Goal: Task Accomplishment & Management: Manage account settings

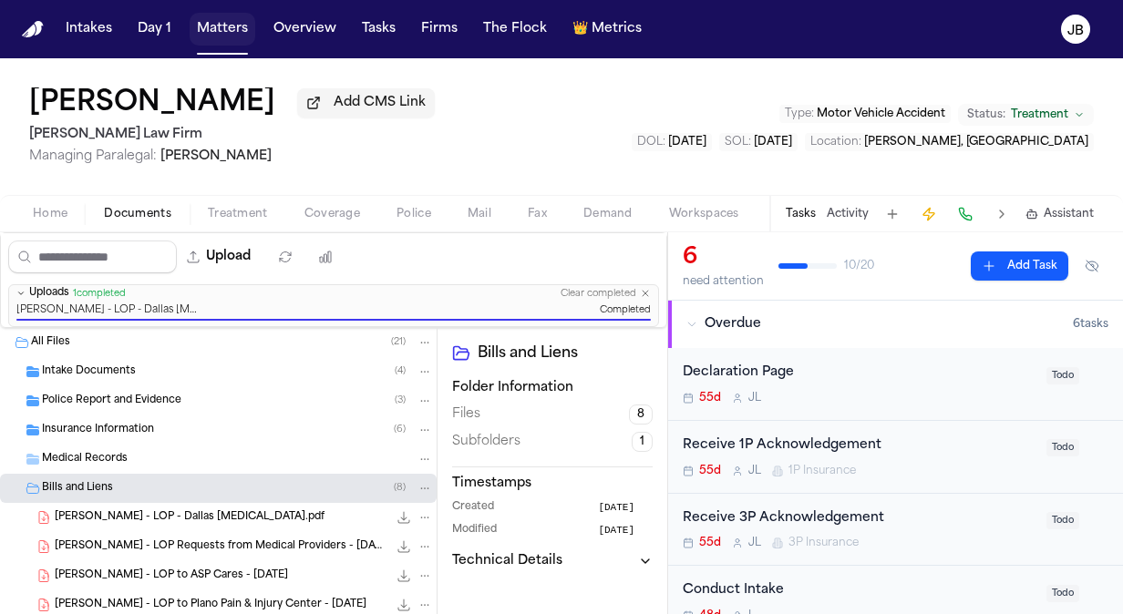
click at [240, 19] on button "Matters" at bounding box center [223, 29] width 66 height 33
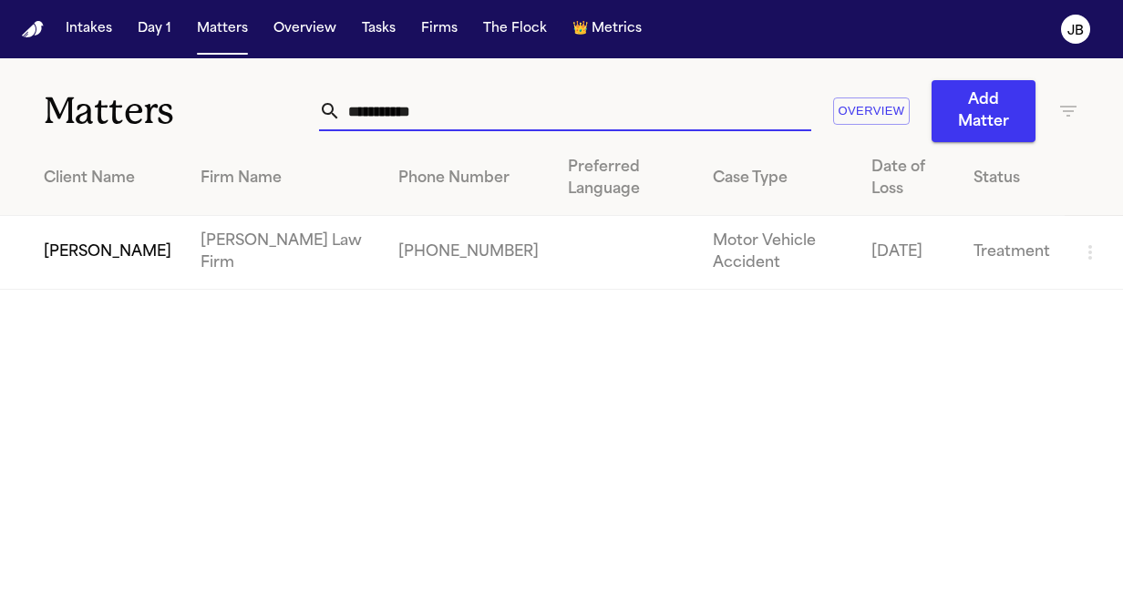
drag, startPoint x: 437, startPoint y: 113, endPoint x: 133, endPoint y: 134, distance: 304.3
click at [133, 134] on div "**********" at bounding box center [561, 100] width 1123 height 84
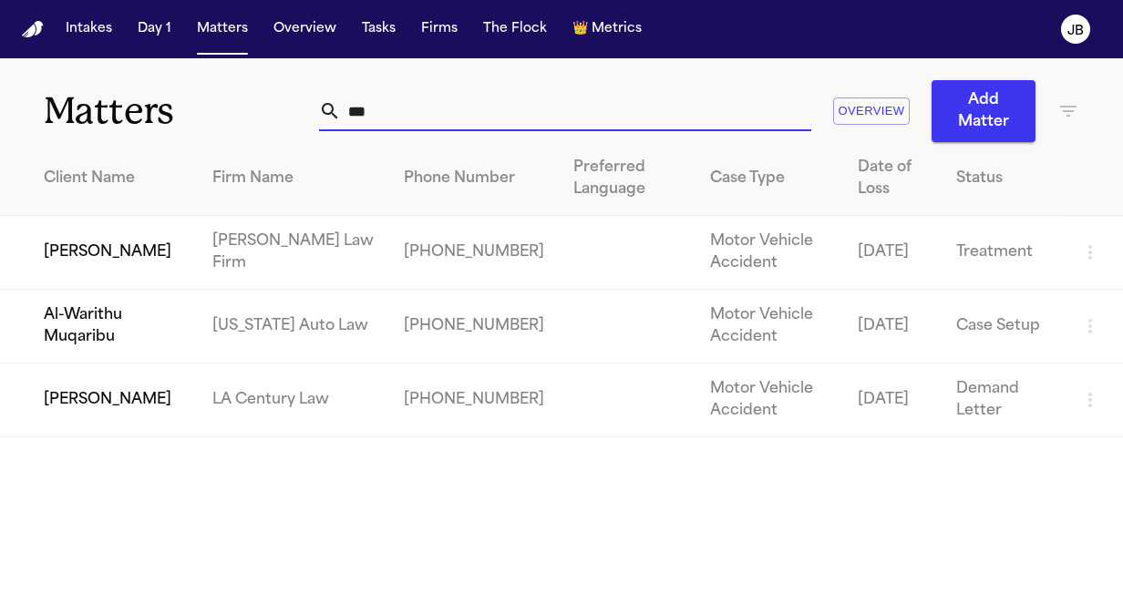
type input "***"
click at [85, 242] on td "[PERSON_NAME]" at bounding box center [99, 253] width 198 height 74
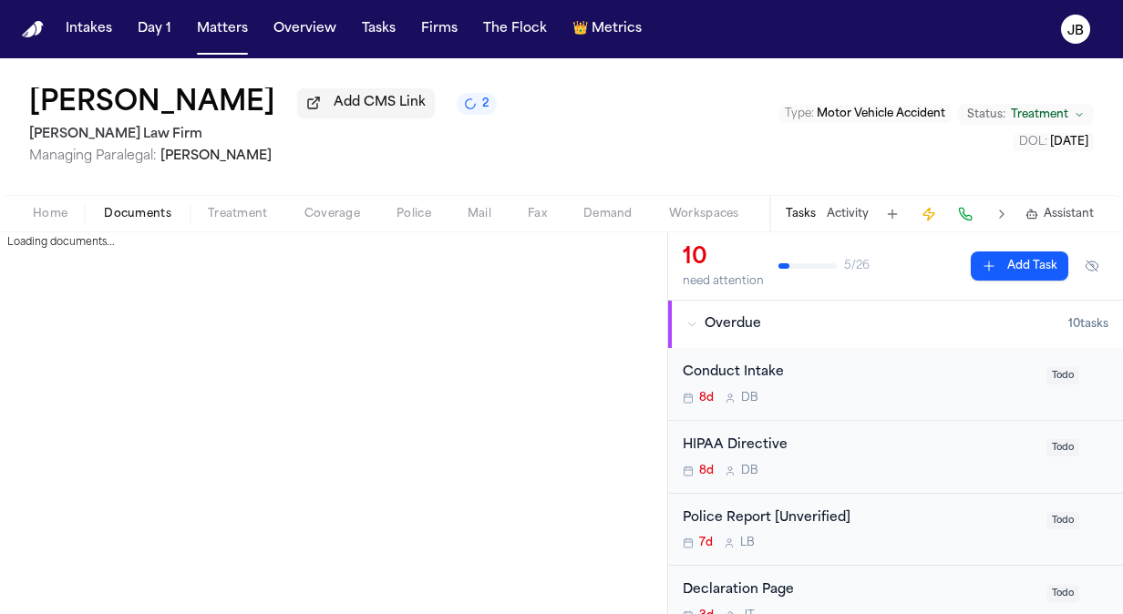
click at [151, 211] on span "Documents" at bounding box center [137, 214] width 67 height 15
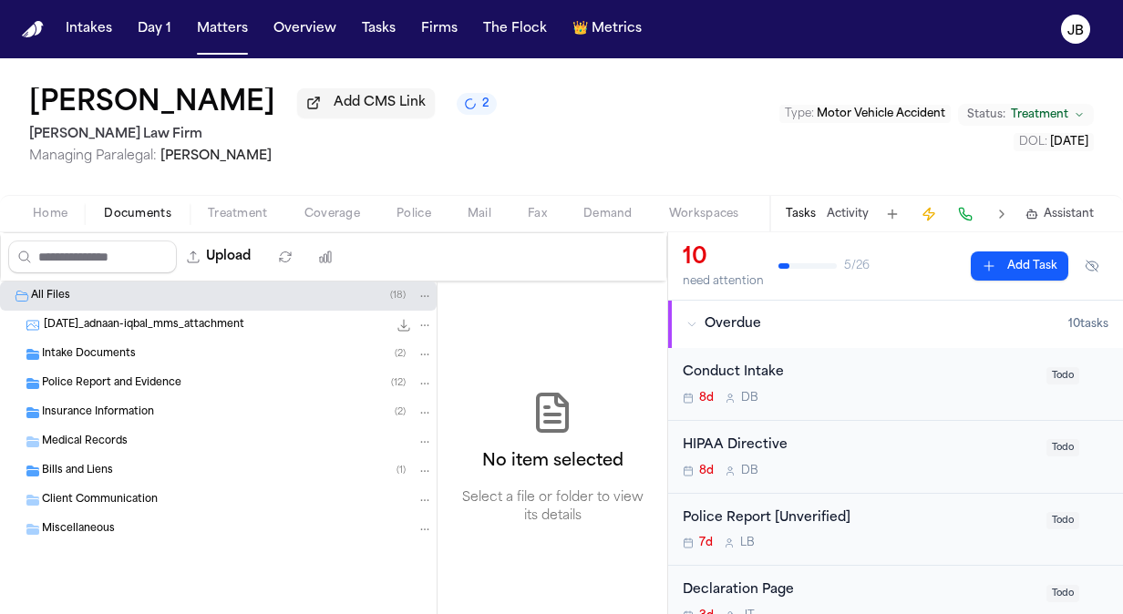
click at [127, 472] on div "Bills and Liens ( 1 )" at bounding box center [237, 471] width 391 height 16
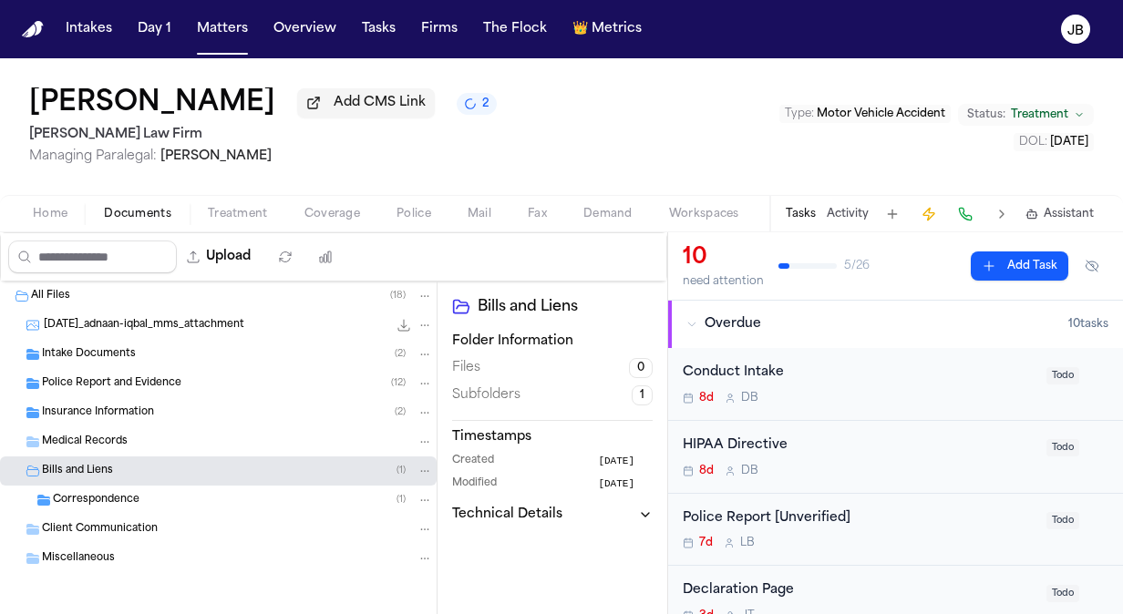
click at [326, 490] on div "Correspondence ( 1 )" at bounding box center [218, 500] width 437 height 29
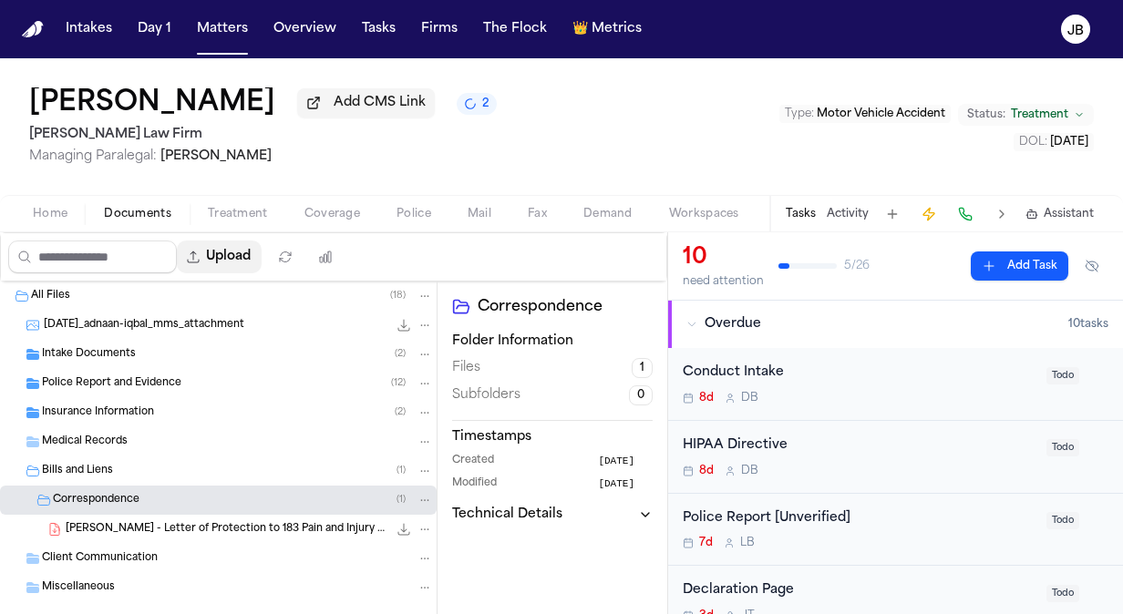
click at [253, 243] on button "Upload" at bounding box center [219, 257] width 85 height 33
select select "**********"
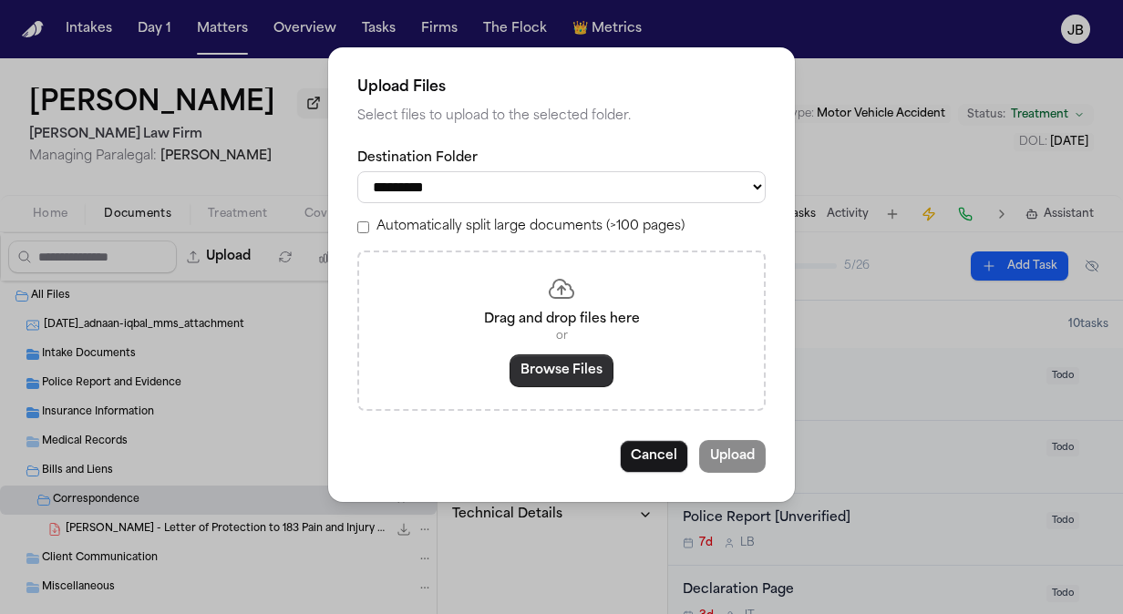
click at [553, 379] on button "Browse Files" at bounding box center [562, 371] width 104 height 33
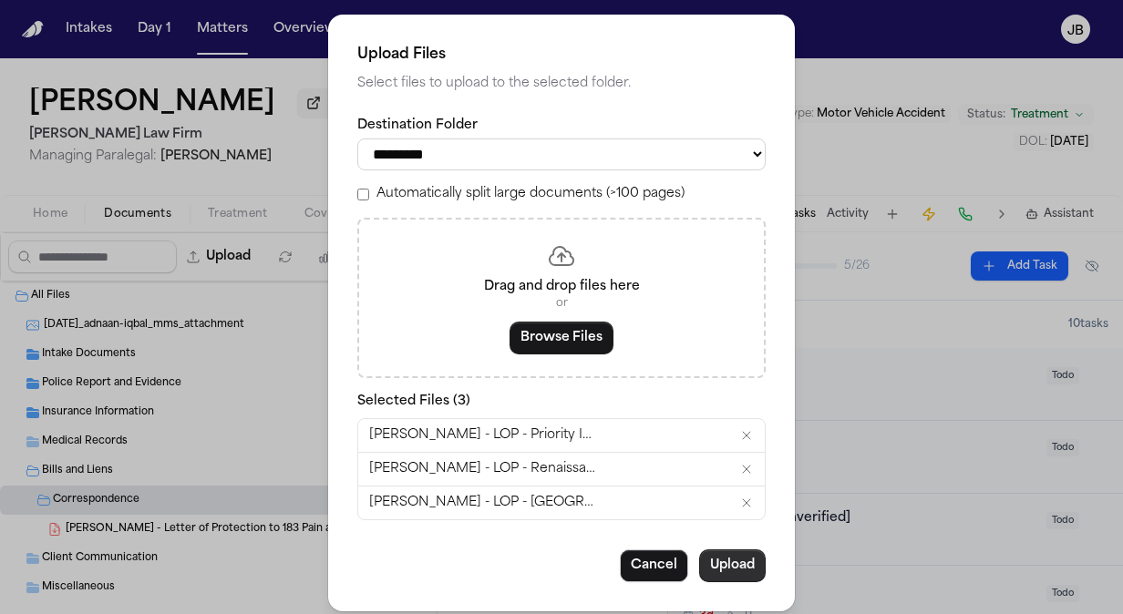
click at [727, 556] on button "Upload" at bounding box center [732, 566] width 67 height 33
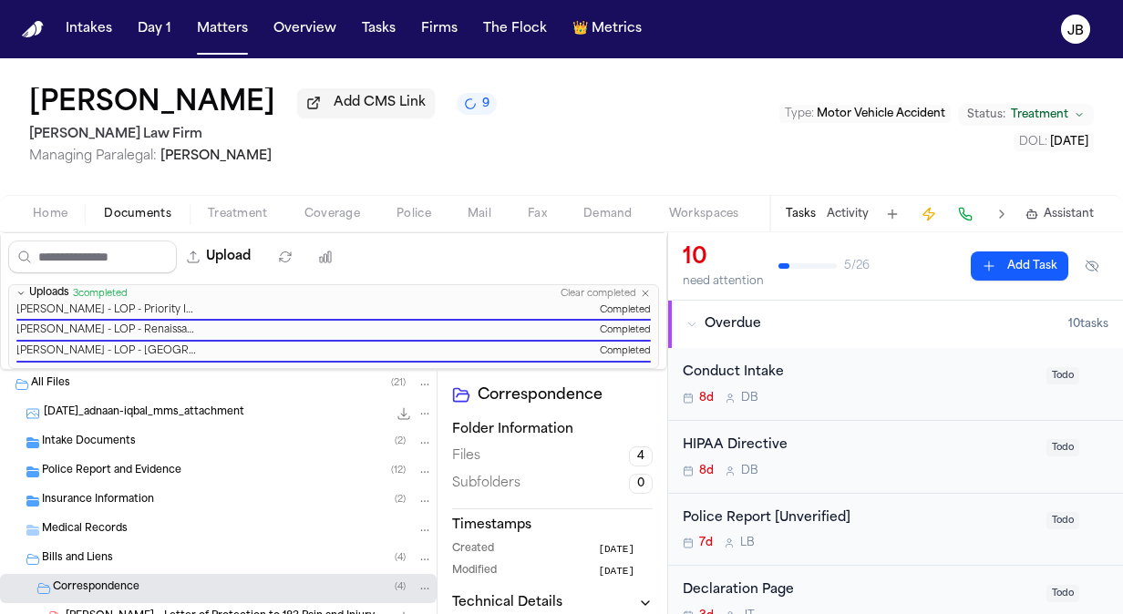
click at [204, 502] on div "Insurance Information ( 2 )" at bounding box center [237, 501] width 391 height 16
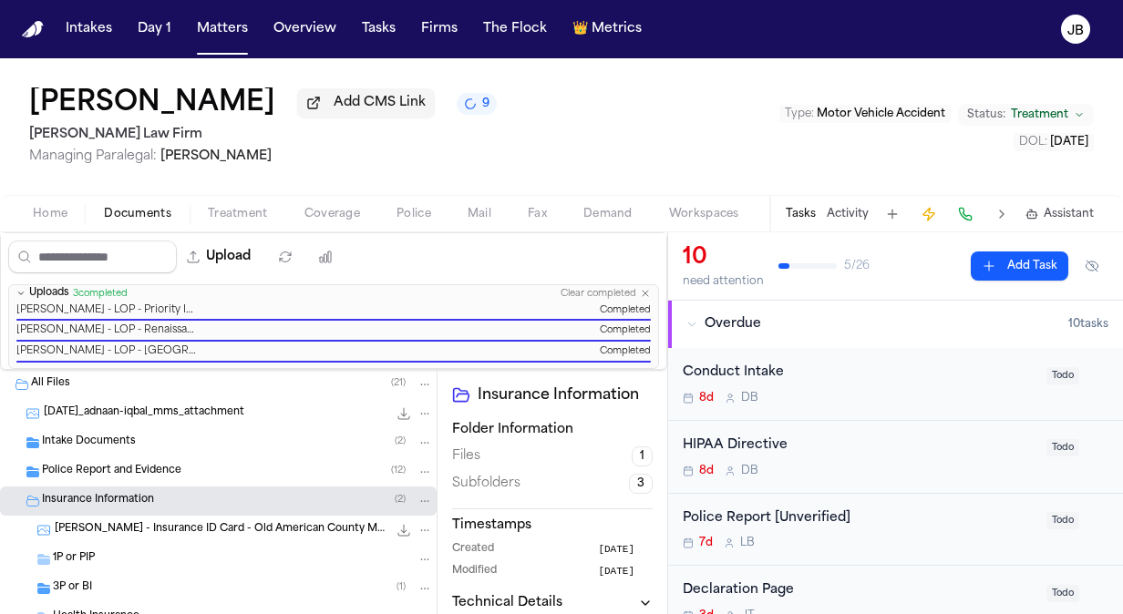
click at [144, 586] on div "3P or BI ( 1 )" at bounding box center [243, 589] width 380 height 16
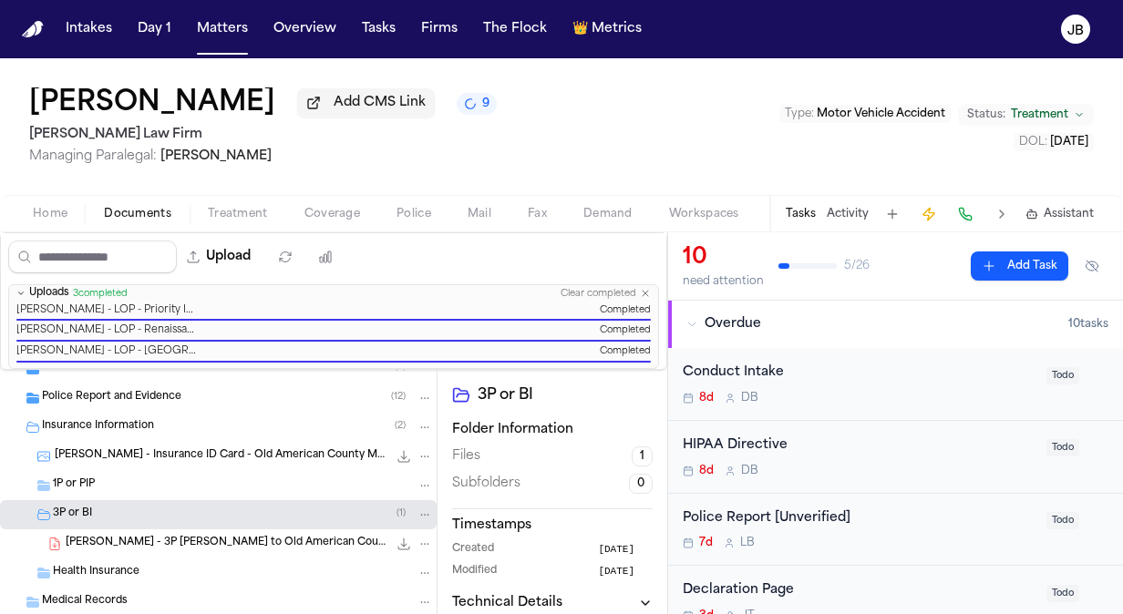
scroll to position [76, 0]
click at [225, 545] on span "A. Iqbal - 3P LOR to Old American County Mutual Fire Insurance Company (The Gen…" at bounding box center [227, 541] width 322 height 15
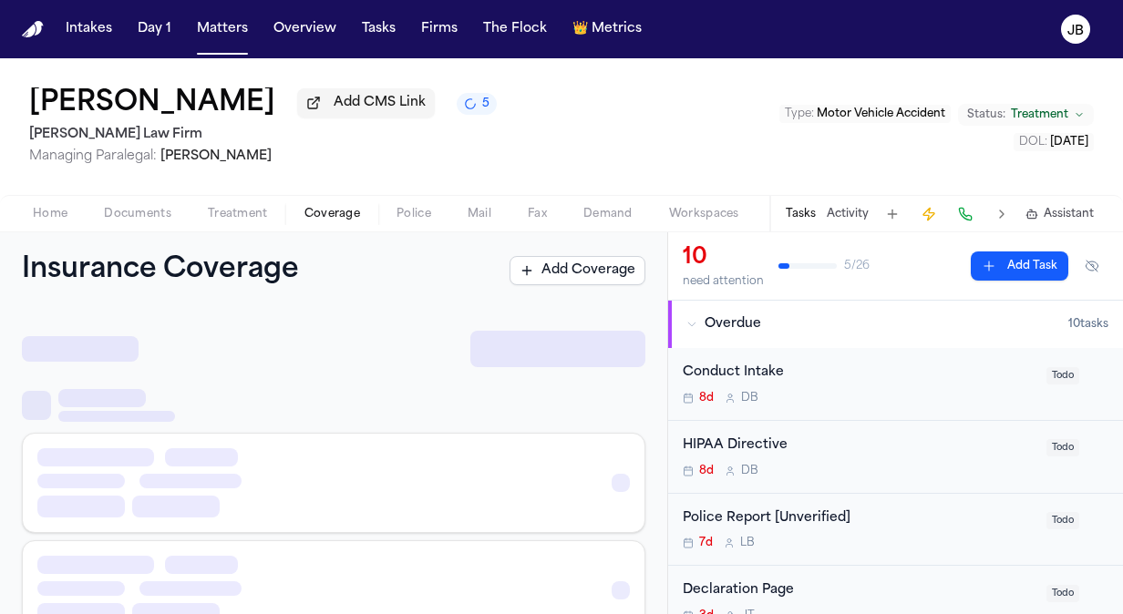
click at [324, 219] on span "Coverage" at bounding box center [332, 214] width 56 height 15
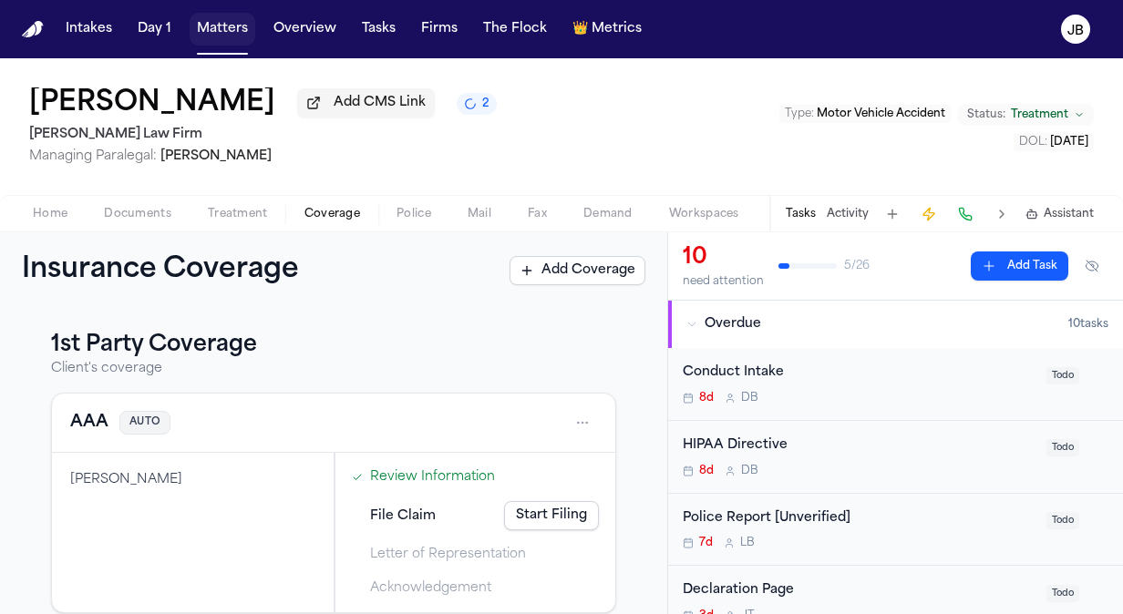
click at [228, 26] on button "Matters" at bounding box center [223, 29] width 66 height 33
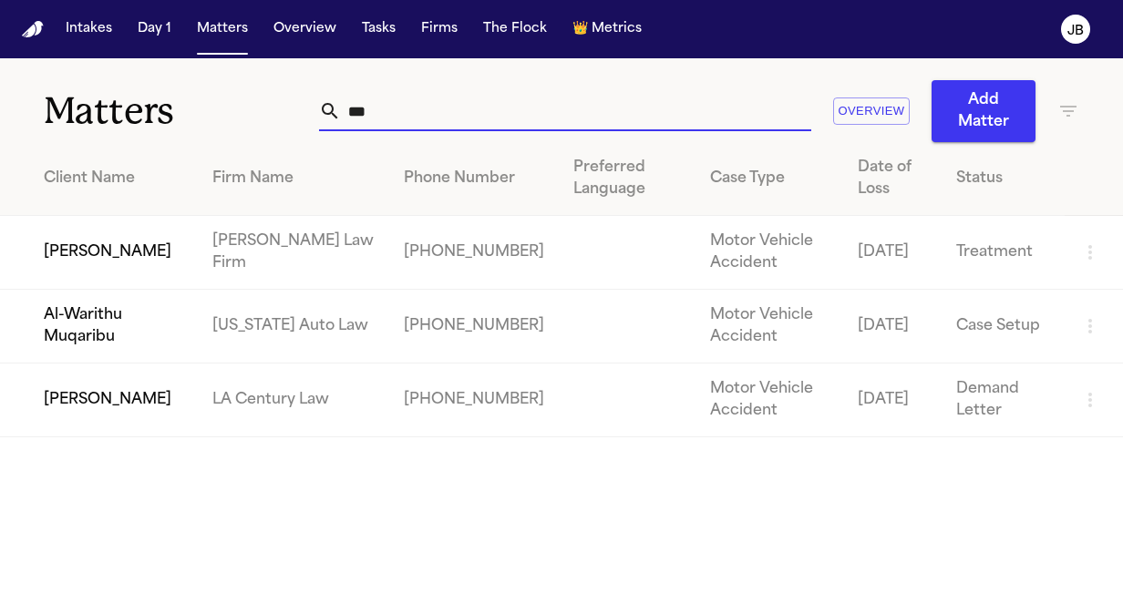
drag, startPoint x: 413, startPoint y: 109, endPoint x: 143, endPoint y: 15, distance: 286.0
click at [182, 131] on div "Matters *** Overview Add Matter" at bounding box center [561, 100] width 1123 height 84
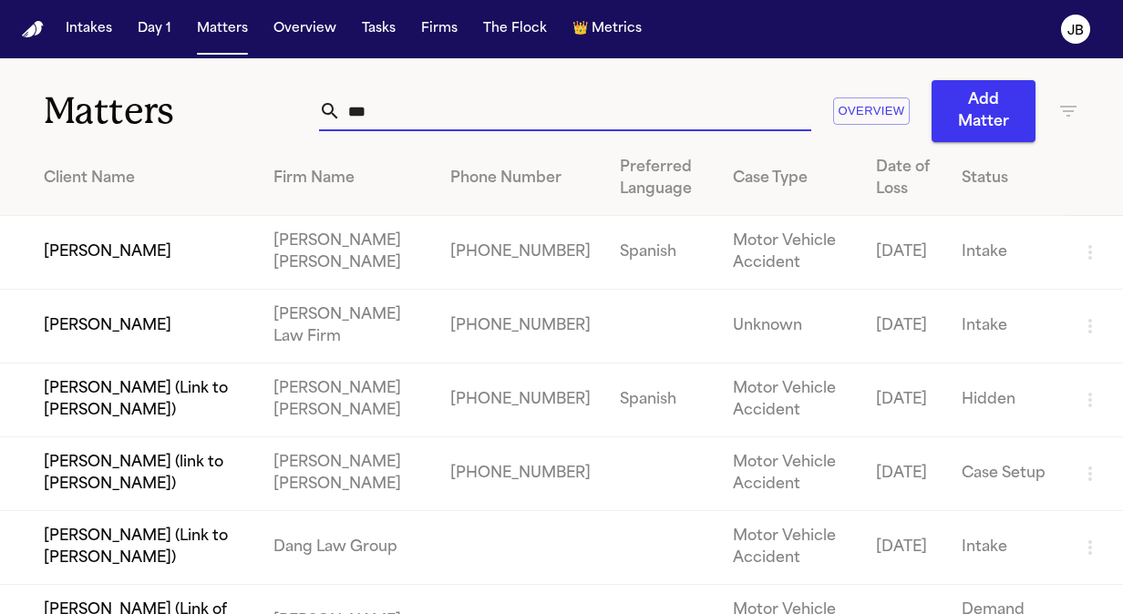
type input "***"
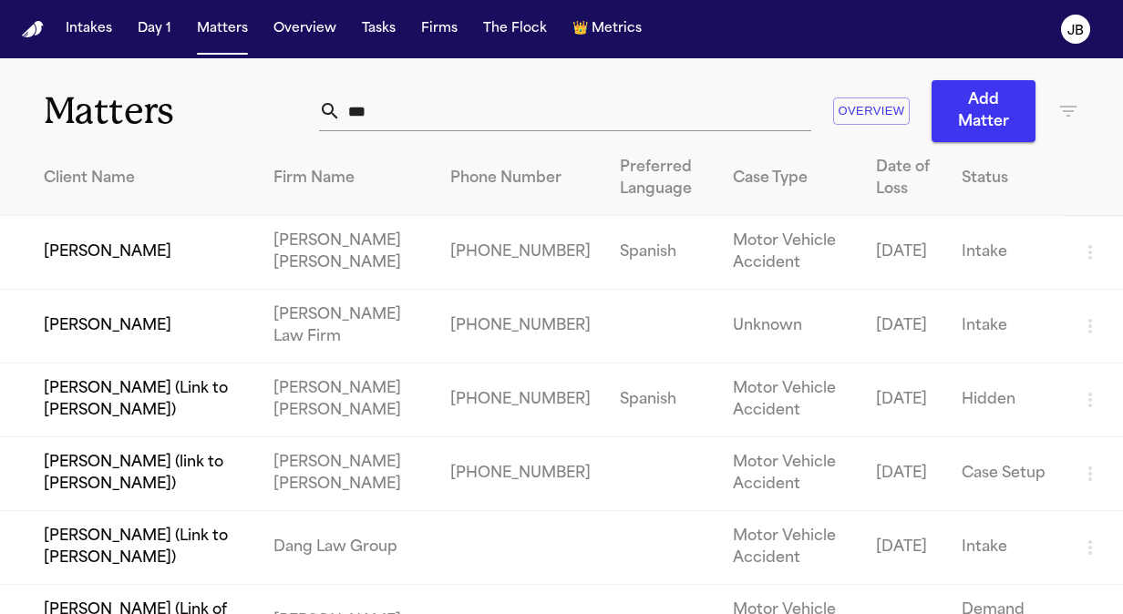
click at [105, 314] on td "[PERSON_NAME]" at bounding box center [129, 327] width 259 height 74
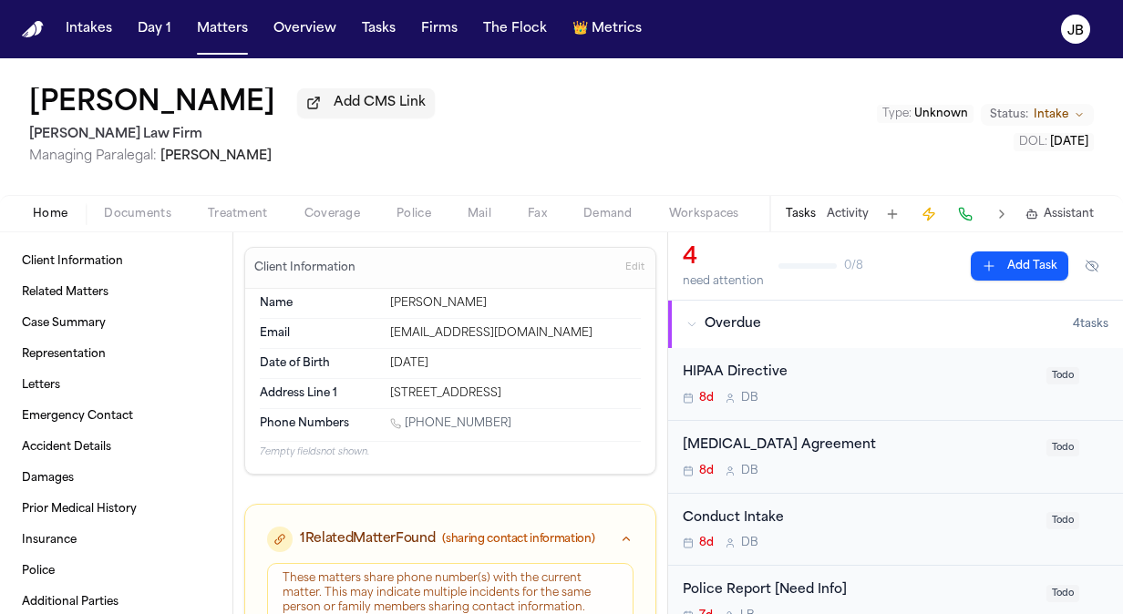
click at [1039, 109] on span "Intake" at bounding box center [1051, 115] width 35 height 15
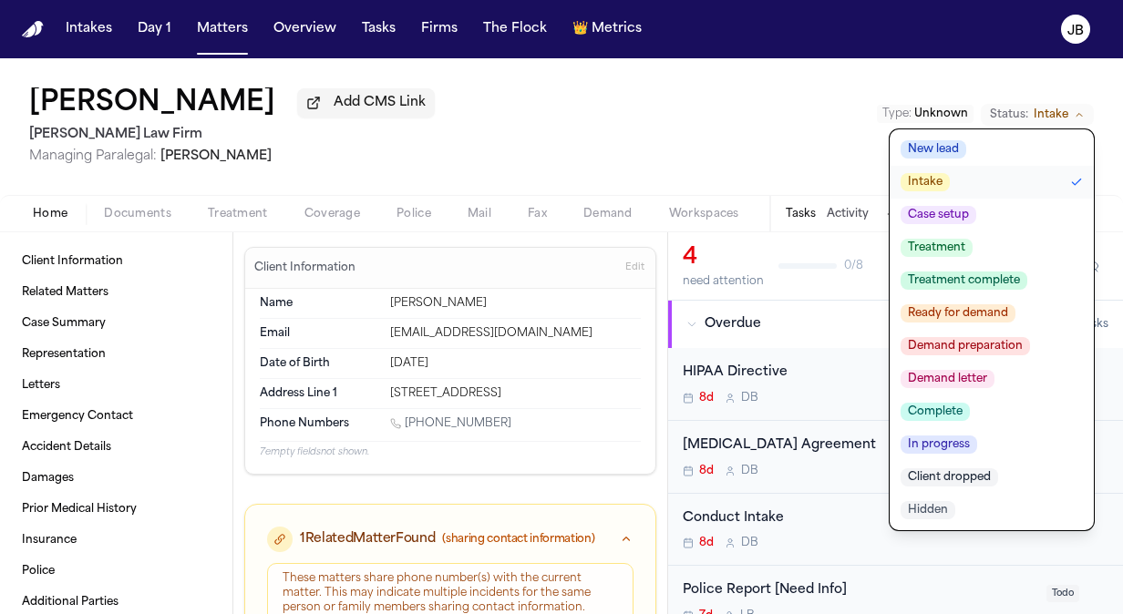
drag, startPoint x: 943, startPoint y: 249, endPoint x: 952, endPoint y: 215, distance: 34.9
click at [952, 215] on ul "New lead Intake Case setup Treatment Treatment complete Ready for demand Demand…" at bounding box center [992, 329] width 204 height 401
click at [952, 215] on span "Case setup" at bounding box center [939, 215] width 76 height 18
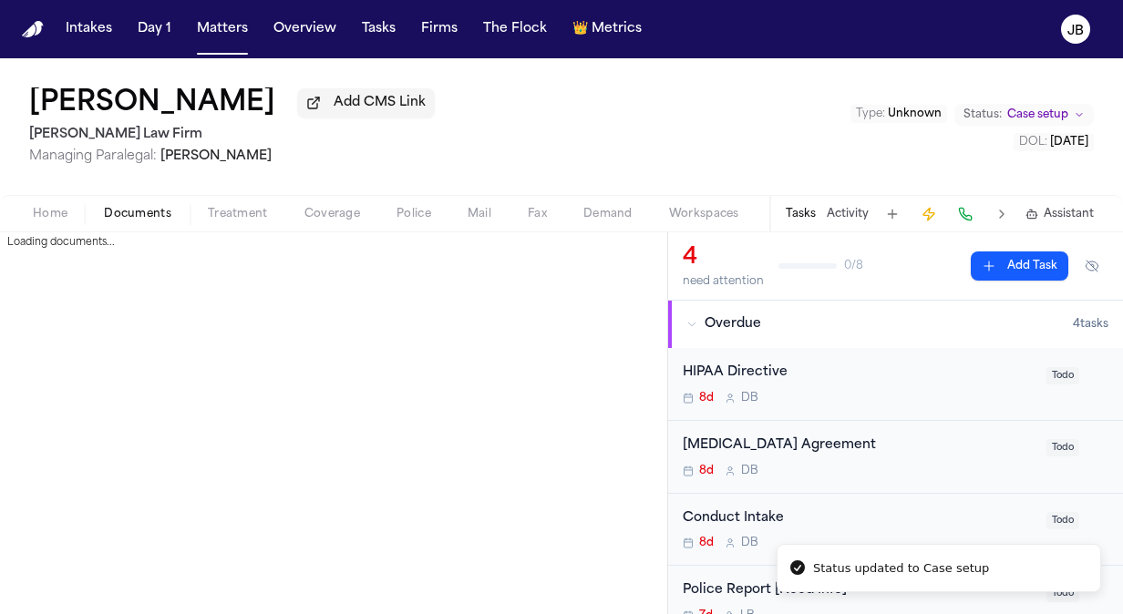
click at [159, 205] on button "Documents" at bounding box center [138, 214] width 104 height 22
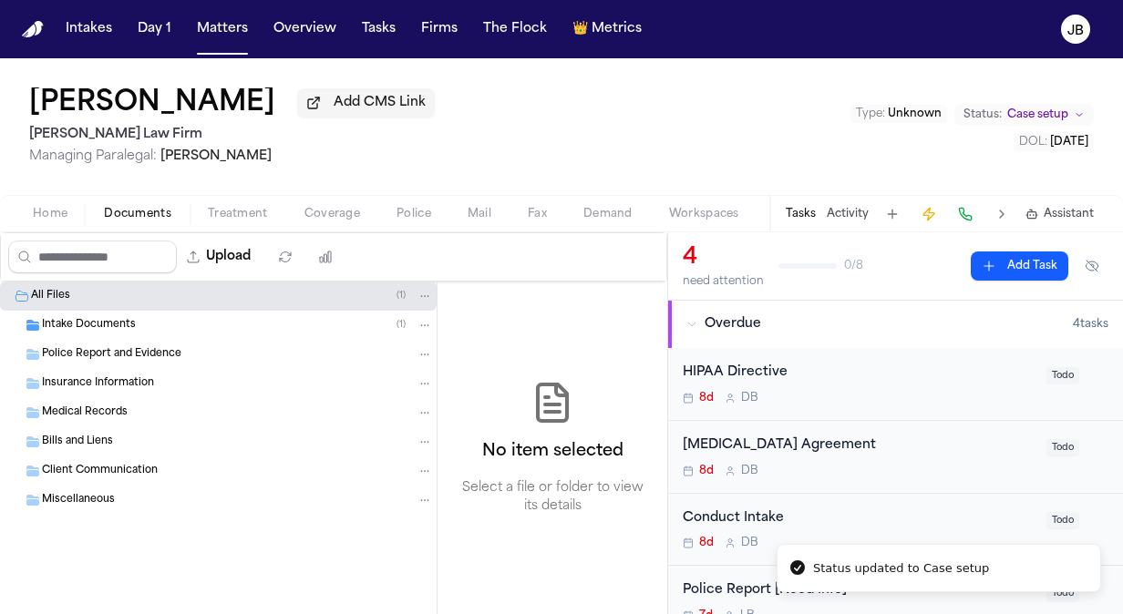
click at [92, 326] on span "Intake Documents" at bounding box center [89, 325] width 94 height 15
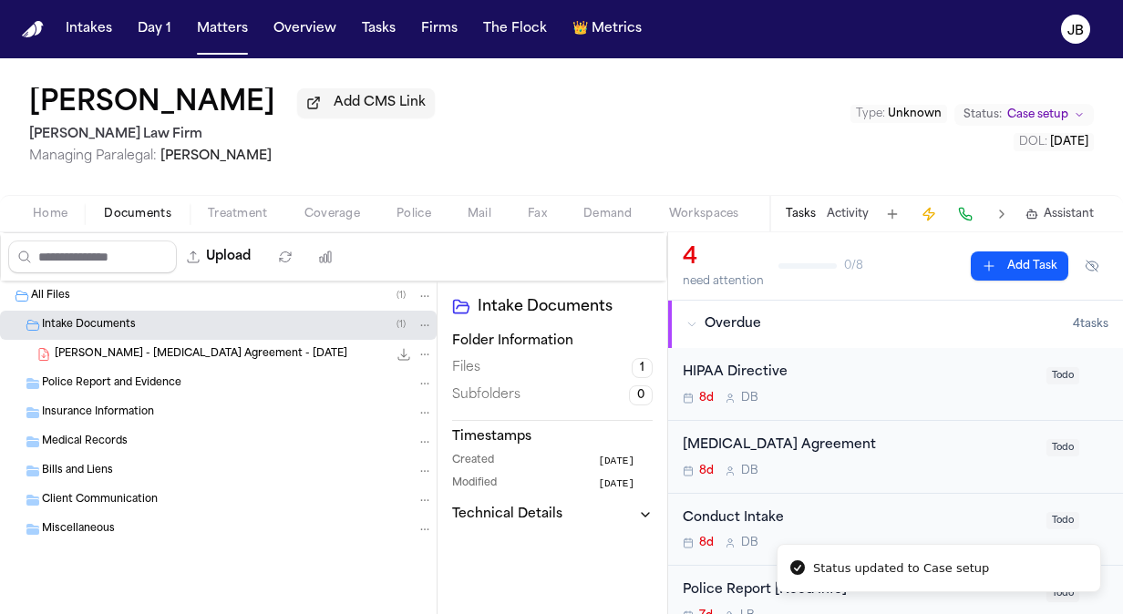
click at [135, 359] on span "Z. Mckay - Retainer Agreement - 9.3.25" at bounding box center [201, 354] width 293 height 15
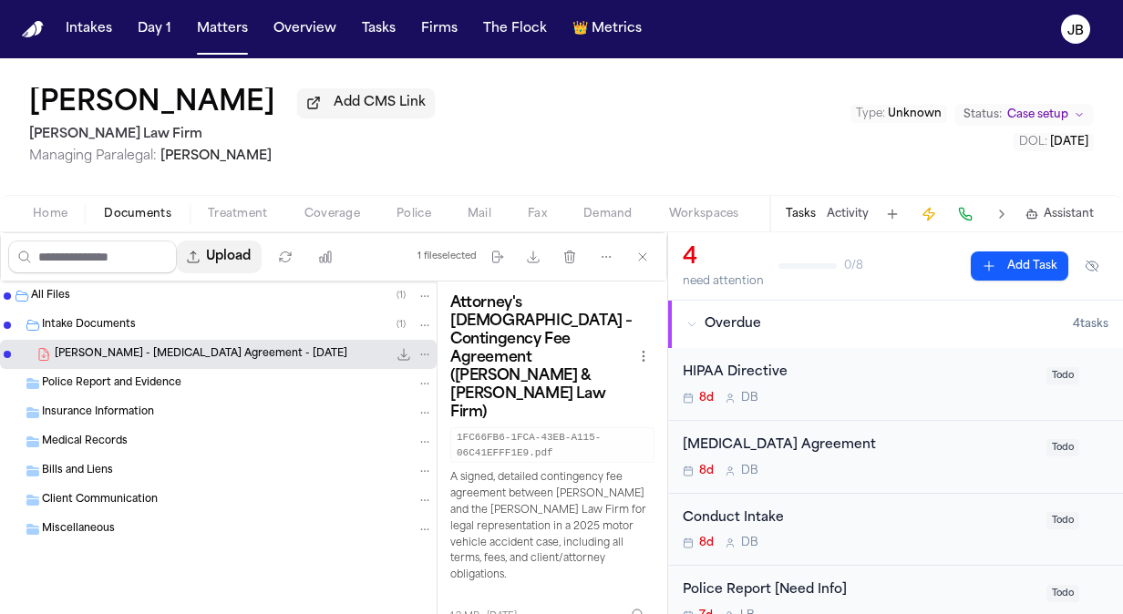
click at [260, 250] on button "Upload" at bounding box center [219, 257] width 85 height 33
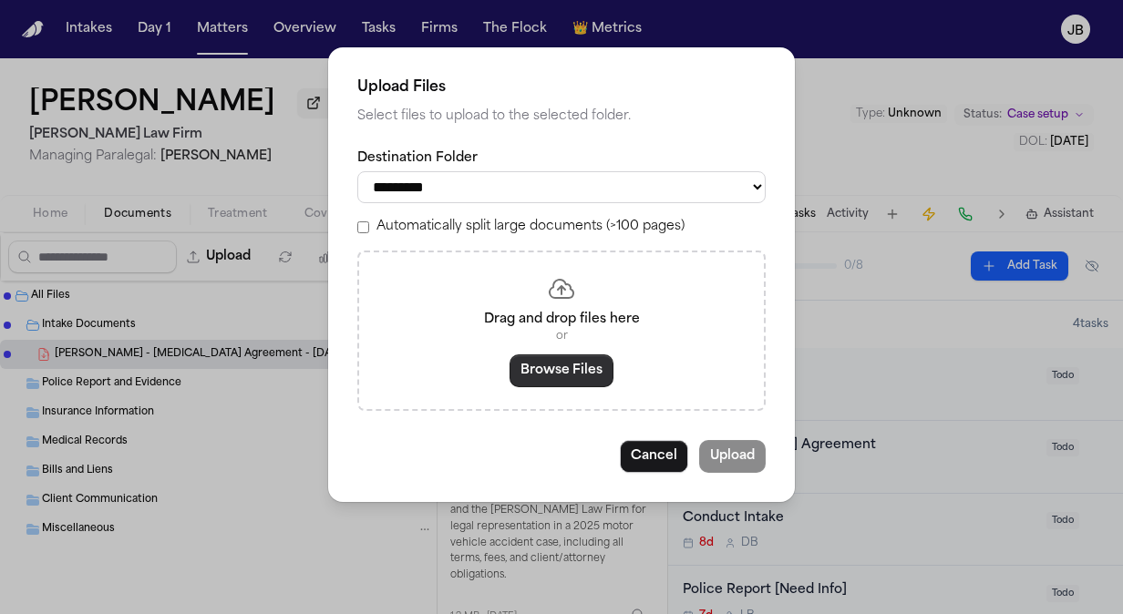
click at [591, 372] on button "Browse Files" at bounding box center [562, 371] width 104 height 33
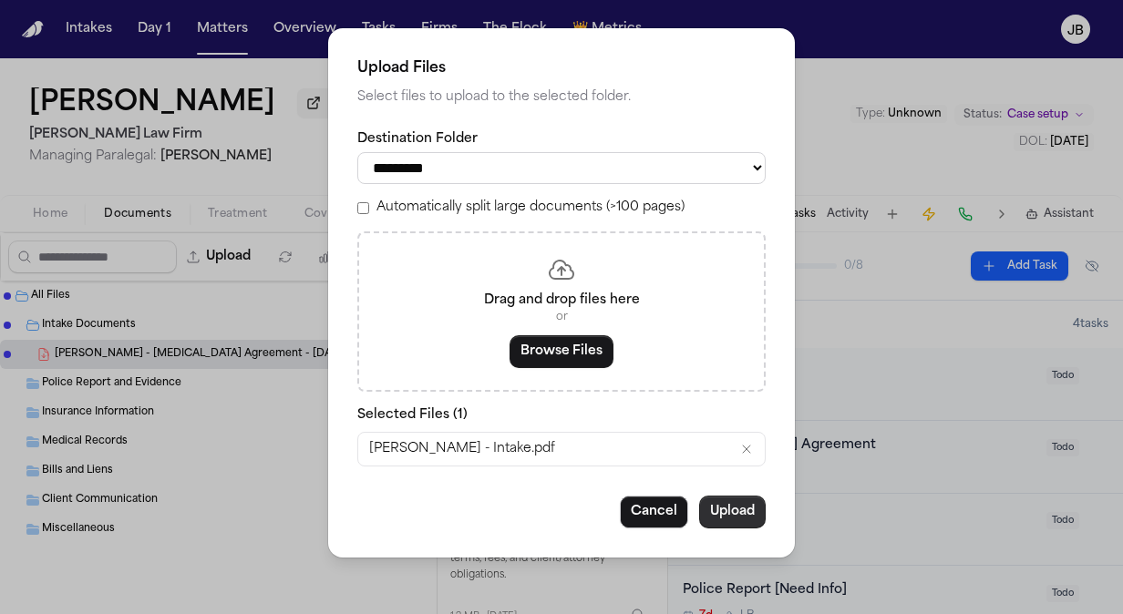
click at [731, 505] on button "Upload" at bounding box center [732, 512] width 67 height 33
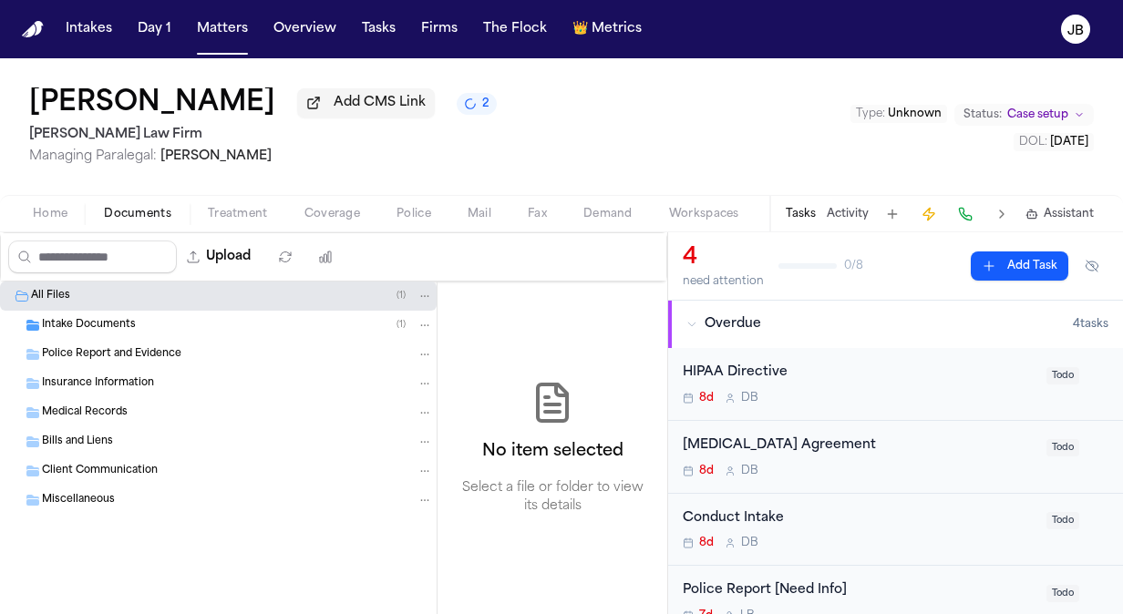
click at [119, 326] on span "Intake Documents" at bounding box center [89, 325] width 94 height 15
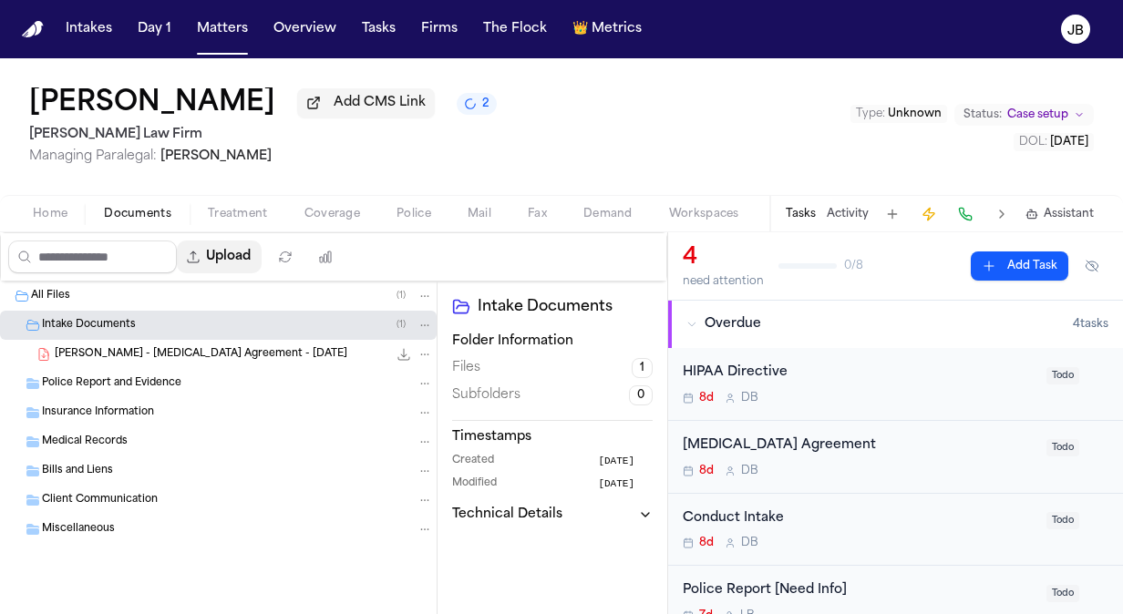
click at [241, 256] on button "Upload" at bounding box center [219, 257] width 85 height 33
select select "**********"
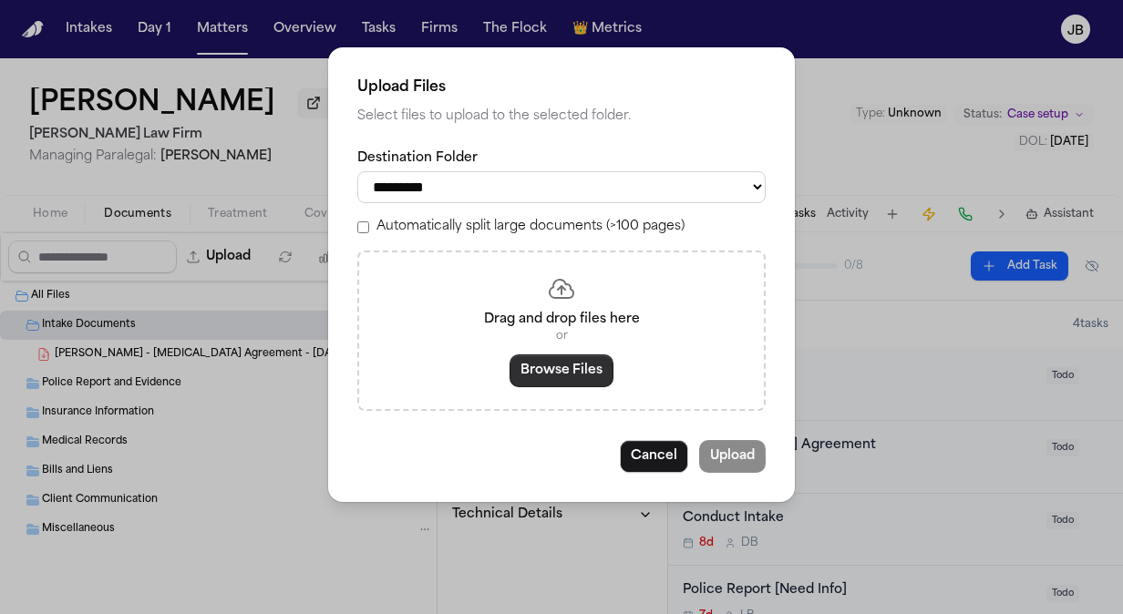
click at [540, 375] on button "Browse Files" at bounding box center [562, 371] width 104 height 33
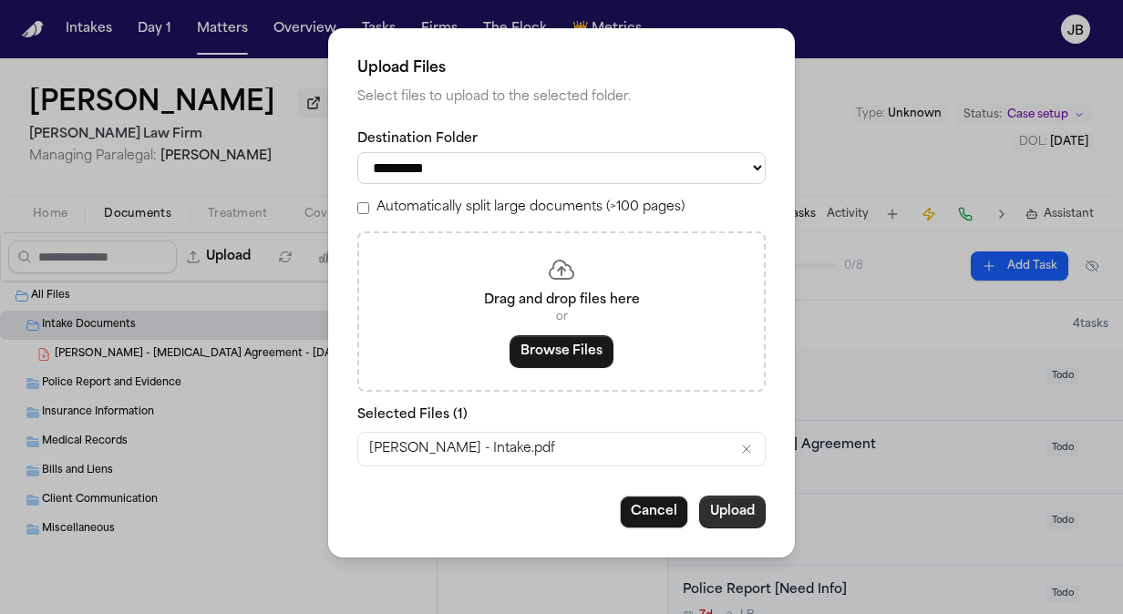
click at [738, 510] on button "Upload" at bounding box center [732, 512] width 67 height 33
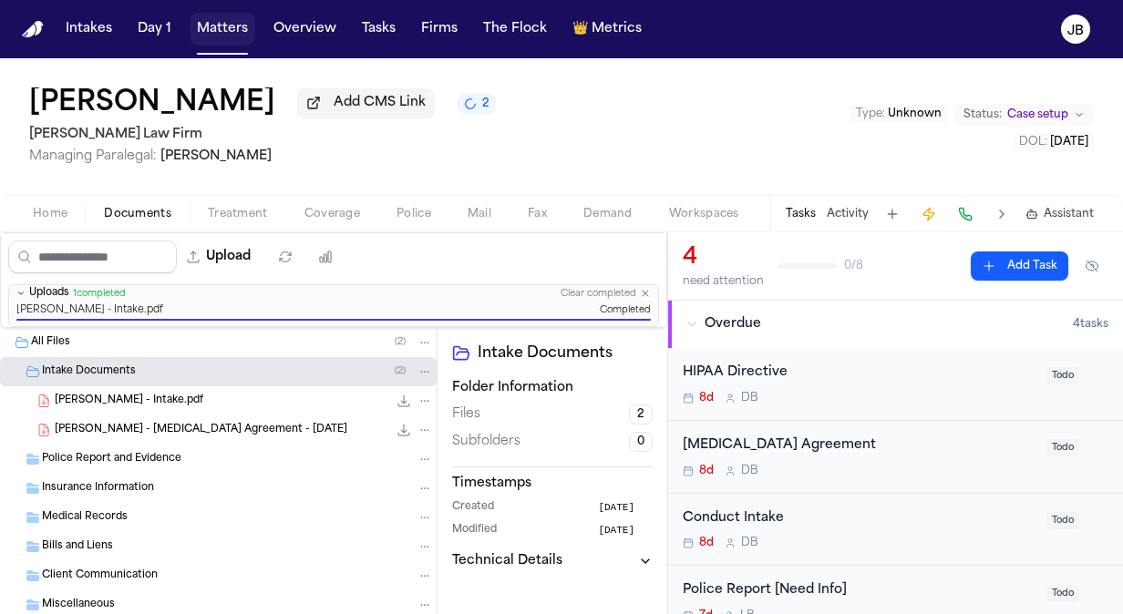
click at [224, 27] on button "Matters" at bounding box center [223, 29] width 66 height 33
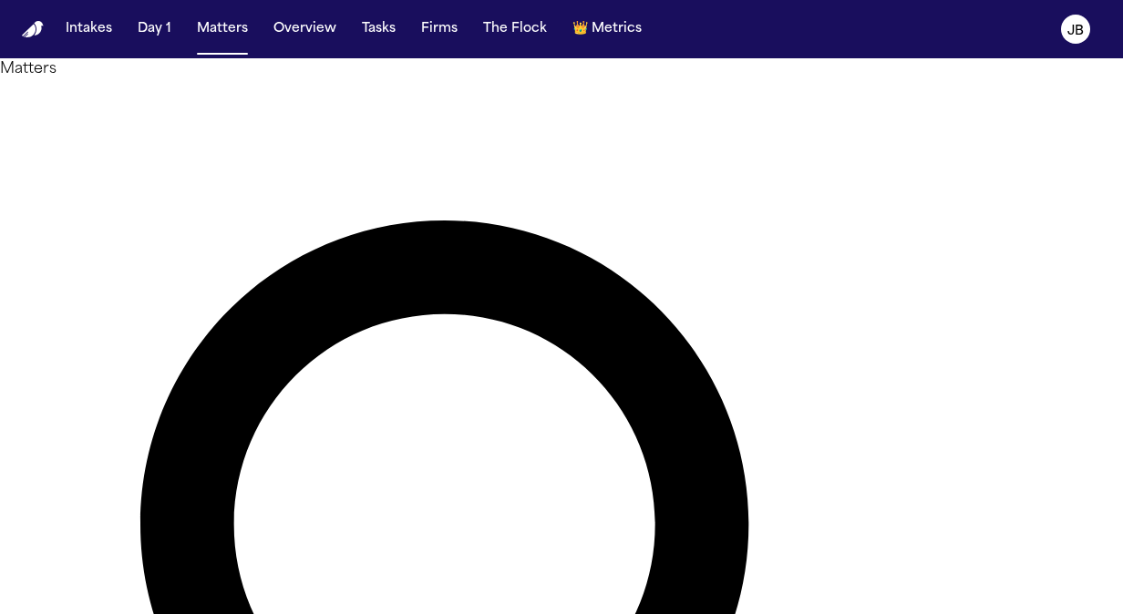
type input "********"
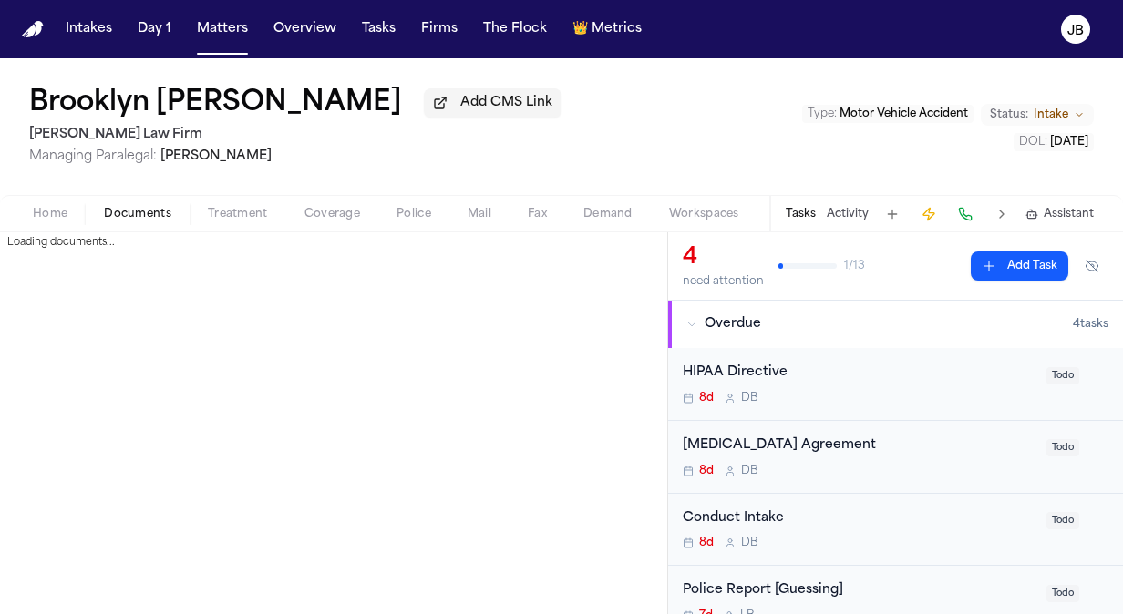
click at [124, 215] on span "Documents" at bounding box center [137, 214] width 67 height 15
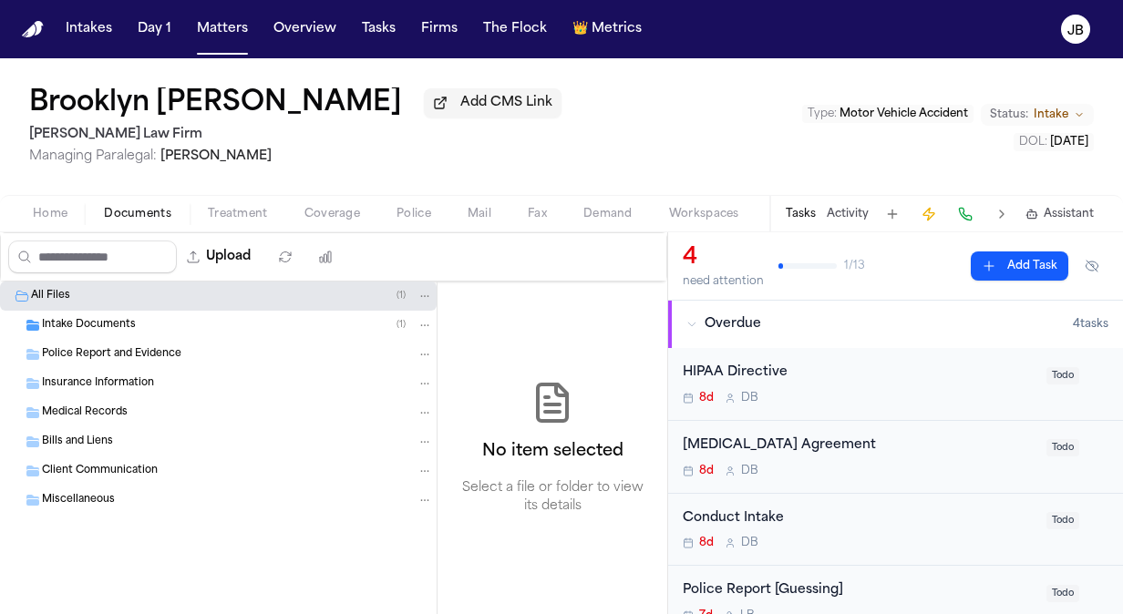
click at [90, 321] on span "Intake Documents" at bounding box center [89, 325] width 94 height 15
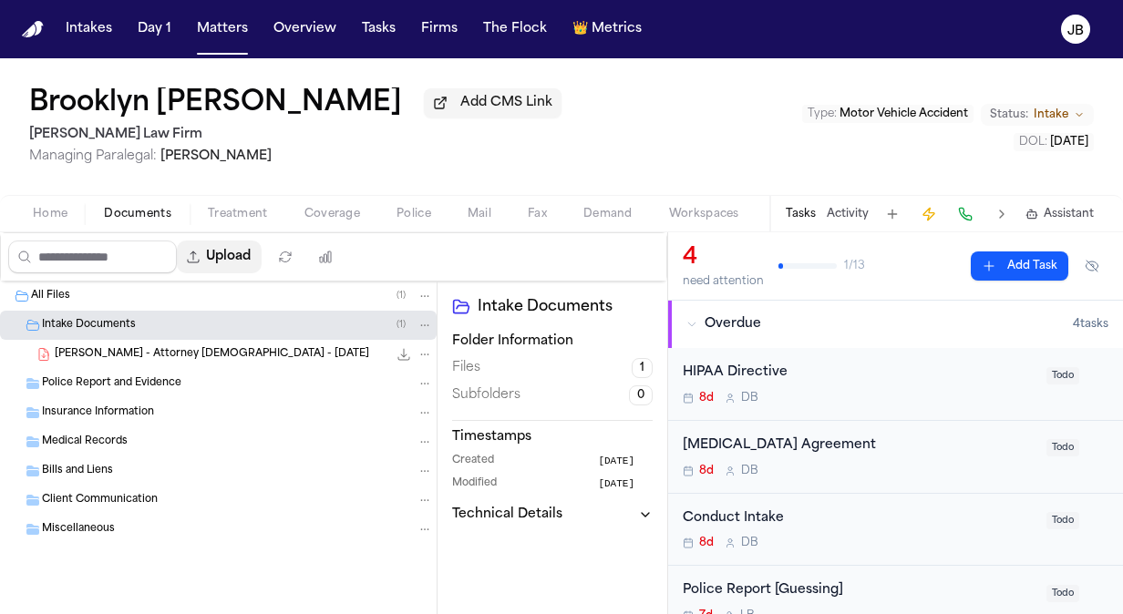
click at [252, 256] on button "Upload" at bounding box center [219, 257] width 85 height 33
select select "**********"
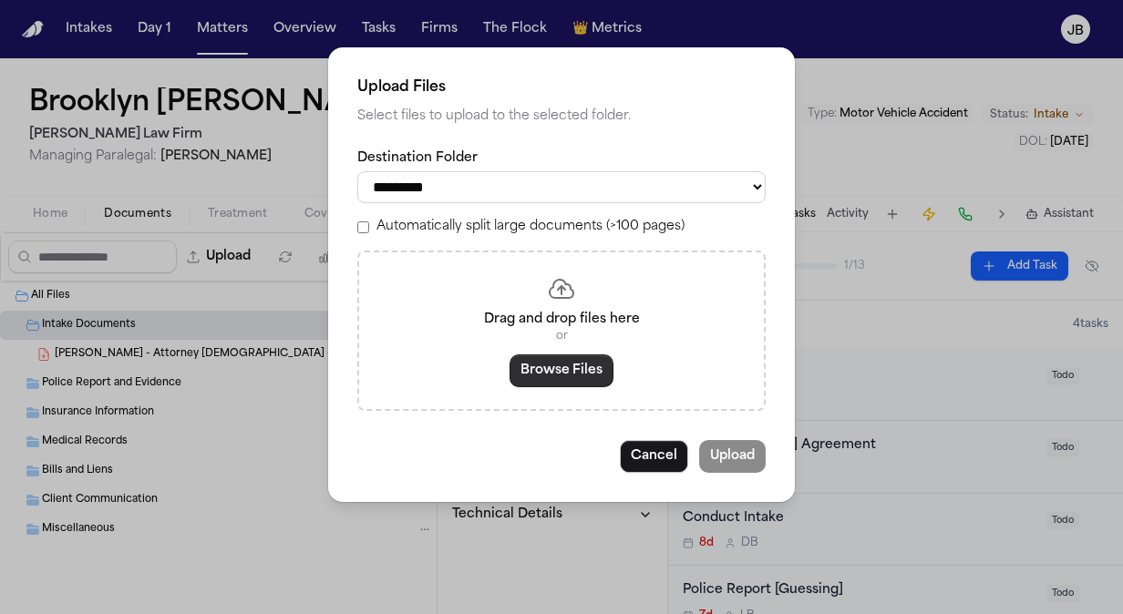
click at [567, 378] on button "Browse Files" at bounding box center [562, 371] width 104 height 33
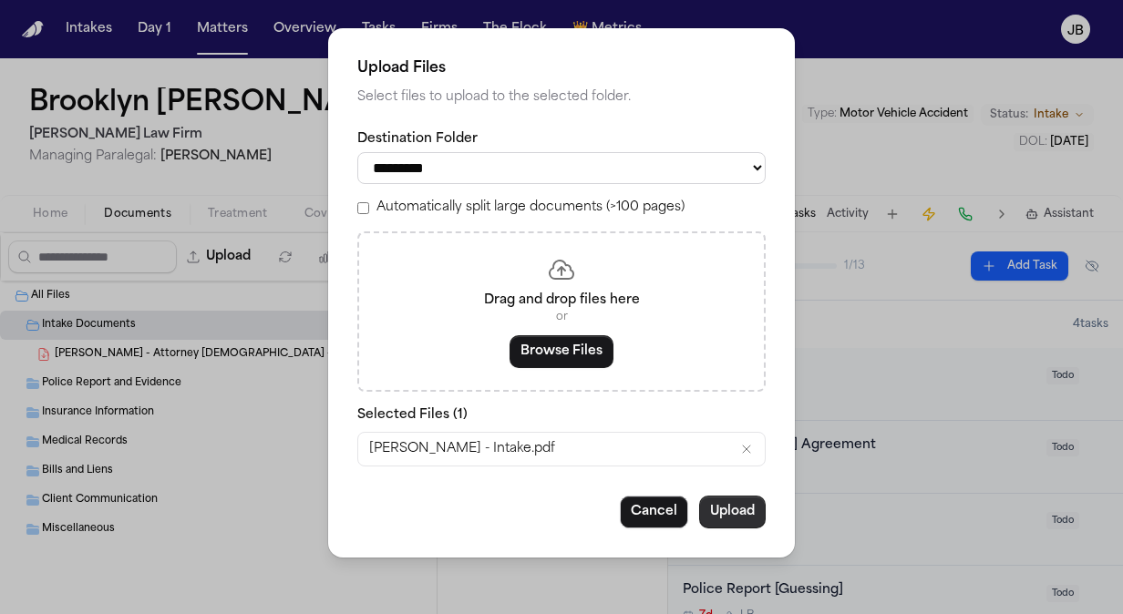
click at [749, 514] on button "Upload" at bounding box center [732, 512] width 67 height 33
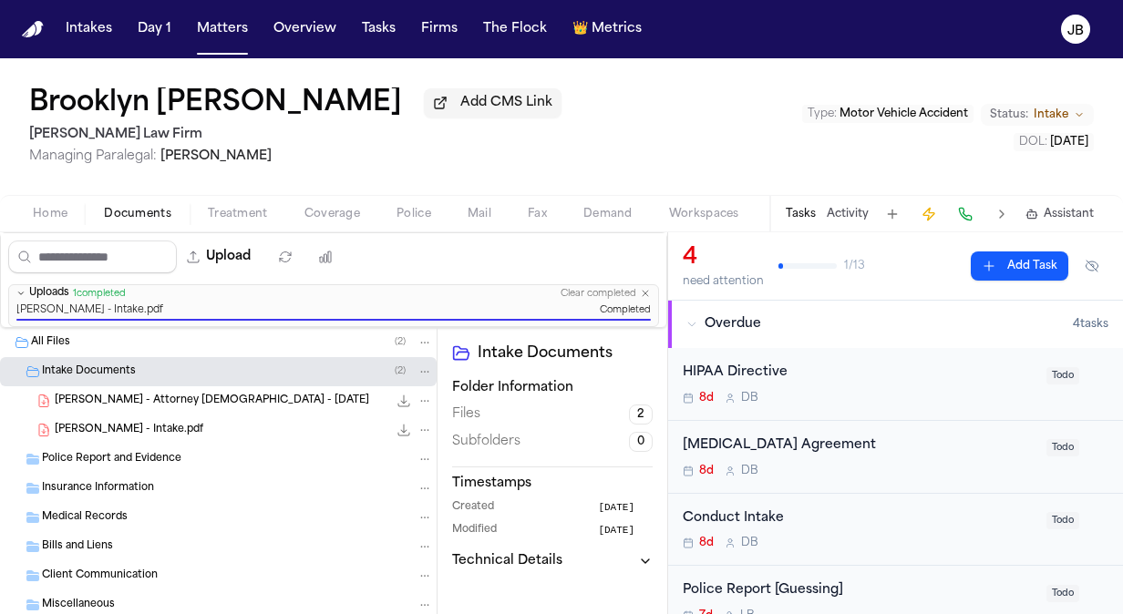
click at [1037, 105] on button "Status: Intake" at bounding box center [1037, 115] width 113 height 22
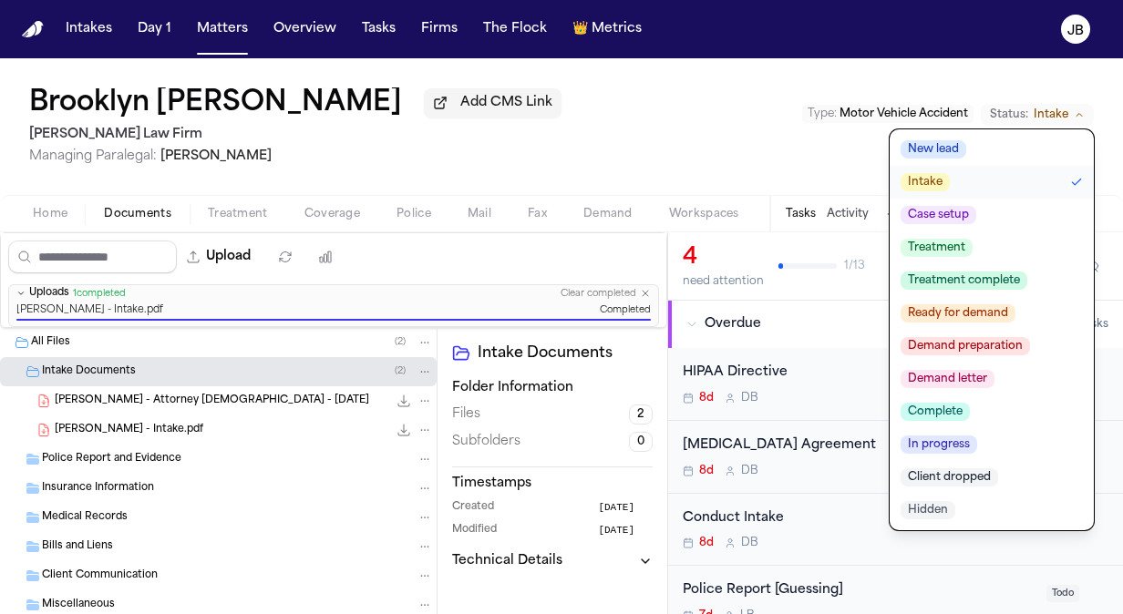
click at [933, 222] on span "Case setup" at bounding box center [939, 215] width 76 height 18
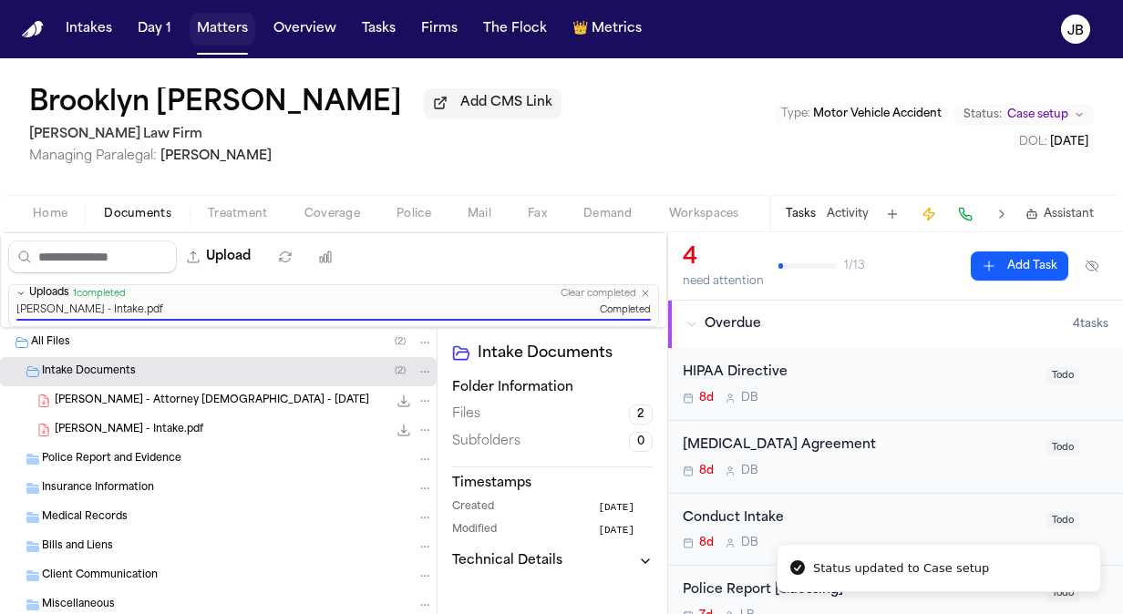
click at [224, 35] on button "Matters" at bounding box center [223, 29] width 66 height 33
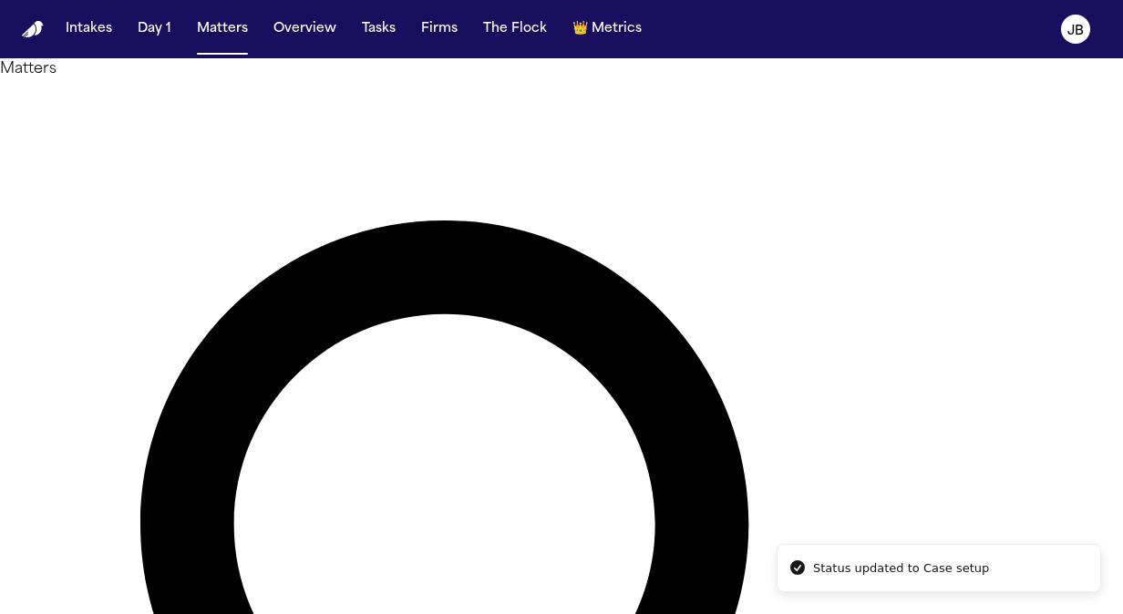
drag, startPoint x: 412, startPoint y: 124, endPoint x: 222, endPoint y: 113, distance: 190.8
type input "******"
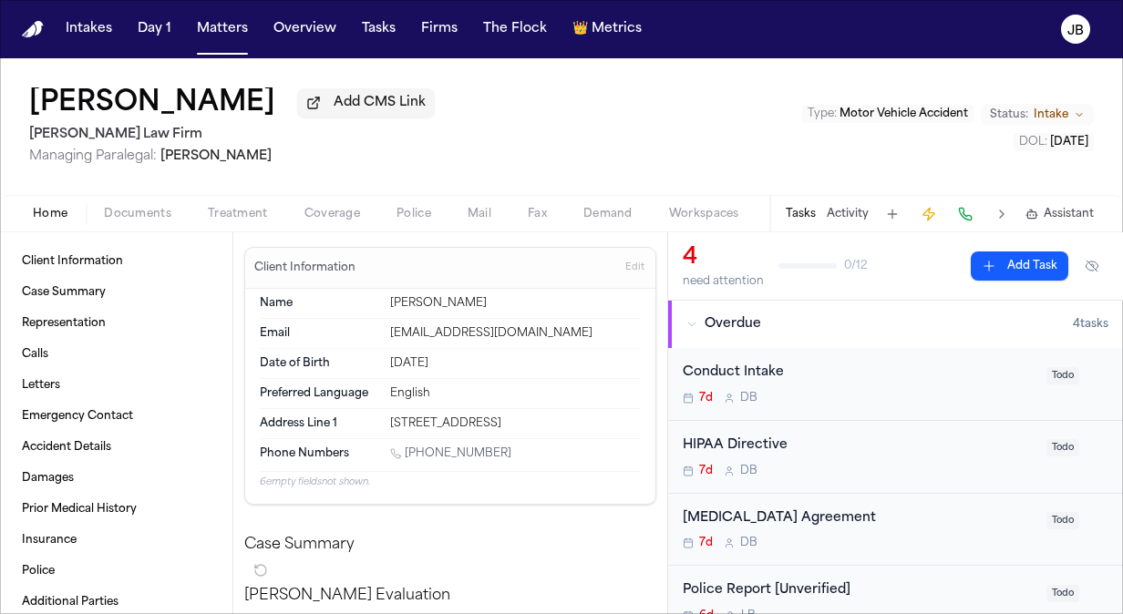
click at [1056, 112] on span "Intake" at bounding box center [1051, 115] width 35 height 15
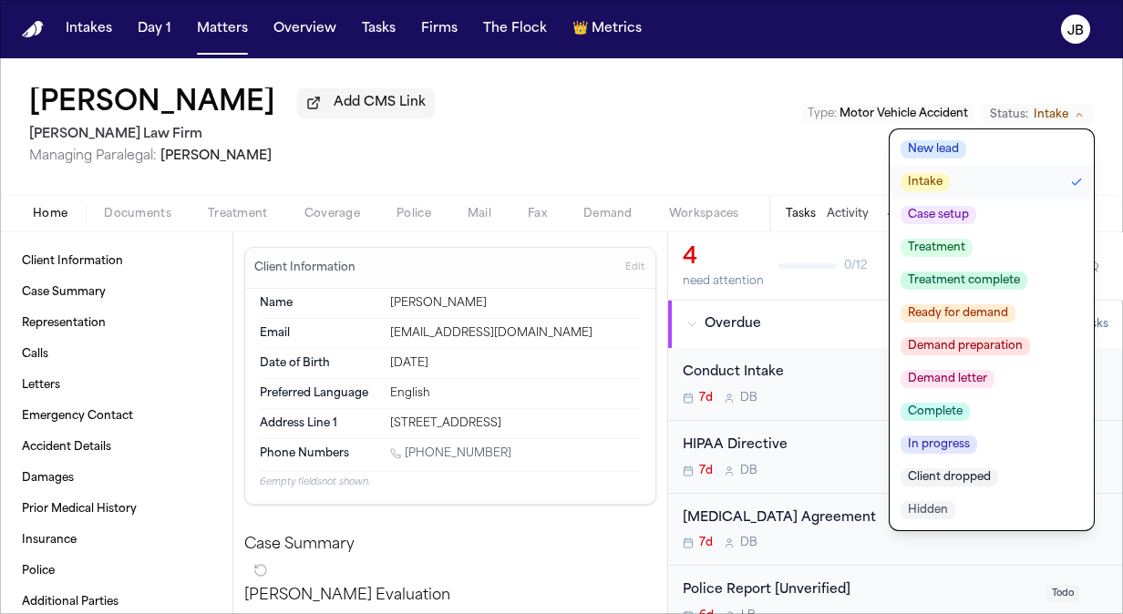
click at [931, 219] on span "Case setup" at bounding box center [939, 215] width 76 height 18
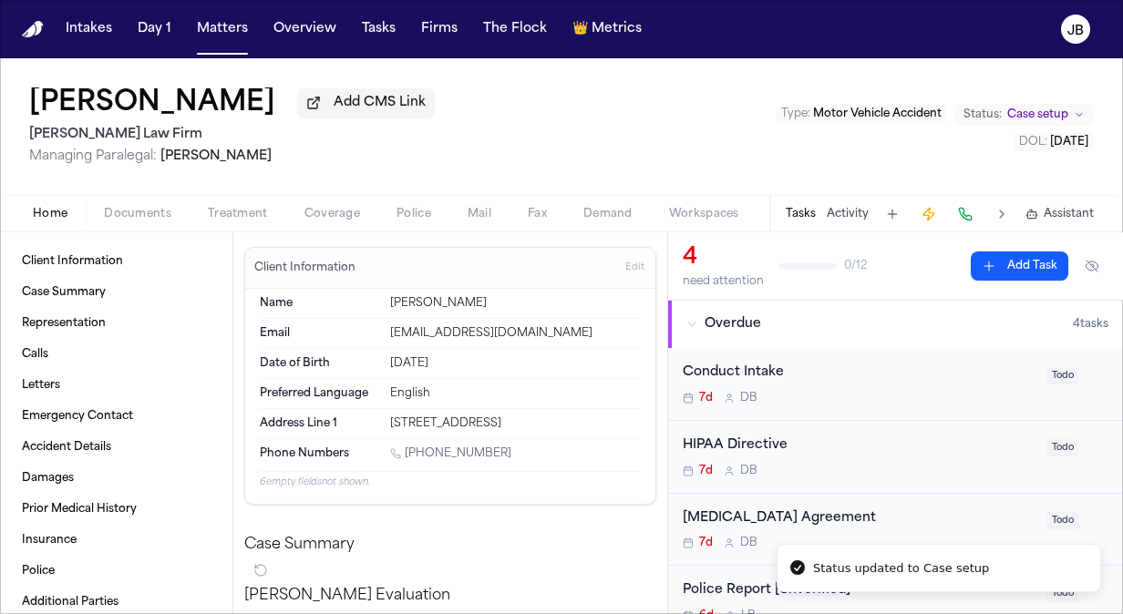
click at [152, 209] on span "Documents" at bounding box center [137, 214] width 67 height 15
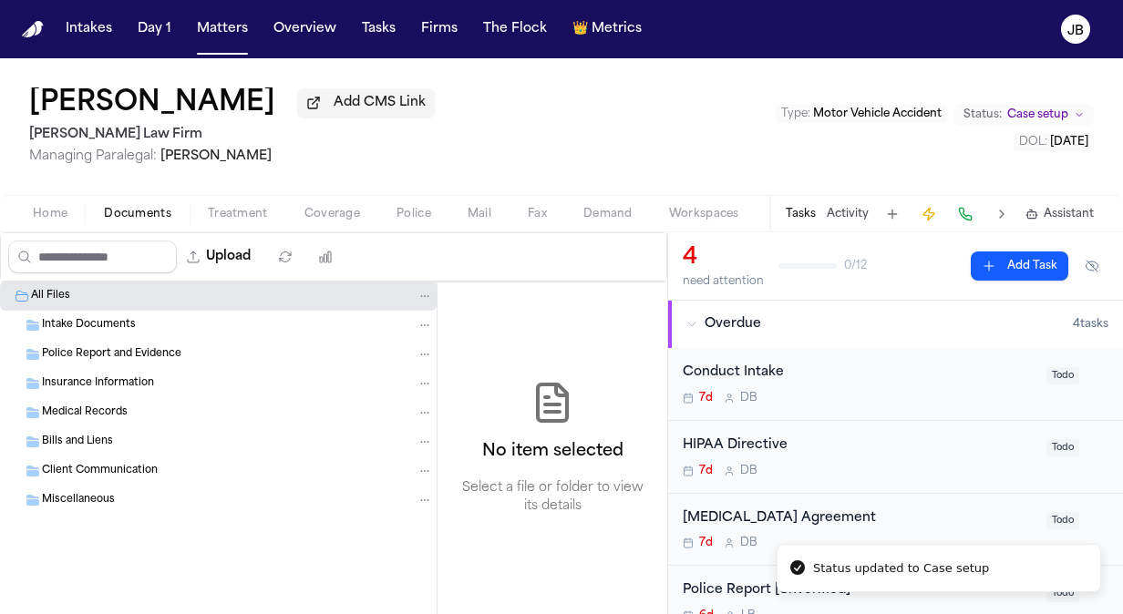
click at [91, 326] on span "Intake Documents" at bounding box center [89, 325] width 94 height 15
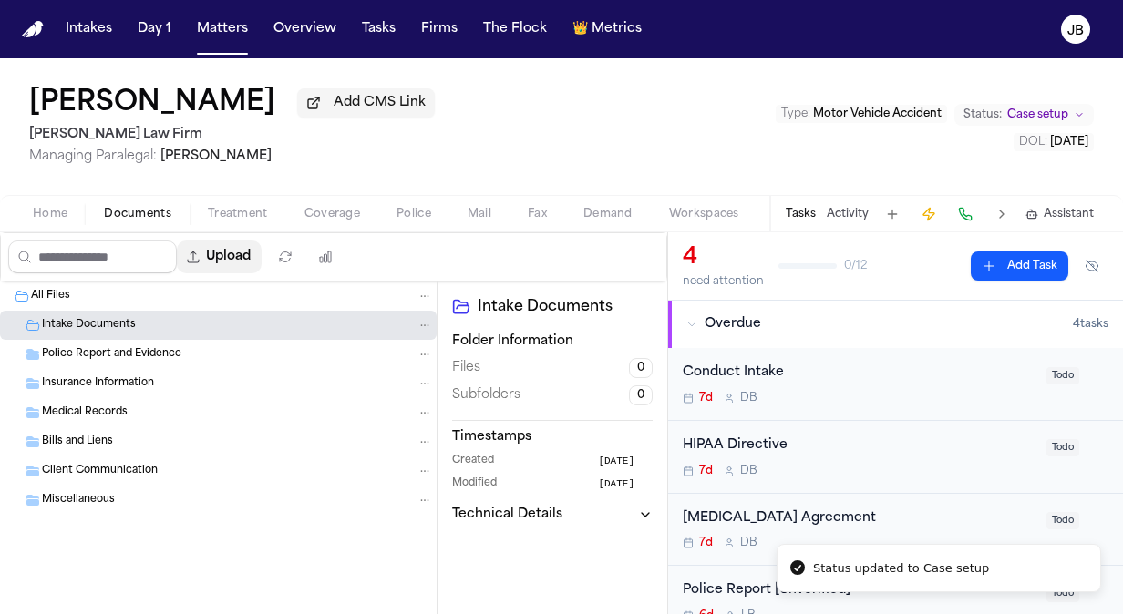
click at [242, 257] on button "Upload" at bounding box center [219, 257] width 85 height 33
select select "**********"
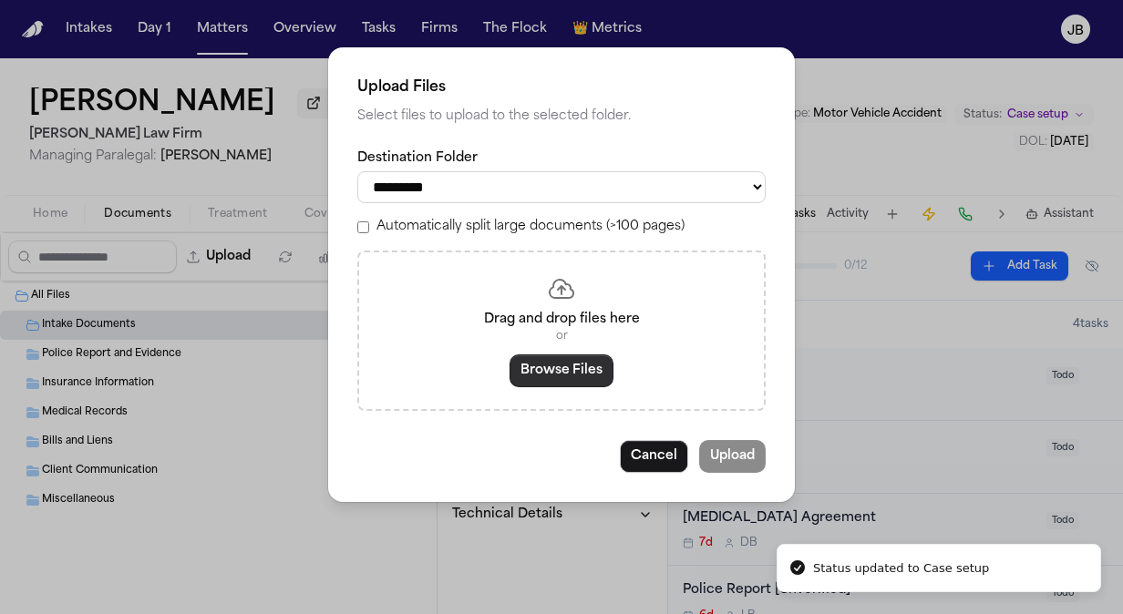
click at [558, 355] on button "Browse Files" at bounding box center [562, 371] width 104 height 33
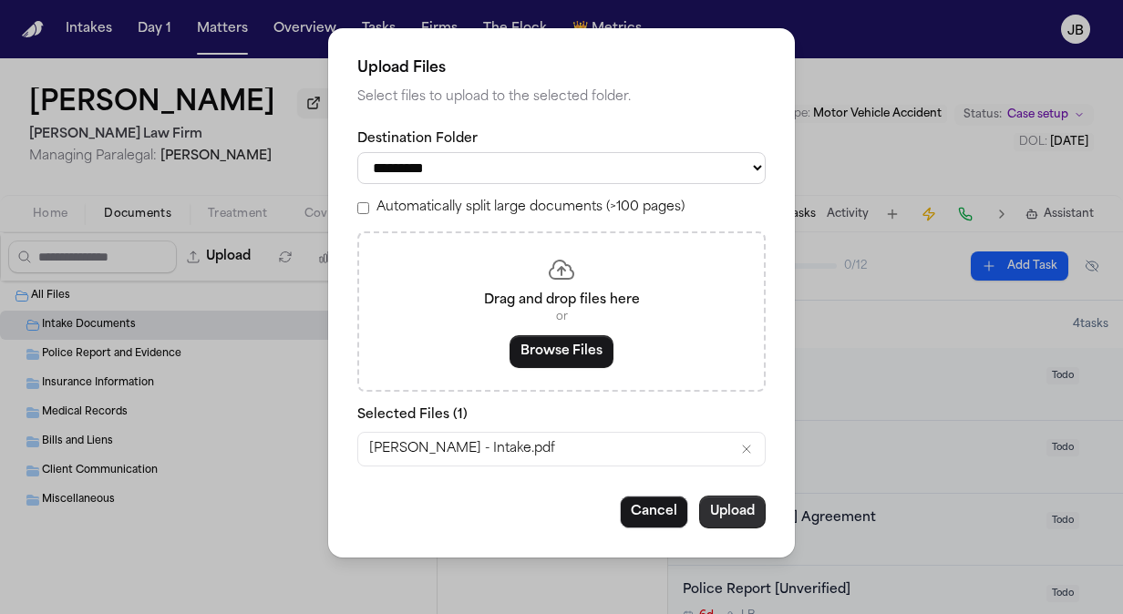
click at [740, 507] on button "Upload" at bounding box center [732, 512] width 67 height 33
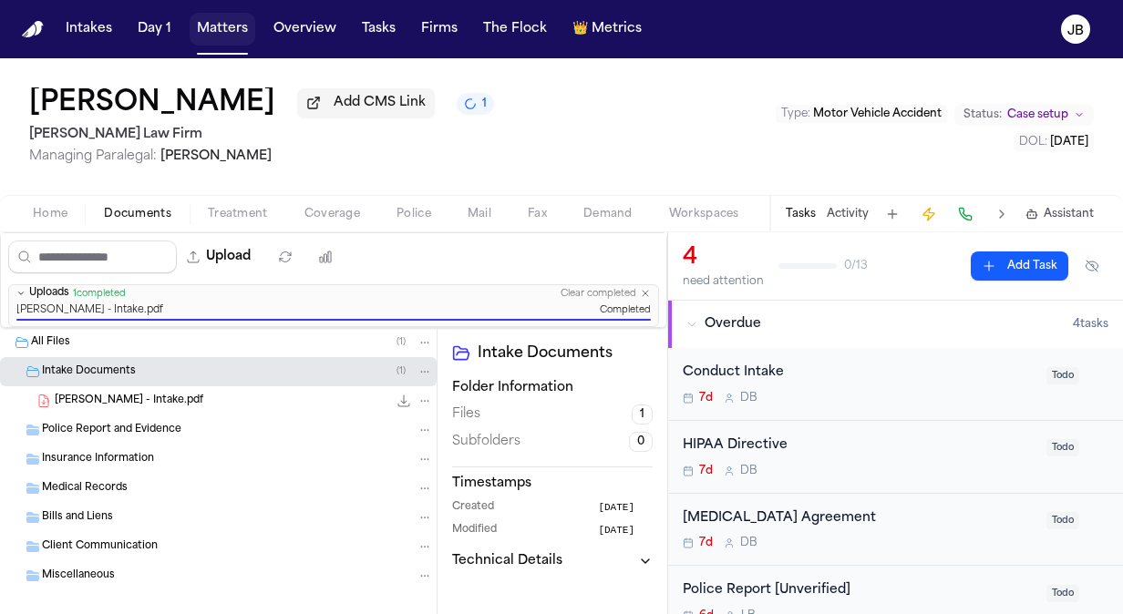
click at [228, 20] on button "Matters" at bounding box center [223, 29] width 66 height 33
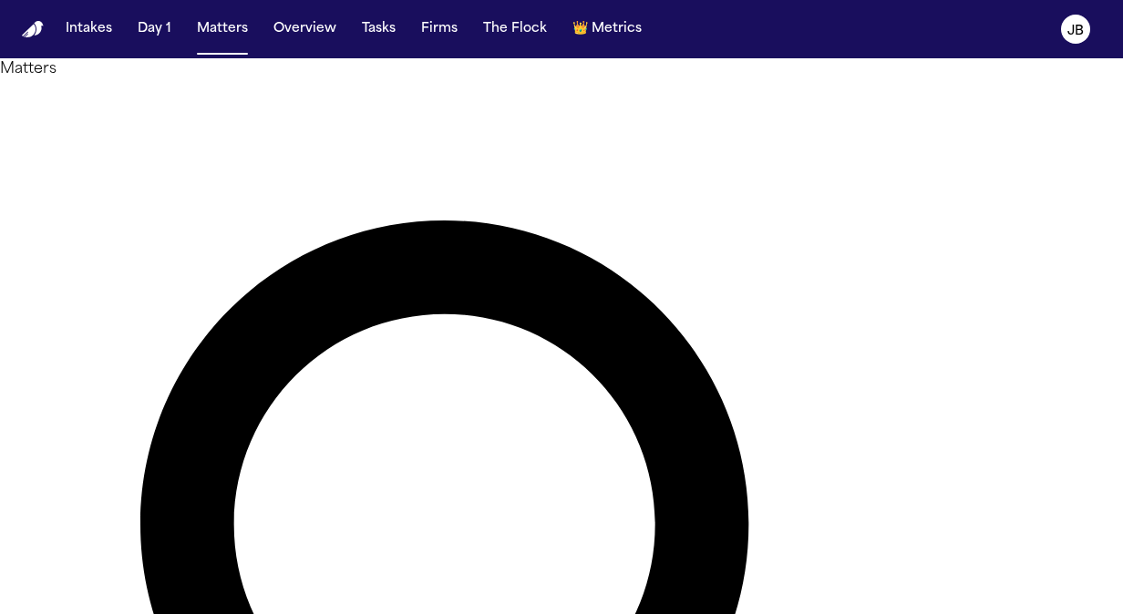
drag, startPoint x: 417, startPoint y: 108, endPoint x: 186, endPoint y: 120, distance: 230.9
type input "******"
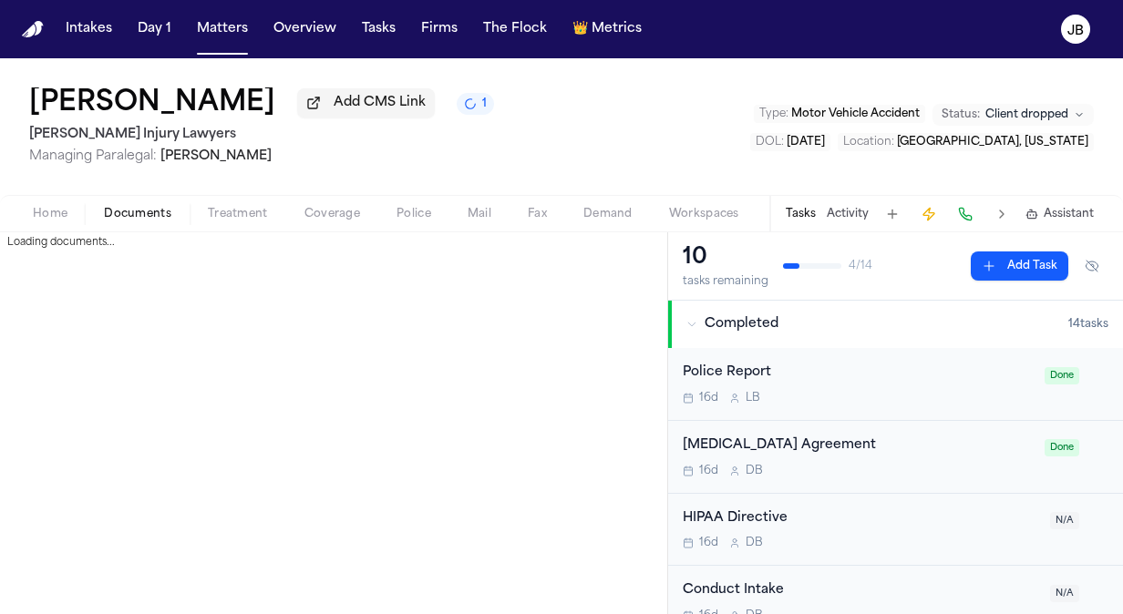
click at [145, 208] on span "Documents" at bounding box center [137, 214] width 67 height 15
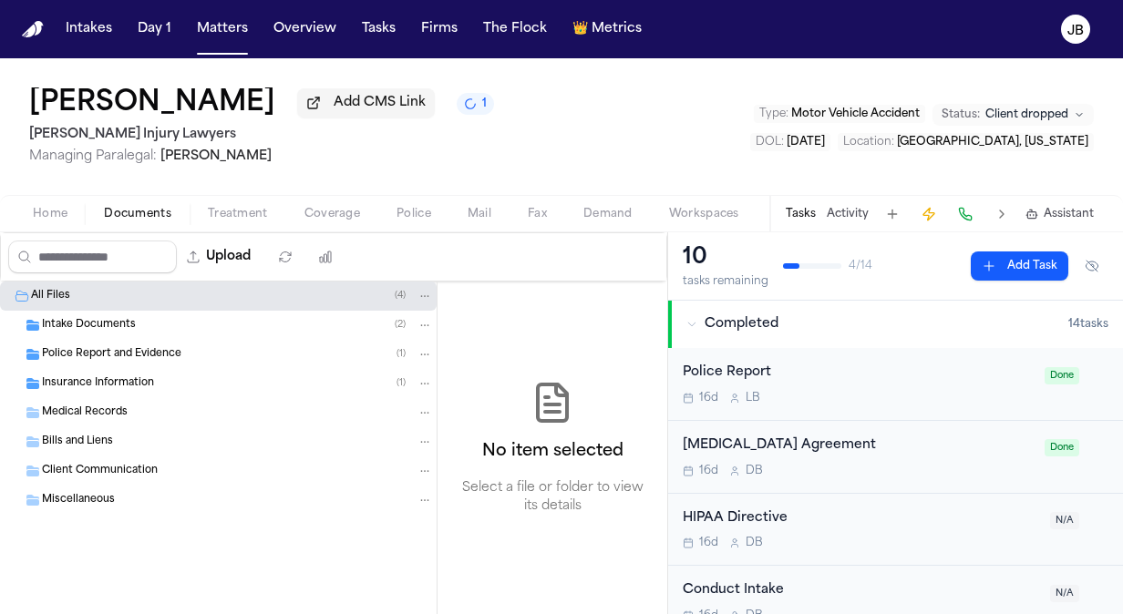
click at [142, 475] on span "Client Communication" at bounding box center [100, 471] width 116 height 15
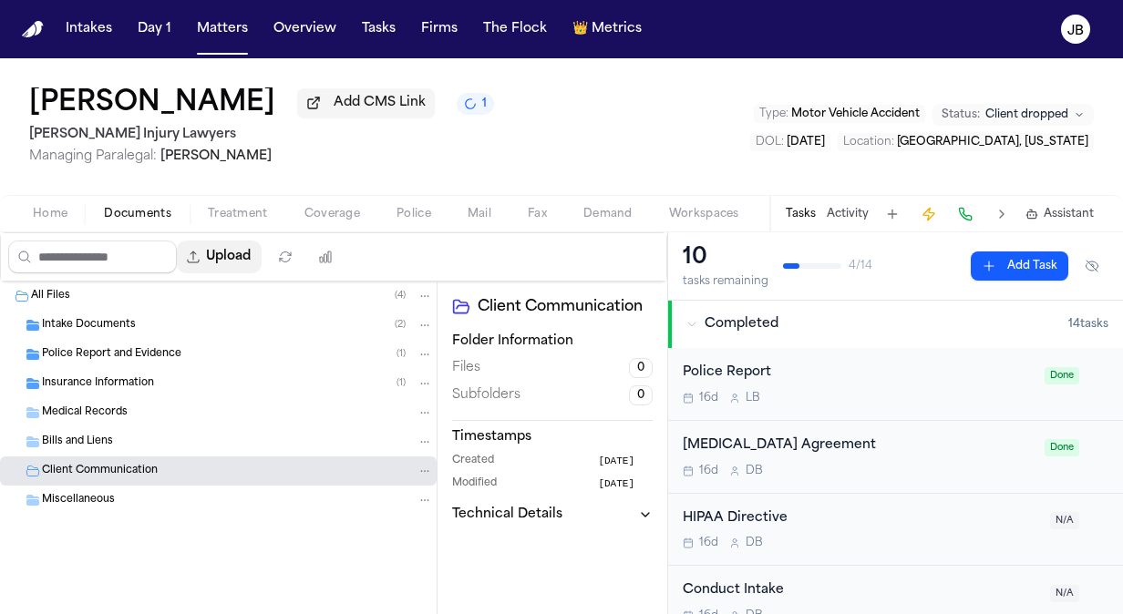
click at [251, 253] on button "Upload" at bounding box center [219, 257] width 85 height 33
select select "**********"
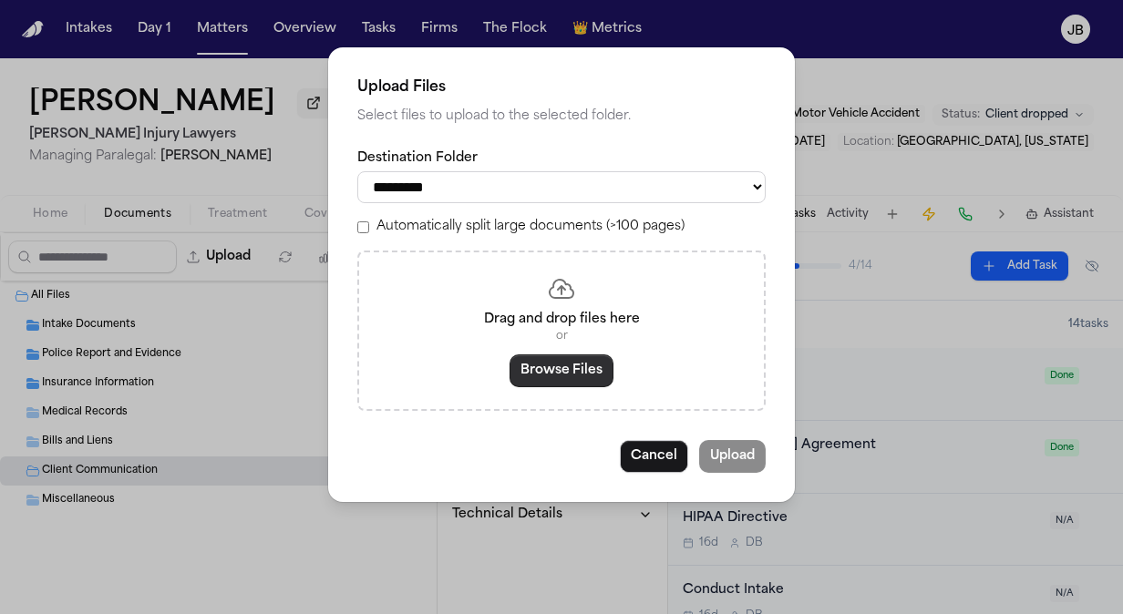
click at [546, 366] on button "Browse Files" at bounding box center [562, 371] width 104 height 33
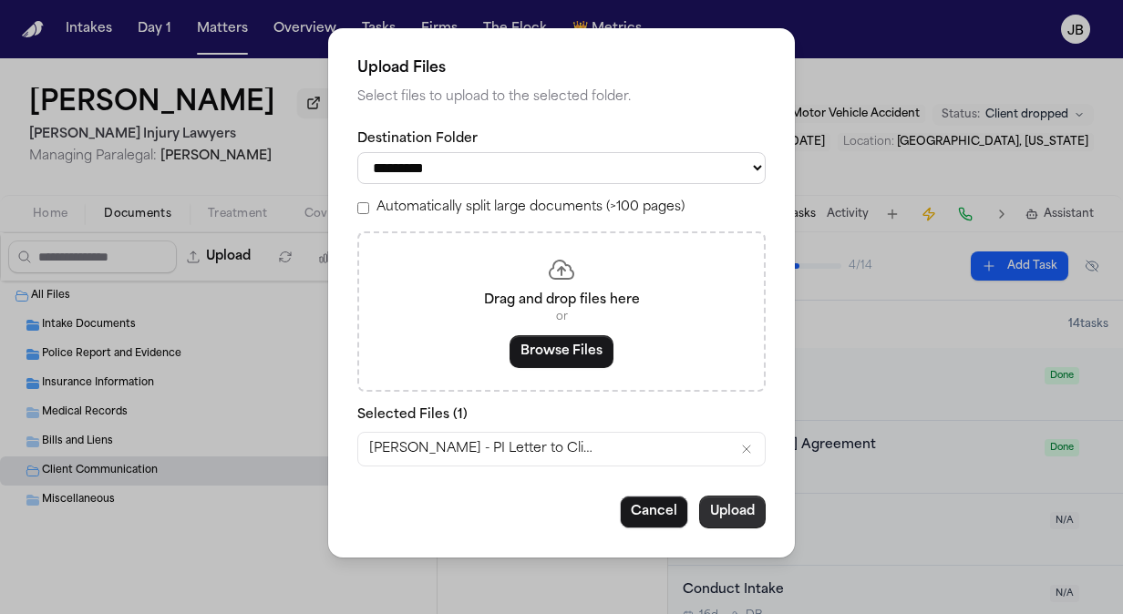
click at [717, 501] on button "Upload" at bounding box center [732, 512] width 67 height 33
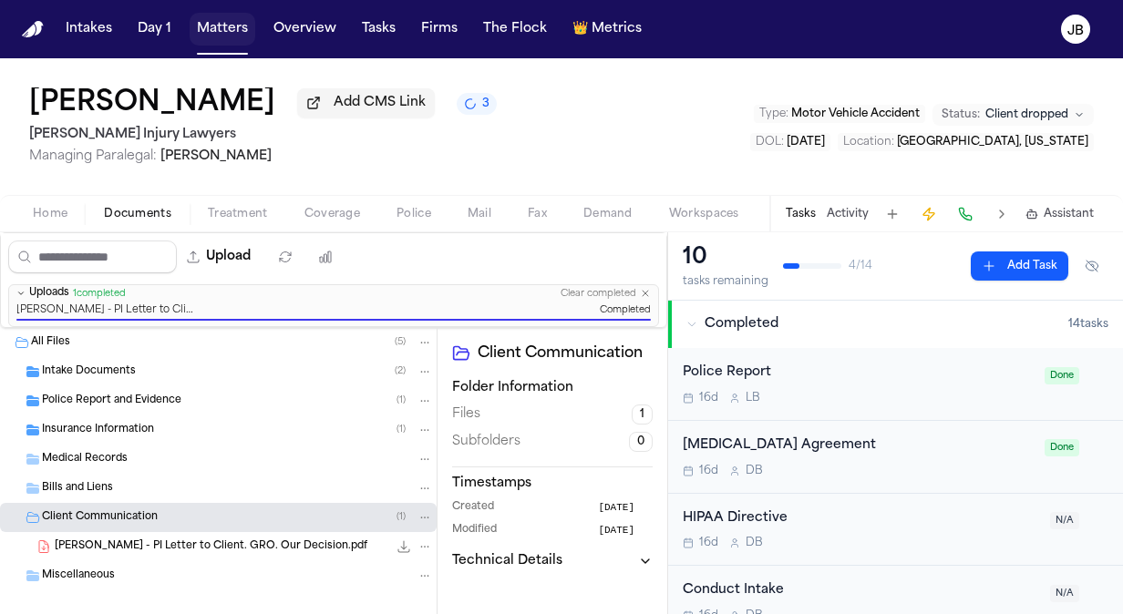
click at [227, 31] on button "Matters" at bounding box center [223, 29] width 66 height 33
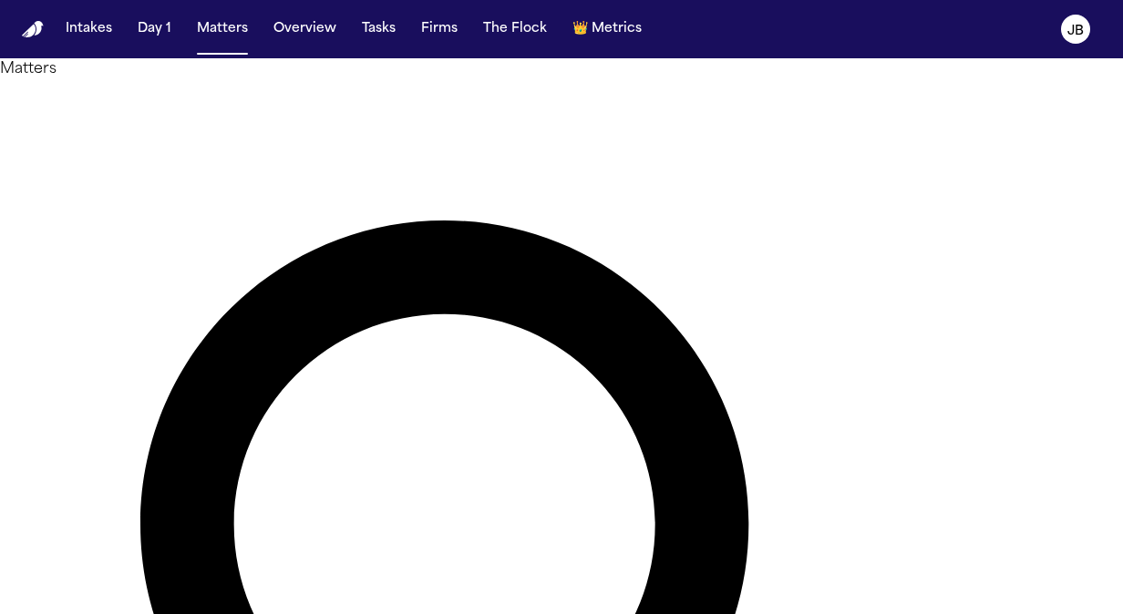
drag, startPoint x: 464, startPoint y: 126, endPoint x: 266, endPoint y: 129, distance: 197.8
type input "*******"
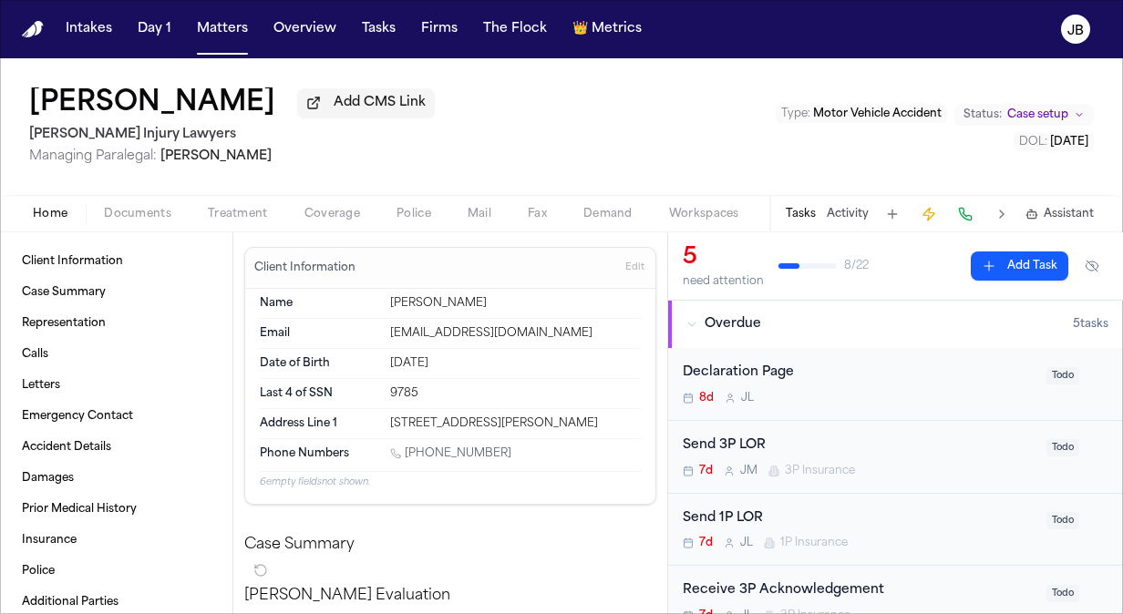
click at [149, 208] on span "Documents" at bounding box center [137, 214] width 67 height 15
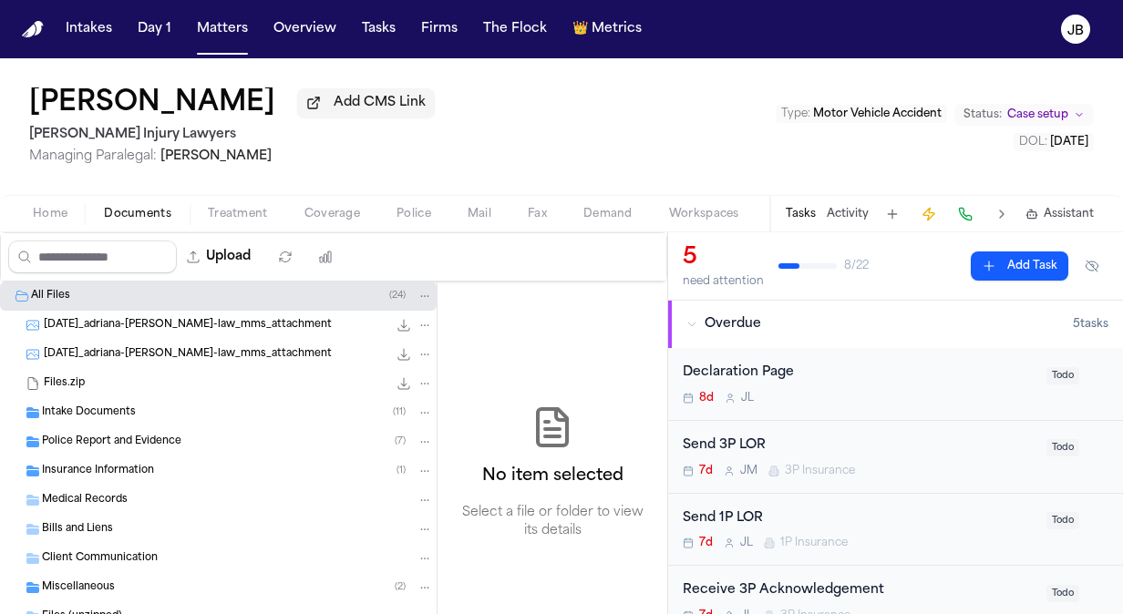
click at [100, 471] on span "Insurance Information" at bounding box center [98, 471] width 112 height 15
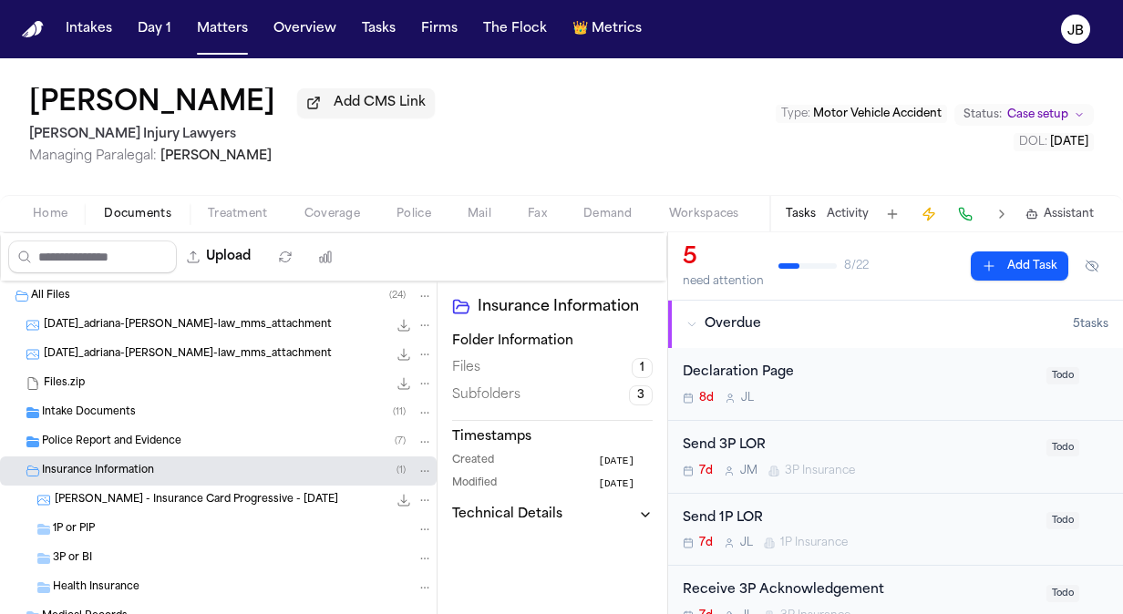
click at [104, 533] on div "1P or PIP" at bounding box center [243, 529] width 380 height 16
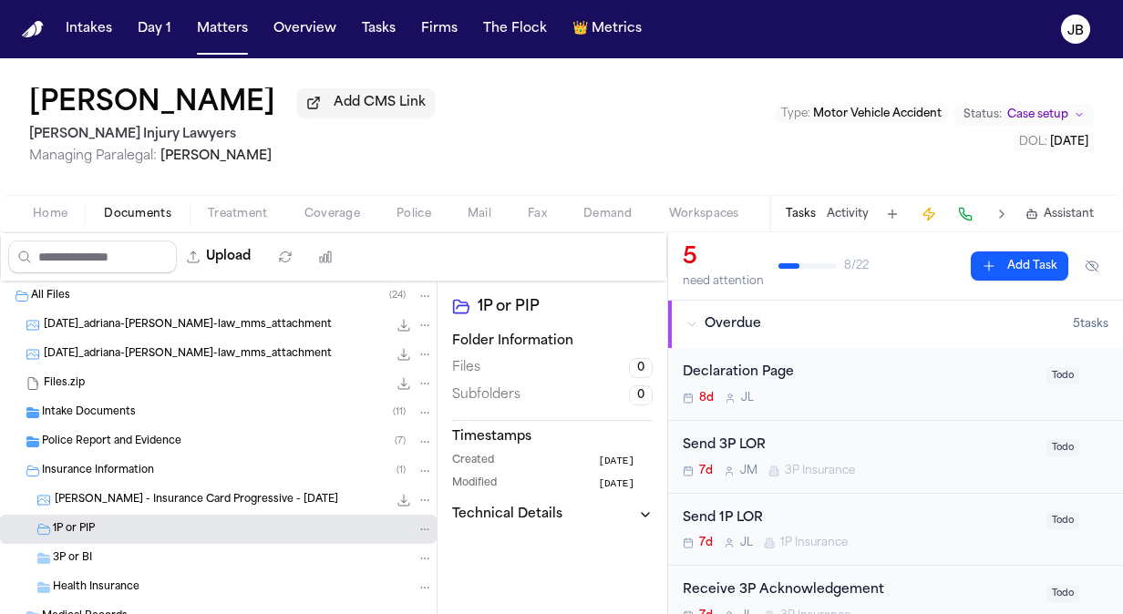
click at [101, 551] on div "3P or BI" at bounding box center [243, 559] width 380 height 16
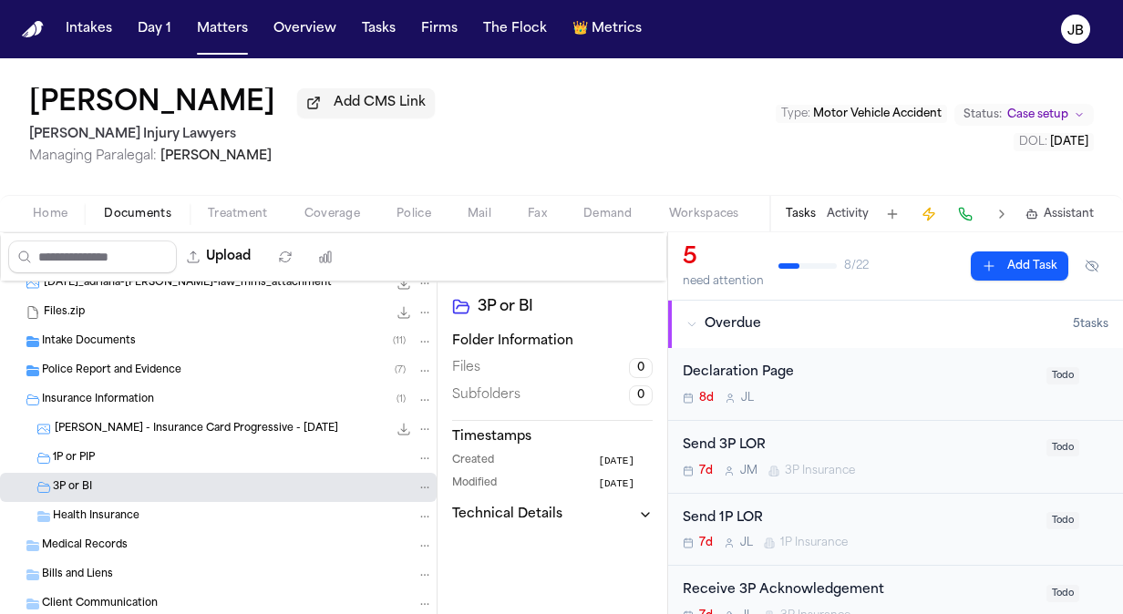
scroll to position [115, 0]
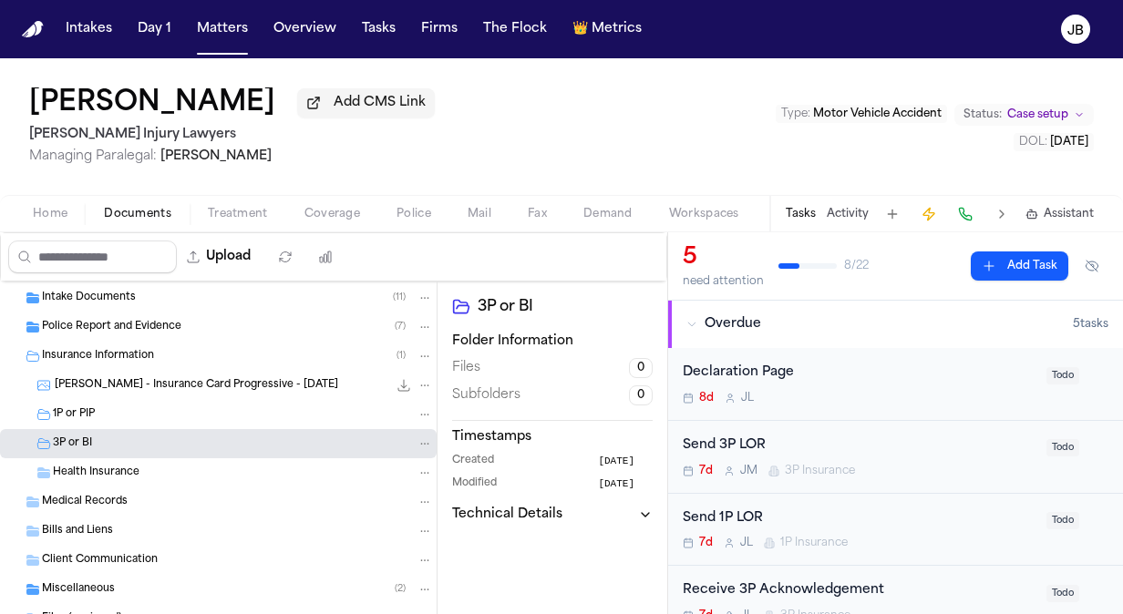
click at [119, 589] on div "Miscellaneous ( 2 )" at bounding box center [237, 590] width 391 height 16
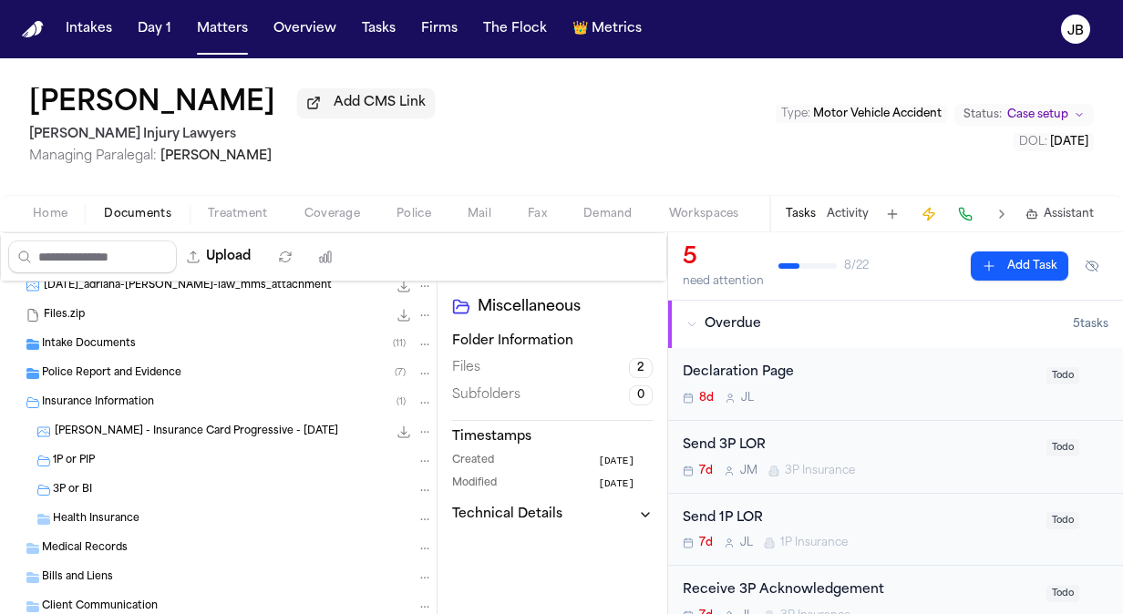
scroll to position [51, 0]
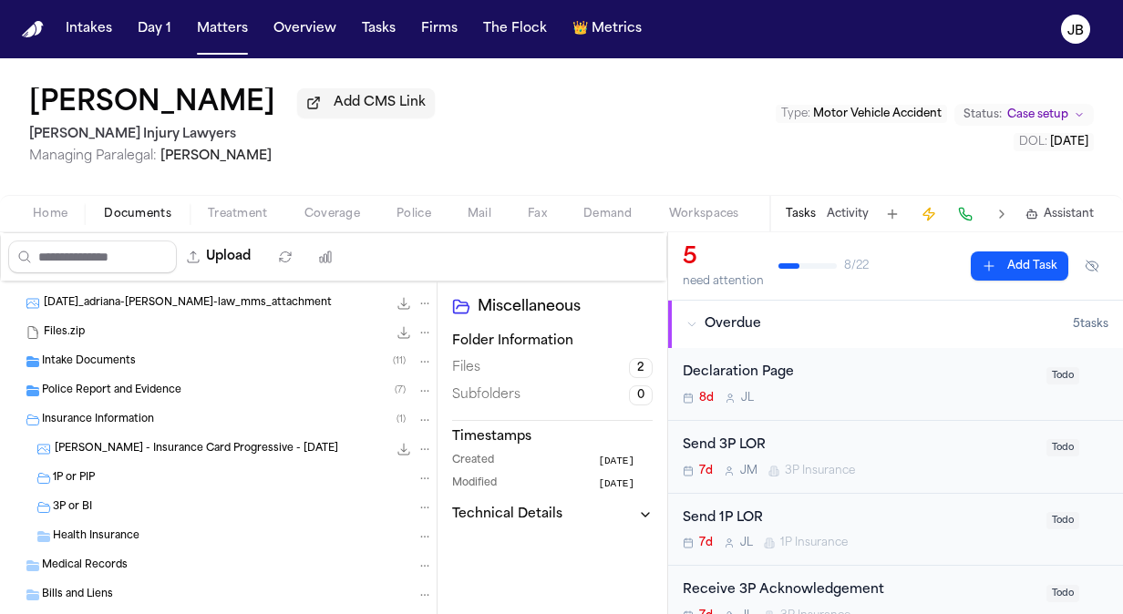
click at [148, 386] on span "Police Report and Evidence" at bounding box center [111, 391] width 139 height 15
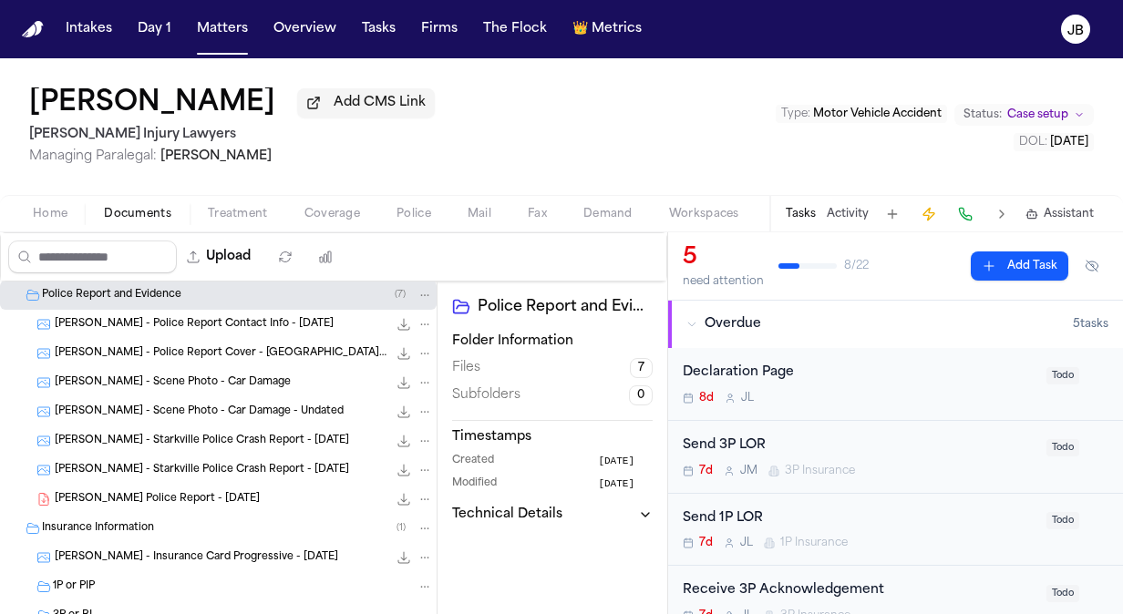
scroll to position [149, 0]
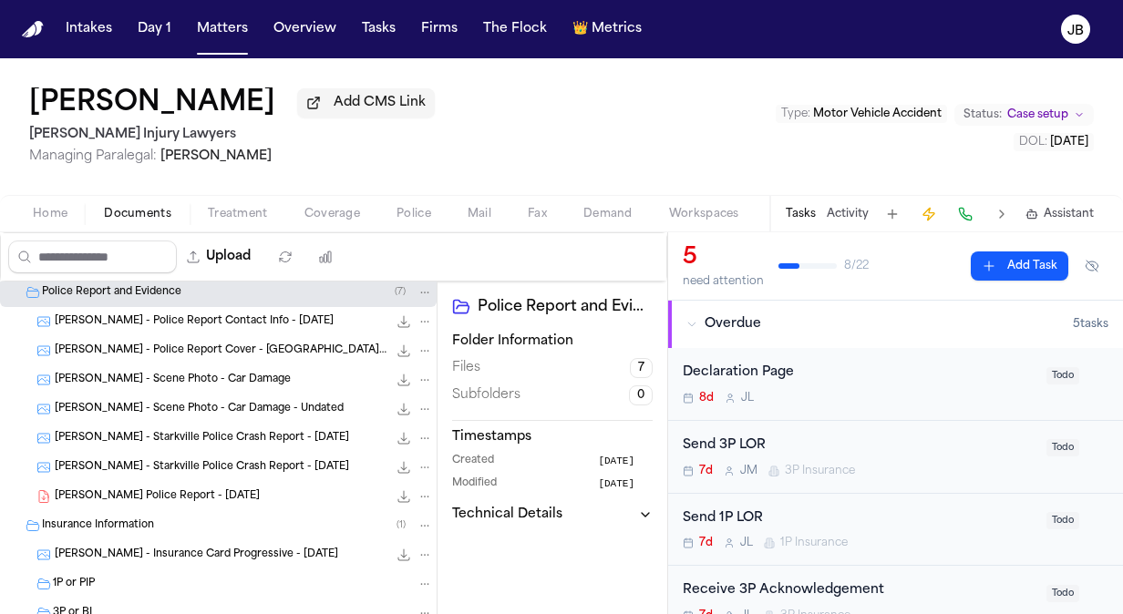
click at [234, 429] on div "A. Edwards - Starkville Police Crash Report - 9.8.25 515.2 KB • JPG" at bounding box center [244, 438] width 378 height 18
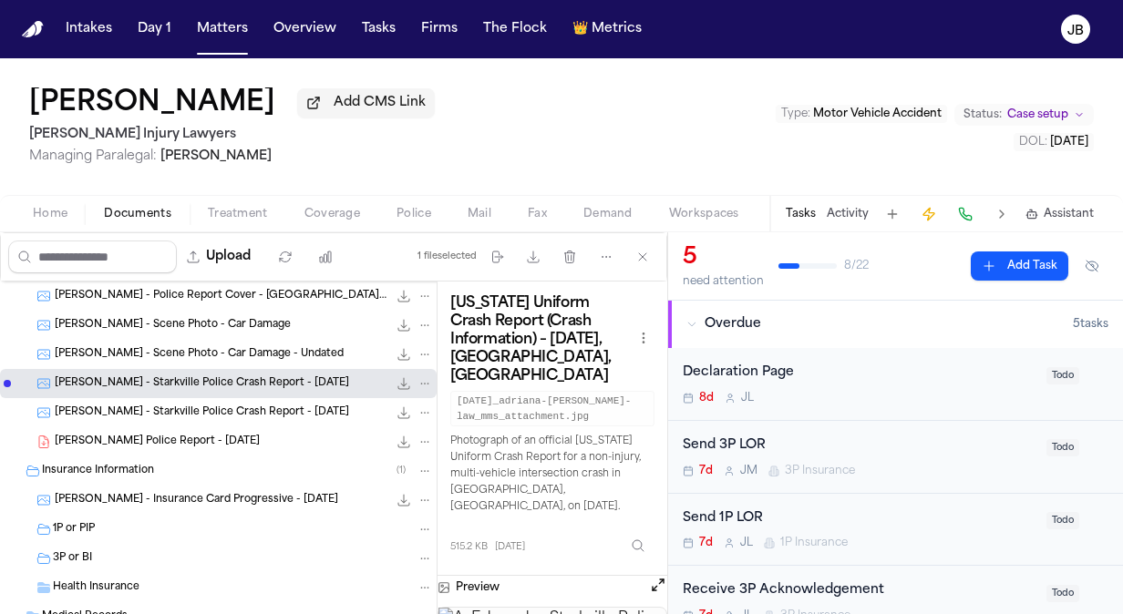
scroll to position [201, 0]
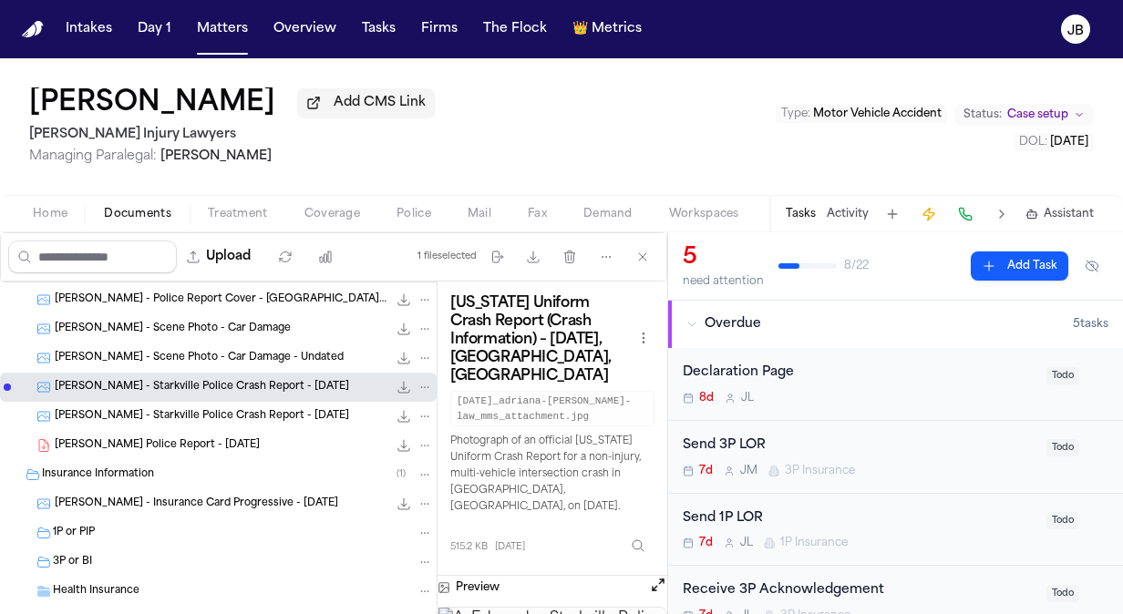
click at [853, 216] on button "Activity" at bounding box center [848, 214] width 42 height 15
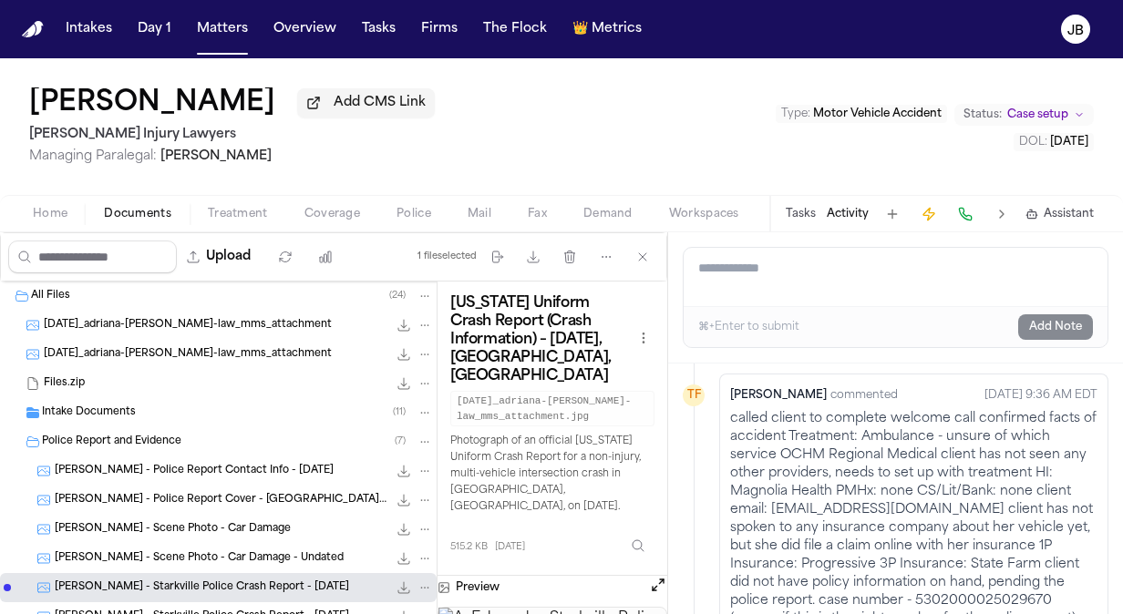
scroll to position [137, 0]
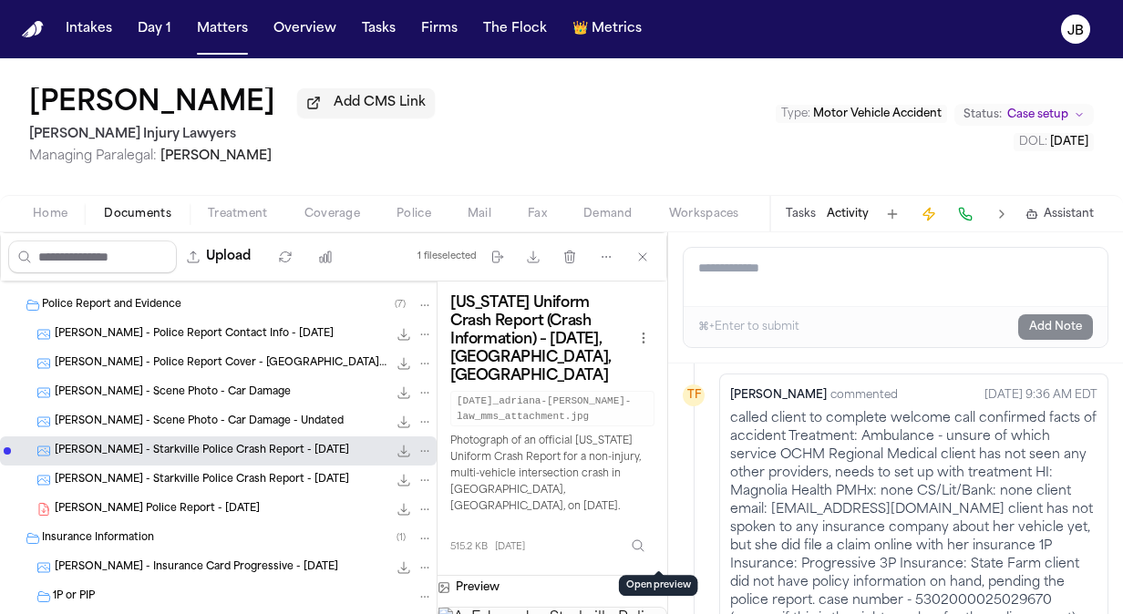
click at [656, 576] on button "Open preview" at bounding box center [658, 585] width 18 height 18
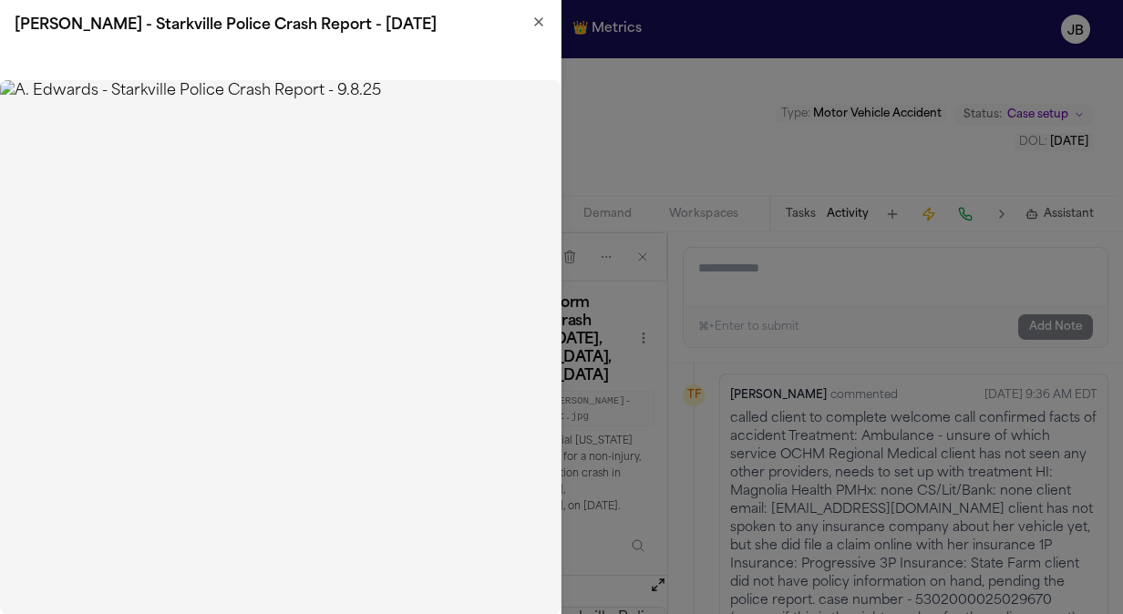
click at [540, 22] on icon "button" at bounding box center [538, 21] width 7 height 7
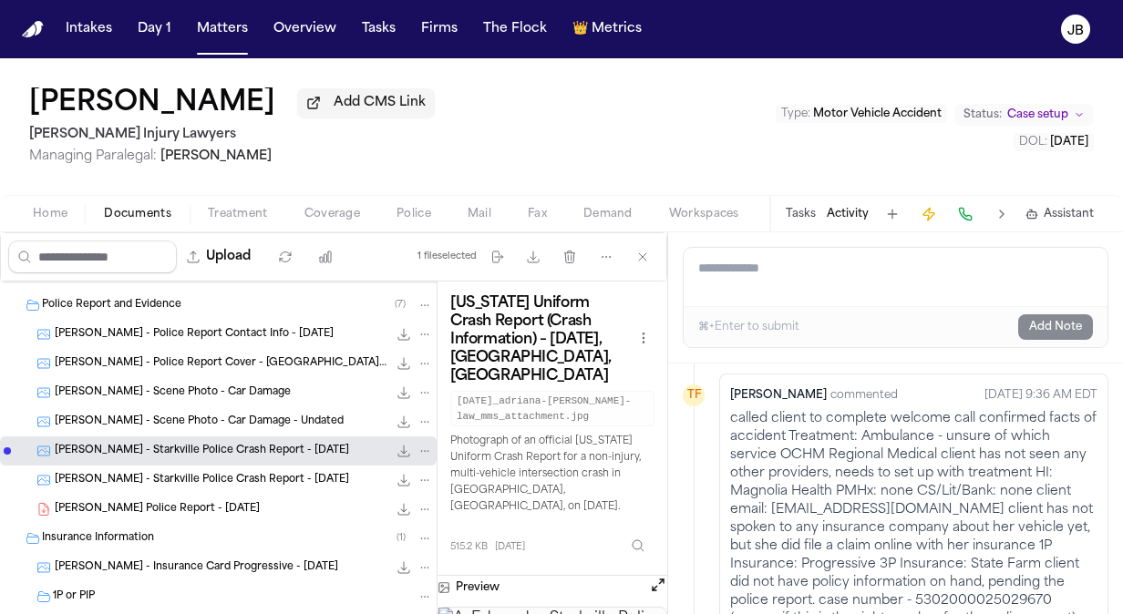
click at [222, 505] on span "A. Edwards - Starkville Police Report - 9.8.25" at bounding box center [157, 509] width 205 height 15
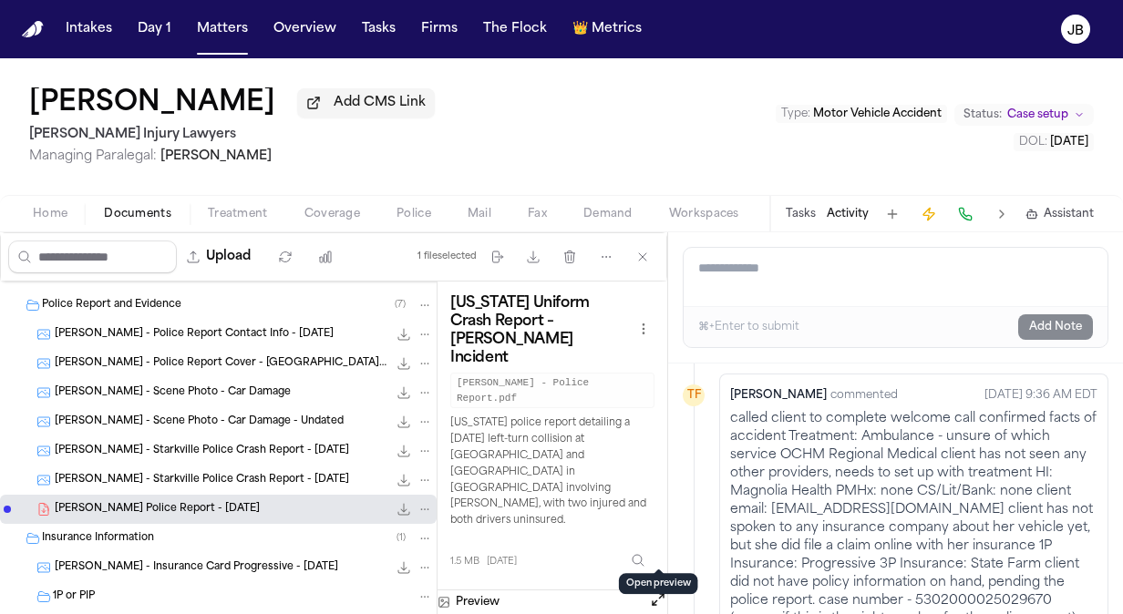
click at [660, 591] on button "Open preview" at bounding box center [658, 600] width 18 height 18
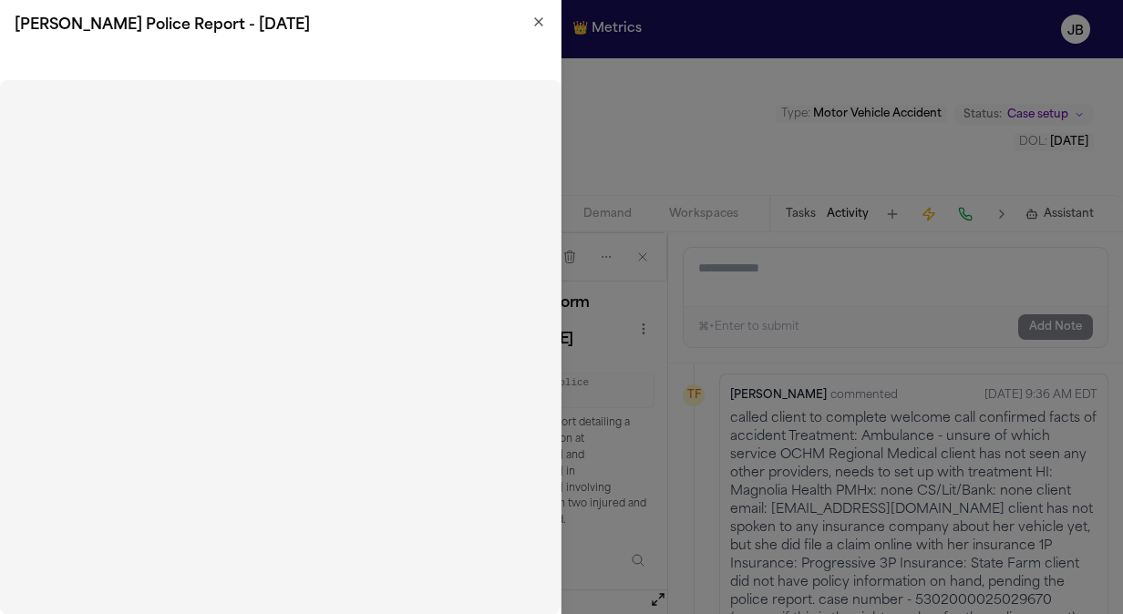
click at [547, 24] on div "A. Edwards - Starkville Police Report - 9.8.25" at bounding box center [280, 25] width 561 height 51
click at [538, 20] on icon "button" at bounding box center [538, 22] width 15 height 15
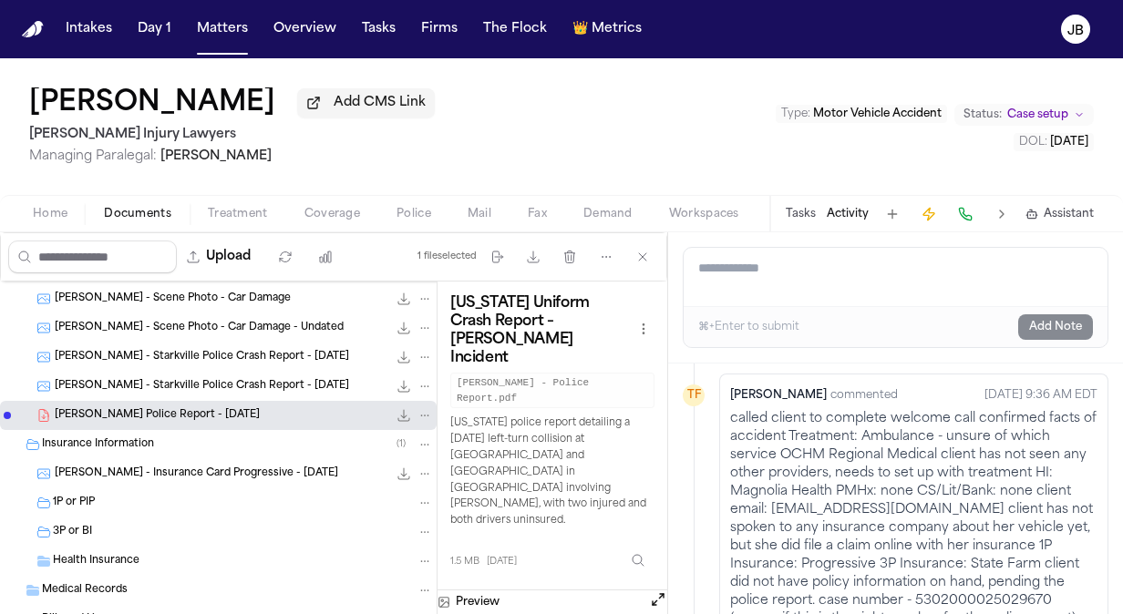
scroll to position [228, 0]
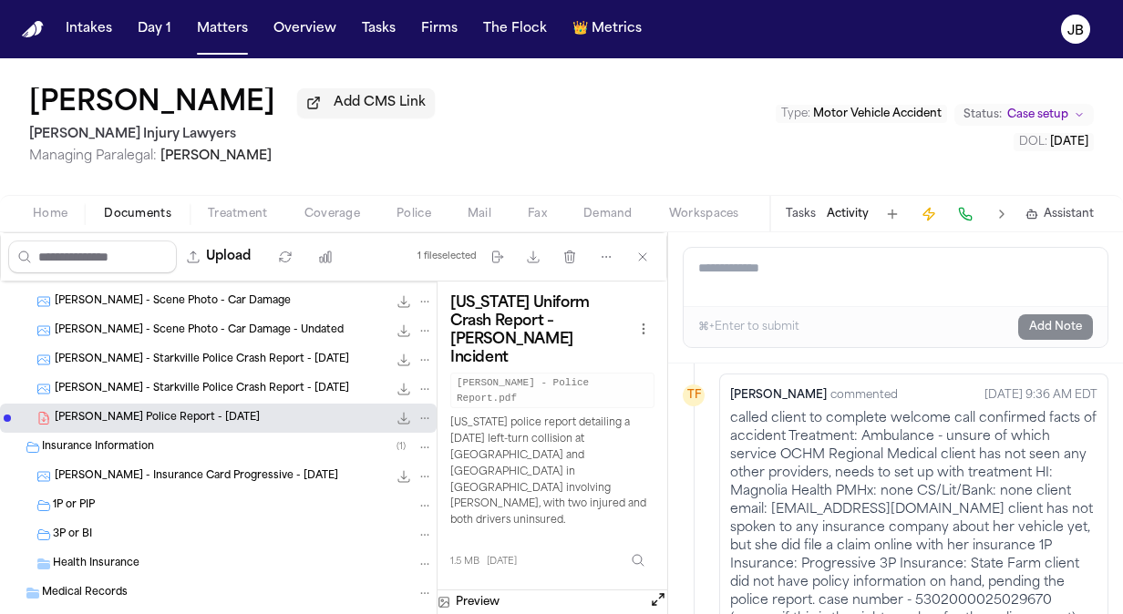
click at [187, 503] on div "1P or PIP" at bounding box center [243, 506] width 380 height 16
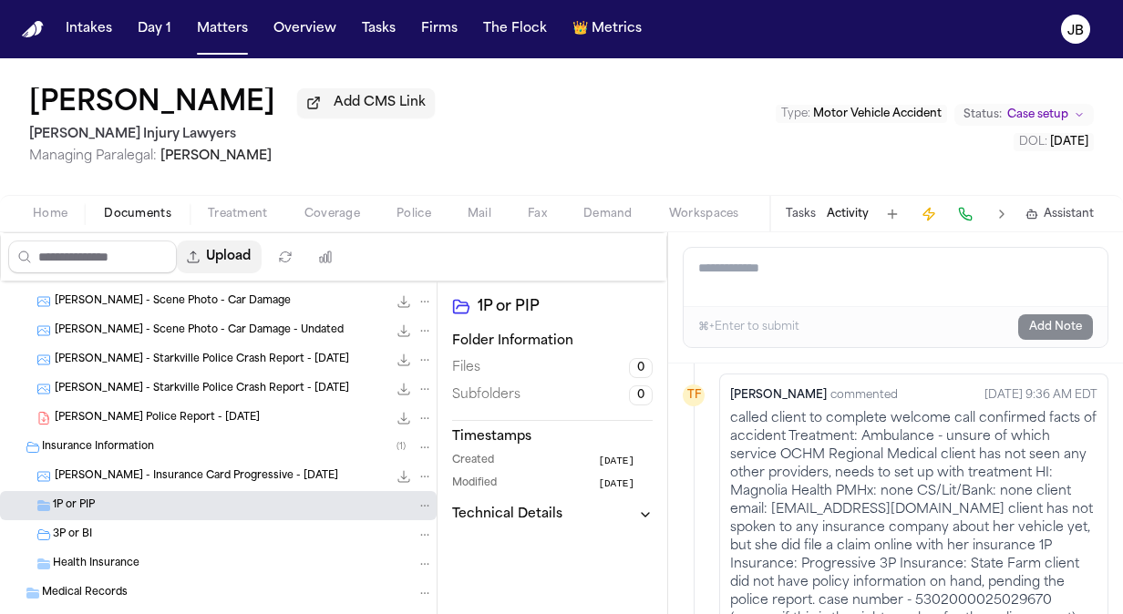
click at [259, 255] on button "Upload" at bounding box center [219, 257] width 85 height 33
select select "**********"
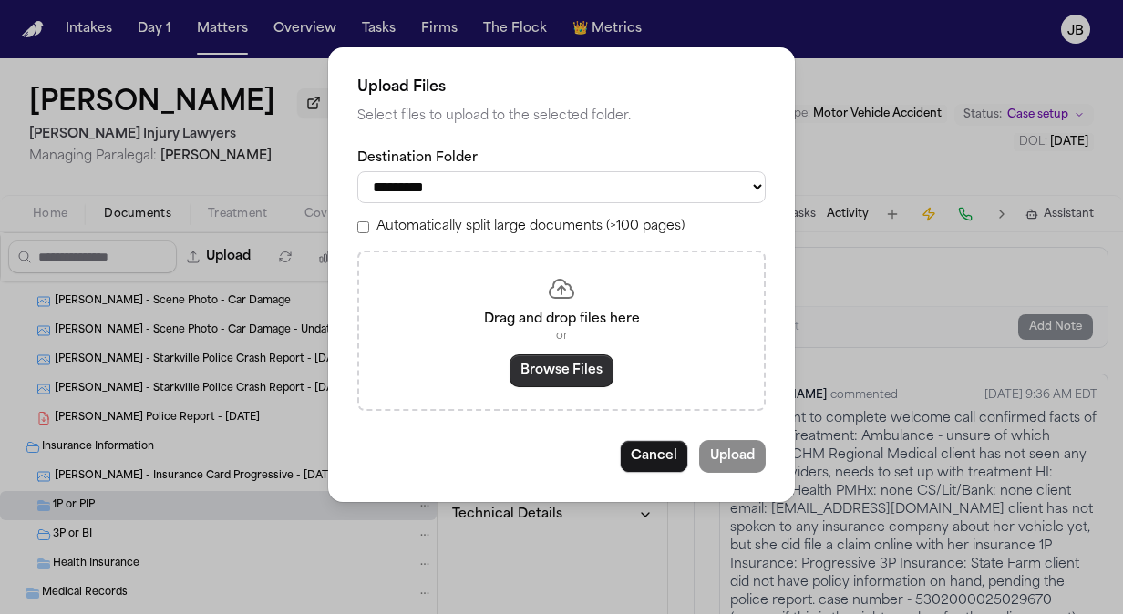
click at [574, 371] on button "Browse Files" at bounding box center [562, 371] width 104 height 33
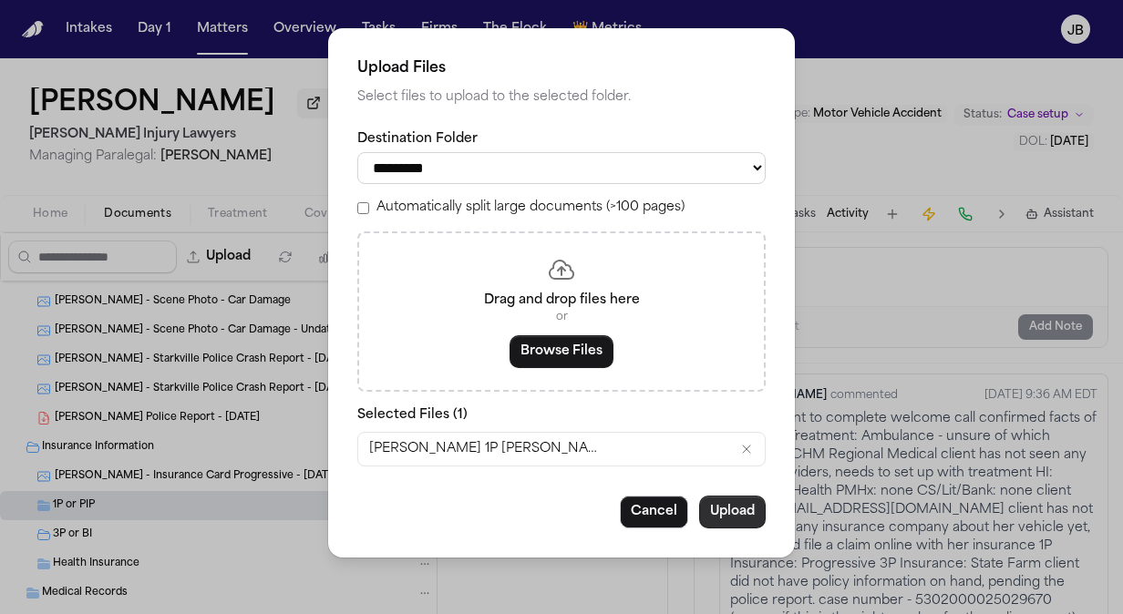
click at [727, 510] on button "Upload" at bounding box center [732, 512] width 67 height 33
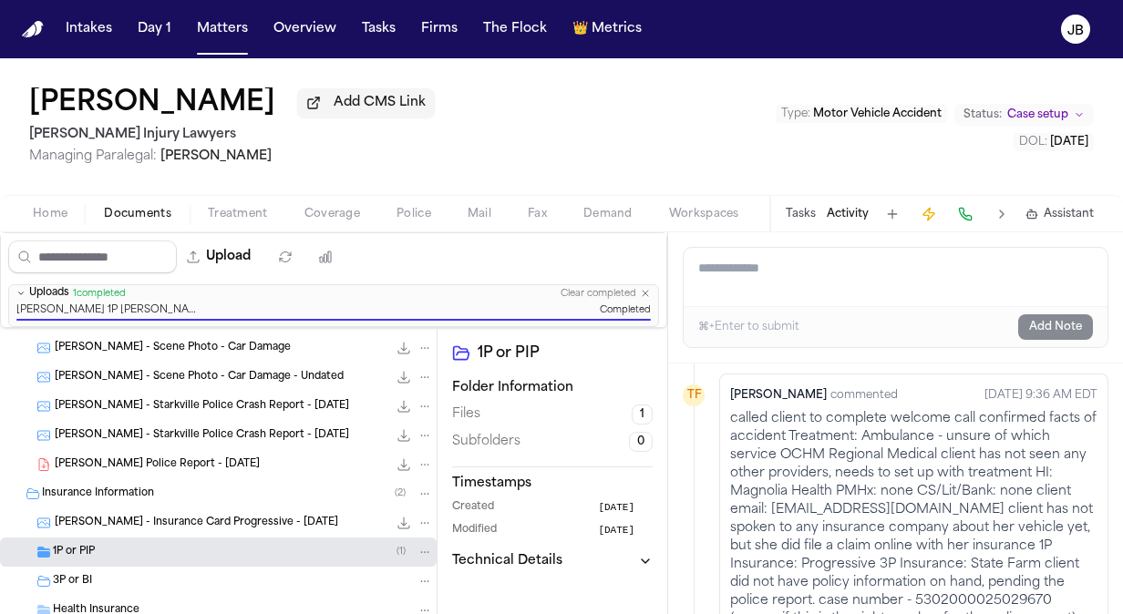
click at [173, 580] on div "3P or BI" at bounding box center [243, 581] width 380 height 16
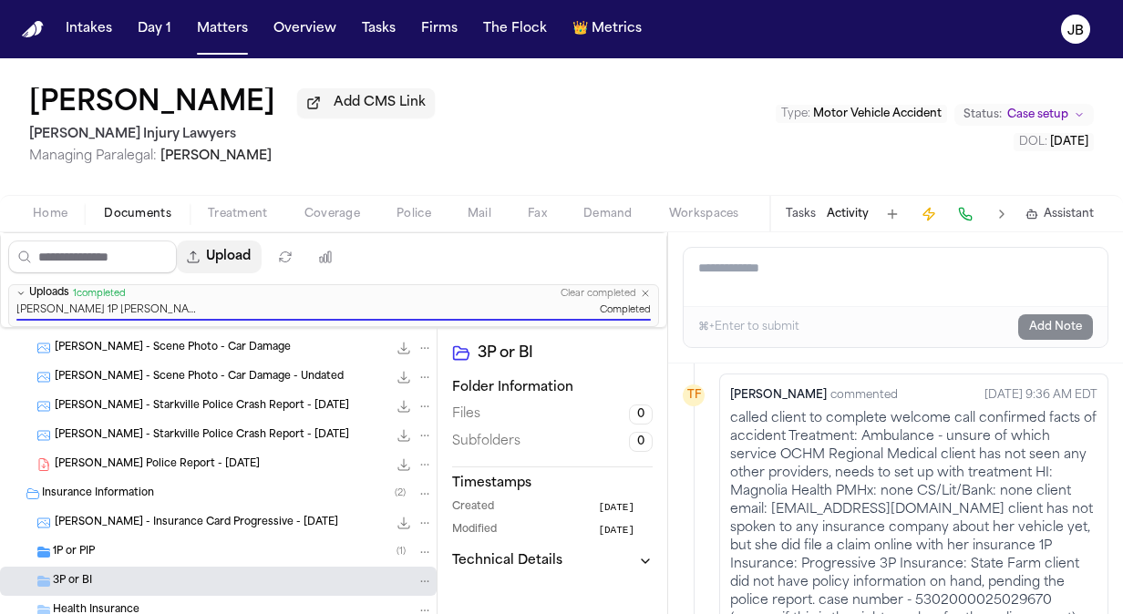
click at [246, 258] on button "Upload" at bounding box center [219, 257] width 85 height 33
select select "**********"
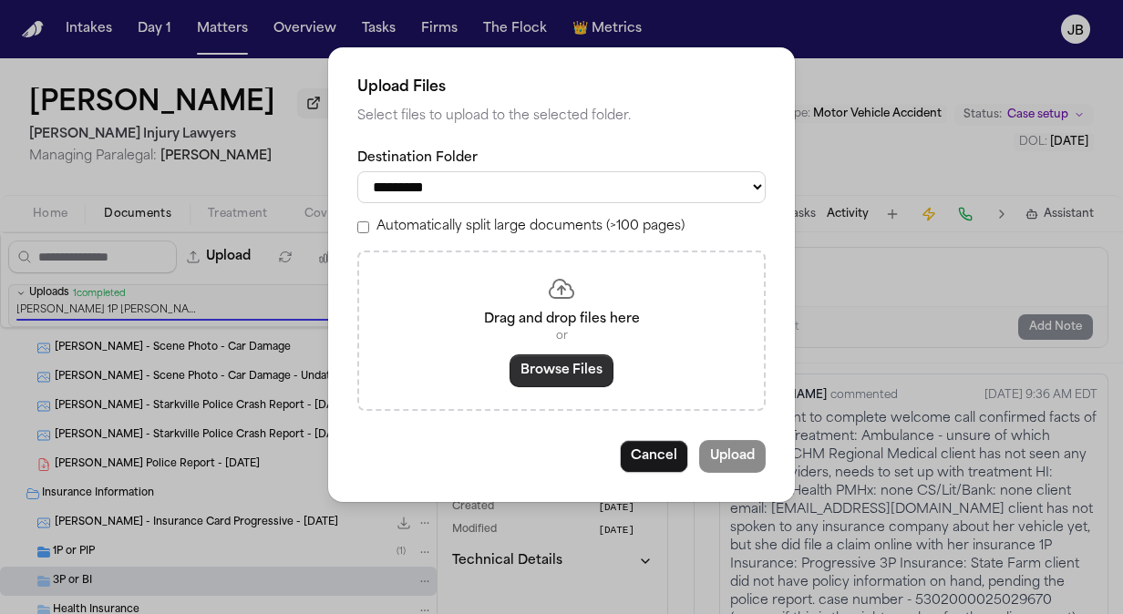
click at [545, 379] on button "Browse Files" at bounding box center [562, 371] width 104 height 33
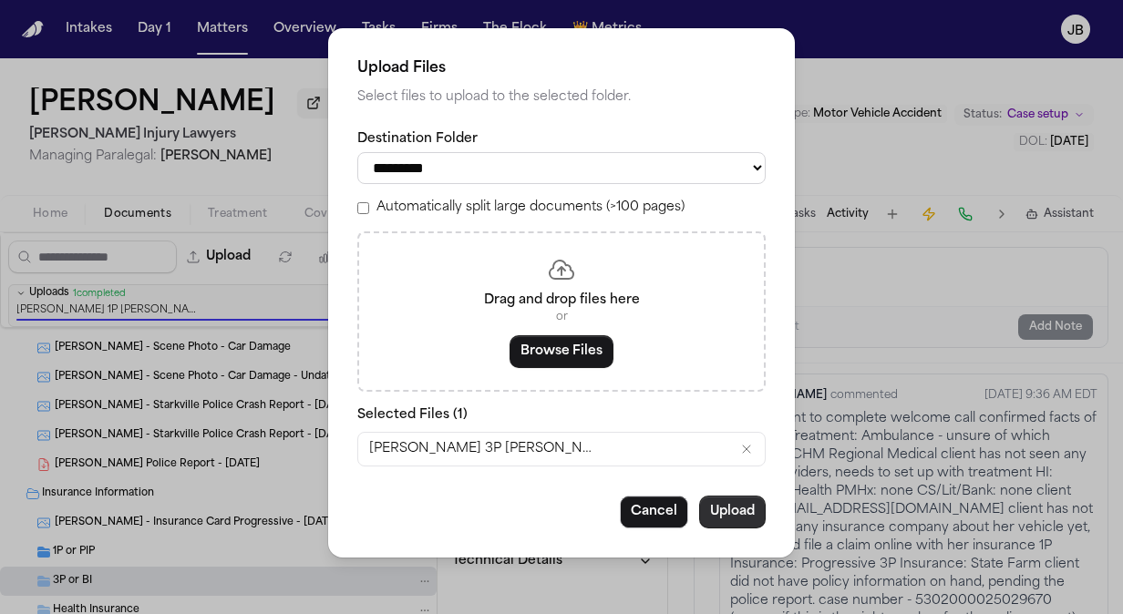
click at [733, 507] on button "Upload" at bounding box center [732, 512] width 67 height 33
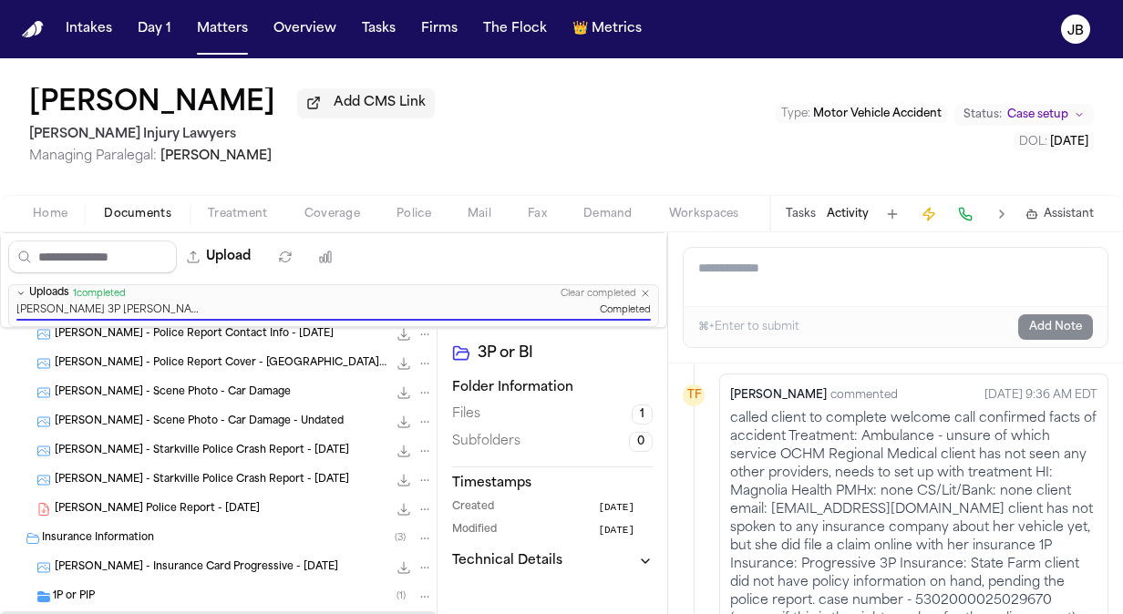
scroll to position [188, 0]
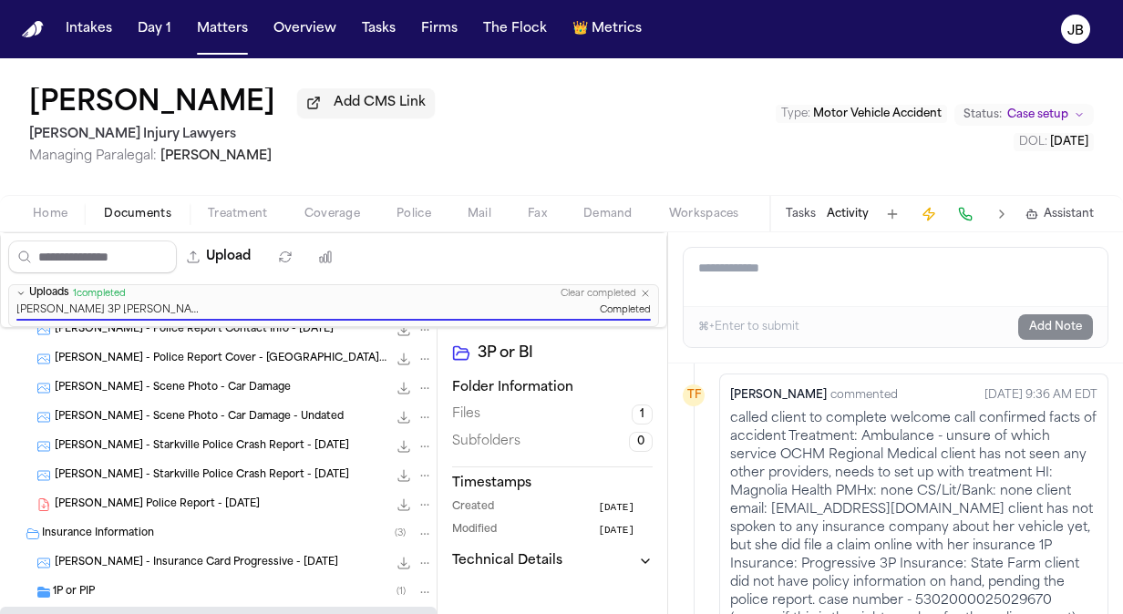
click at [397, 507] on icon "File: A. Edwards - Starkville Police Report - 9.8.25" at bounding box center [404, 505] width 15 height 15
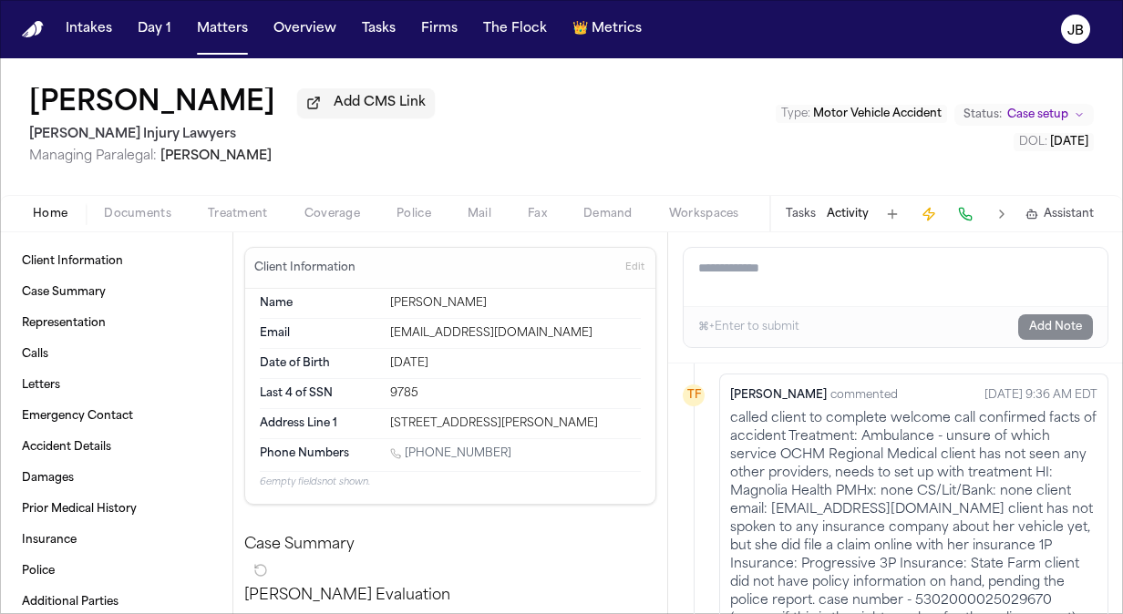
click at [48, 211] on span "Home" at bounding box center [50, 214] width 35 height 15
drag, startPoint x: 448, startPoint y: 435, endPoint x: 387, endPoint y: 420, distance: 62.8
click at [390, 420] on div "3083 East Churchill Road, Westpoint, MS 39773" at bounding box center [515, 424] width 251 height 15
copy div "3083 East Churchill Road, Westpoint, MS 39773"
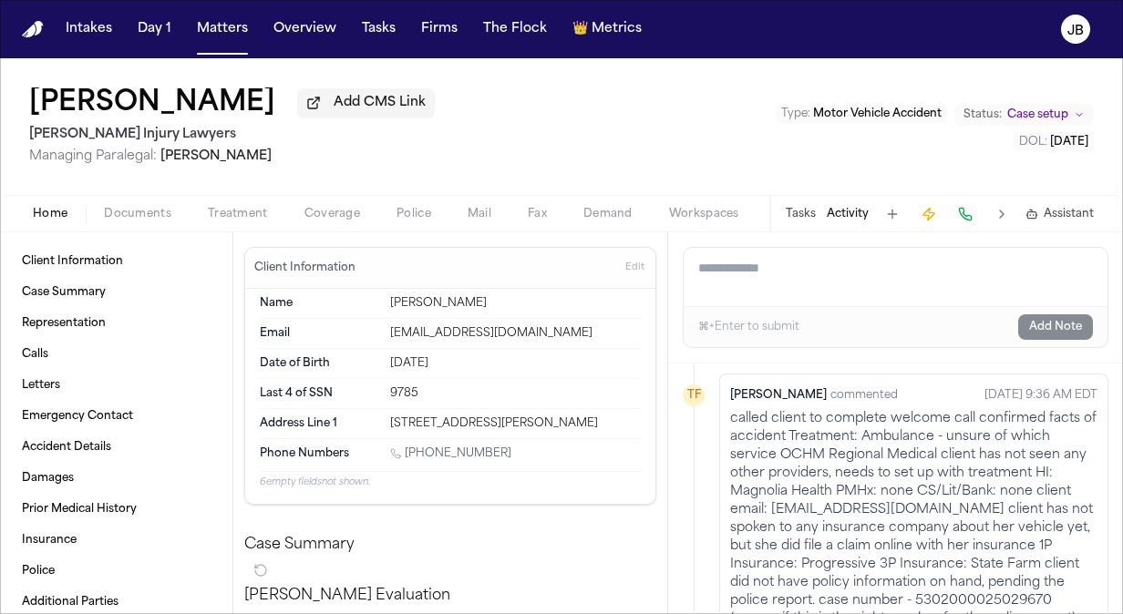
drag, startPoint x: 496, startPoint y: 464, endPoint x: 408, endPoint y: 469, distance: 87.7
click at [408, 464] on div "1 (662) 605-3229" at bounding box center [515, 455] width 251 height 17
copy link "662) 605-3229"
click at [848, 211] on button "Activity" at bounding box center [848, 214] width 42 height 15
click at [787, 266] on textarea "Add a note to this matter" at bounding box center [896, 277] width 424 height 58
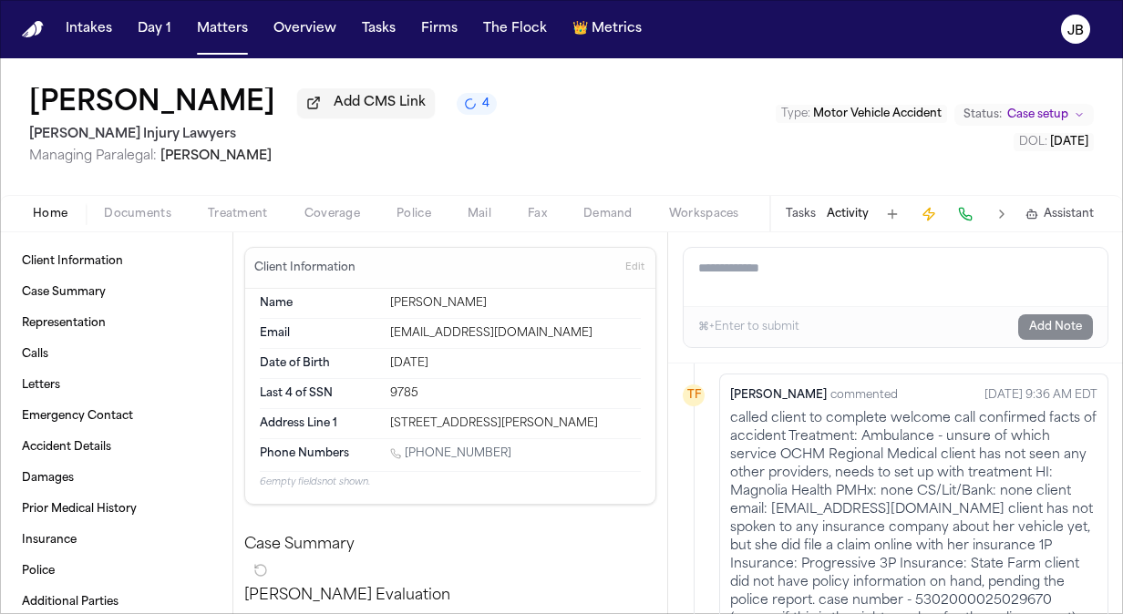
paste textarea "**********"
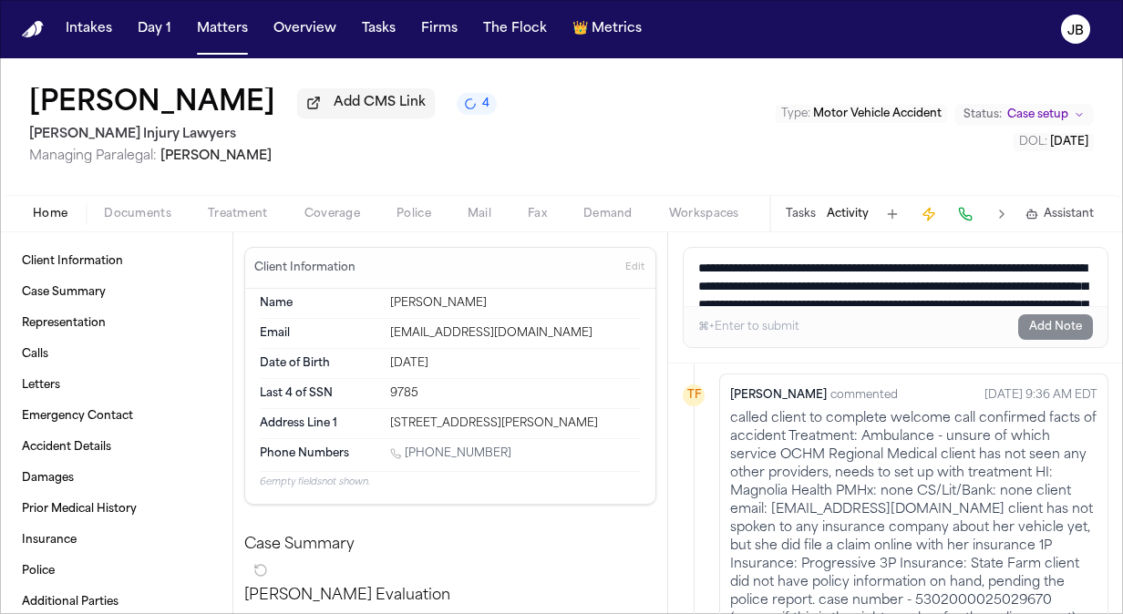
scroll to position [7, 0]
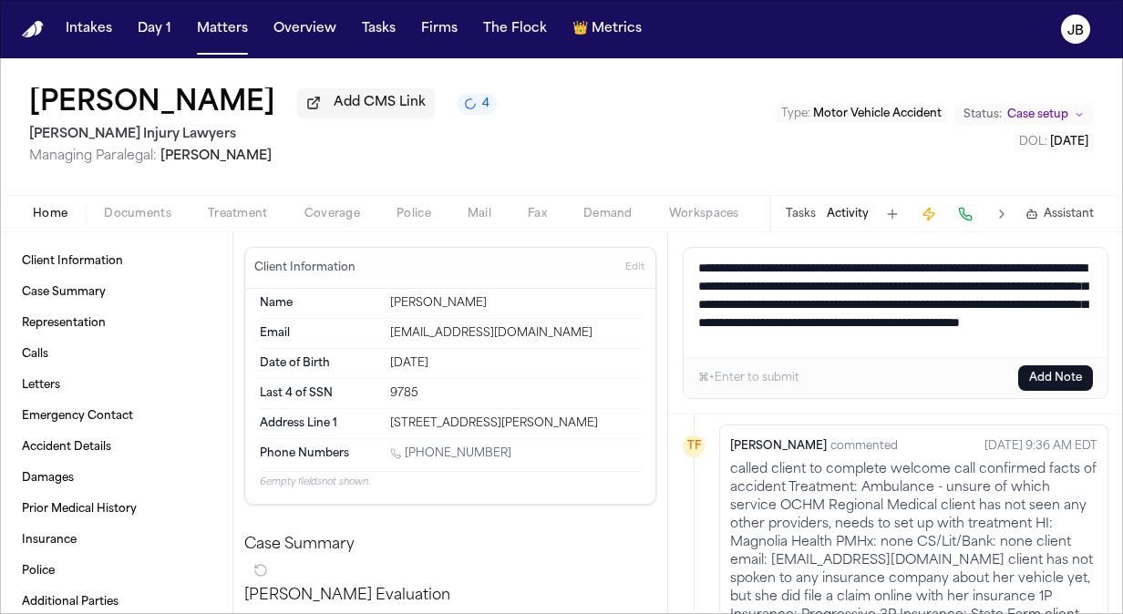
type textarea "**********"
click at [1044, 379] on button "Add Note" at bounding box center [1055, 379] width 75 height 26
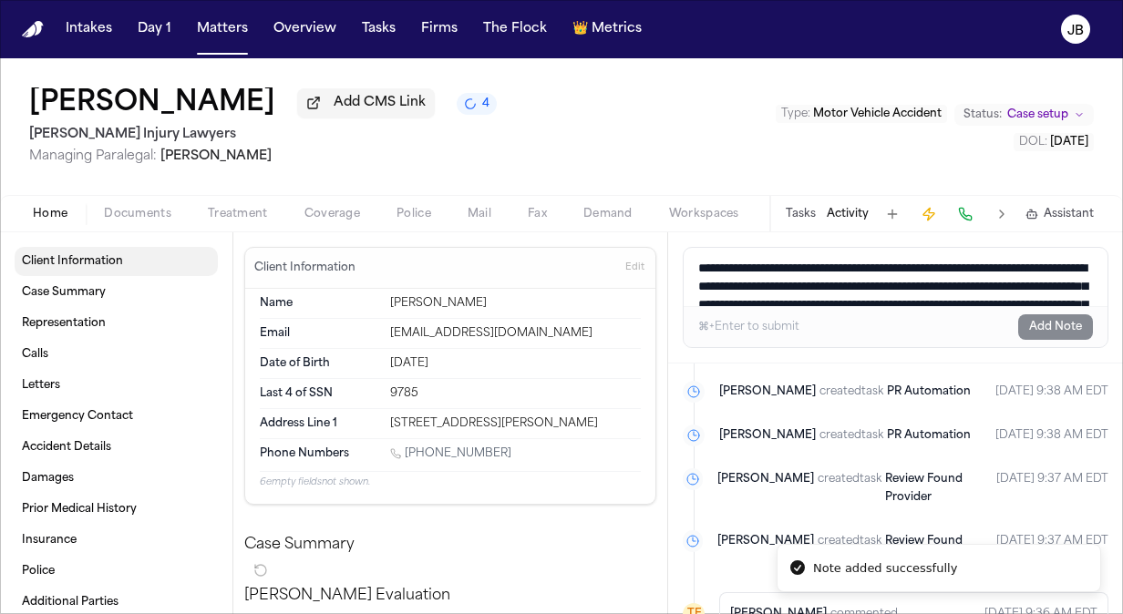
scroll to position [1751, 0]
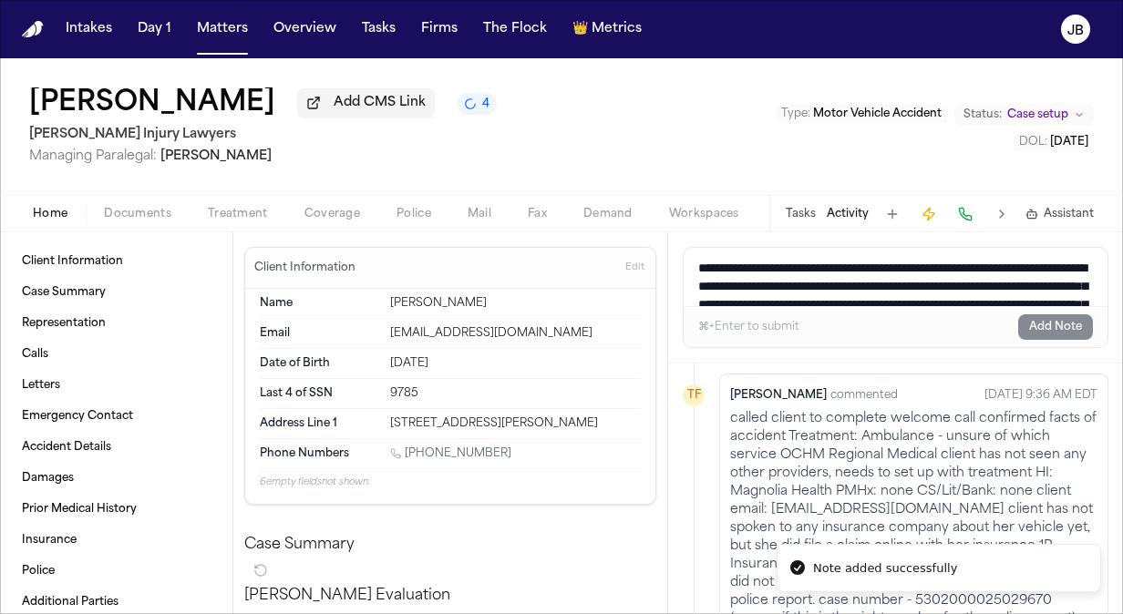
click at [151, 207] on span "Documents" at bounding box center [137, 214] width 67 height 15
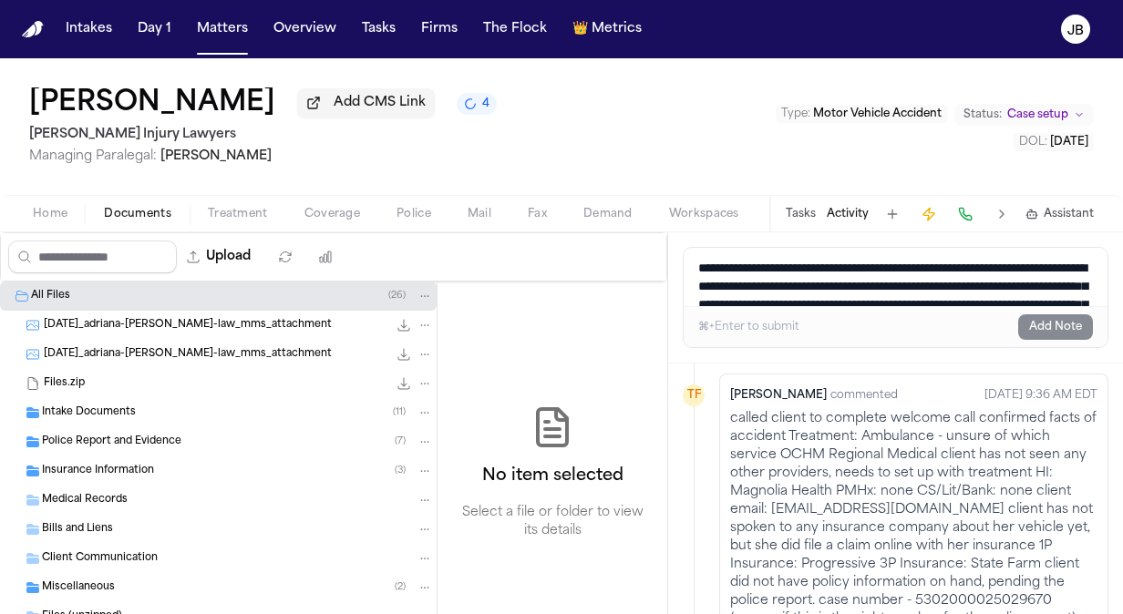
click at [1039, 113] on span "Case setup" at bounding box center [1037, 115] width 61 height 15
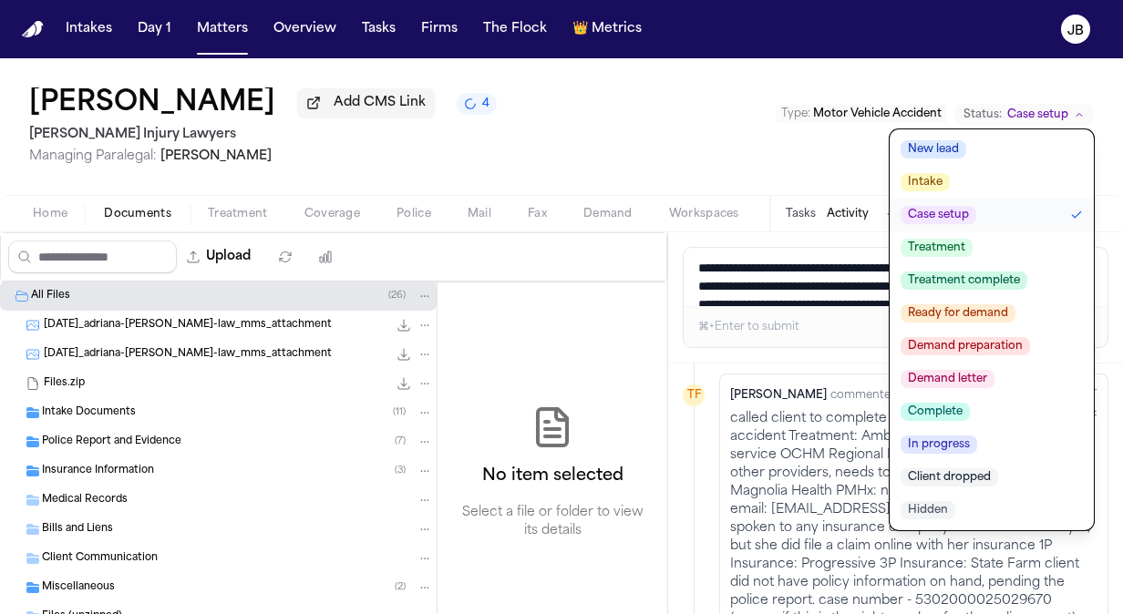
click at [608, 126] on div "Adriana Edwards Add CMS Link 4 George Sink Injury Lawyers Managing Paralegal: J…" at bounding box center [561, 126] width 1123 height 137
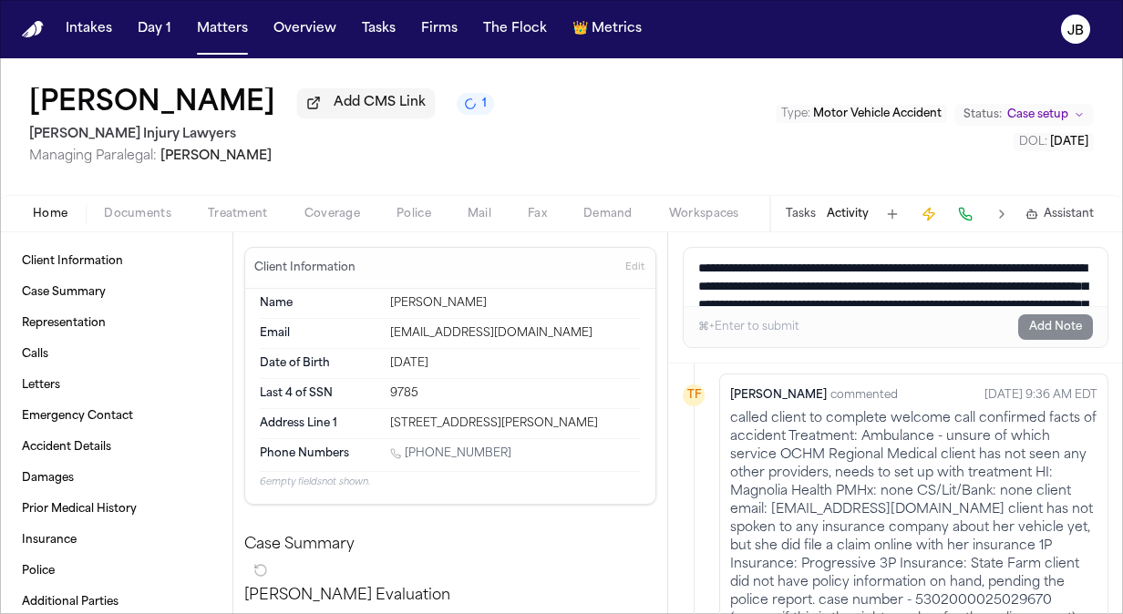
click at [64, 210] on span "Home" at bounding box center [50, 214] width 35 height 15
click at [231, 60] on div "Adriana Edwards Add CMS Link George Sink Injury Lawyers Managing Paralegal: Jes…" at bounding box center [561, 126] width 1123 height 137
click at [228, 26] on button "Matters" at bounding box center [223, 29] width 66 height 33
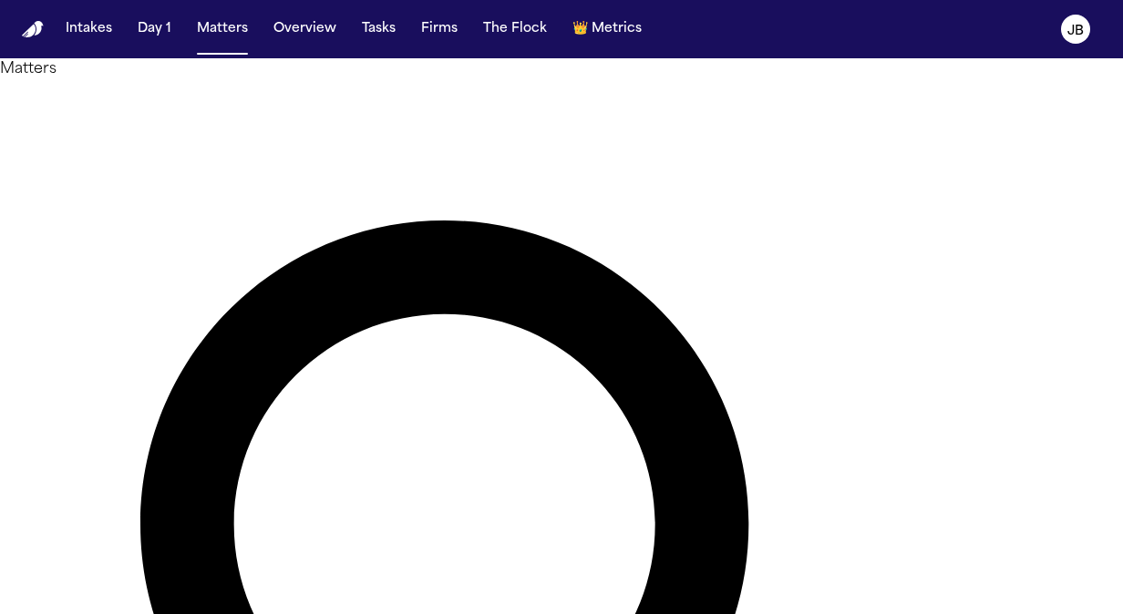
drag, startPoint x: 403, startPoint y: 106, endPoint x: 106, endPoint y: 146, distance: 299.9
drag, startPoint x: 246, startPoint y: 131, endPoint x: 212, endPoint y: 138, distance: 34.3
type input "**********"
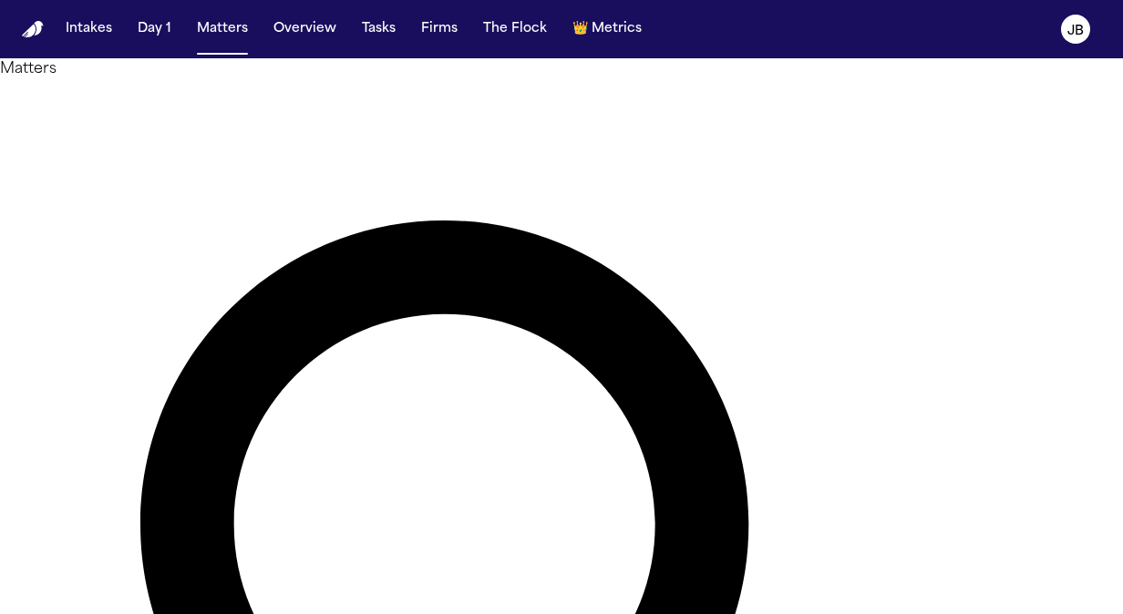
drag, startPoint x: 432, startPoint y: 107, endPoint x: 284, endPoint y: 88, distance: 148.9
type input "*****"
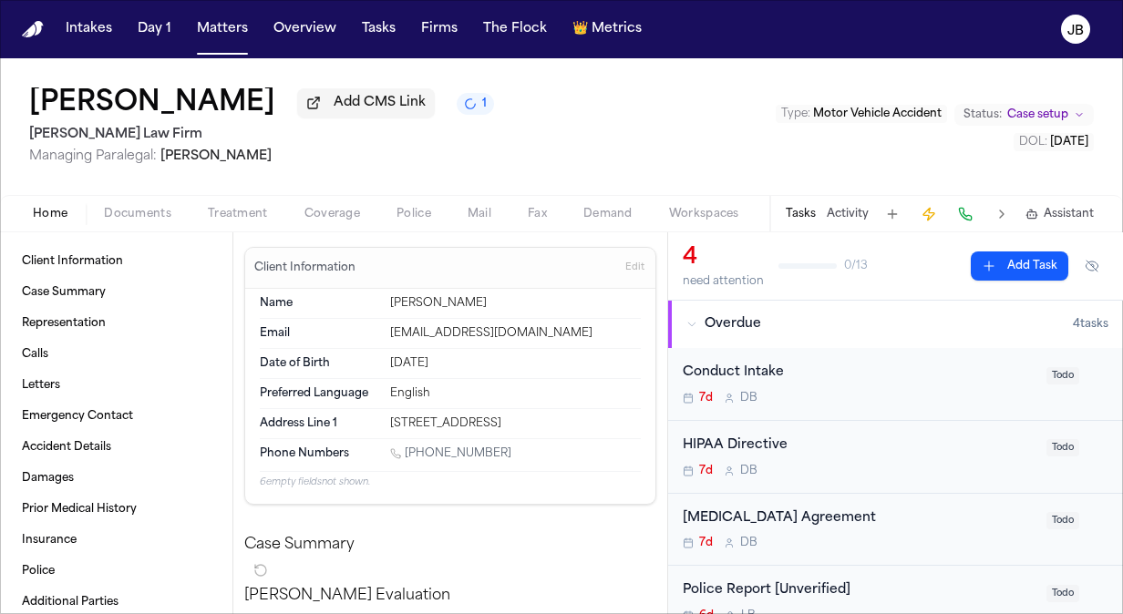
drag, startPoint x: 516, startPoint y: 452, endPoint x: 426, endPoint y: 453, distance: 90.2
click at [426, 453] on div "1 (682) 422-1642" at bounding box center [515, 455] width 251 height 17
drag, startPoint x: 426, startPoint y: 453, endPoint x: 516, endPoint y: 442, distance: 90.9
click at [516, 442] on div "Phone Numbers 1 (682) 422-1642" at bounding box center [450, 455] width 381 height 32
drag, startPoint x: 521, startPoint y: 417, endPoint x: 356, endPoint y: 428, distance: 166.3
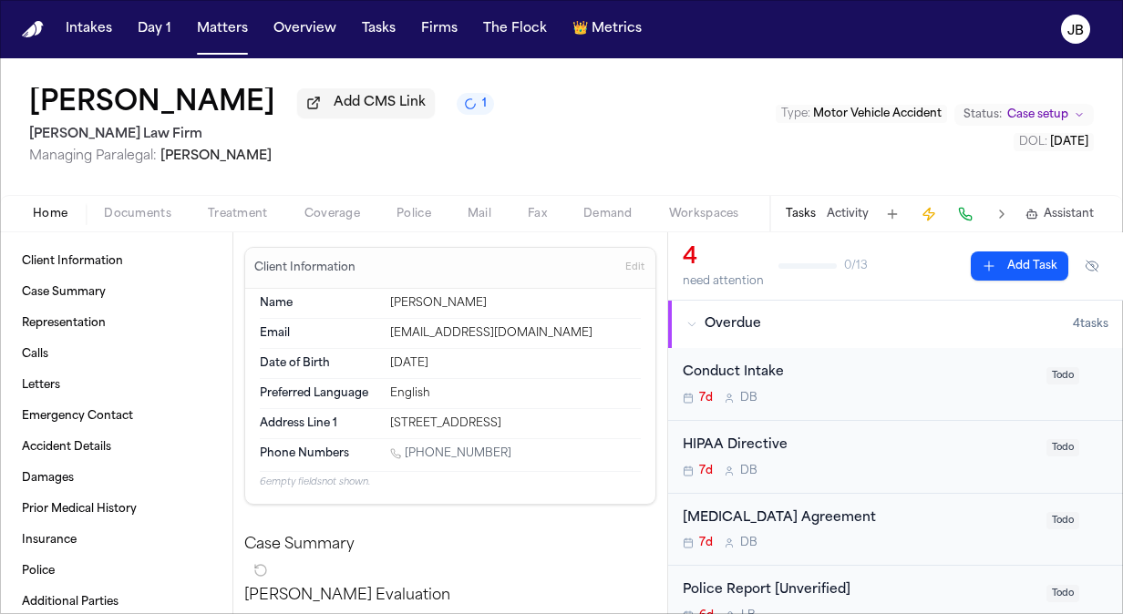
click at [356, 428] on div "Address Line 1 1017 County Road 702" at bounding box center [450, 423] width 381 height 29
copy div "1017 County Road 702"
click at [119, 196] on div "Home Documents Treatment Coverage Police Mail Fax Demand Workspaces Artifacts T…" at bounding box center [561, 213] width 1123 height 36
click at [120, 218] on span "Documents" at bounding box center [137, 214] width 67 height 15
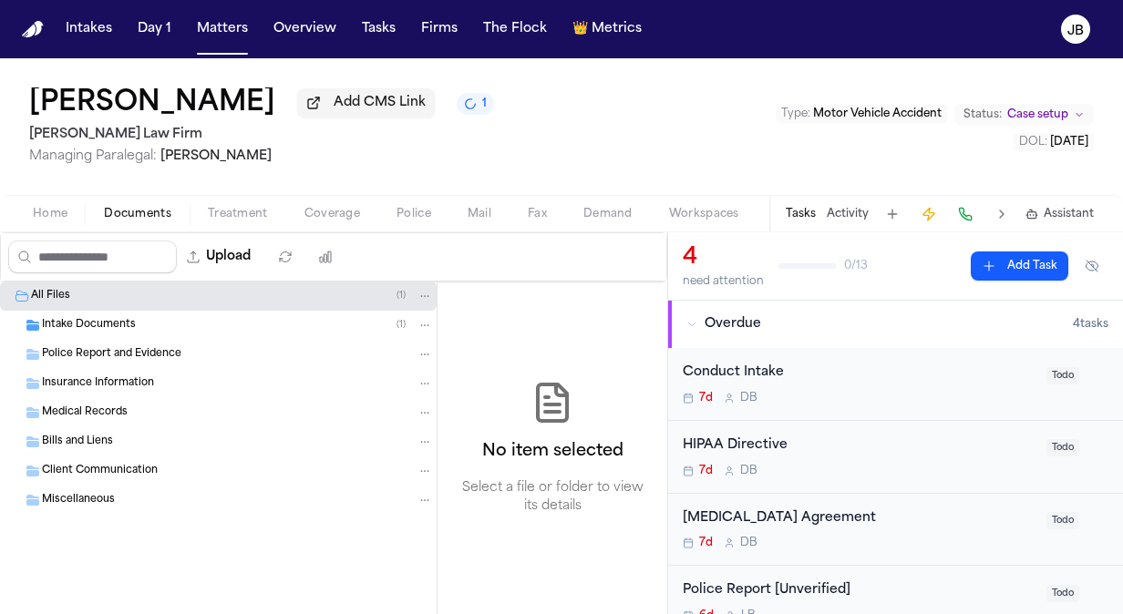
click at [128, 323] on span "Intake Documents" at bounding box center [89, 325] width 94 height 15
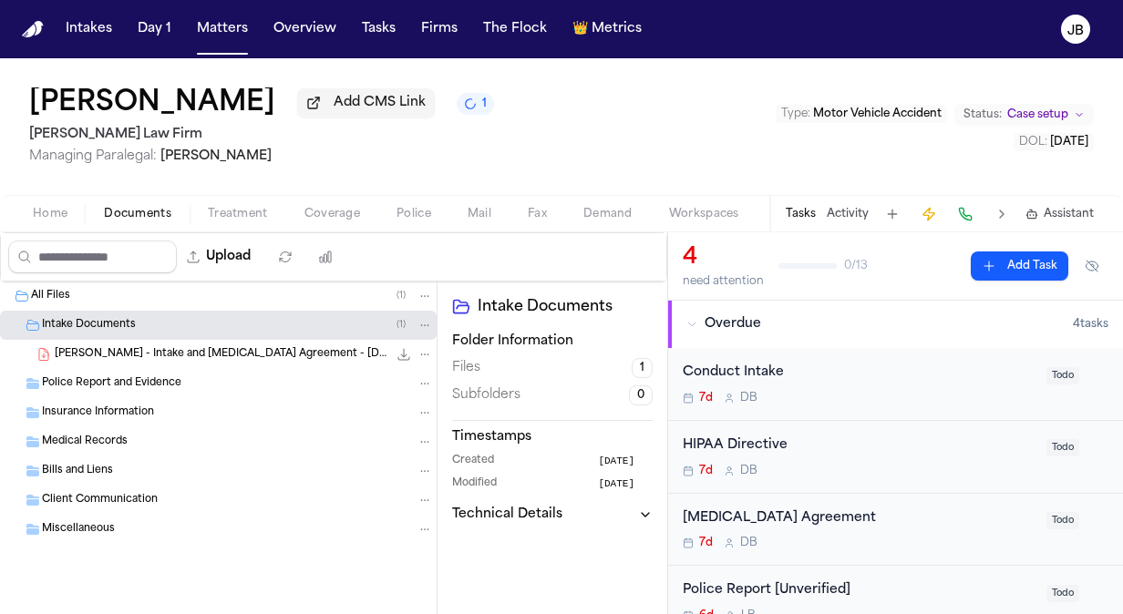
click at [284, 352] on span "T. Jewell - Intake and Retainer Agreement - 9.10.25" at bounding box center [221, 354] width 333 height 15
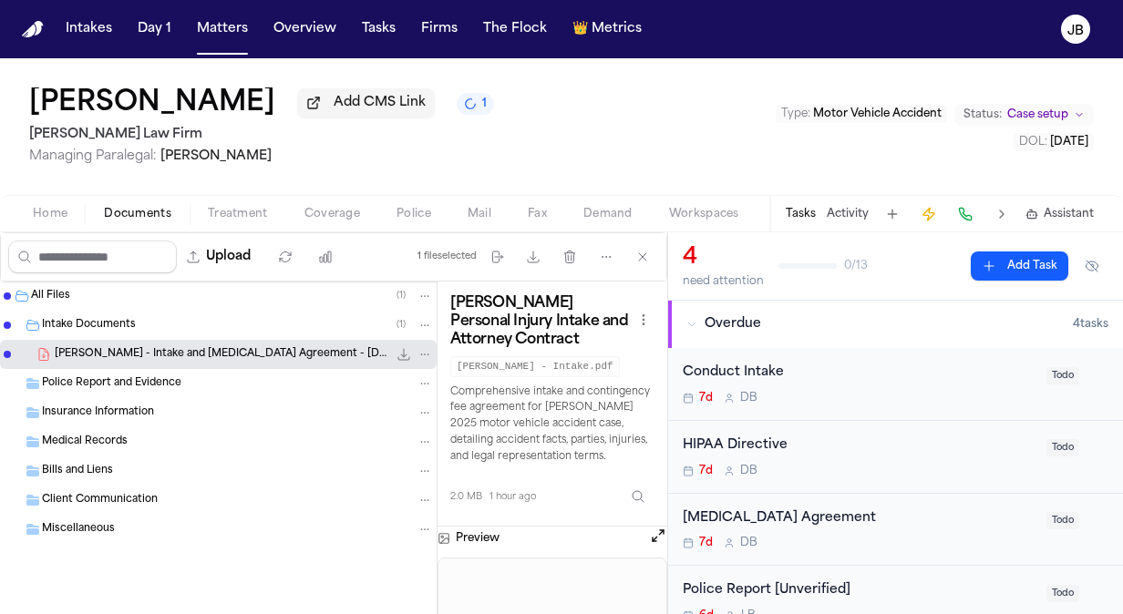
click at [653, 534] on button "Open preview" at bounding box center [658, 536] width 18 height 18
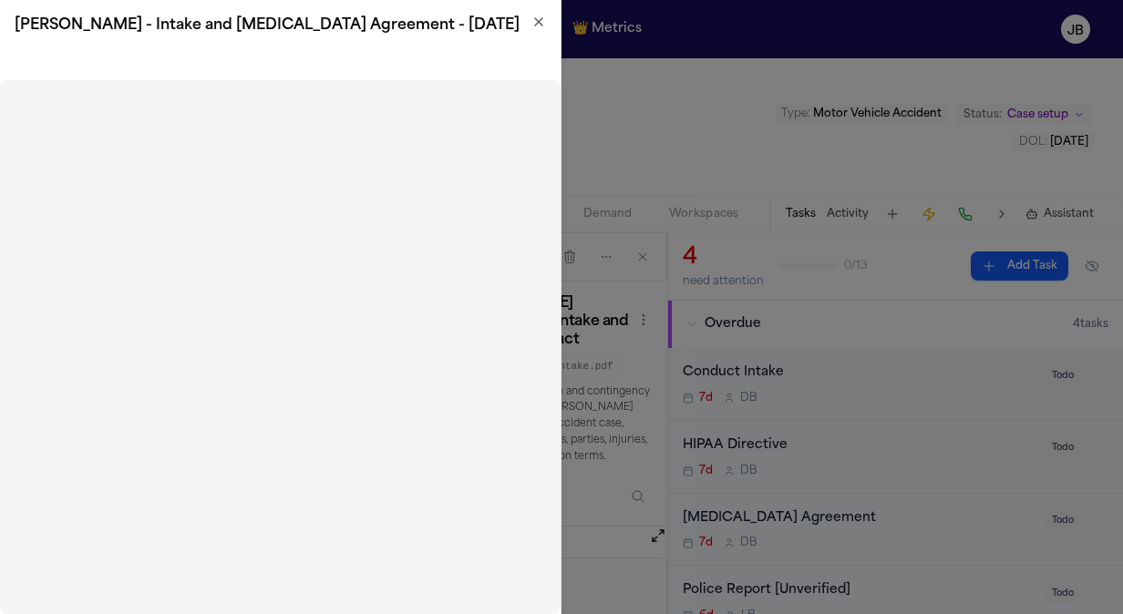
click at [541, 22] on icon "button" at bounding box center [538, 22] width 15 height 15
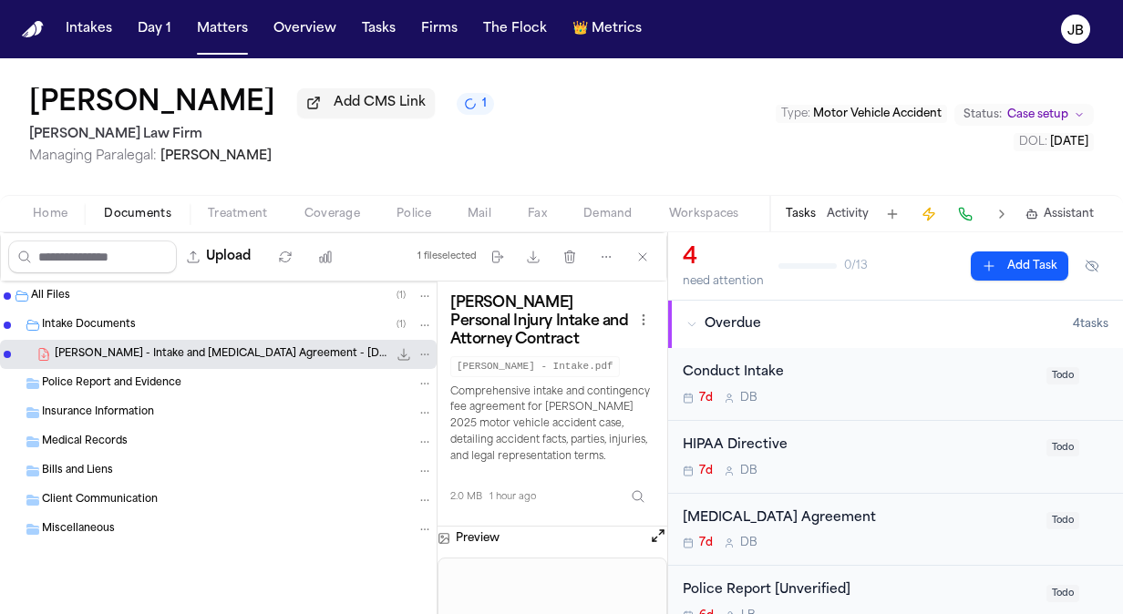
click at [652, 531] on button "Open preview" at bounding box center [658, 536] width 18 height 18
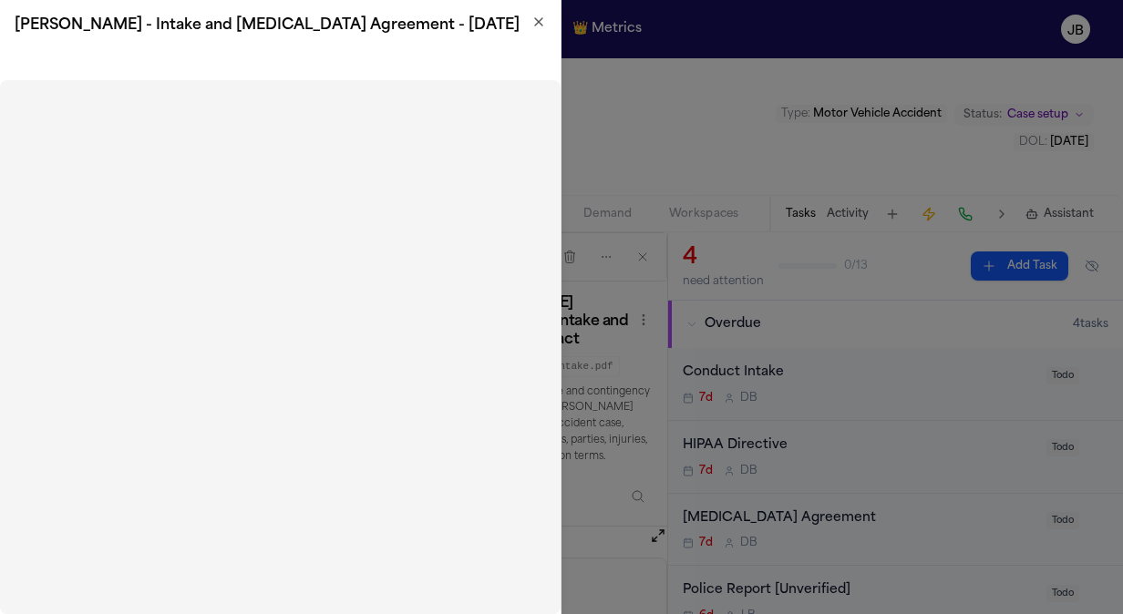
click at [540, 24] on icon "button" at bounding box center [538, 22] width 15 height 15
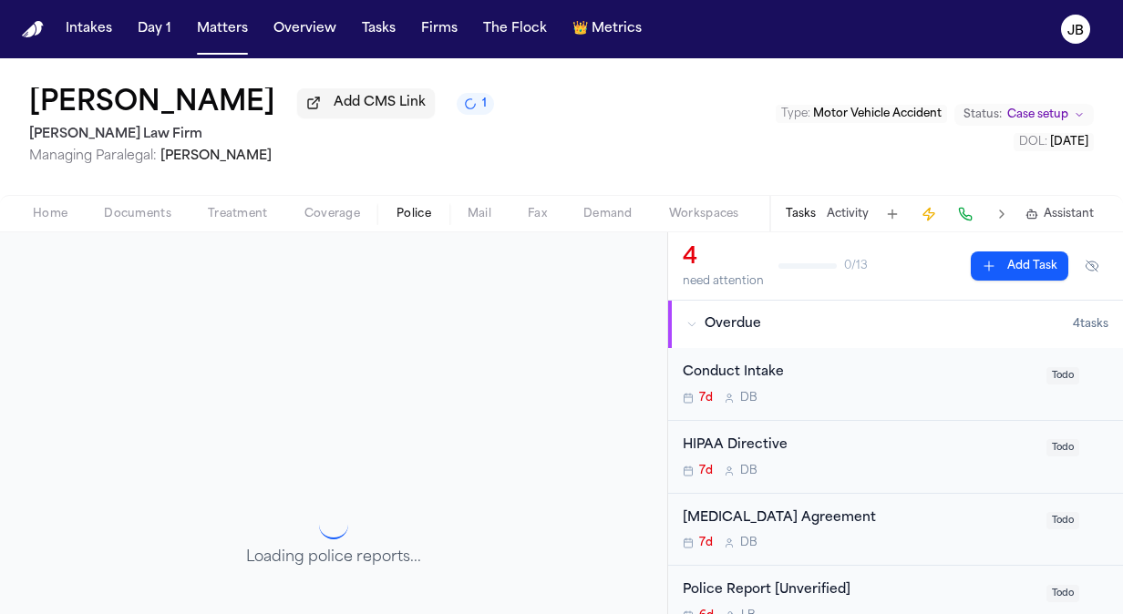
click at [407, 223] on span "button" at bounding box center [414, 224] width 57 height 2
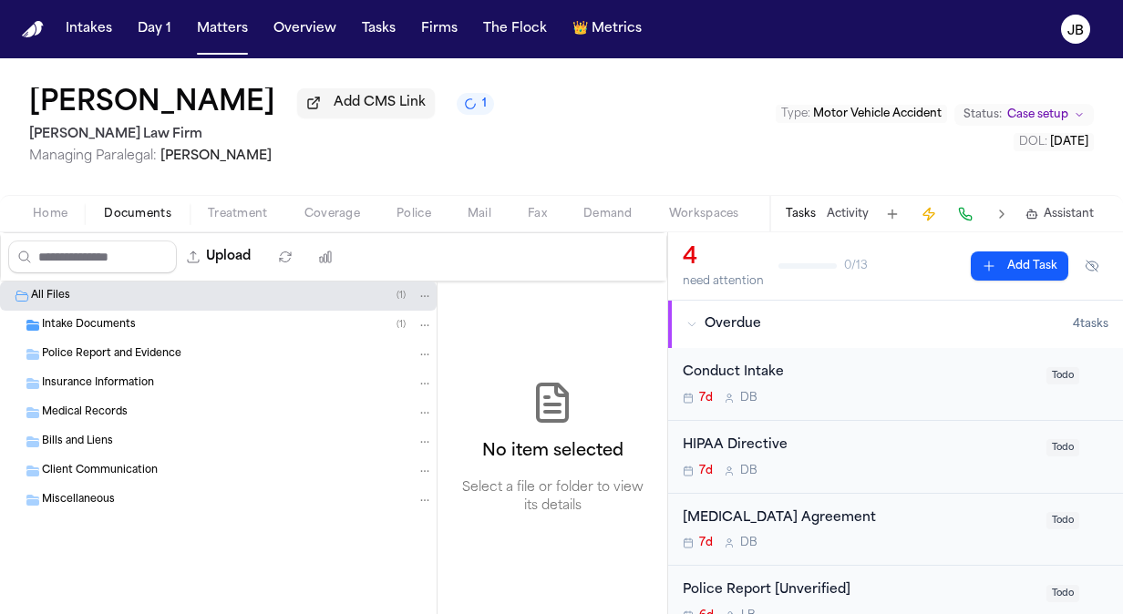
click at [141, 215] on span "Documents" at bounding box center [137, 214] width 67 height 15
click at [139, 324] on div "Intake Documents ( 1 )" at bounding box center [237, 325] width 391 height 16
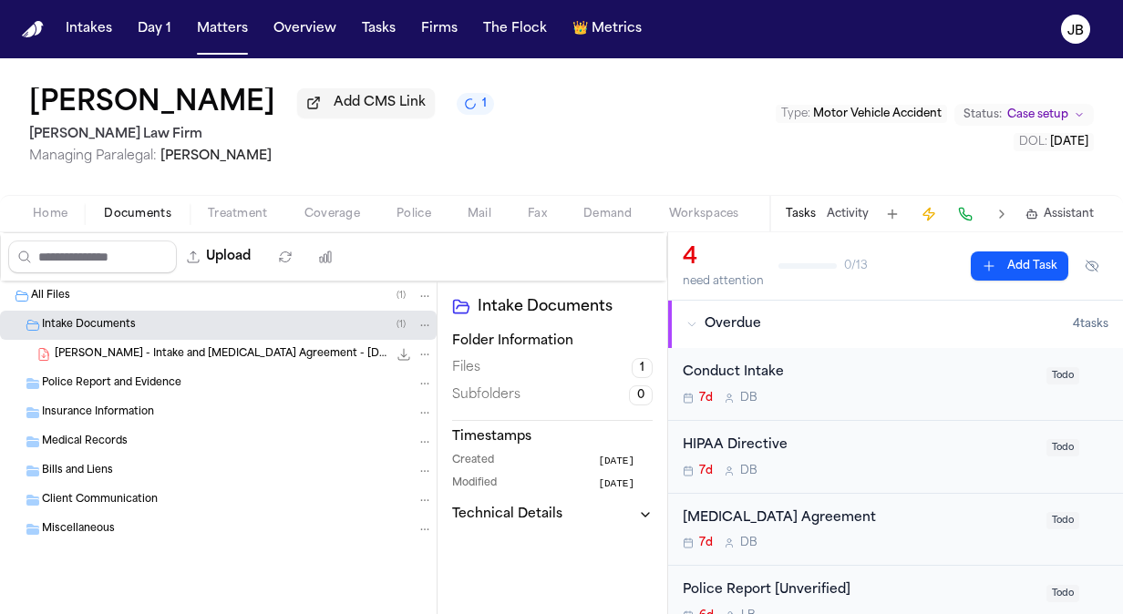
click at [243, 348] on span "T. Jewell - Intake and Retainer Agreement - 9.10.25" at bounding box center [221, 354] width 333 height 15
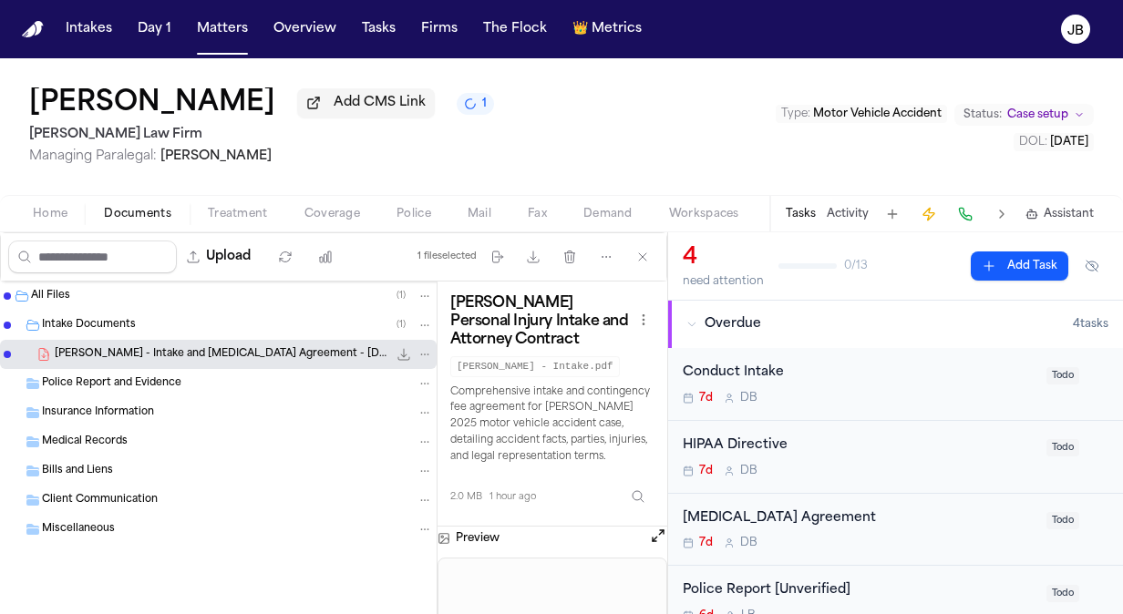
click at [660, 535] on button "Open preview" at bounding box center [658, 536] width 18 height 18
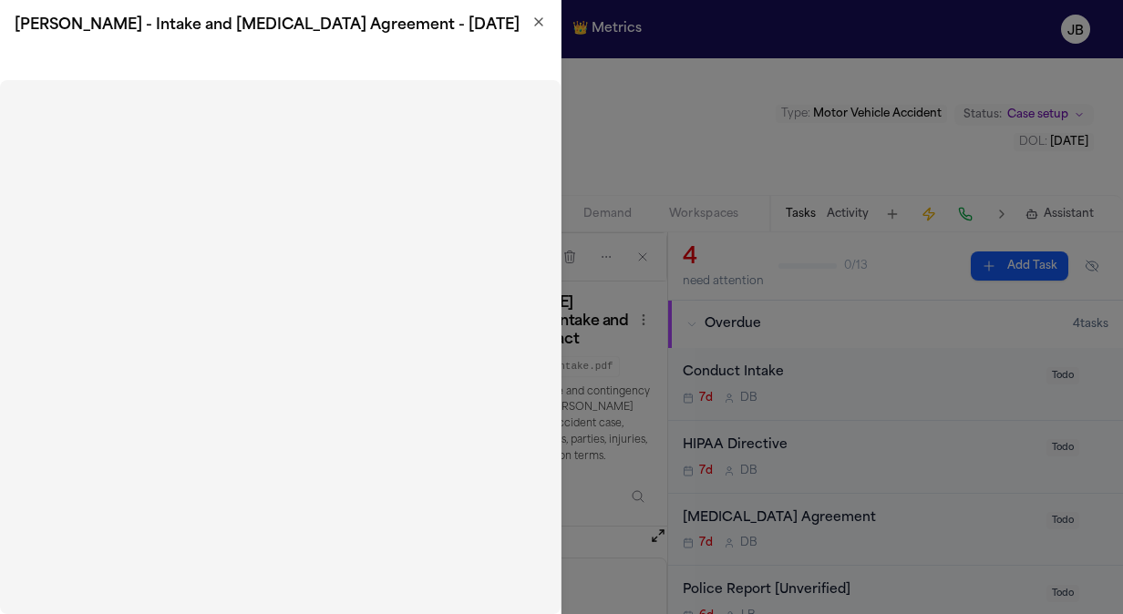
click at [542, 13] on div "T. Jewell - Intake and Retainer Agreement - 9.10.25" at bounding box center [280, 25] width 561 height 51
click at [541, 22] on icon "button" at bounding box center [538, 22] width 15 height 15
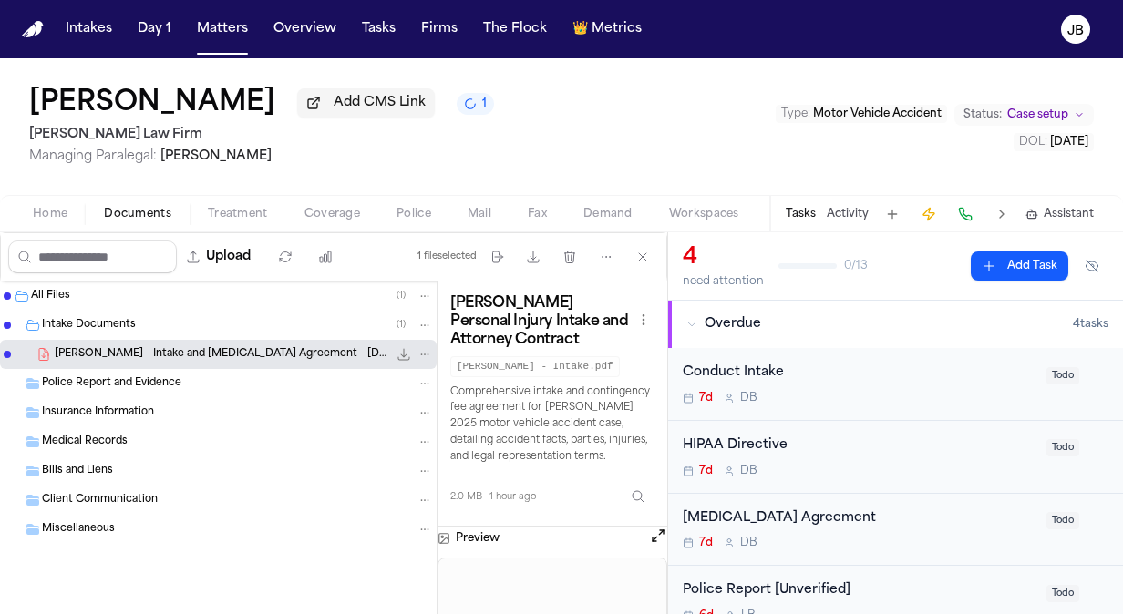
click at [67, 211] on button "Home" at bounding box center [50, 214] width 71 height 22
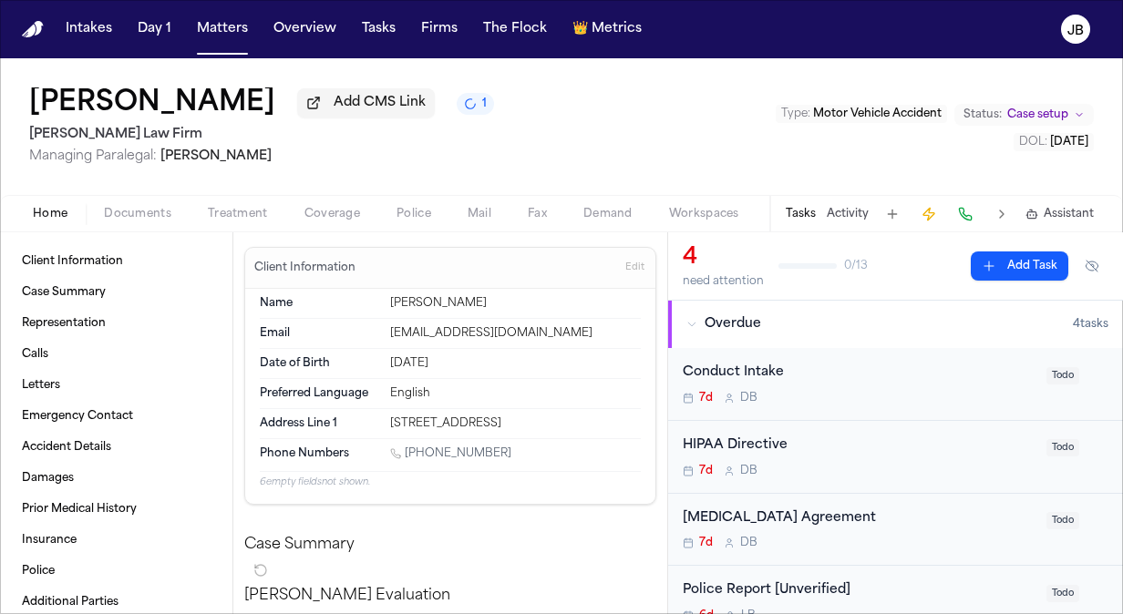
drag, startPoint x: 492, startPoint y: 450, endPoint x: 407, endPoint y: 451, distance: 85.7
click at [407, 451] on div "1 (682) 422-1642" at bounding box center [515, 455] width 251 height 17
copy link "(682) 422-1642"
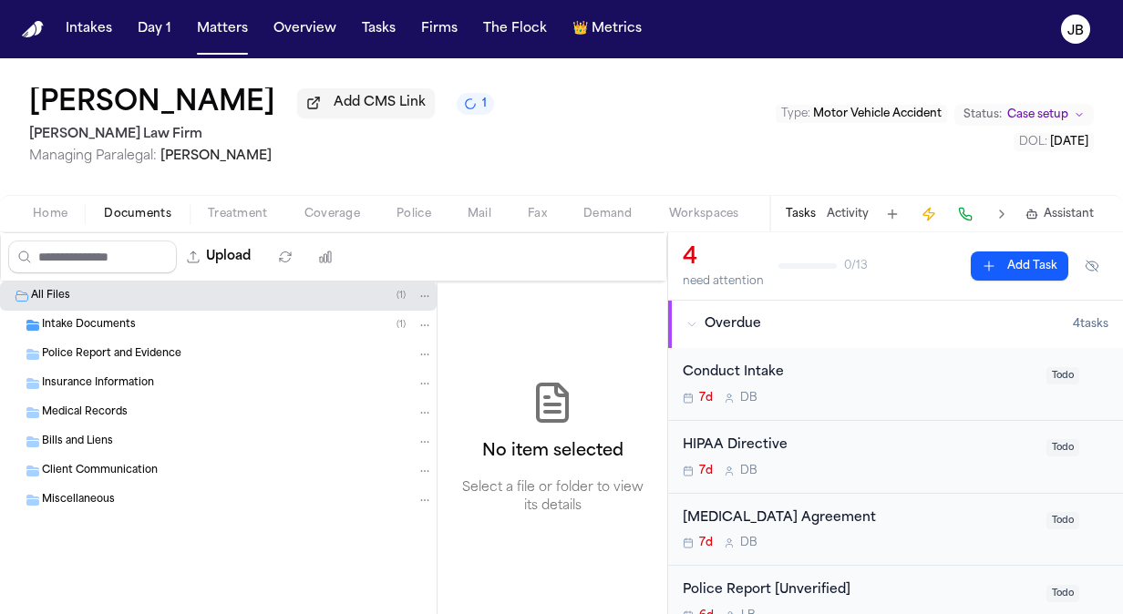
click at [153, 208] on span "Documents" at bounding box center [137, 214] width 67 height 15
click at [181, 320] on div "Intake Documents ( 1 )" at bounding box center [237, 325] width 391 height 16
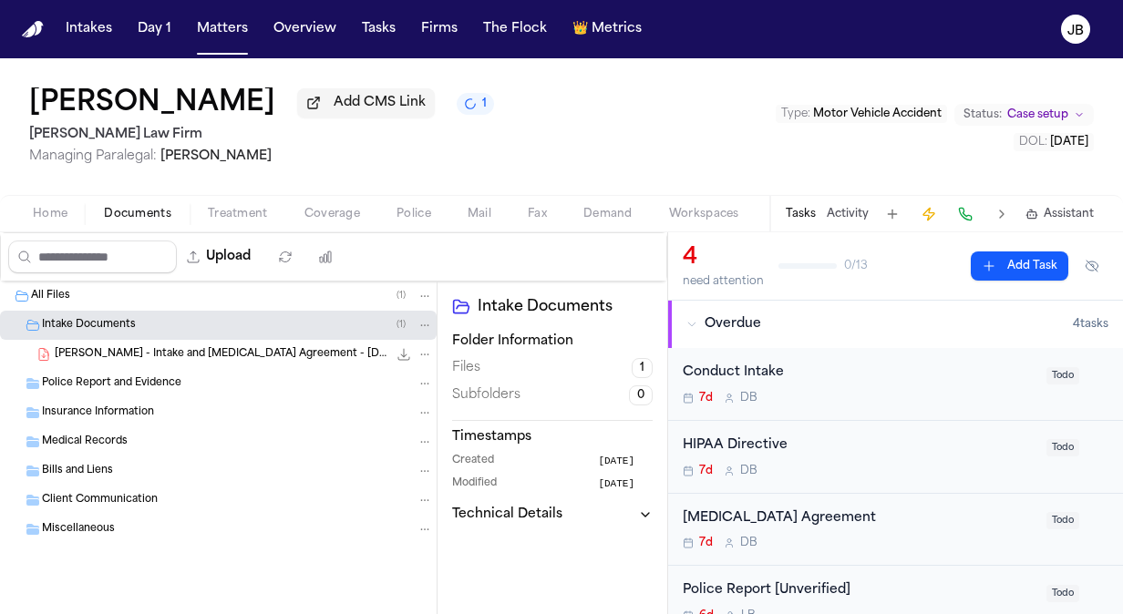
click at [199, 350] on span "T. Jewell - Intake and Retainer Agreement - 9.10.25" at bounding box center [221, 354] width 333 height 15
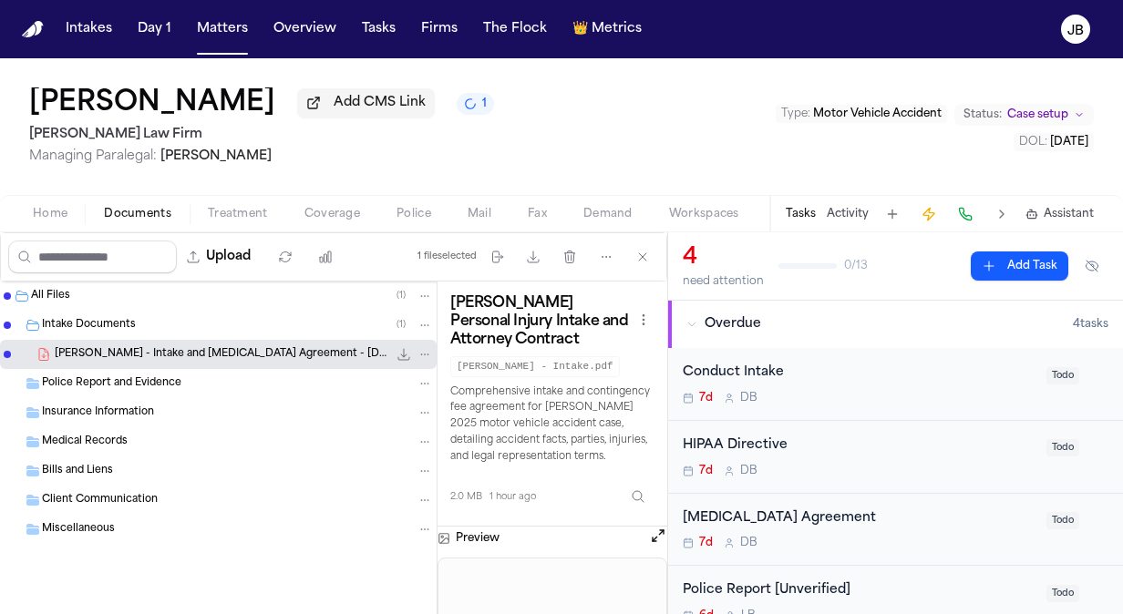
click at [643, 532] on div "Preview" at bounding box center [553, 539] width 230 height 24
click at [658, 532] on button "Open preview" at bounding box center [658, 536] width 18 height 18
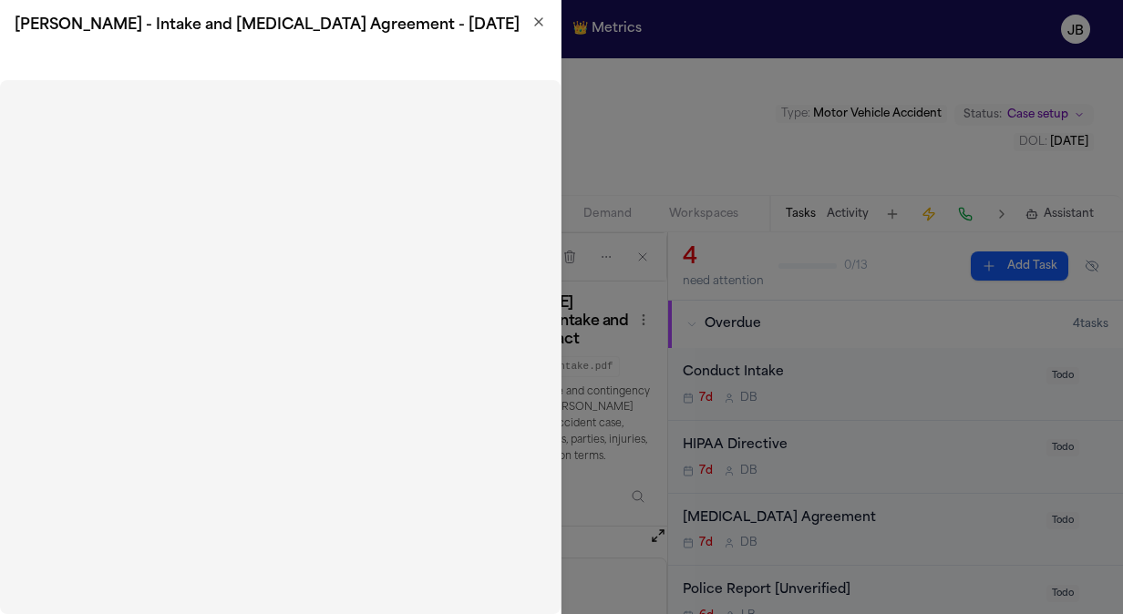
click at [541, 14] on div "T. Jewell - Intake and Retainer Agreement - 9.10.25" at bounding box center [280, 25] width 561 height 51
click at [538, 18] on icon "button" at bounding box center [538, 22] width 15 height 15
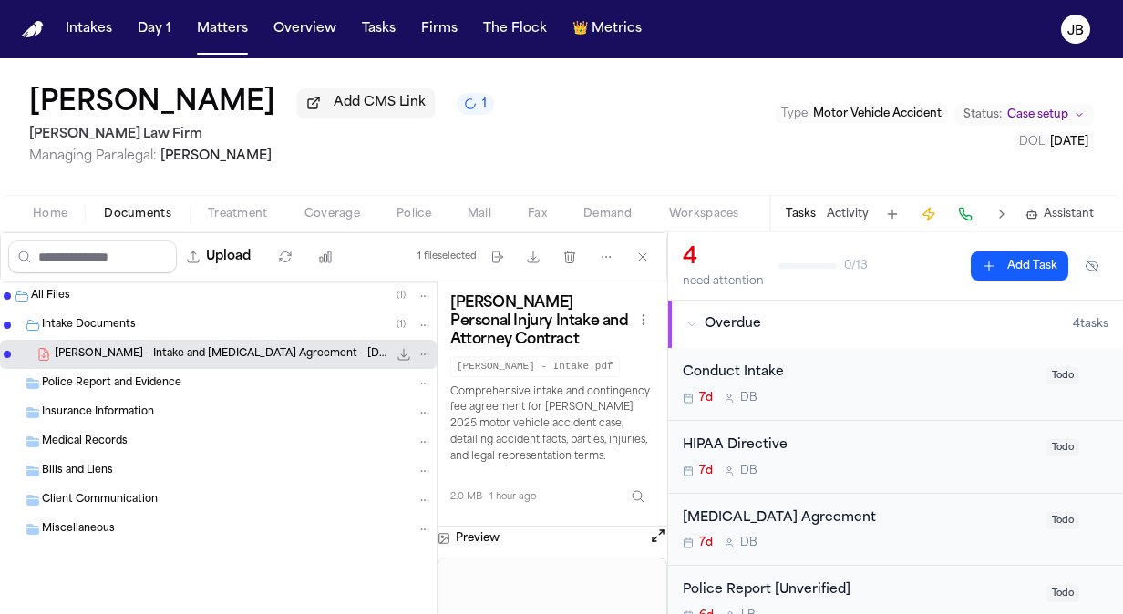
click at [4, 182] on div "Tommy Jewell Add CMS Link 1 Ruy Mireles Law Firm Managing Paralegal: Jessica Ba…" at bounding box center [561, 126] width 1123 height 137
click at [844, 232] on div "4 need attention 0 / 13 Add Task" at bounding box center [895, 266] width 455 height 68
click at [861, 211] on button "Activity" at bounding box center [848, 214] width 42 height 15
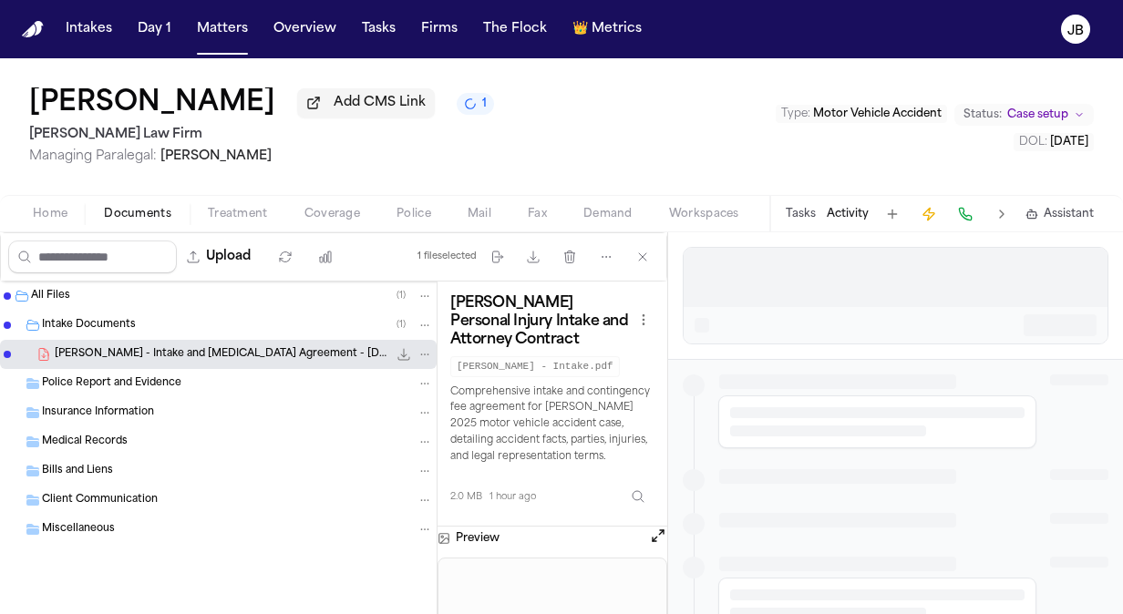
click at [745, 277] on div at bounding box center [896, 277] width 424 height 58
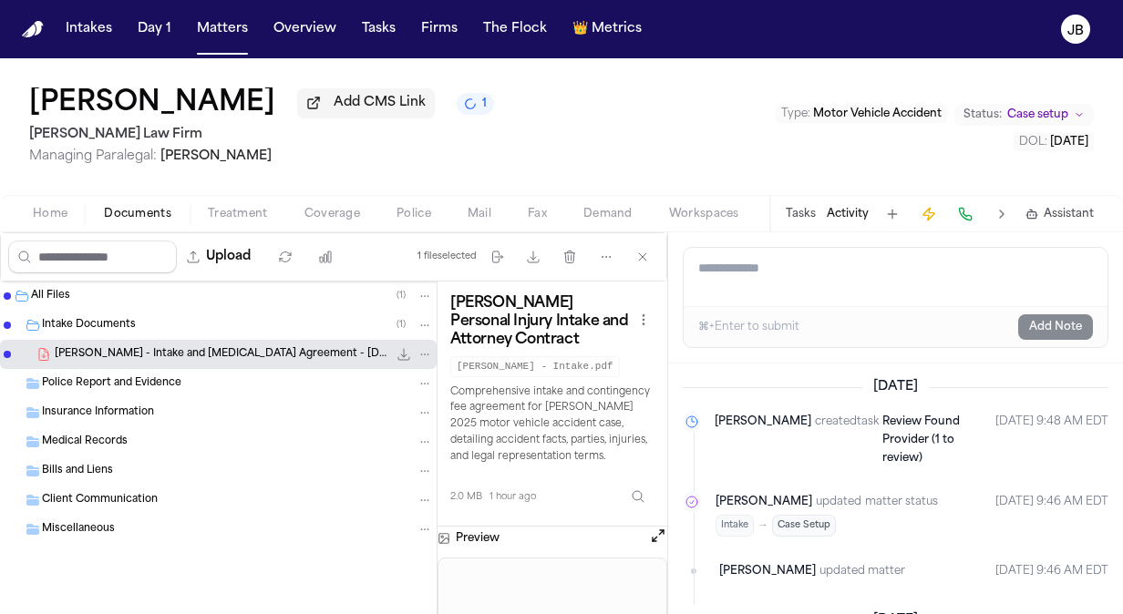
click at [732, 278] on textarea "Add a note to this matter" at bounding box center [896, 277] width 424 height 58
type textarea "*"
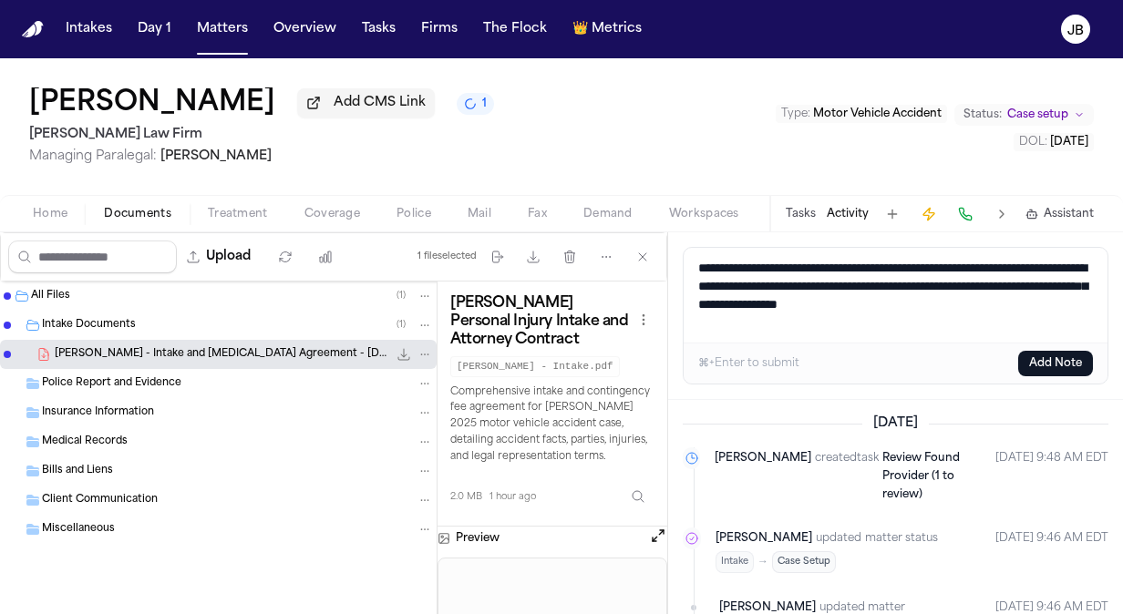
type textarea "**********"
click at [1048, 367] on button "Add Note" at bounding box center [1055, 364] width 75 height 26
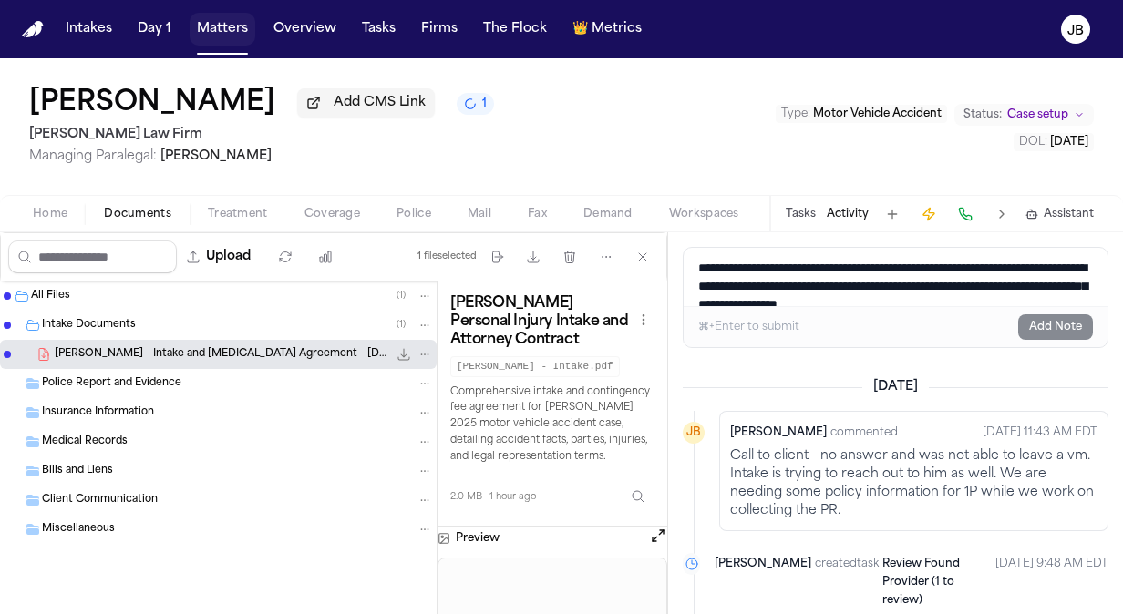
click at [211, 26] on button "Matters" at bounding box center [223, 29] width 66 height 33
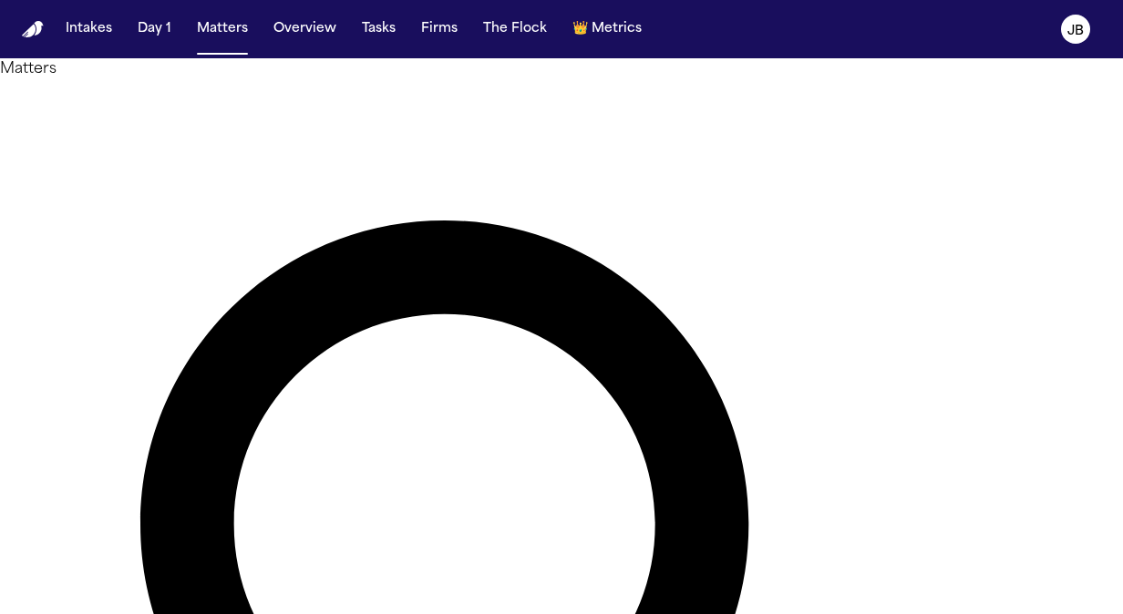
drag, startPoint x: 434, startPoint y: 120, endPoint x: 115, endPoint y: 137, distance: 319.5
type input "*****"
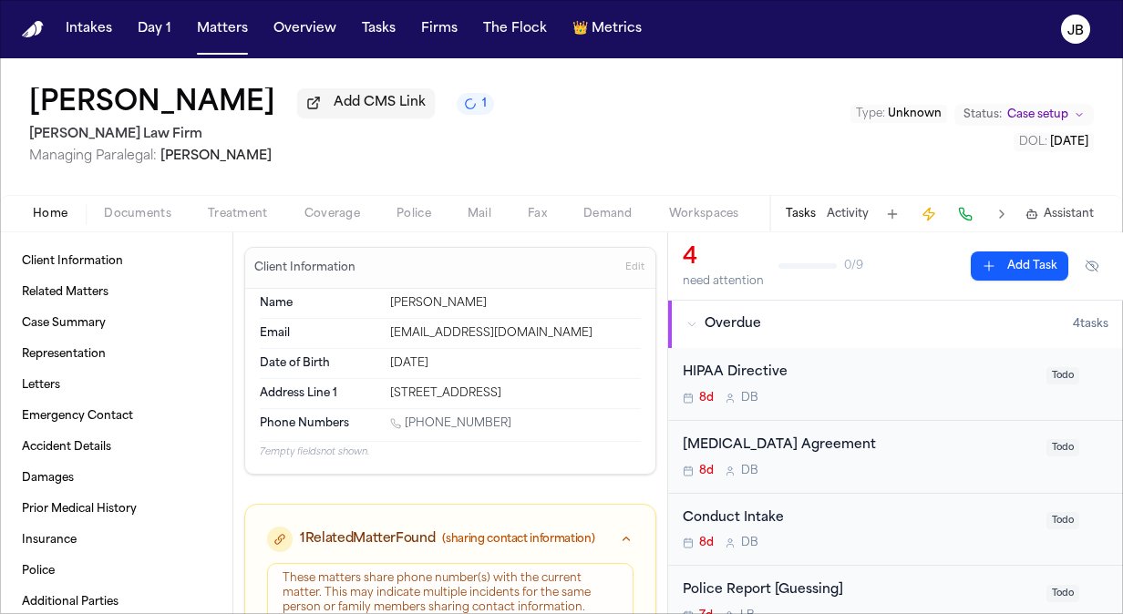
click at [114, 203] on button "Documents" at bounding box center [138, 214] width 104 height 22
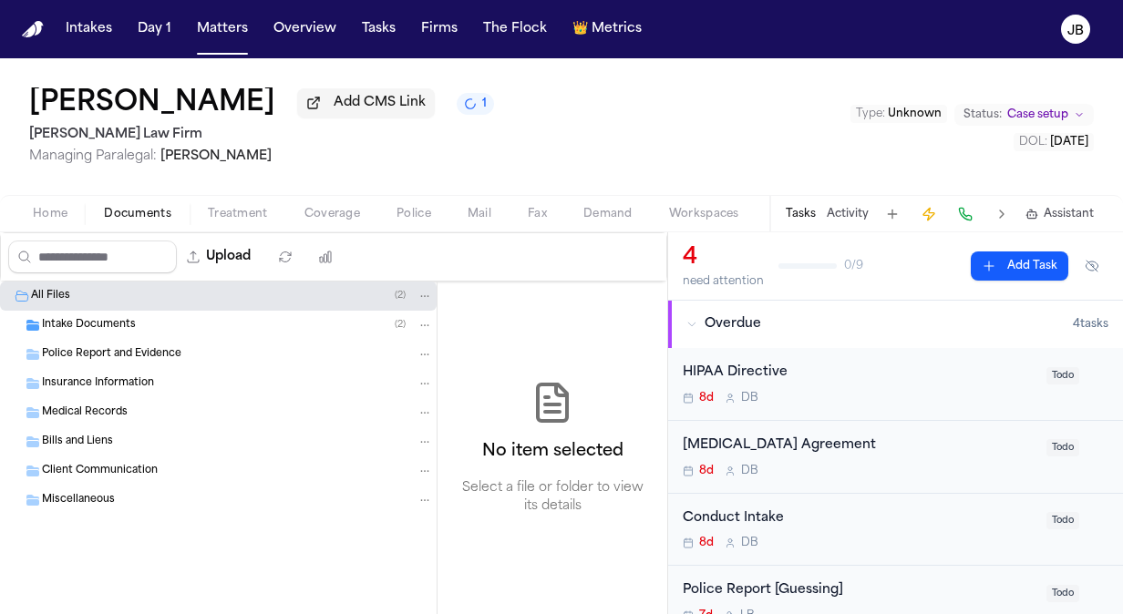
click at [126, 322] on span "Intake Documents" at bounding box center [89, 325] width 94 height 15
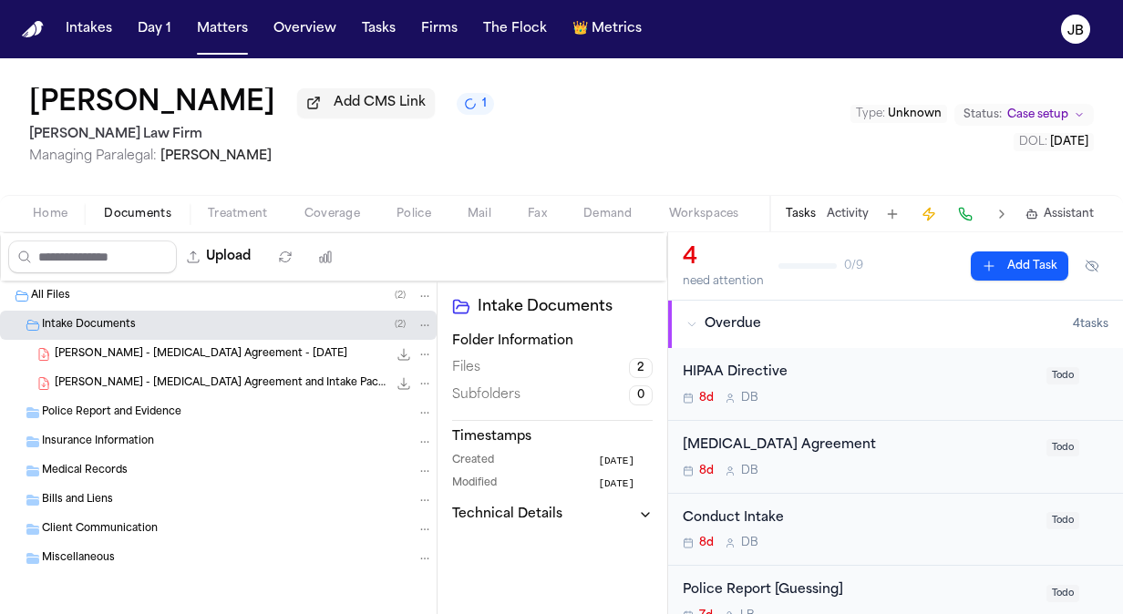
click at [203, 376] on span "Z. McKay - Retainer Agreement and Intake Packet - 9.3.25" at bounding box center [221, 383] width 333 height 15
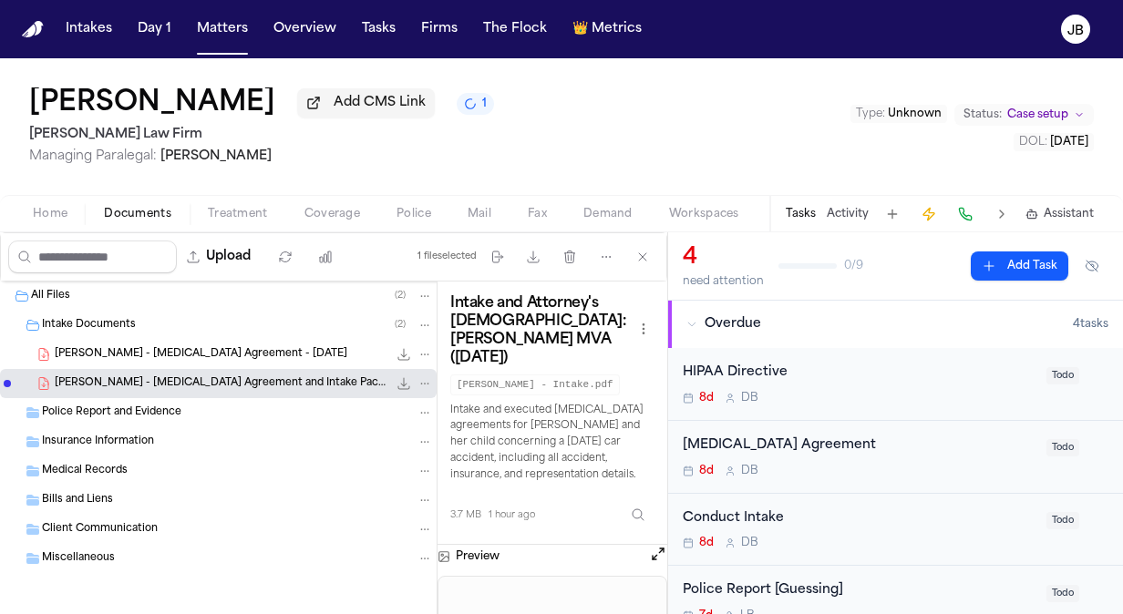
click at [649, 551] on button "Open preview" at bounding box center [658, 554] width 18 height 18
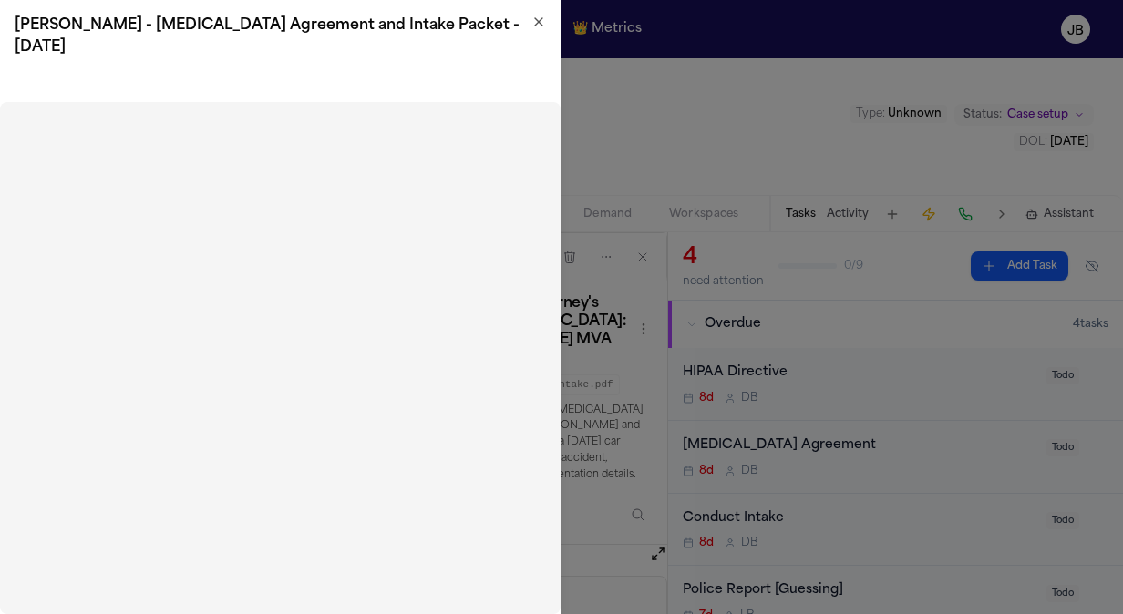
click at [537, 21] on icon "button" at bounding box center [538, 22] width 15 height 15
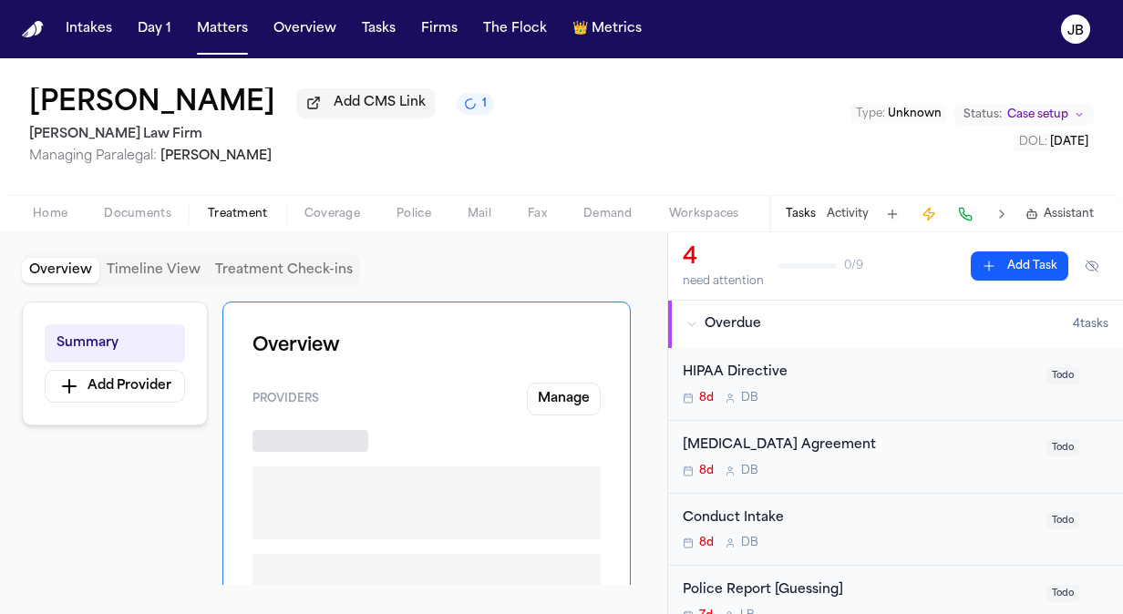
click at [246, 217] on span "Treatment" at bounding box center [238, 214] width 60 height 15
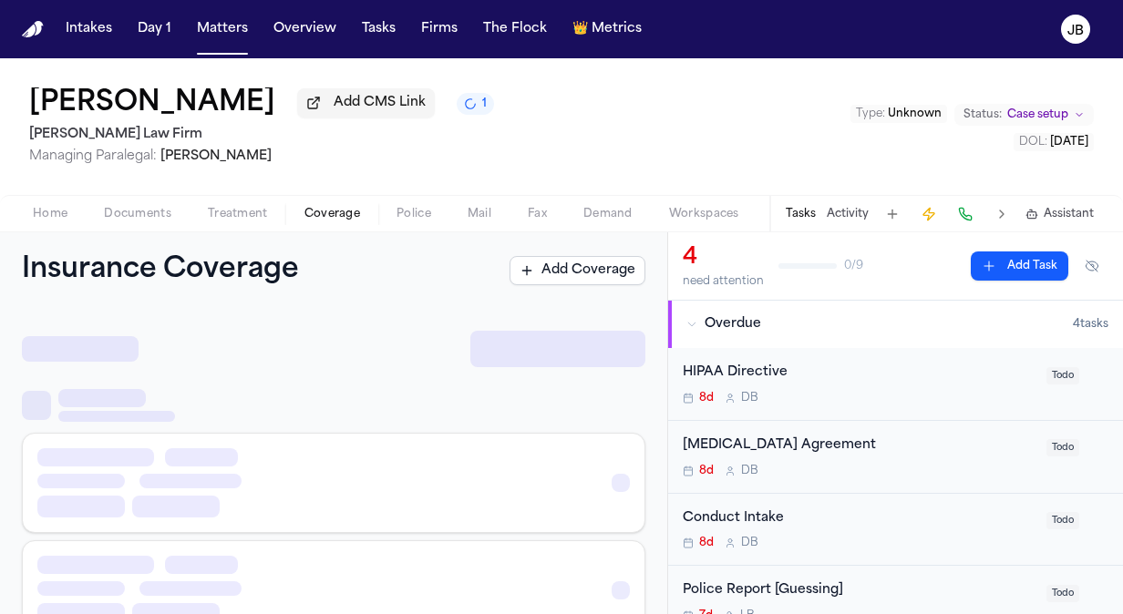
click at [339, 211] on span "Coverage" at bounding box center [332, 214] width 56 height 15
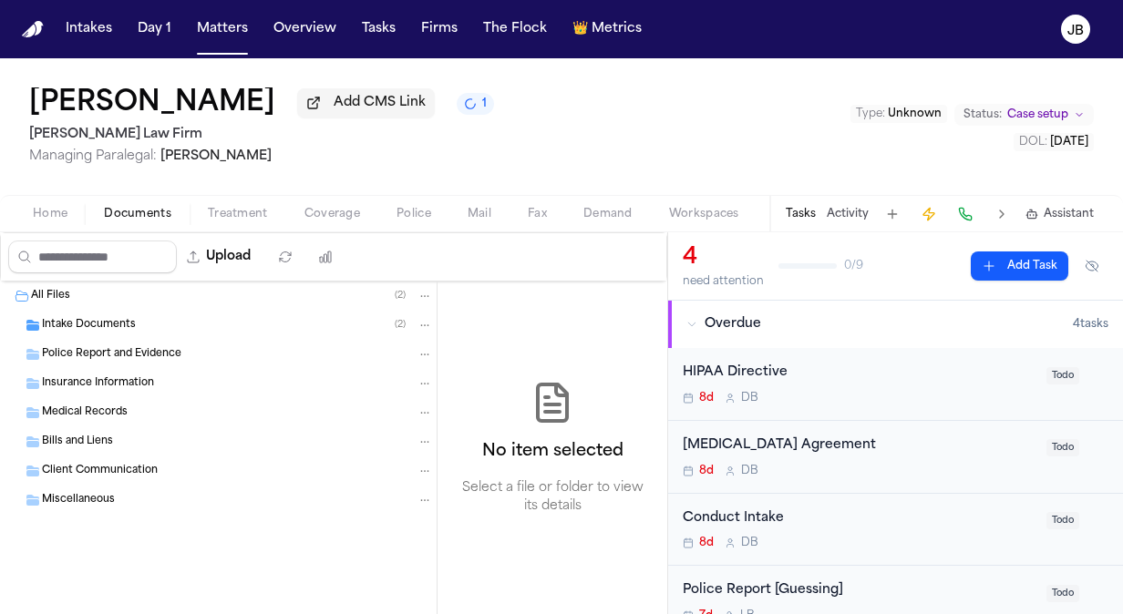
click at [120, 209] on span "Documents" at bounding box center [137, 214] width 67 height 15
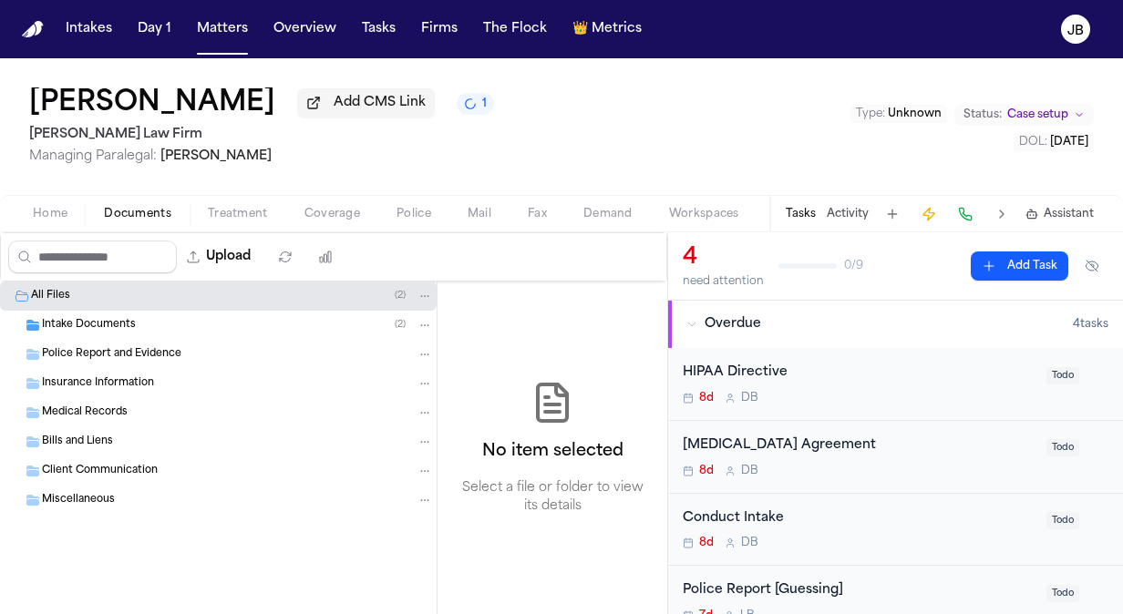
click at [147, 330] on div "Intake Documents ( 2 )" at bounding box center [237, 325] width 391 height 16
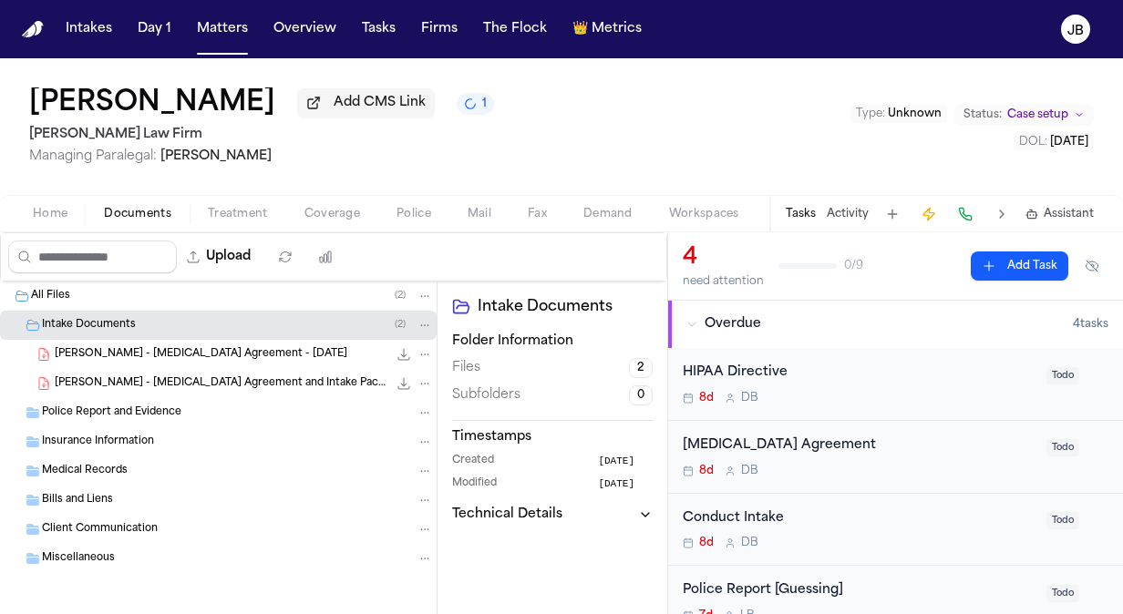
click at [308, 377] on span "Z. McKay - Retainer Agreement and Intake Packet - 9.3.25" at bounding box center [221, 383] width 333 height 15
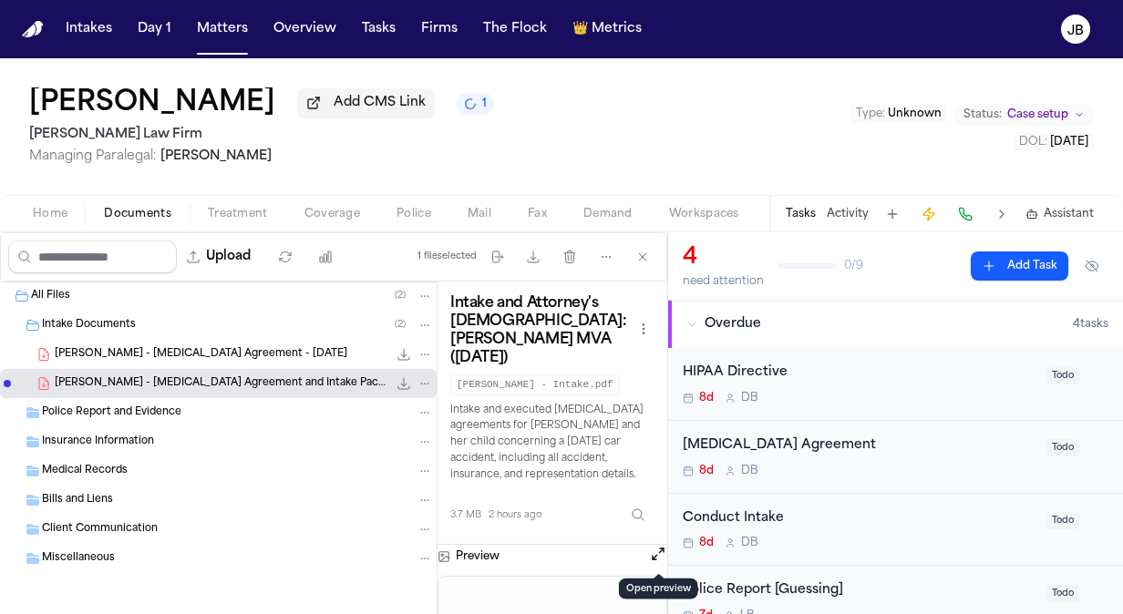
click at [650, 554] on button "Open preview" at bounding box center [658, 554] width 18 height 18
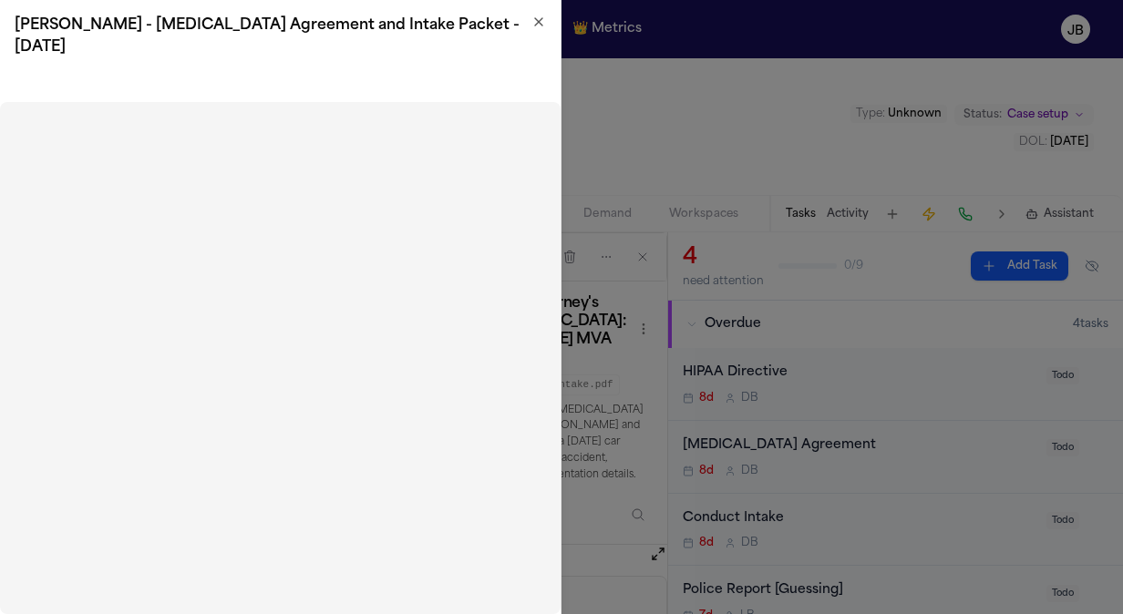
click at [538, 15] on icon "button" at bounding box center [538, 22] width 15 height 15
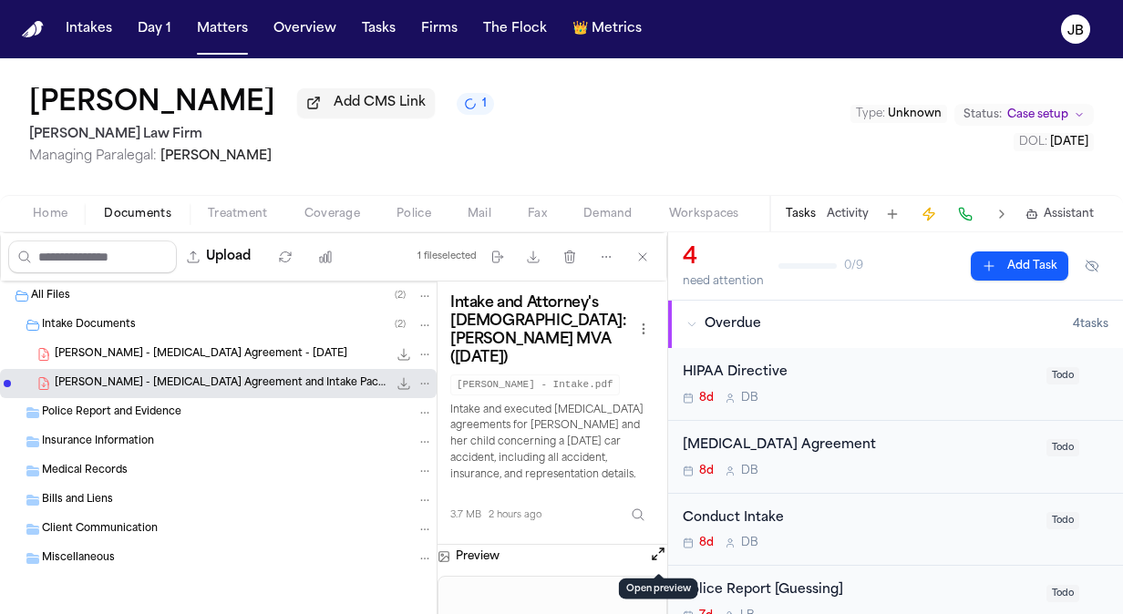
click at [42, 228] on div "Home Documents Treatment Coverage Police Mail Fax Demand Workspaces Artifacts T…" at bounding box center [561, 213] width 1123 height 36
click at [61, 213] on span "Home" at bounding box center [50, 214] width 35 height 15
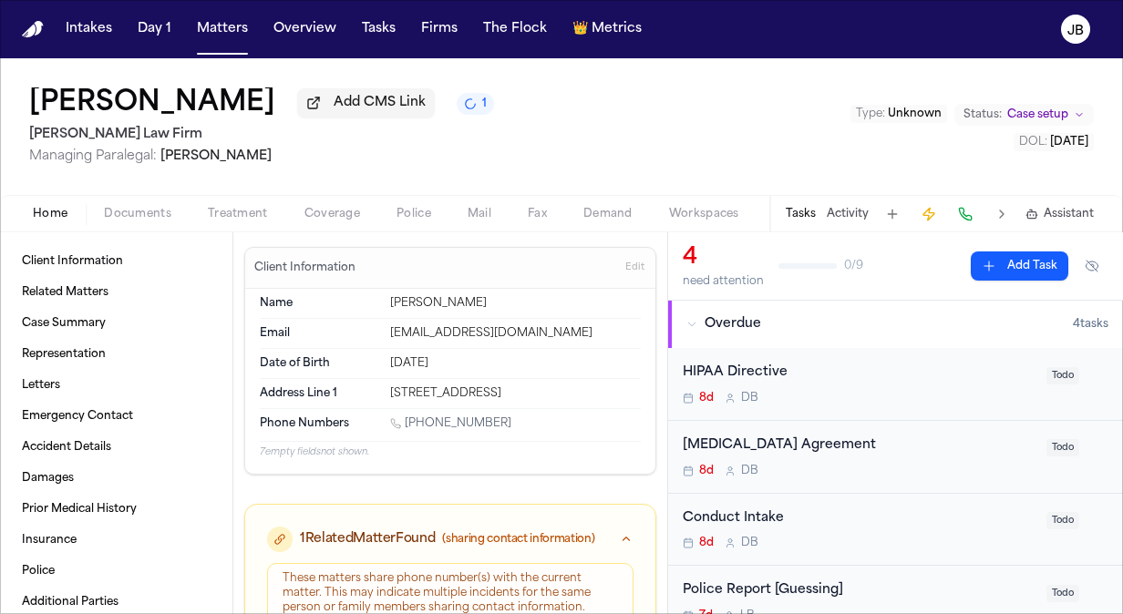
drag, startPoint x: 503, startPoint y: 417, endPoint x: 407, endPoint y: 427, distance: 97.1
click at [407, 427] on div "1 (469) 442-9070" at bounding box center [515, 425] width 251 height 17
copy link "(469) 442-9070"
click at [839, 203] on div "Tasks Activity Assistant" at bounding box center [938, 214] width 339 height 36
click at [842, 215] on button "Activity" at bounding box center [848, 214] width 42 height 15
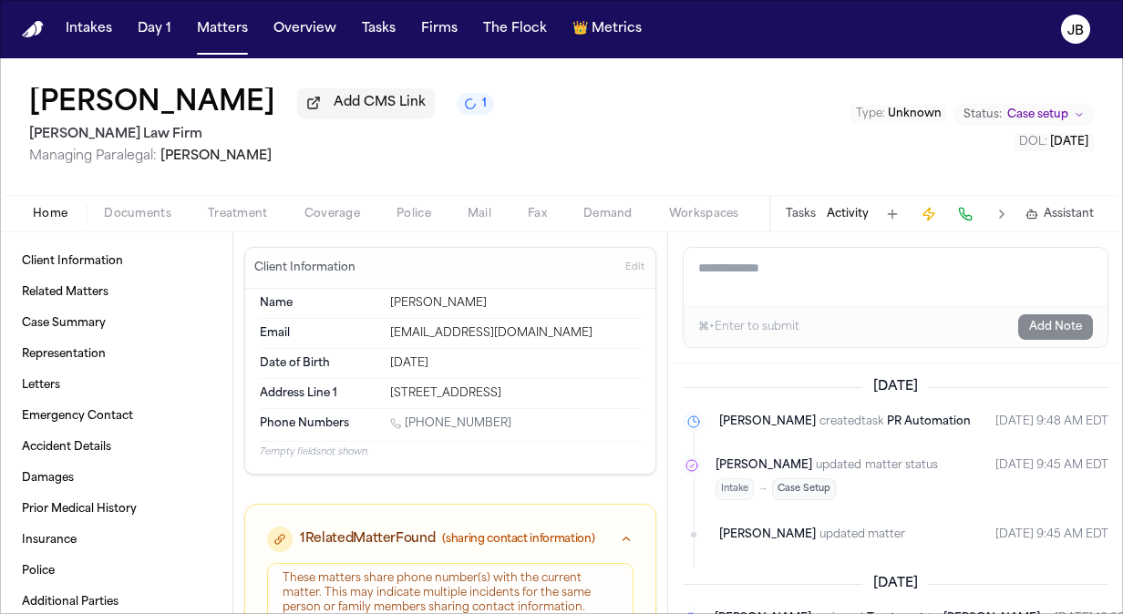
click at [769, 297] on textarea "Add a note to this matter" at bounding box center [896, 277] width 424 height 58
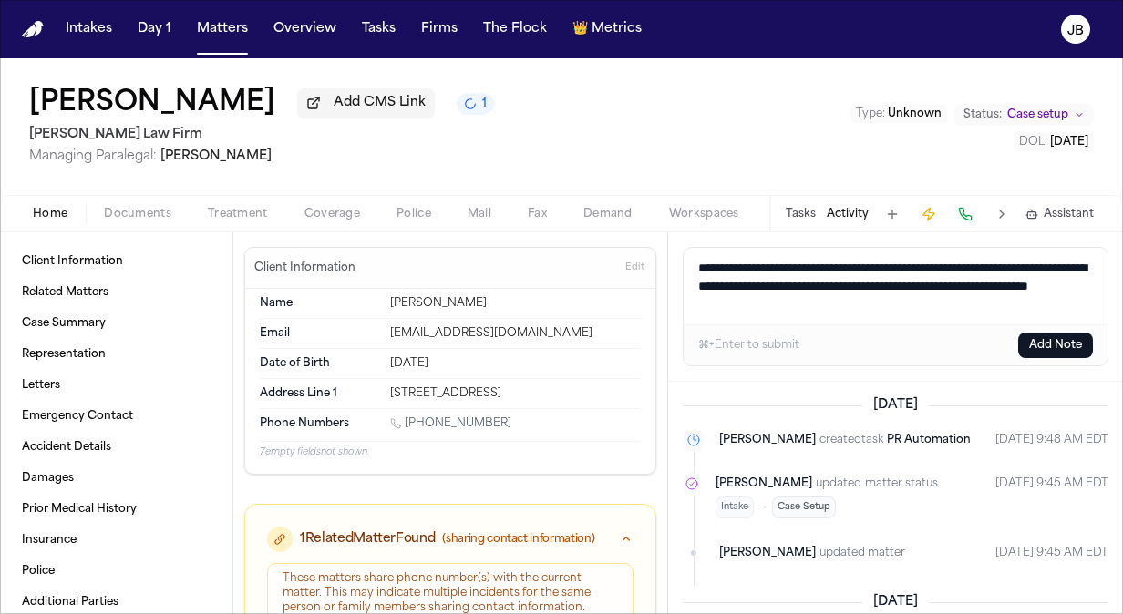
type textarea "**********"
click at [1056, 339] on button "Add Note" at bounding box center [1055, 346] width 75 height 26
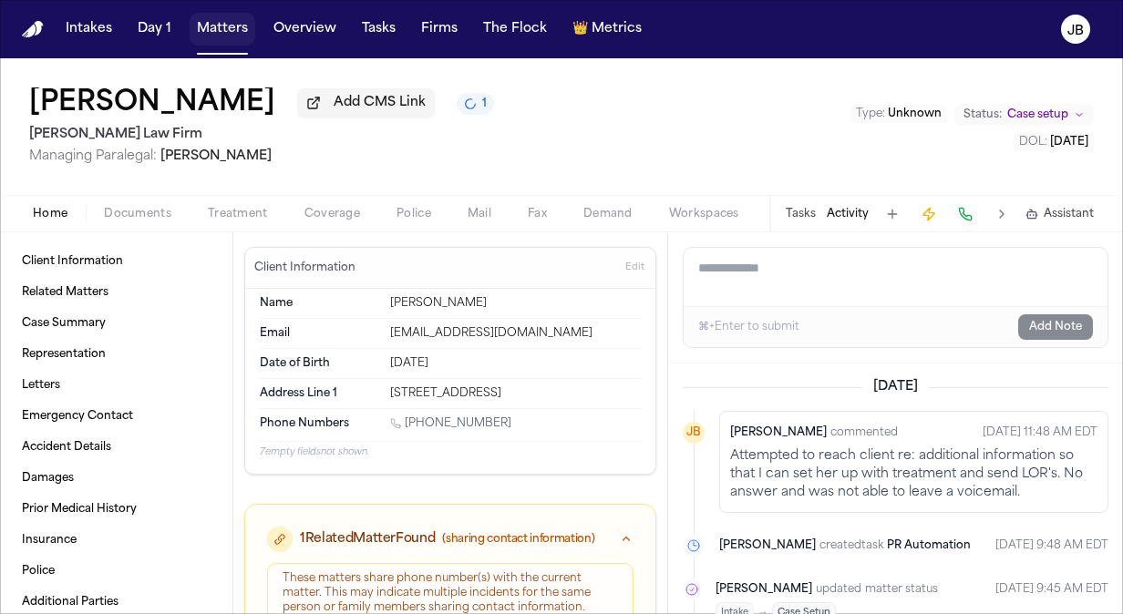
click at [211, 26] on button "Matters" at bounding box center [223, 29] width 66 height 33
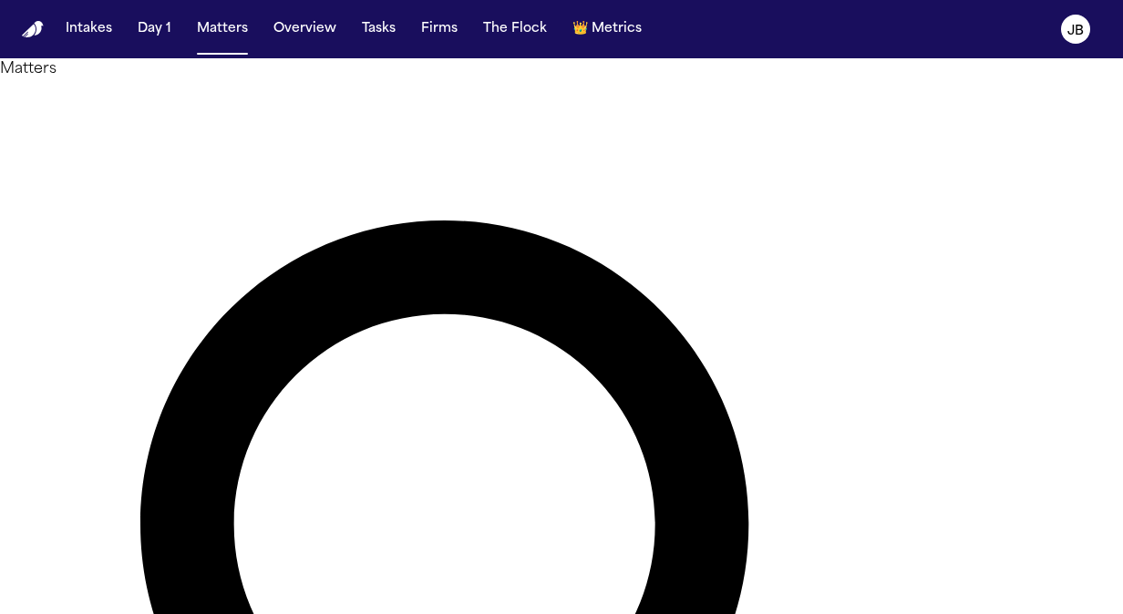
drag, startPoint x: 397, startPoint y: 110, endPoint x: 118, endPoint y: 142, distance: 280.8
type input "**********"
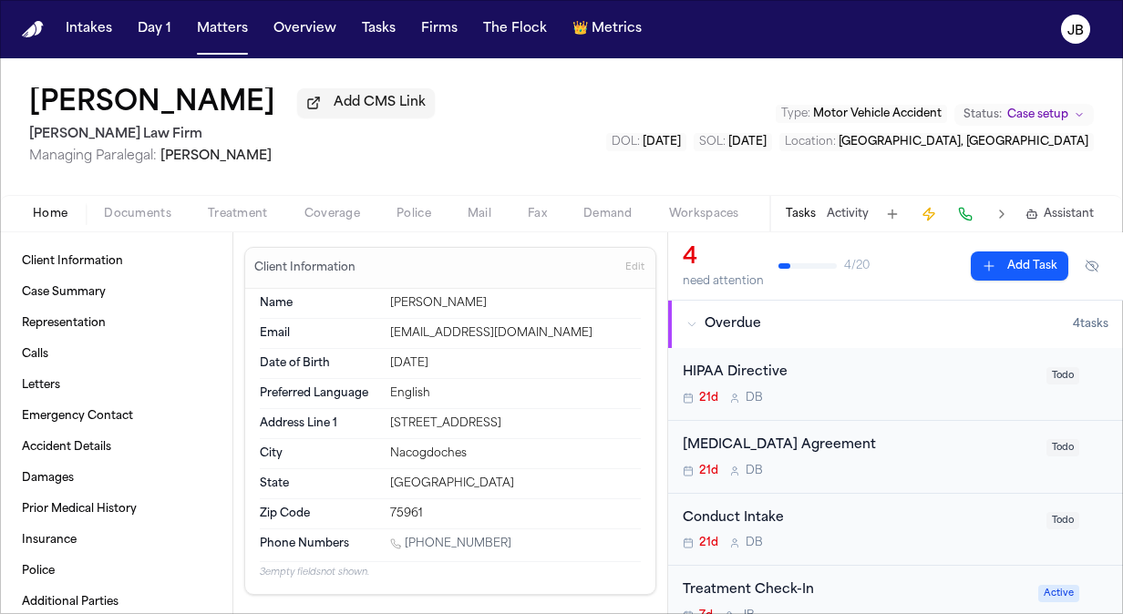
click at [146, 223] on span "button" at bounding box center [137, 224] width 89 height 2
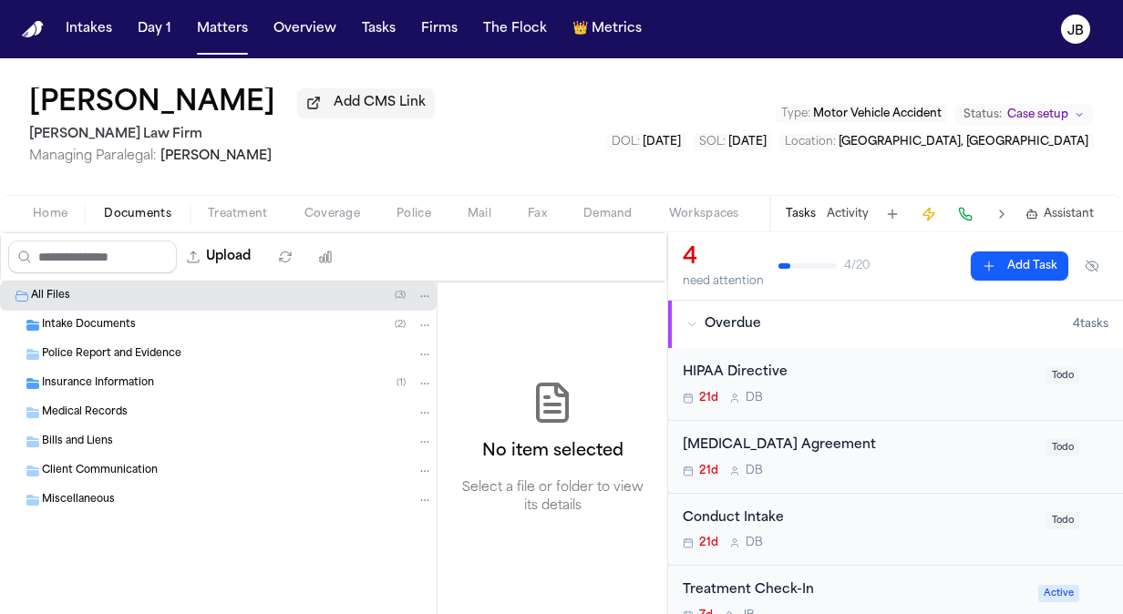
click at [118, 385] on span "Insurance Information" at bounding box center [98, 383] width 112 height 15
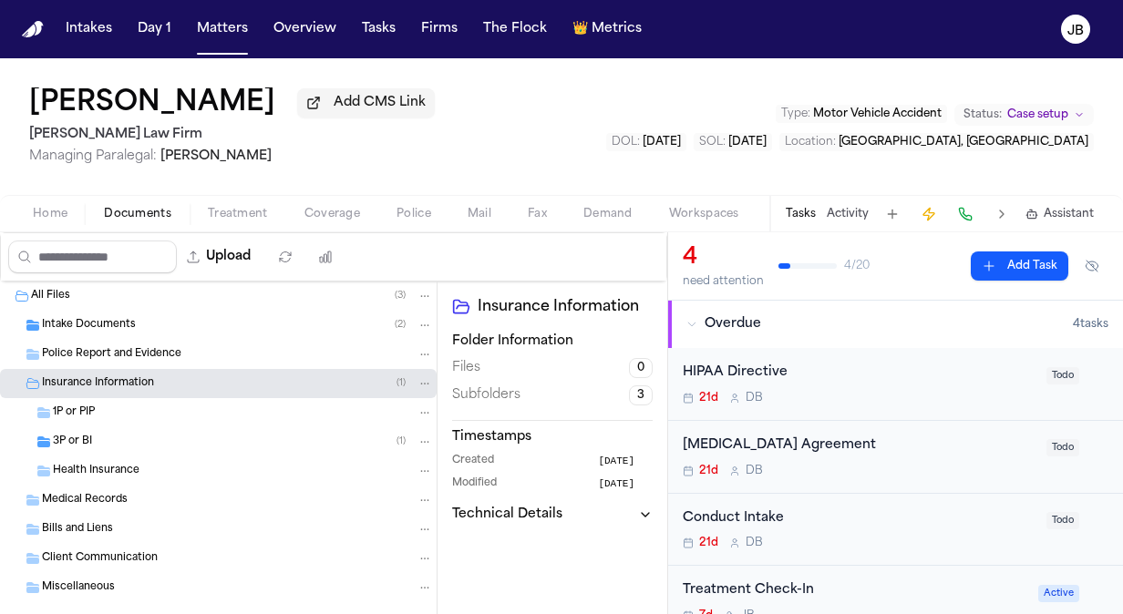
click at [111, 440] on div "3P or BI ( 1 )" at bounding box center [243, 442] width 380 height 16
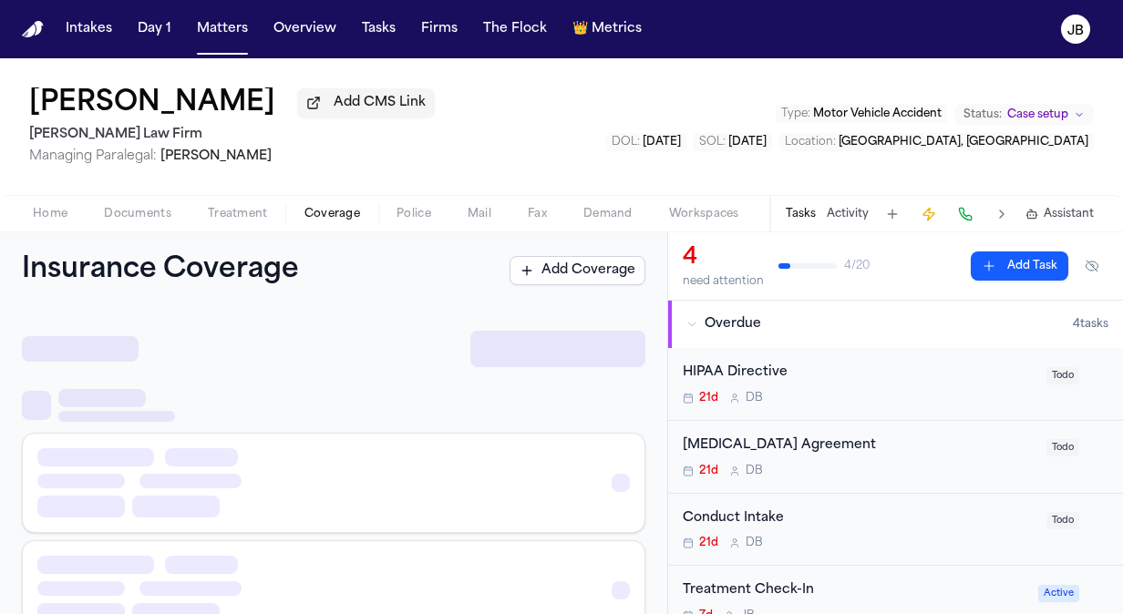
click at [342, 215] on span "Coverage" at bounding box center [332, 214] width 56 height 15
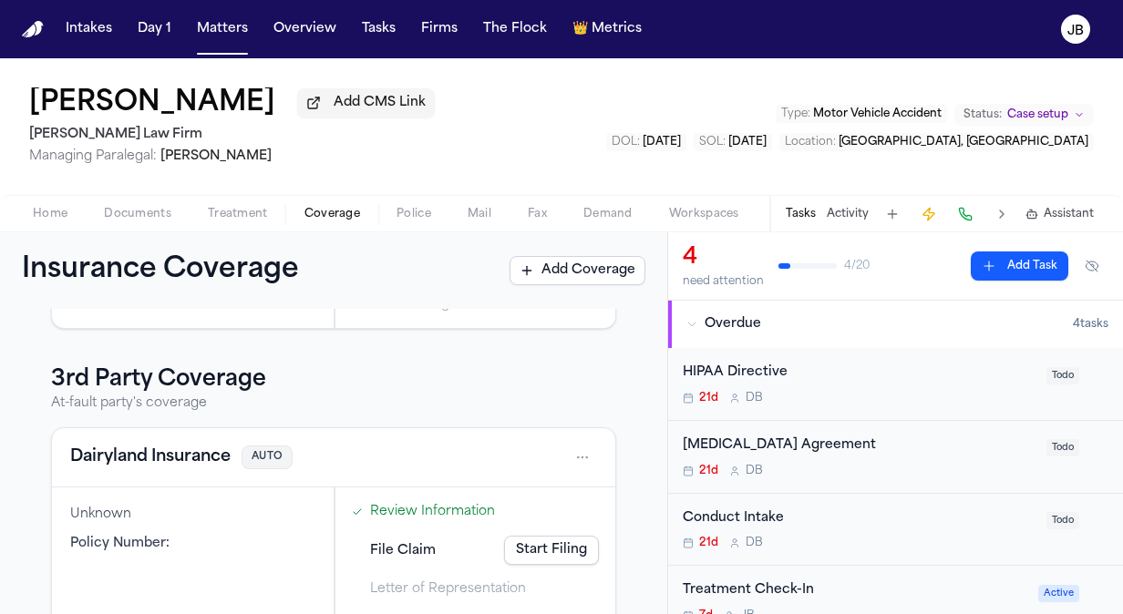
scroll to position [337, 0]
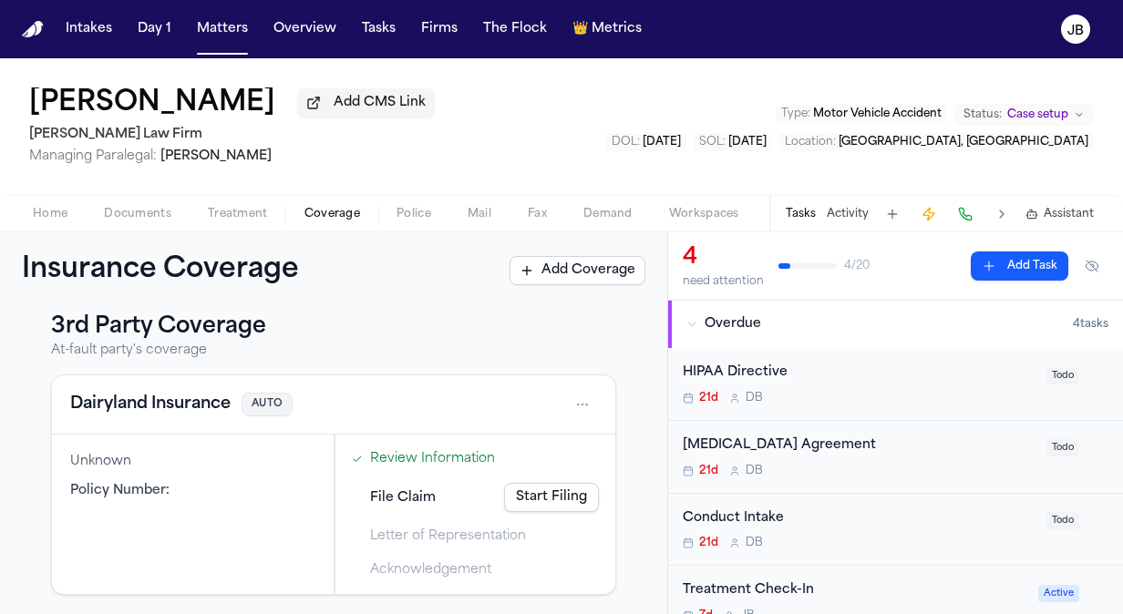
click at [564, 396] on html "Intakes Day 1 Matters Overview Tasks Firms The Flock 👑 Metrics JB Joseph Castil…" at bounding box center [561, 307] width 1123 height 614
click at [469, 458] on div "View coverage details" at bounding box center [510, 449] width 137 height 47
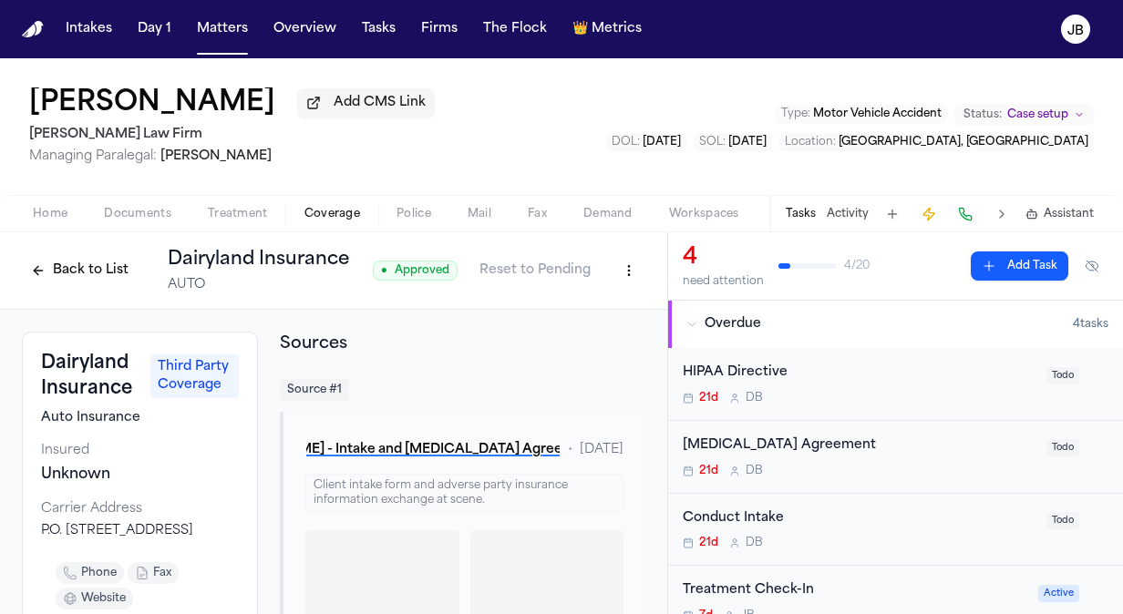
click at [669, 277] on div "4 need attention 4 / 20 Add Task" at bounding box center [895, 266] width 455 height 68
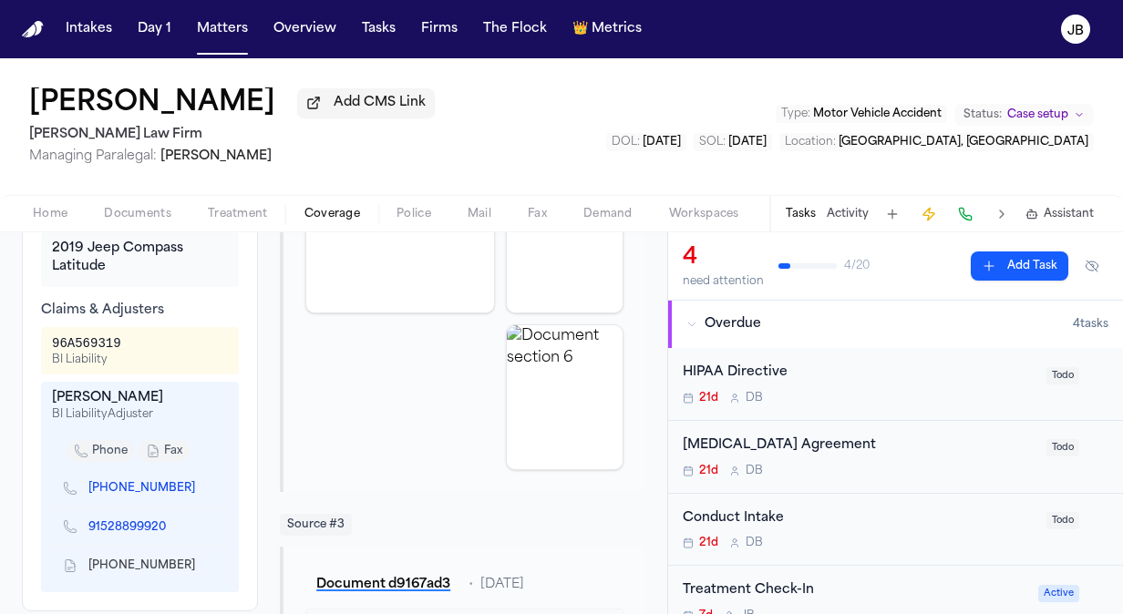
scroll to position [896, 0]
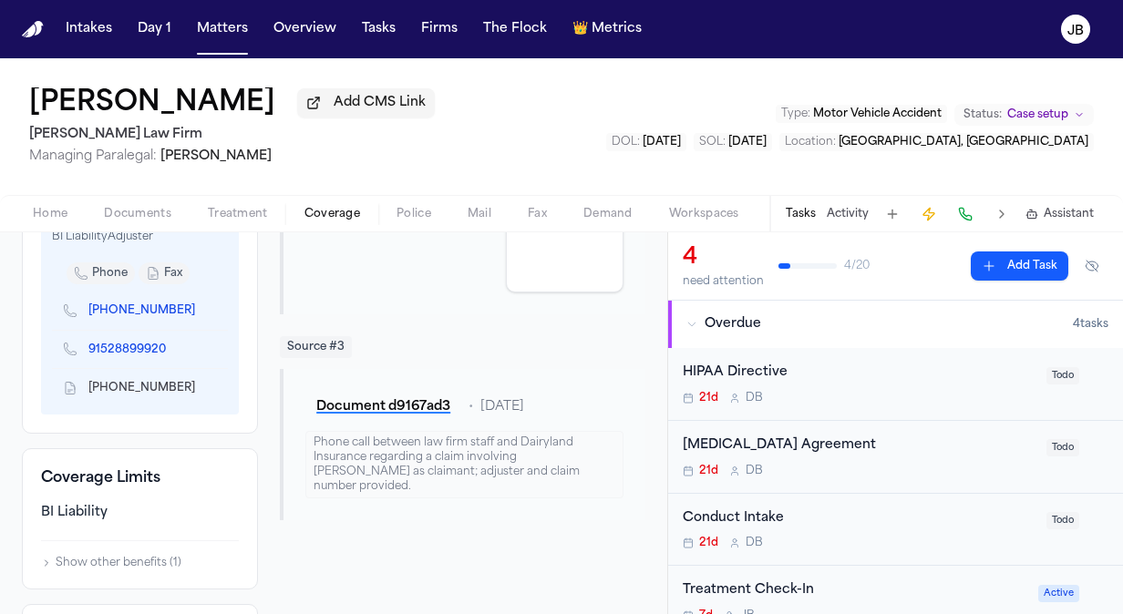
drag, startPoint x: 185, startPoint y: 338, endPoint x: 101, endPoint y: 345, distance: 84.1
click at [101, 318] on span "+1 (915) 289-9920" at bounding box center [148, 311] width 121 height 15
copy link "(915) 289-9920"
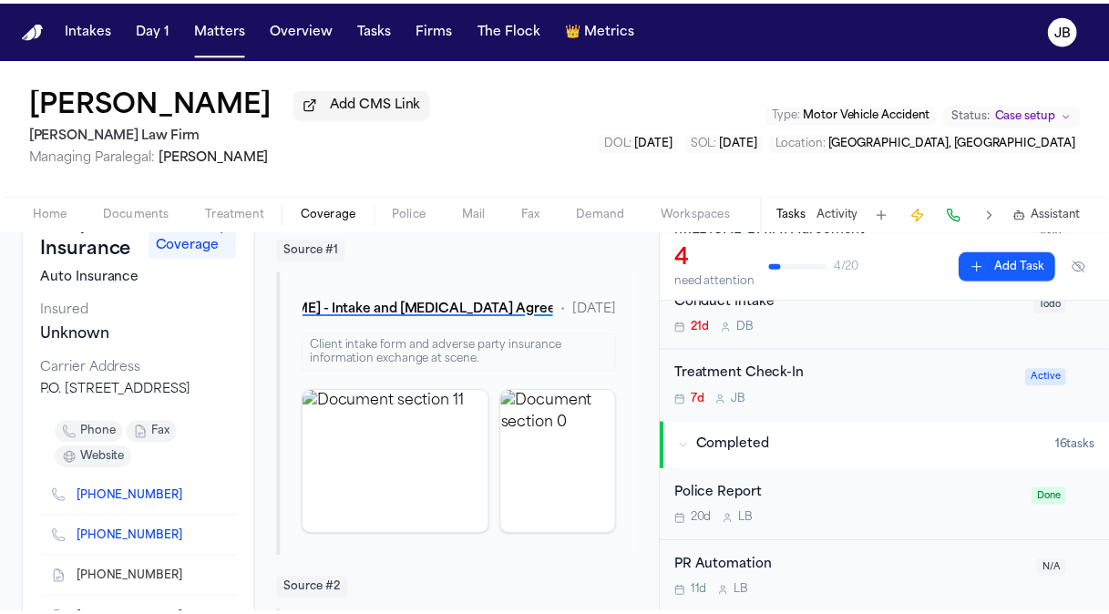
scroll to position [0, 0]
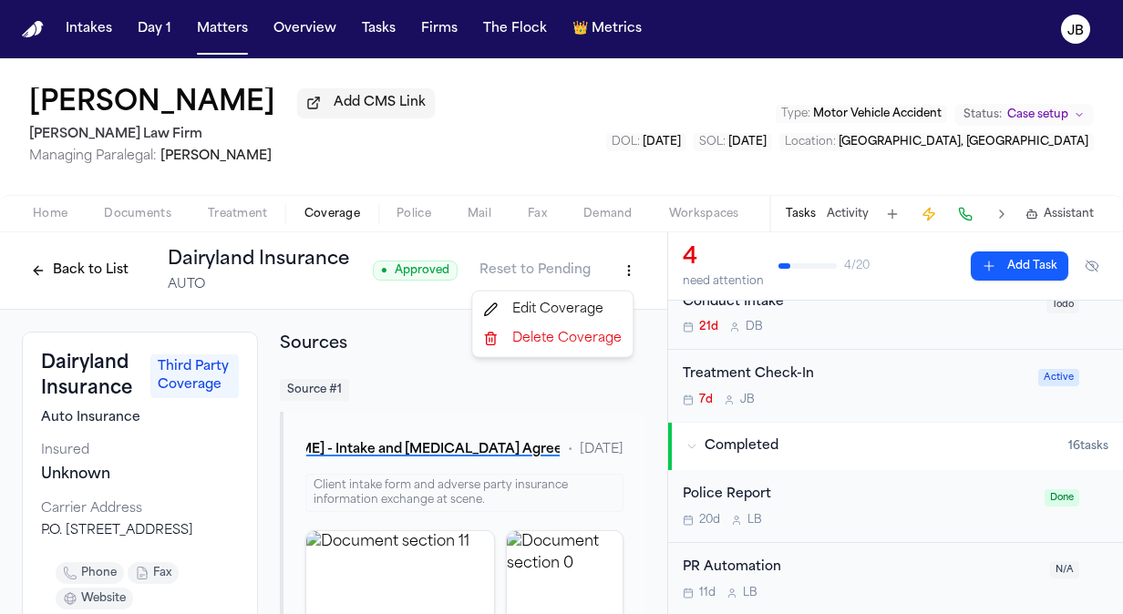
click at [613, 265] on html "Intakes Day 1 Matters Overview Tasks Firms The Flock 👑 Metrics JB Joseph Castil…" at bounding box center [561, 307] width 1123 height 614
click at [540, 314] on div "Edit Coverage" at bounding box center [552, 309] width 153 height 29
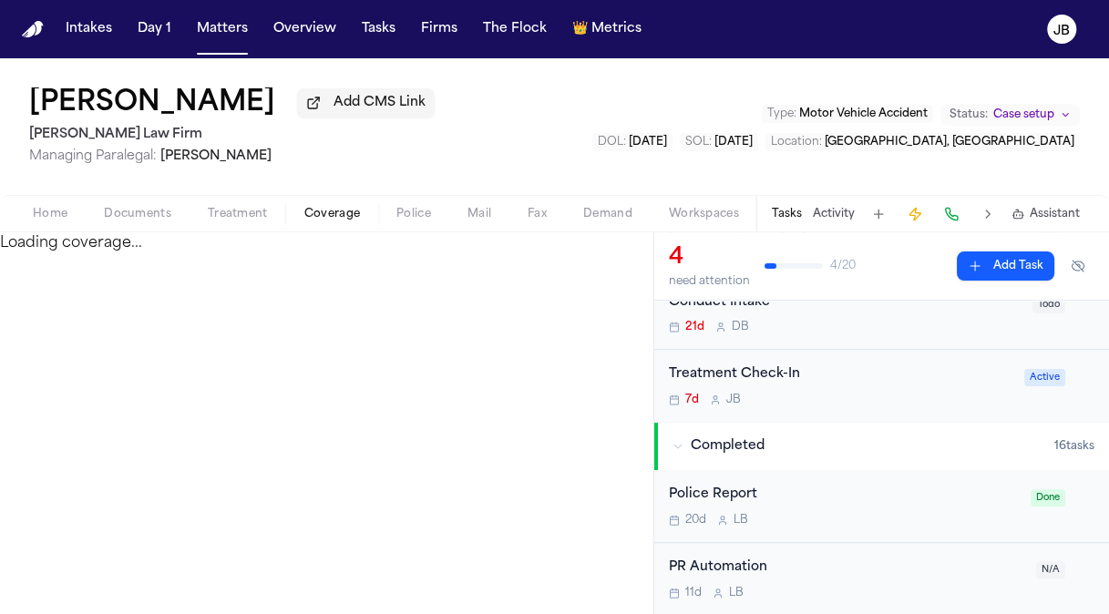
select select "**********"
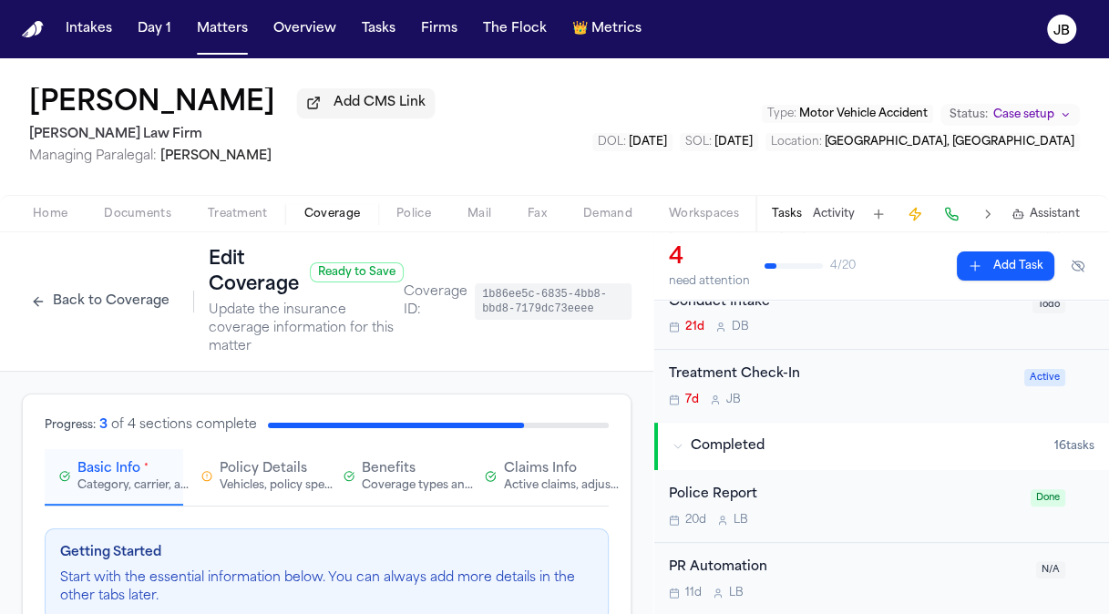
click at [535, 475] on span "Claims Info" at bounding box center [540, 469] width 73 height 18
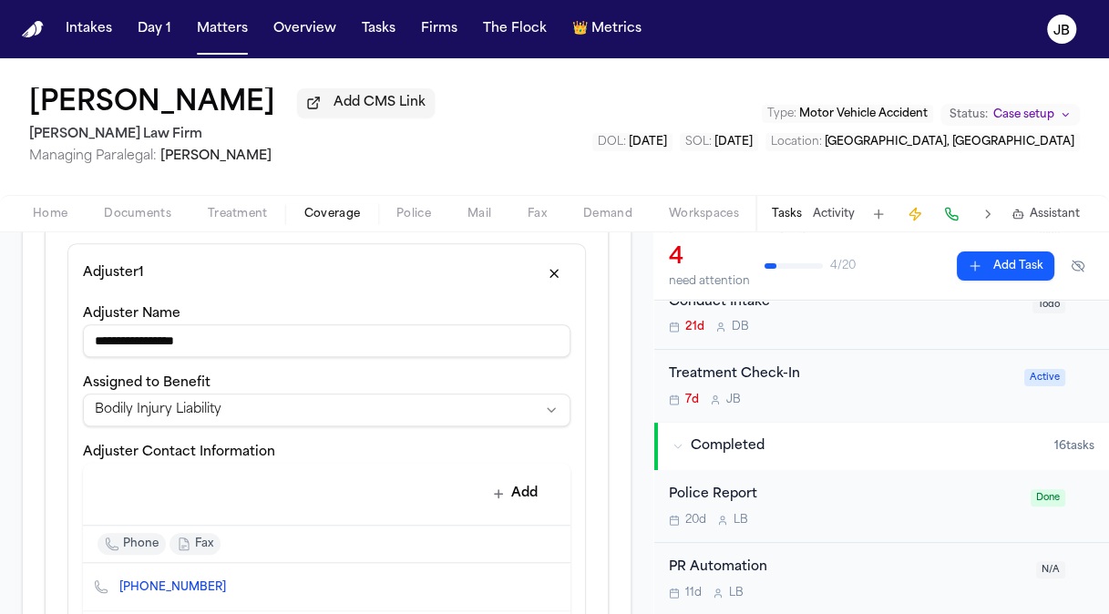
scroll to position [593, 0]
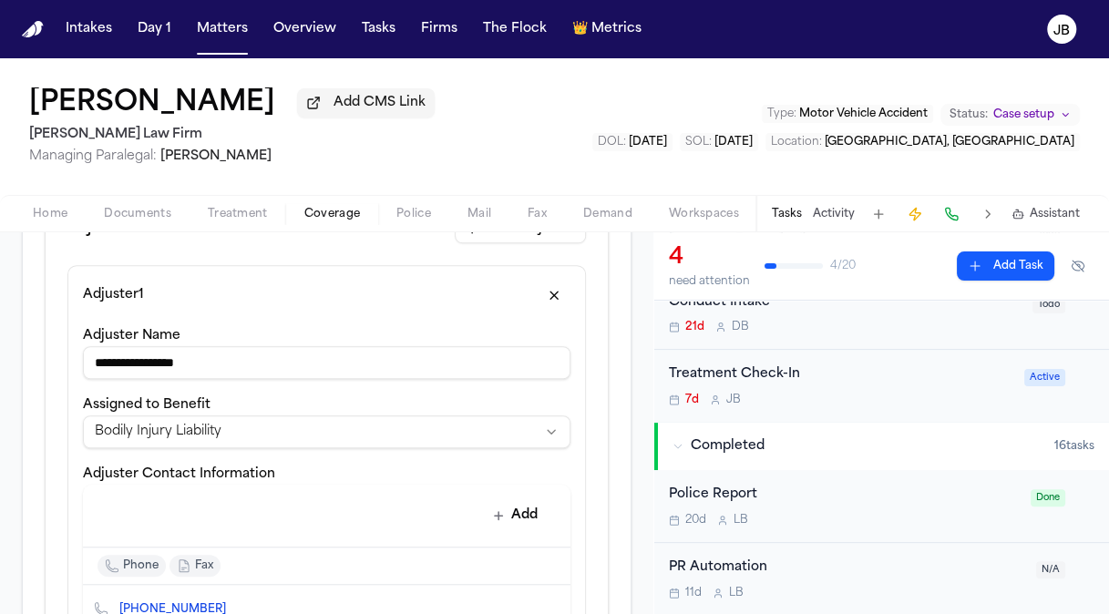
drag, startPoint x: 195, startPoint y: 365, endPoint x: 67, endPoint y: 376, distance: 128.1
click at [67, 376] on div "**********" at bounding box center [326, 504] width 519 height 479
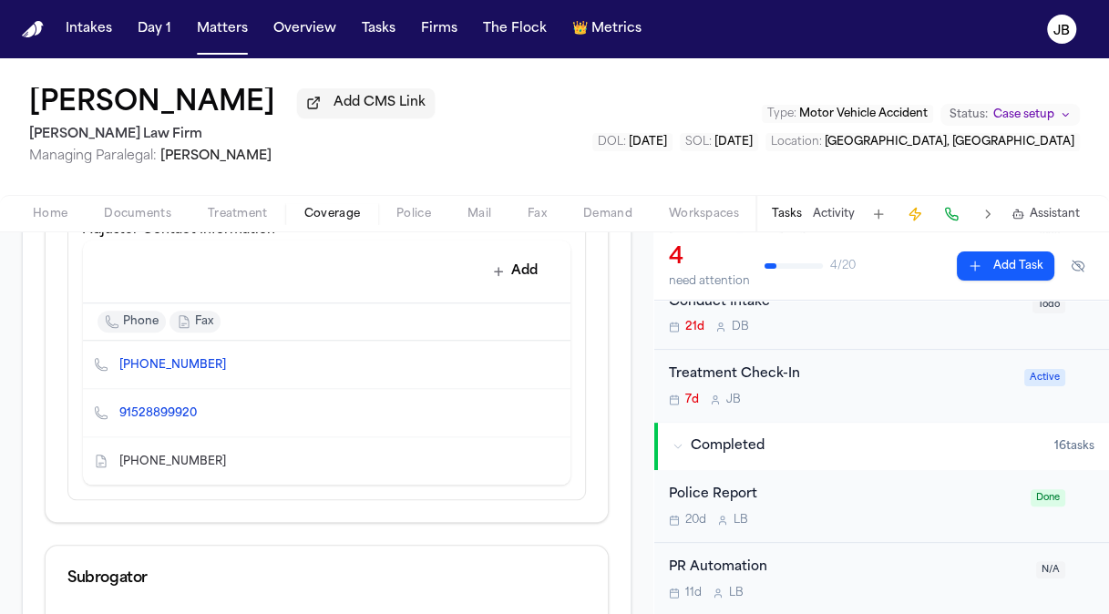
scroll to position [799, 0]
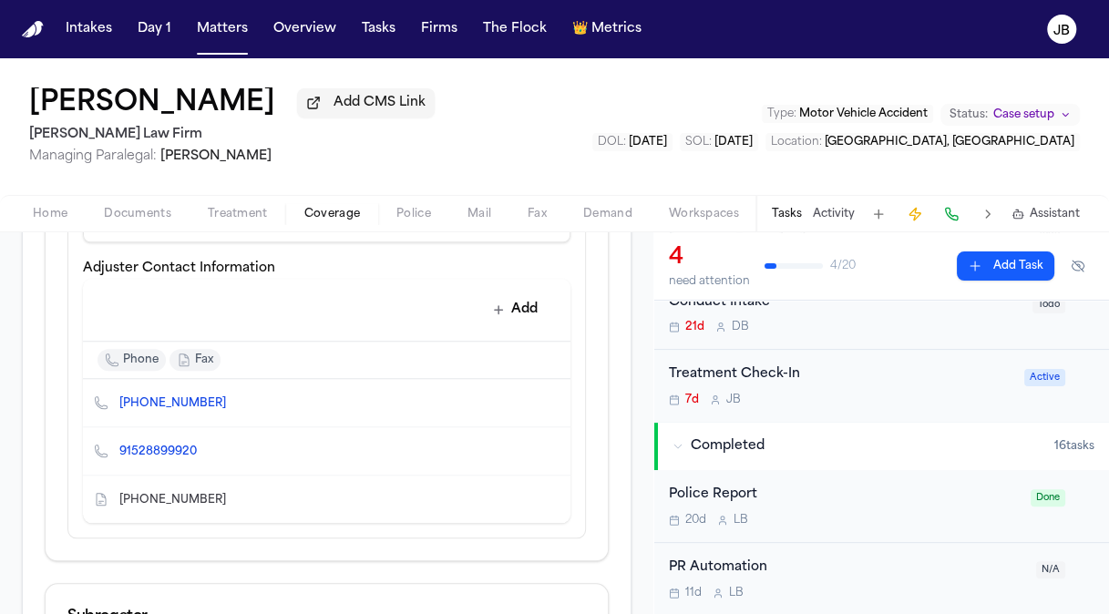
type input "**********"
click at [513, 397] on icon "Edit contact" at bounding box center [519, 403] width 13 height 13
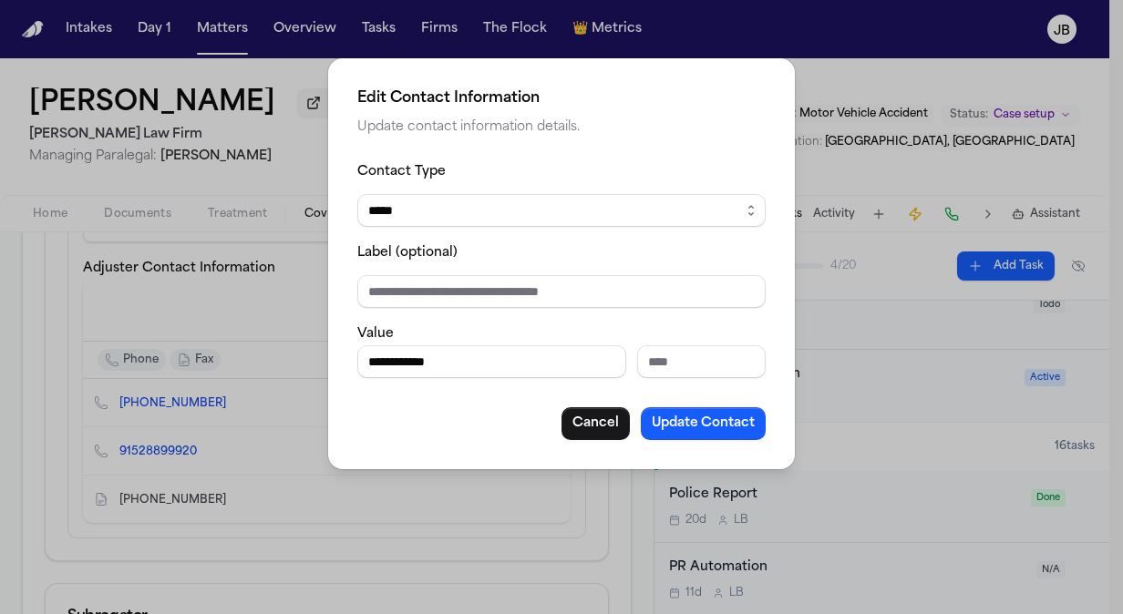
drag, startPoint x: 470, startPoint y: 357, endPoint x: 310, endPoint y: 366, distance: 160.7
click at [310, 366] on div "**********" at bounding box center [561, 307] width 1123 height 614
type input "**********"
click at [586, 286] on input "Label (optional)" at bounding box center [561, 291] width 408 height 33
type input "**********"
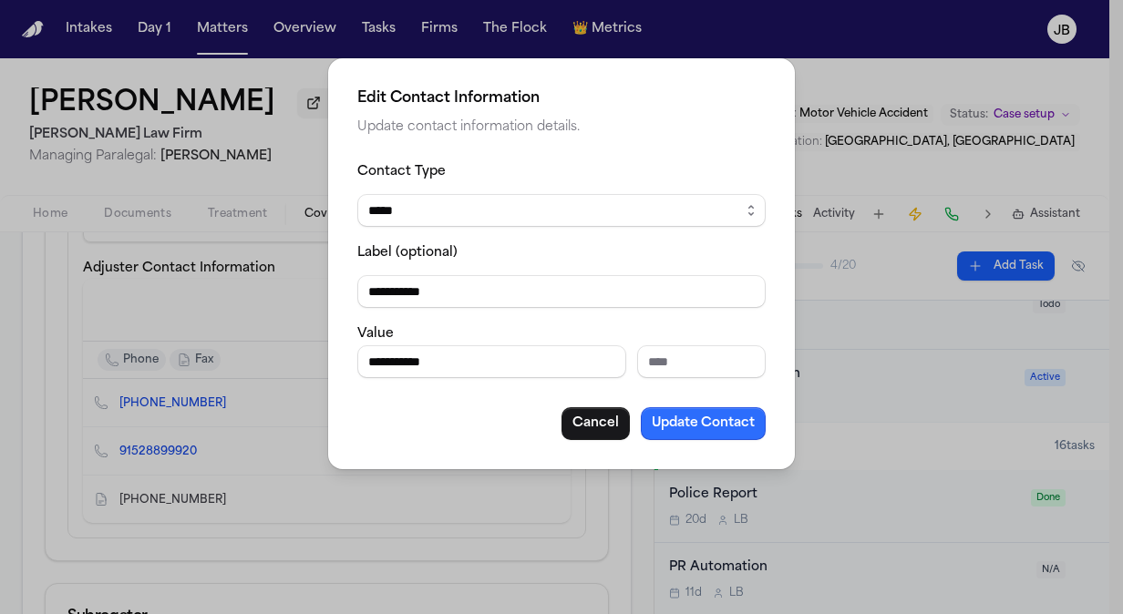
click at [673, 419] on button "Update Contact" at bounding box center [703, 423] width 125 height 33
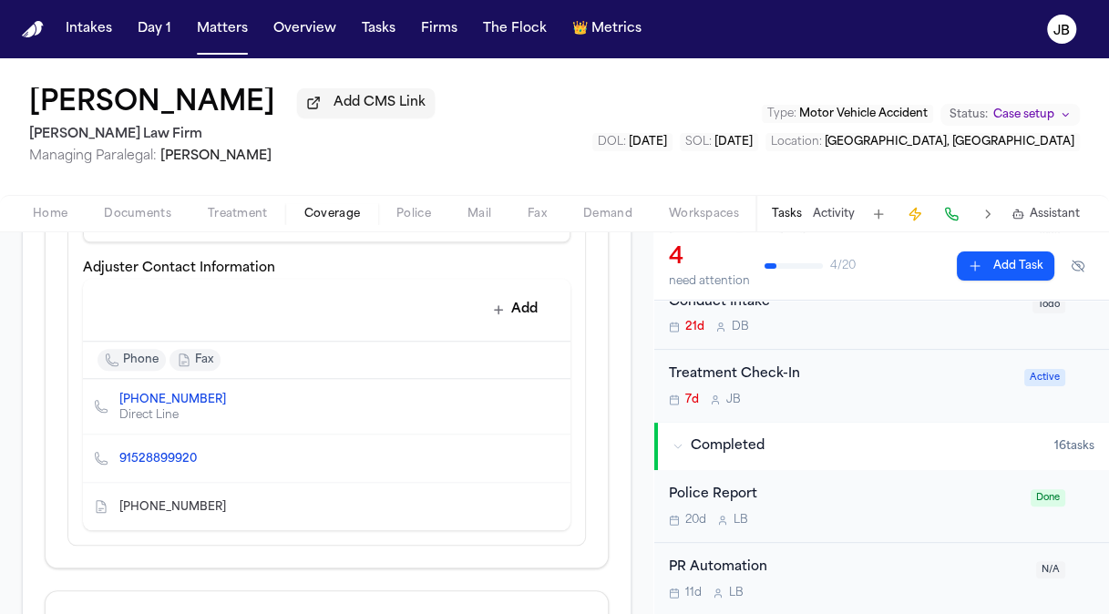
click at [534, 459] on button "Delete contact" at bounding box center [547, 459] width 26 height 26
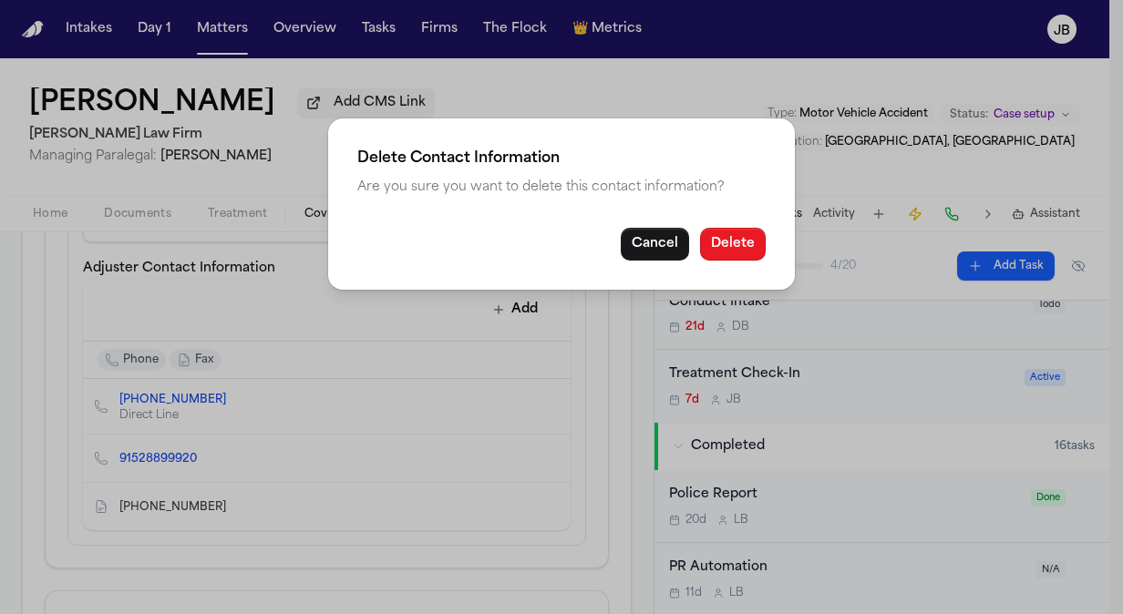
click at [716, 234] on button "Delete" at bounding box center [733, 244] width 66 height 33
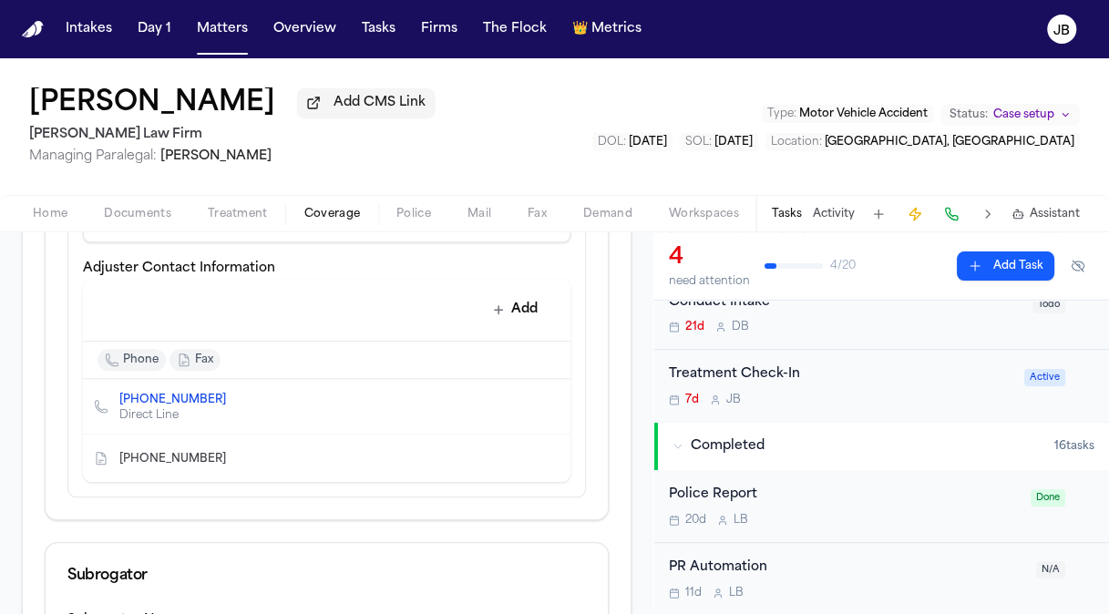
click at [542, 455] on icon "Delete contact" at bounding box center [547, 458] width 10 height 11
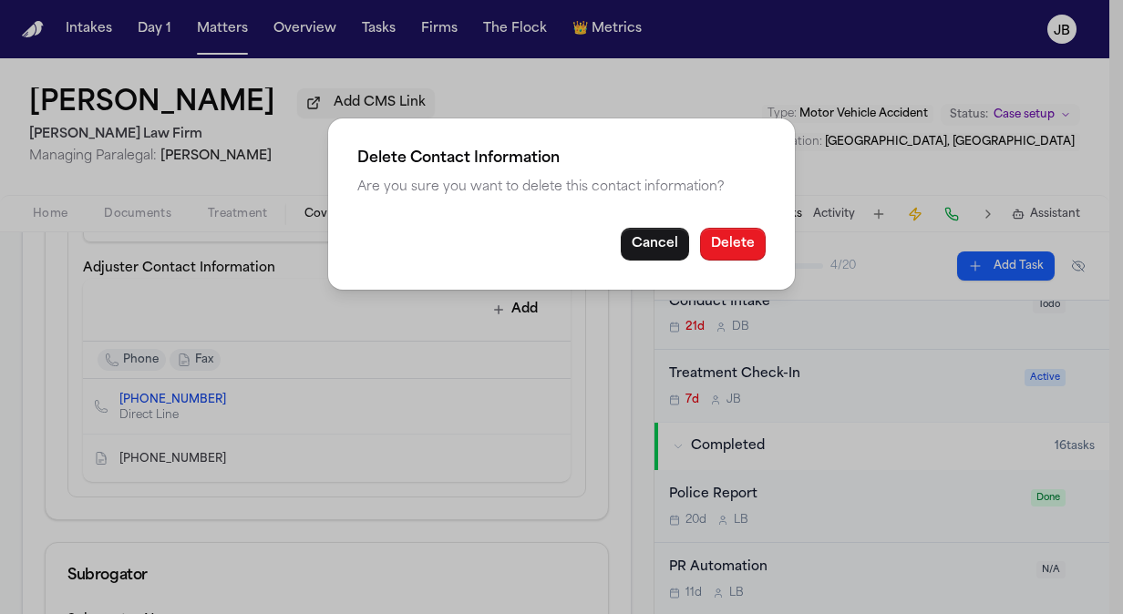
click at [731, 239] on button "Delete" at bounding box center [733, 244] width 66 height 33
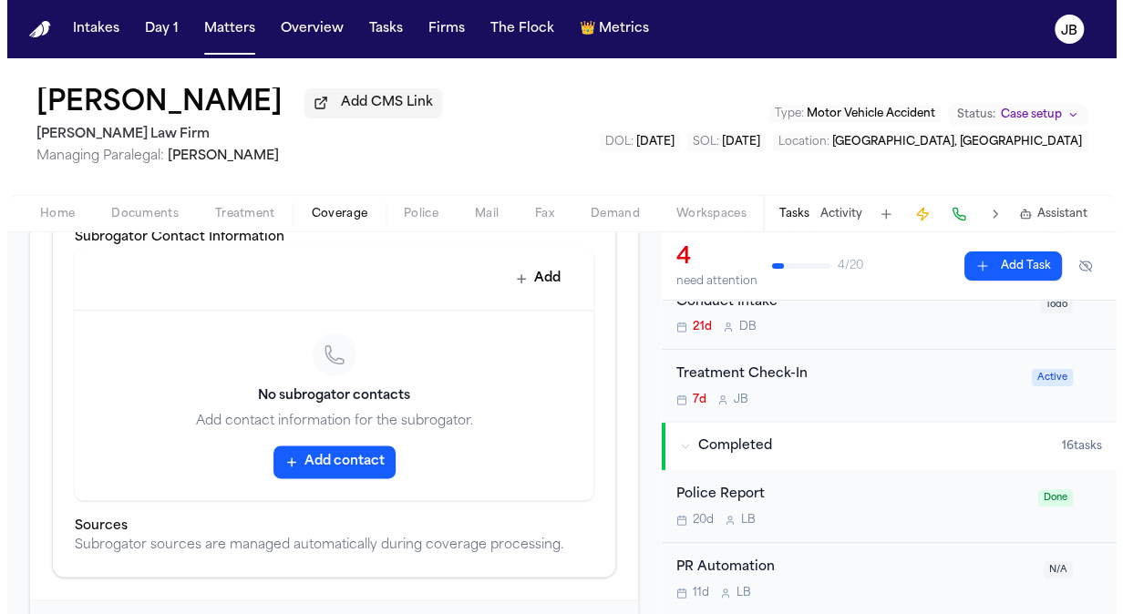
scroll to position [1243, 0]
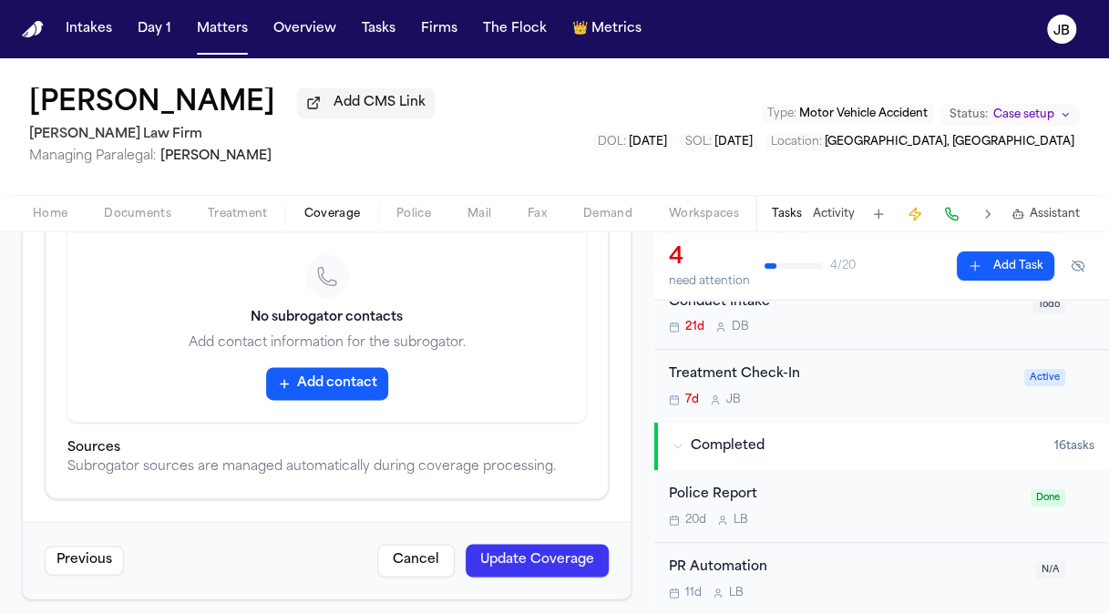
click at [516, 544] on button "Update Coverage" at bounding box center [537, 560] width 143 height 33
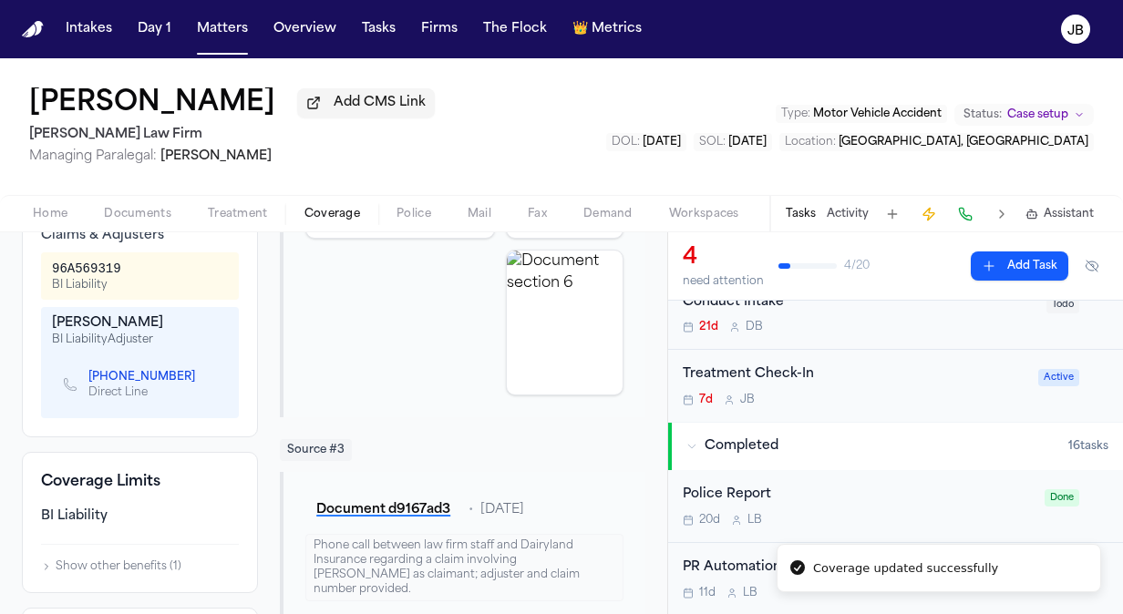
scroll to position [785, 0]
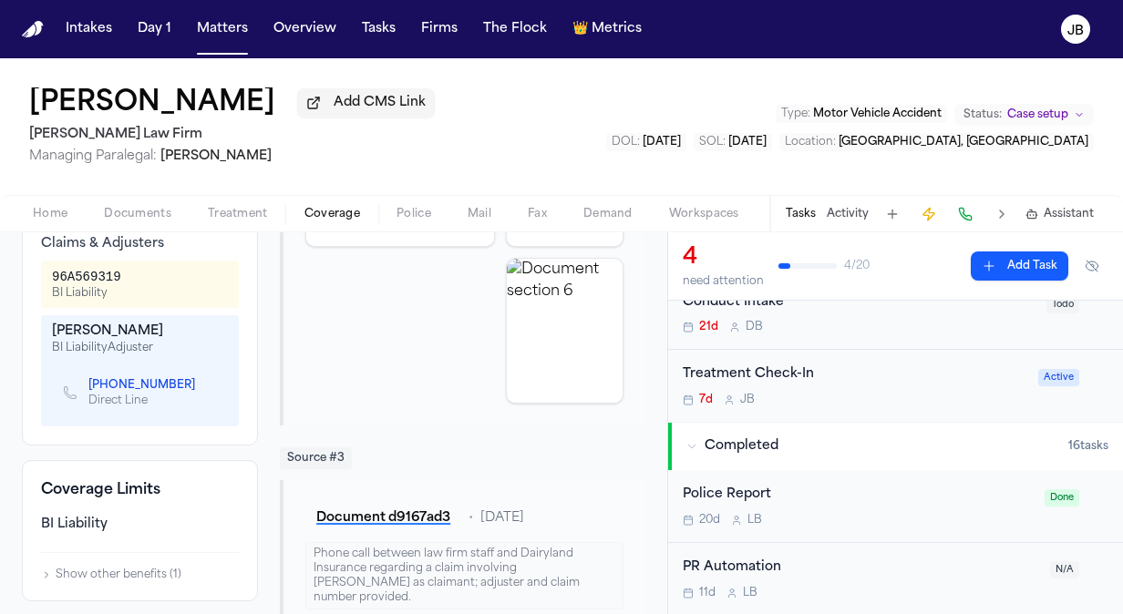
click at [845, 209] on button "Activity" at bounding box center [848, 214] width 42 height 15
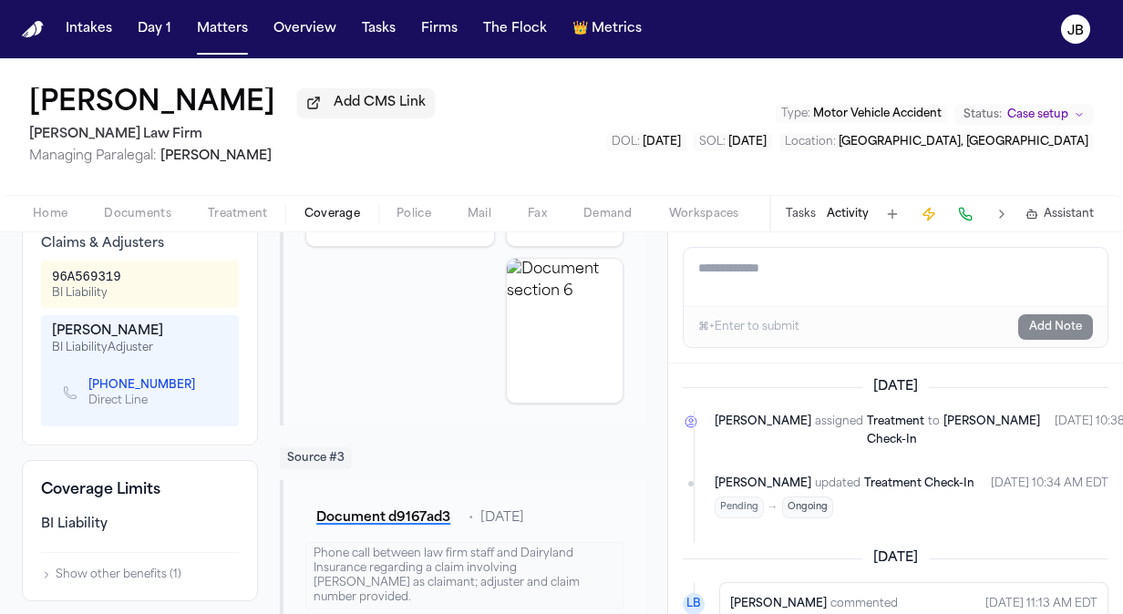
click at [765, 279] on textarea "Add a note to this matter" at bounding box center [896, 277] width 424 height 58
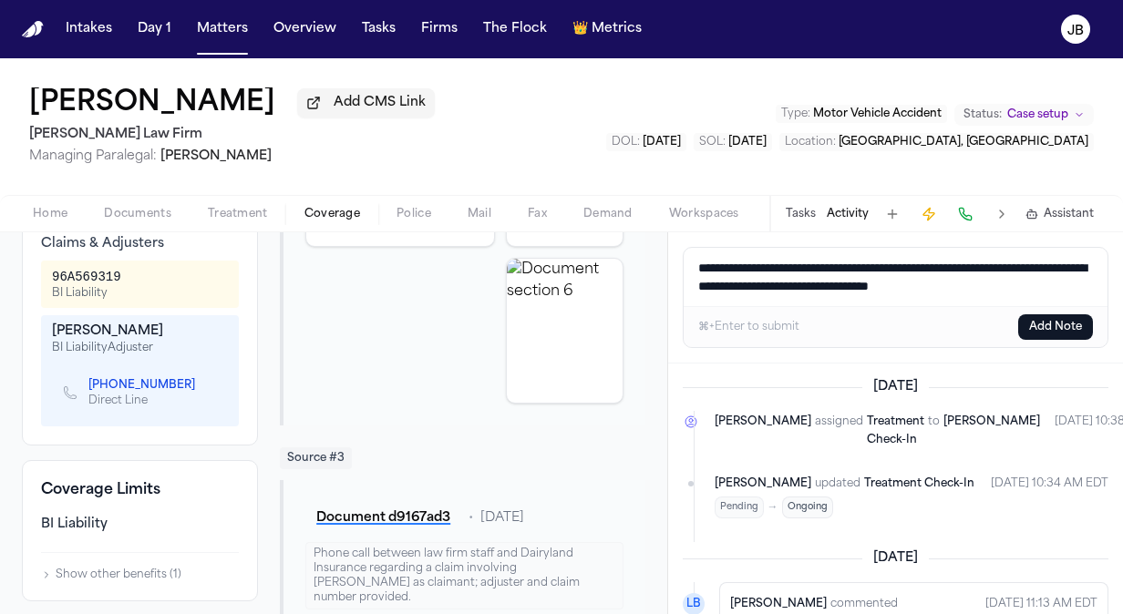
click at [733, 286] on textarea "**********" at bounding box center [896, 277] width 425 height 58
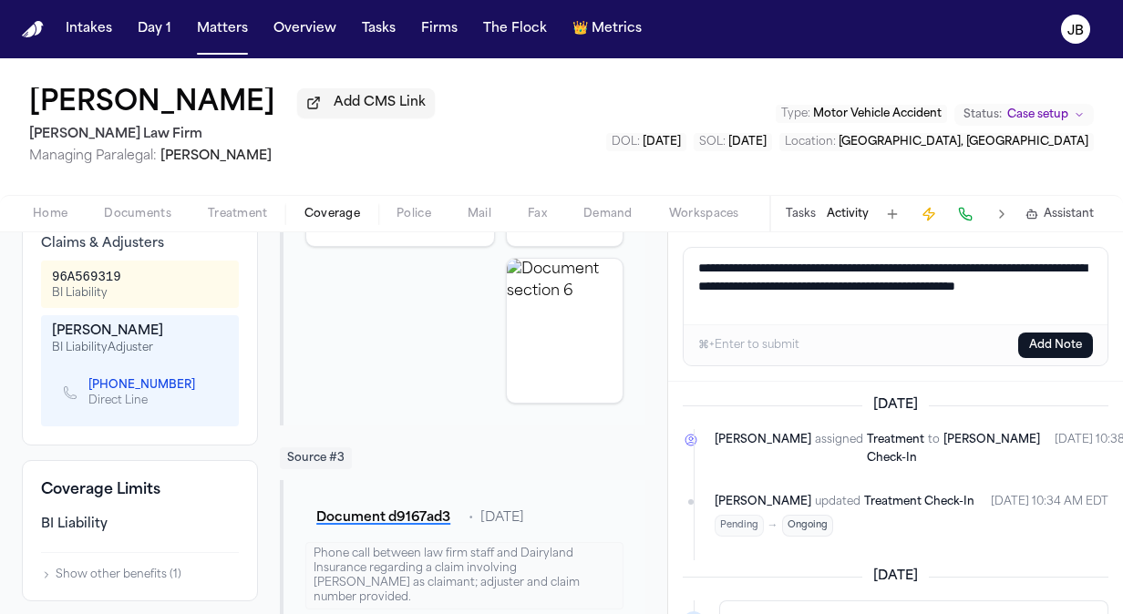
type textarea "**********"
click at [1074, 337] on button "Add Note" at bounding box center [1055, 346] width 75 height 26
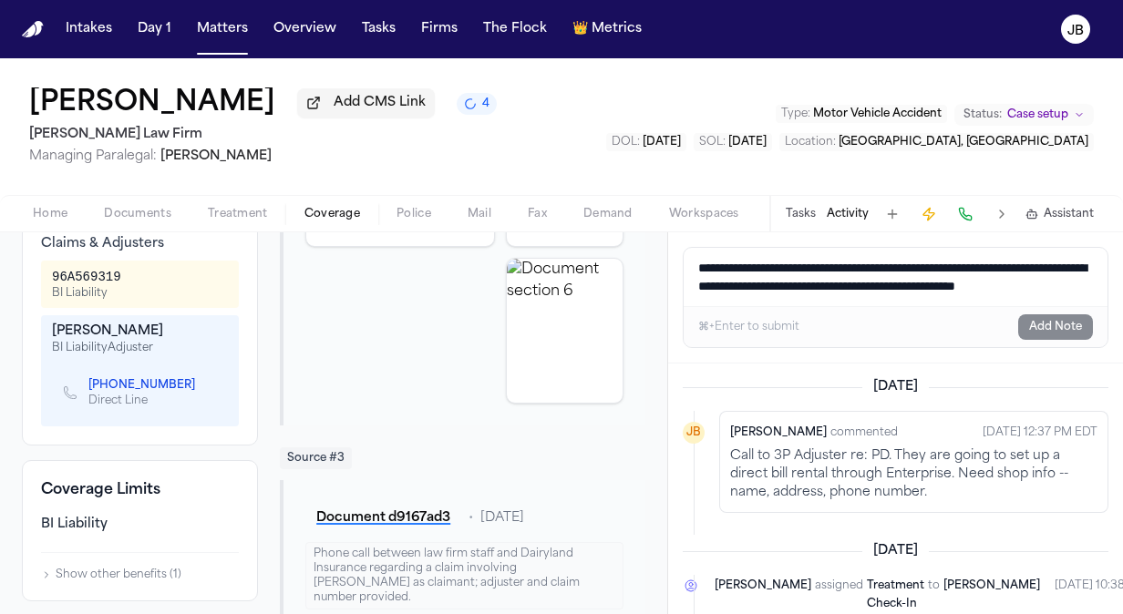
click at [71, 215] on button "Home" at bounding box center [50, 214] width 71 height 22
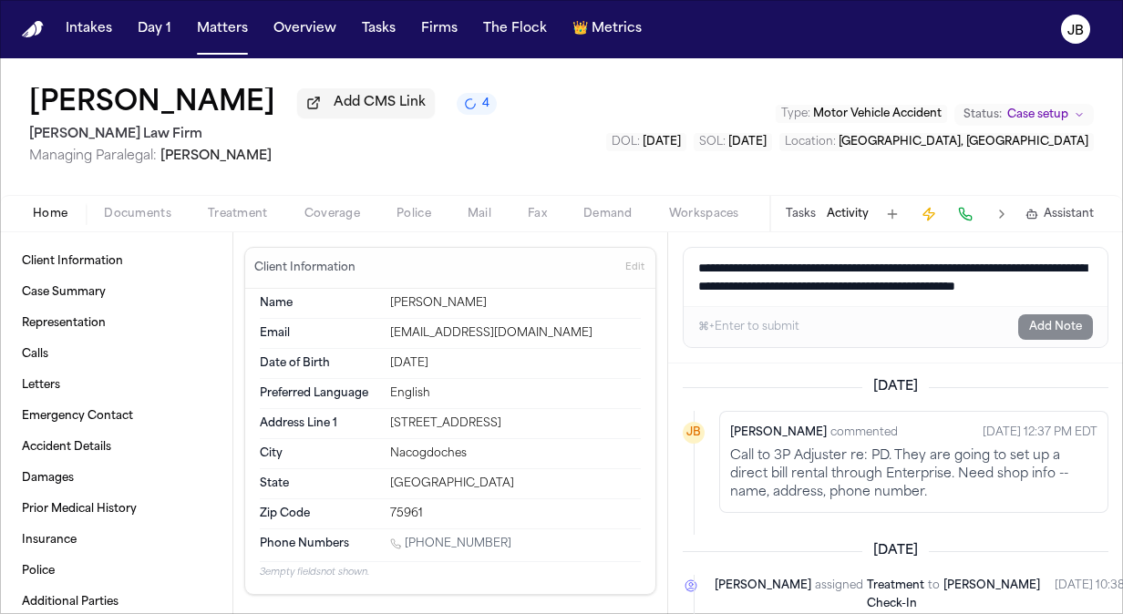
drag, startPoint x: 505, startPoint y: 543, endPoint x: 408, endPoint y: 544, distance: 96.6
click at [408, 544] on div "1 (936) 899-9758" at bounding box center [515, 545] width 251 height 17
copy link "(936) 899-9758"
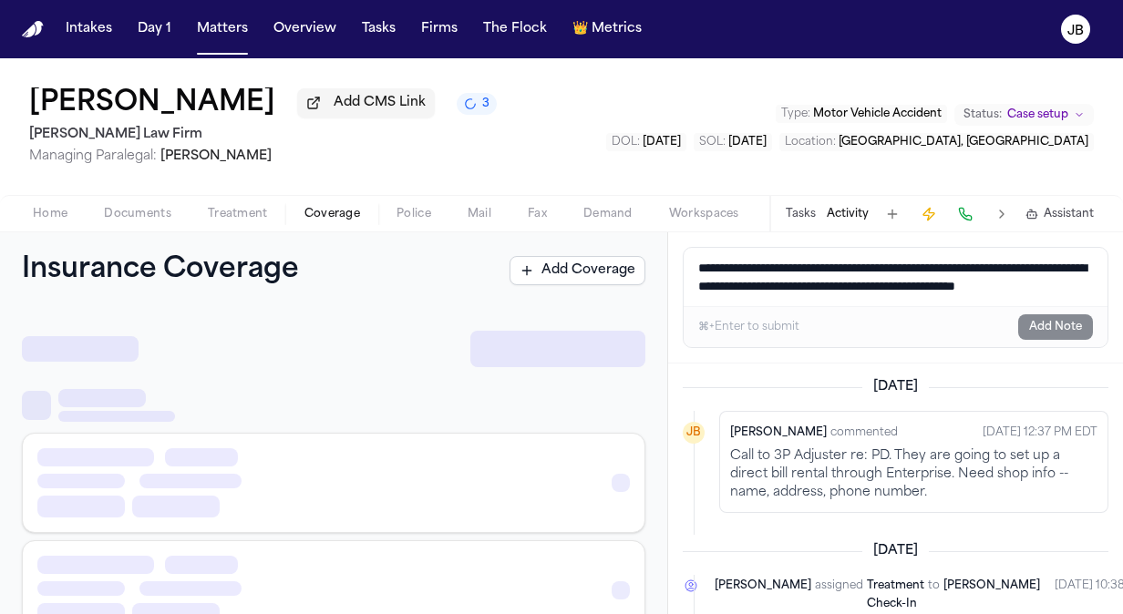
click at [339, 211] on span "Coverage" at bounding box center [332, 214] width 56 height 15
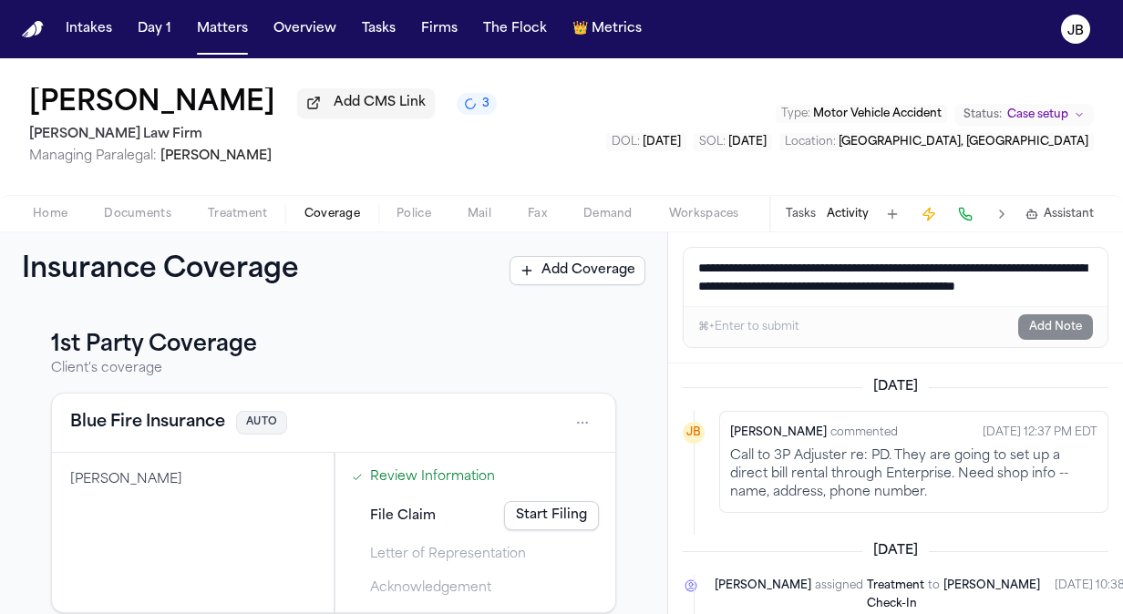
scroll to position [337, 0]
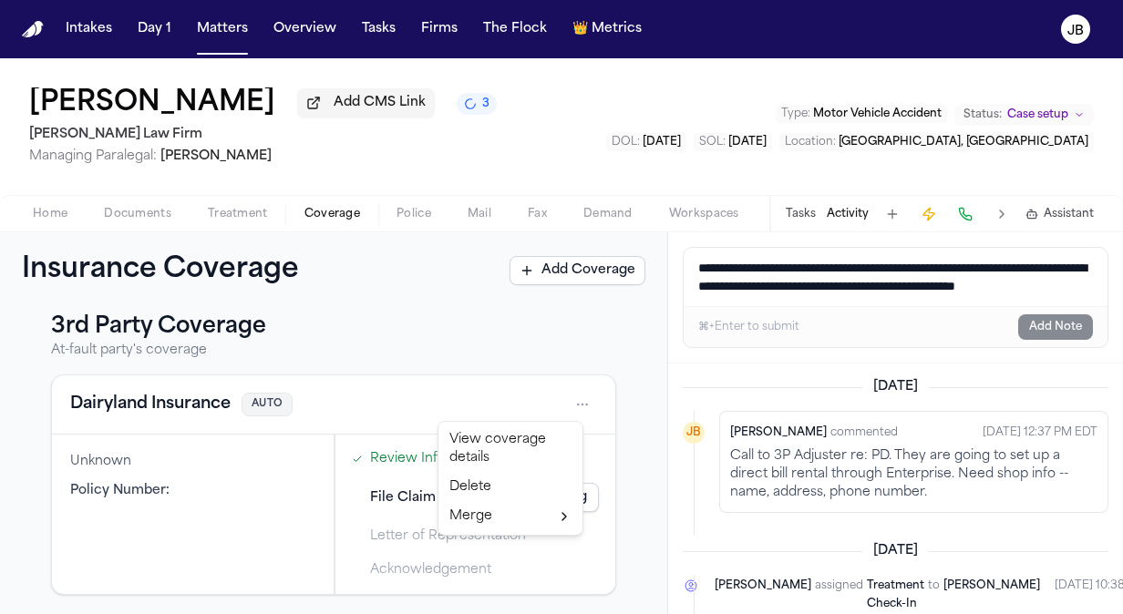
click at [568, 409] on html "**********" at bounding box center [561, 307] width 1123 height 614
click at [504, 432] on div "View coverage details" at bounding box center [510, 449] width 137 height 47
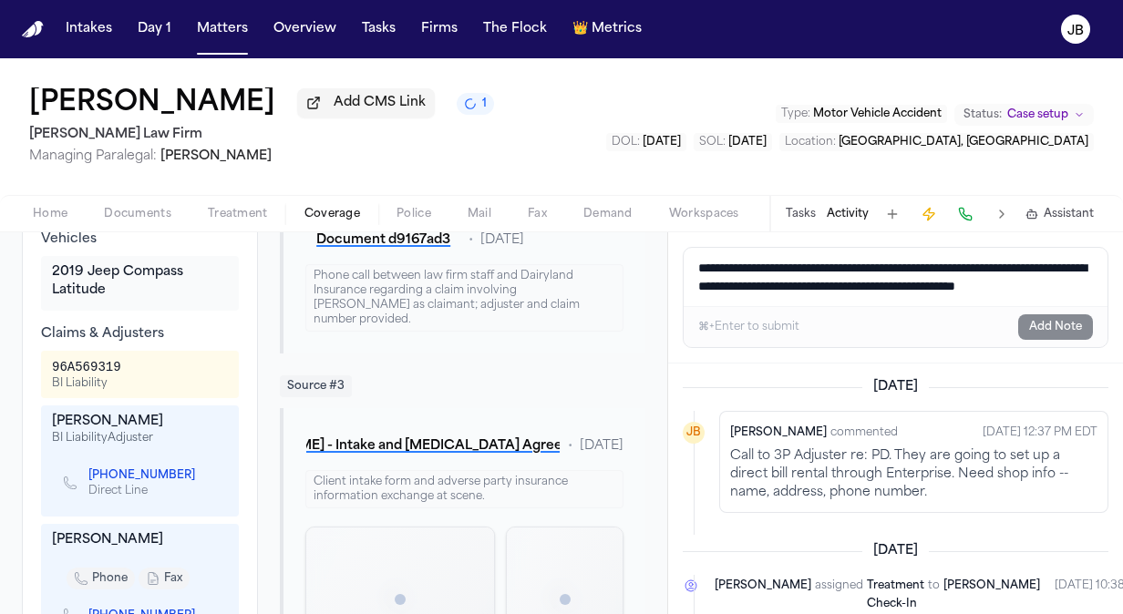
scroll to position [726, 0]
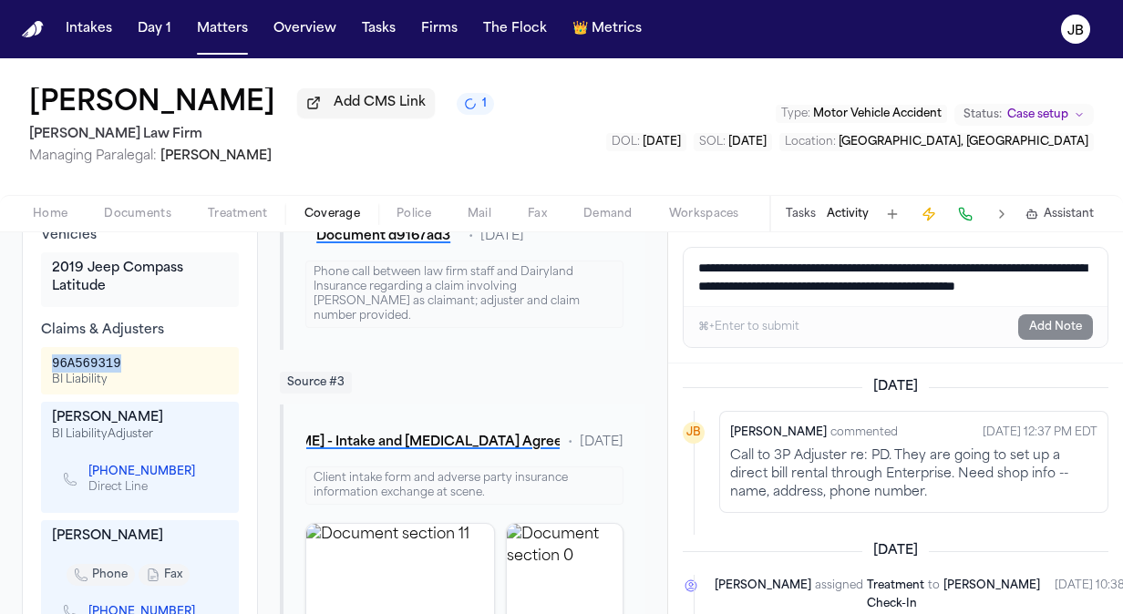
drag, startPoint x: 124, startPoint y: 381, endPoint x: 49, endPoint y: 382, distance: 74.8
click at [49, 382] on div "96A569319 BI Liability" at bounding box center [140, 370] width 198 height 47
copy div "96A569319"
click at [193, 15] on button "Matters" at bounding box center [223, 29] width 66 height 33
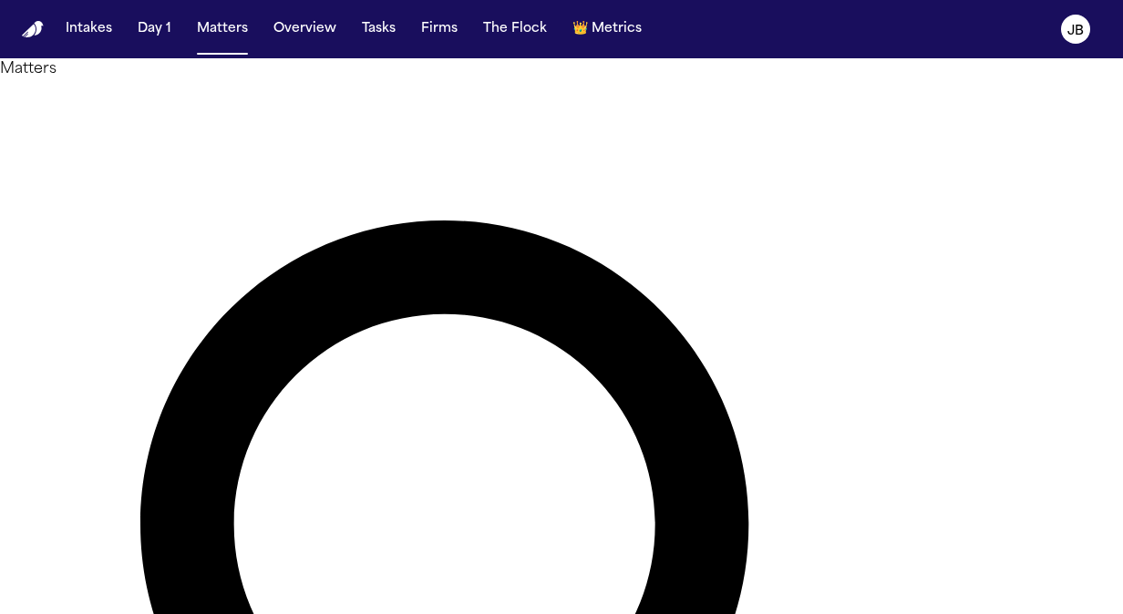
drag, startPoint x: 419, startPoint y: 105, endPoint x: 167, endPoint y: 160, distance: 258.6
type input "**********"
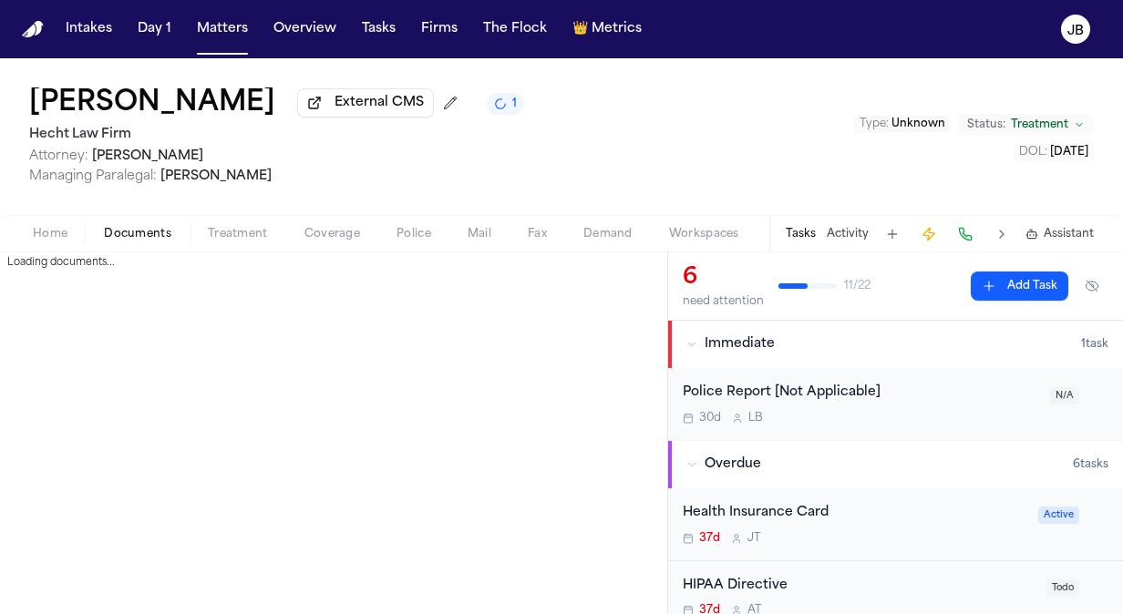
click at [140, 244] on span "button" at bounding box center [137, 244] width 89 height 2
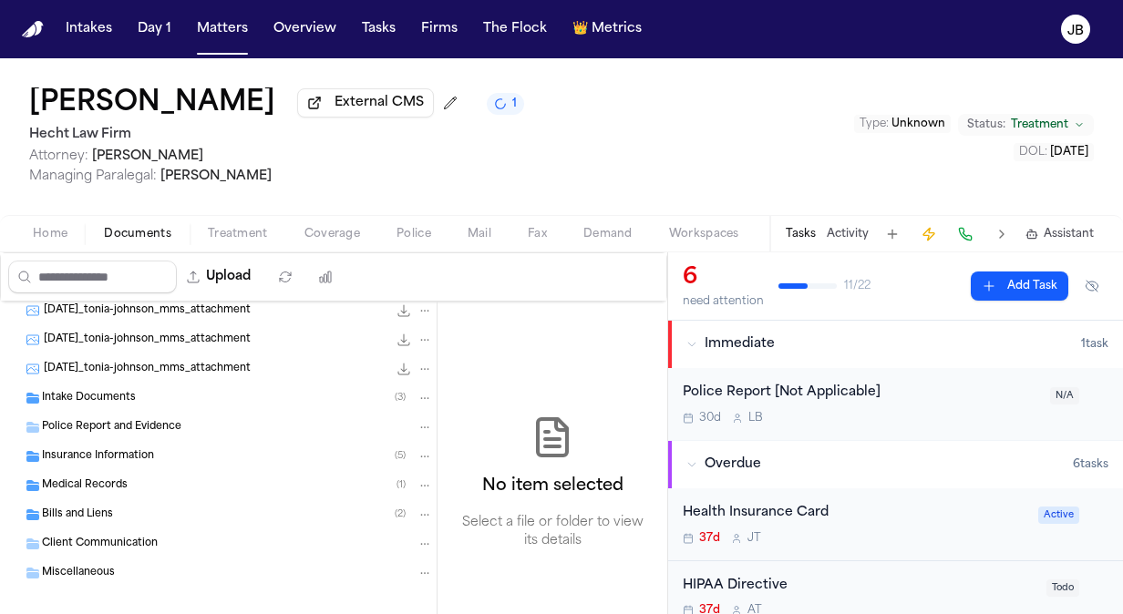
scroll to position [121, 0]
click at [108, 514] on span "Bills and Liens" at bounding box center [77, 516] width 71 height 15
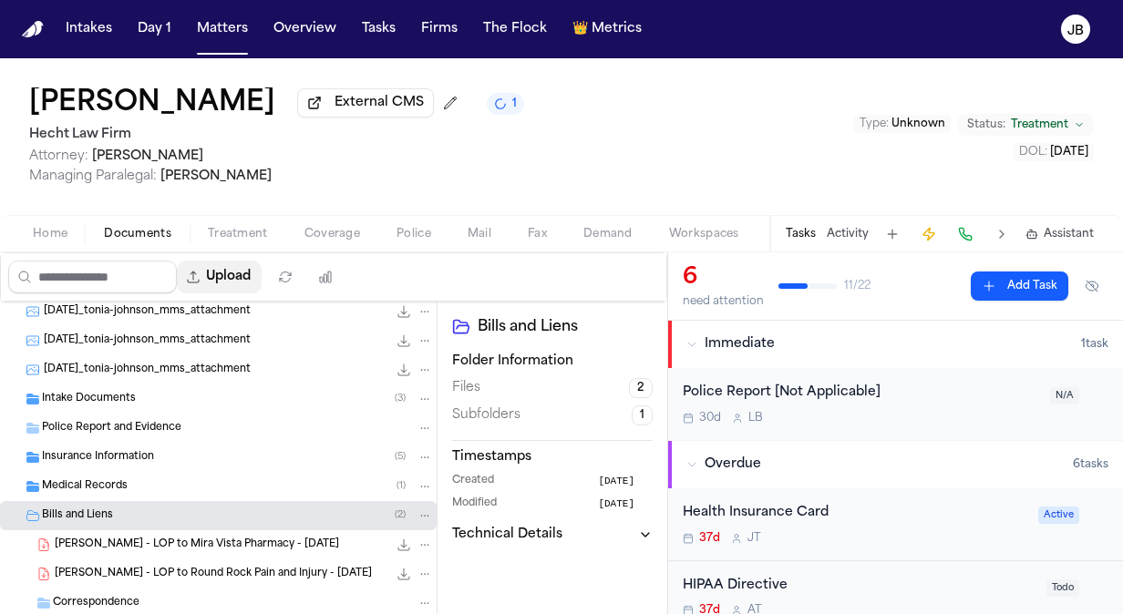
click at [238, 281] on button "Upload" at bounding box center [219, 277] width 85 height 33
select select "**********"
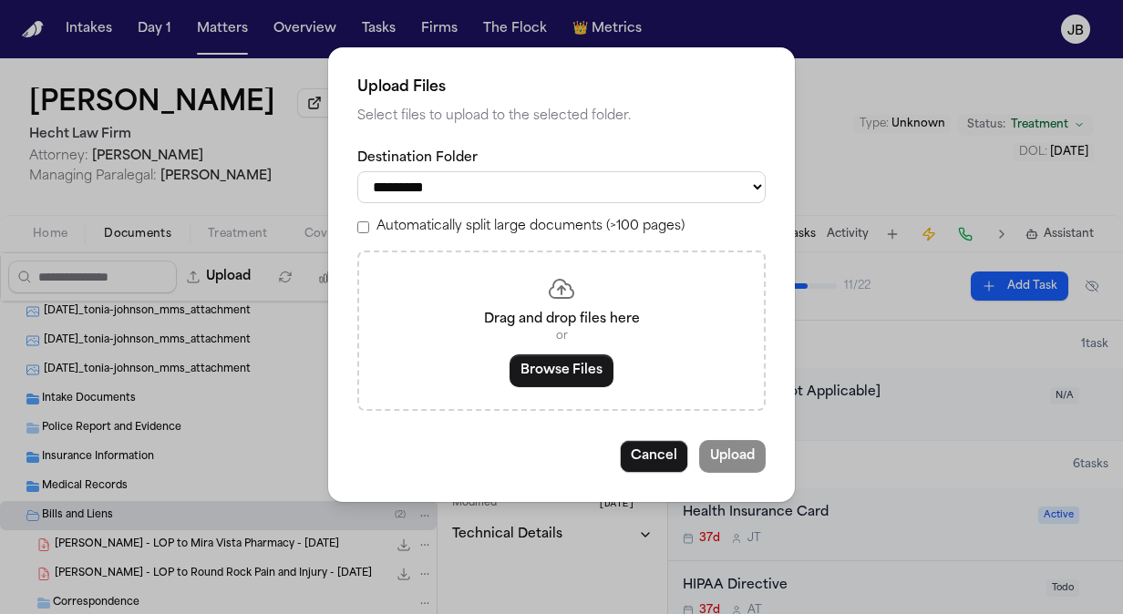
click at [567, 387] on div "Drag and drop files here or Browse Files" at bounding box center [561, 331] width 408 height 160
click at [587, 371] on button "Browse Files" at bounding box center [562, 371] width 104 height 33
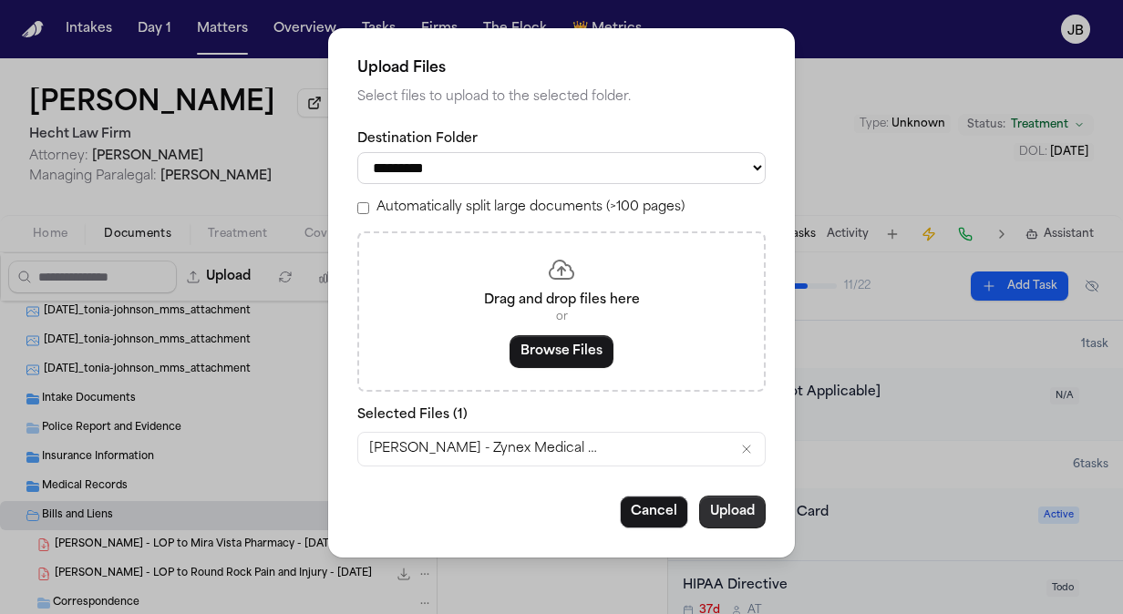
click at [721, 509] on button "Upload" at bounding box center [732, 512] width 67 height 33
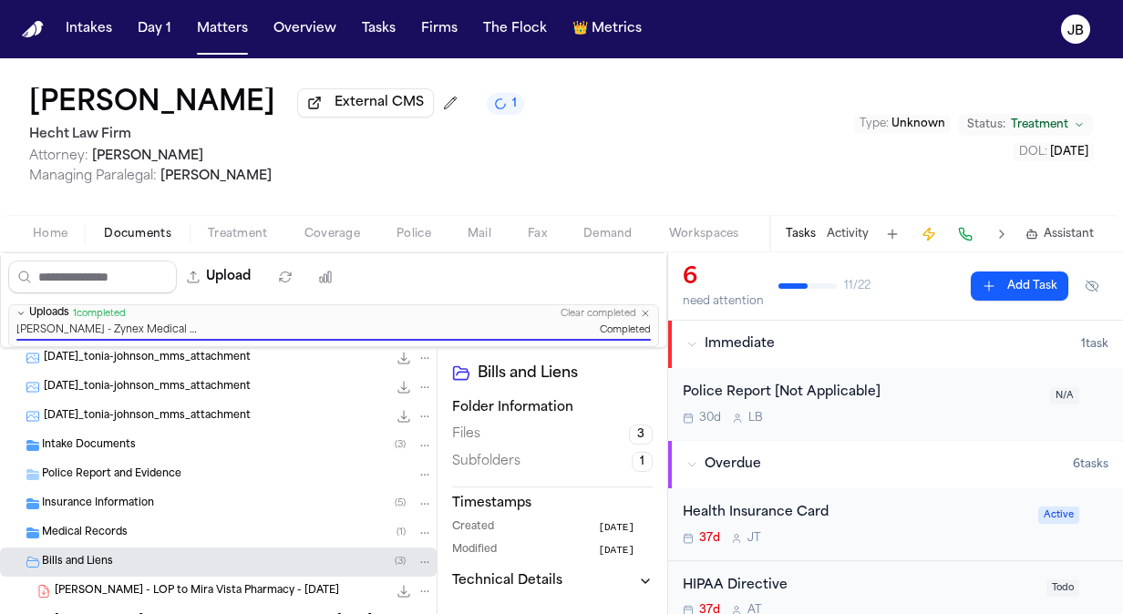
click at [528, 176] on div "Tonia Johnson External CMS 1 Hecht Law Firm Attorney: Ryan Hecht Managing Paral…" at bounding box center [561, 136] width 1123 height 157
click at [220, 31] on button "Matters" at bounding box center [223, 29] width 66 height 33
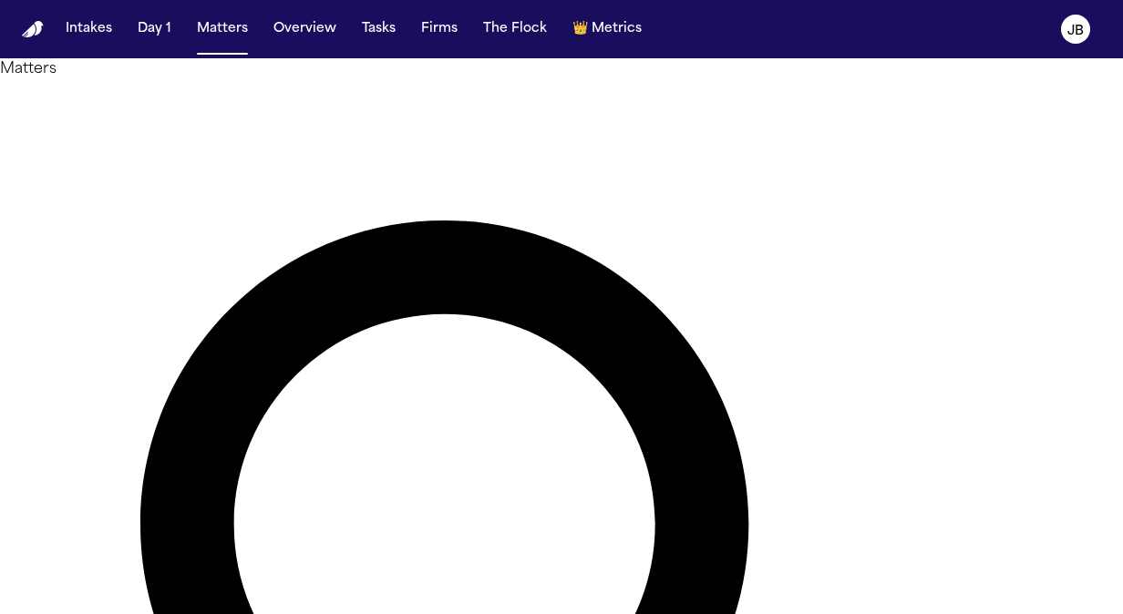
drag, startPoint x: 448, startPoint y: 109, endPoint x: 171, endPoint y: 136, distance: 278.4
type input "**********"
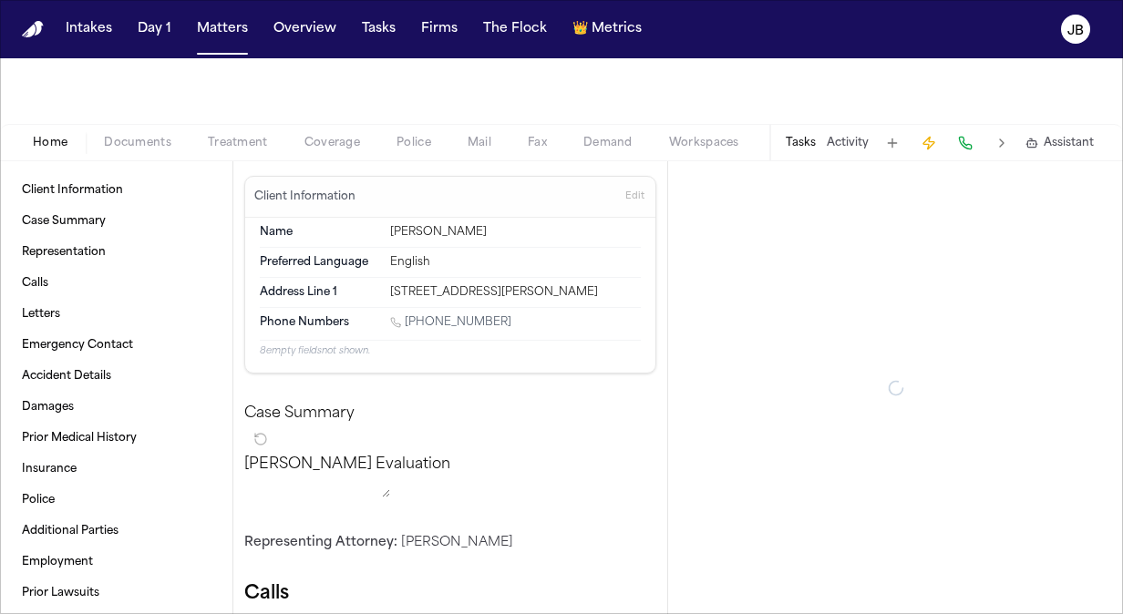
click at [202, 9] on nav "Intakes Day 1 Matters Overview Tasks Firms The Flock 👑 Metrics JB" at bounding box center [561, 29] width 1123 height 58
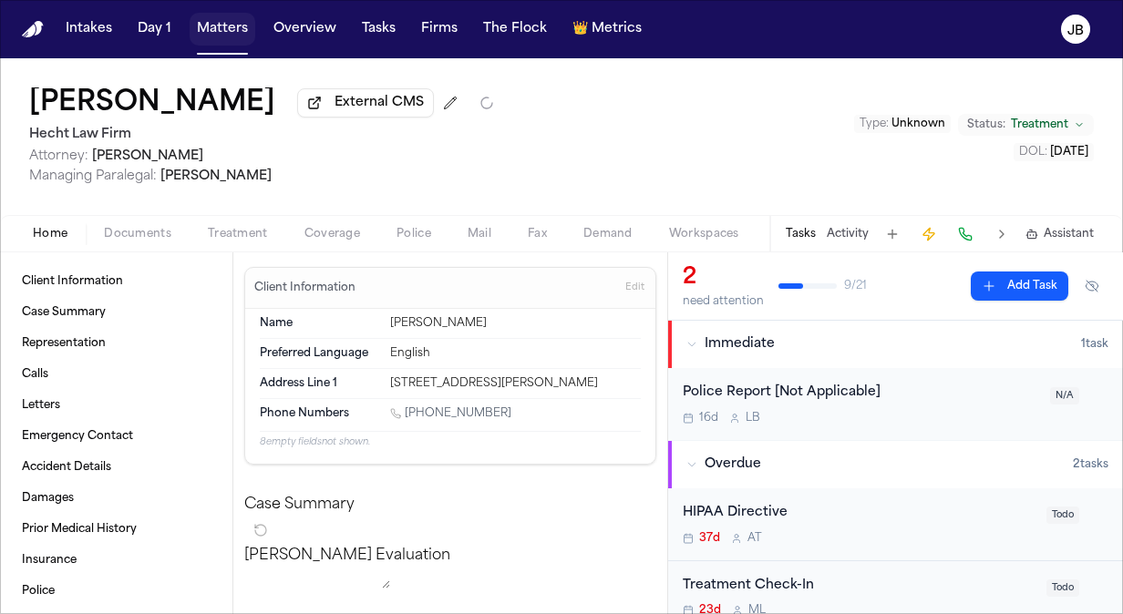
click at [222, 40] on button "Matters" at bounding box center [223, 29] width 66 height 33
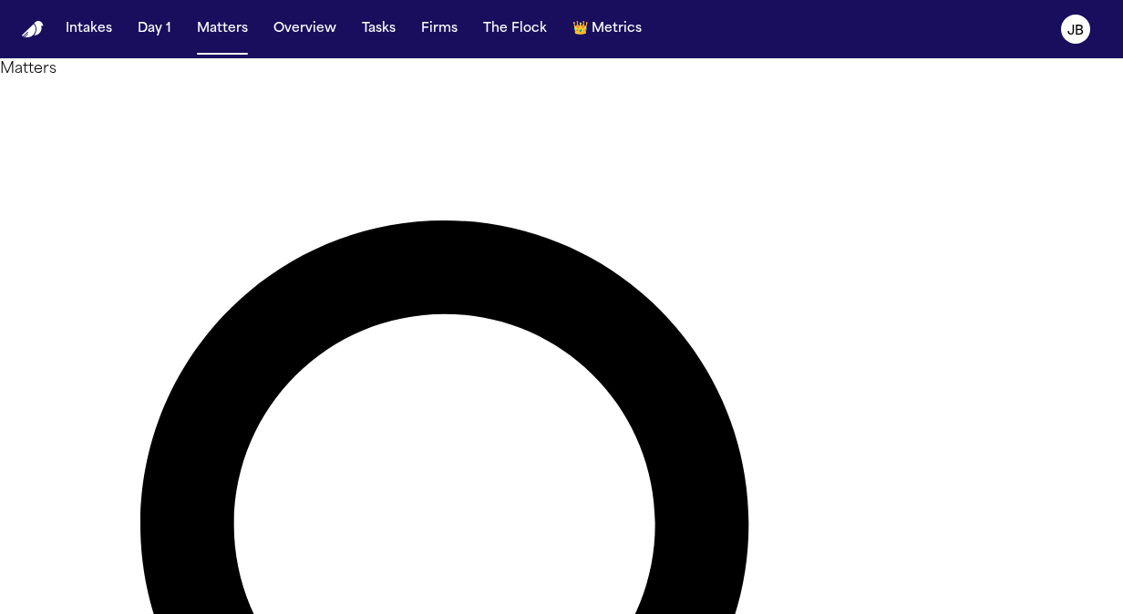
drag, startPoint x: 453, startPoint y: 117, endPoint x: 45, endPoint y: 171, distance: 412.0
type input "******"
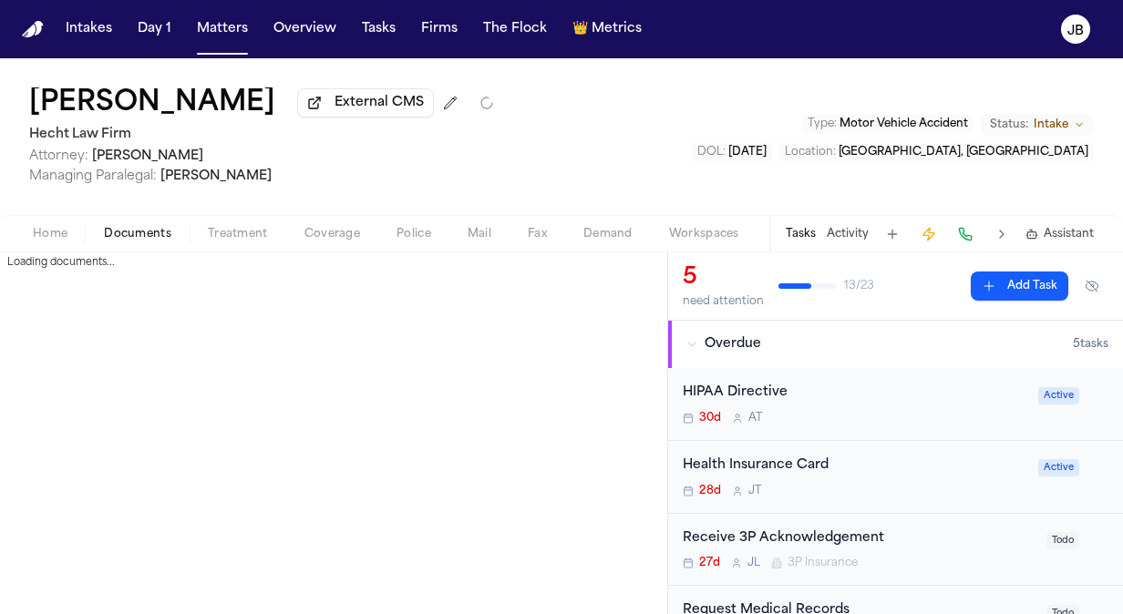
click at [141, 223] on button "Documents" at bounding box center [138, 234] width 104 height 22
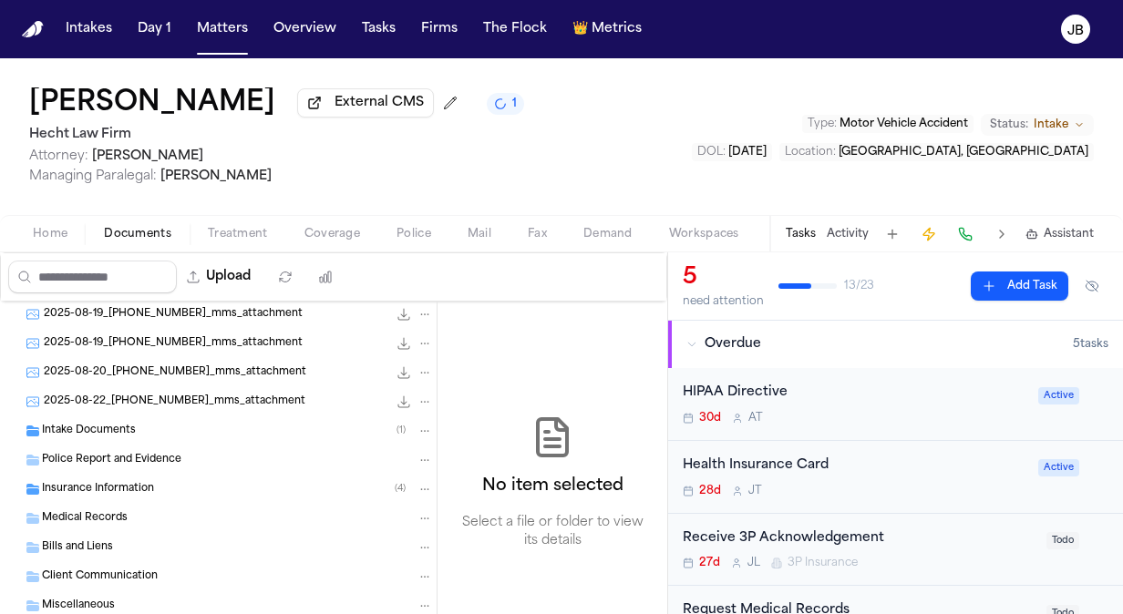
scroll to position [106, 0]
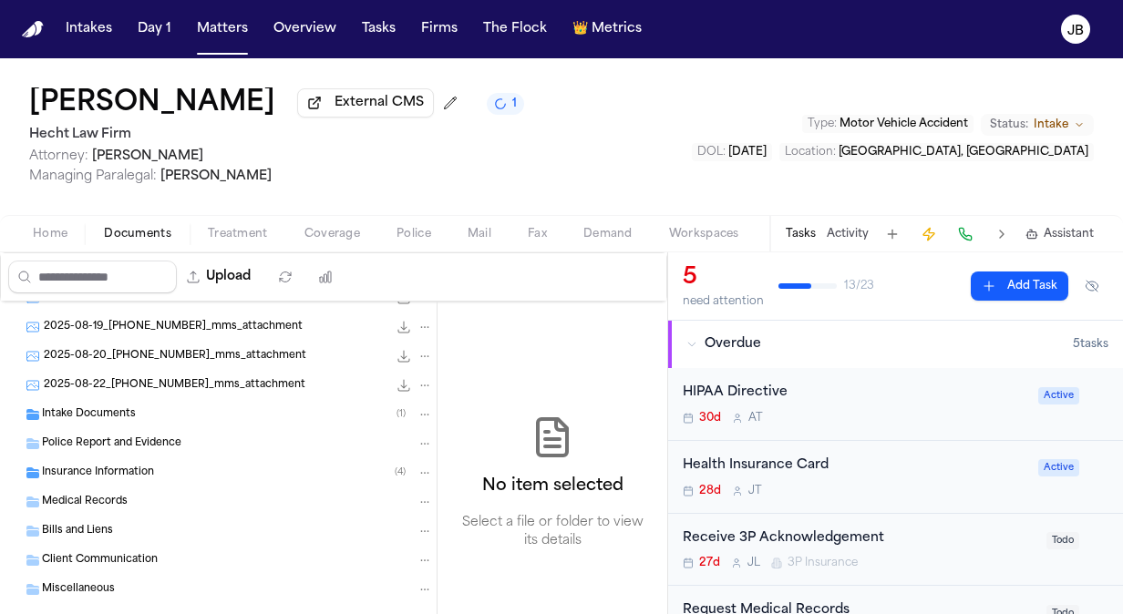
click at [138, 471] on span "Insurance Information" at bounding box center [98, 473] width 112 height 15
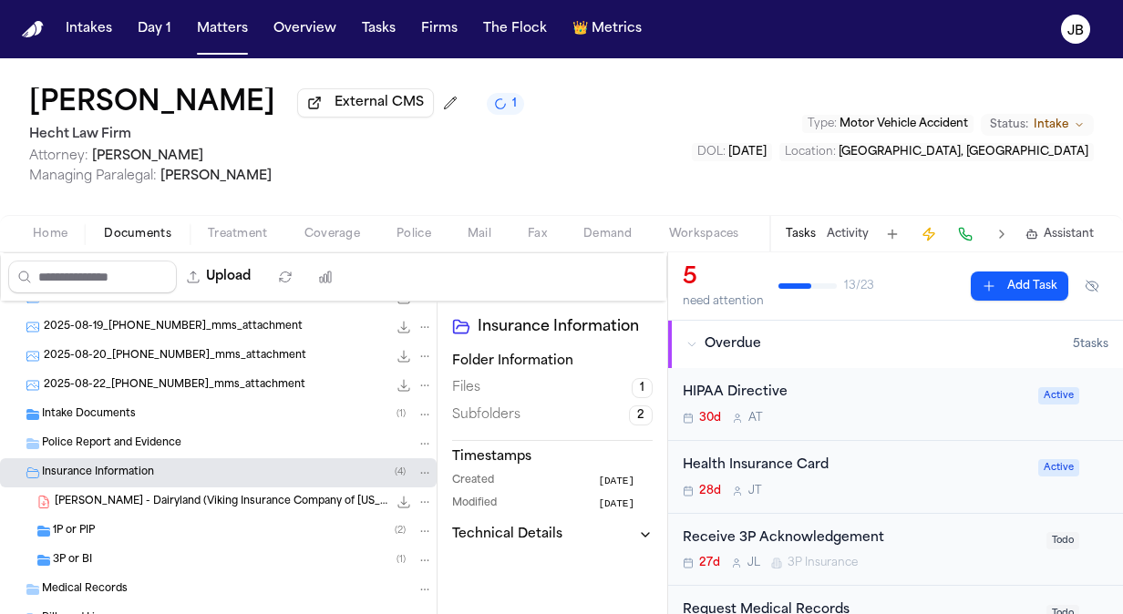
click at [214, 505] on span "A. Flores - Dairyland (Viking Insurance Company of Wisconsin) Policy Declaratio…" at bounding box center [221, 502] width 333 height 15
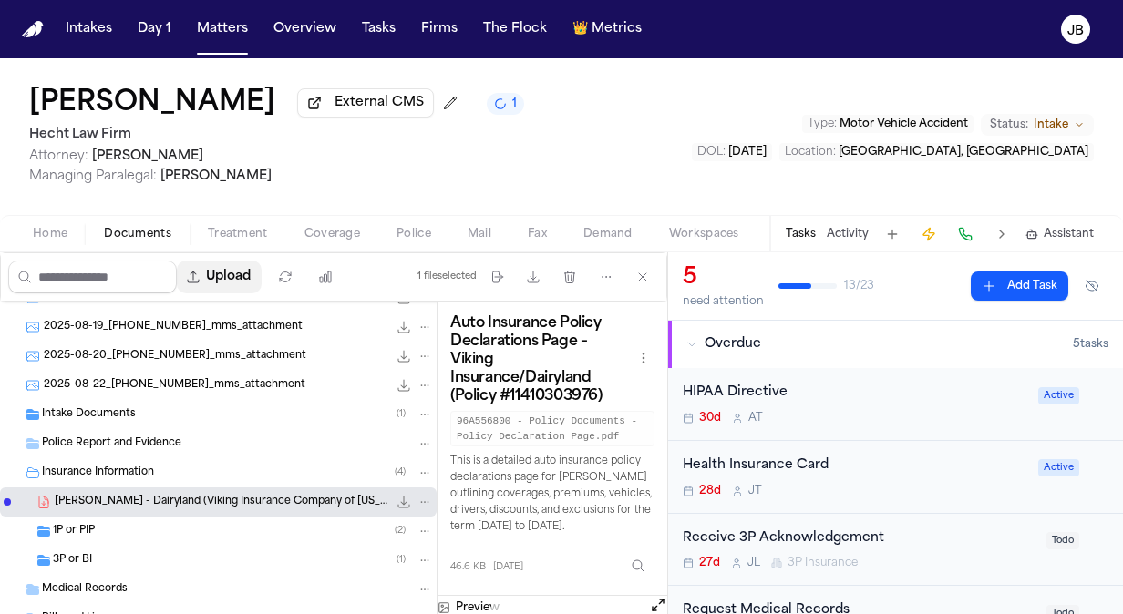
click at [253, 281] on button "Upload" at bounding box center [219, 277] width 85 height 33
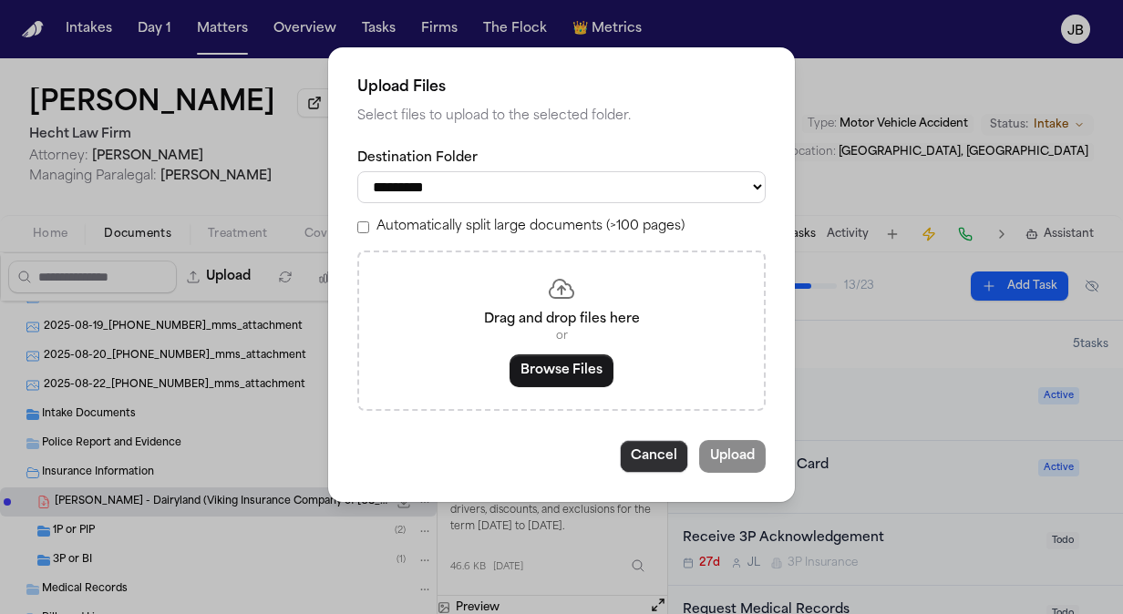
click at [660, 455] on button "Cancel" at bounding box center [654, 456] width 68 height 33
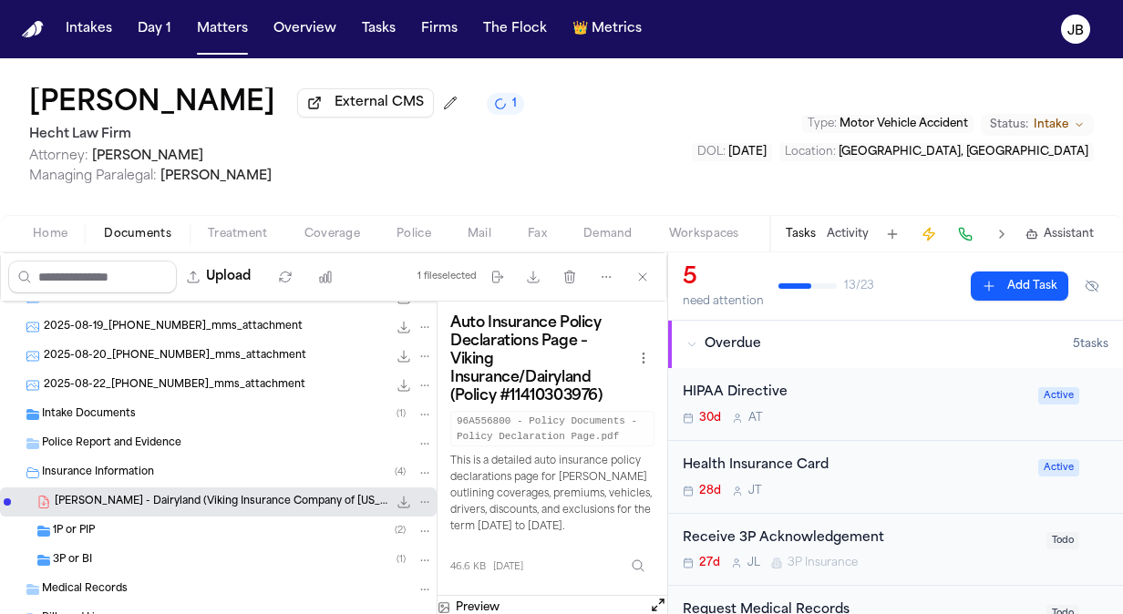
click at [163, 530] on div "1P or PIP ( 2 )" at bounding box center [243, 531] width 380 height 16
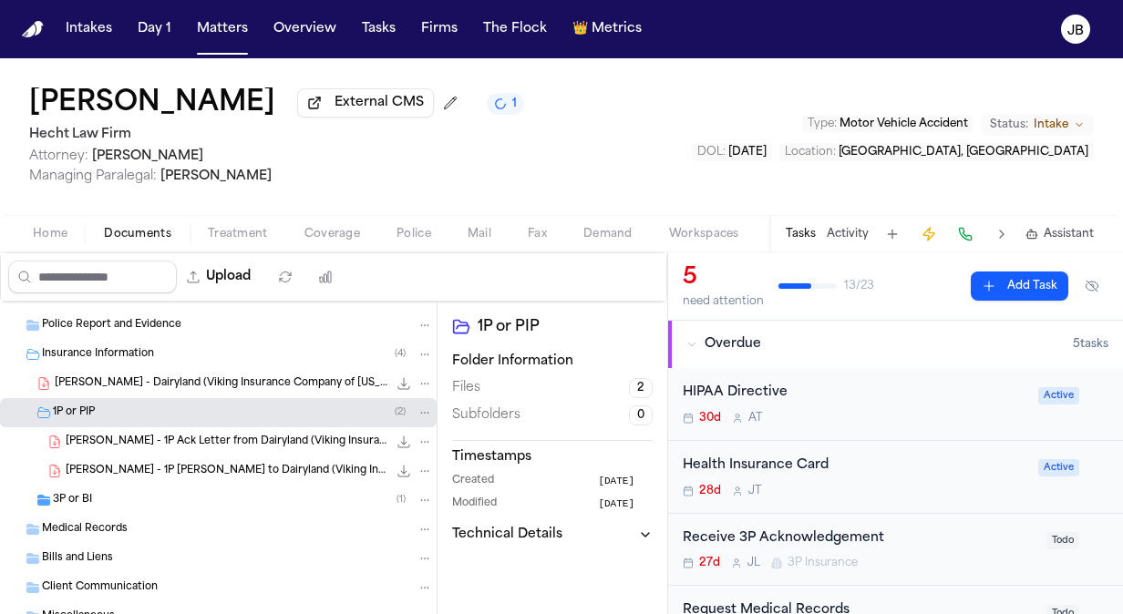
scroll to position [235, 0]
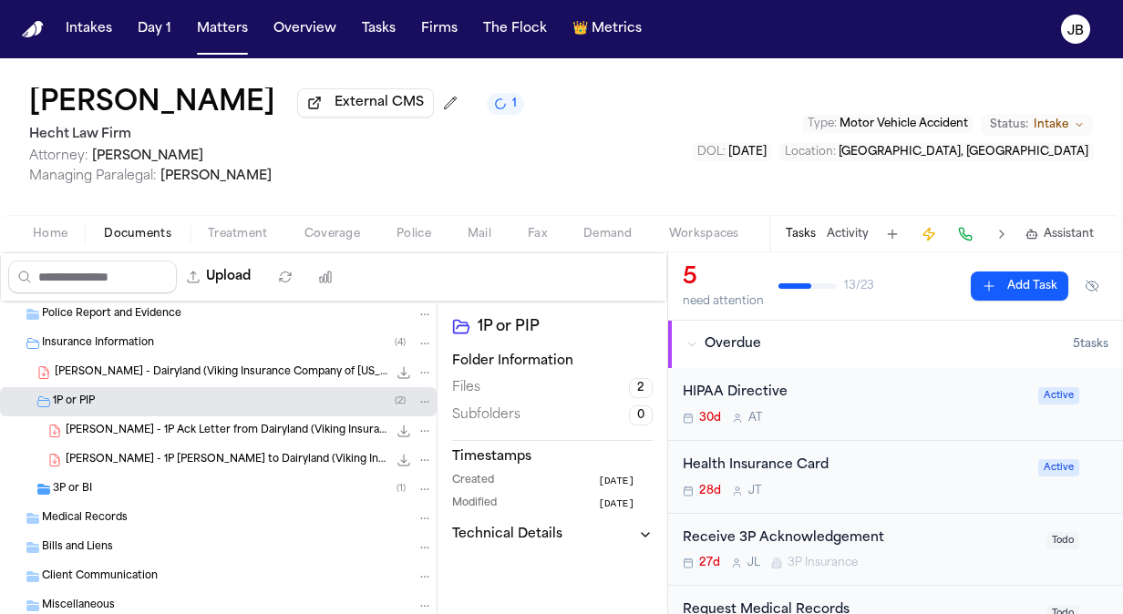
click at [98, 484] on div "3P or BI ( 1 )" at bounding box center [243, 489] width 380 height 16
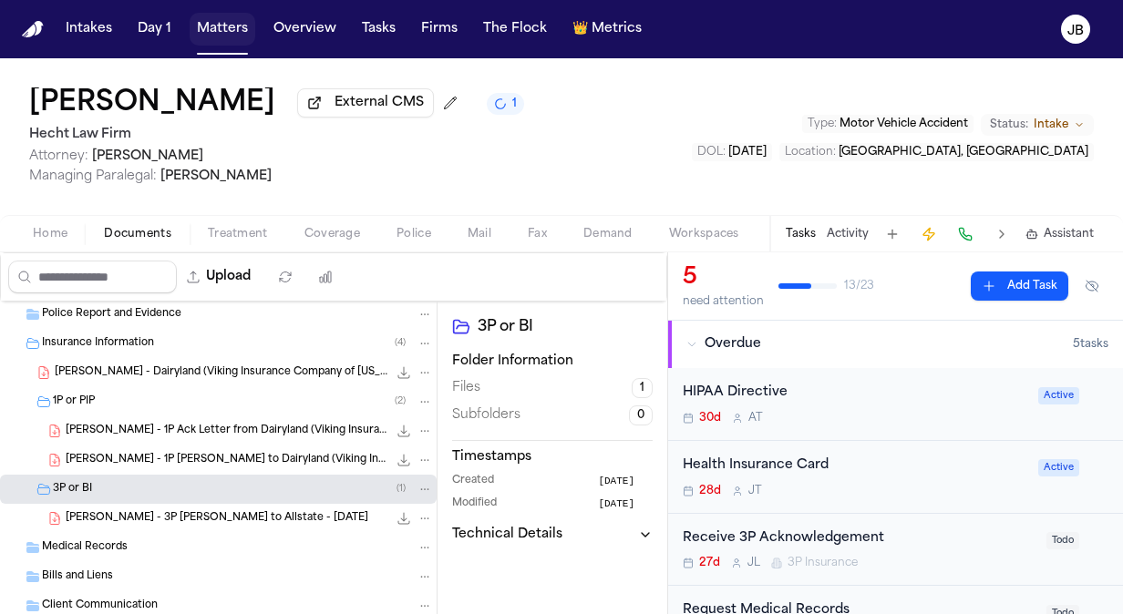
click at [210, 36] on button "Matters" at bounding box center [223, 29] width 66 height 33
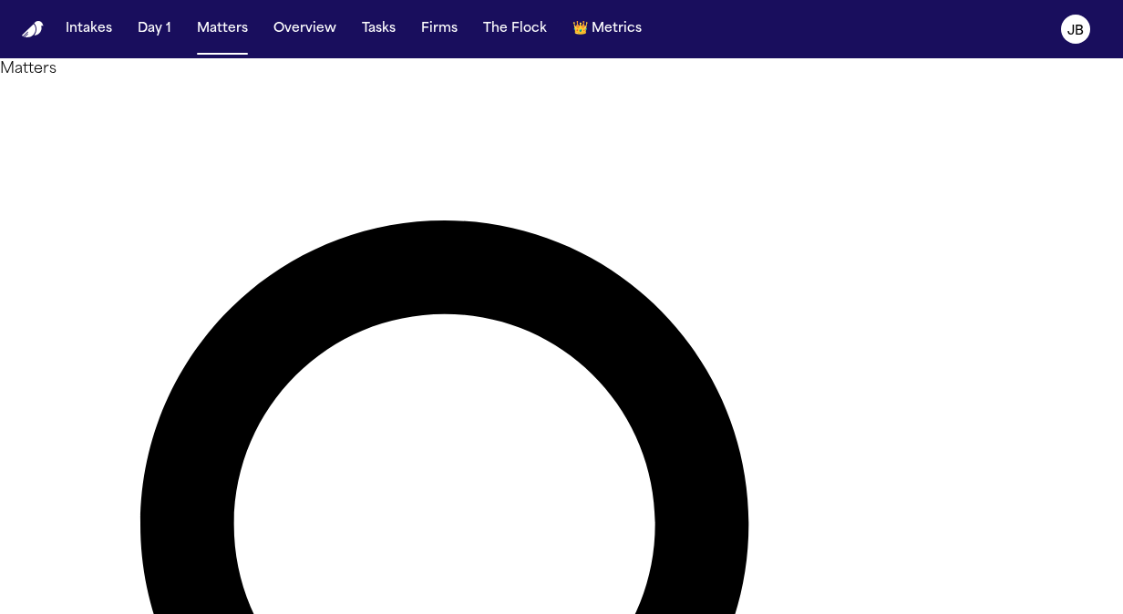
drag, startPoint x: 351, startPoint y: 111, endPoint x: 276, endPoint y: 104, distance: 75.1
type input "********"
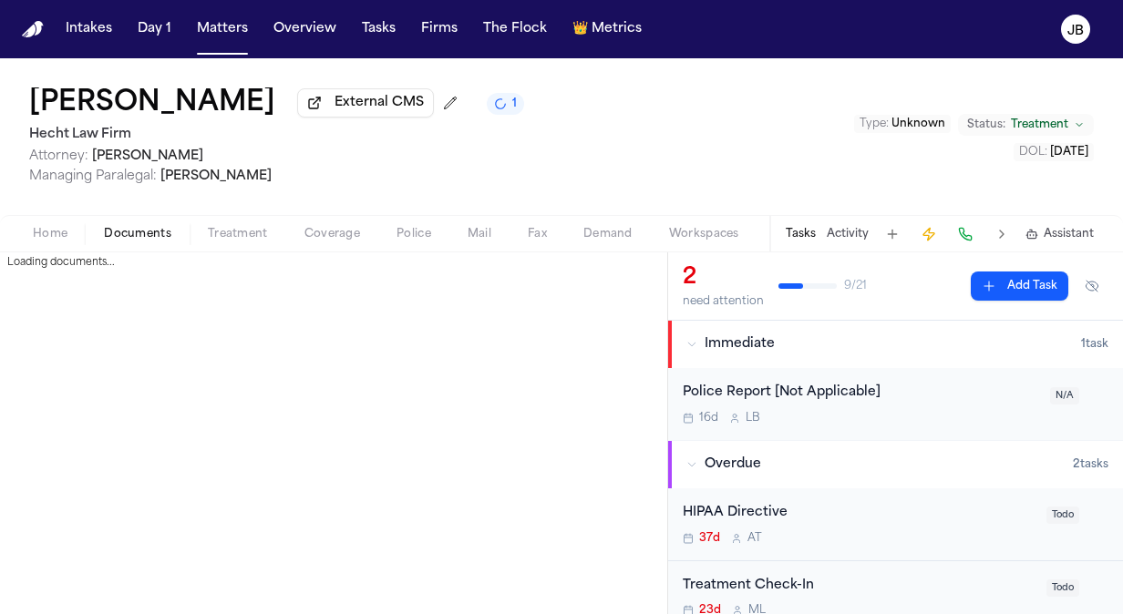
click at [137, 236] on span "Documents" at bounding box center [137, 234] width 67 height 15
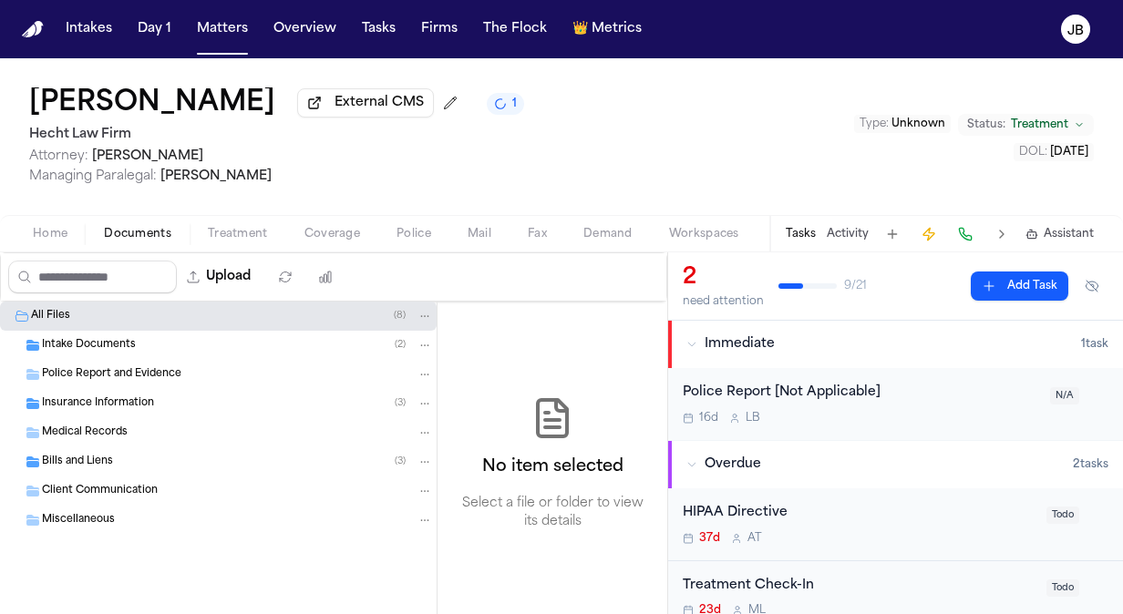
click at [91, 458] on span "Bills and Liens" at bounding box center [77, 462] width 71 height 15
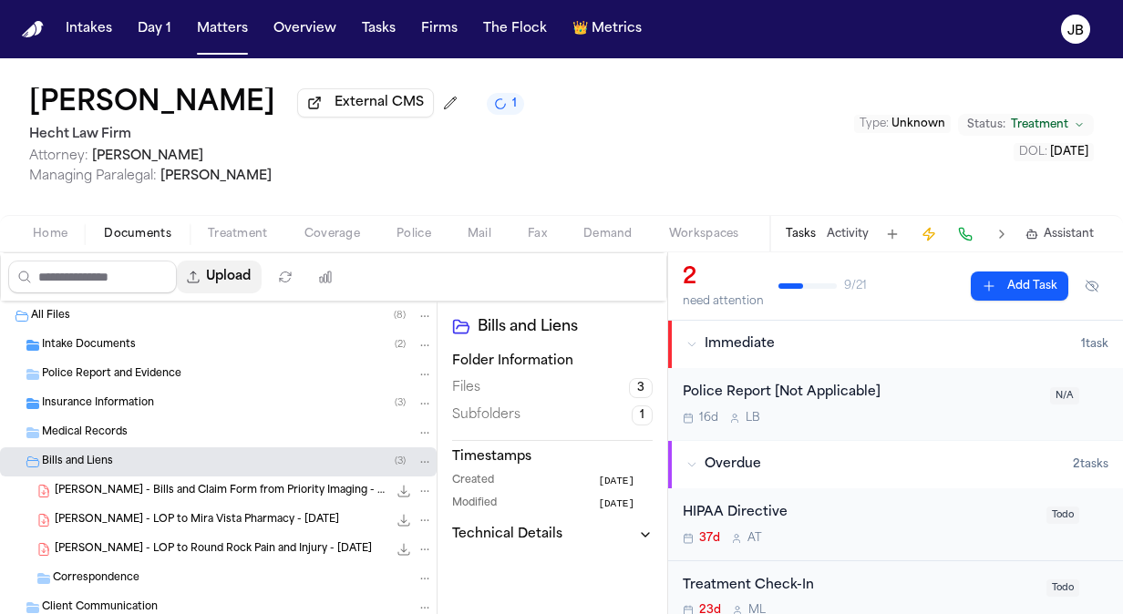
click at [232, 280] on button "Upload" at bounding box center [219, 277] width 85 height 33
select select "**********"
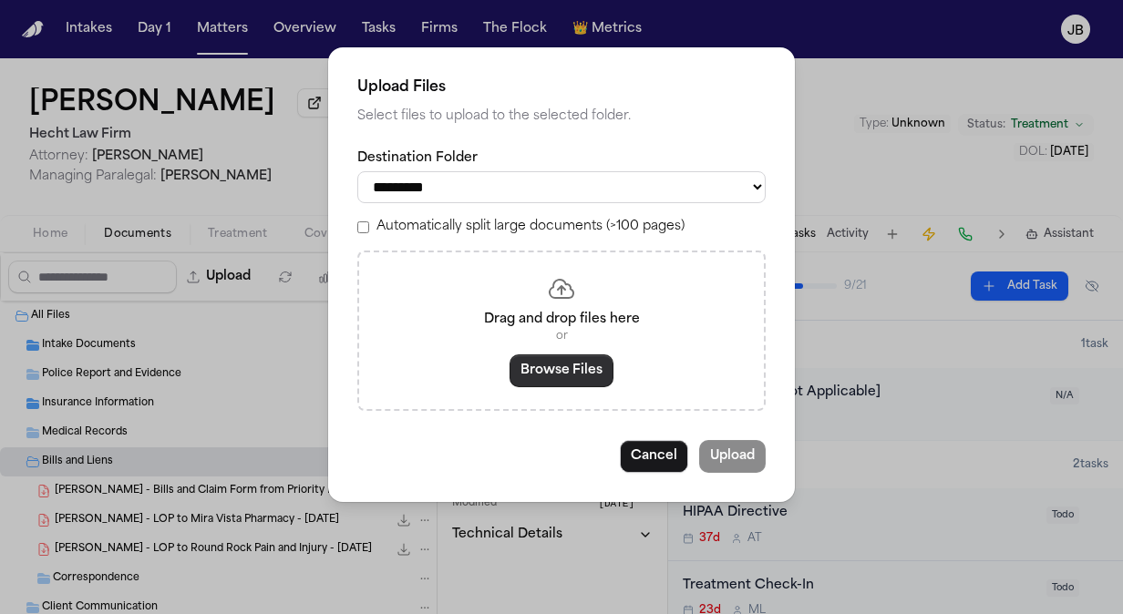
click at [558, 358] on button "Browse Files" at bounding box center [562, 371] width 104 height 33
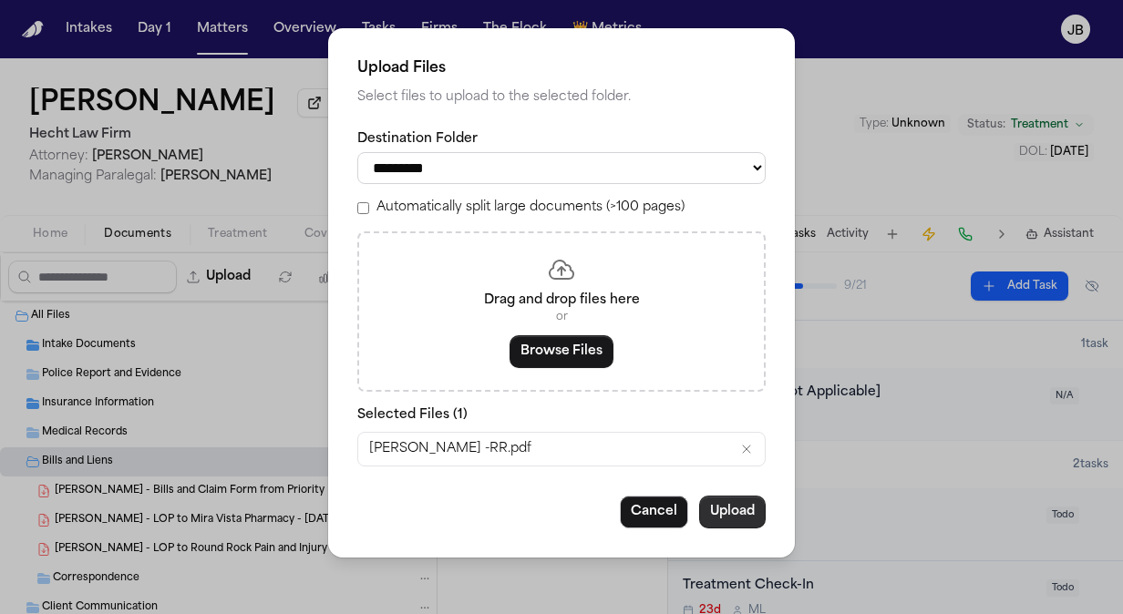
click at [731, 516] on button "Upload" at bounding box center [732, 512] width 67 height 33
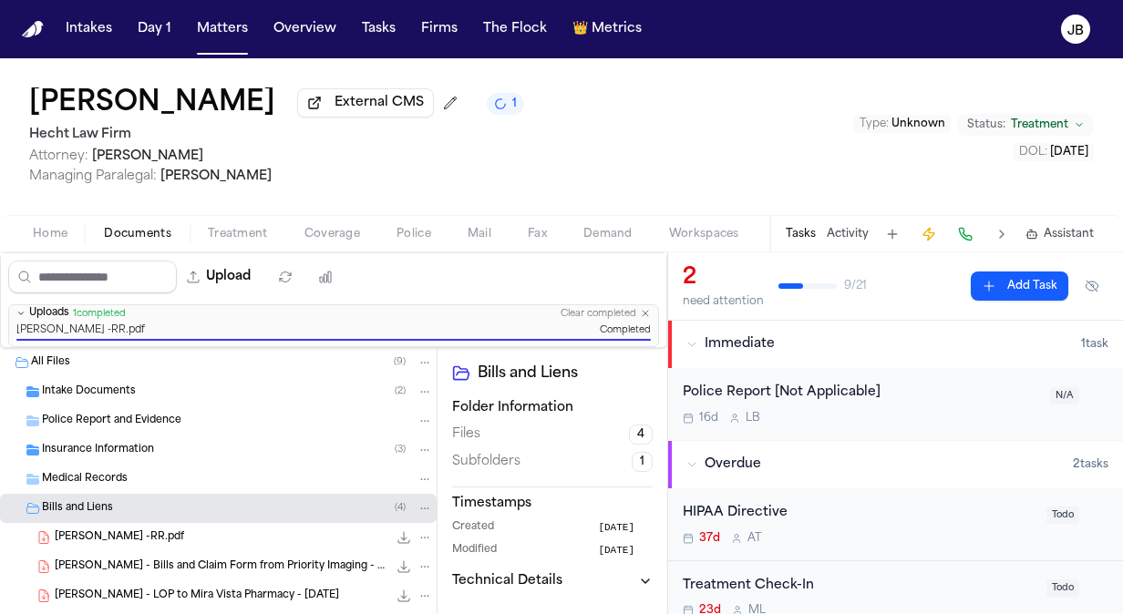
click at [117, 86] on div "James Johnson External CMS 1 Hecht Law Firm Attorney: Ryan Hecht Managing Paral…" at bounding box center [561, 136] width 1123 height 157
click at [209, 26] on button "Matters" at bounding box center [223, 29] width 66 height 33
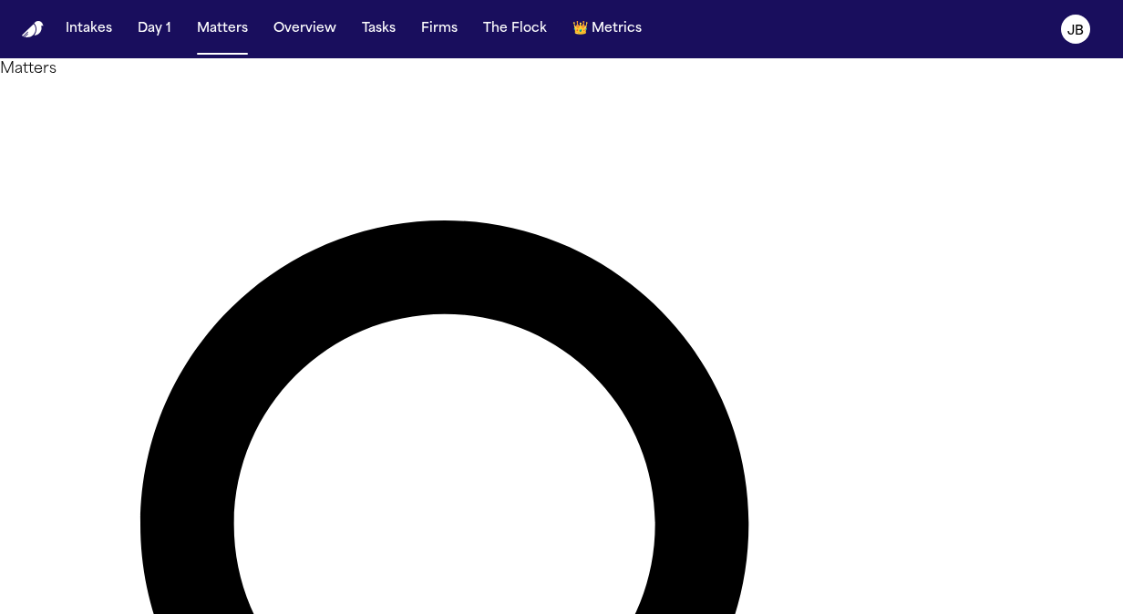
drag, startPoint x: 431, startPoint y: 109, endPoint x: 46, endPoint y: 115, distance: 385.6
type input "**********"
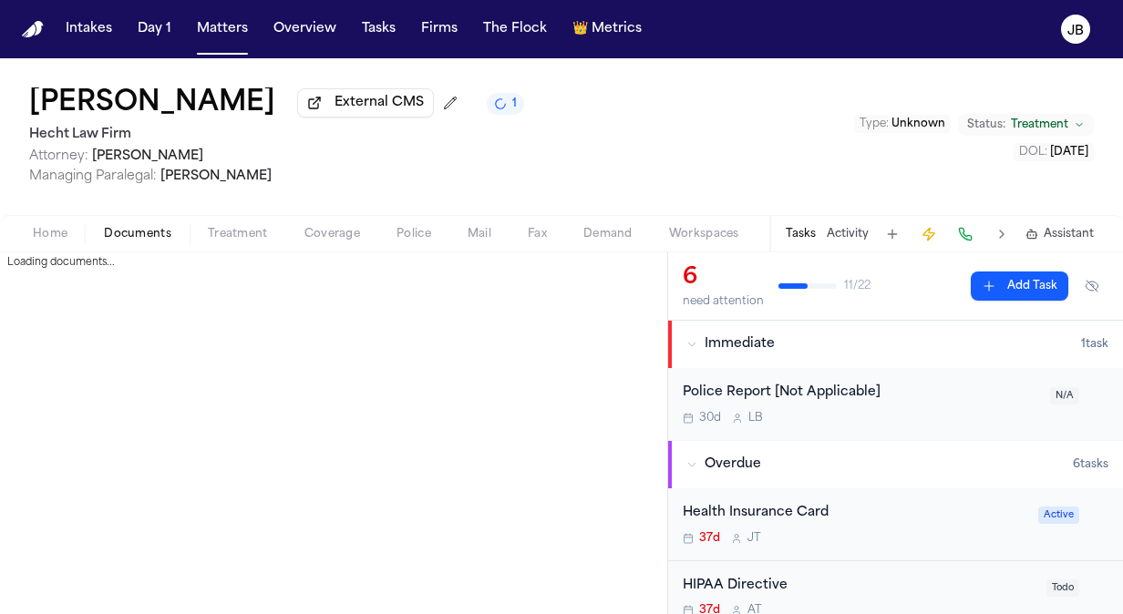
click at [142, 233] on span "Documents" at bounding box center [137, 234] width 67 height 15
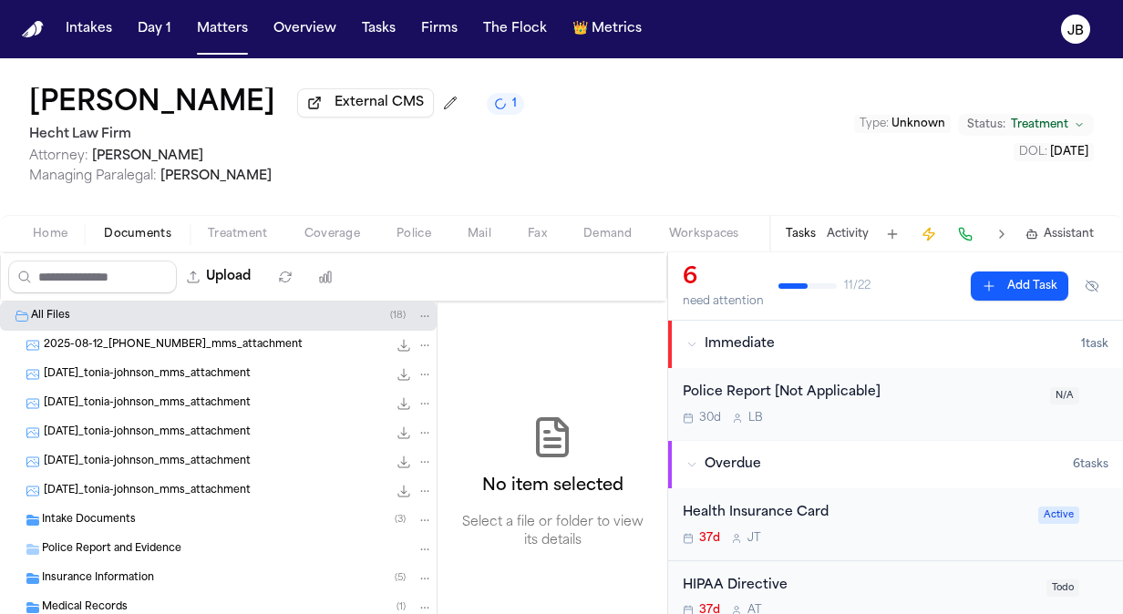
scroll to position [137, 0]
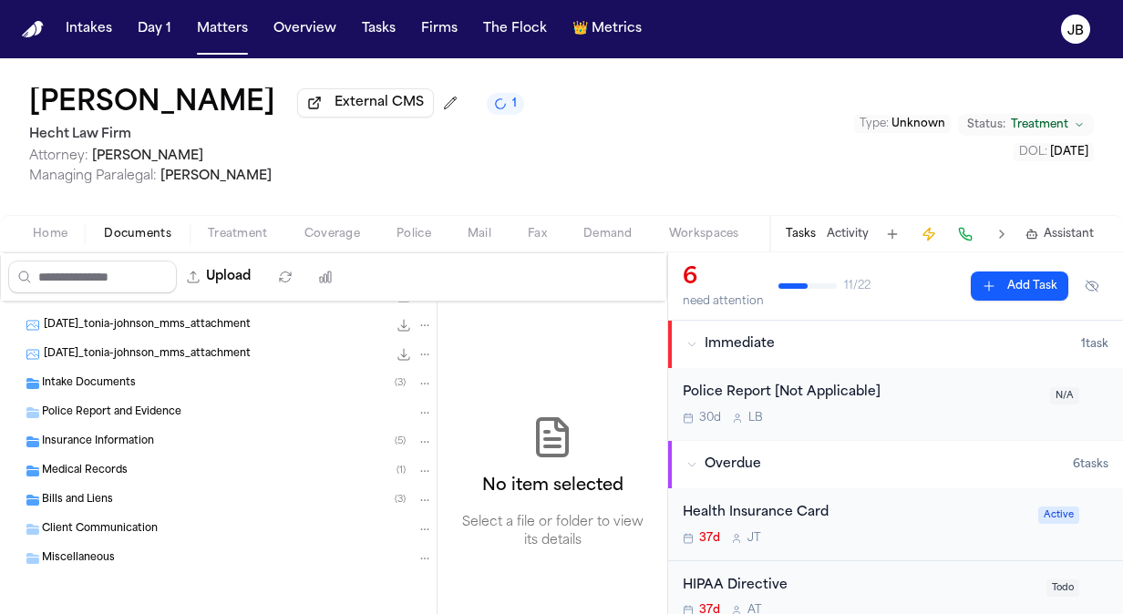
click at [61, 496] on span "Bills and Liens" at bounding box center [77, 500] width 71 height 15
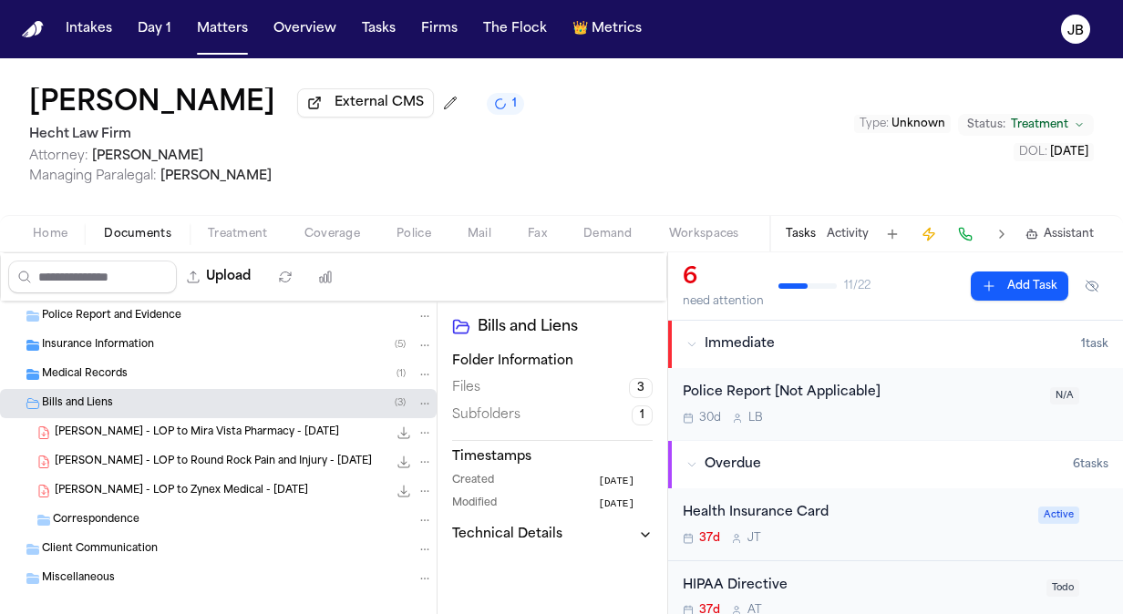
scroll to position [253, 0]
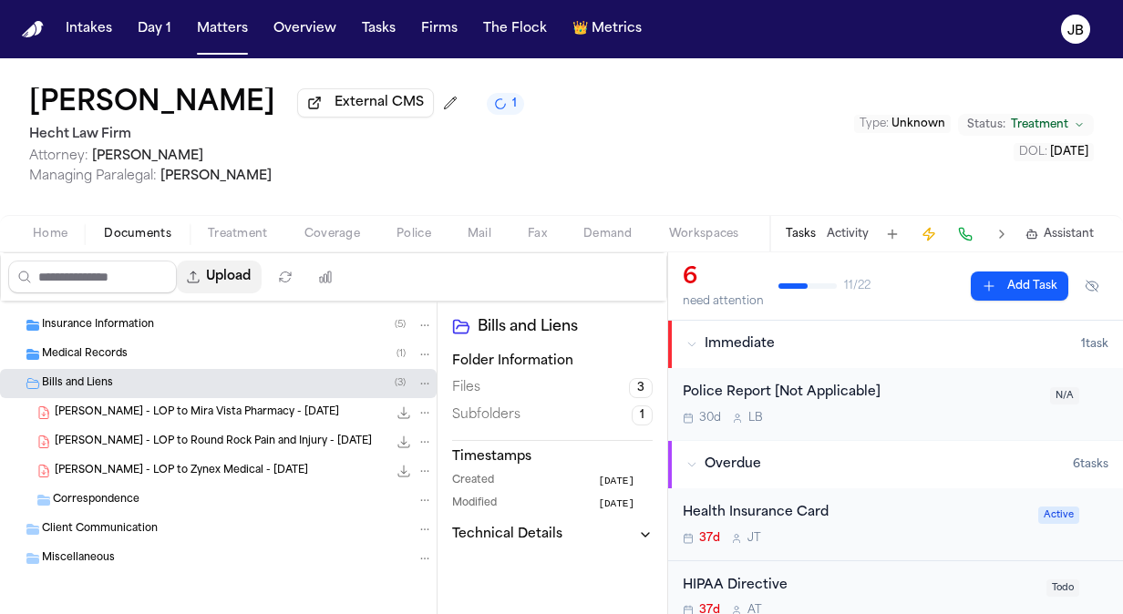
click at [242, 268] on button "Upload" at bounding box center [219, 277] width 85 height 33
select select "**********"
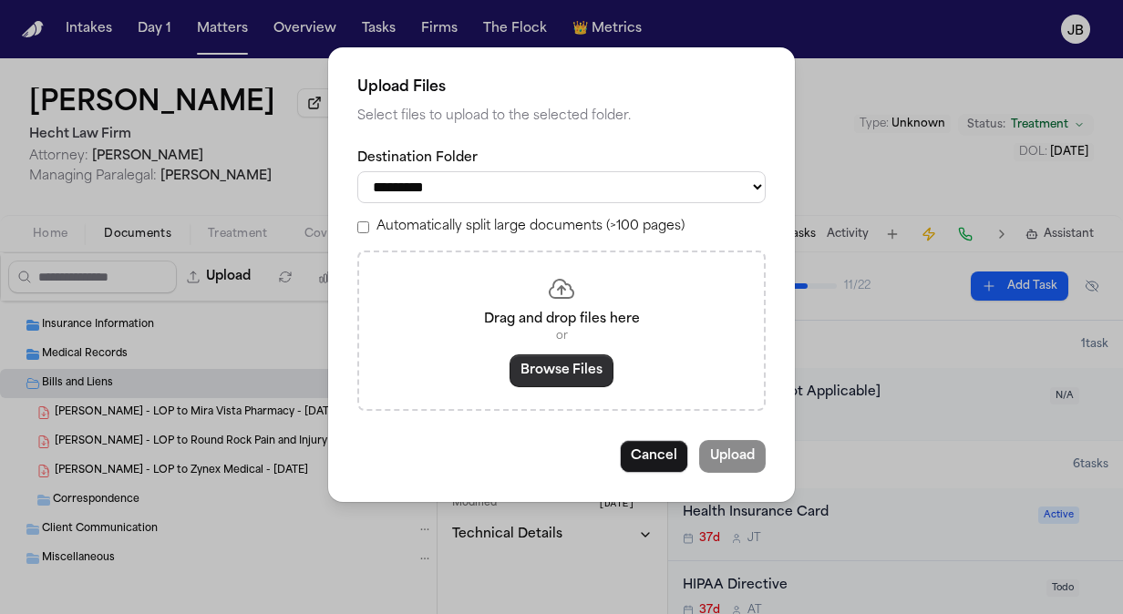
click at [538, 359] on button "Browse Files" at bounding box center [562, 371] width 104 height 33
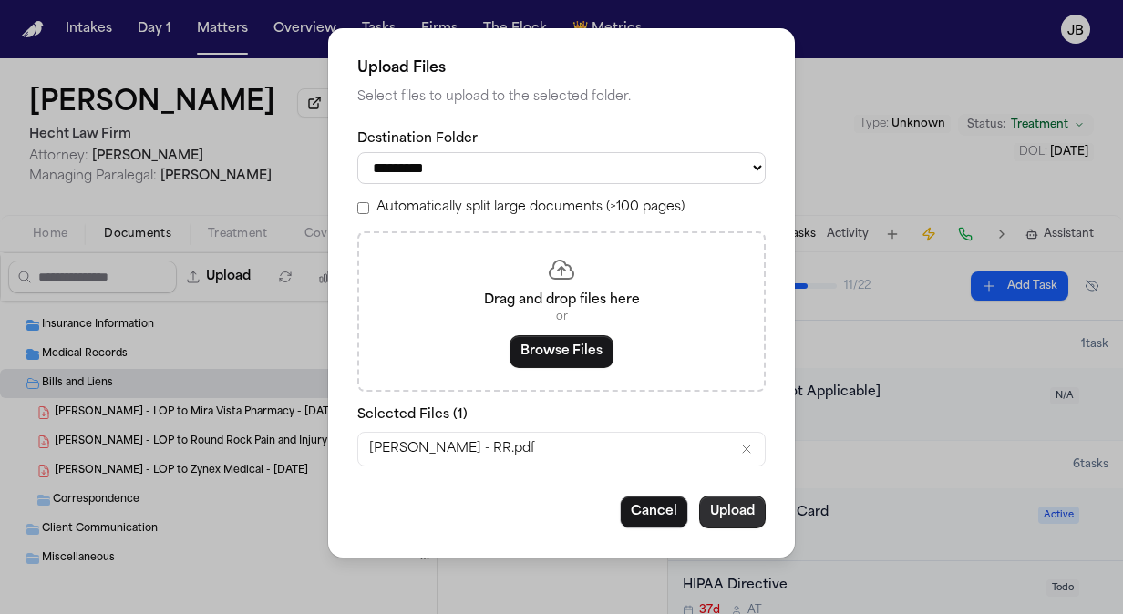
click at [731, 509] on button "Upload" at bounding box center [732, 512] width 67 height 33
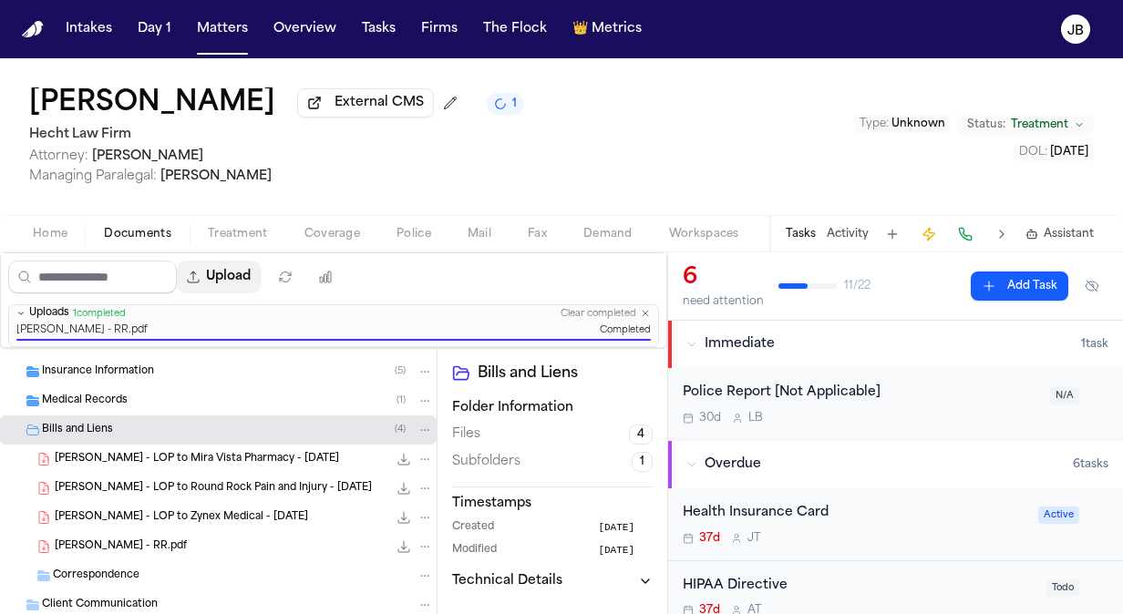
click at [252, 283] on button "Upload" at bounding box center [219, 277] width 85 height 33
select select "**********"
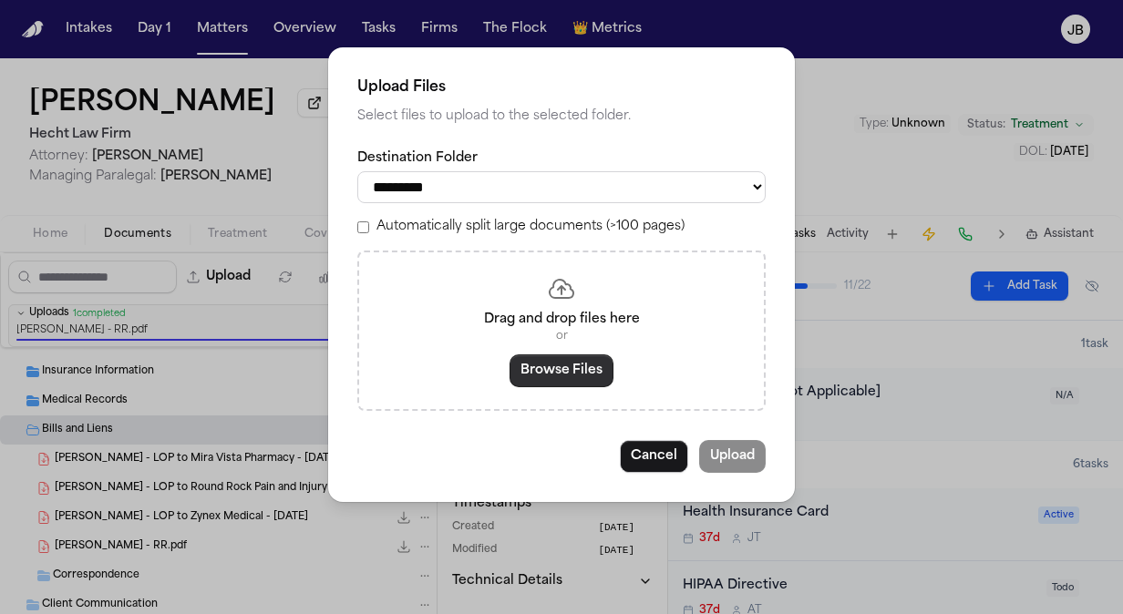
click at [554, 372] on button "Browse Files" at bounding box center [562, 371] width 104 height 33
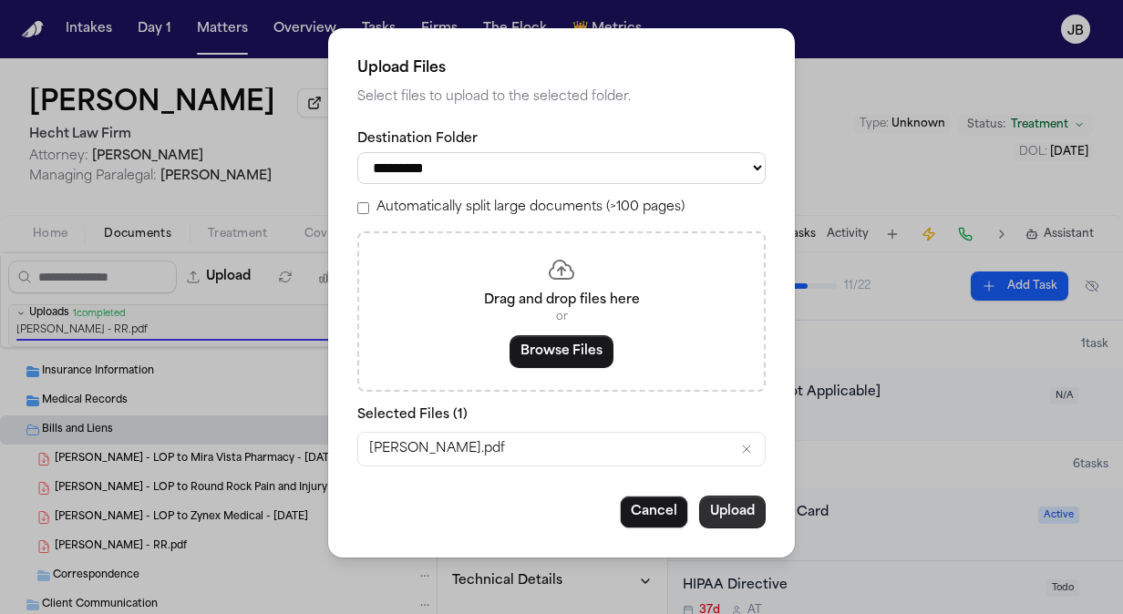
click at [736, 512] on button "Upload" at bounding box center [732, 512] width 67 height 33
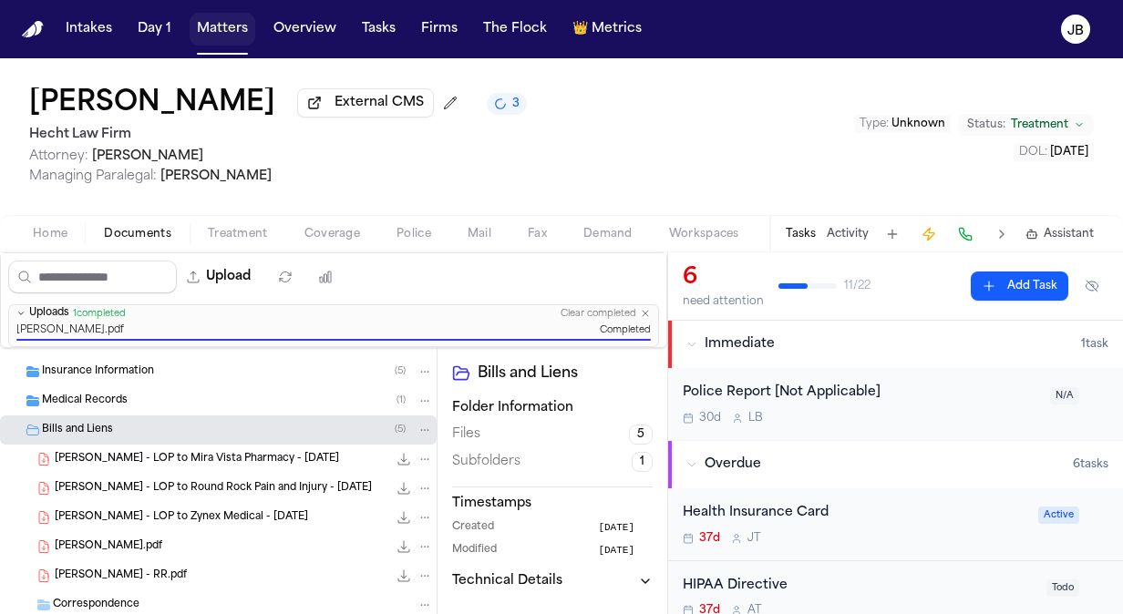
click at [204, 20] on button "Matters" at bounding box center [223, 29] width 66 height 33
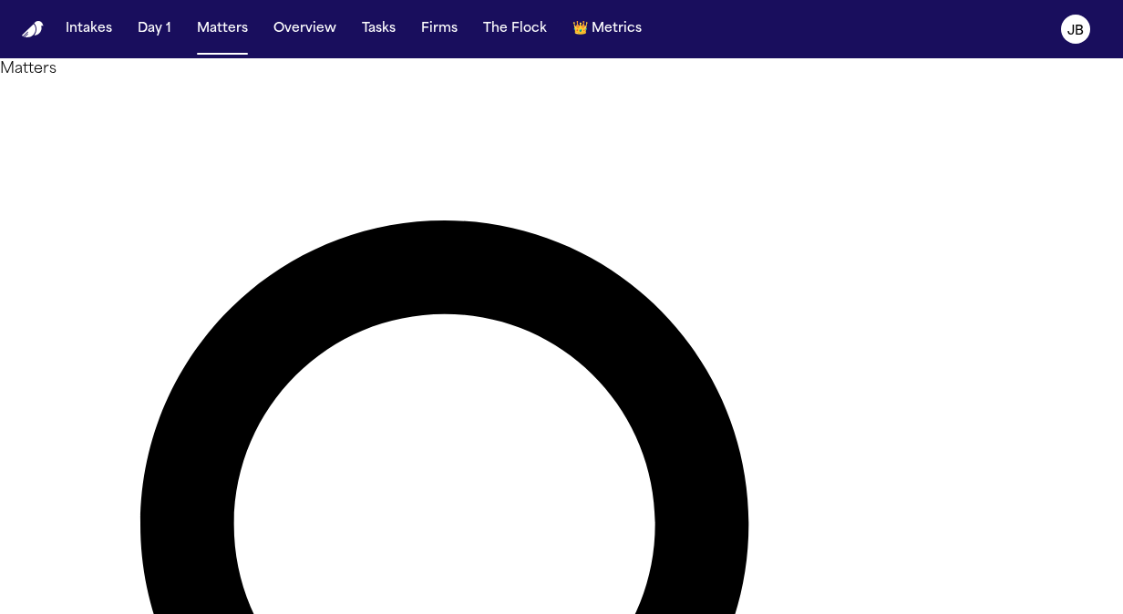
drag, startPoint x: 312, startPoint y: 105, endPoint x: 122, endPoint y: 128, distance: 191.0
type input "**********"
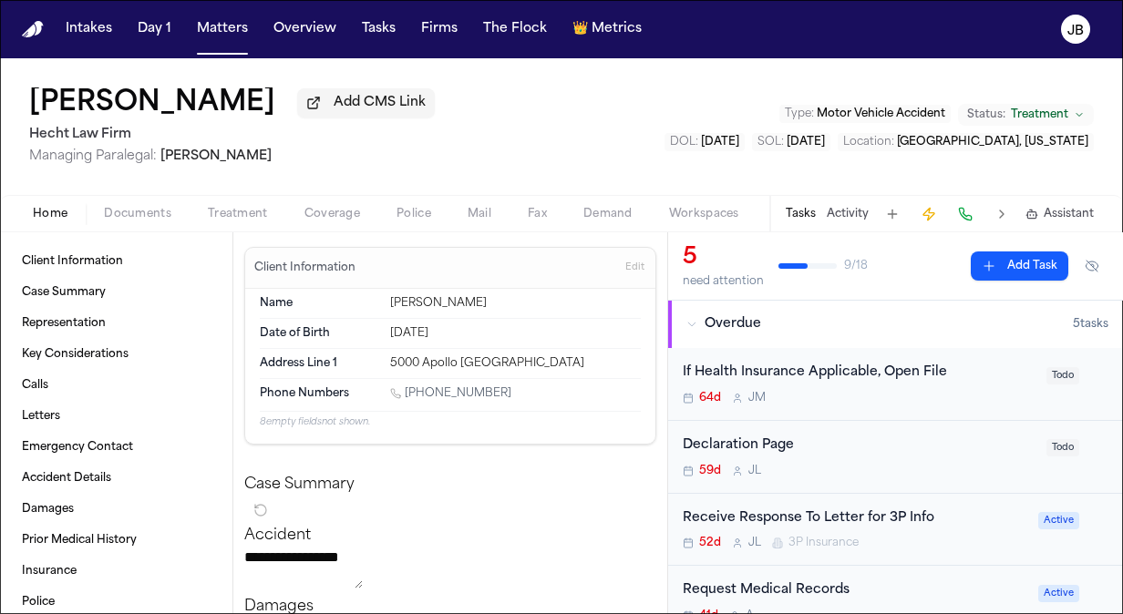
click at [149, 242] on div "Client Information Case Summary Representation Key Considerations Calls Letters…" at bounding box center [116, 423] width 232 height 382
click at [157, 199] on div "Home Documents Treatment Coverage Police Mail Fax Demand Workspaces Artifacts T…" at bounding box center [561, 213] width 1123 height 36
click at [144, 215] on span "Documents" at bounding box center [137, 214] width 67 height 15
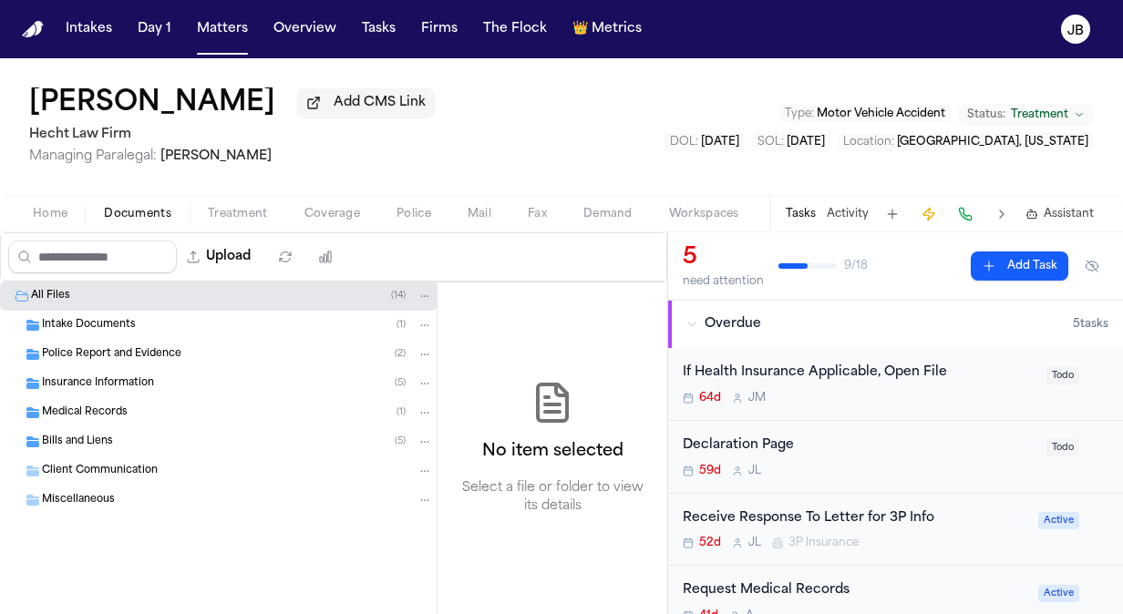
click at [108, 441] on span "Bills and Liens" at bounding box center [77, 442] width 71 height 15
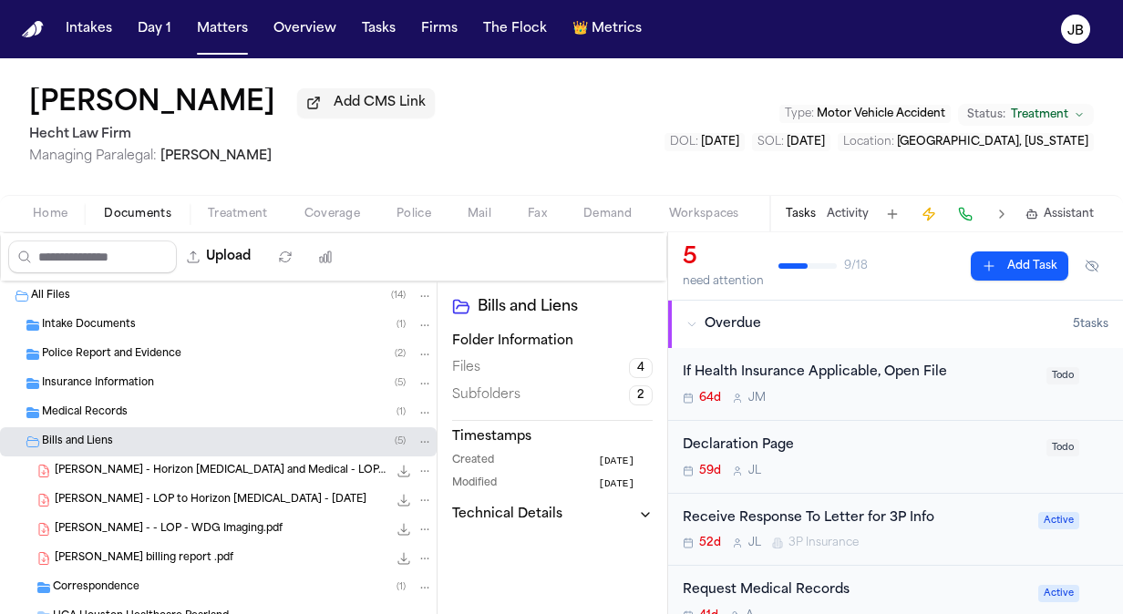
click at [38, 219] on span "Home" at bounding box center [50, 214] width 35 height 15
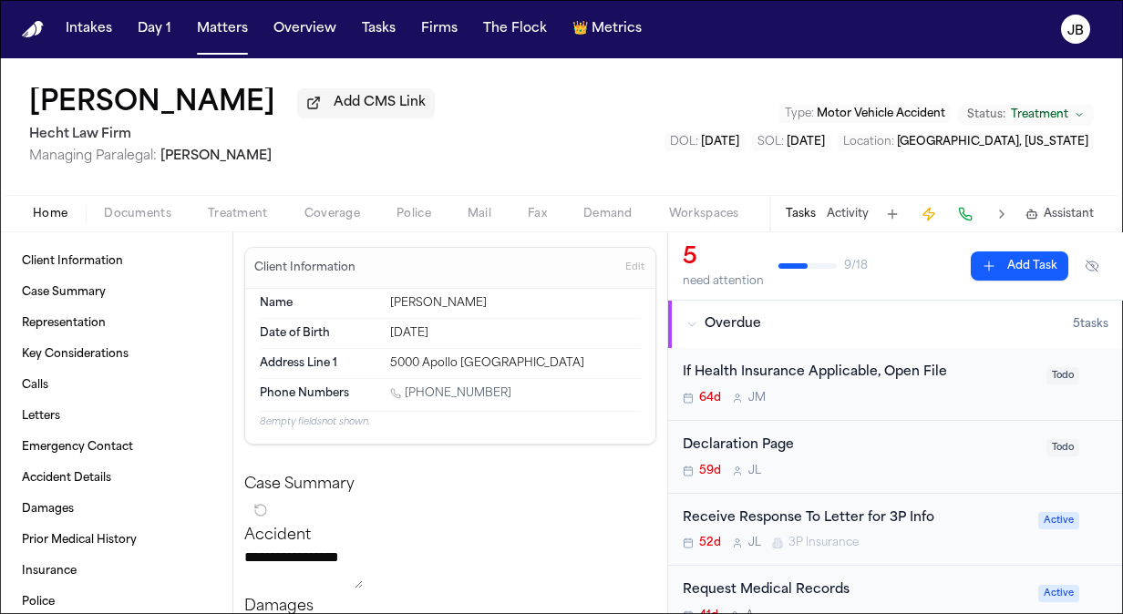
drag, startPoint x: 490, startPoint y: 384, endPoint x: 408, endPoint y: 395, distance: 81.9
click at [408, 395] on div "Phone Numbers 1 (832) 721-7430" at bounding box center [450, 395] width 381 height 32
copy link "(832) 721-7430"
click at [864, 211] on button "Activity" at bounding box center [848, 214] width 42 height 15
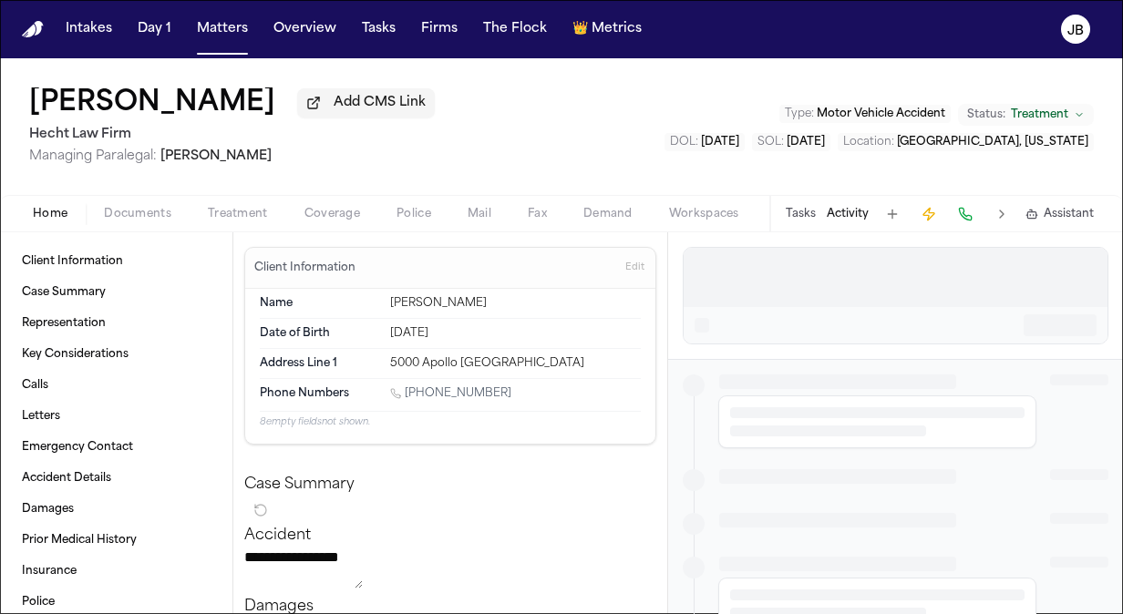
click at [796, 253] on div at bounding box center [896, 277] width 424 height 58
click at [783, 276] on div at bounding box center [896, 277] width 424 height 58
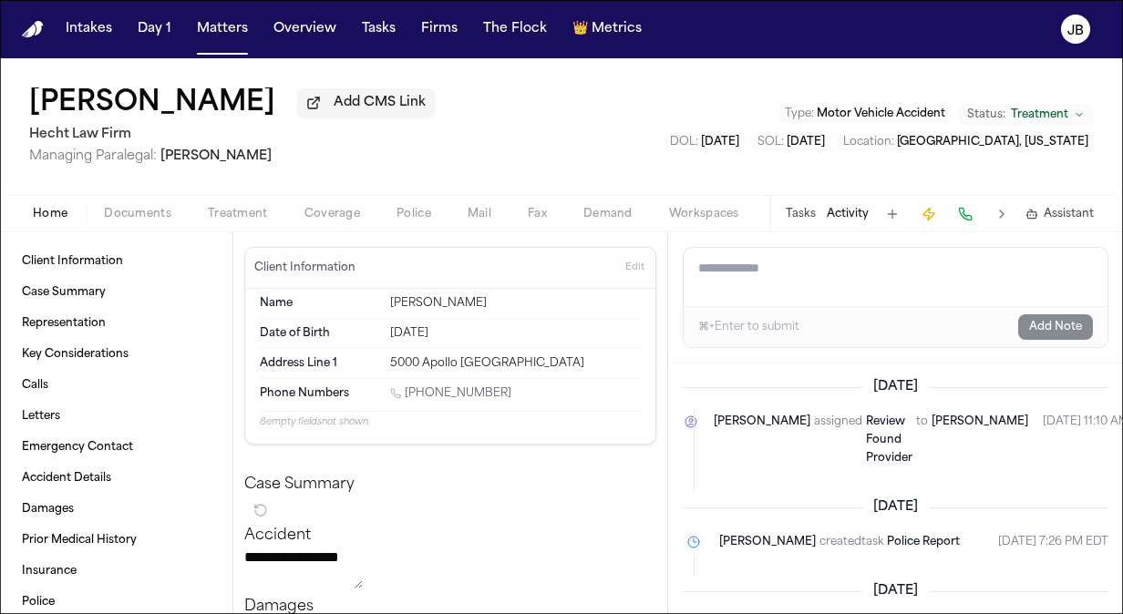
click at [783, 276] on textarea "Add a note to this matter" at bounding box center [896, 277] width 424 height 58
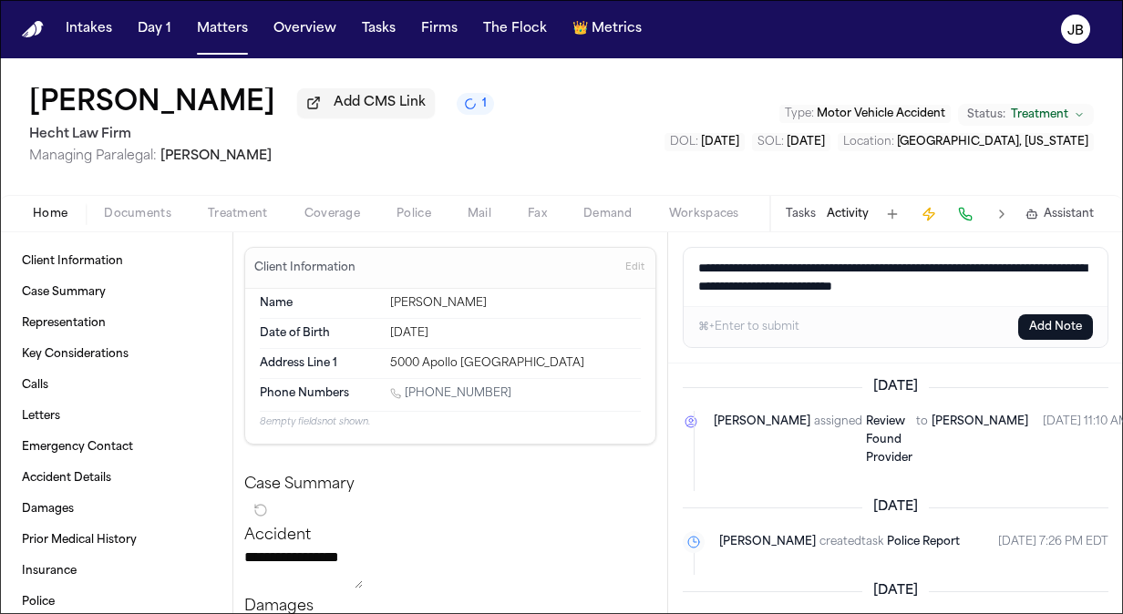
type textarea "**********"
click at [1065, 317] on button "Add Note" at bounding box center [1055, 327] width 75 height 26
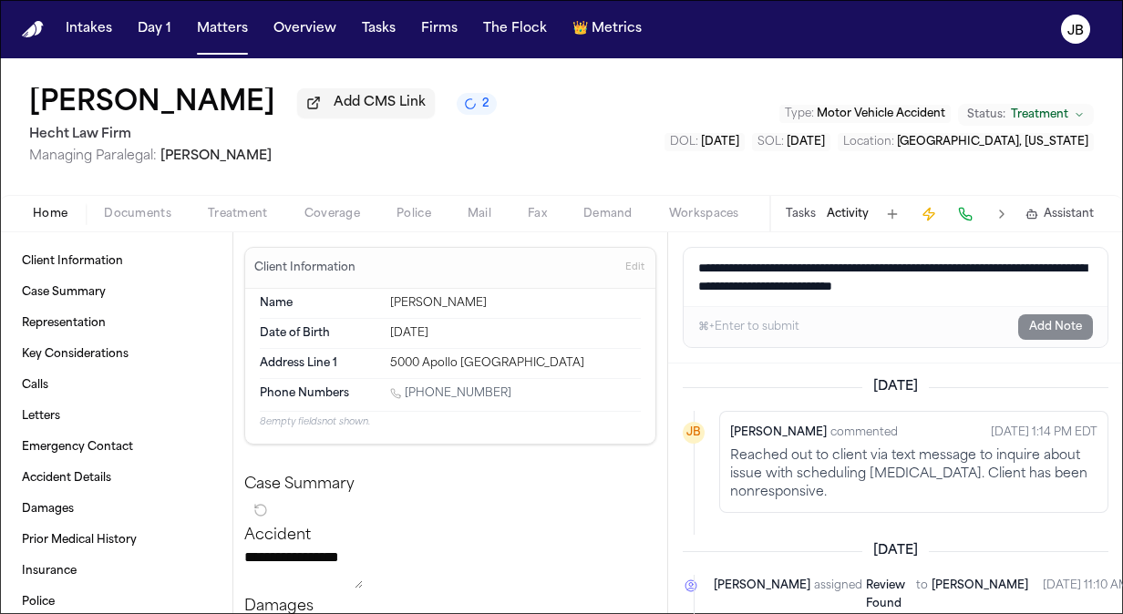
click at [266, 27] on button "Overview" at bounding box center [304, 29] width 77 height 33
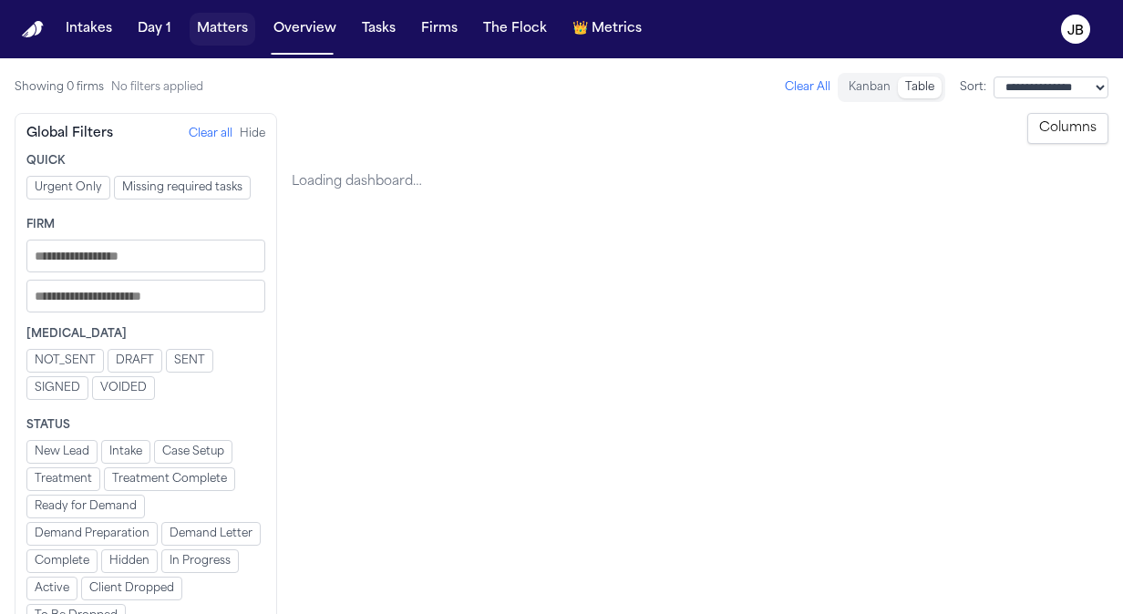
click at [207, 38] on button "Matters" at bounding box center [223, 29] width 66 height 33
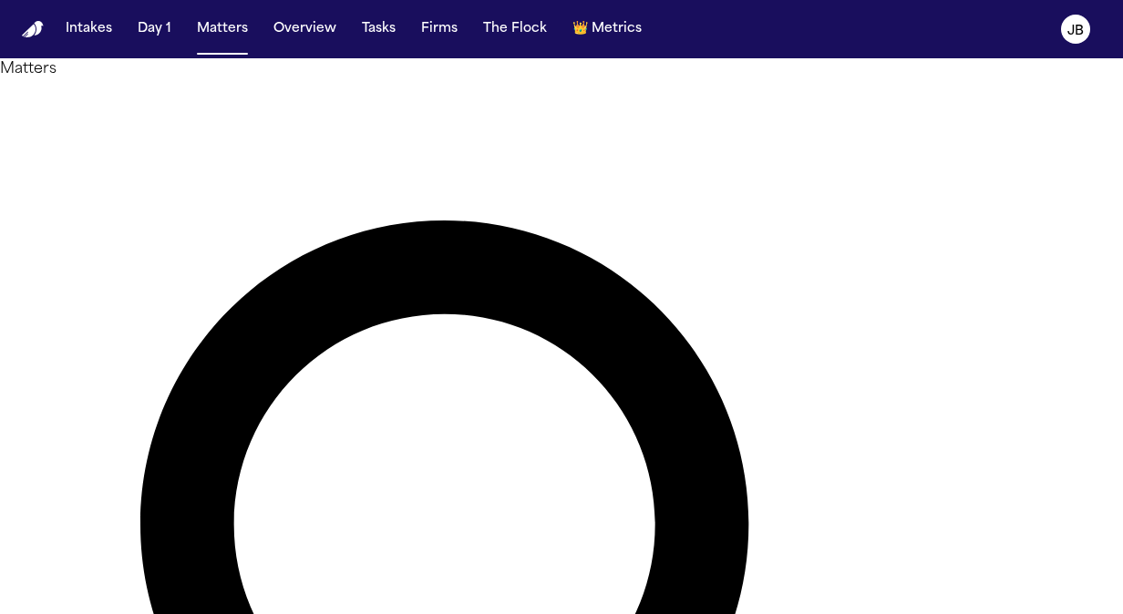
drag, startPoint x: 454, startPoint y: 96, endPoint x: 131, endPoint y: 128, distance: 324.3
type input "*"
type input "*******"
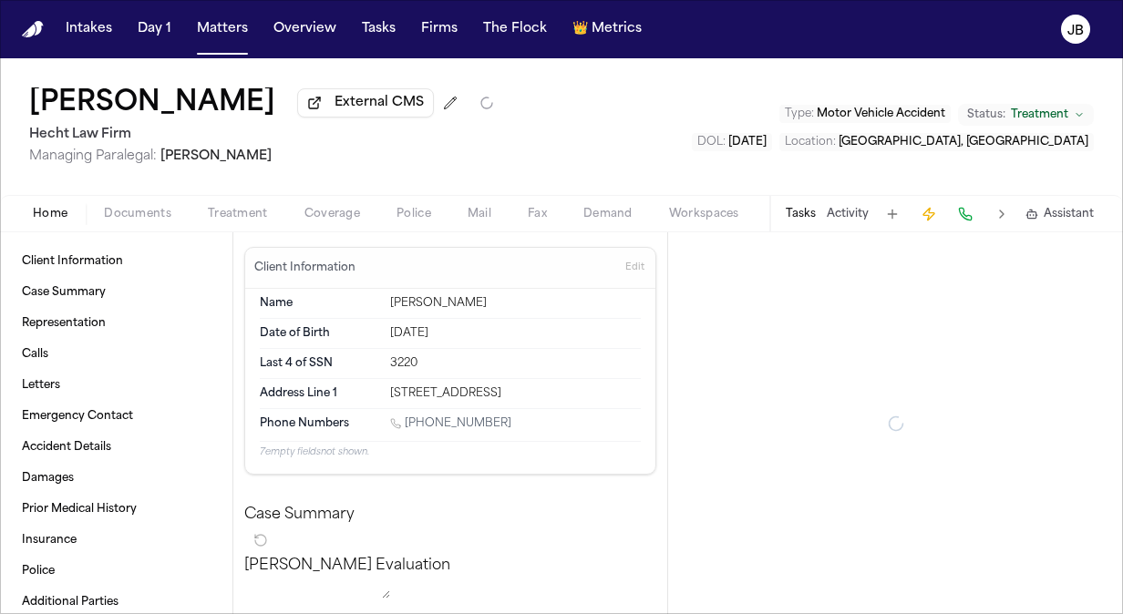
click at [155, 186] on div "Douglas Webb External CMS Hecht Law Firm Managing Paralegal: Jessica Barrett Ty…" at bounding box center [561, 126] width 1123 height 137
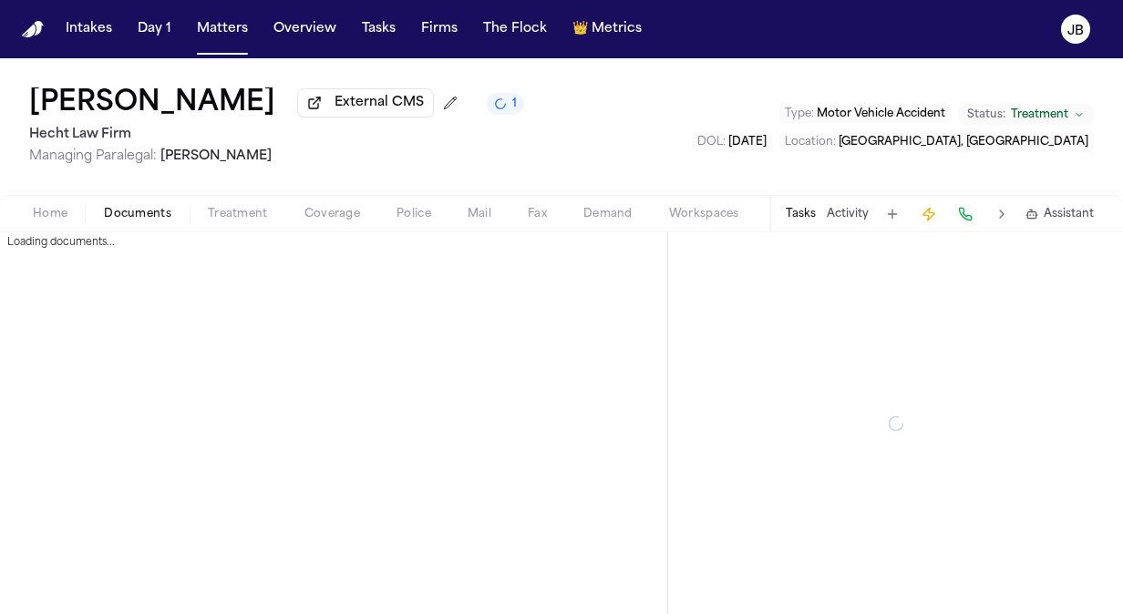
click at [129, 224] on span "button" at bounding box center [137, 224] width 89 height 2
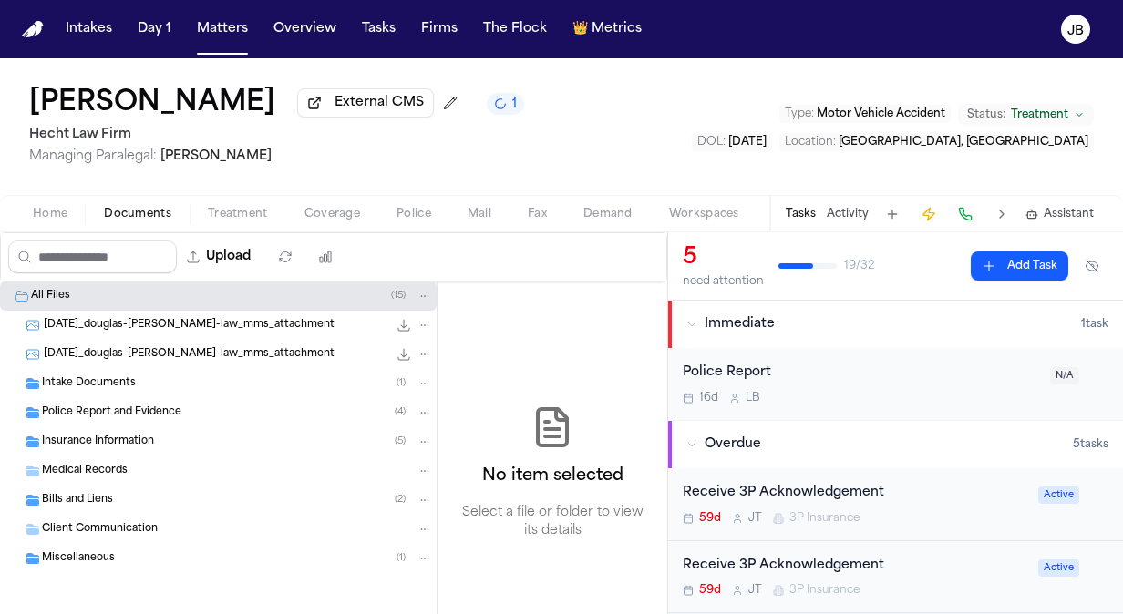
click at [105, 438] on span "Insurance Information" at bounding box center [98, 442] width 112 height 15
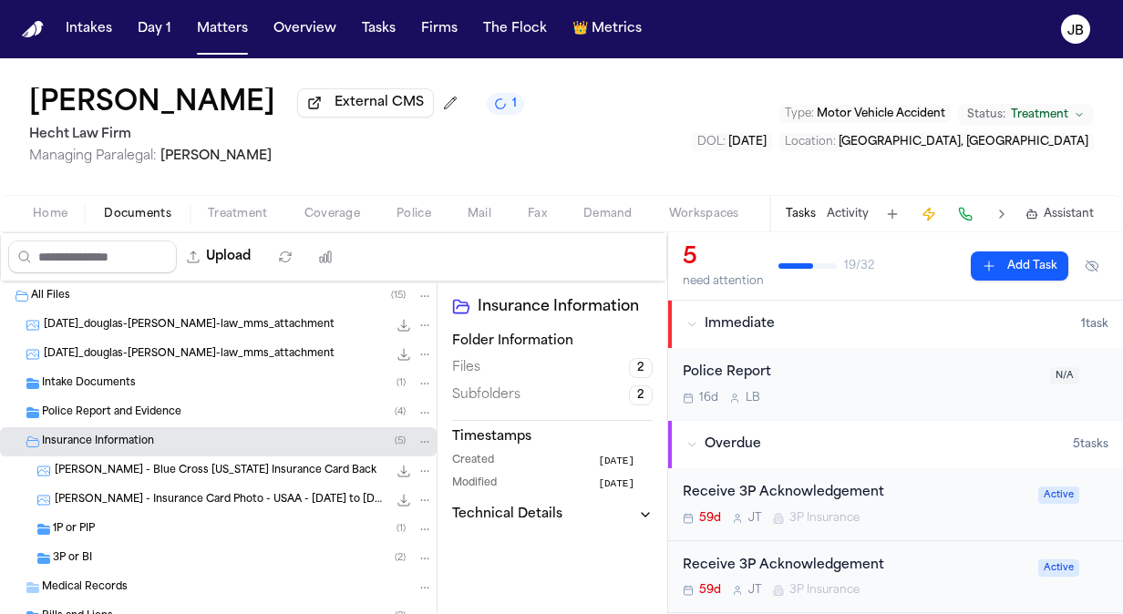
click at [129, 523] on div "1P or PIP ( 1 )" at bounding box center [243, 529] width 380 height 16
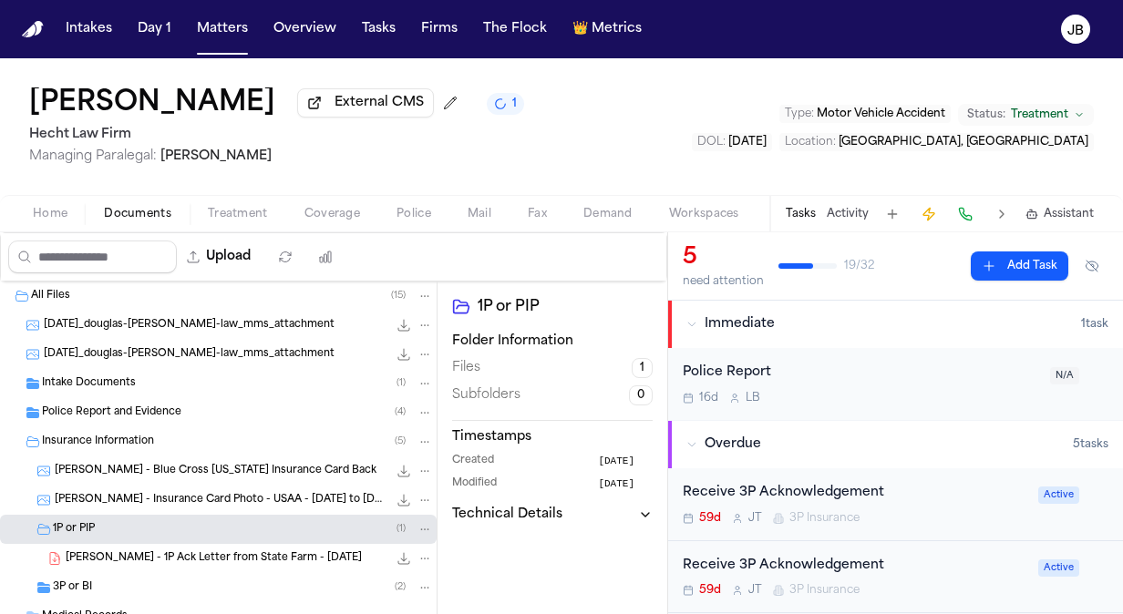
click at [124, 580] on div "3P or BI ( 2 )" at bounding box center [243, 588] width 380 height 16
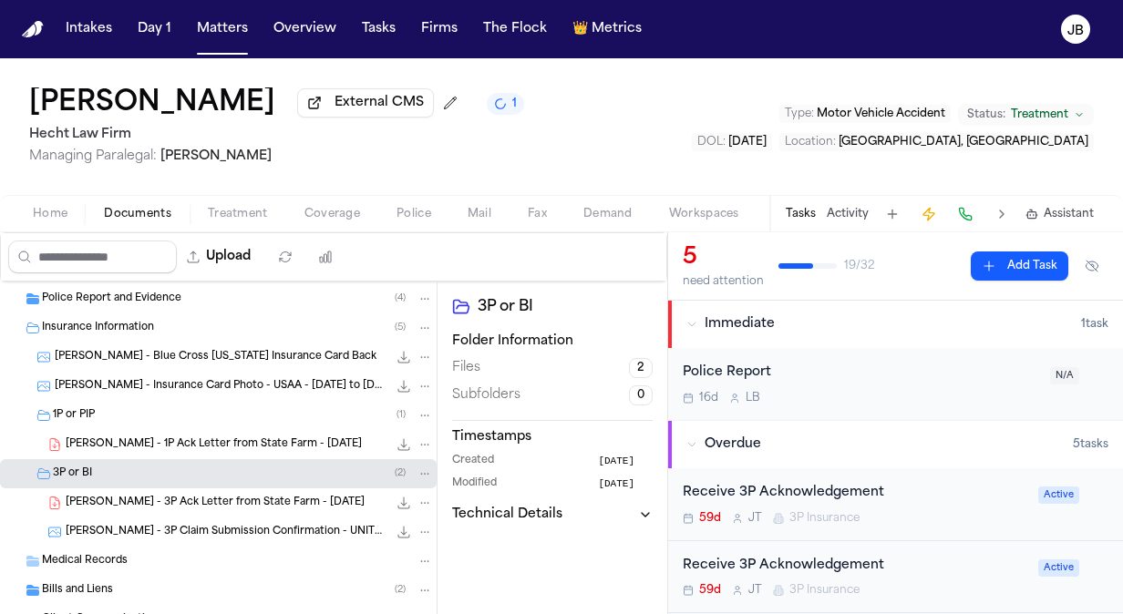
scroll to position [124, 0]
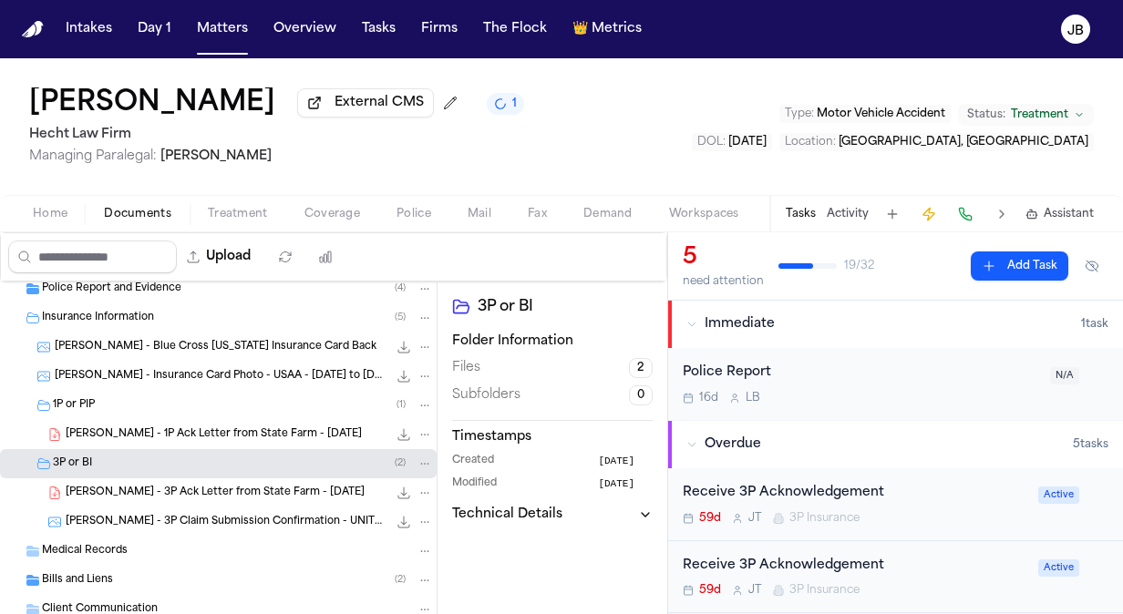
click at [210, 377] on span "D. Webb - Insurance Card Photo - USAA - 1.7.25 to 7.7.25" at bounding box center [221, 376] width 333 height 15
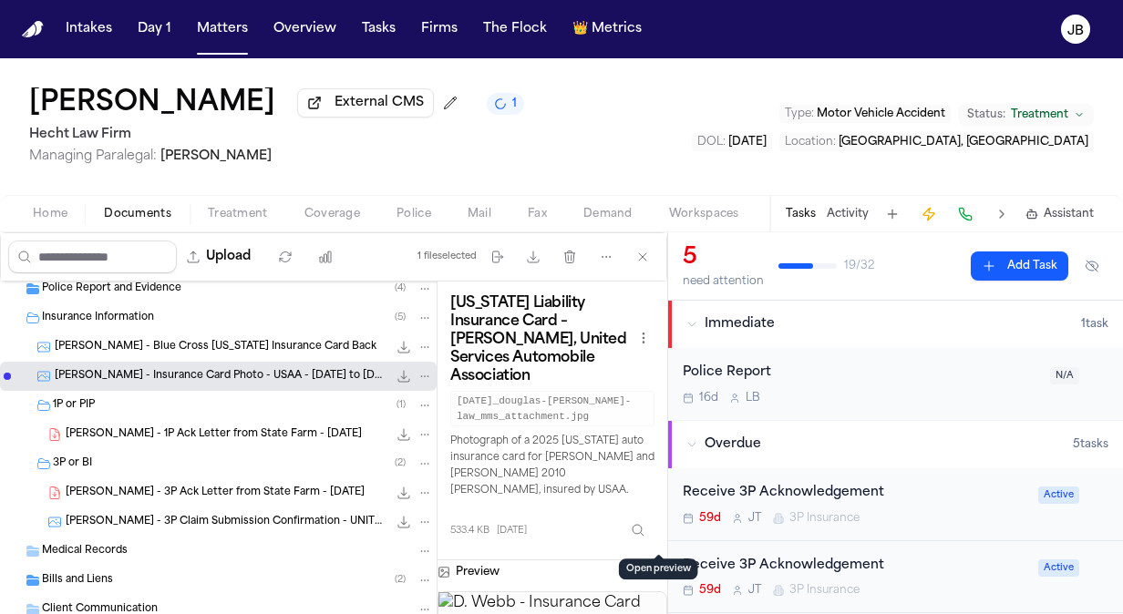
click at [659, 561] on button "Open preview" at bounding box center [658, 570] width 18 height 18
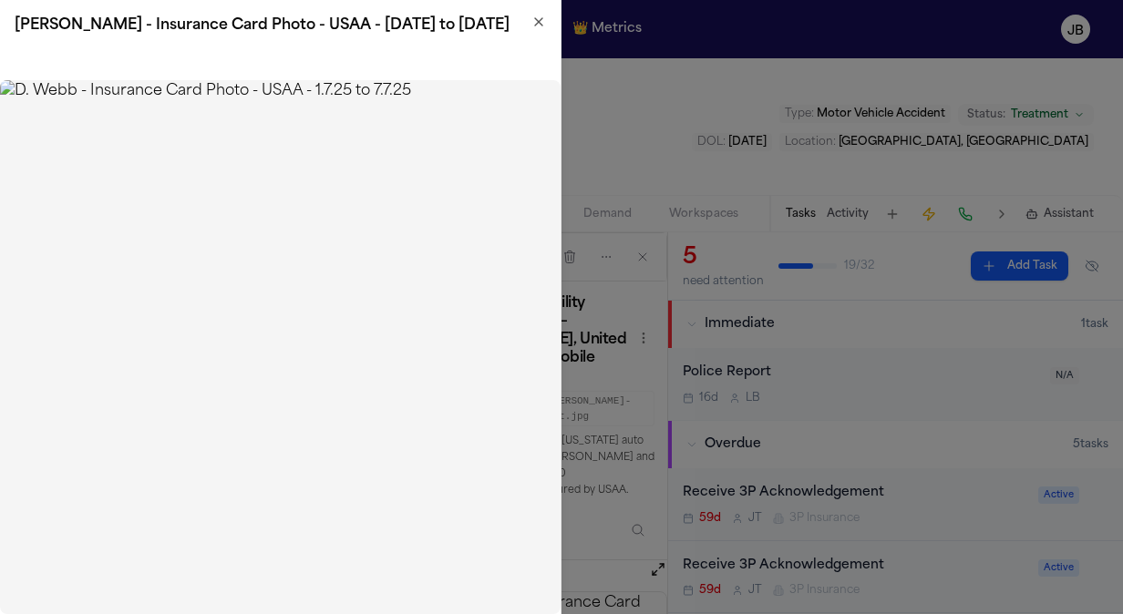
click at [537, 22] on icon "button" at bounding box center [538, 22] width 15 height 15
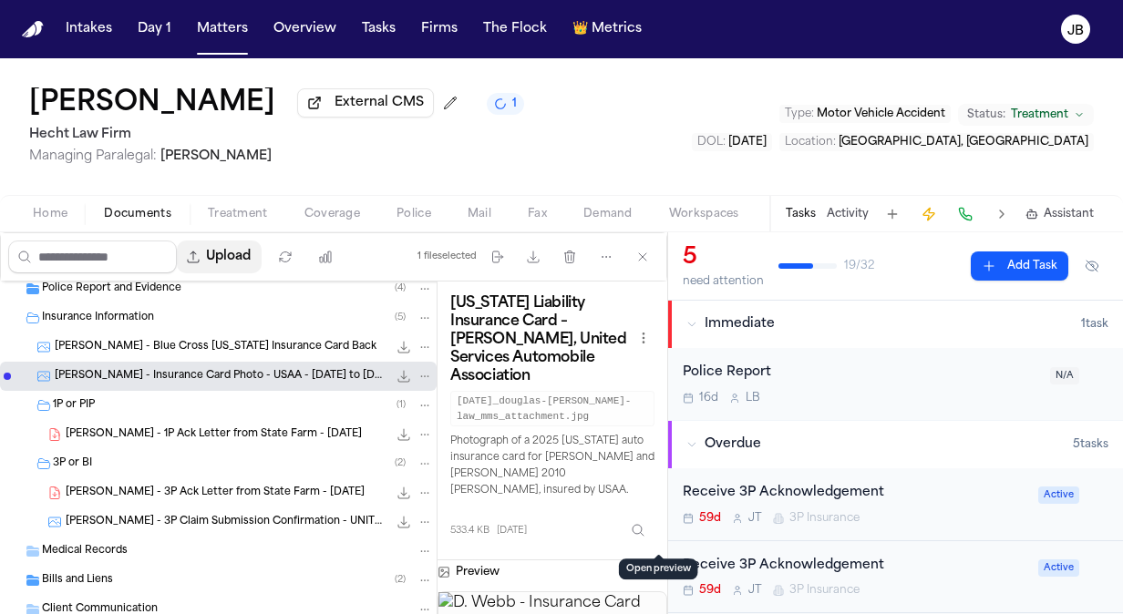
click at [224, 261] on button "Upload" at bounding box center [219, 257] width 85 height 33
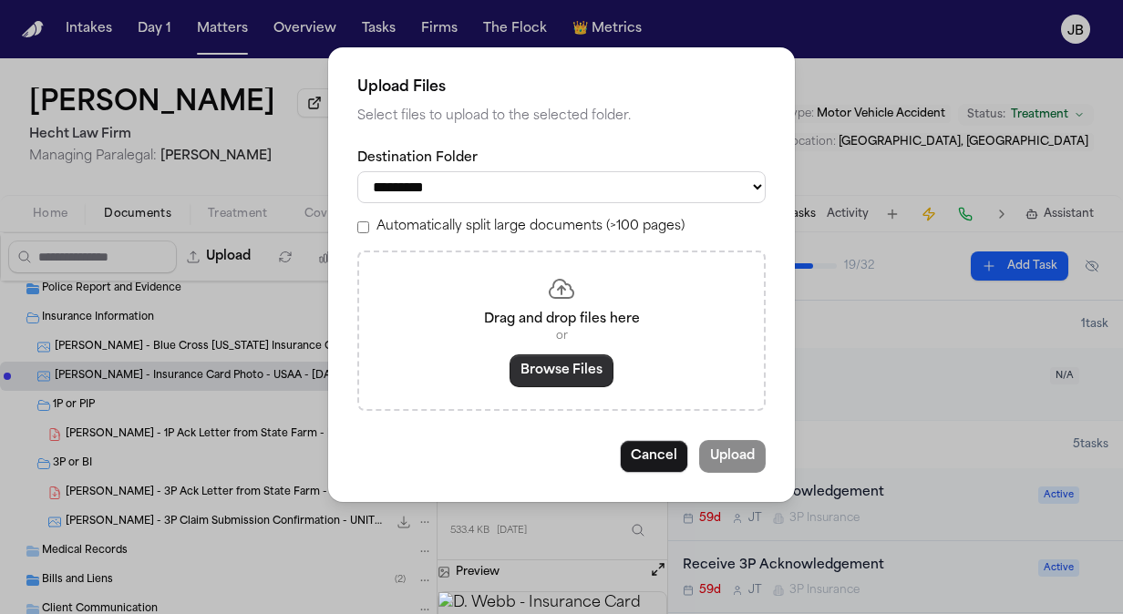
click at [566, 364] on button "Browse Files" at bounding box center [562, 371] width 104 height 33
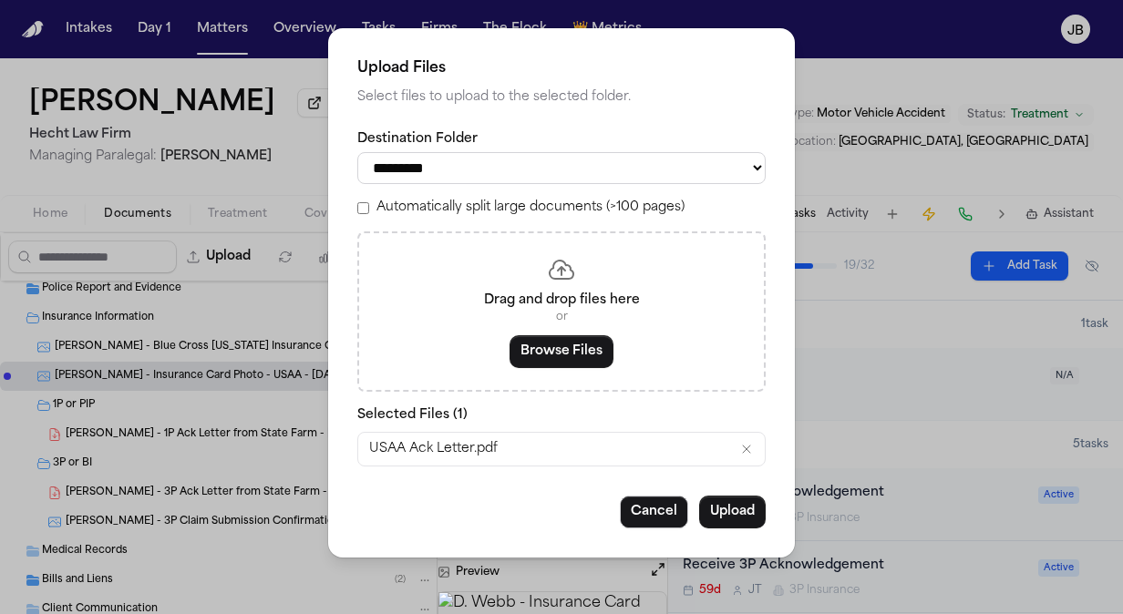
click at [715, 512] on button "Upload" at bounding box center [732, 512] width 67 height 33
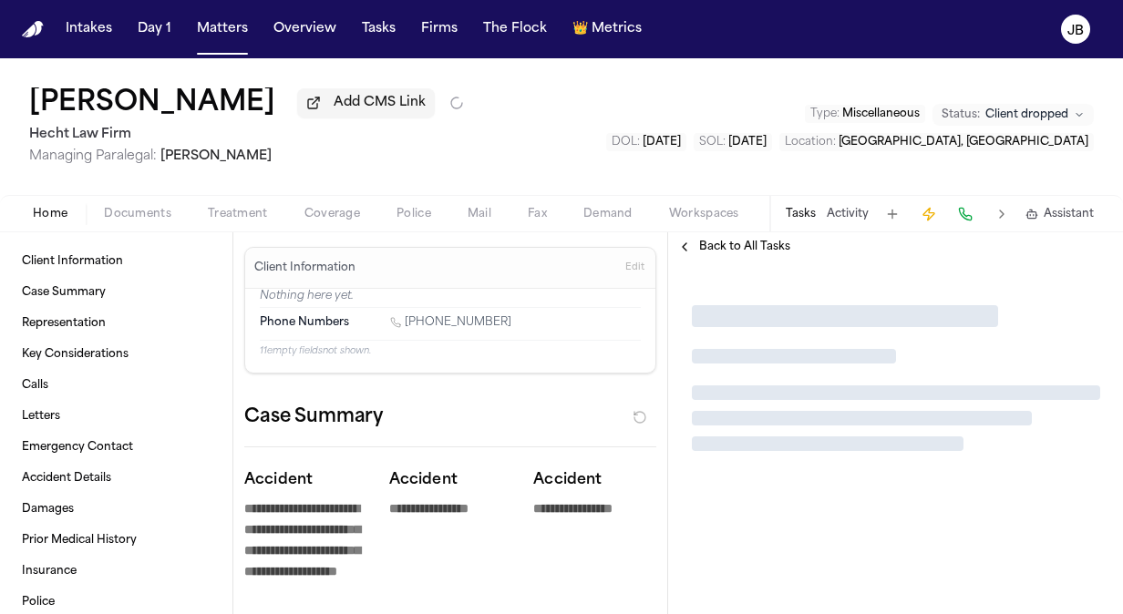
type textarea "*"
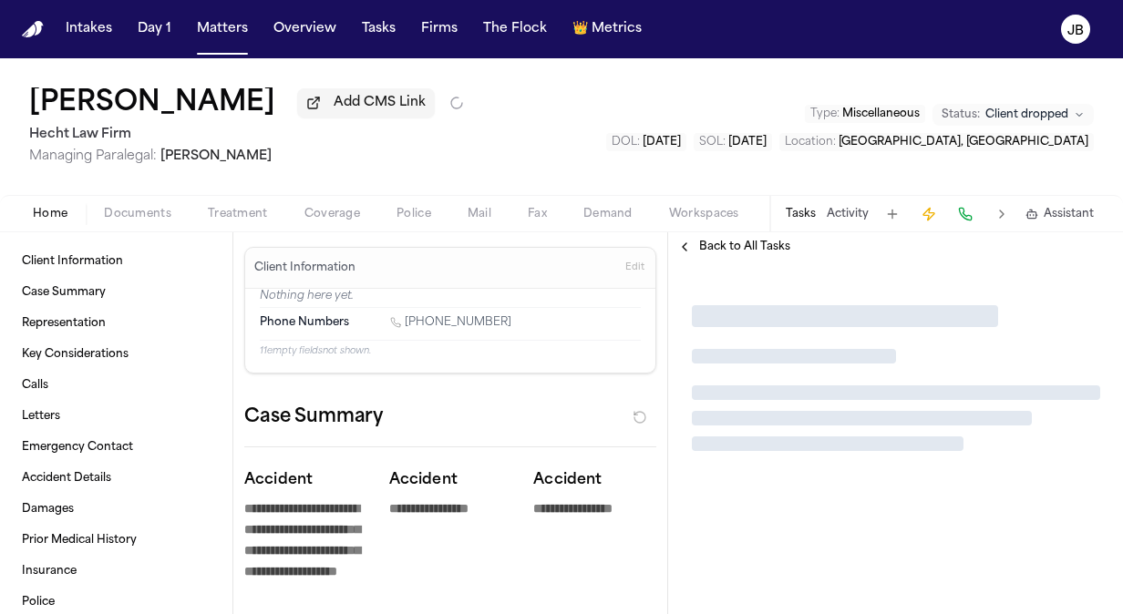
type textarea "*"
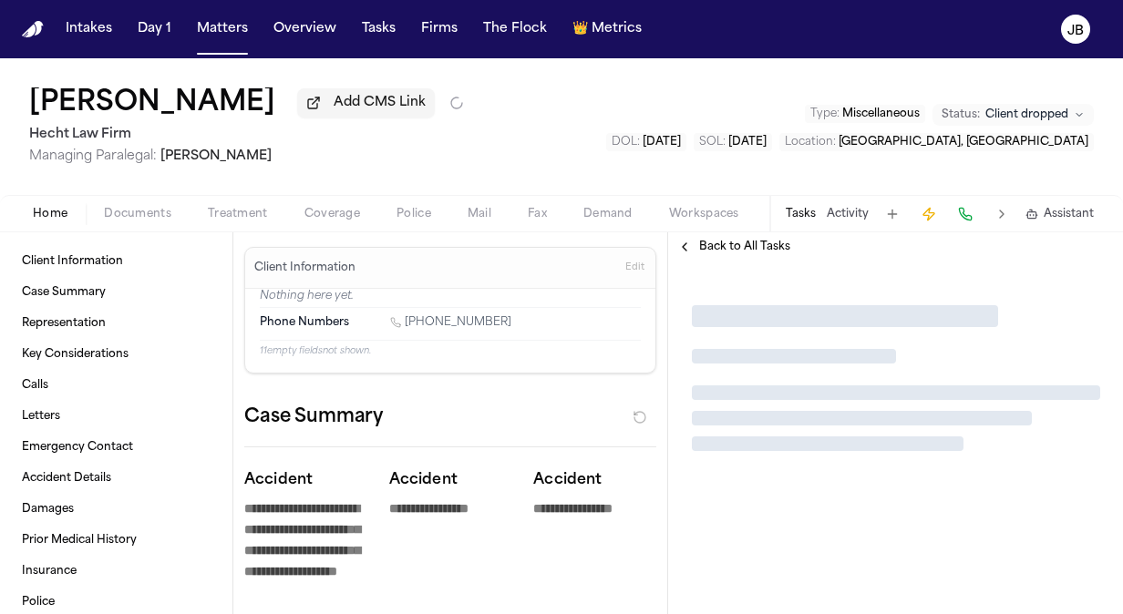
type textarea "*"
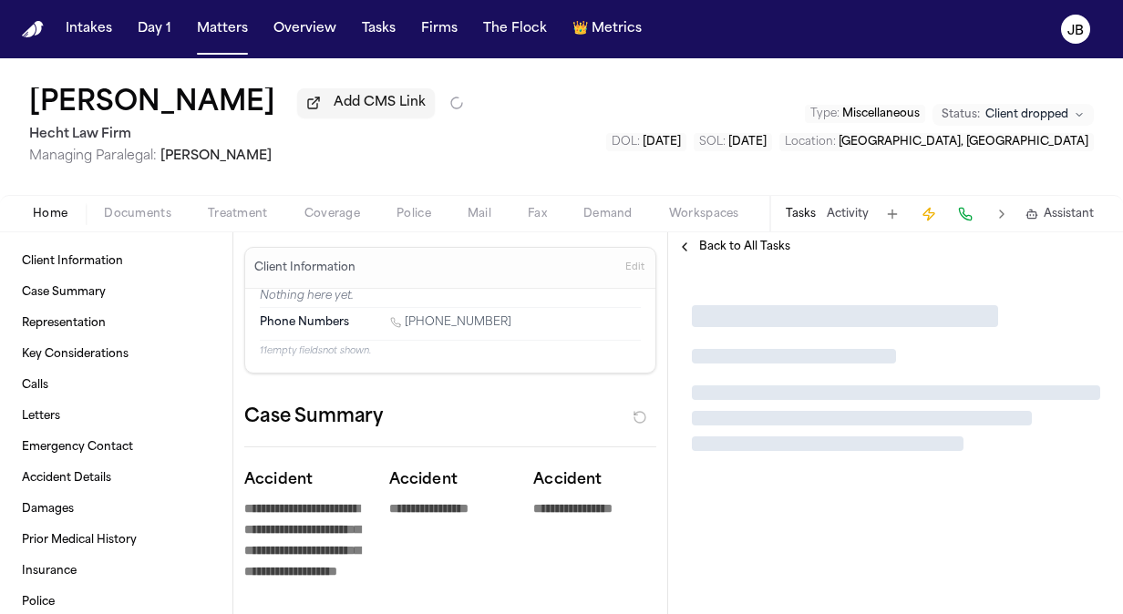
type textarea "*"
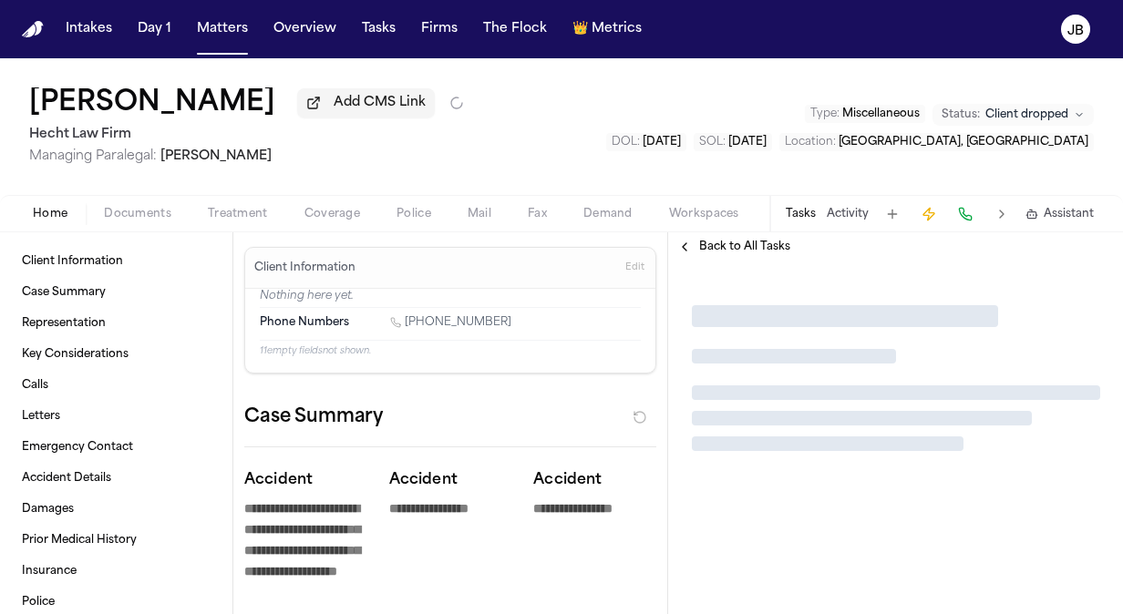
type textarea "*"
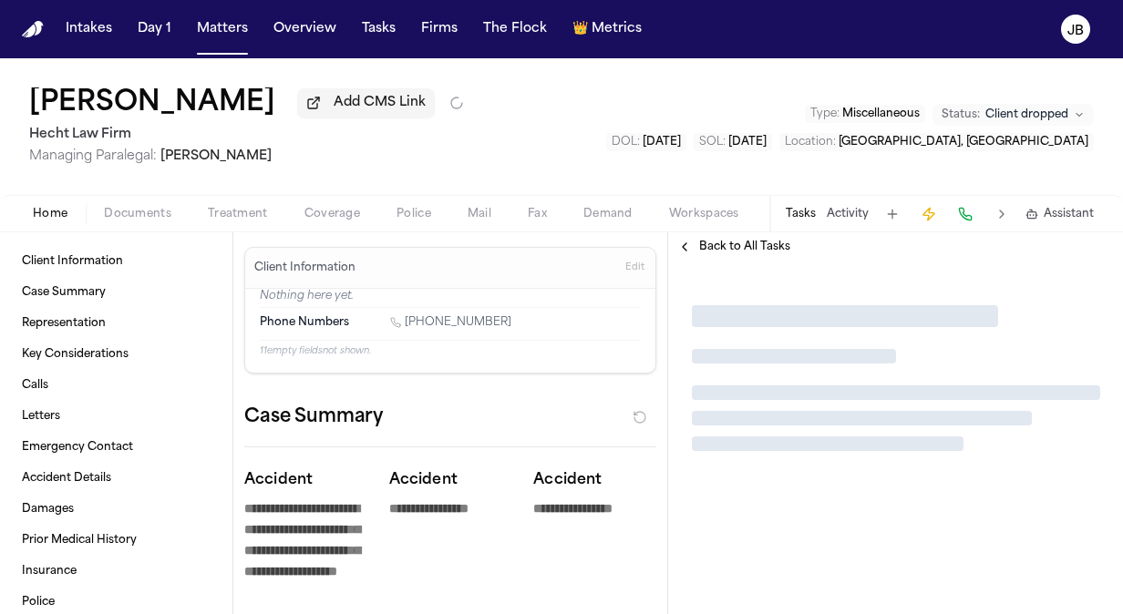
type textarea "*"
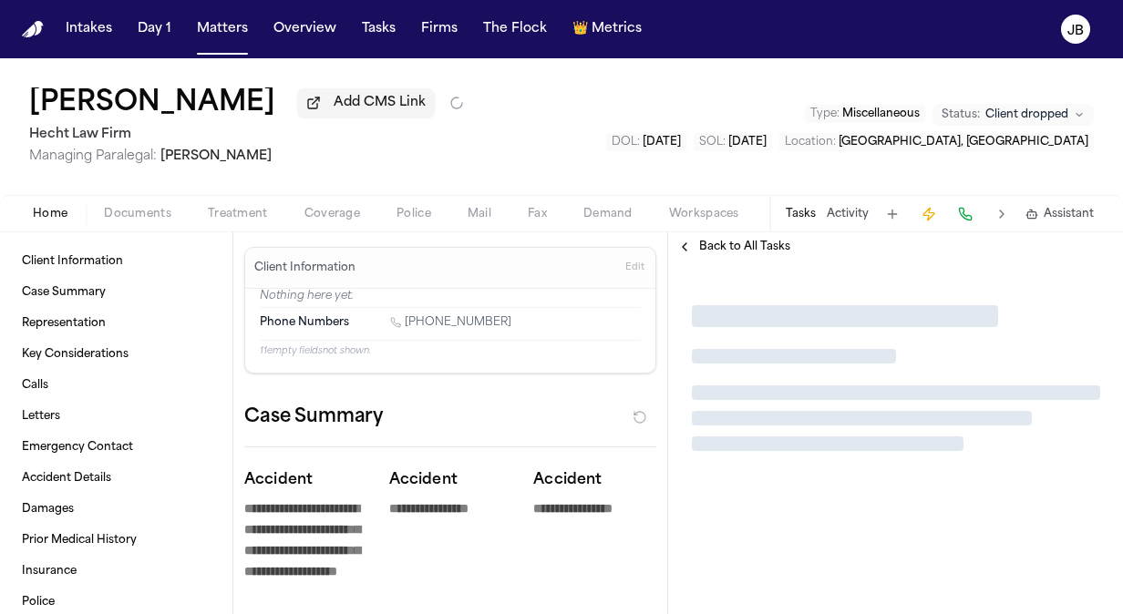
type textarea "*"
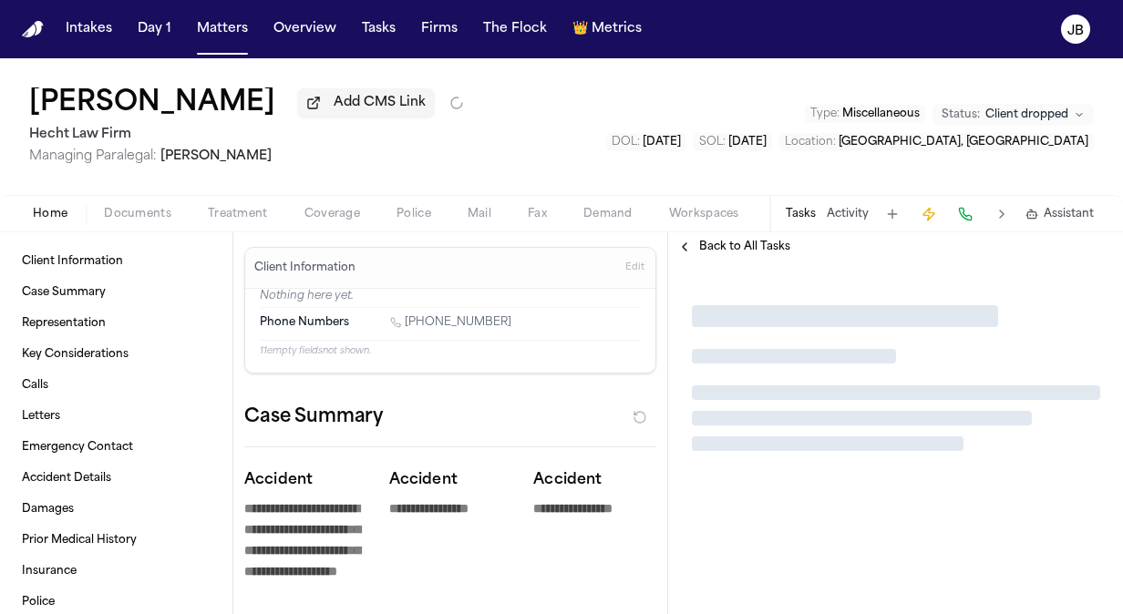
type textarea "*"
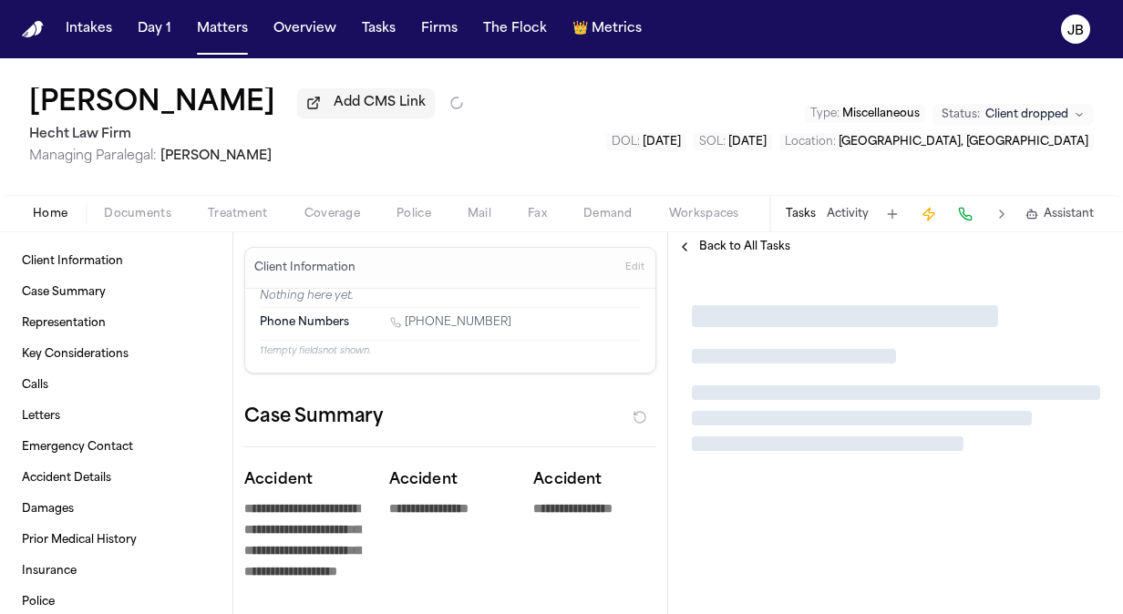
type textarea "*"
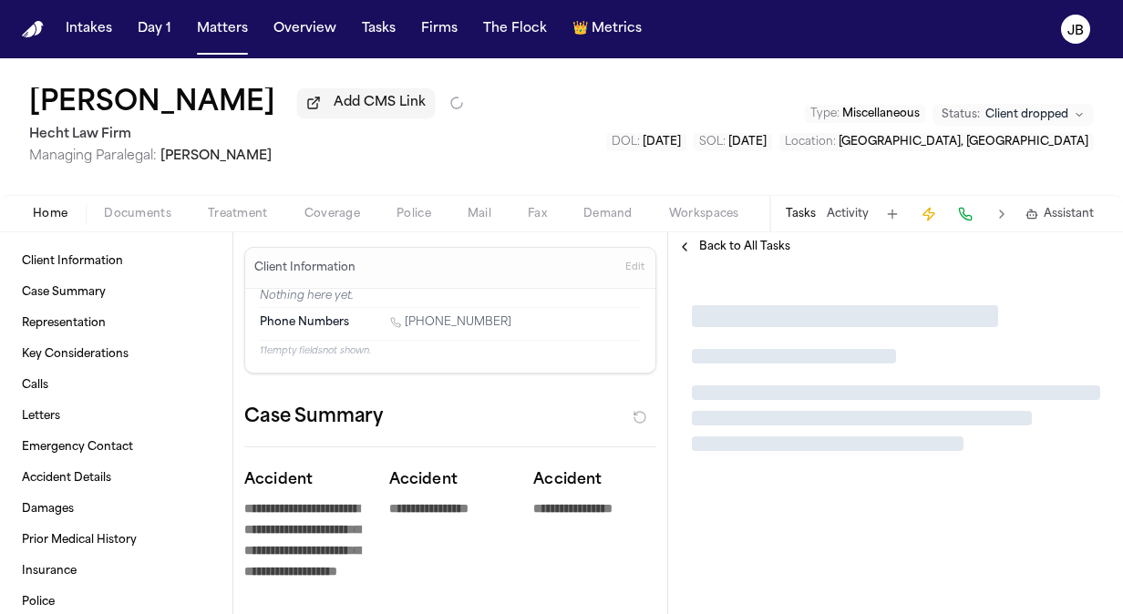
type textarea "*"
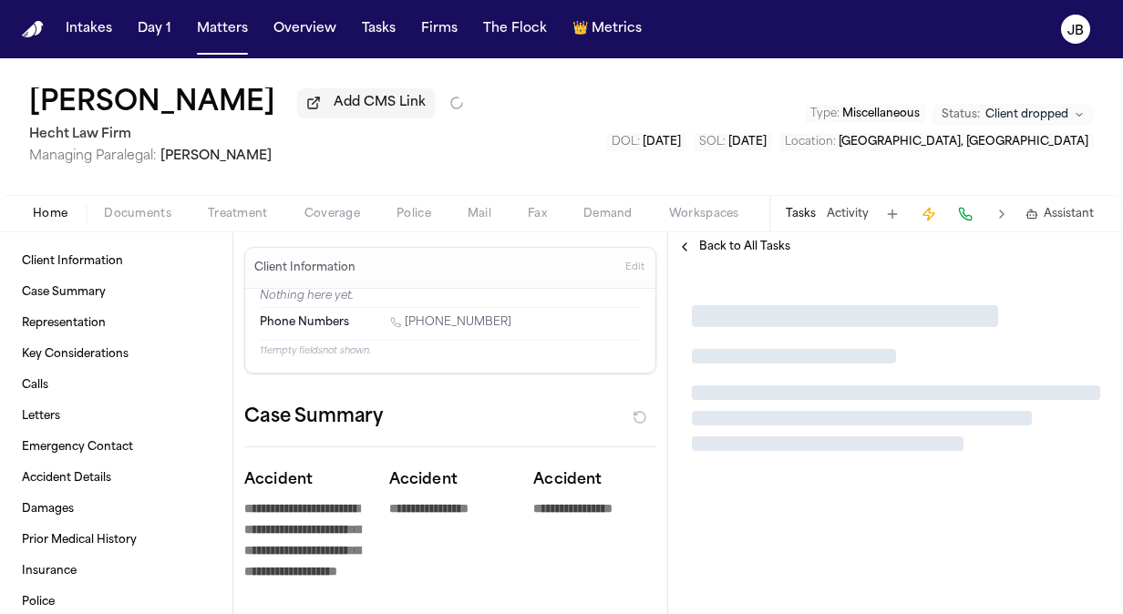
type textarea "*"
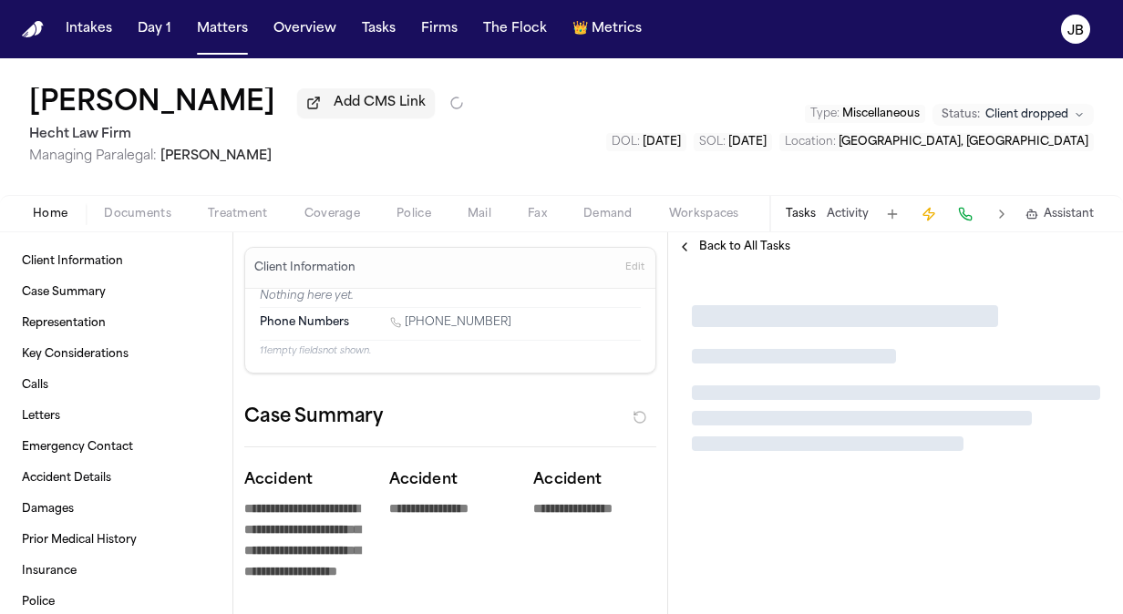
type textarea "*"
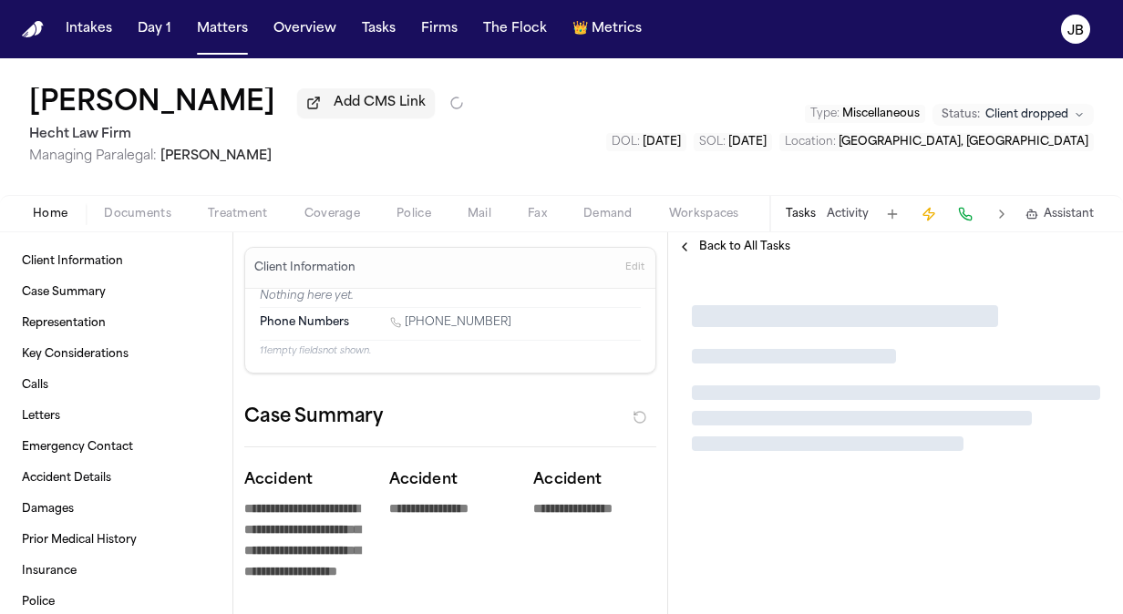
type textarea "*"
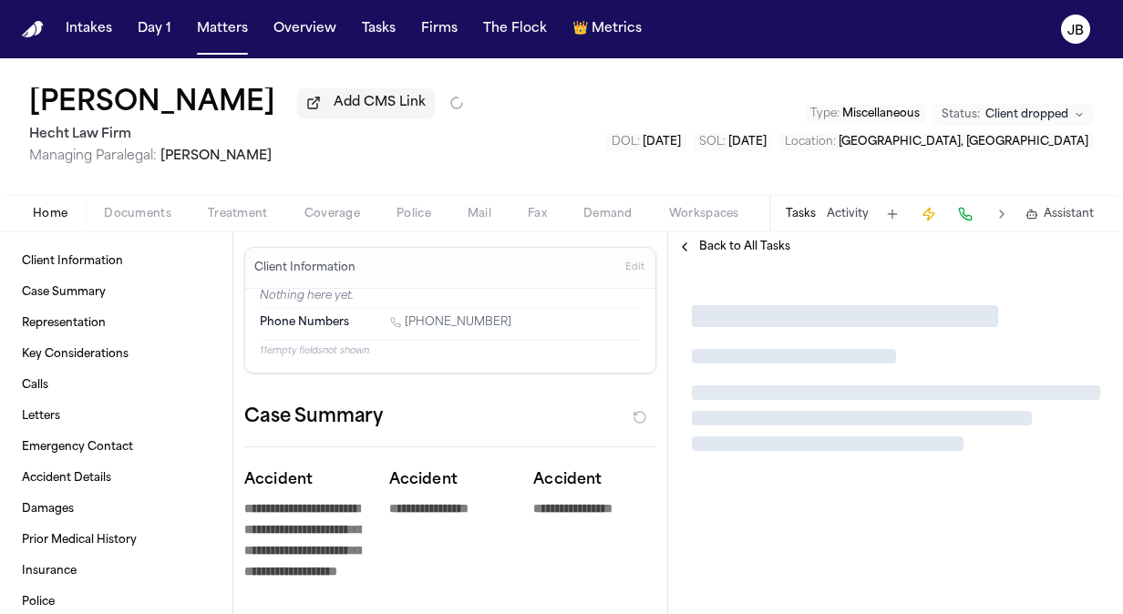
type textarea "*"
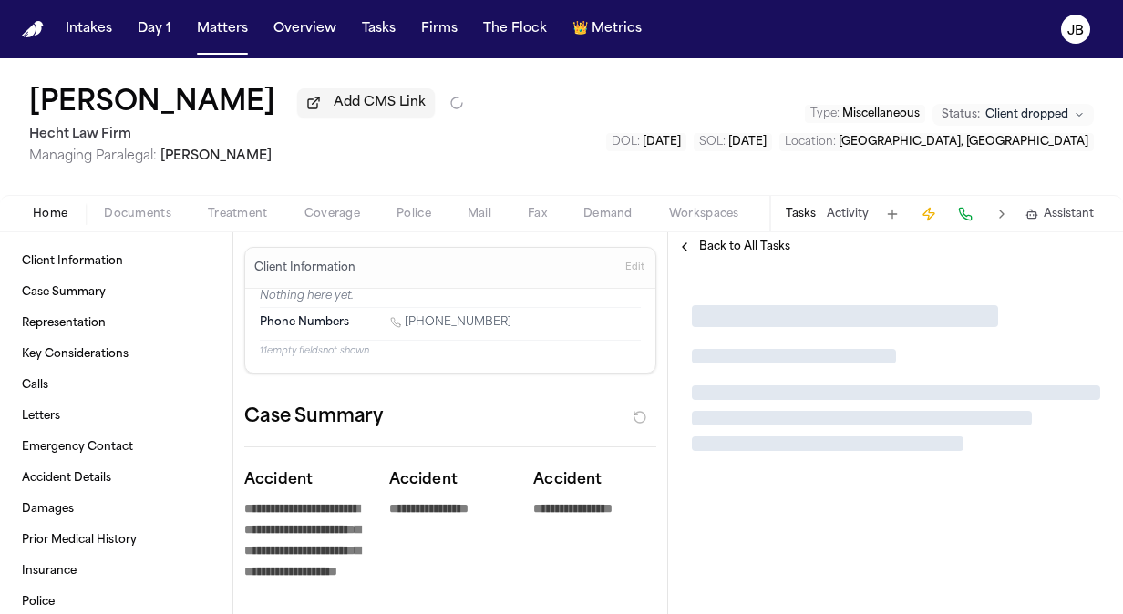
type textarea "*"
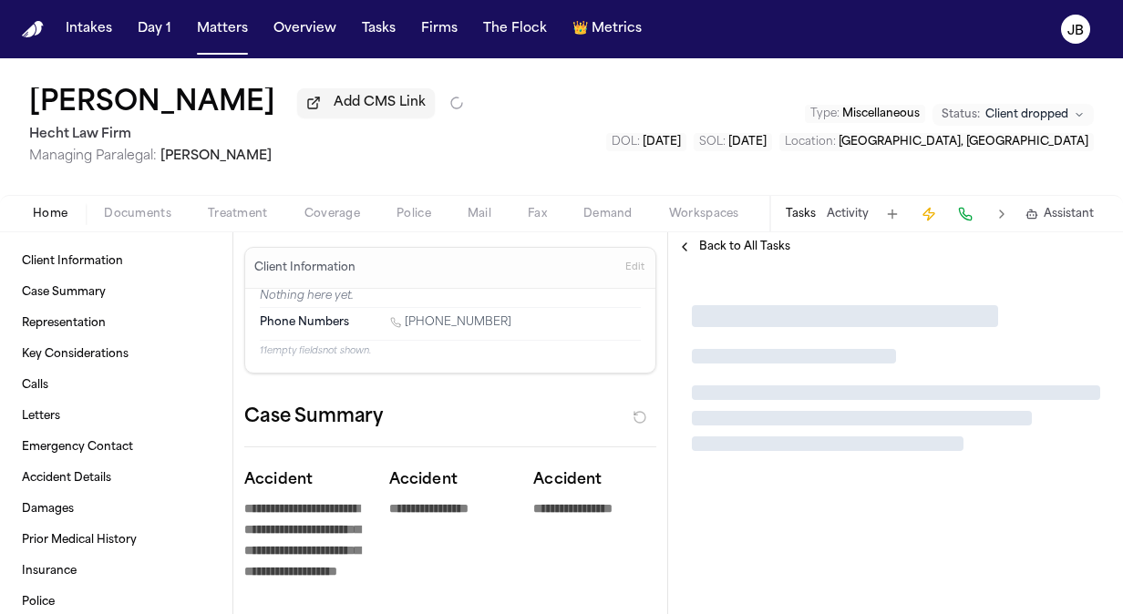
type textarea "*"
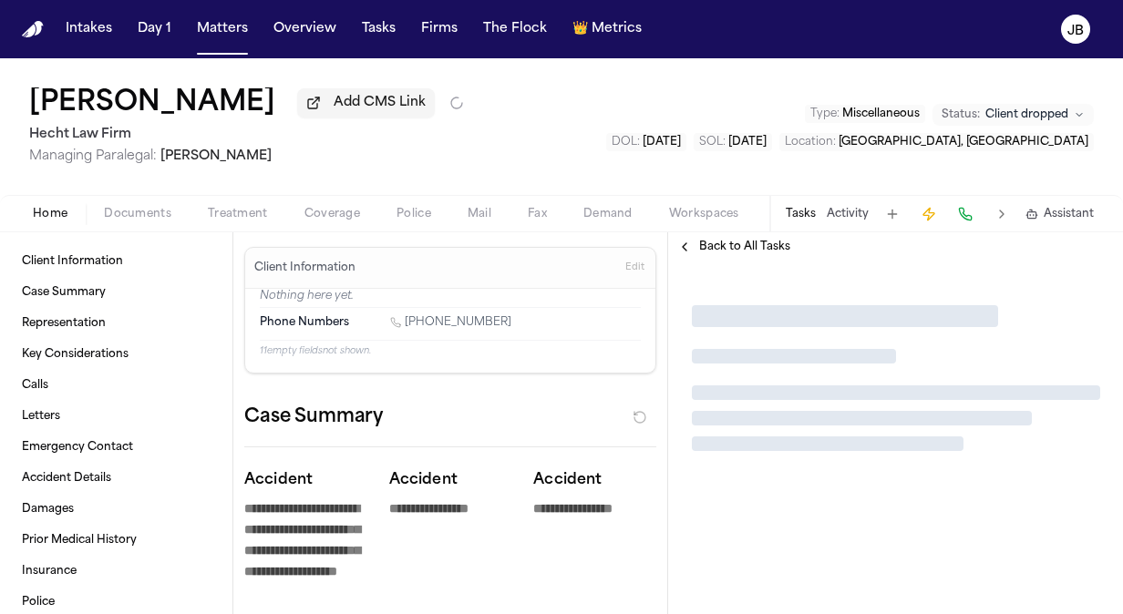
type textarea "*"
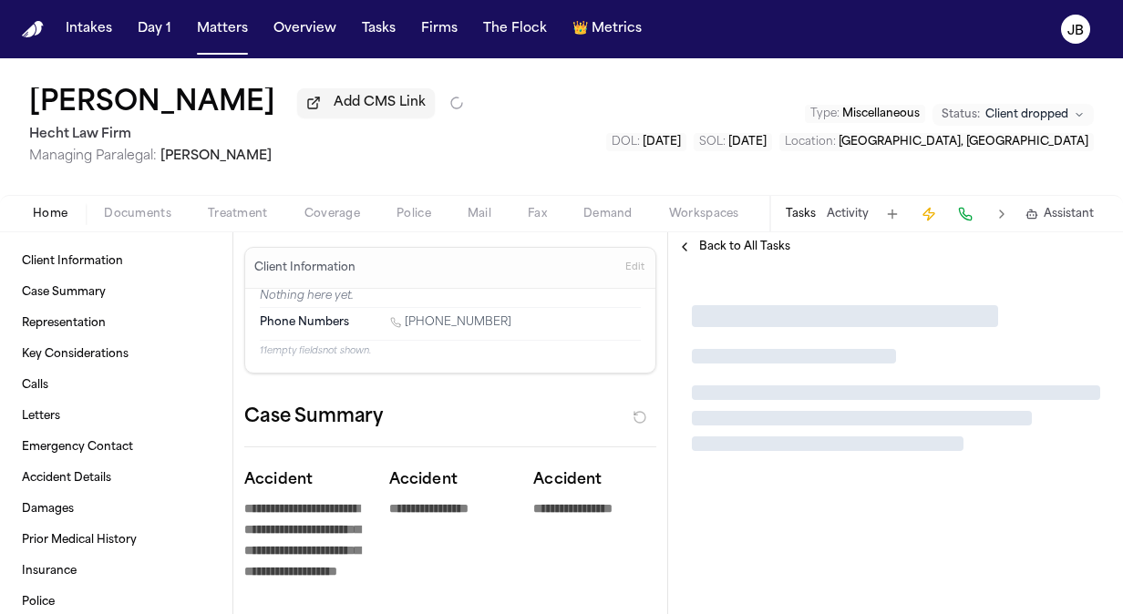
type textarea "*"
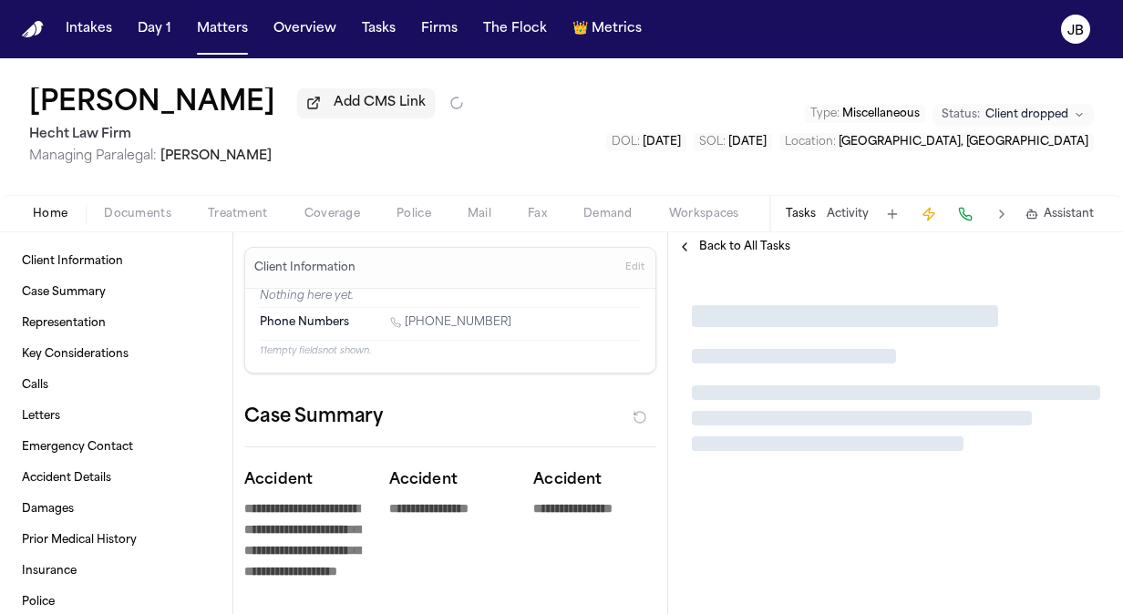
type textarea "*"
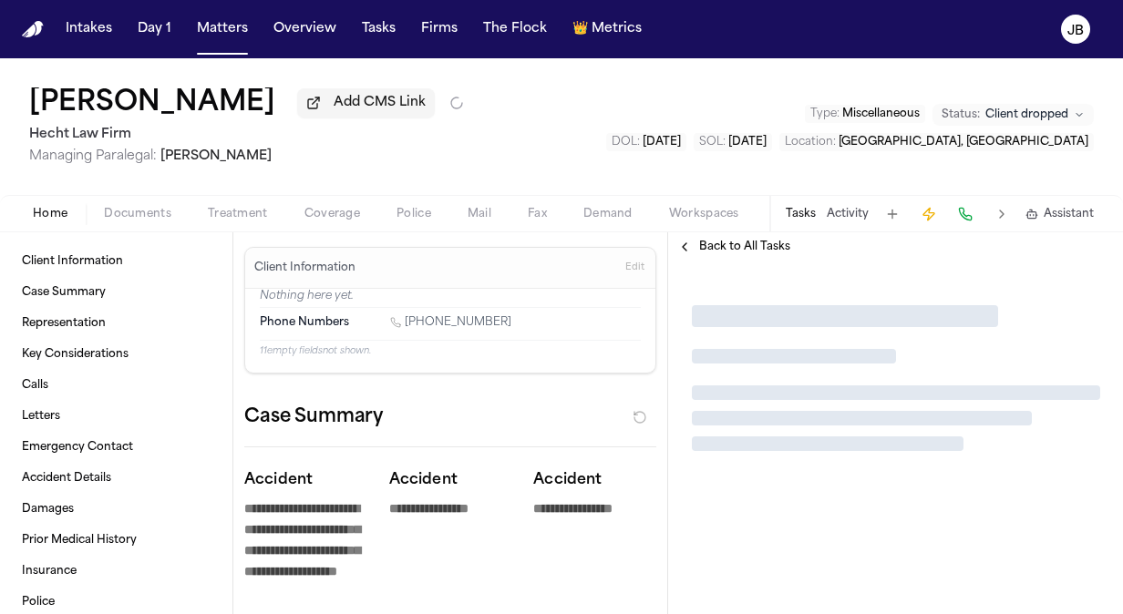
type textarea "*"
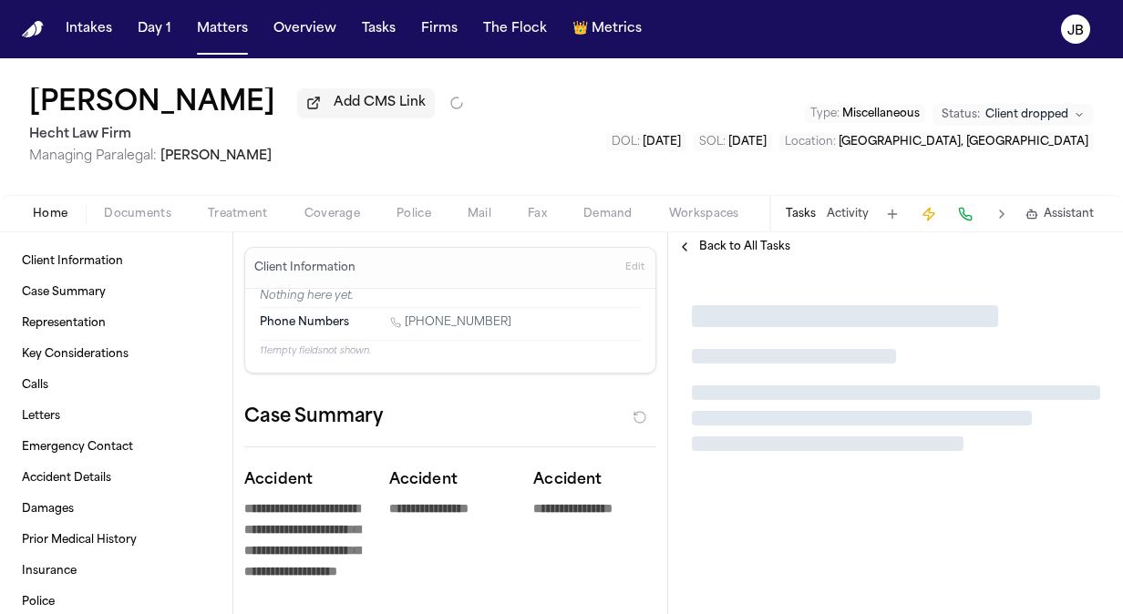
type textarea "*"
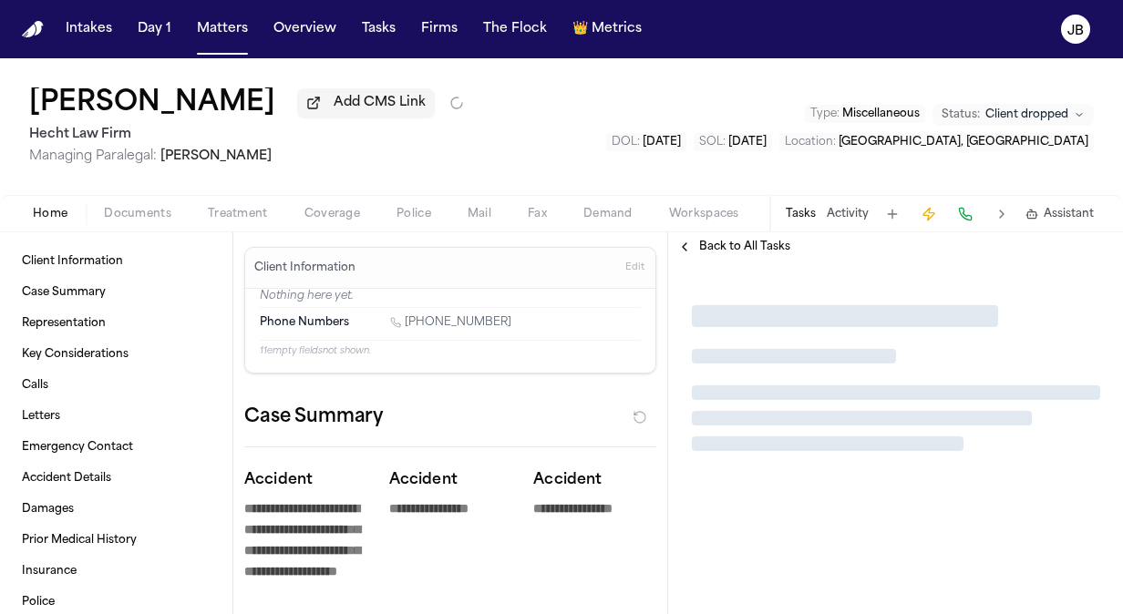
type textarea "*"
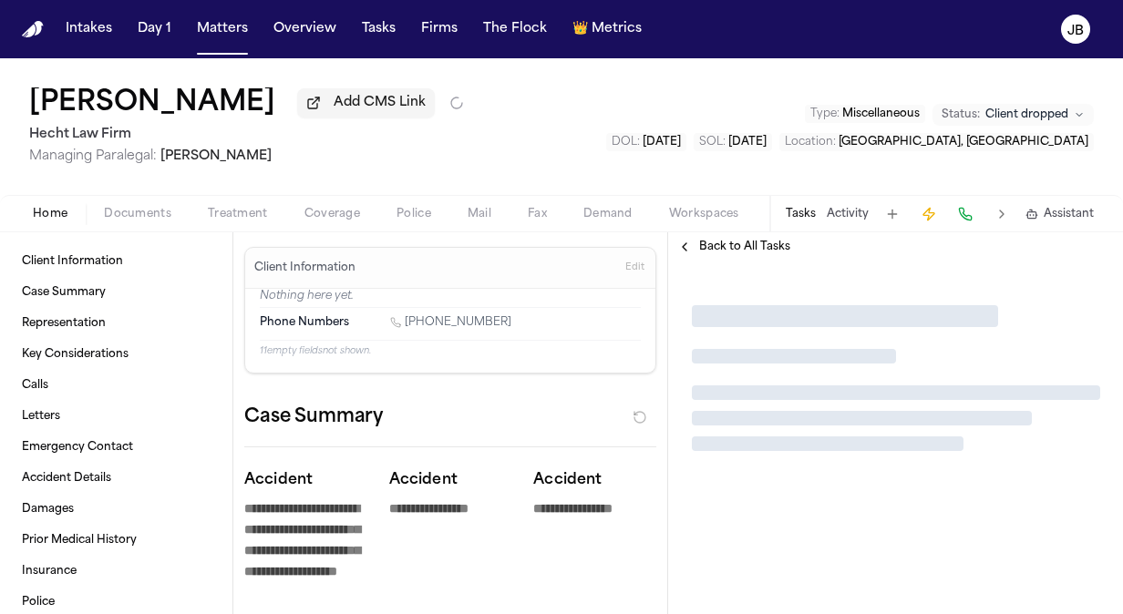
type textarea "*"
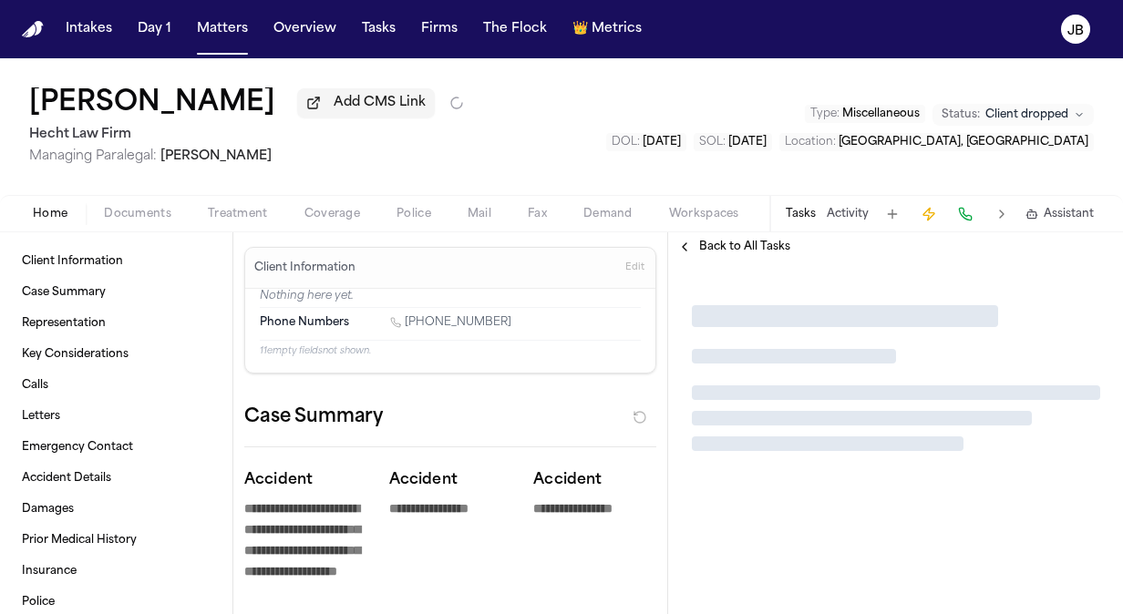
type textarea "*"
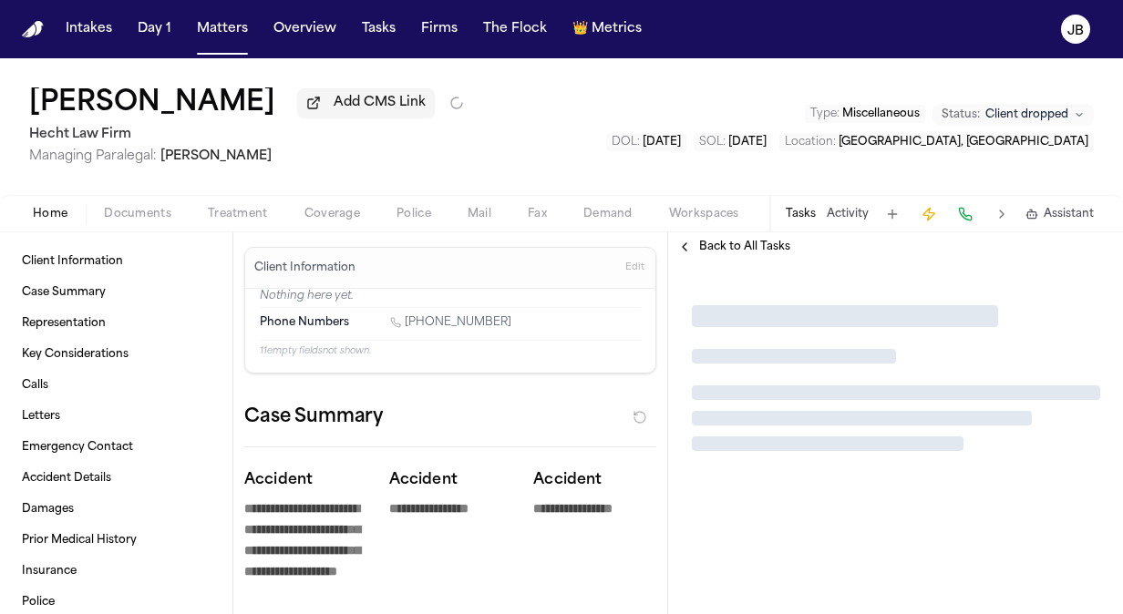
type textarea "*"
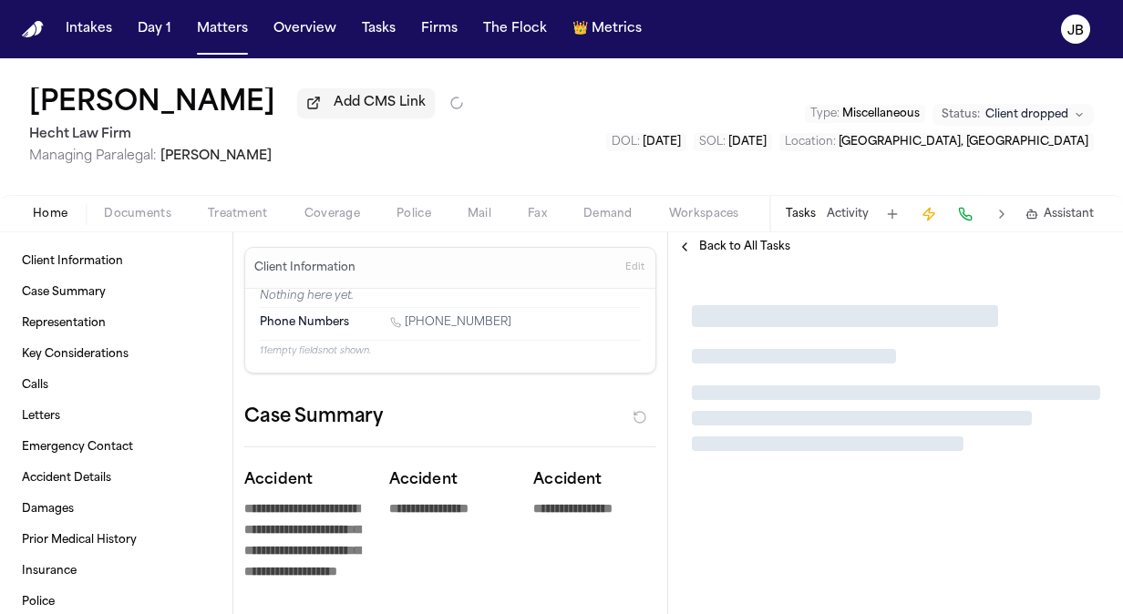
type textarea "*"
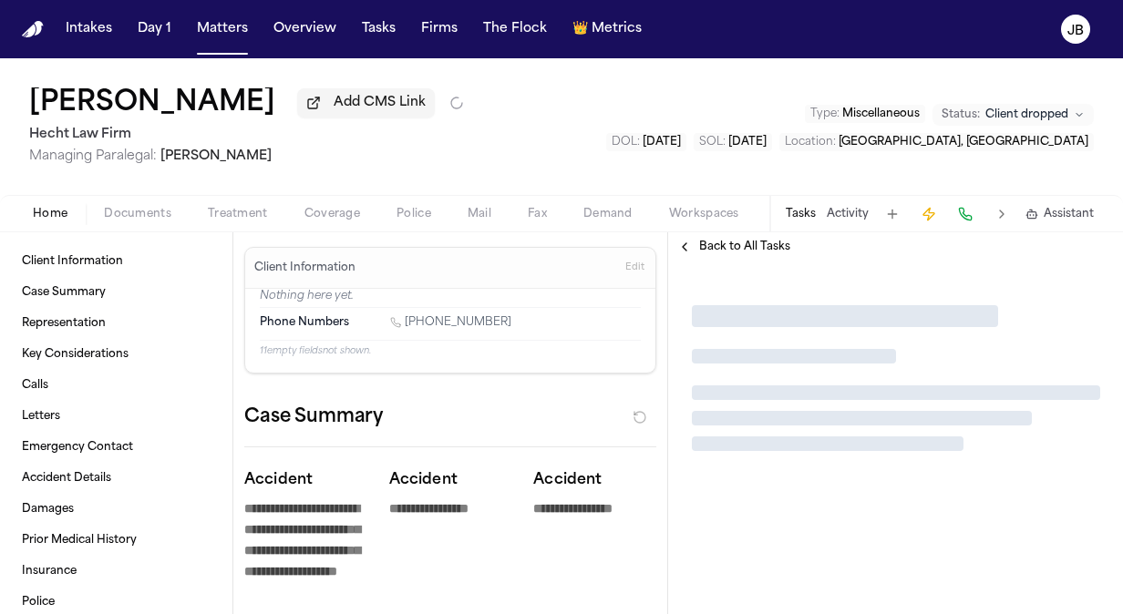
type textarea "*"
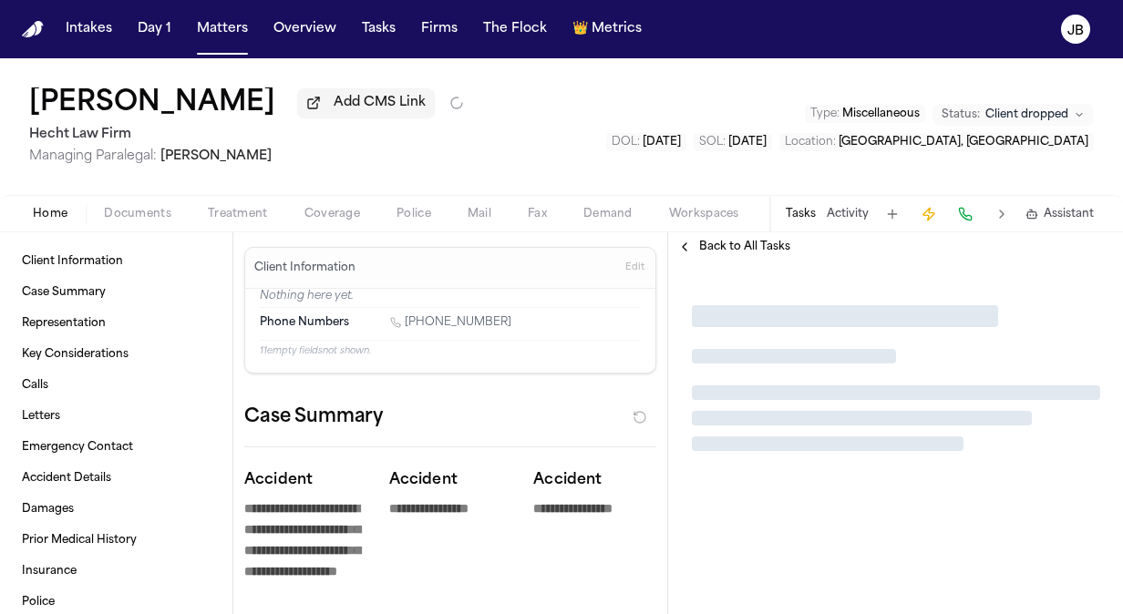
type textarea "*"
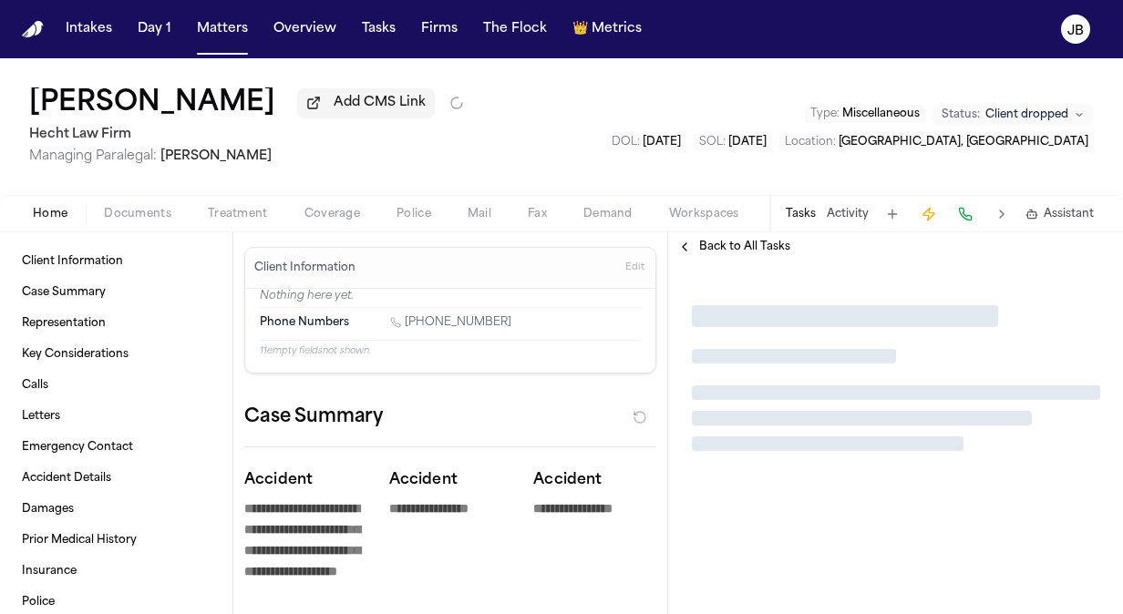
type textarea "*"
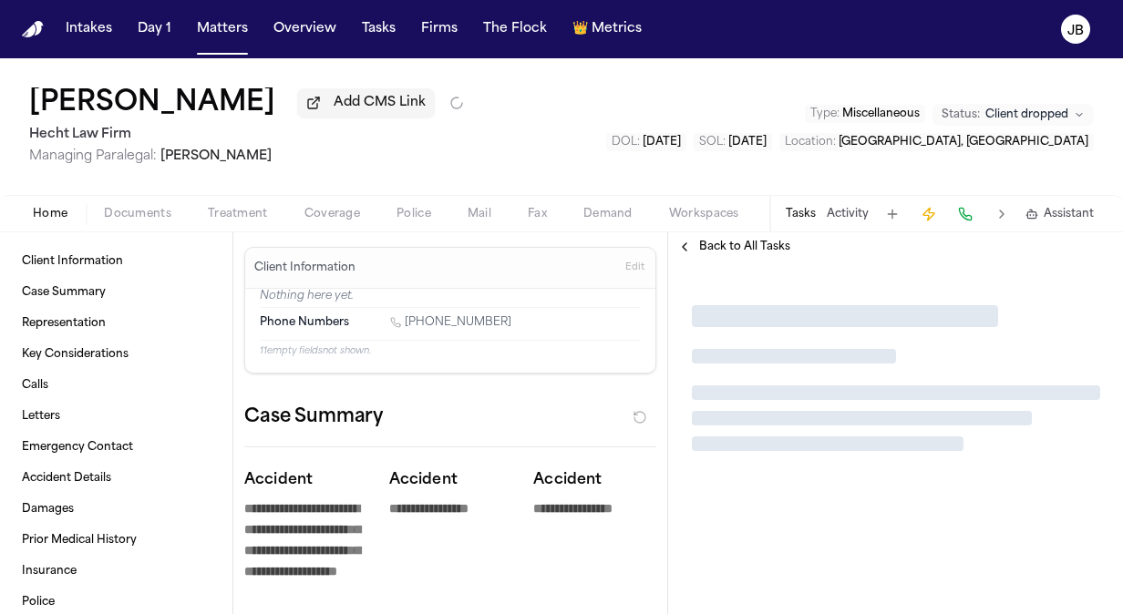
type textarea "*"
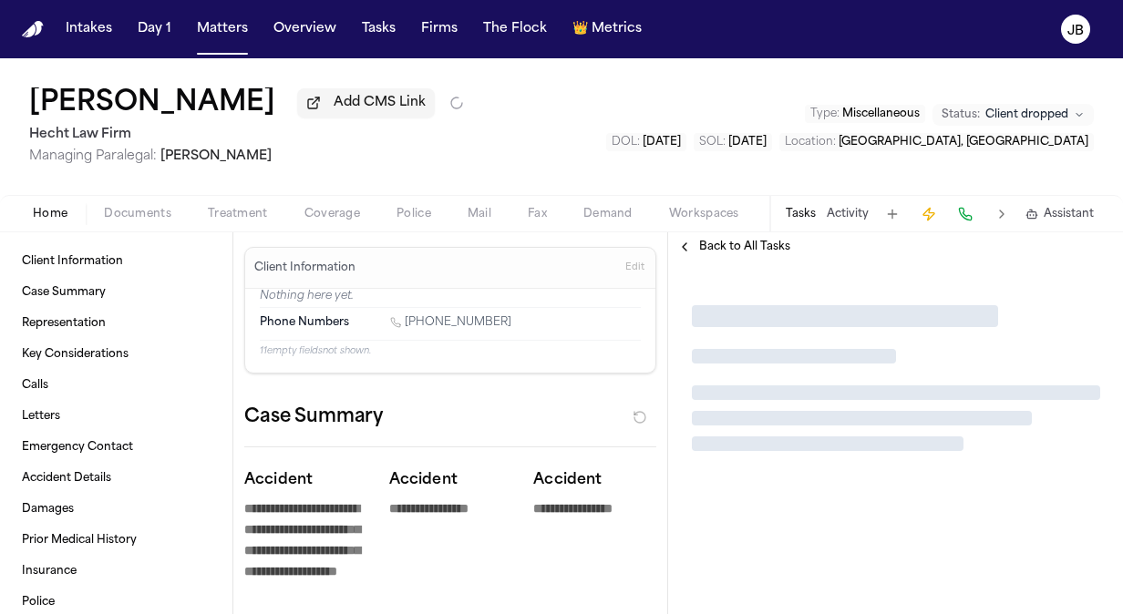
type textarea "*"
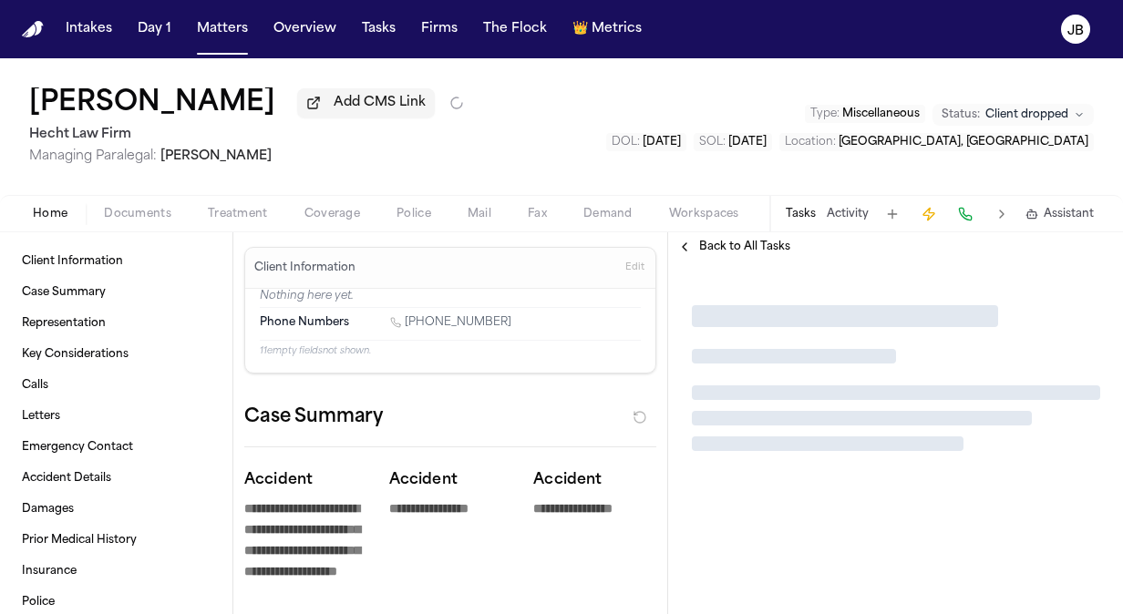
type textarea "*"
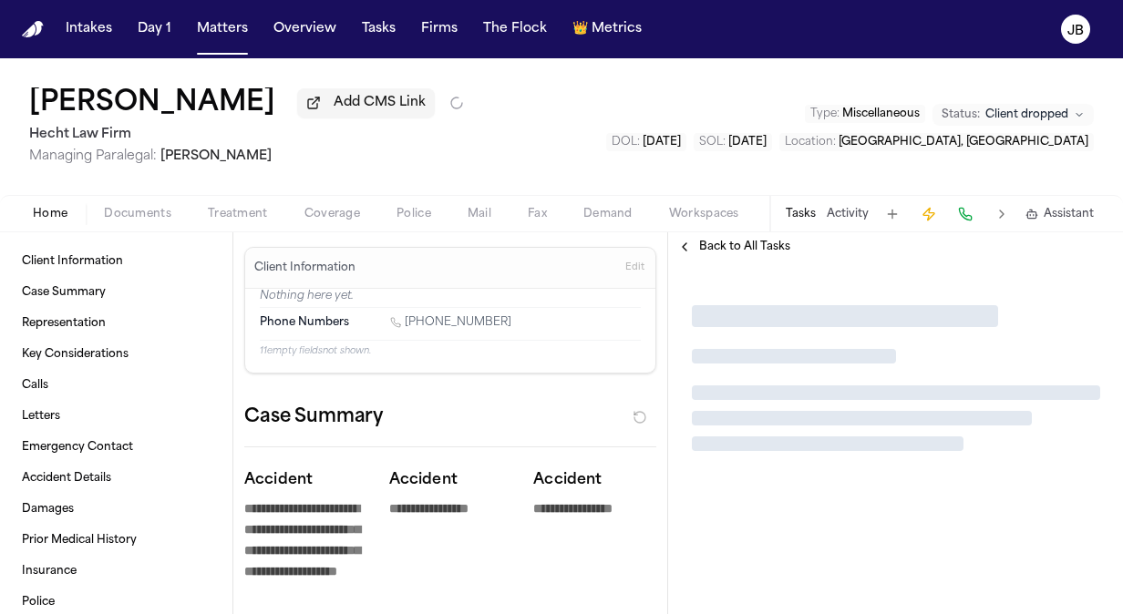
type textarea "*"
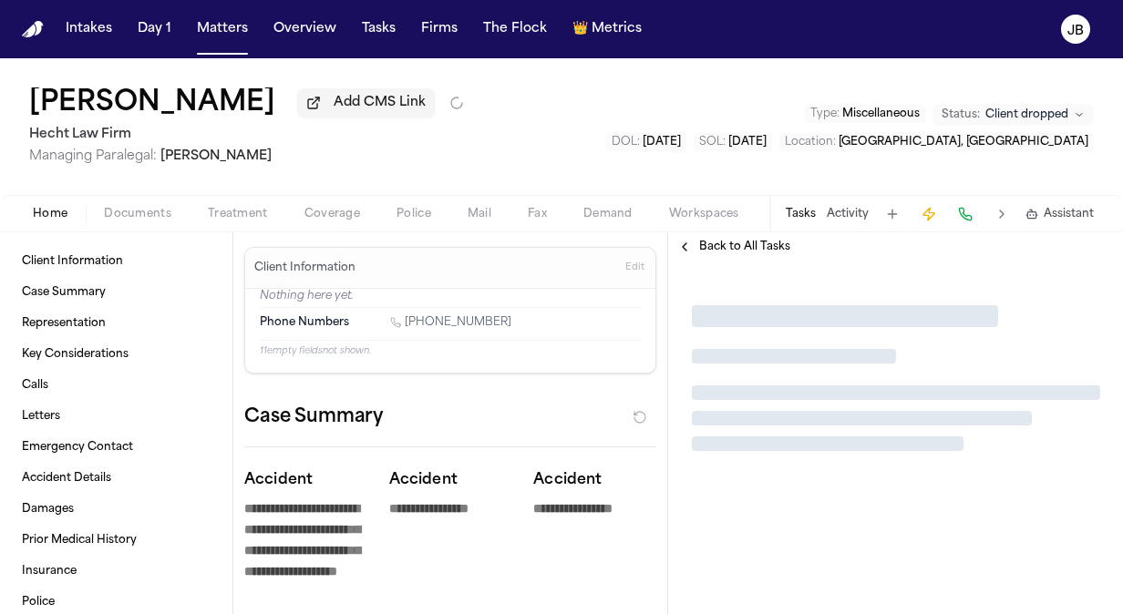
type textarea "*"
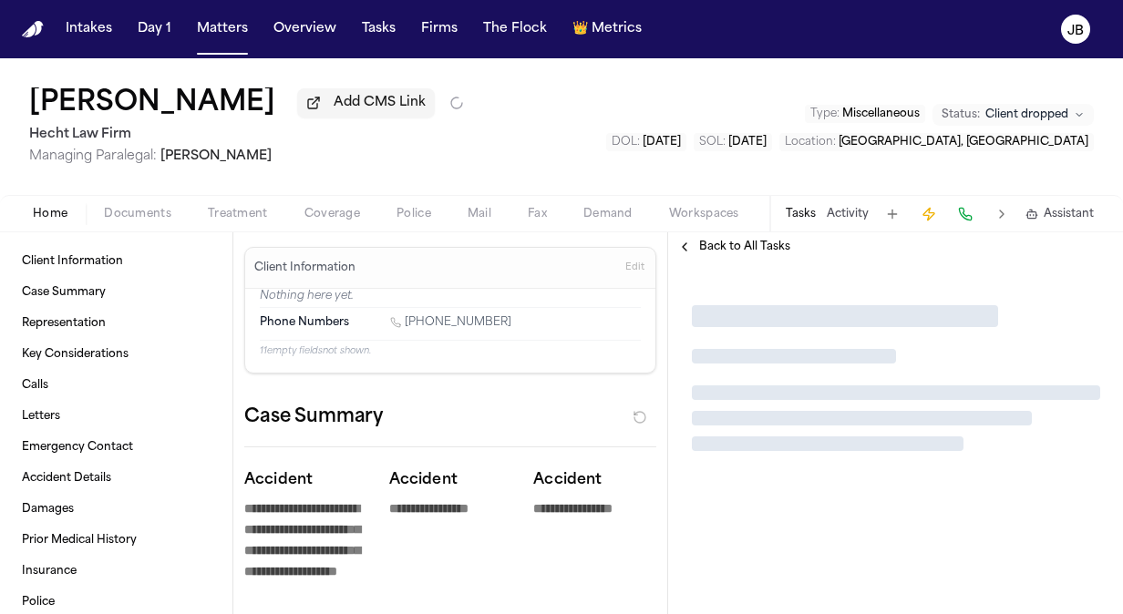
type textarea "*"
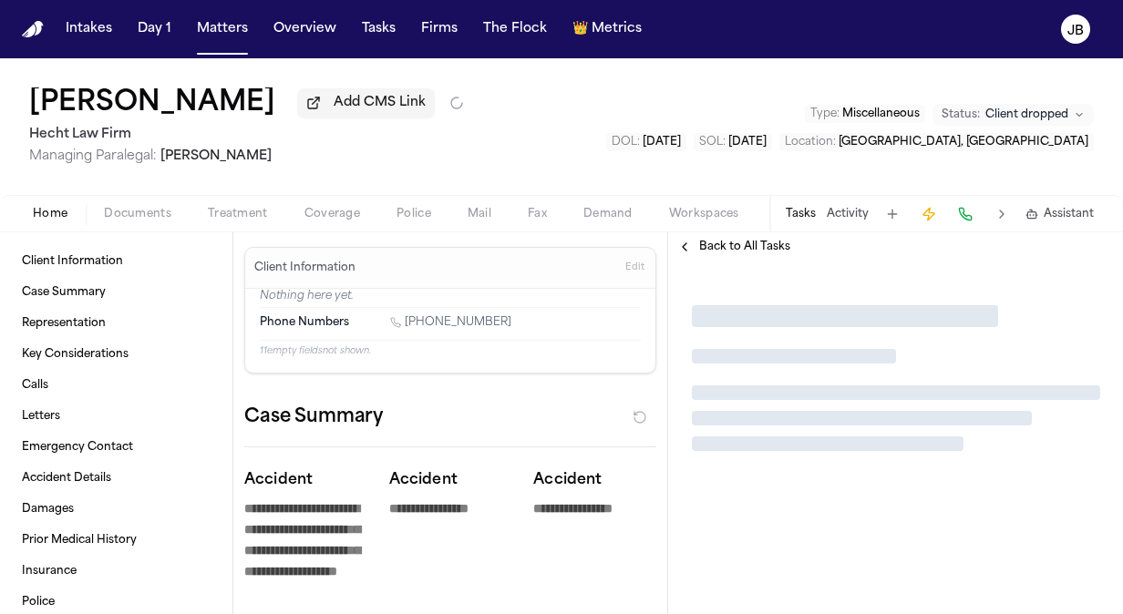
type textarea "*"
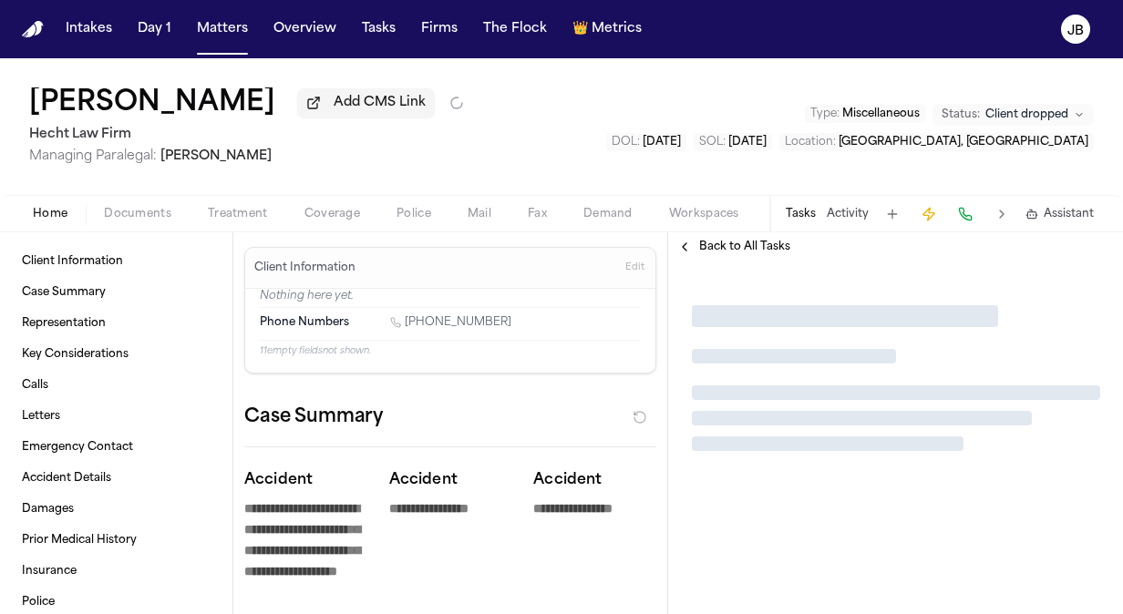
type textarea "*"
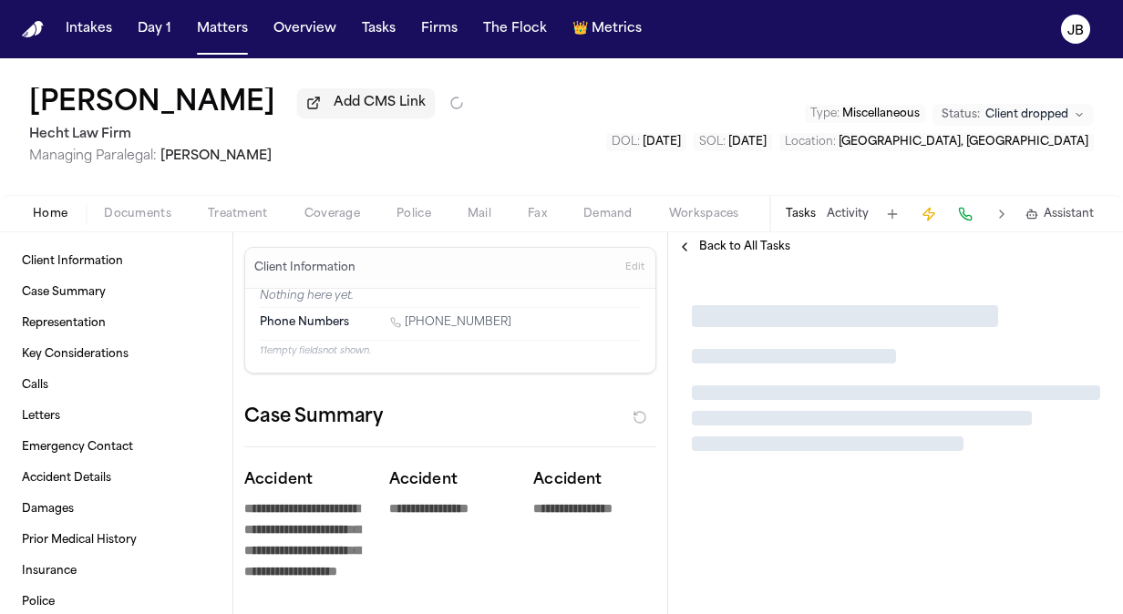
type textarea "*"
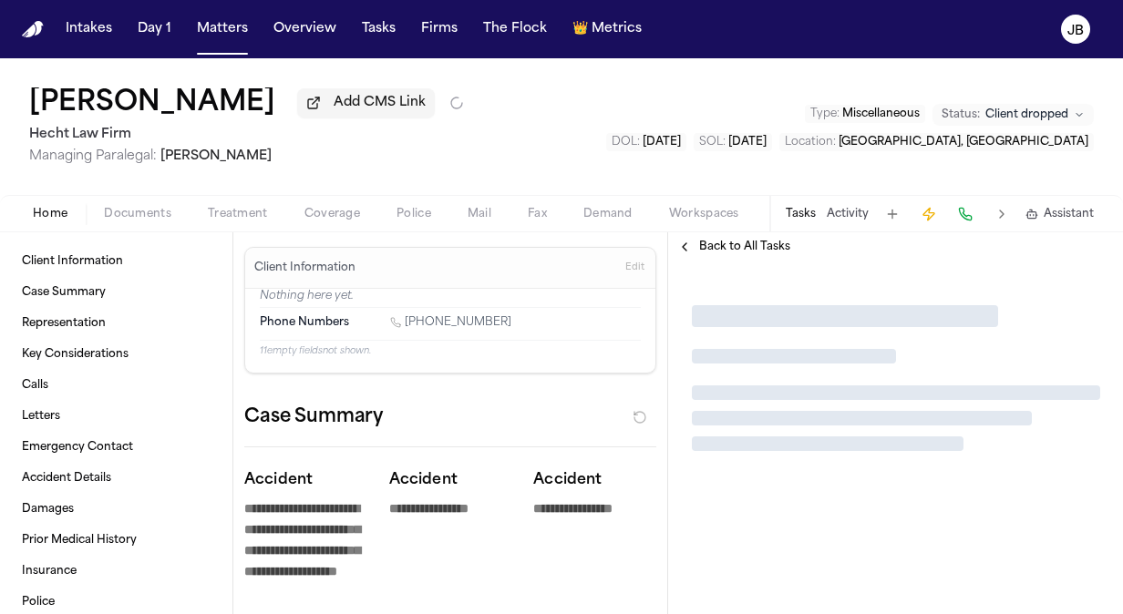
type textarea "*"
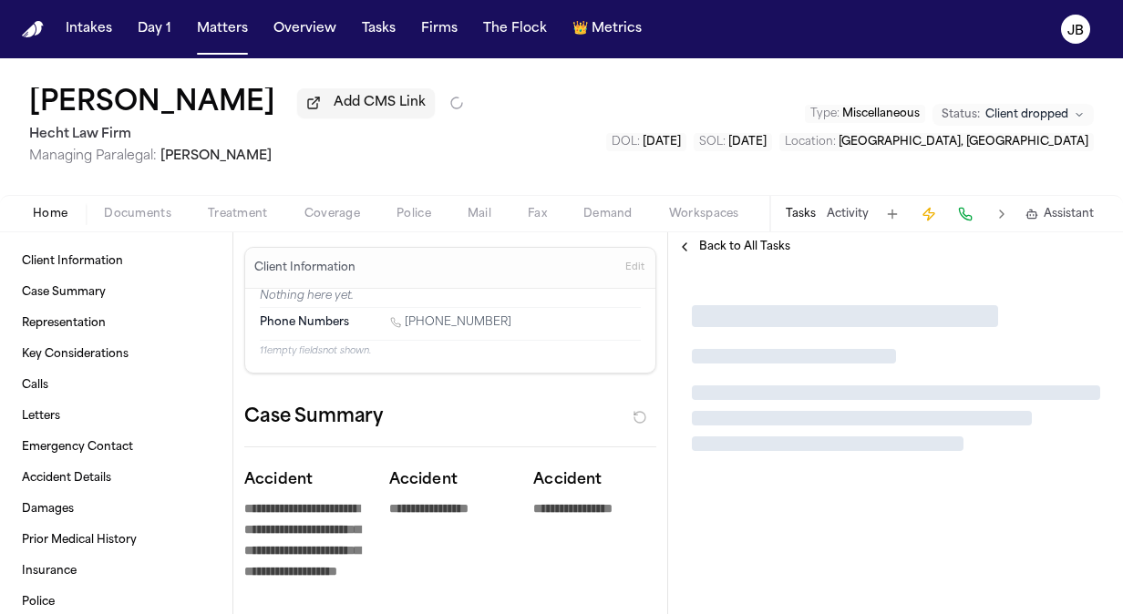
type textarea "*"
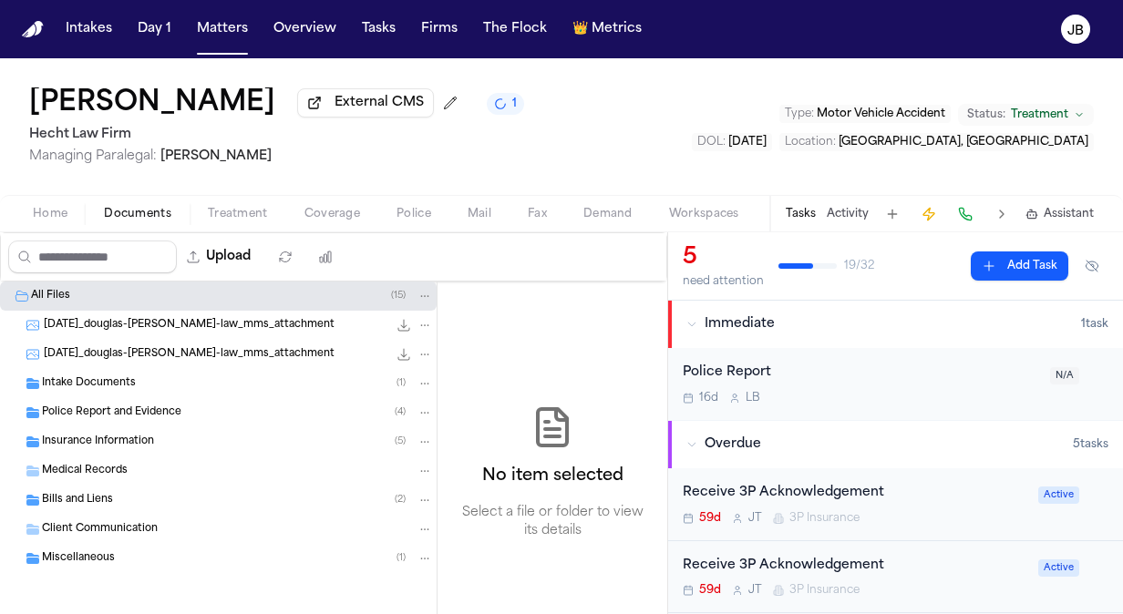
click at [93, 445] on span "Insurance Information" at bounding box center [98, 442] width 112 height 15
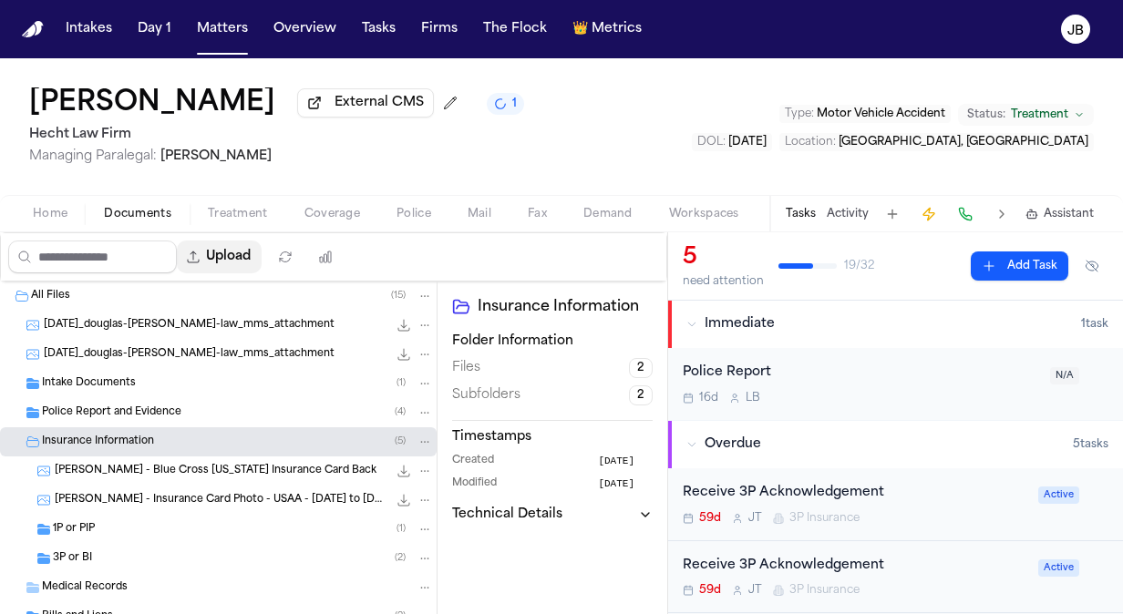
click at [253, 253] on button "Upload" at bounding box center [219, 257] width 85 height 33
select select "**********"
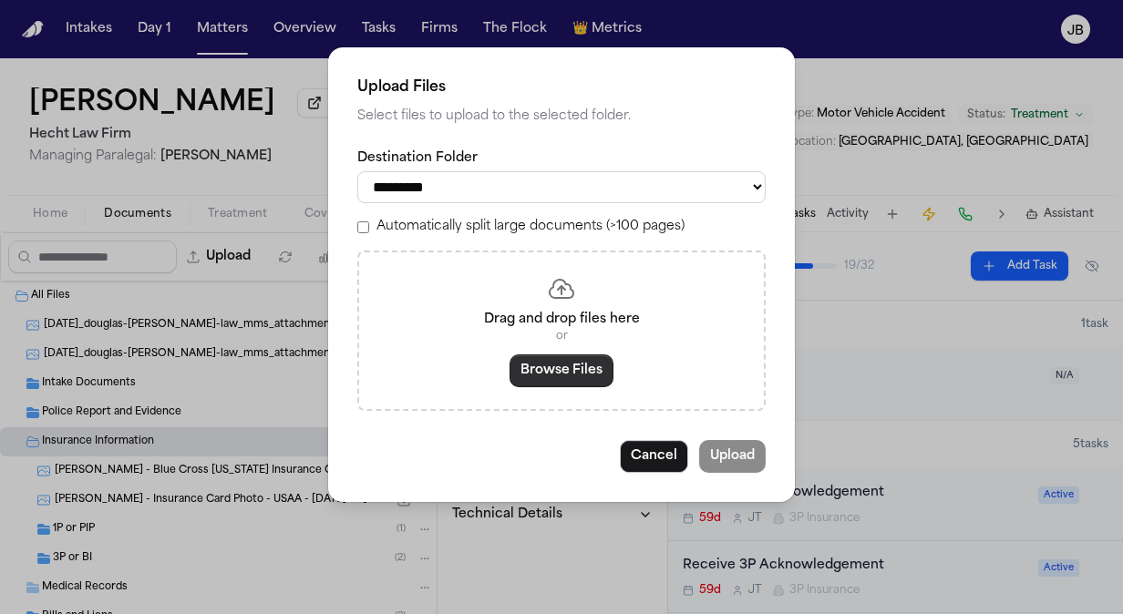
click at [534, 371] on button "Browse Files" at bounding box center [562, 371] width 104 height 33
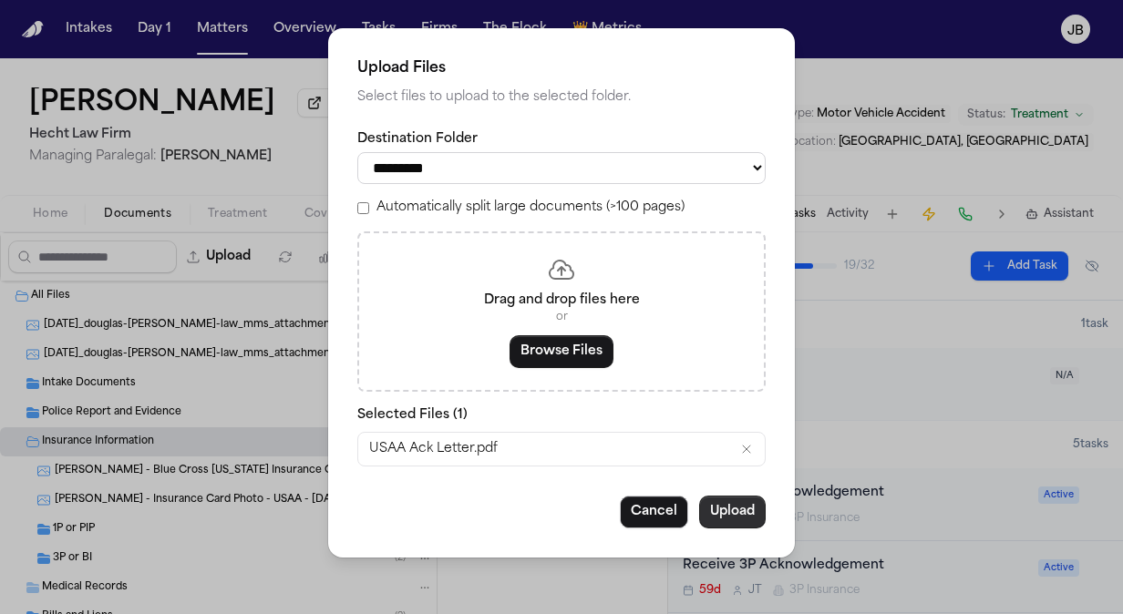
click at [714, 507] on button "Upload" at bounding box center [732, 512] width 67 height 33
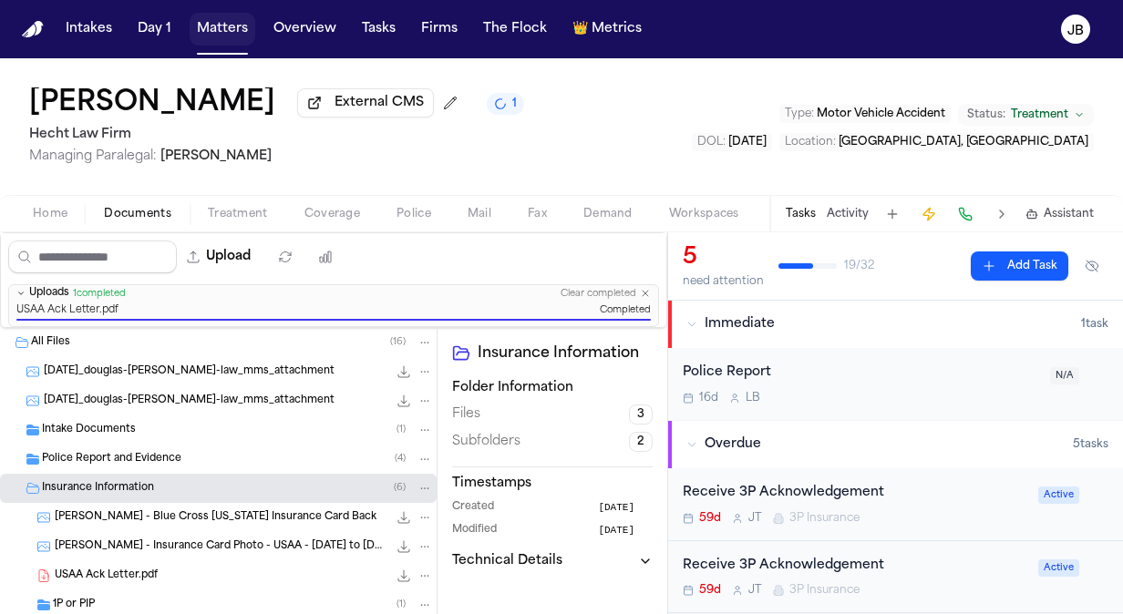
click at [224, 40] on button "Matters" at bounding box center [223, 29] width 66 height 33
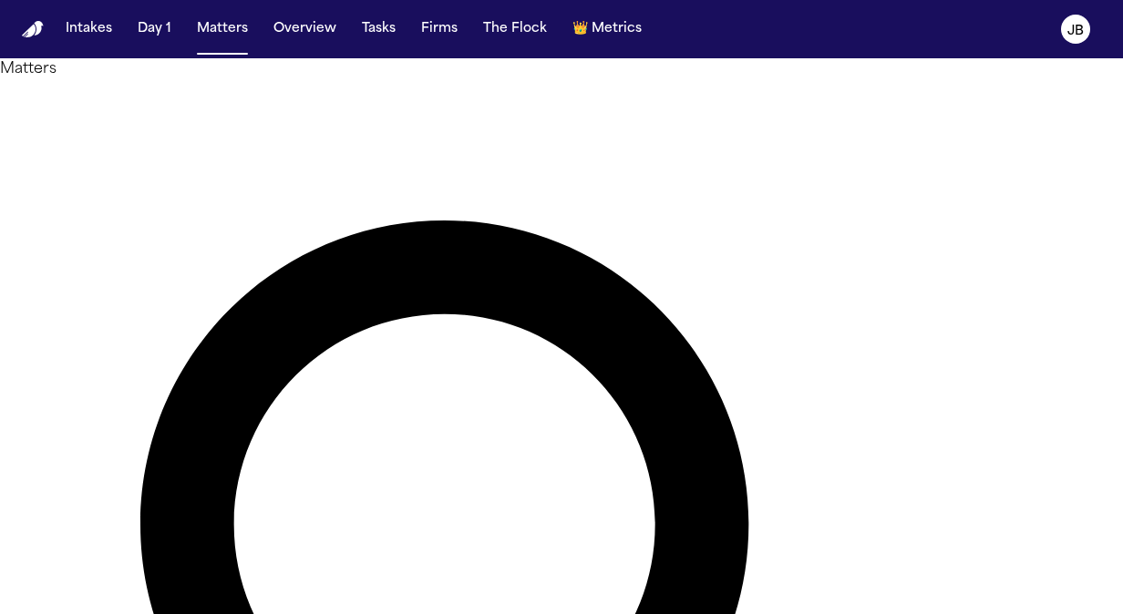
drag, startPoint x: 450, startPoint y: 103, endPoint x: -4, endPoint y: 168, distance: 458.5
click at [0, 168] on html "**********" at bounding box center [561, 307] width 1123 height 614
type input "*******"
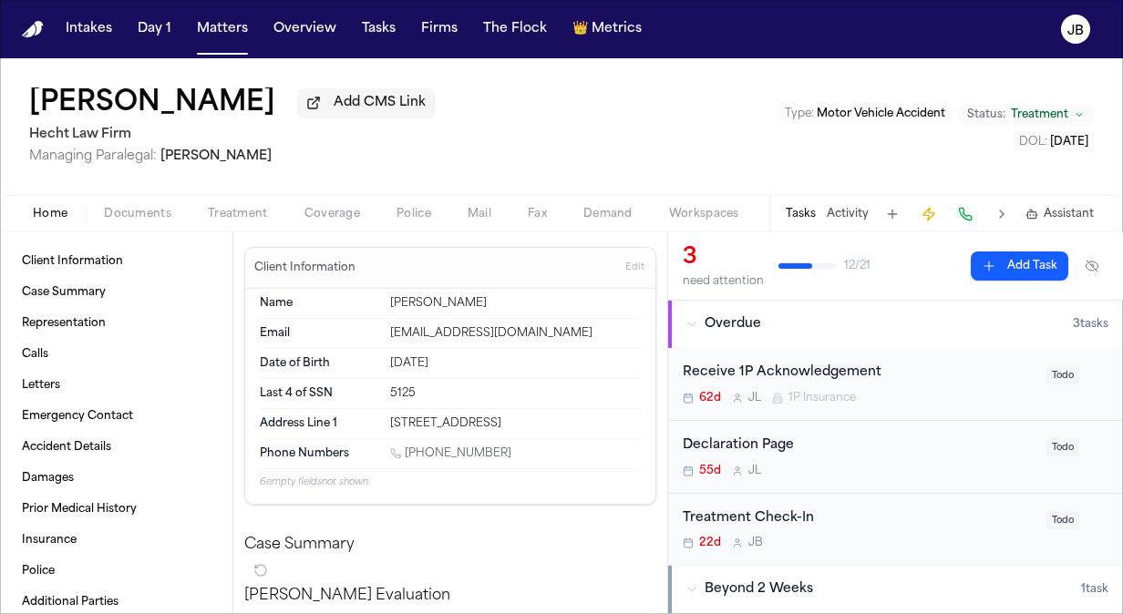
click at [170, 214] on span "Documents" at bounding box center [137, 214] width 67 height 15
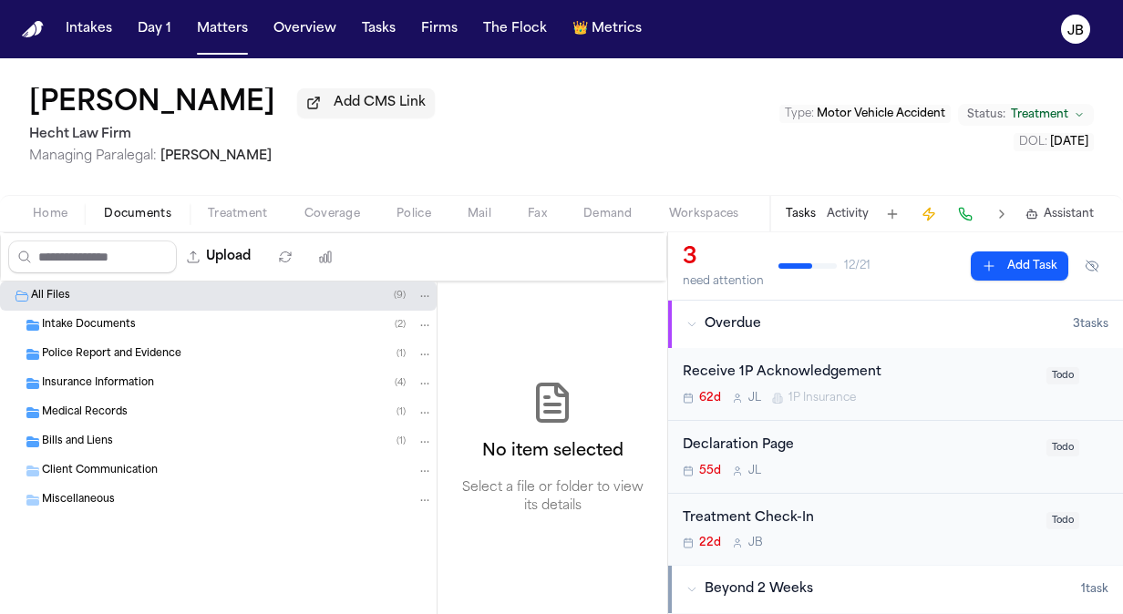
click at [80, 440] on span "Bills and Liens" at bounding box center [77, 442] width 71 height 15
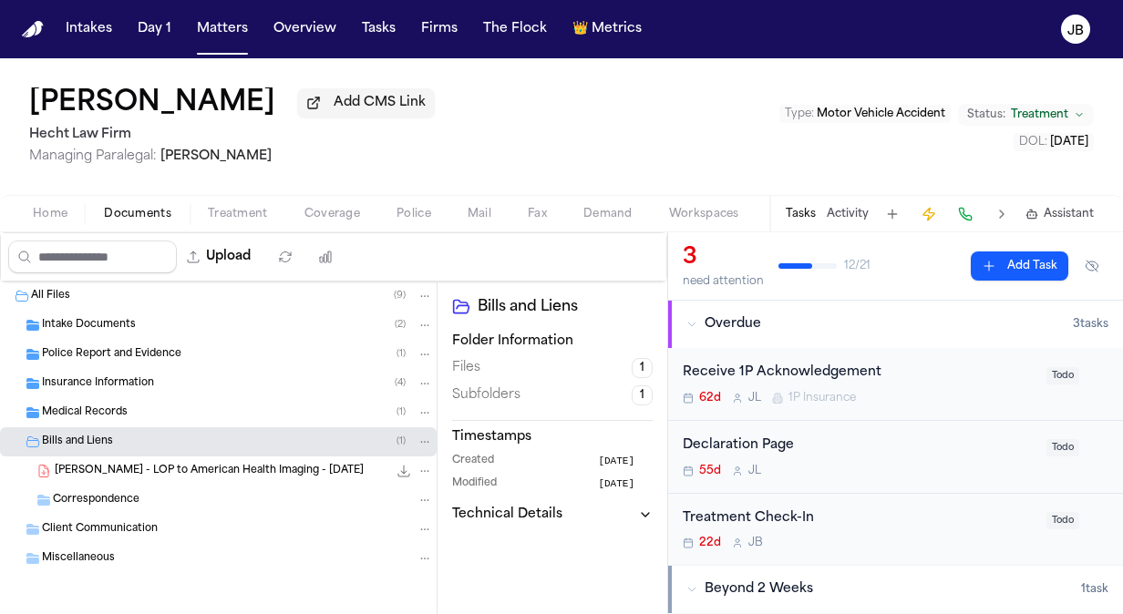
click at [261, 472] on span "[PERSON_NAME] - LOP to American Health Imaging - [DATE]" at bounding box center [209, 471] width 309 height 15
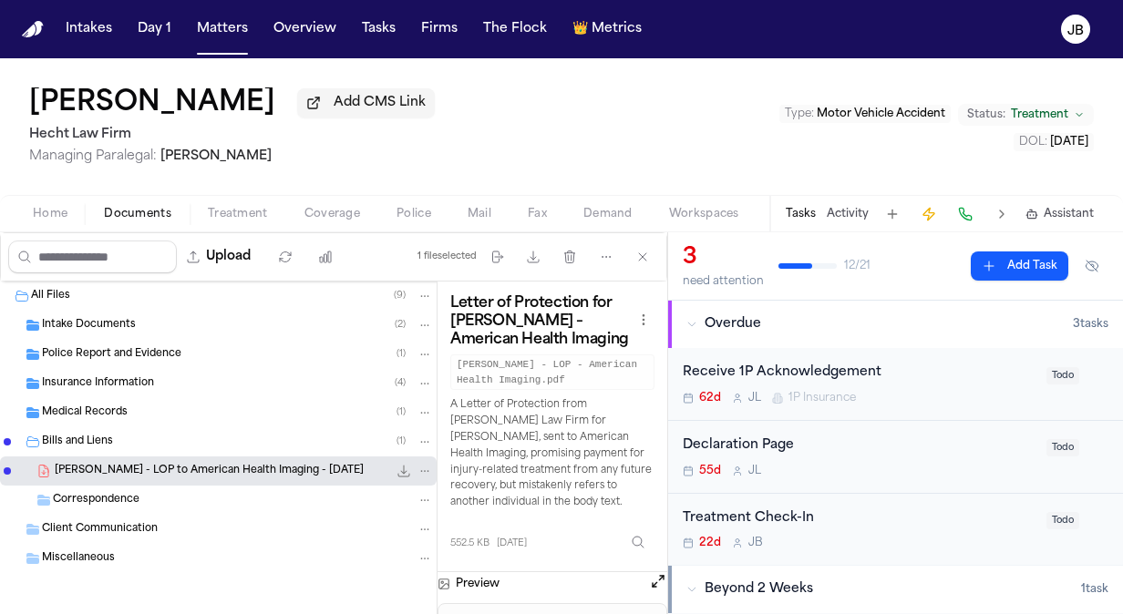
click at [664, 580] on button "Open preview" at bounding box center [658, 581] width 18 height 18
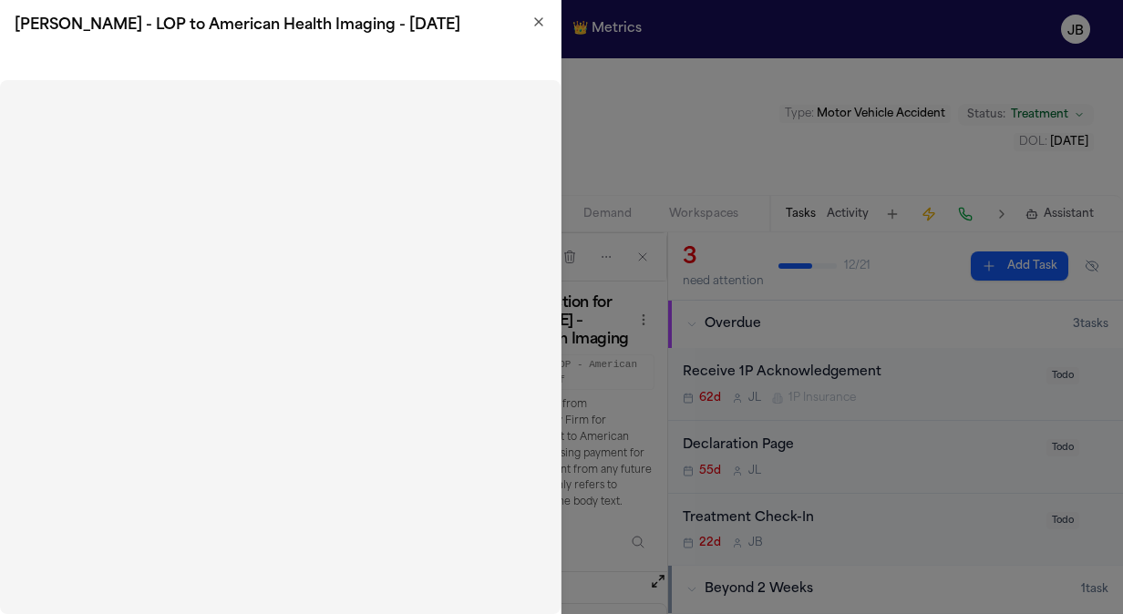
click at [537, 15] on icon "button" at bounding box center [538, 22] width 15 height 15
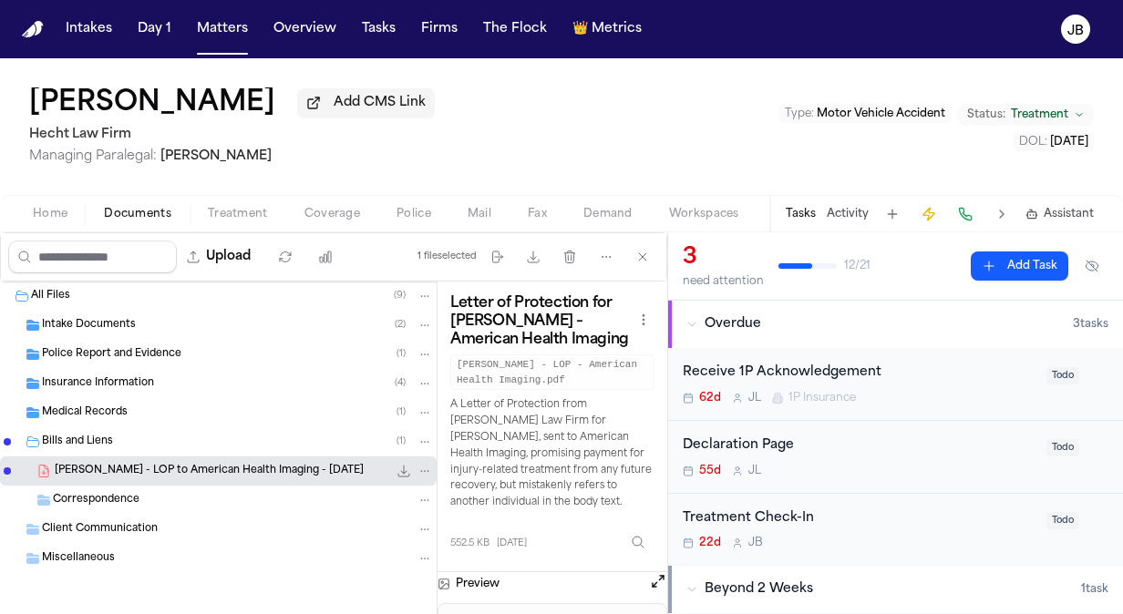
click at [418, 476] on icon "File: N. Sanchez - LOP to American Health Imaging - 8.11.25" at bounding box center [424, 471] width 13 height 13
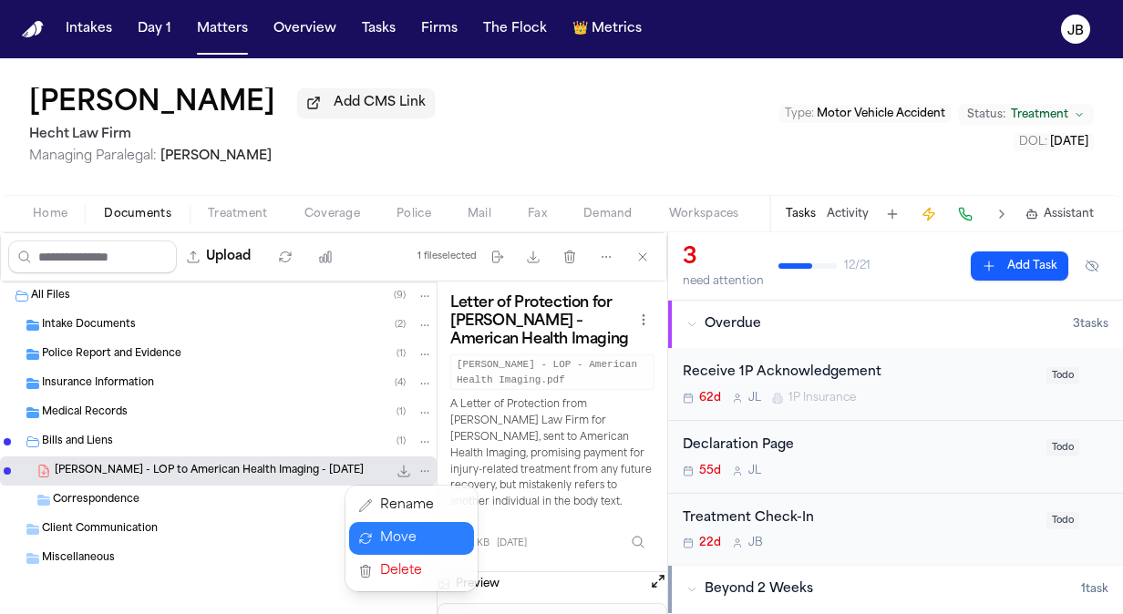
click at [392, 571] on span "Delete" at bounding box center [407, 572] width 54 height 22
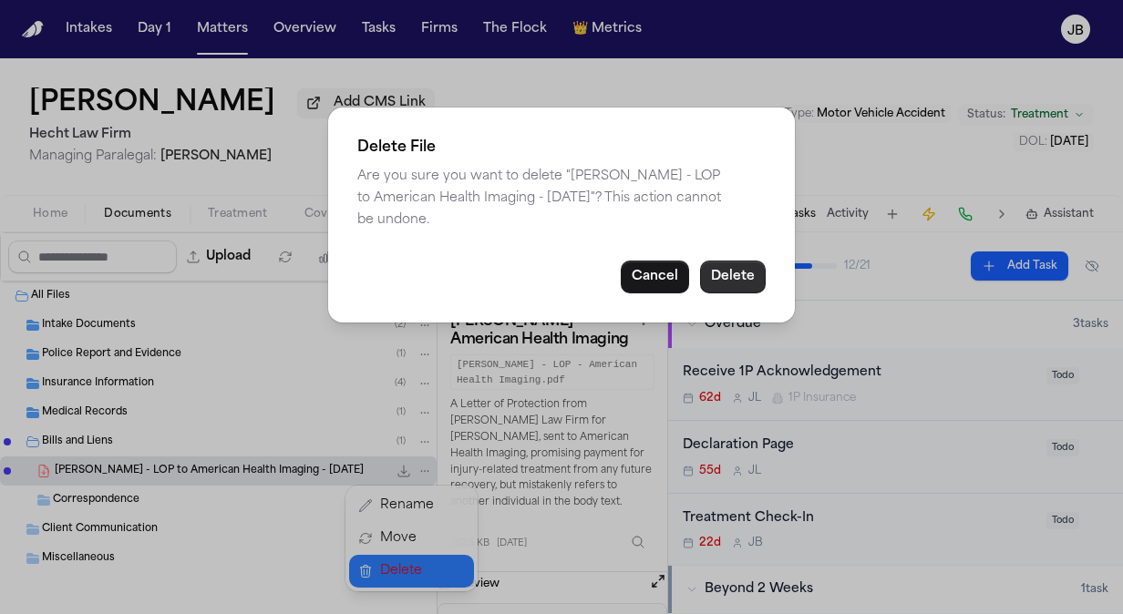
click at [727, 275] on button "Delete" at bounding box center [733, 277] width 66 height 33
click at [730, 261] on button "Delete" at bounding box center [733, 277] width 66 height 33
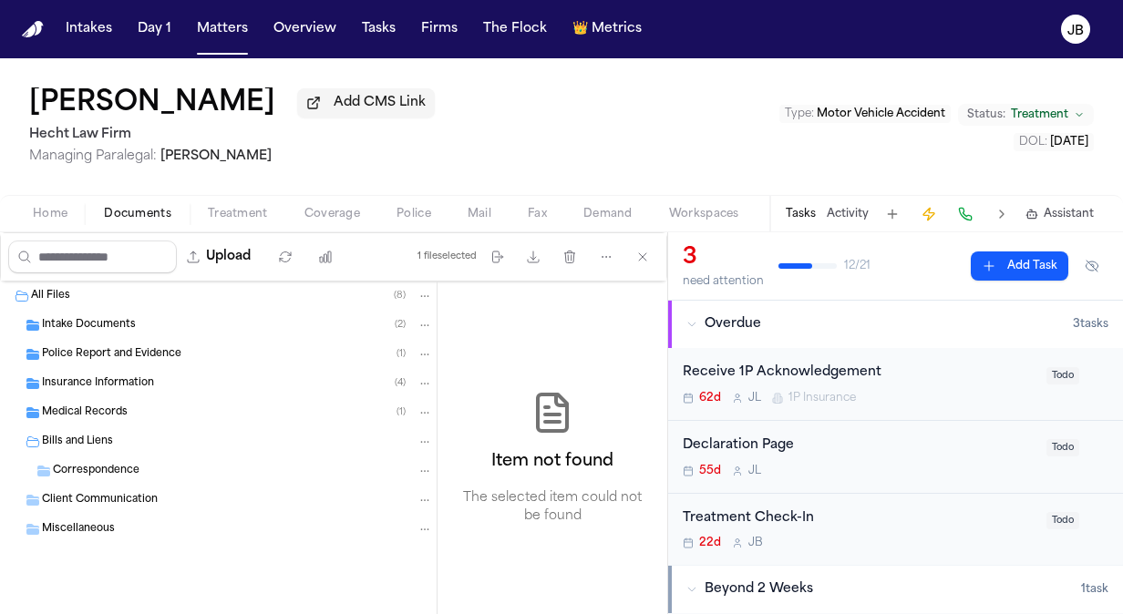
click at [170, 440] on div "Bills and Liens" at bounding box center [237, 442] width 391 height 16
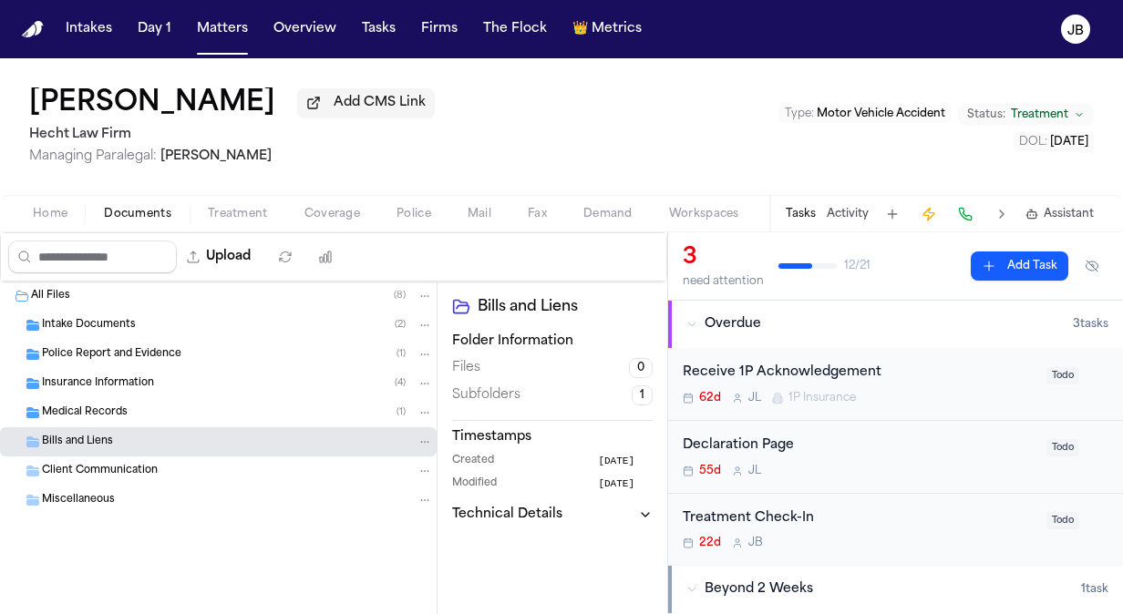
click at [235, 239] on div "Upload" at bounding box center [175, 256] width 348 height 47
click at [233, 254] on button "Upload" at bounding box center [219, 257] width 85 height 33
select select "**********"
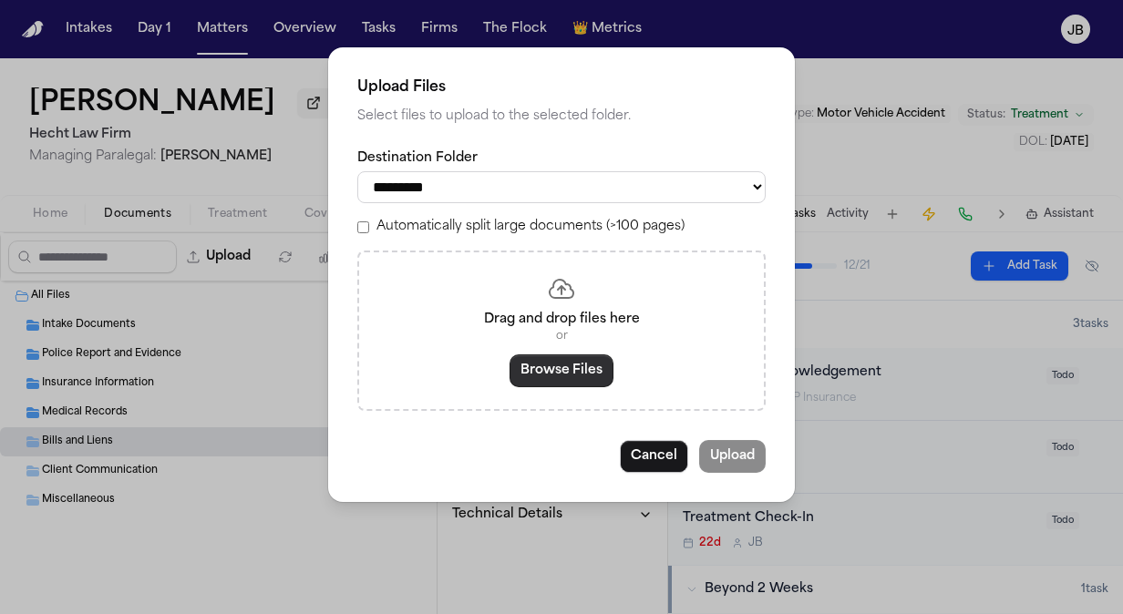
click at [603, 365] on button "Browse Files" at bounding box center [562, 371] width 104 height 33
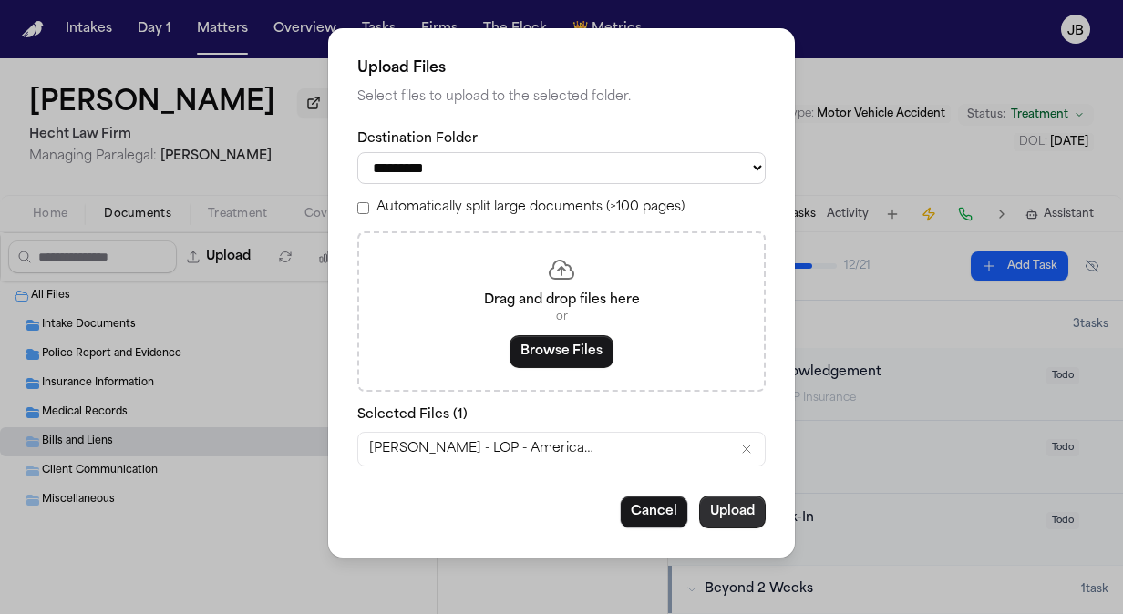
click at [737, 524] on button "Upload" at bounding box center [732, 512] width 67 height 33
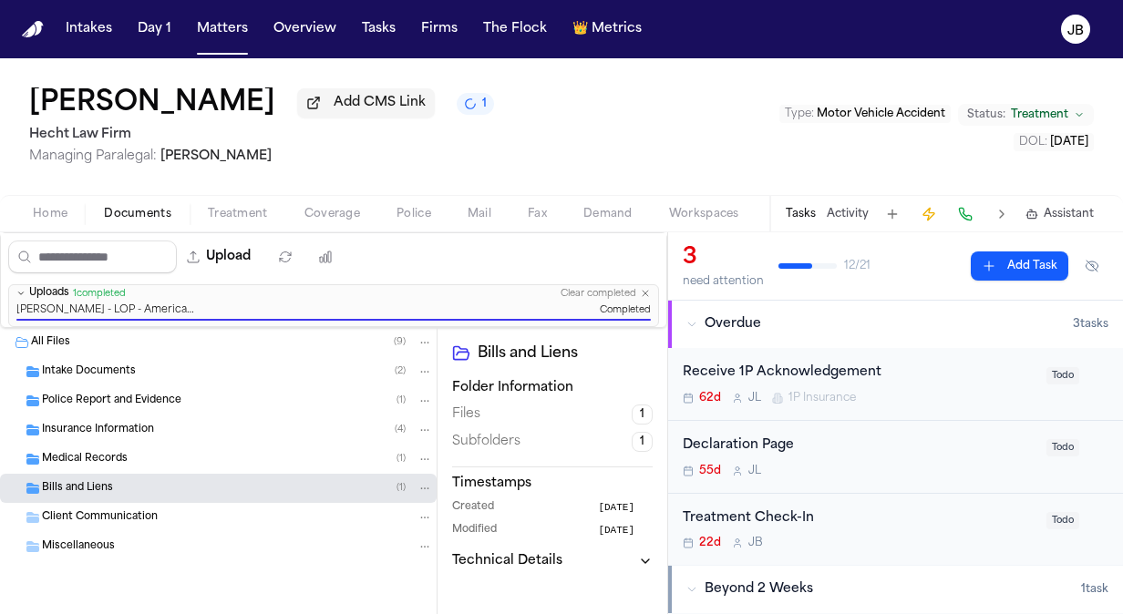
click at [233, 489] on div "Bills and Liens ( 1 )" at bounding box center [237, 488] width 391 height 16
click at [418, 513] on icon "File: N. Sanchez - LOP - American Health Imaging.pdf" at bounding box center [424, 517] width 13 height 13
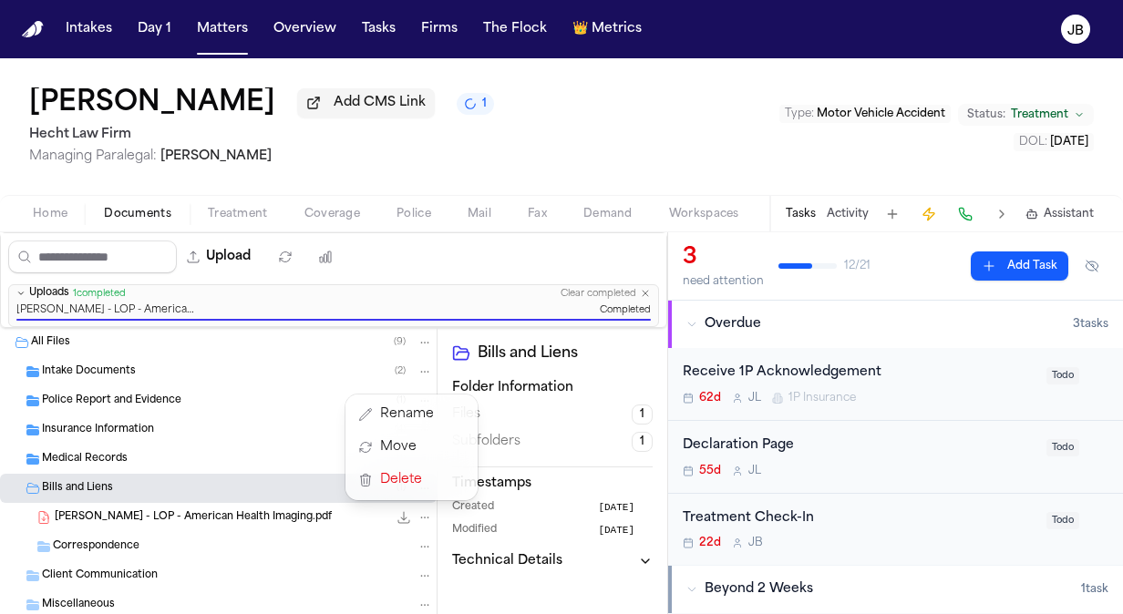
click at [387, 517] on div "837.4 KB • PDF" at bounding box center [410, 518] width 46 height 18
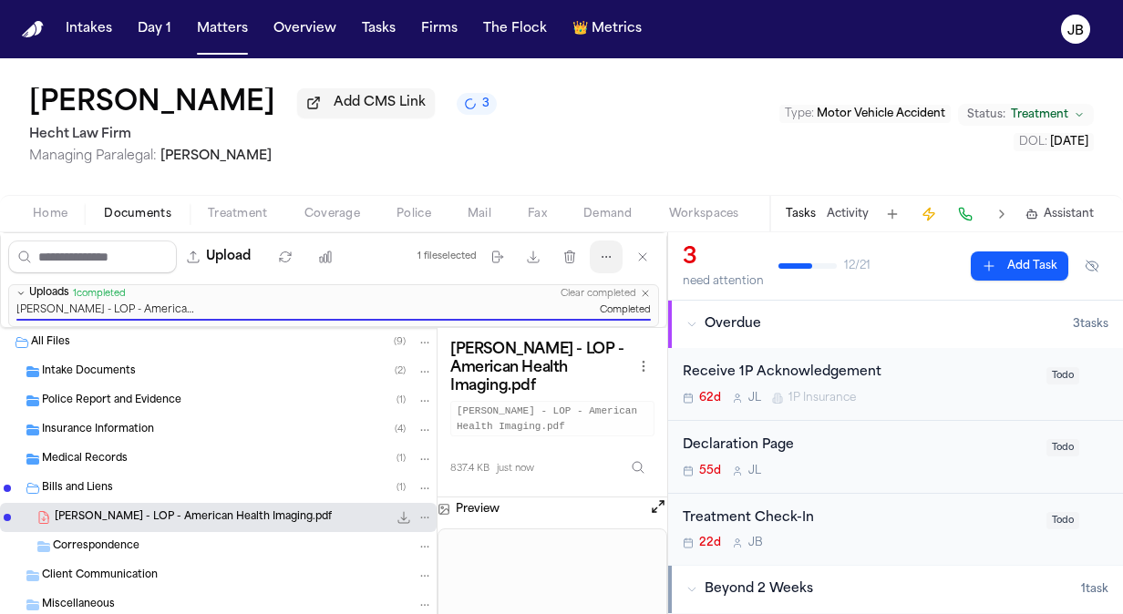
click at [613, 254] on icon "button" at bounding box center [606, 257] width 15 height 15
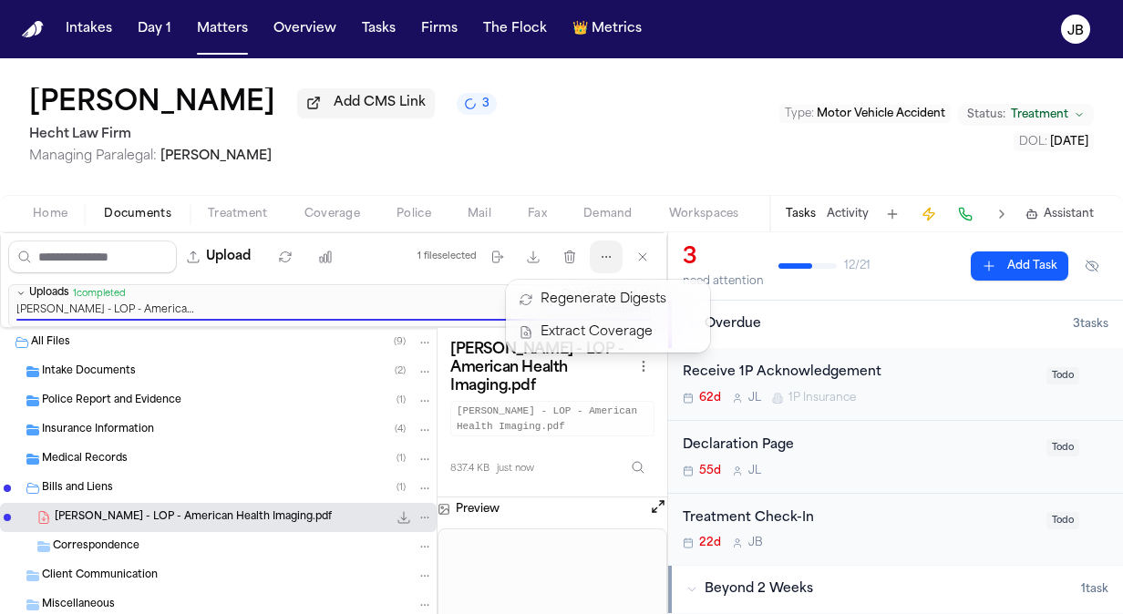
click at [658, 503] on div "Upload 1 file selected Move files Download files Delete files More actions Clea…" at bounding box center [333, 423] width 667 height 382
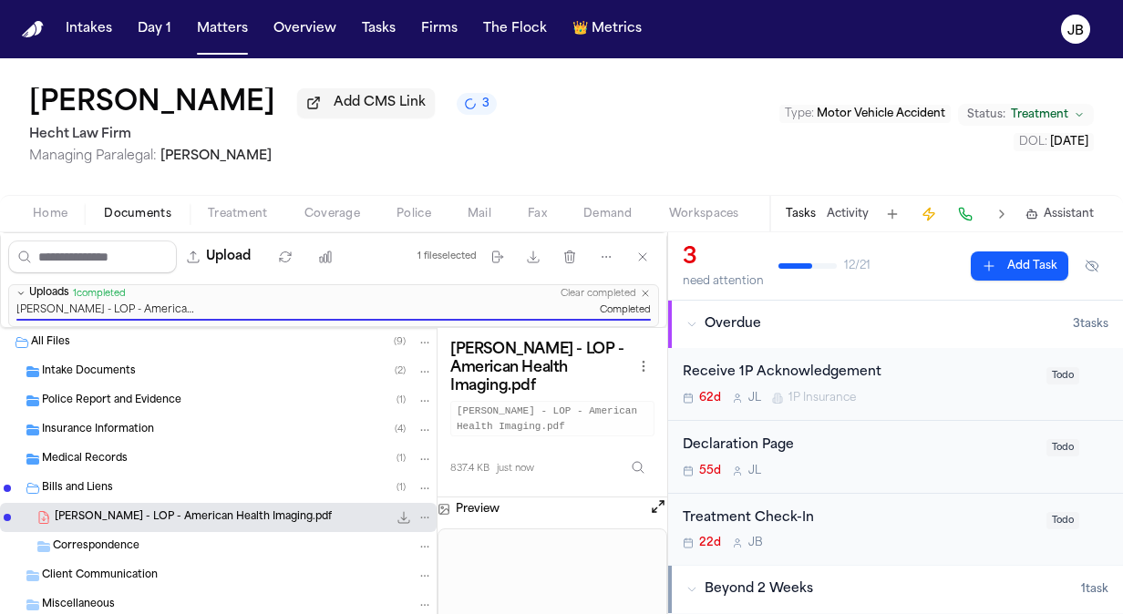
click at [658, 503] on button "Open preview" at bounding box center [658, 507] width 18 height 18
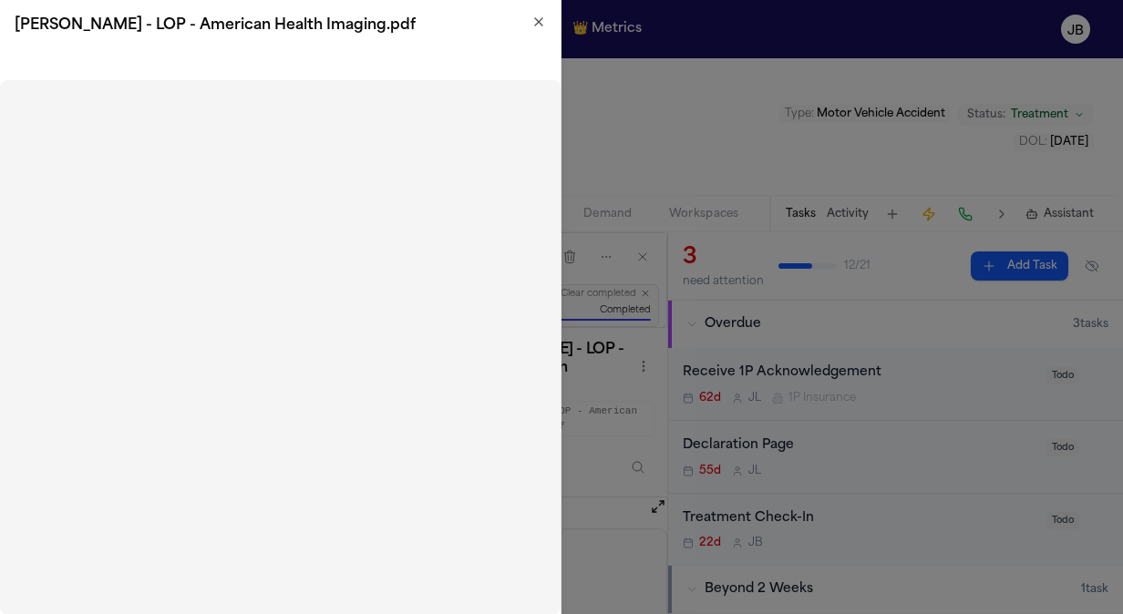
drag, startPoint x: 545, startPoint y: 80, endPoint x: 544, endPoint y: 17, distance: 62.9
click at [544, 17] on icon "button" at bounding box center [538, 22] width 15 height 15
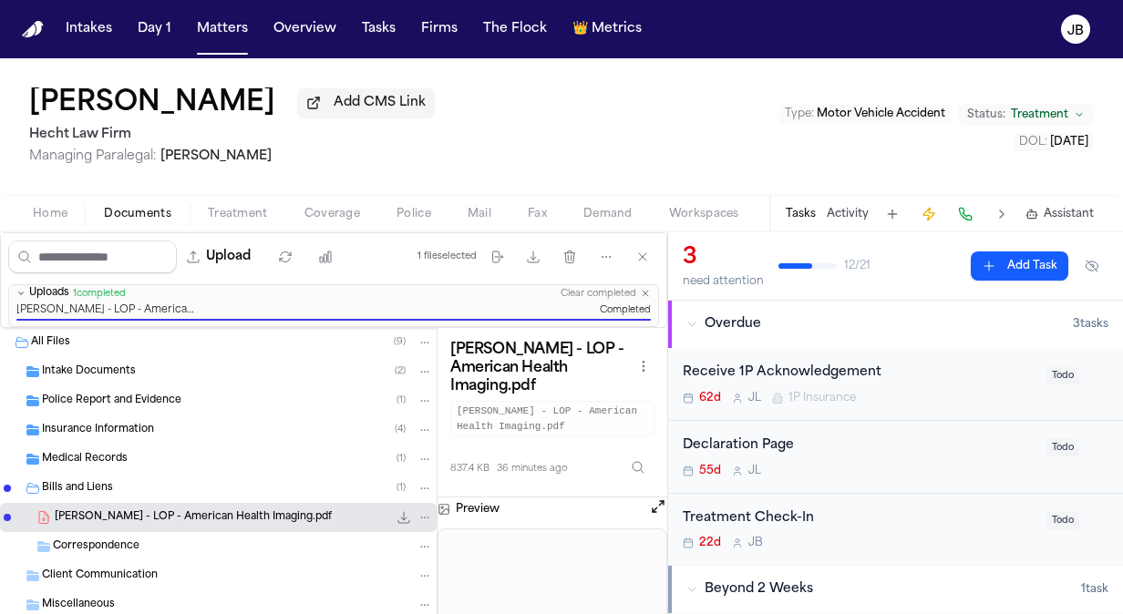
click at [900, 22] on nav "Intakes Day 1 Matters Overview Tasks Firms The Flock 👑 Metrics JB" at bounding box center [561, 29] width 1123 height 58
click at [1, 115] on div "Nicolas Sanchez Add CMS Link Hecht Law Firm Managing Paralegal: Jessica Barrett…" at bounding box center [561, 126] width 1123 height 137
click at [211, 26] on button "Matters" at bounding box center [223, 29] width 66 height 33
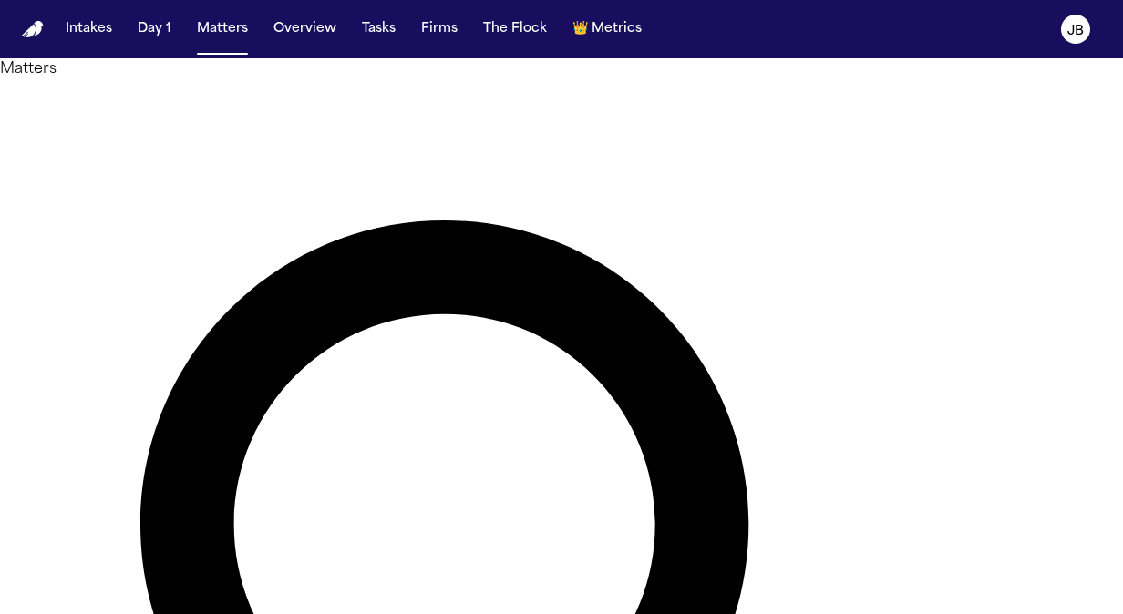
type input "******"
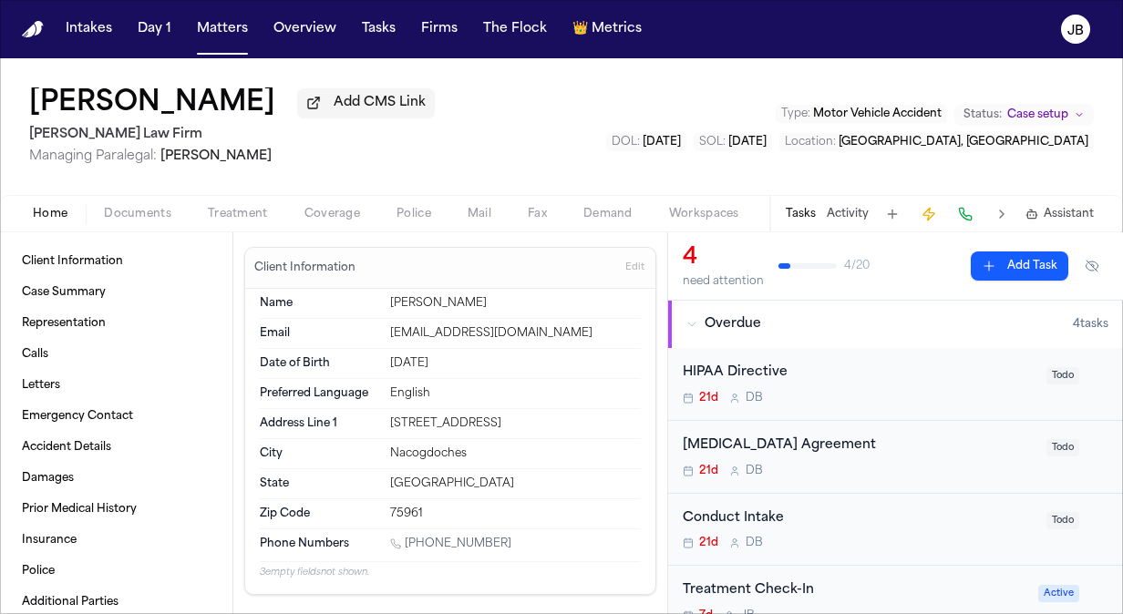
click at [596, 144] on div "Joseph Castilleja Add CMS Link Ruy Mireles Law Firm Managing Paralegal: Jessica…" at bounding box center [561, 126] width 1123 height 137
click at [232, 33] on button "Matters" at bounding box center [223, 29] width 66 height 33
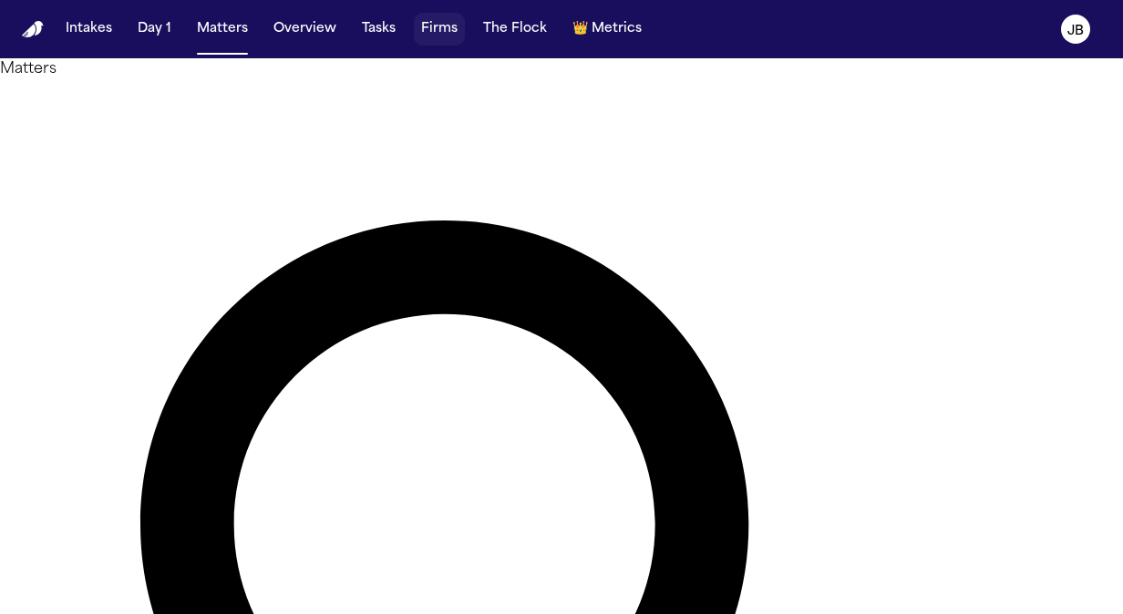
click at [438, 29] on button "Firms" at bounding box center [439, 29] width 51 height 33
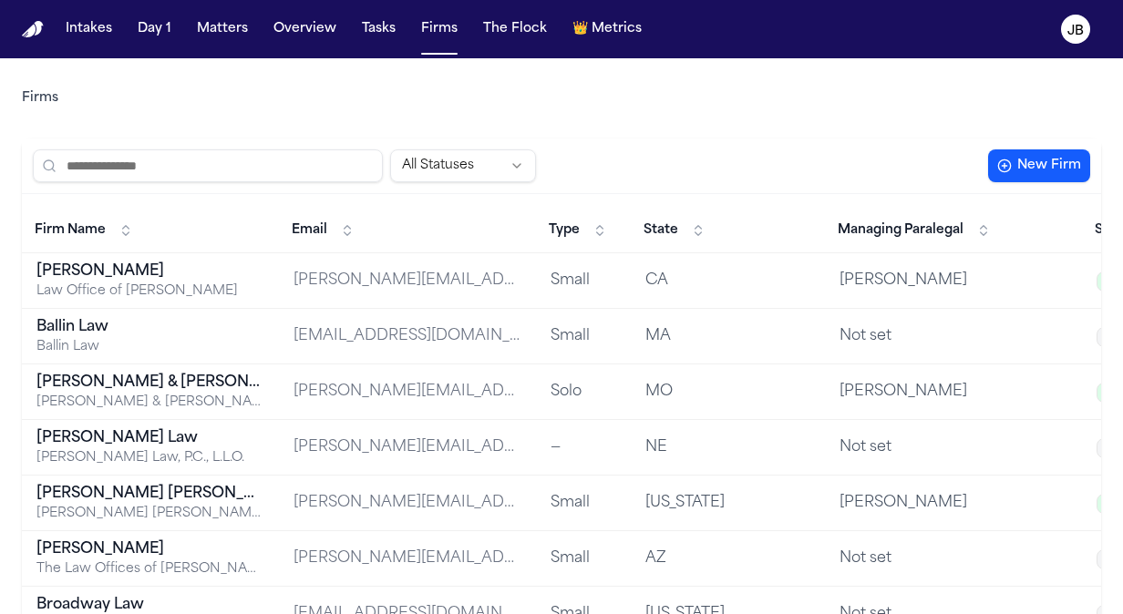
click at [128, 168] on input "search" at bounding box center [208, 165] width 350 height 33
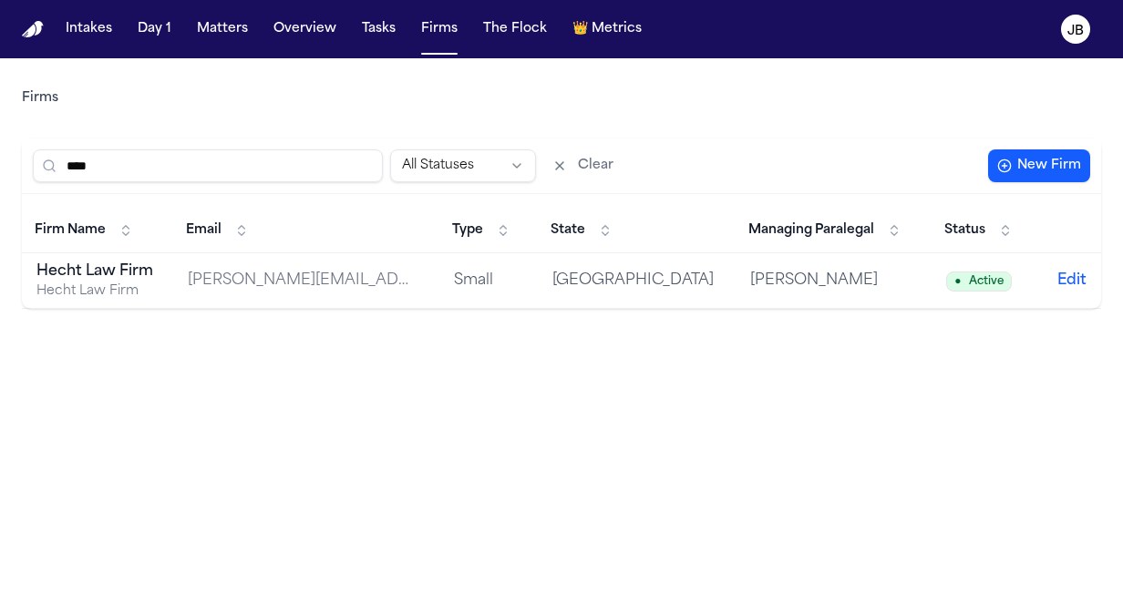
type input "****"
click at [92, 280] on div "Hecht Law Firm" at bounding box center [97, 272] width 122 height 22
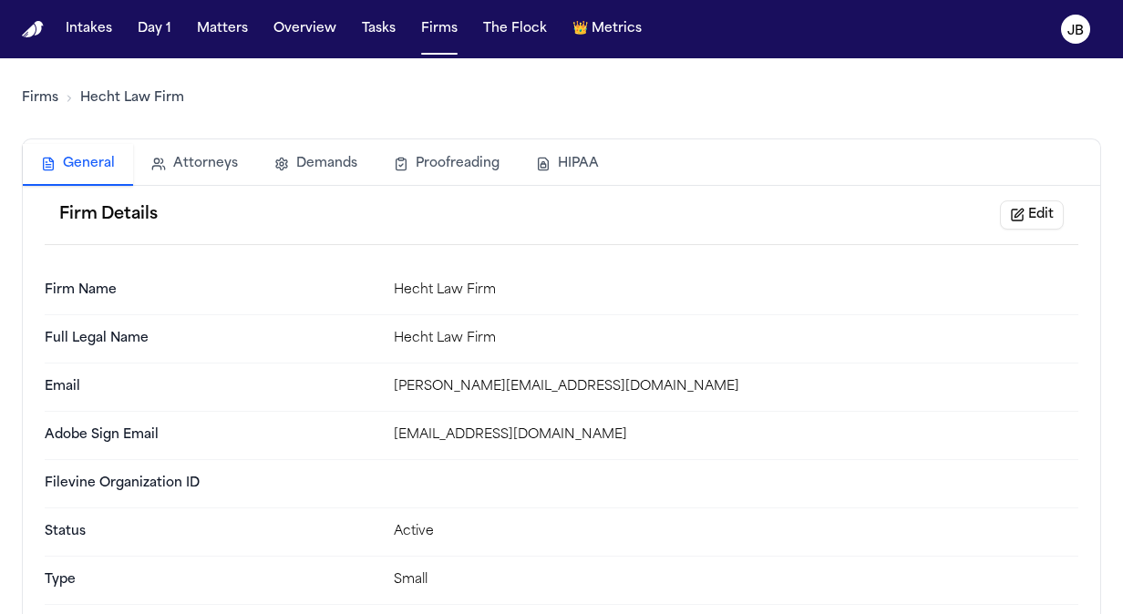
click at [227, 157] on button "Attorneys" at bounding box center [194, 164] width 123 height 40
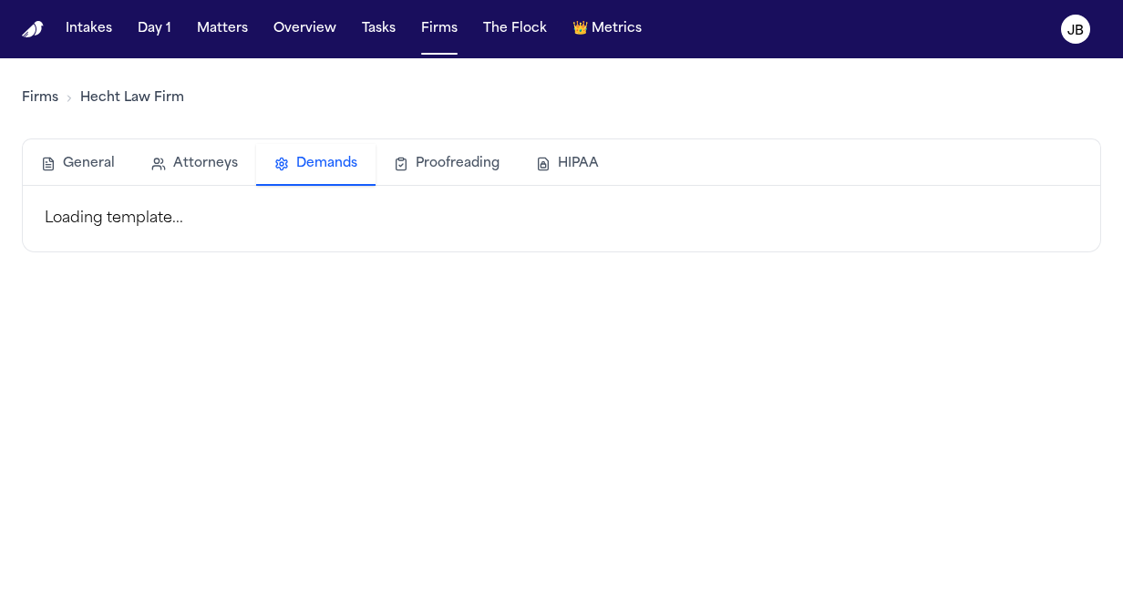
click at [310, 162] on button "Demands" at bounding box center [315, 165] width 119 height 42
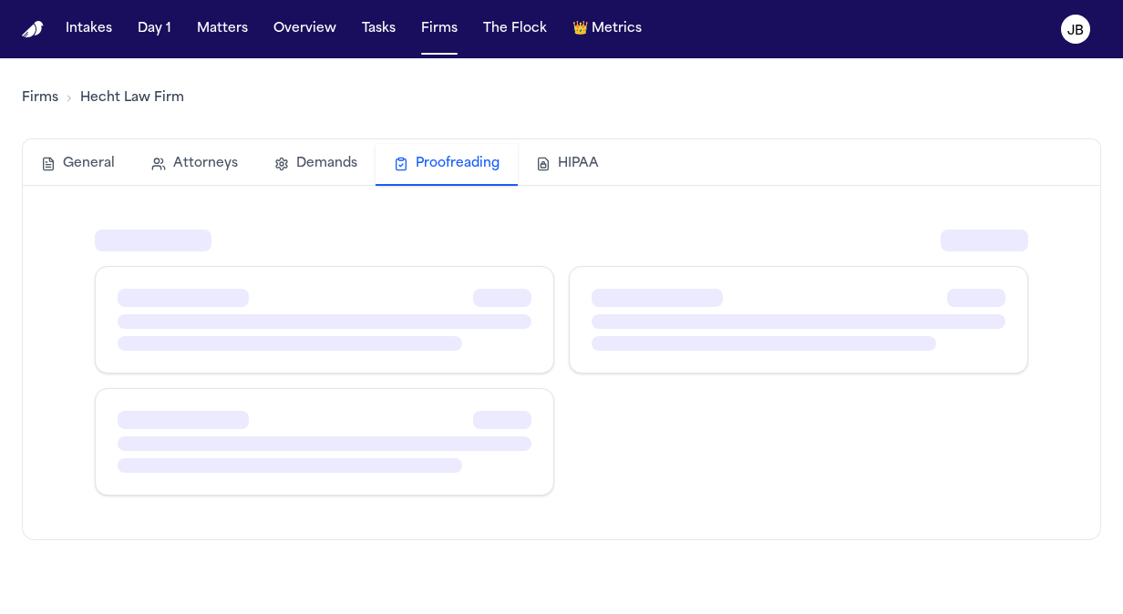
click at [452, 153] on button "Proofreading" at bounding box center [447, 165] width 142 height 42
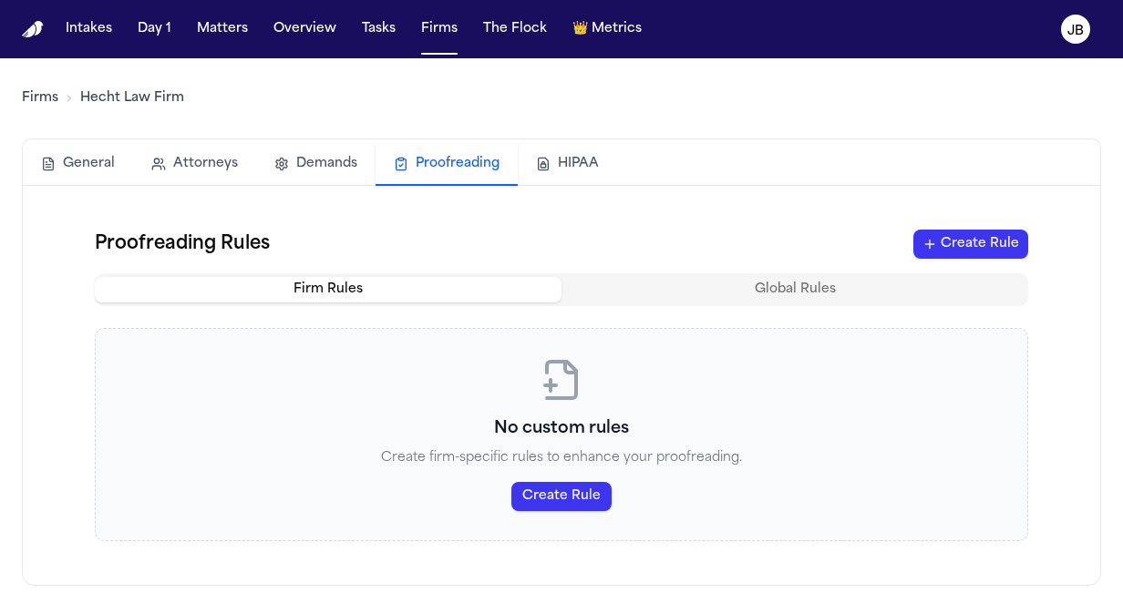
click at [578, 160] on button "HIPAA" at bounding box center [567, 164] width 99 height 40
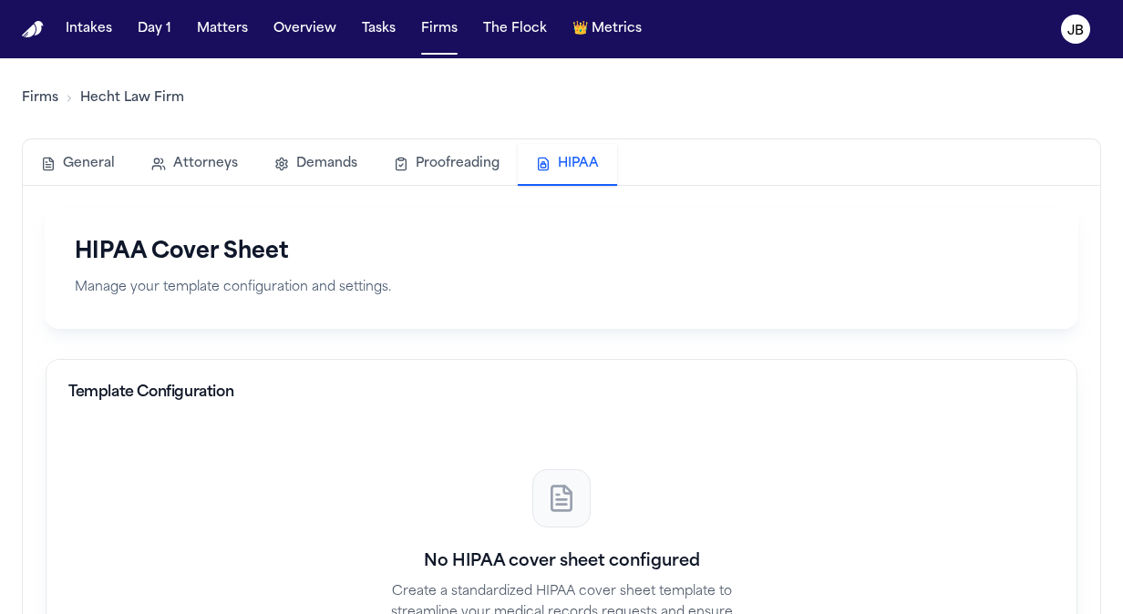
click at [98, 146] on button "General" at bounding box center [78, 164] width 110 height 40
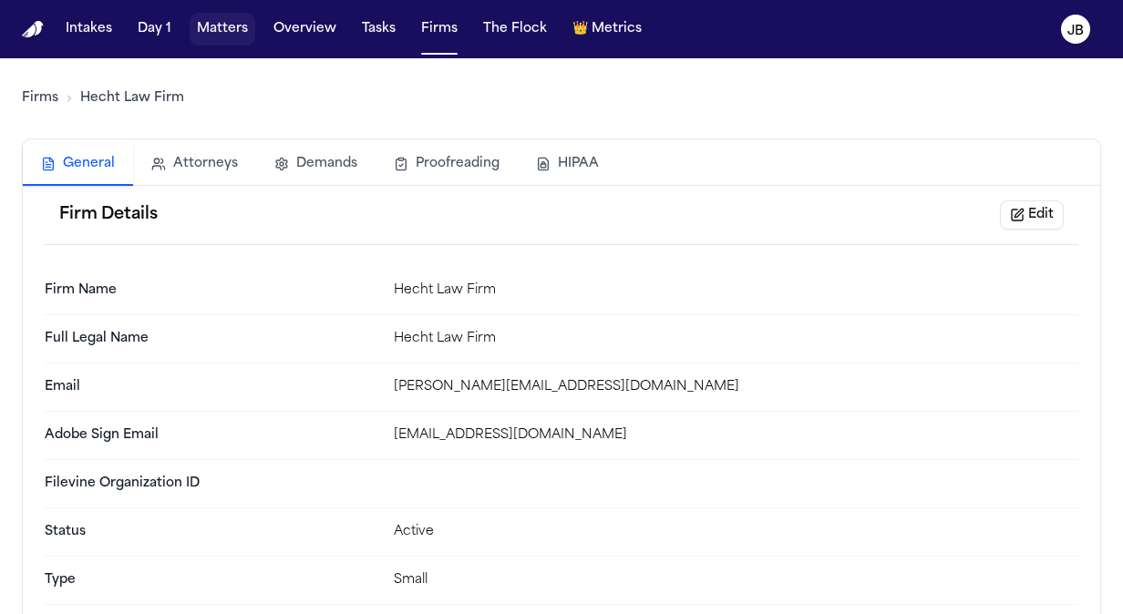
click at [226, 26] on button "Matters" at bounding box center [223, 29] width 66 height 33
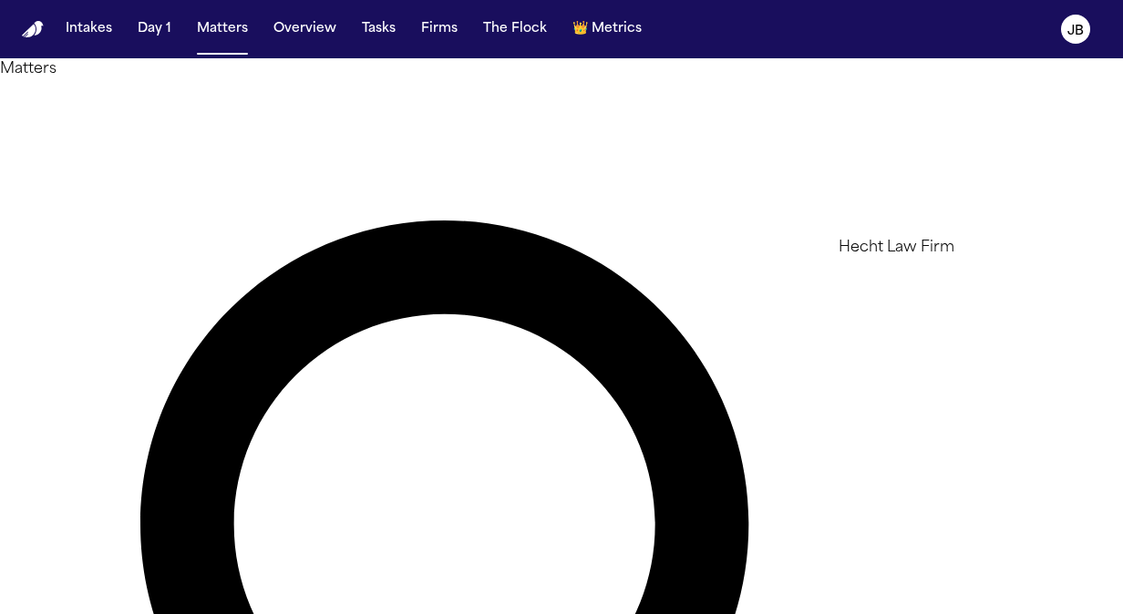
type input "*****"
click at [902, 259] on li "Hecht Law Firm" at bounding box center [968, 248] width 259 height 22
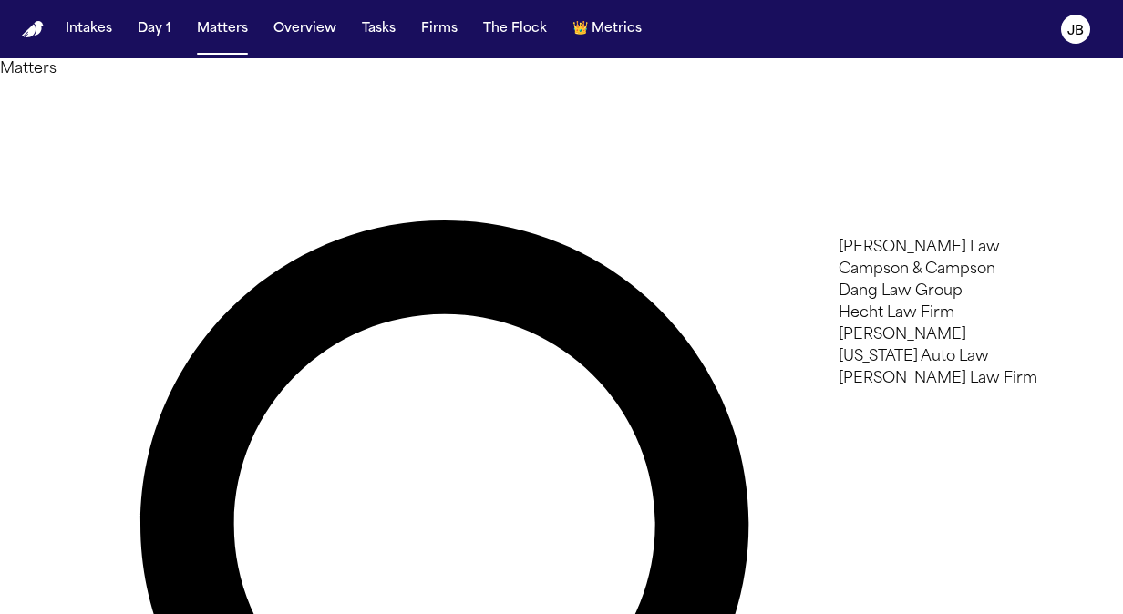
click at [563, 613] on div at bounding box center [561, 614] width 1123 height 0
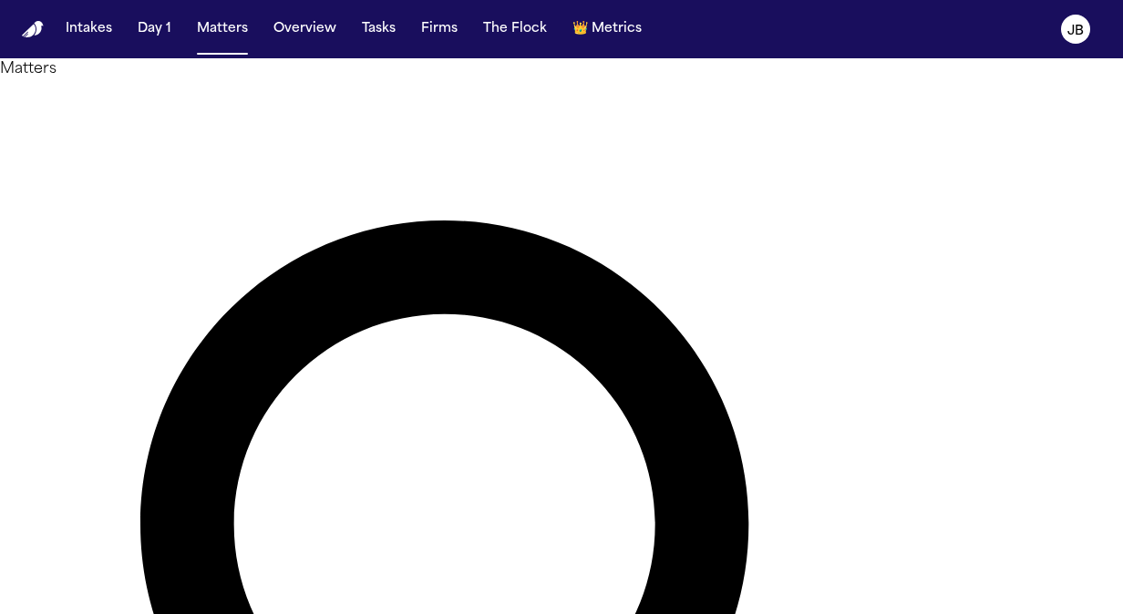
drag, startPoint x: 563, startPoint y: 115, endPoint x: 15, endPoint y: 102, distance: 548.0
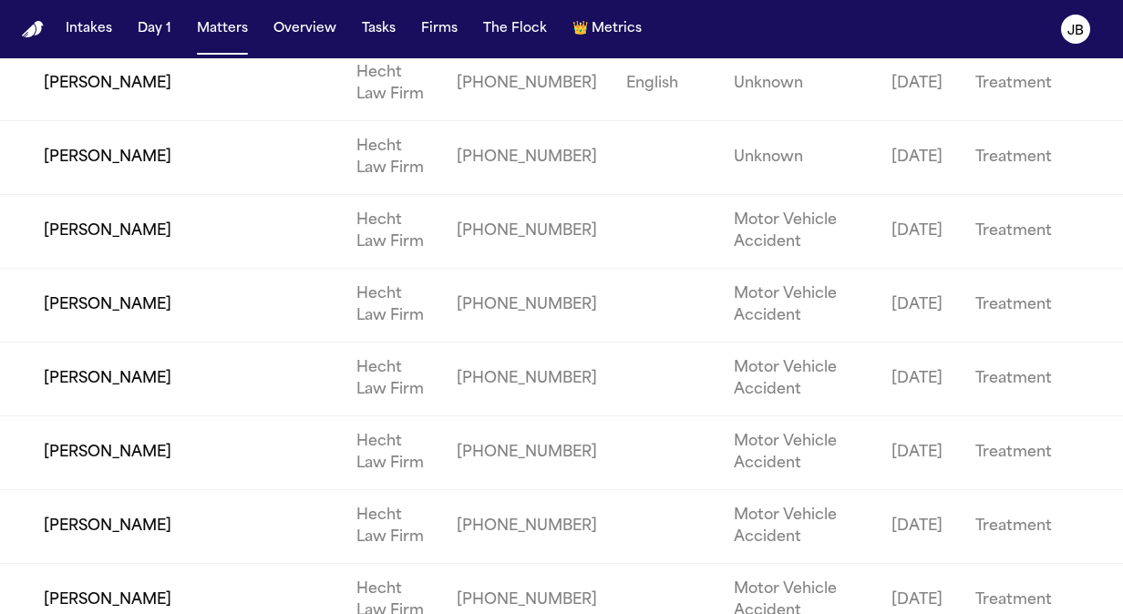
scroll to position [5263, 0]
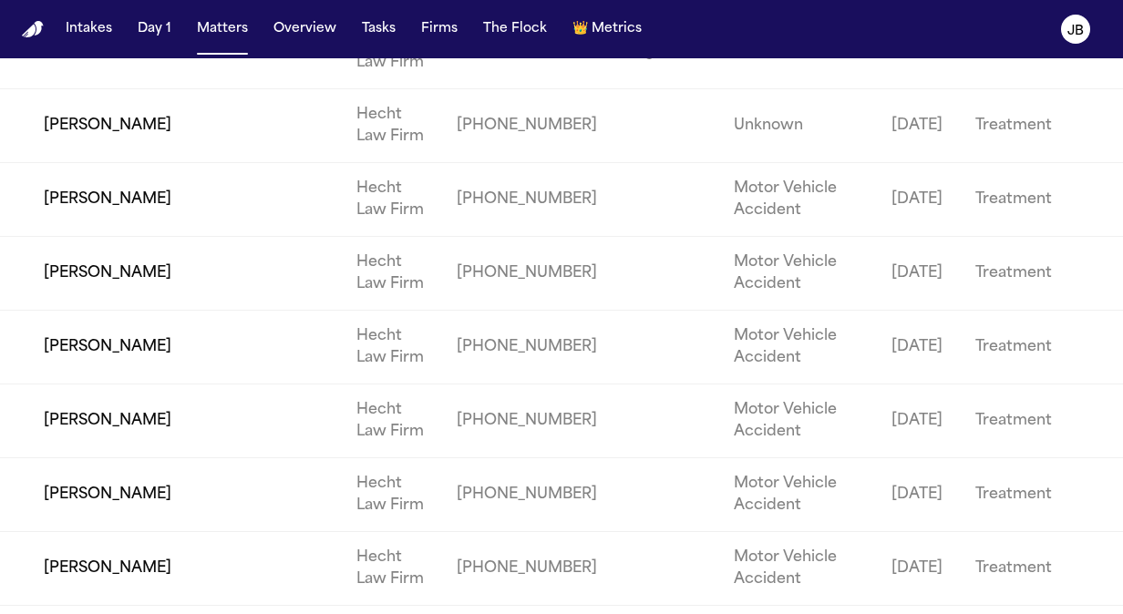
drag, startPoint x: 35, startPoint y: 243, endPoint x: 1176, endPoint y: 661, distance: 1215.2
click at [1122, 613] on html "Intakes Day 1 Matters Overview Tasks Firms The Flock 👑 Metrics JB Matters Overv…" at bounding box center [561, 307] width 1123 height 614
copy thead "Client Name Firm Name Phone Number Preferred Language Case Type Date of Loss St…"
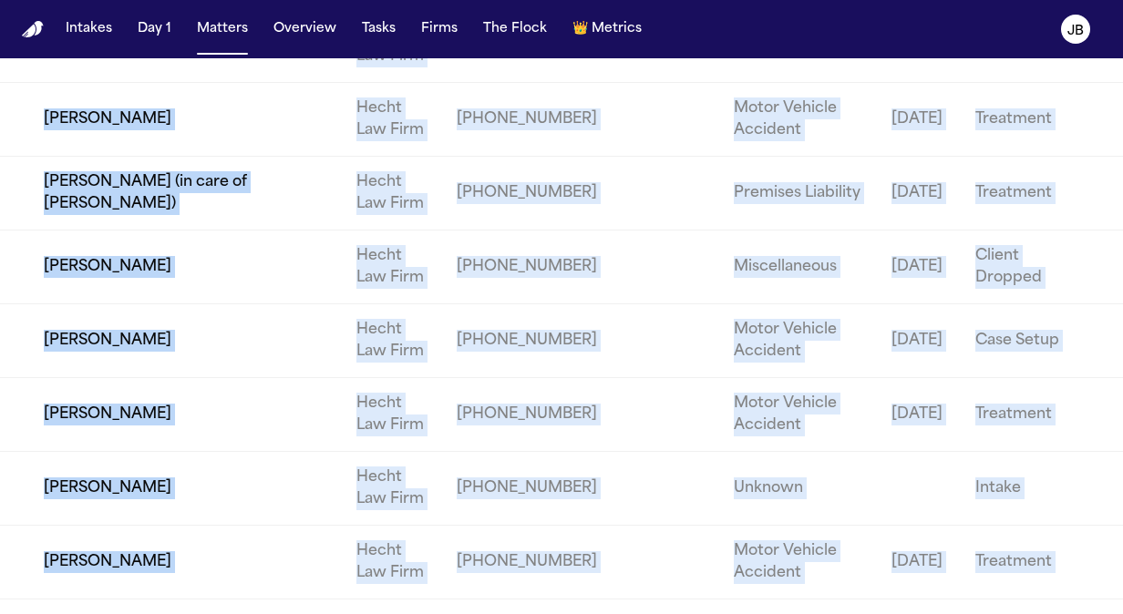
scroll to position [5263, 0]
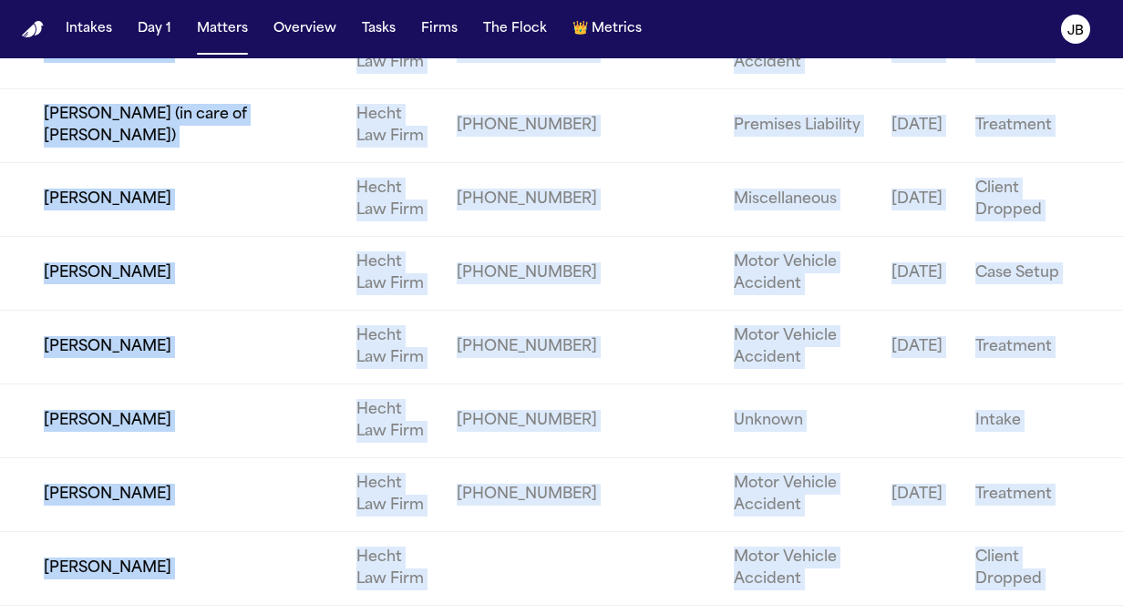
drag, startPoint x: 28, startPoint y: 226, endPoint x: 263, endPoint y: 593, distance: 435.4
drag, startPoint x: 263, startPoint y: 593, endPoint x: 119, endPoint y: 206, distance: 412.5
copy tbody "Aaurje (RJ) Henderson (Link to Saniah Horton) Hecht Law Firm +16823918499 Motor…"
click at [205, 20] on button "Matters" at bounding box center [223, 29] width 66 height 33
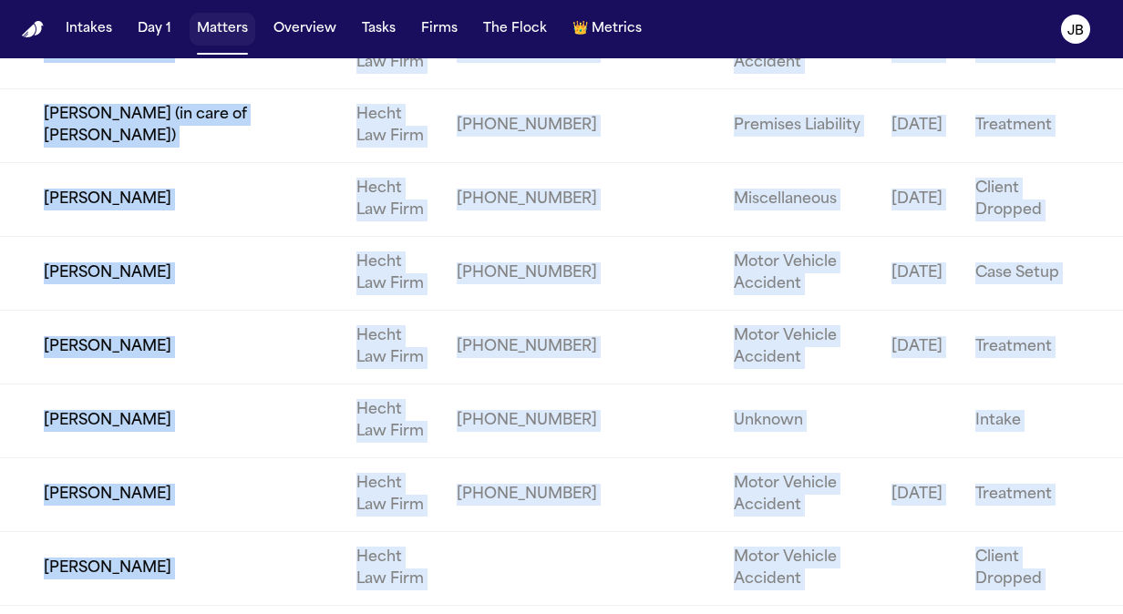
click at [213, 23] on button "Matters" at bounding box center [223, 29] width 66 height 33
click at [207, 33] on button "Matters" at bounding box center [223, 29] width 66 height 33
click at [222, 28] on button "Matters" at bounding box center [223, 29] width 66 height 33
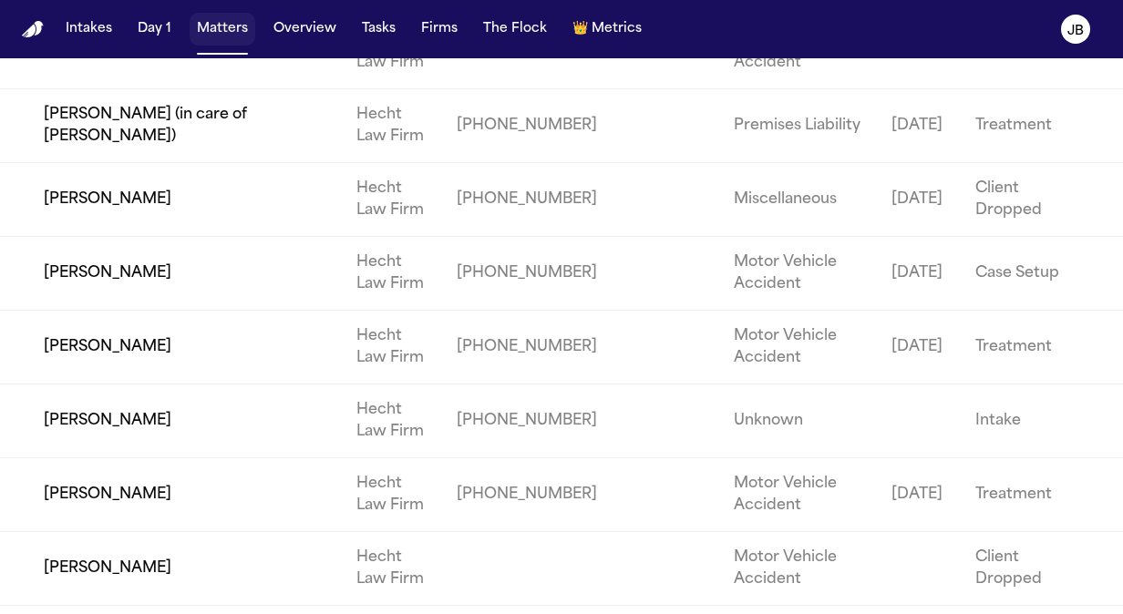
click at [199, 39] on button "Matters" at bounding box center [223, 29] width 66 height 33
click at [203, 35] on button "Matters" at bounding box center [223, 29] width 66 height 33
click at [91, 34] on button "Intakes" at bounding box center [88, 29] width 61 height 33
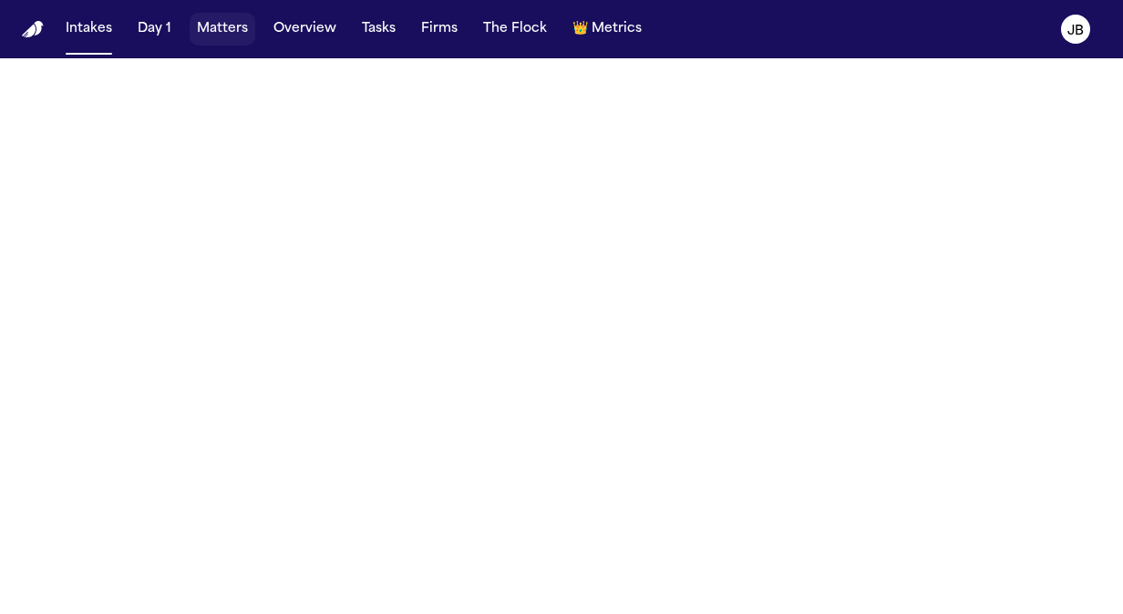
click at [221, 30] on button "Matters" at bounding box center [223, 29] width 66 height 33
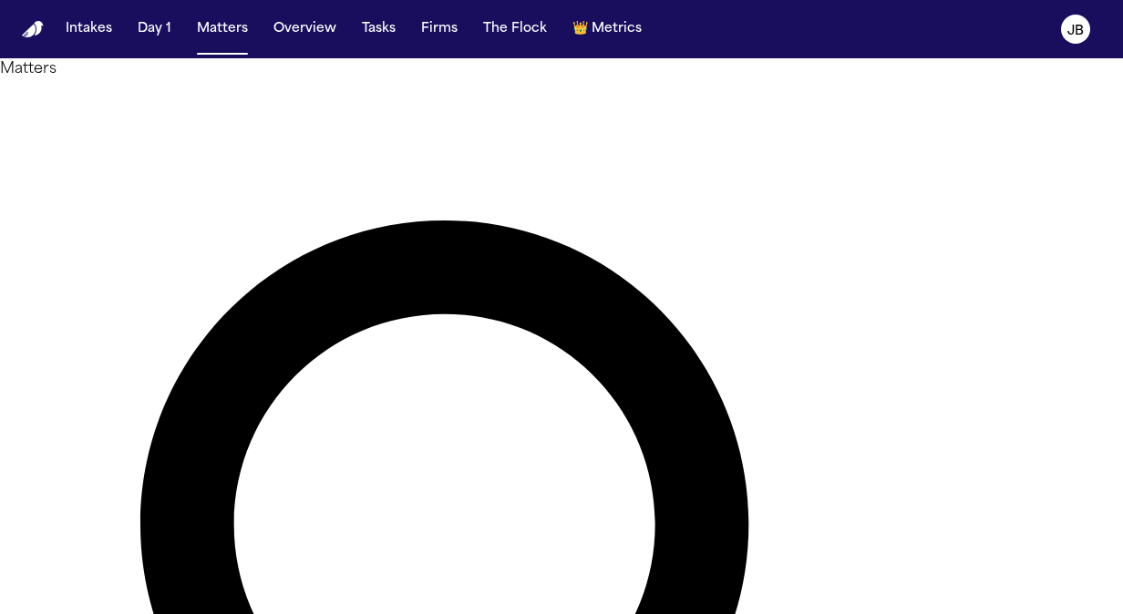
type input "******"
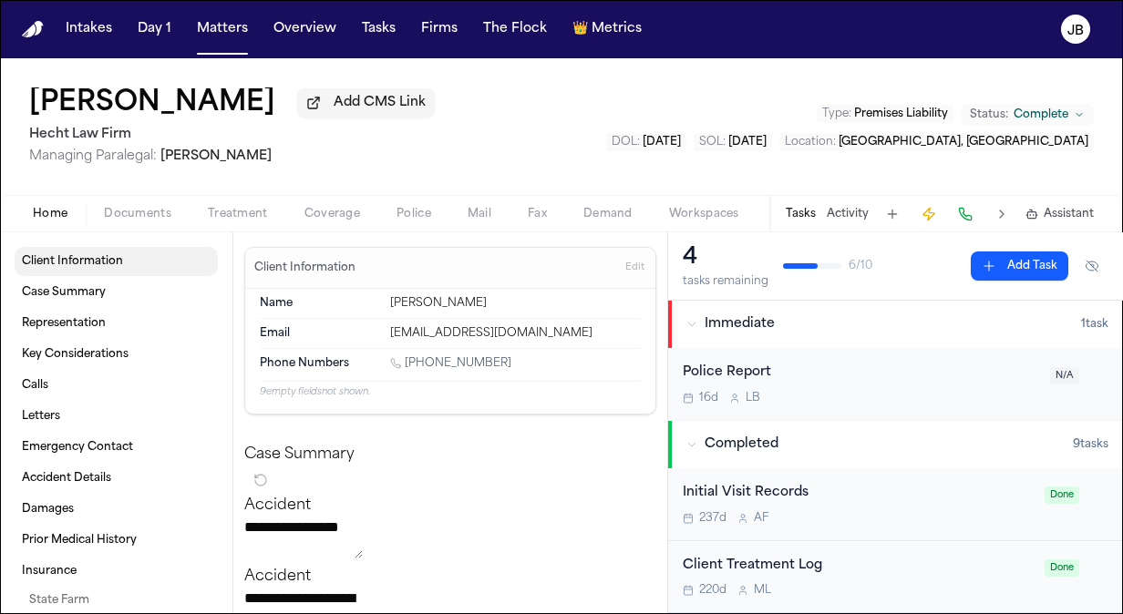
click at [130, 263] on link "Client Information" at bounding box center [116, 261] width 203 height 29
click at [136, 215] on span "Documents" at bounding box center [137, 214] width 67 height 15
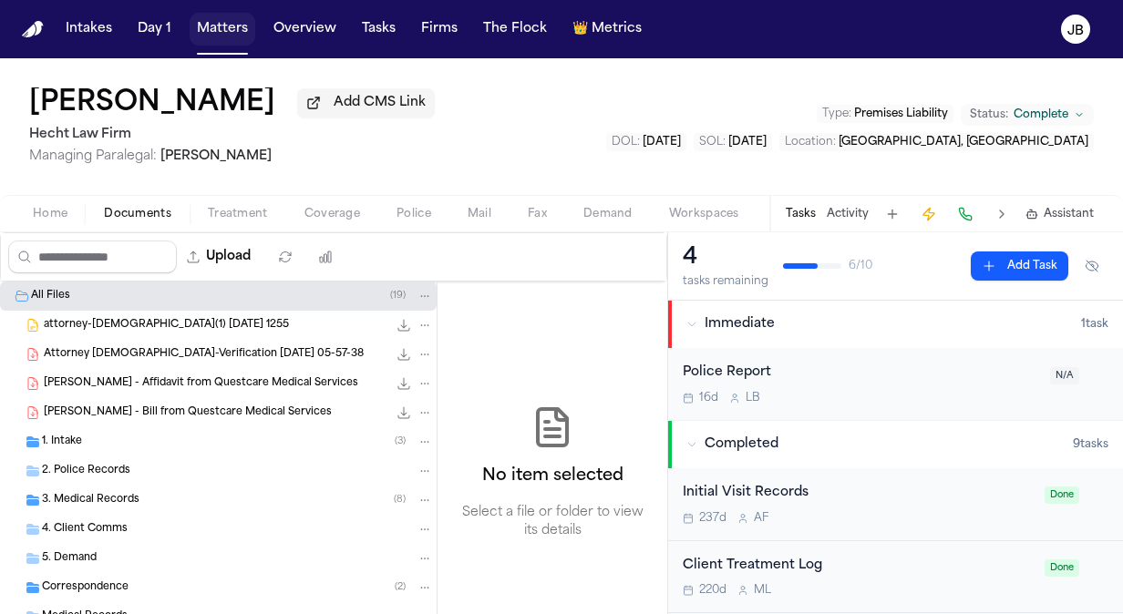
click at [224, 36] on button "Matters" at bounding box center [223, 29] width 66 height 33
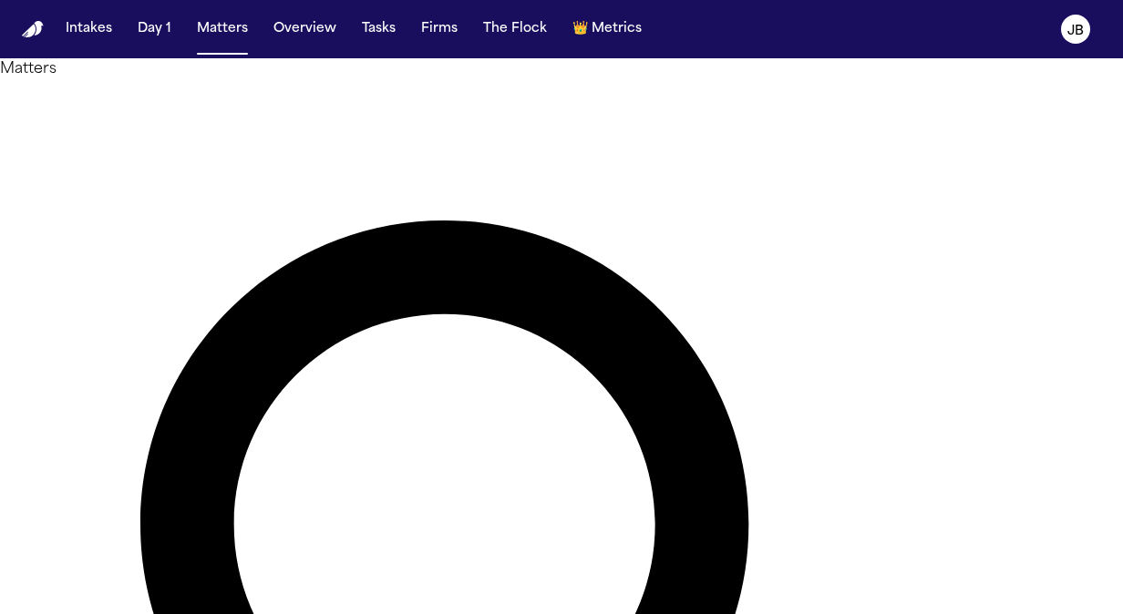
drag, startPoint x: 423, startPoint y: 117, endPoint x: 124, endPoint y: 139, distance: 299.8
type input "******"
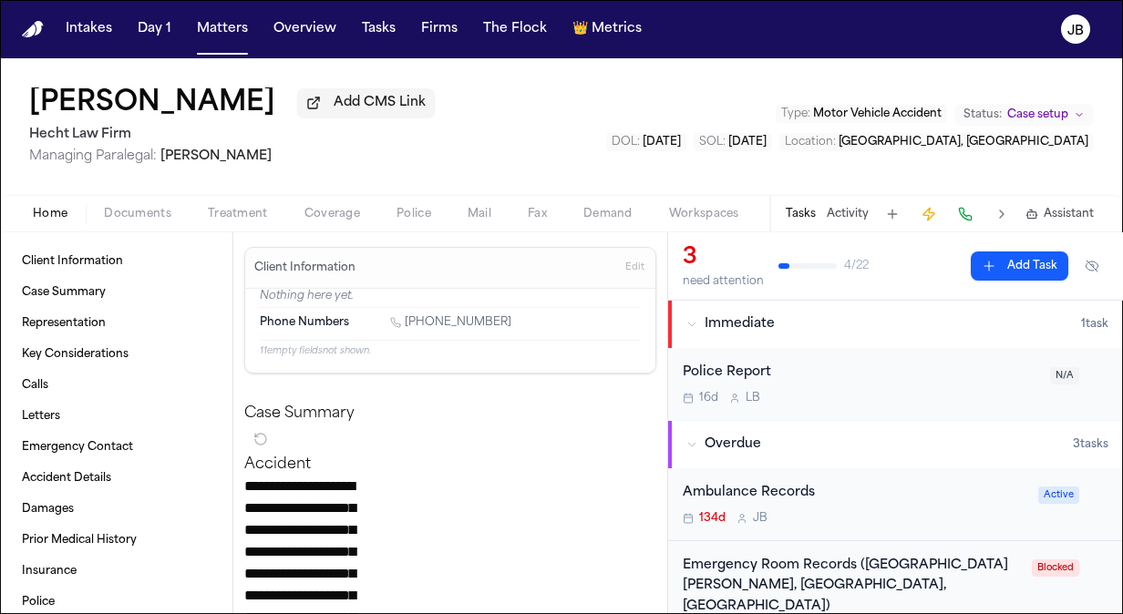
click at [149, 203] on button "Documents" at bounding box center [138, 214] width 104 height 22
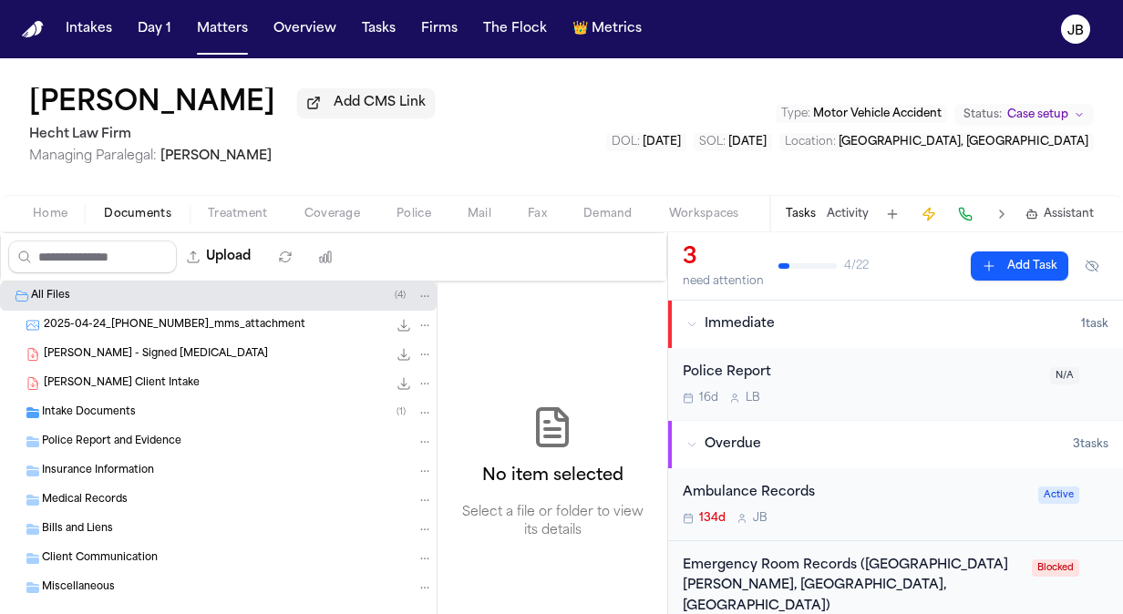
click at [102, 354] on span "M. Medina - Signed Retainer" at bounding box center [156, 354] width 224 height 15
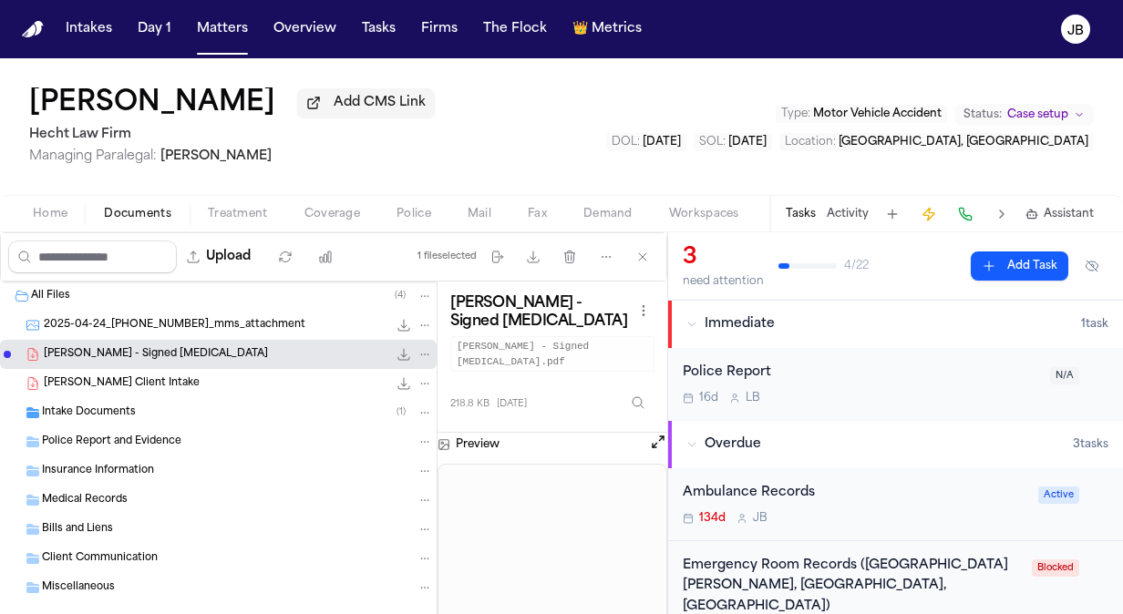
click at [98, 376] on span "Moises Medina - Finch Client Intake" at bounding box center [122, 383] width 156 height 15
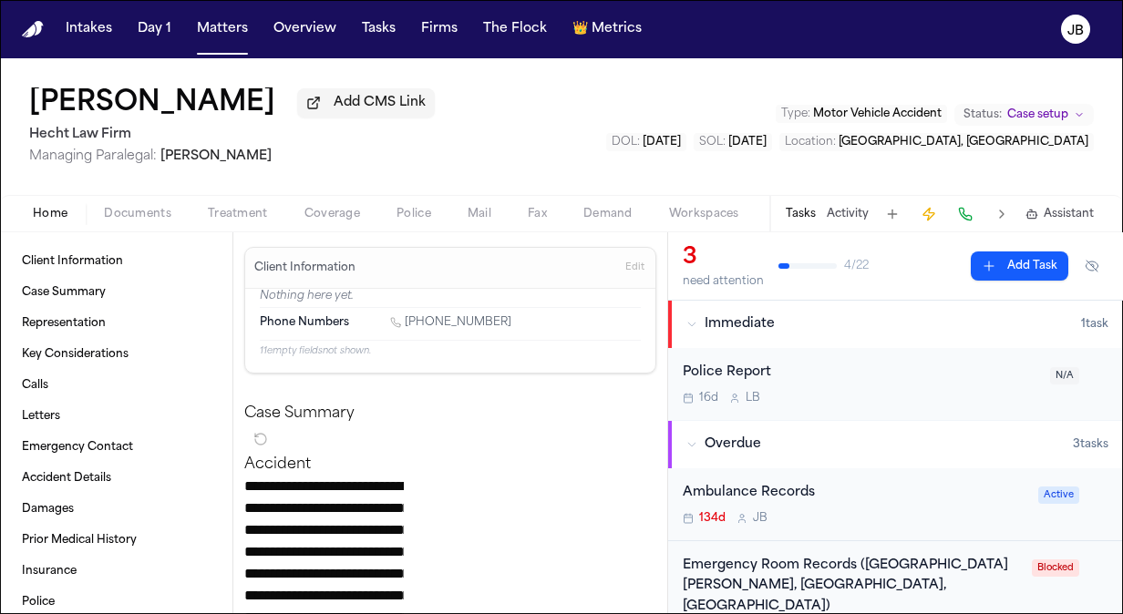
click at [58, 215] on span "Home" at bounding box center [50, 214] width 35 height 15
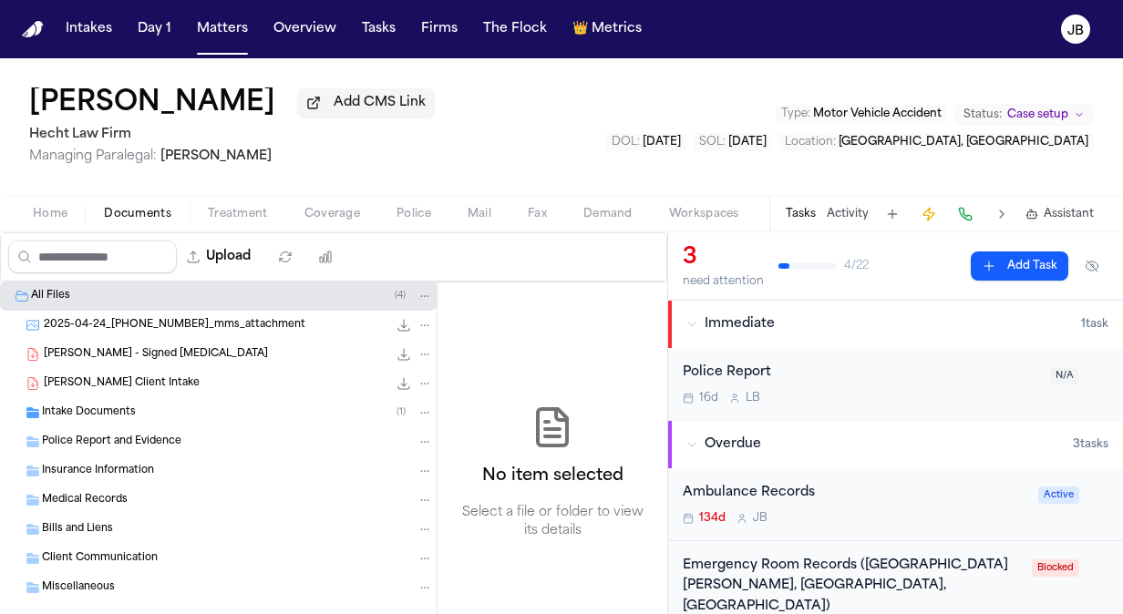
click at [160, 219] on span "Documents" at bounding box center [137, 214] width 67 height 15
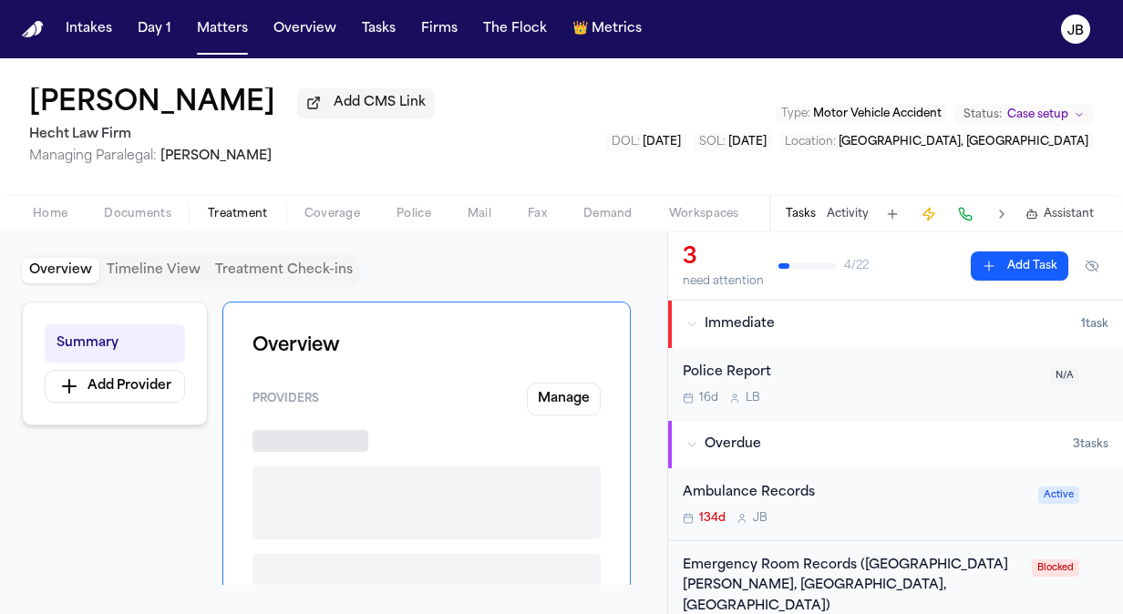
click at [214, 211] on span "Treatment" at bounding box center [238, 214] width 60 height 15
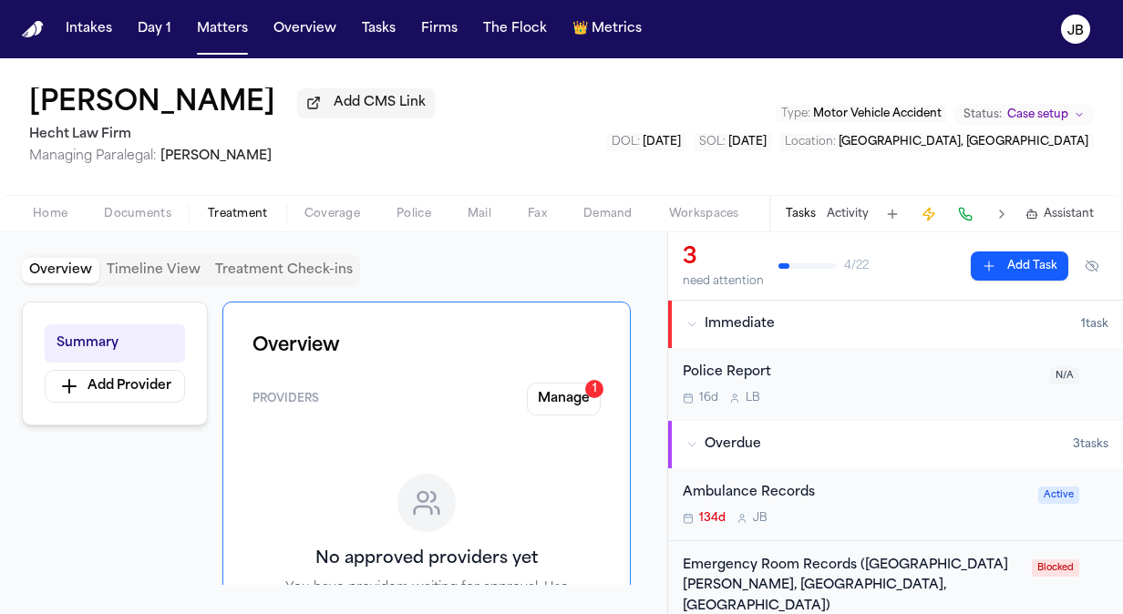
click at [310, 203] on button "Coverage" at bounding box center [332, 214] width 92 height 22
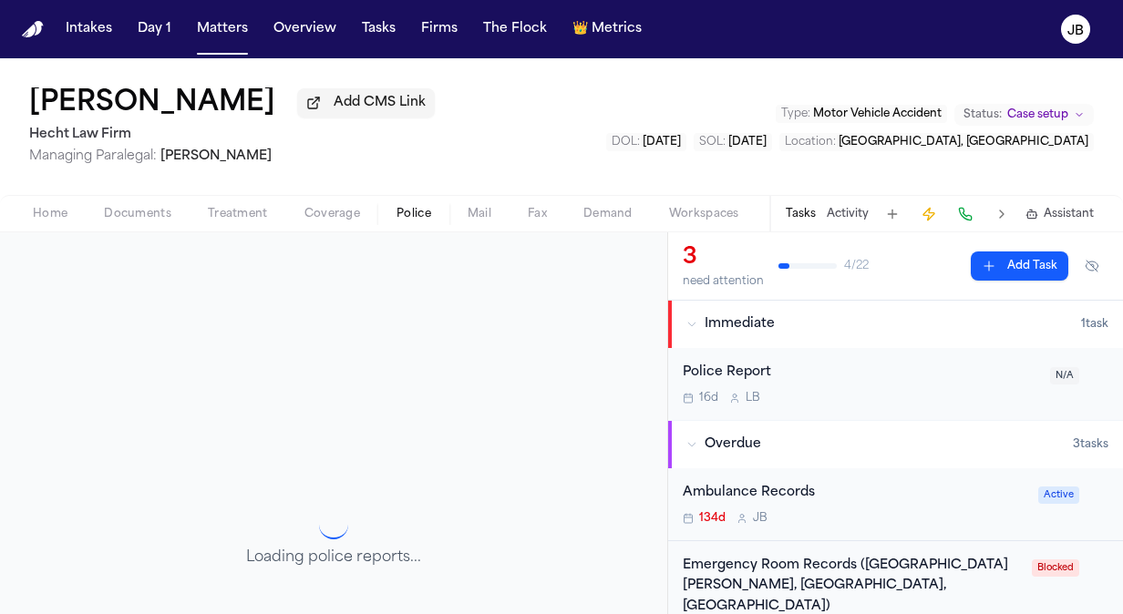
click at [407, 216] on span "Police" at bounding box center [414, 214] width 35 height 15
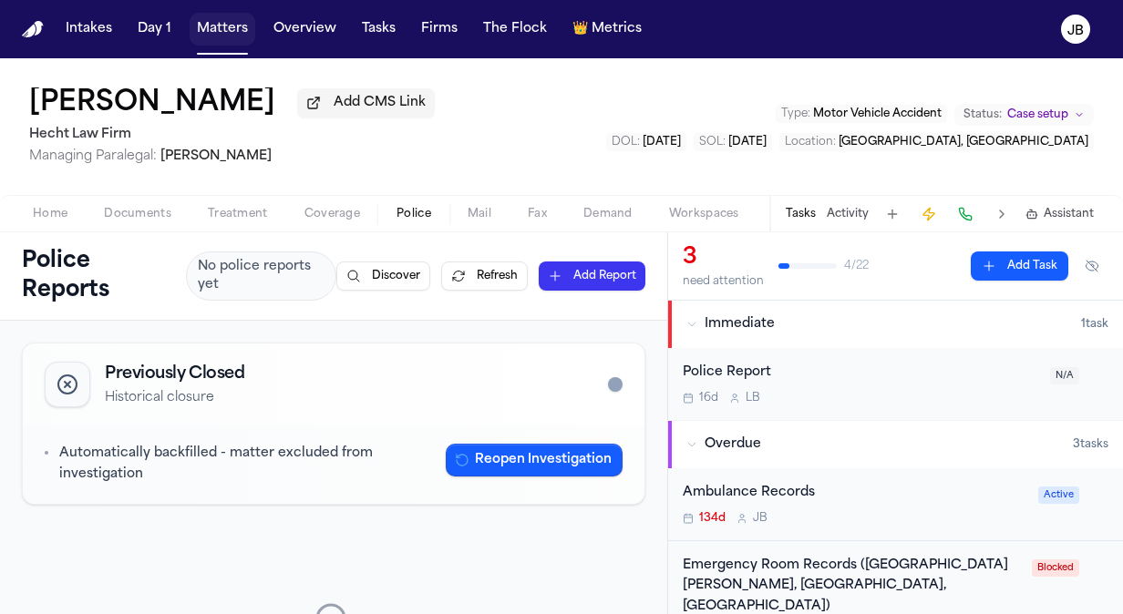
click at [198, 20] on button "Matters" at bounding box center [223, 29] width 66 height 33
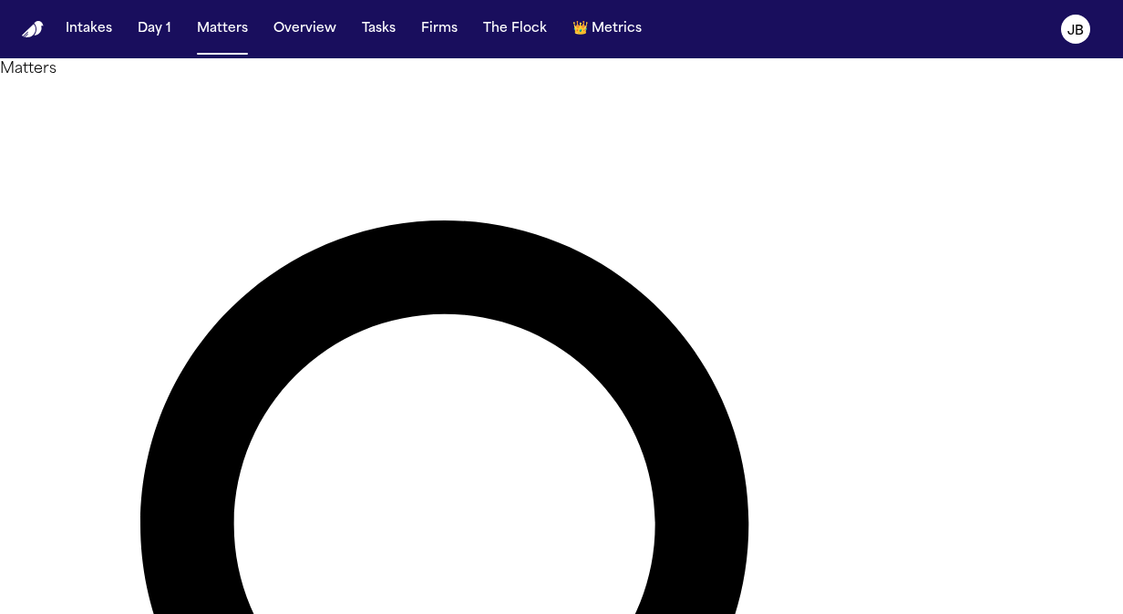
drag, startPoint x: 419, startPoint y: 109, endPoint x: 206, endPoint y: 58, distance: 219.3
type input "**********"
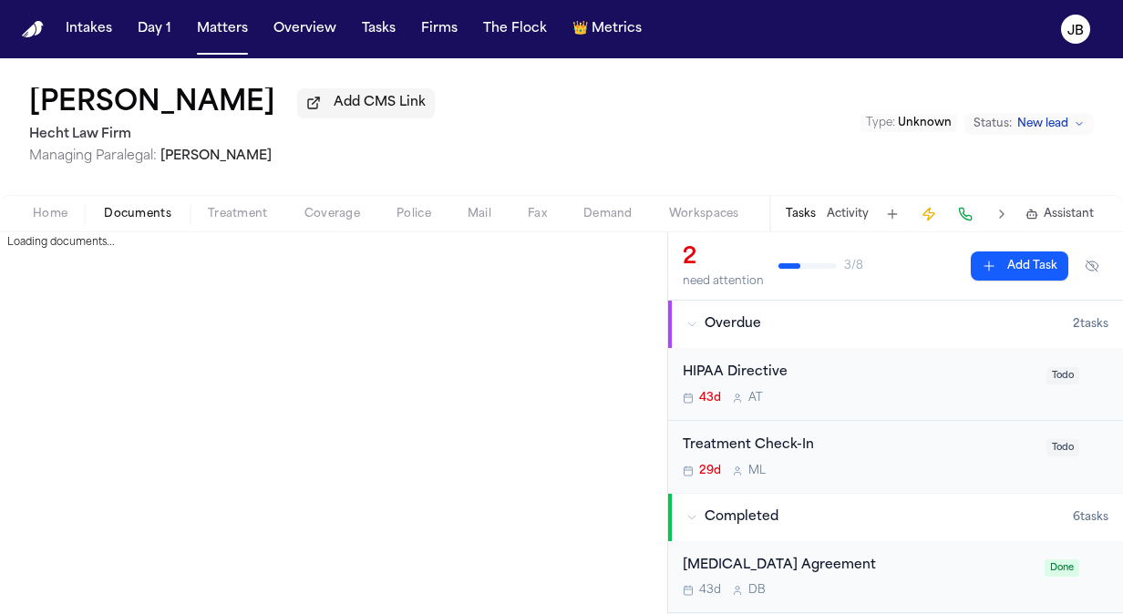
click at [139, 210] on span "Documents" at bounding box center [137, 214] width 67 height 15
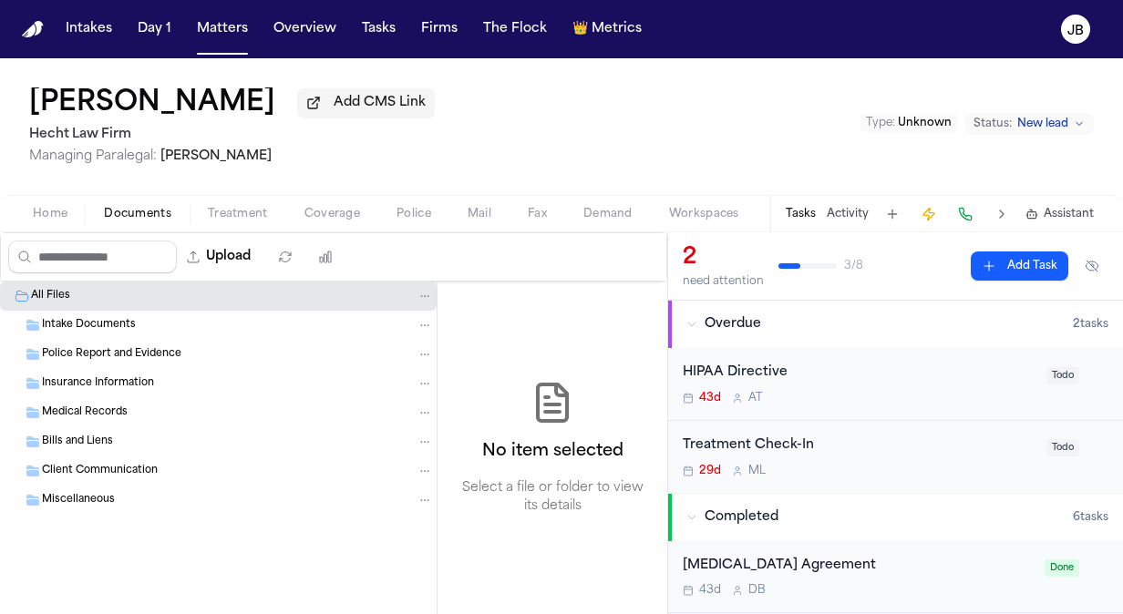
click at [101, 326] on span "Intake Documents" at bounding box center [89, 325] width 94 height 15
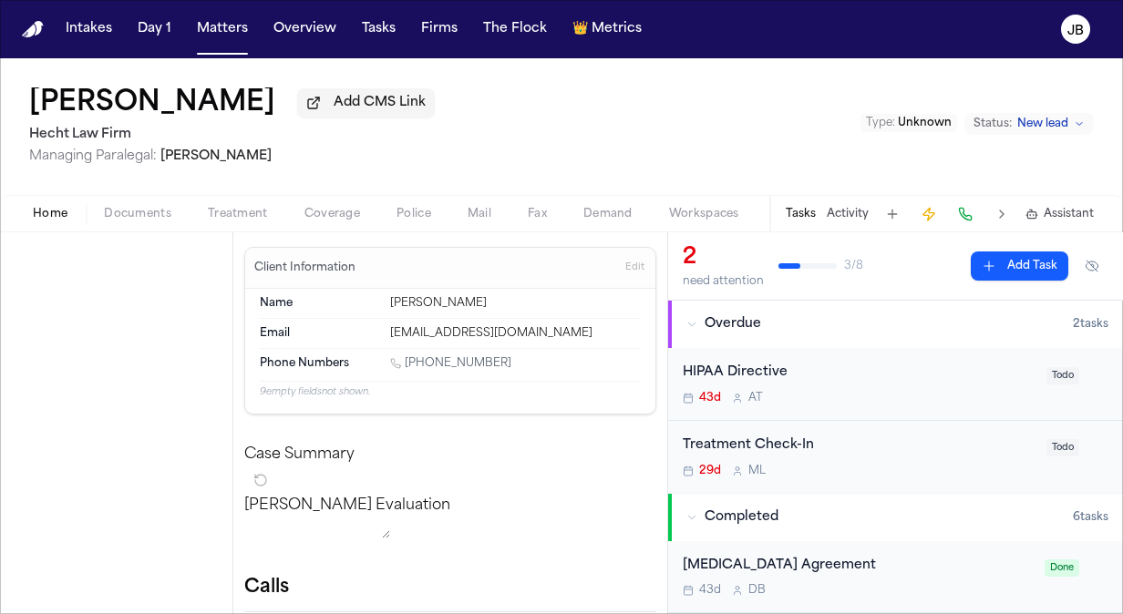
click at [73, 211] on button "Home" at bounding box center [50, 214] width 71 height 22
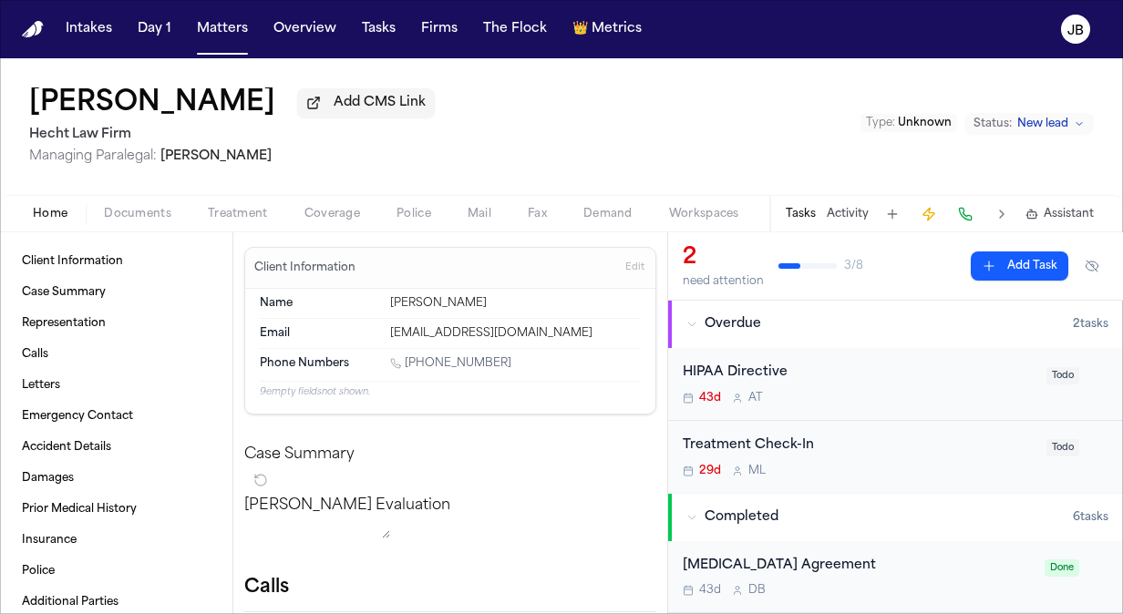
click at [5, 198] on div "Home Documents Treatment Coverage Police Mail Fax Demand Workspaces Artifacts T…" at bounding box center [561, 213] width 1123 height 36
click at [226, 40] on button "Matters" at bounding box center [223, 29] width 66 height 33
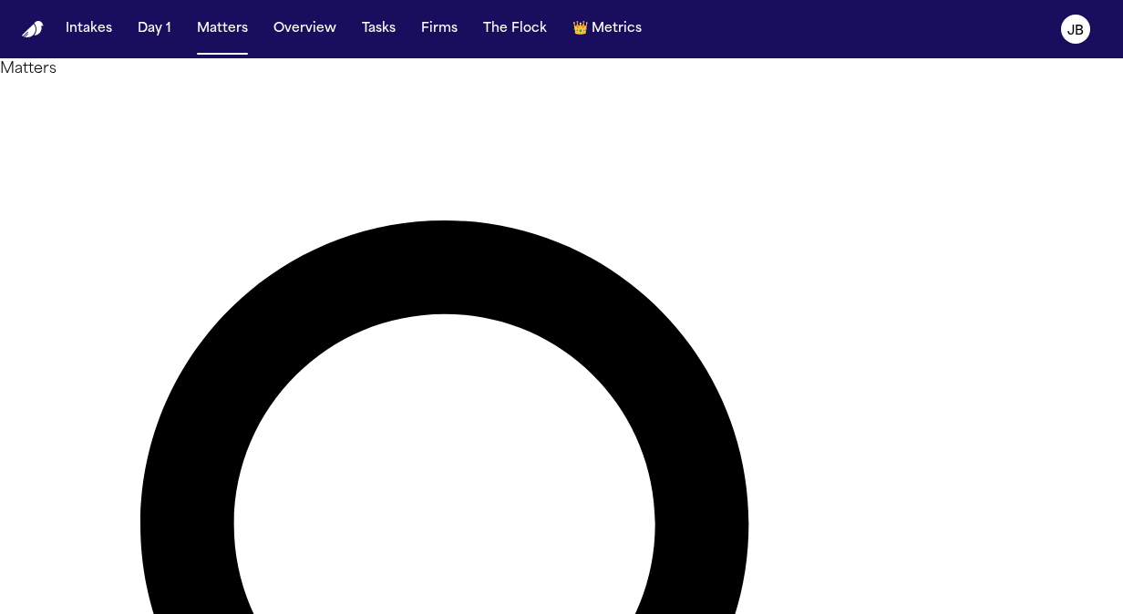
drag, startPoint x: 441, startPoint y: 109, endPoint x: 141, endPoint y: 63, distance: 303.5
type input "*****"
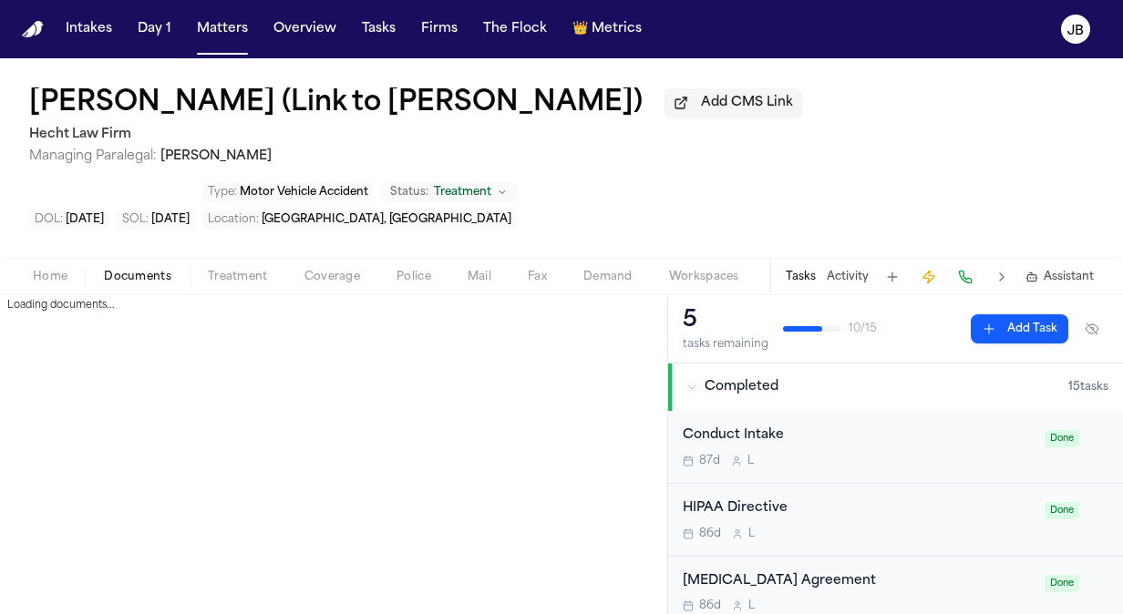
click at [126, 270] on span "Documents" at bounding box center [137, 277] width 67 height 15
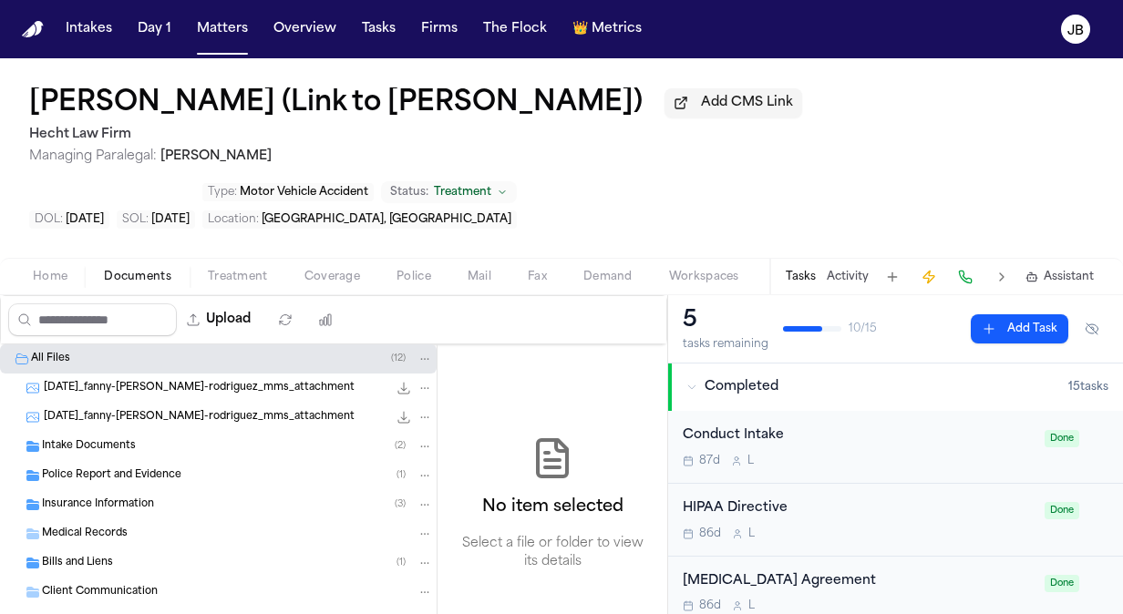
click at [139, 567] on div "Bills and Liens ( 1 )" at bounding box center [237, 563] width 391 height 16
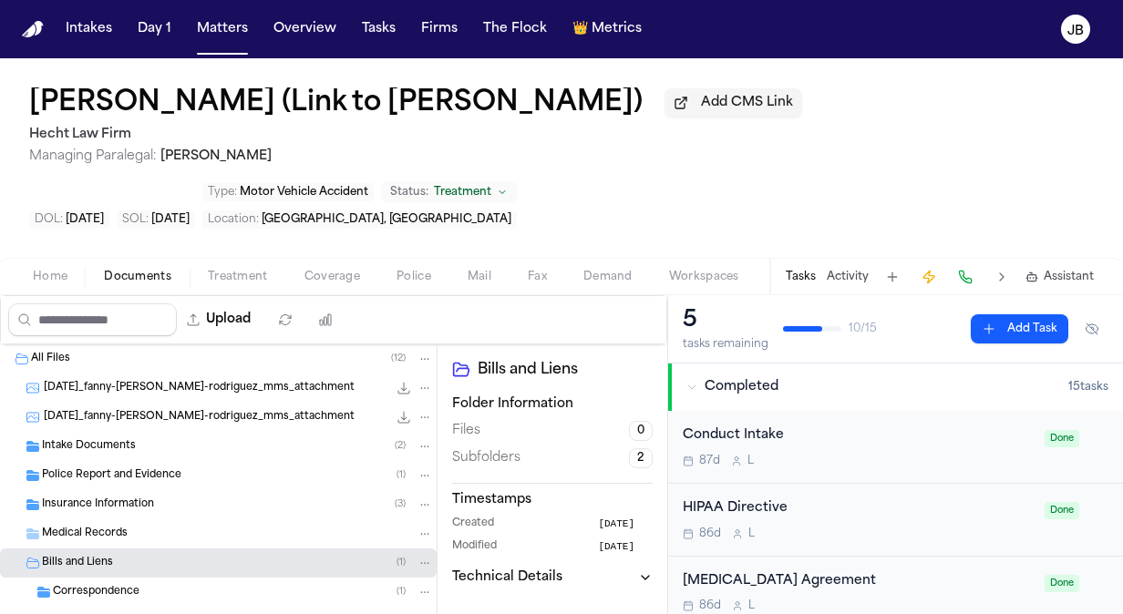
scroll to position [116, 0]
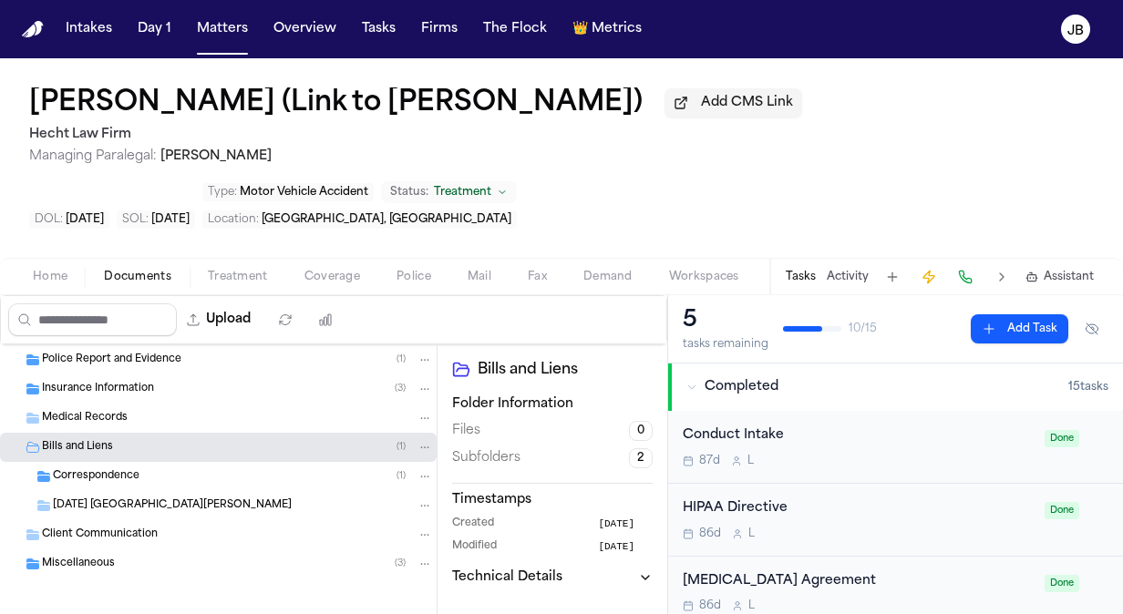
click at [78, 482] on span "Correspondence" at bounding box center [96, 476] width 87 height 15
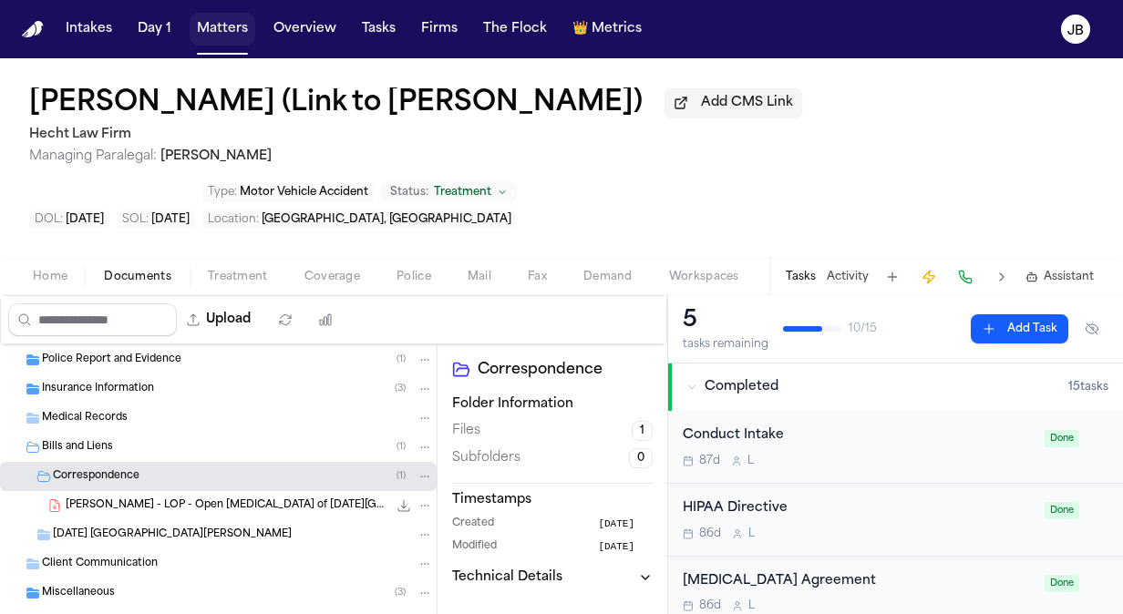
click at [212, 40] on button "Matters" at bounding box center [223, 29] width 66 height 33
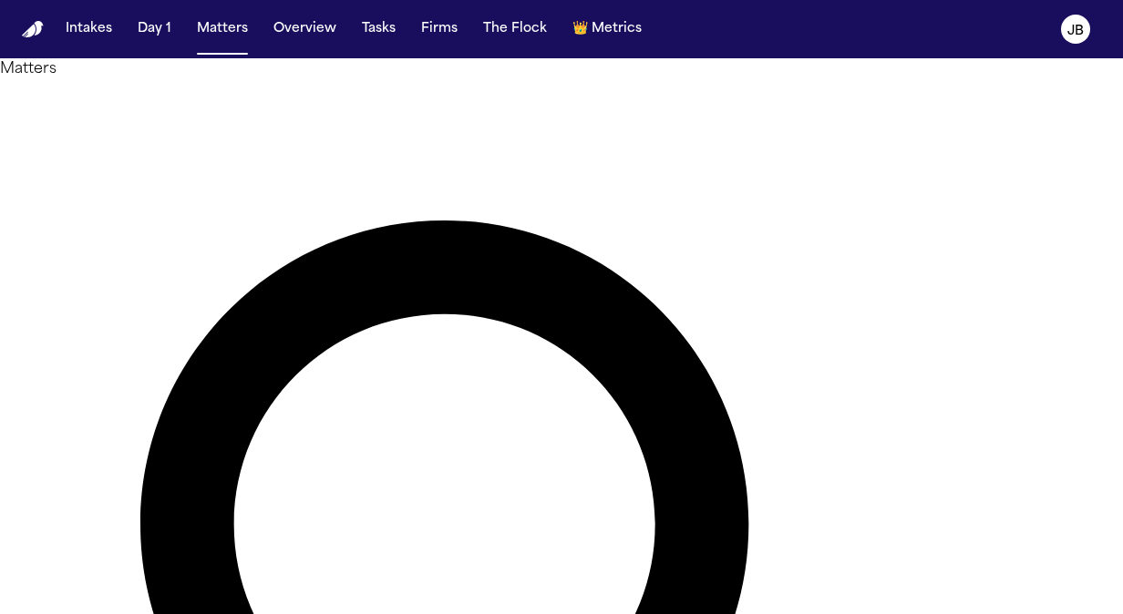
drag, startPoint x: 410, startPoint y: 122, endPoint x: 248, endPoint y: 135, distance: 162.8
type input "**********"
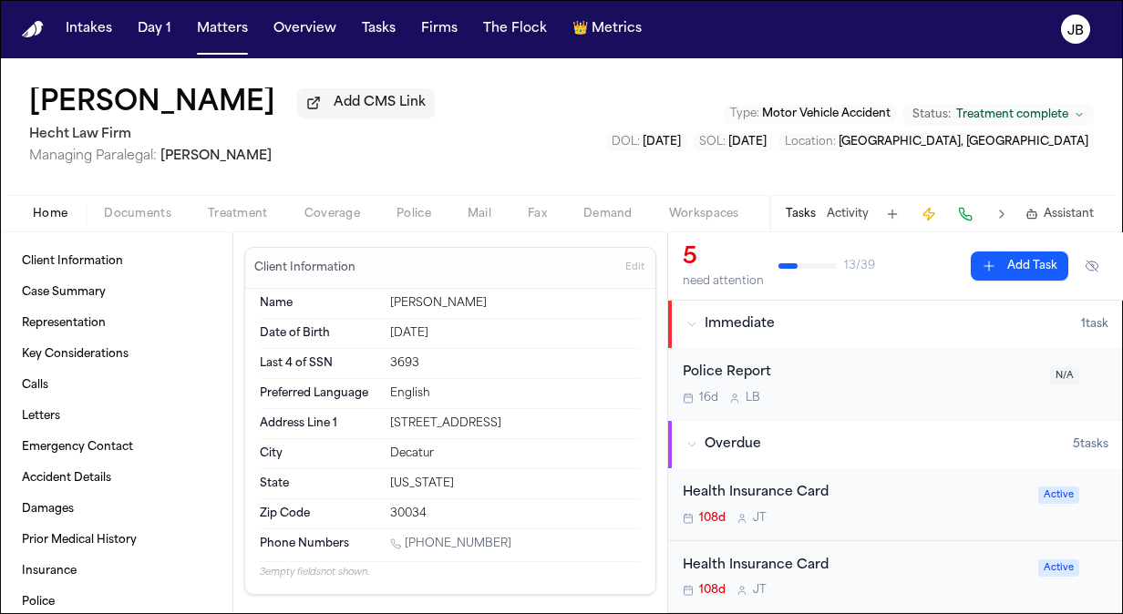
click at [151, 211] on span "Documents" at bounding box center [137, 214] width 67 height 15
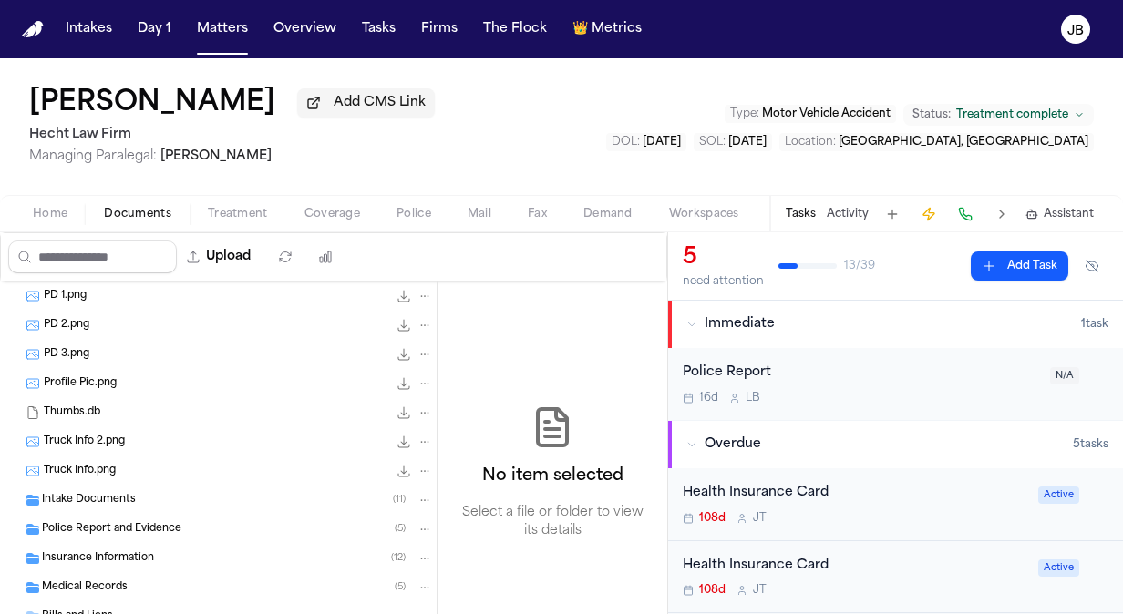
scroll to position [335, 0]
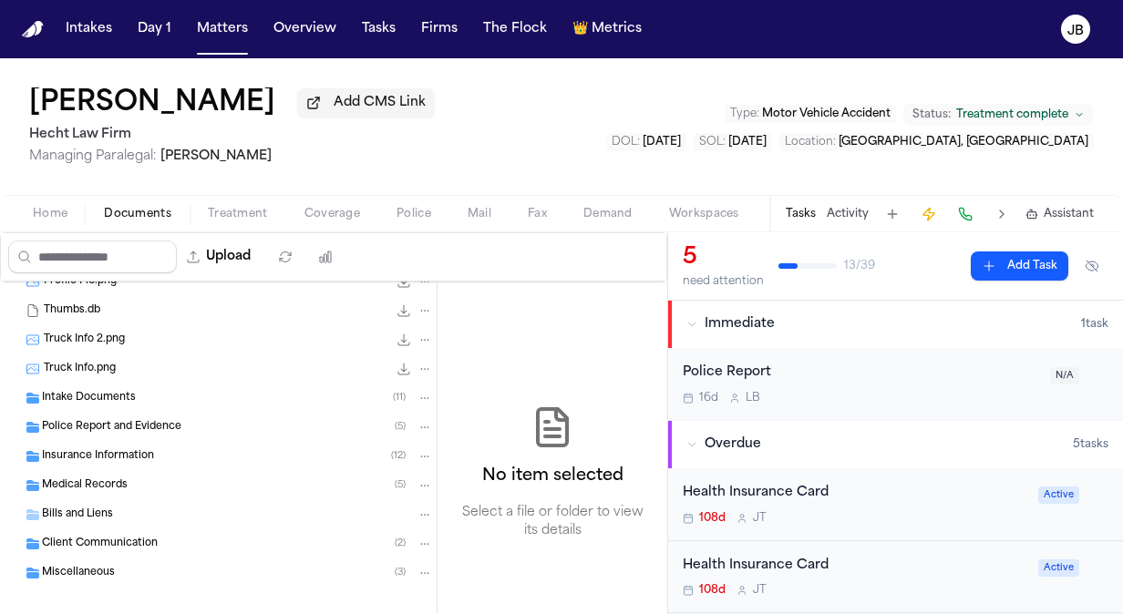
click at [66, 488] on span "Medical Records" at bounding box center [85, 486] width 86 height 15
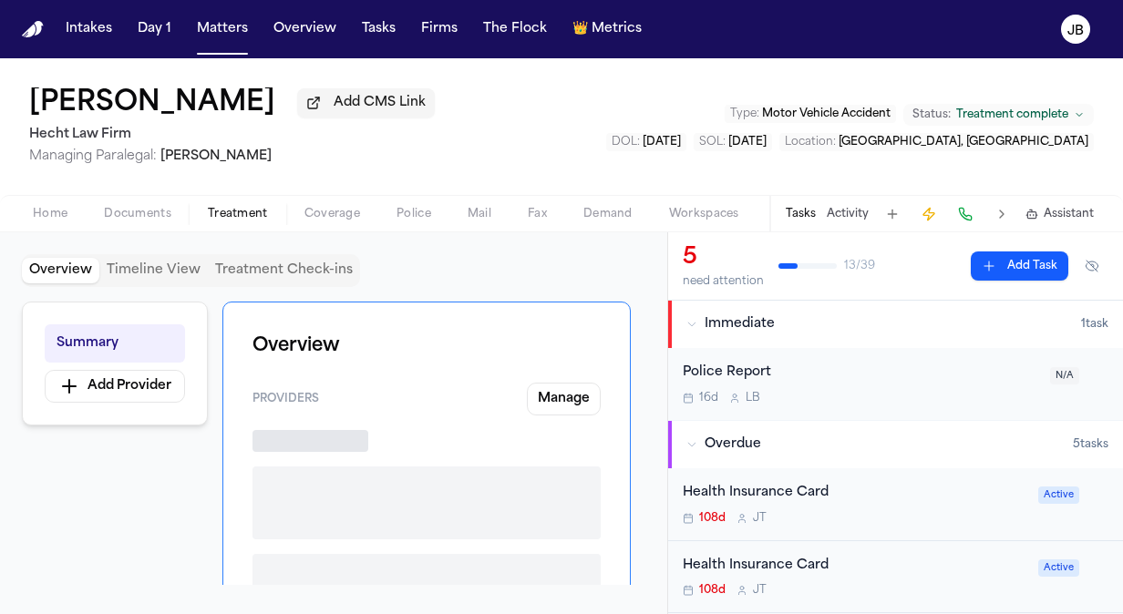
click at [242, 217] on span "Treatment" at bounding box center [238, 214] width 60 height 15
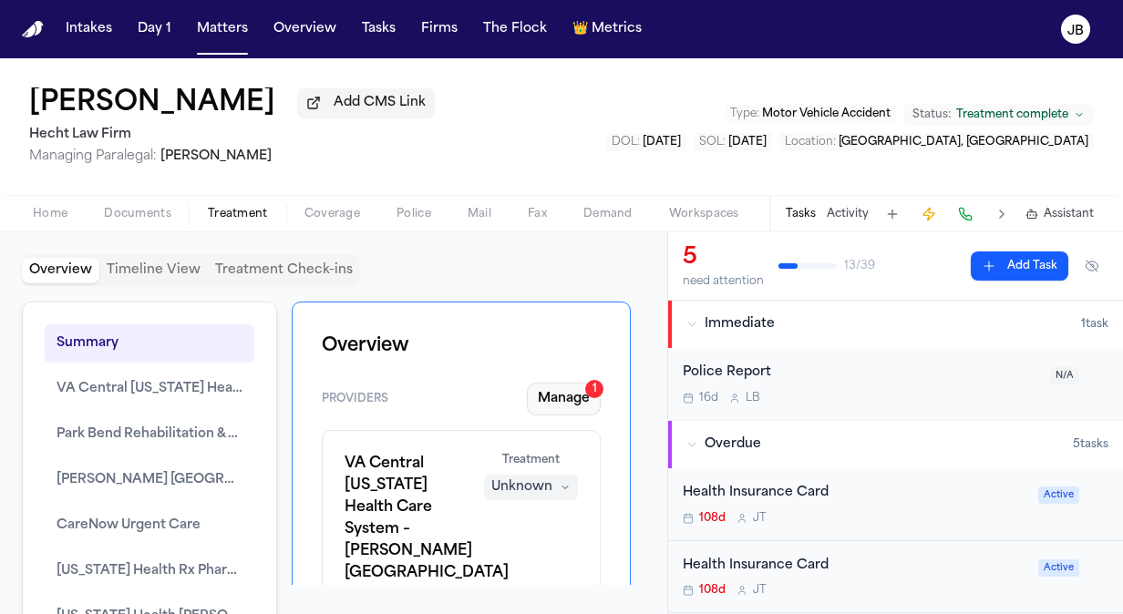
click at [562, 403] on button "Manage 1" at bounding box center [564, 399] width 74 height 33
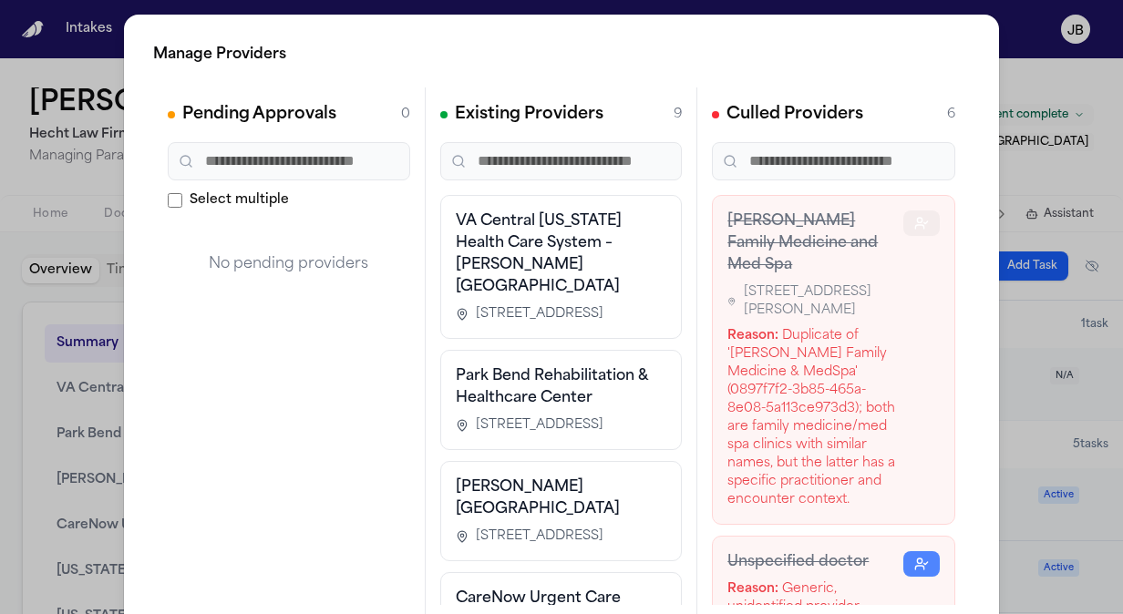
click at [914, 219] on icon "button" at bounding box center [921, 223] width 15 height 15
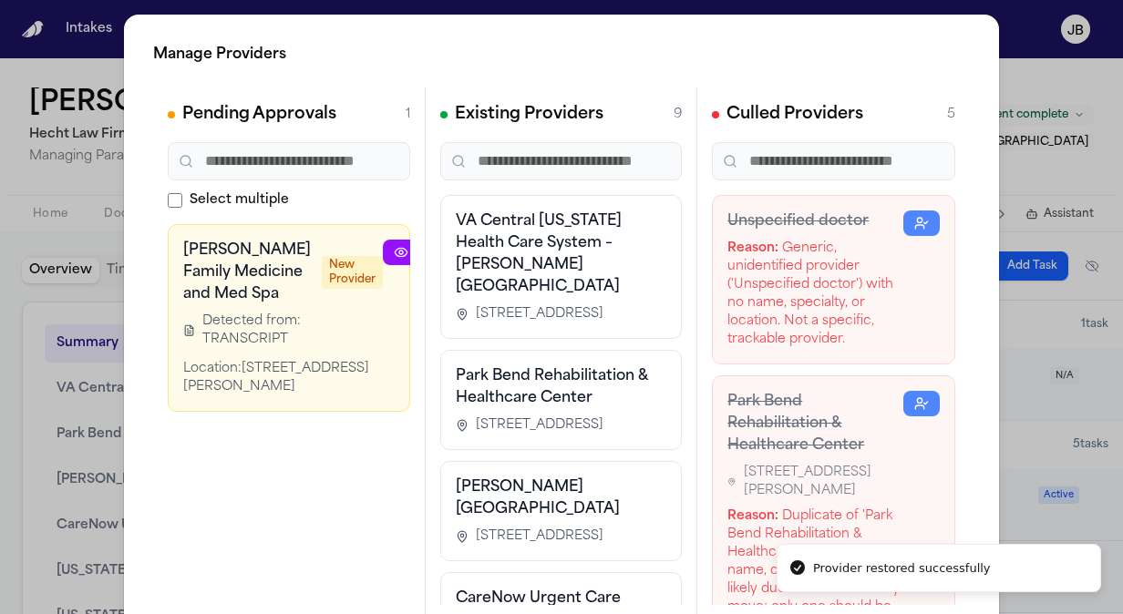
click at [914, 219] on icon "button" at bounding box center [921, 223] width 15 height 15
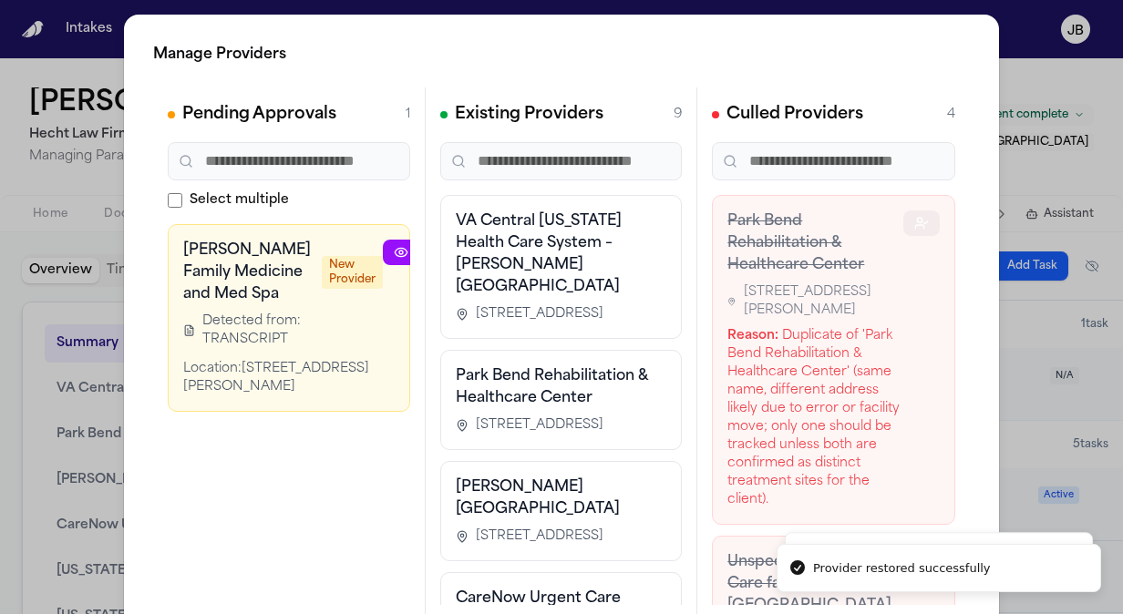
click at [914, 219] on icon "button" at bounding box center [921, 223] width 15 height 15
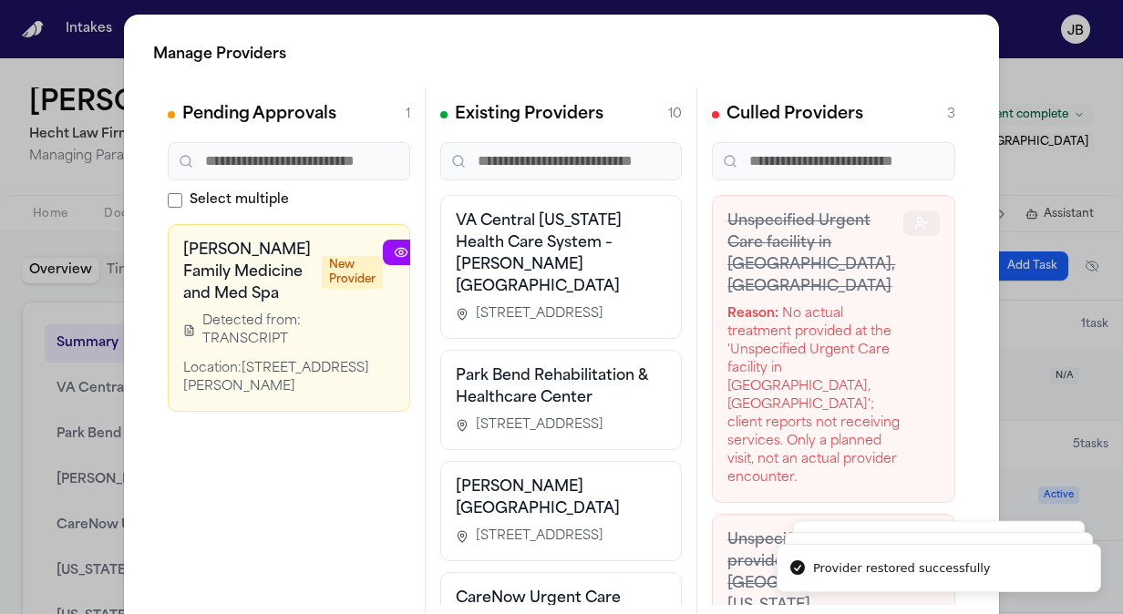
click at [914, 219] on icon "button" at bounding box center [921, 223] width 15 height 15
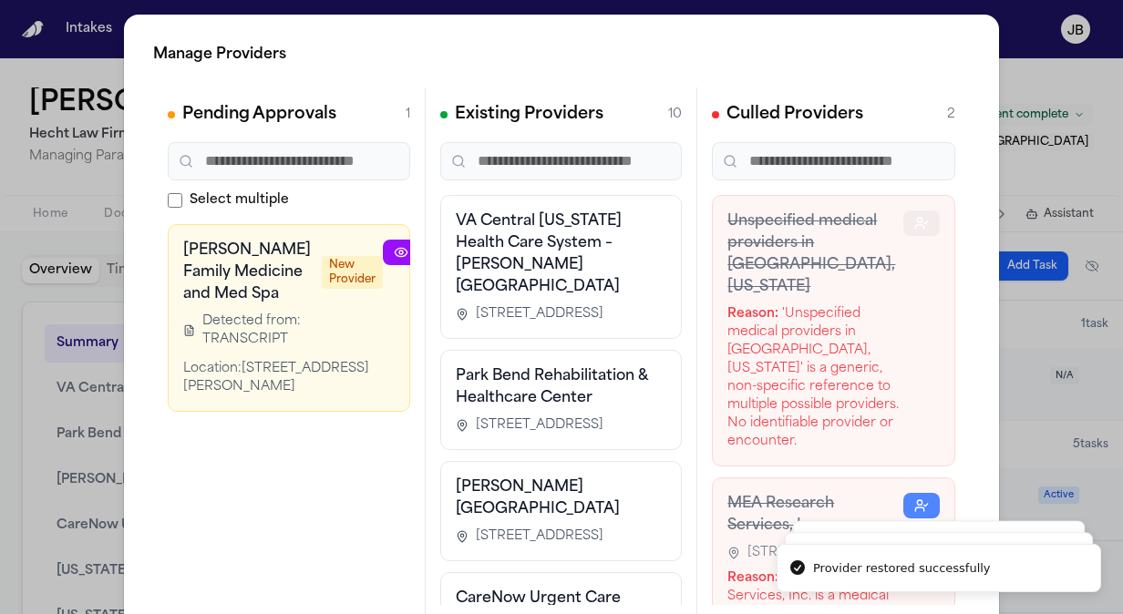
click at [914, 219] on icon "button" at bounding box center [921, 223] width 15 height 15
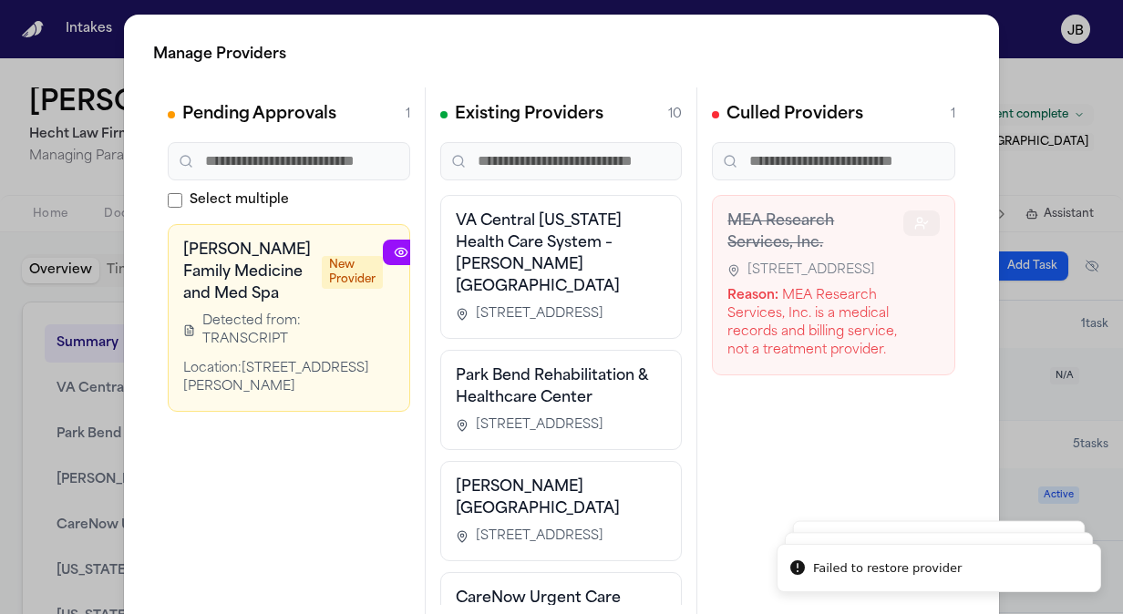
click at [903, 219] on button "button" at bounding box center [921, 224] width 36 height 26
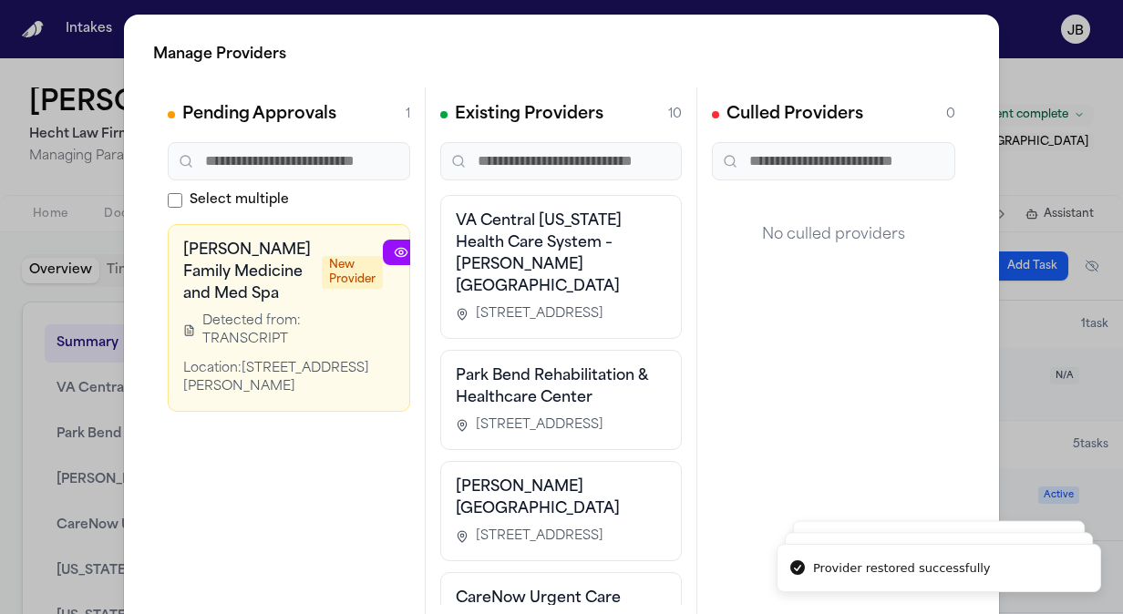
click at [441, 252] on icon "button" at bounding box center [444, 252] width 7 height 7
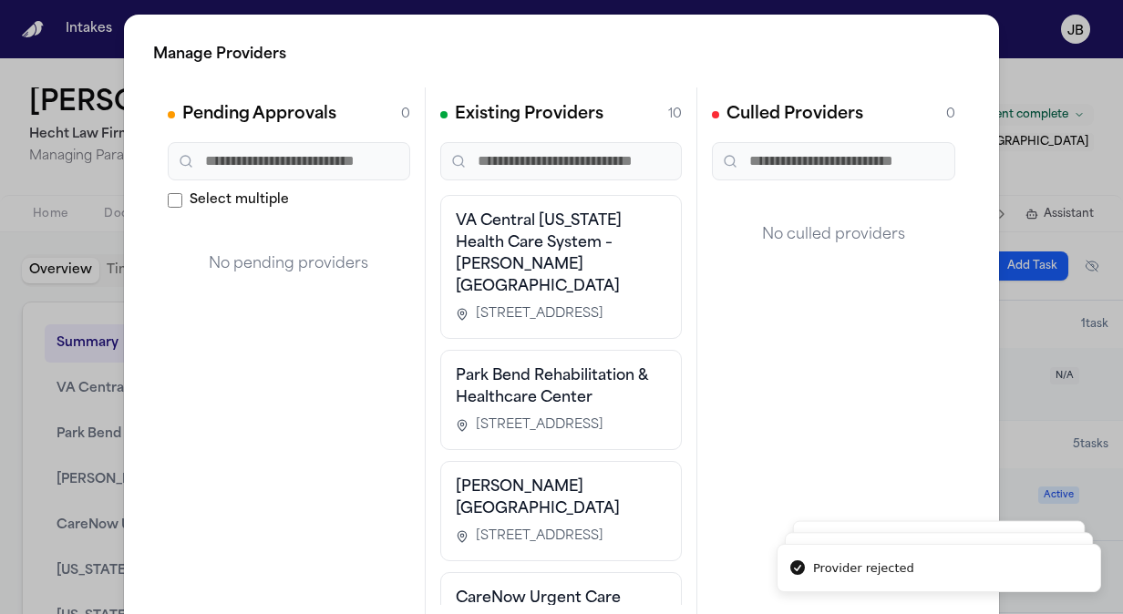
click at [387, 252] on div "No pending providers" at bounding box center [289, 264] width 242 height 80
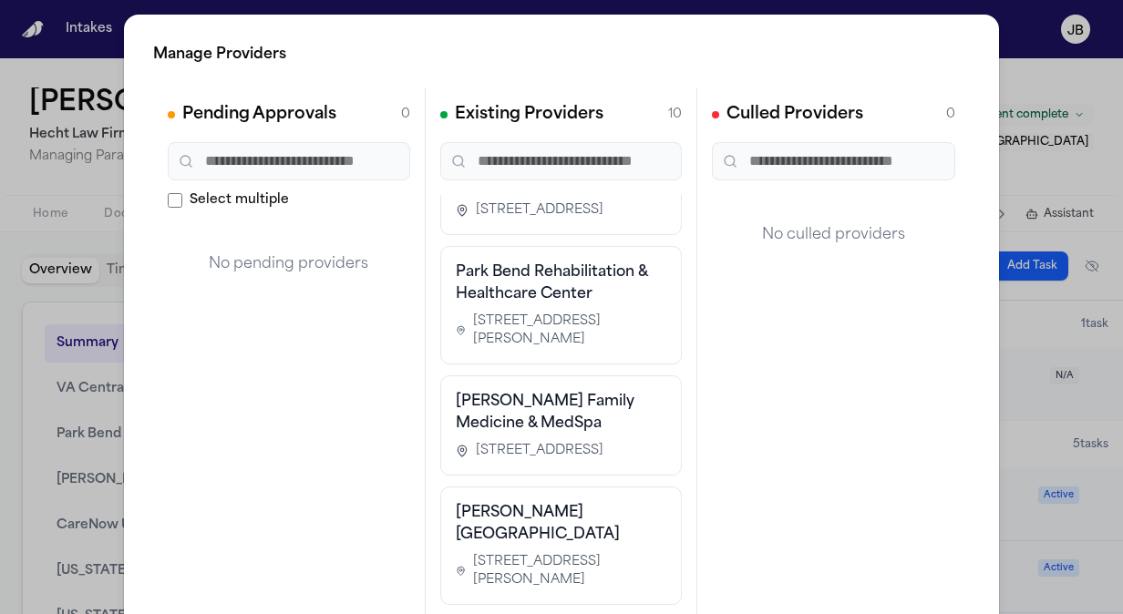
scroll to position [925, 0]
click at [0, 217] on div "Manage Providers Pending Approvals 0 Select multiple No pending providers Exist…" at bounding box center [561, 370] width 1123 height 740
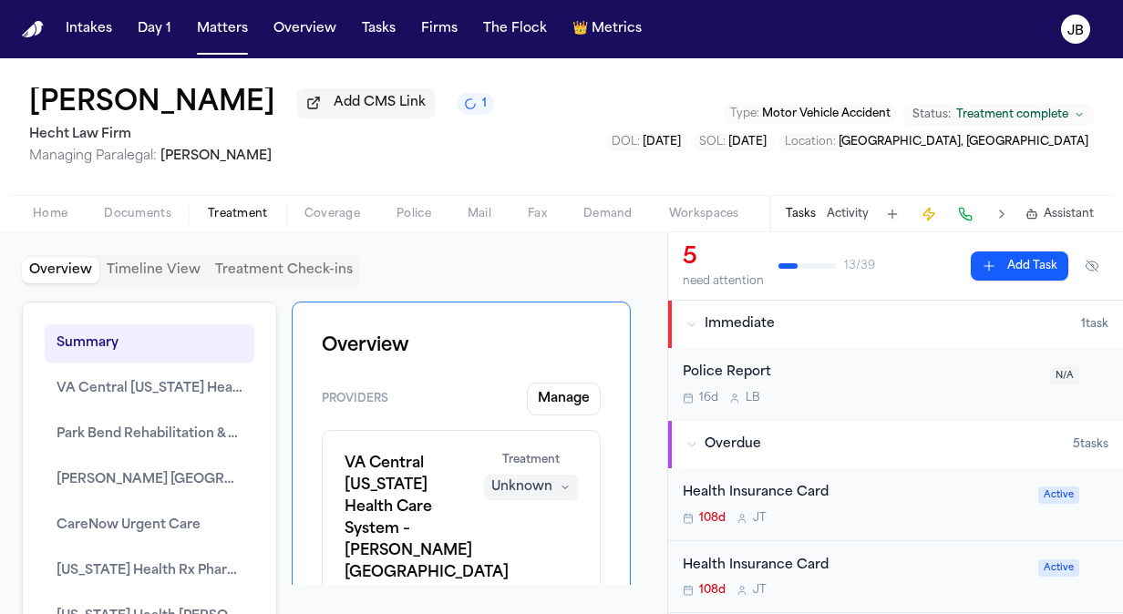
click at [797, 207] on button "Tasks" at bounding box center [801, 214] width 30 height 15
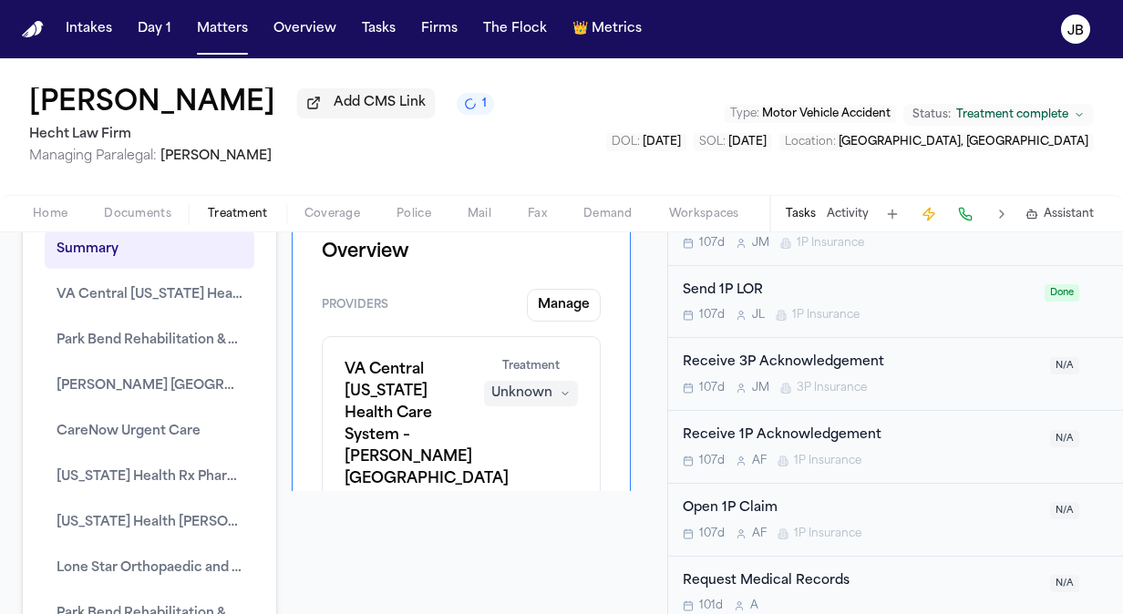
scroll to position [259, 0]
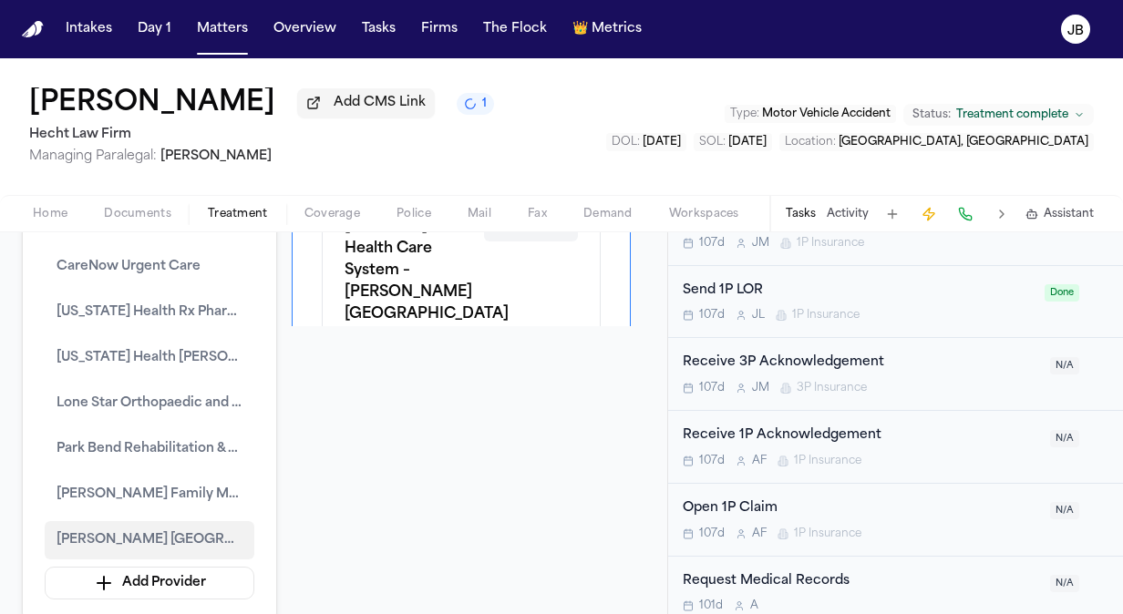
click at [102, 531] on span "Joseph Maxwell Cleland Atlanta VA Medical Center" at bounding box center [150, 541] width 186 height 22
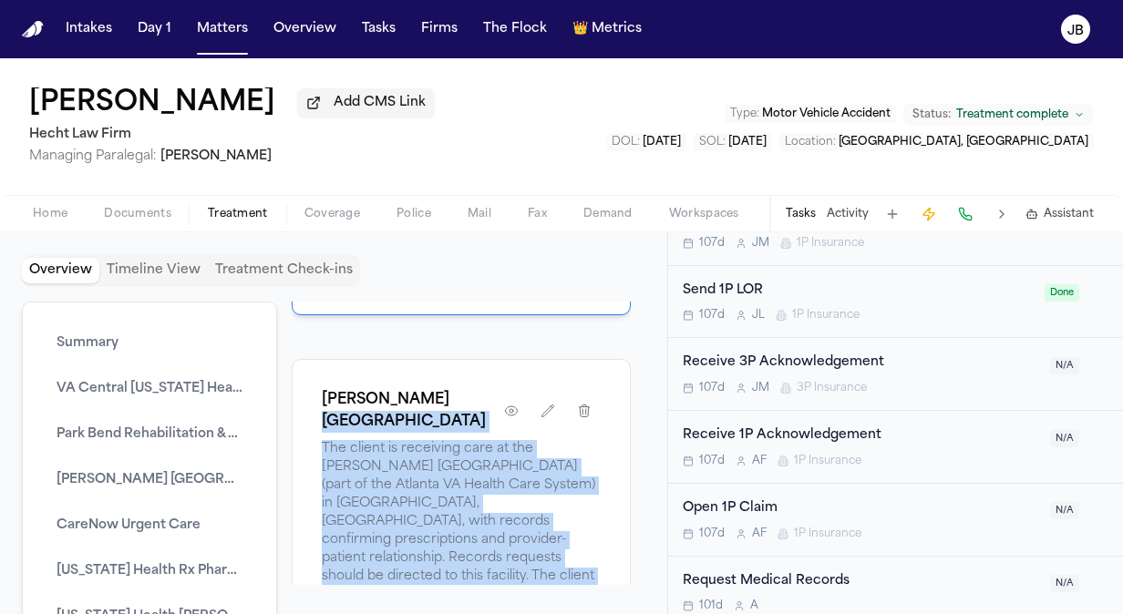
scroll to position [7017, 0]
drag, startPoint x: 510, startPoint y: 407, endPoint x: 428, endPoint y: 379, distance: 85.9
click at [428, 391] on div "Joseph Maxwell Cleland Atlanta VA Medical Center The client is receiving care a…" at bounding box center [461, 517] width 279 height 252
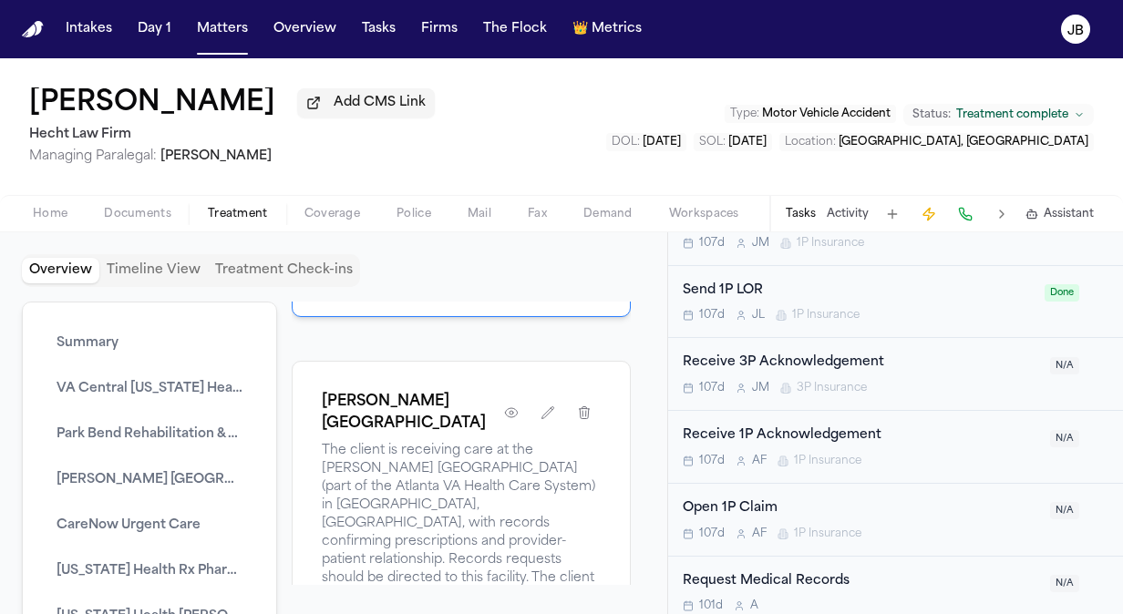
drag, startPoint x: 428, startPoint y: 379, endPoint x: 266, endPoint y: 379, distance: 162.3
click at [266, 379] on div "Summary VA Central Texas Health Care System – Olin E. Teague Veterans’ Medical …" at bounding box center [149, 592] width 255 height 580
drag, startPoint x: 321, startPoint y: 351, endPoint x: 449, endPoint y: 400, distance: 137.6
click at [449, 400] on div "Joseph Maxwell Cleland Atlanta VA Medical Center The client is receiving care a…" at bounding box center [461, 622] width 339 height 522
copy h1 "Joseph Maxwell Cleland Atlanta VA Medical Center"
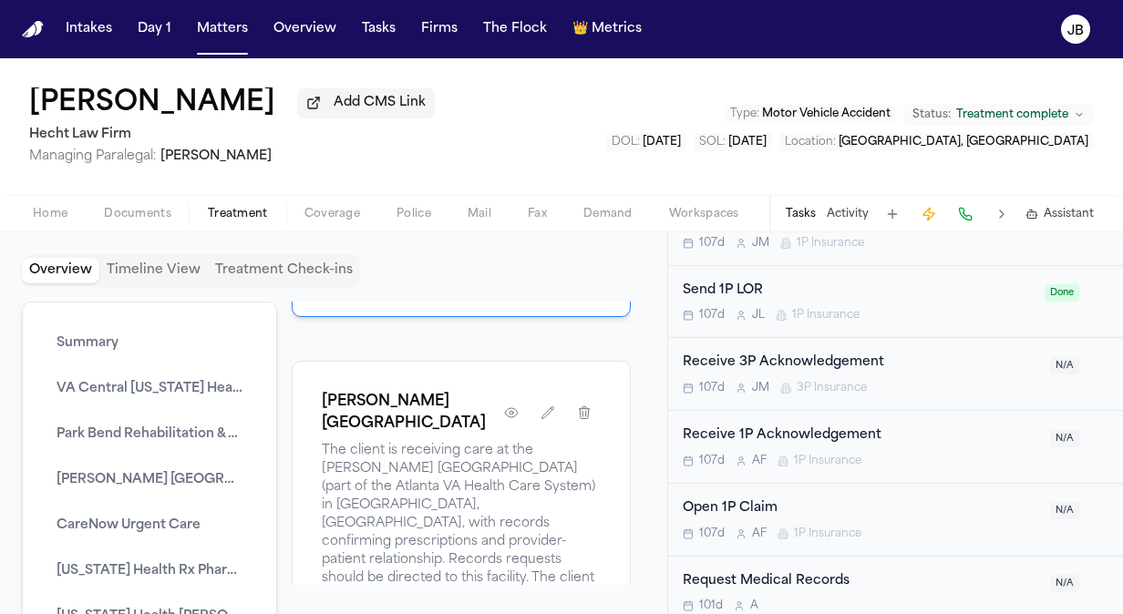
click at [57, 236] on div "Overview Timeline View Treatment Check-ins Summary VA Central Texas Health Care…" at bounding box center [333, 423] width 667 height 382
click at [53, 222] on button "Home" at bounding box center [50, 214] width 71 height 22
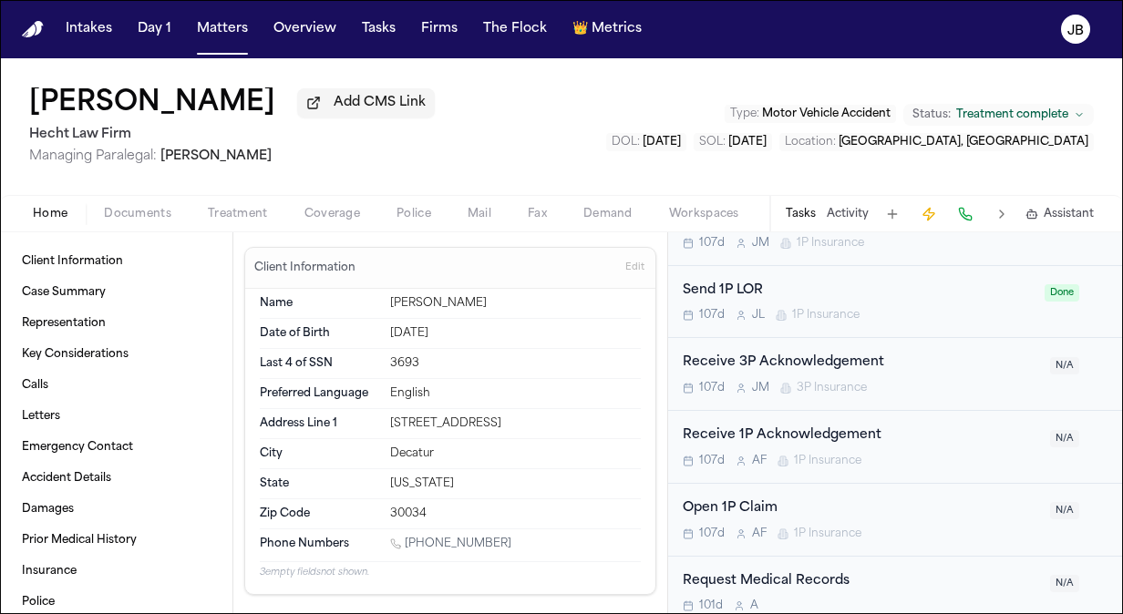
click at [842, 210] on button "Activity" at bounding box center [848, 214] width 42 height 15
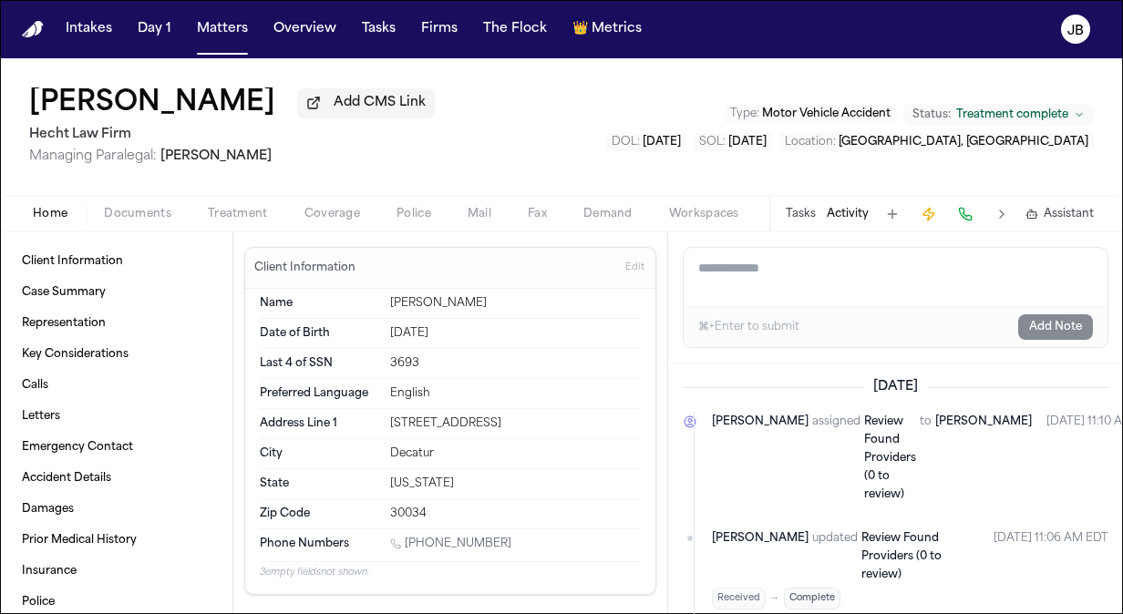
click at [781, 270] on textarea "Add a note to this matter" at bounding box center [896, 277] width 424 height 58
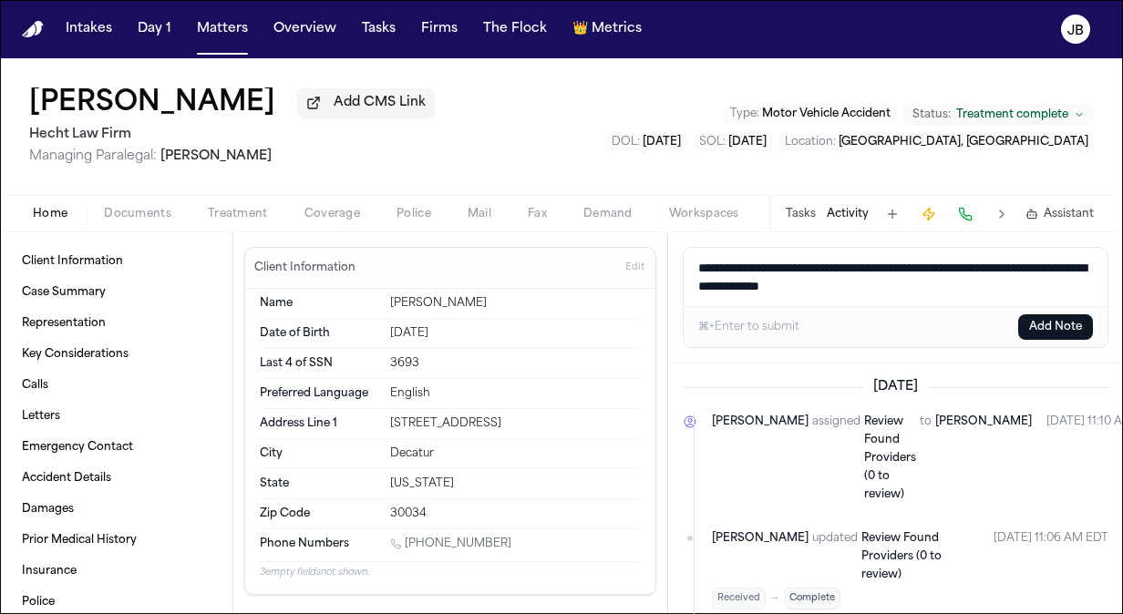
paste textarea "**********"
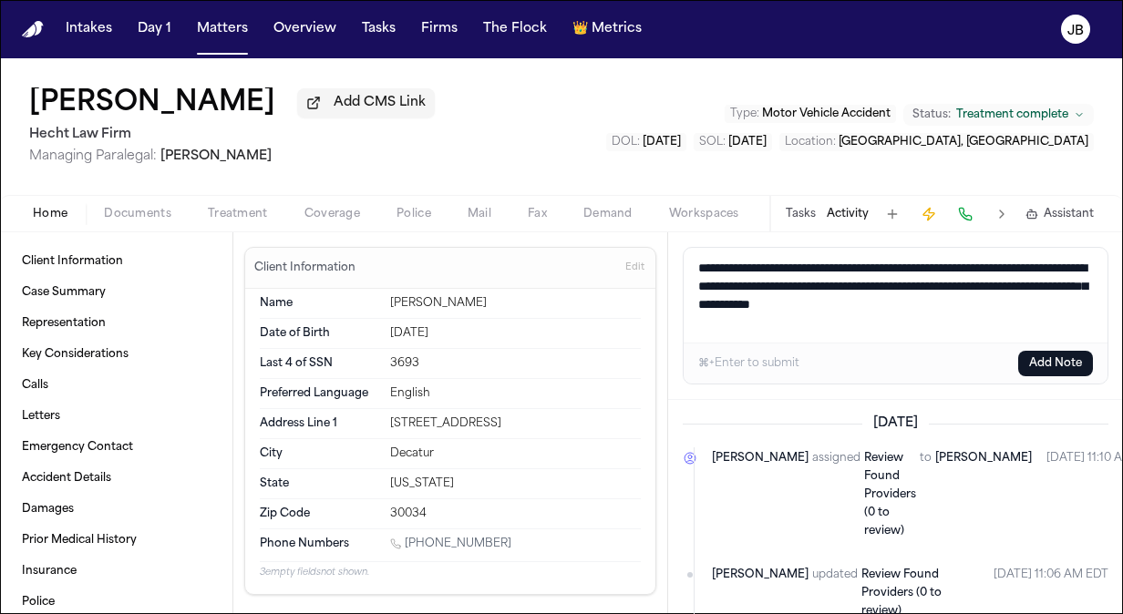
type textarea "**********"
click at [1041, 371] on button "Add Note" at bounding box center [1055, 364] width 75 height 26
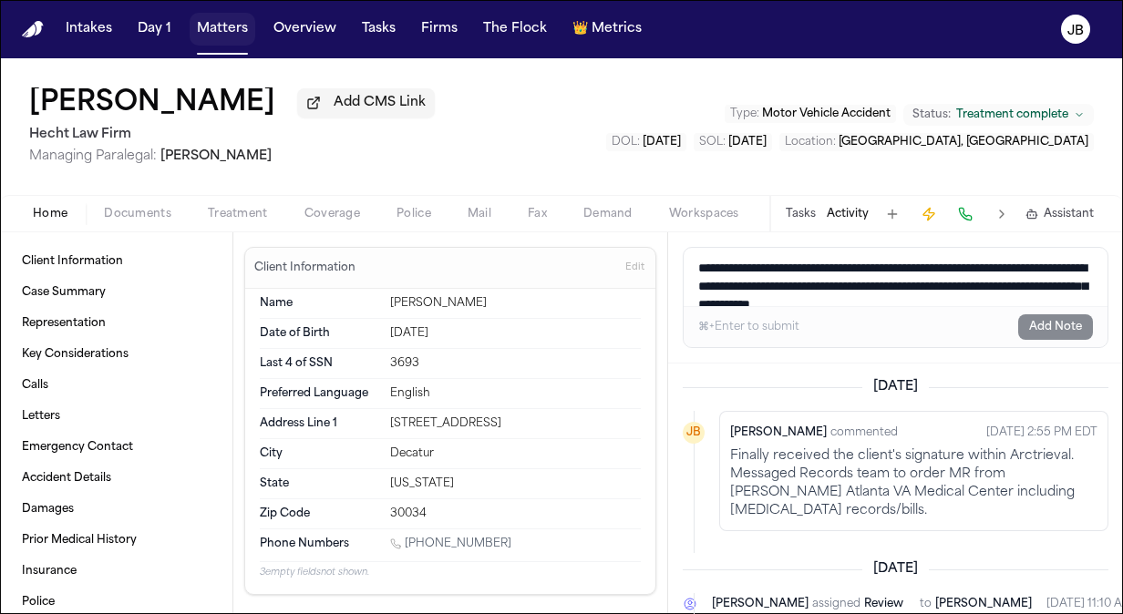
click at [213, 15] on button "Matters" at bounding box center [223, 29] width 66 height 33
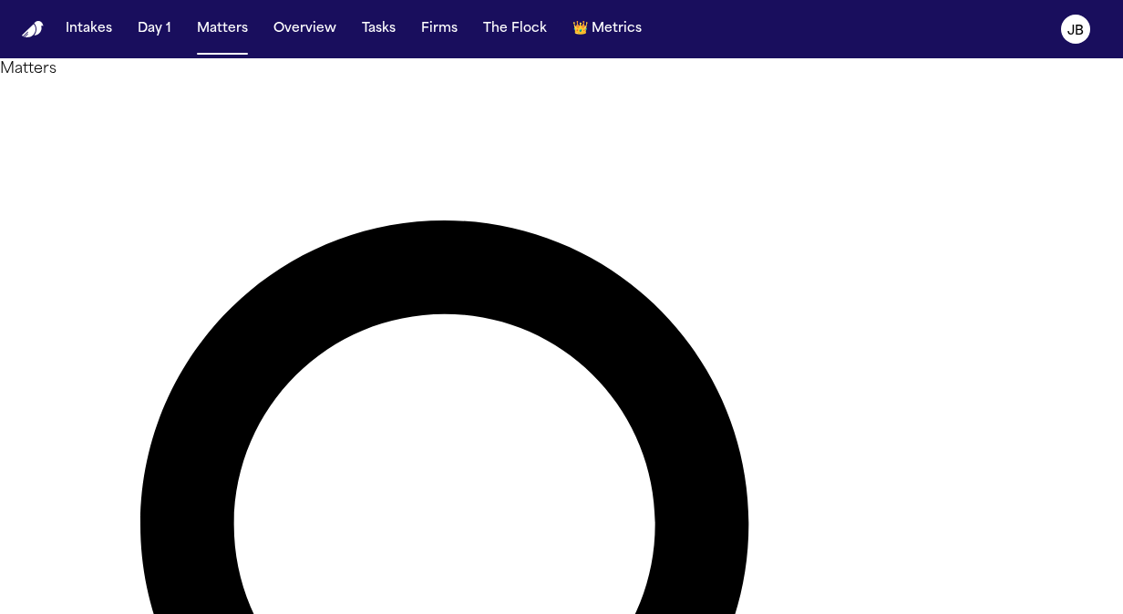
drag, startPoint x: 210, startPoint y: 126, endPoint x: 179, endPoint y: 127, distance: 31.0
type input "*****"
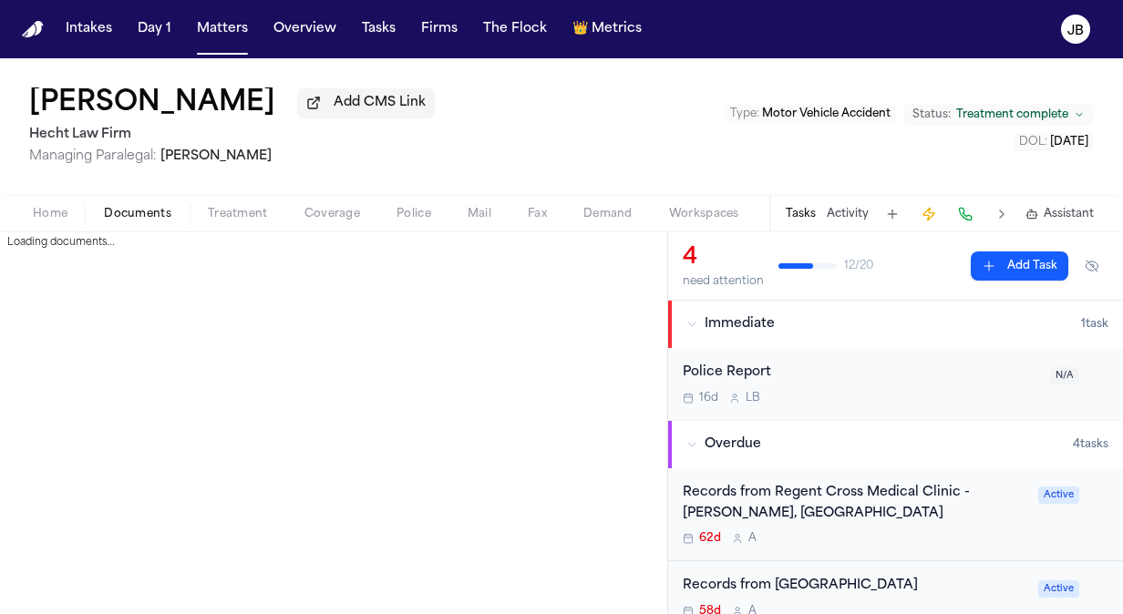
click at [133, 204] on button "Documents" at bounding box center [138, 214] width 104 height 22
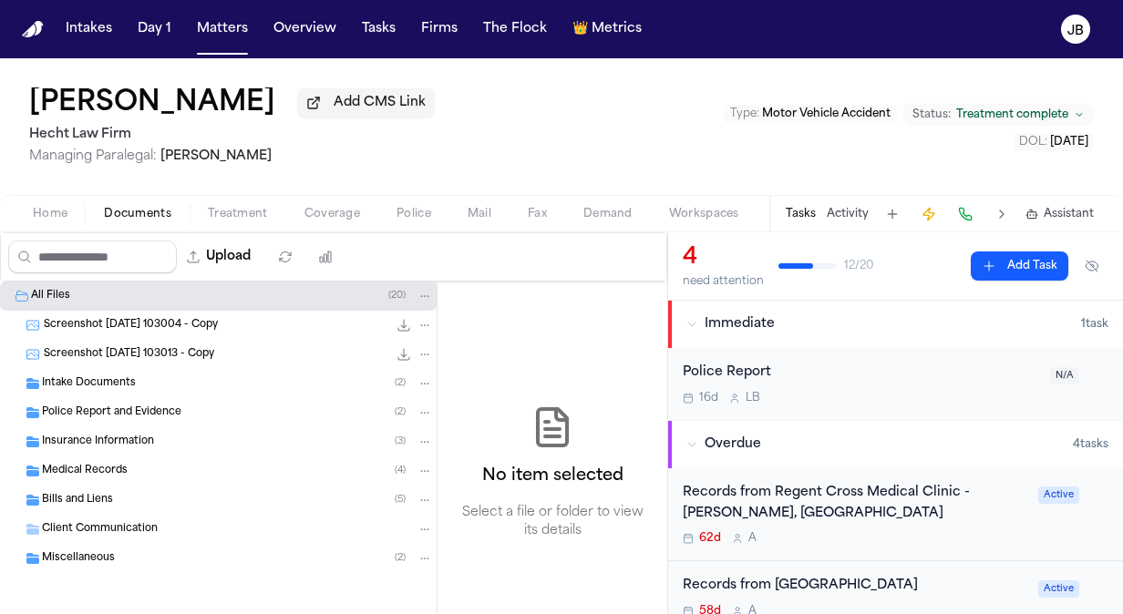
click at [101, 466] on span "Medical Records" at bounding box center [85, 471] width 86 height 15
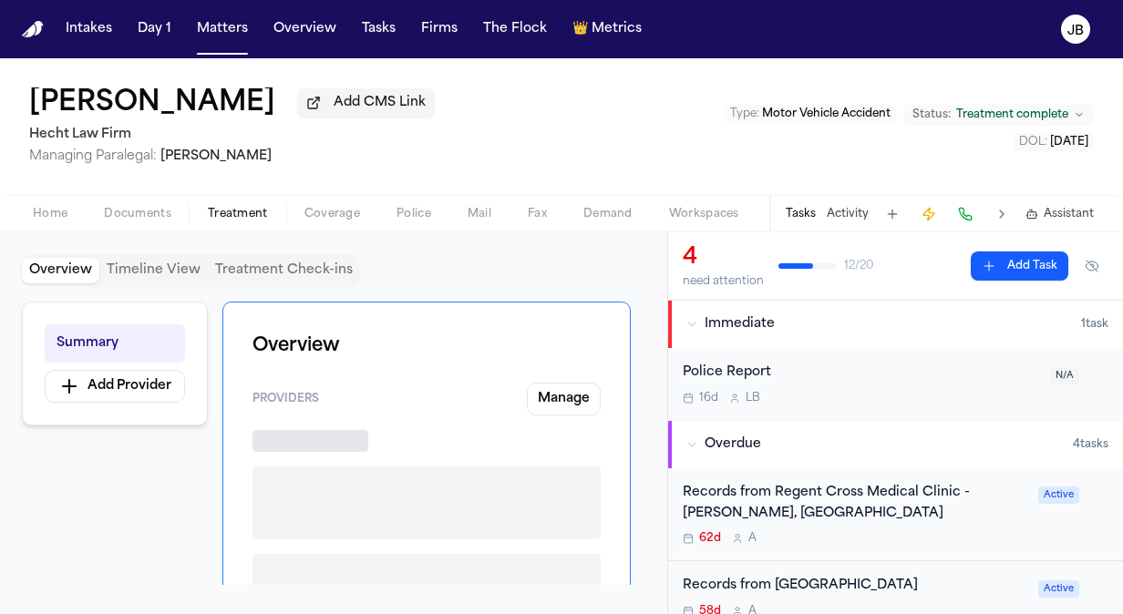
click at [225, 208] on span "Treatment" at bounding box center [238, 214] width 60 height 15
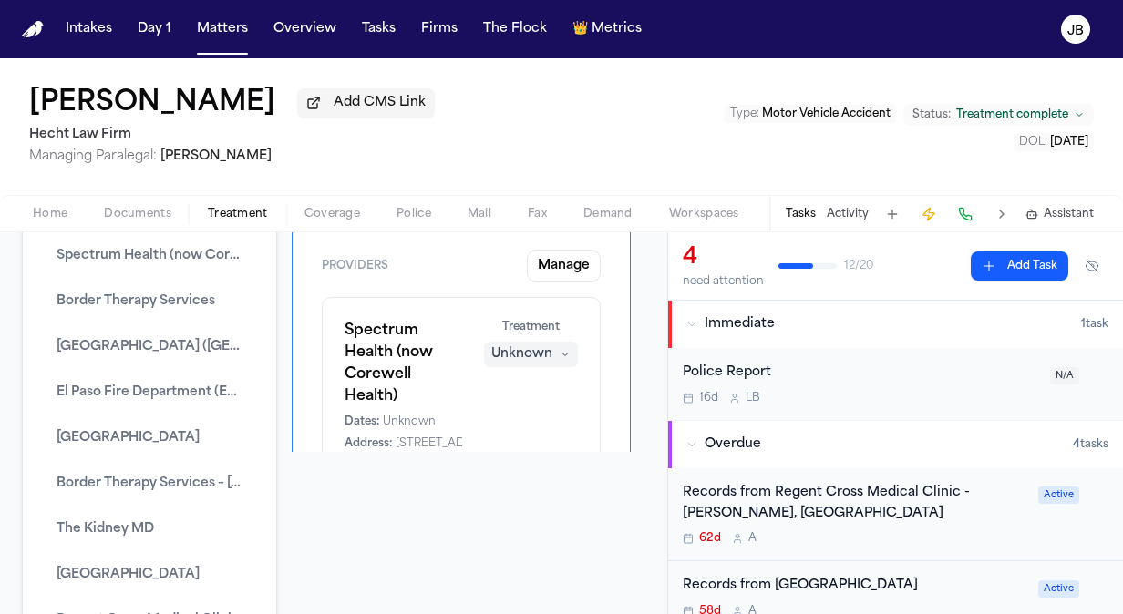
scroll to position [121, 0]
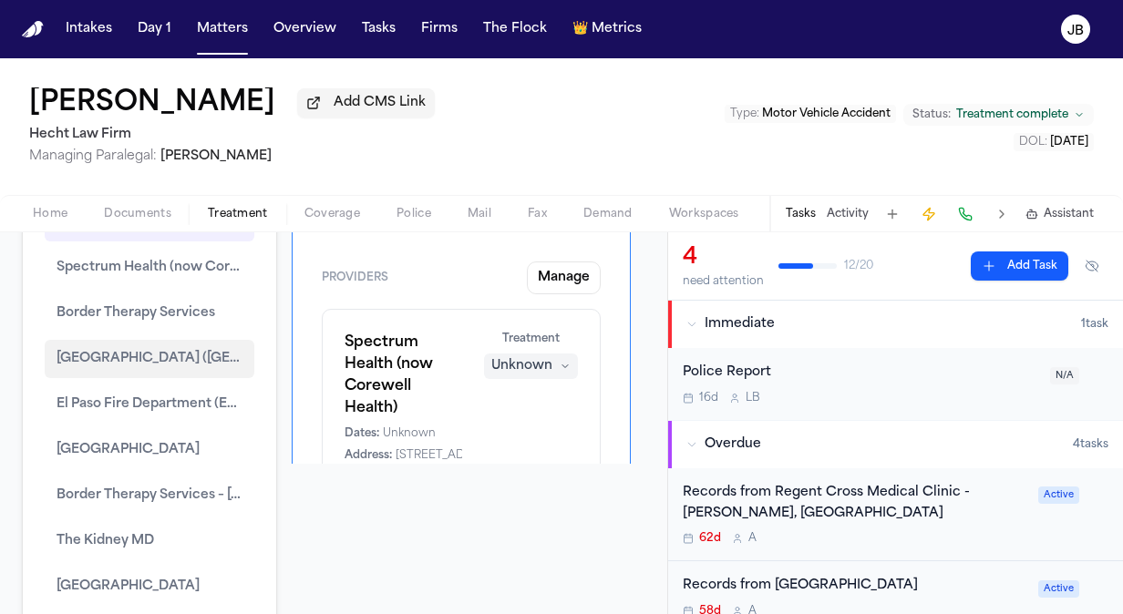
click at [134, 364] on span "Las Cruces Pain Center (El Paso Pain Center – Las Cruces)" at bounding box center [150, 359] width 186 height 22
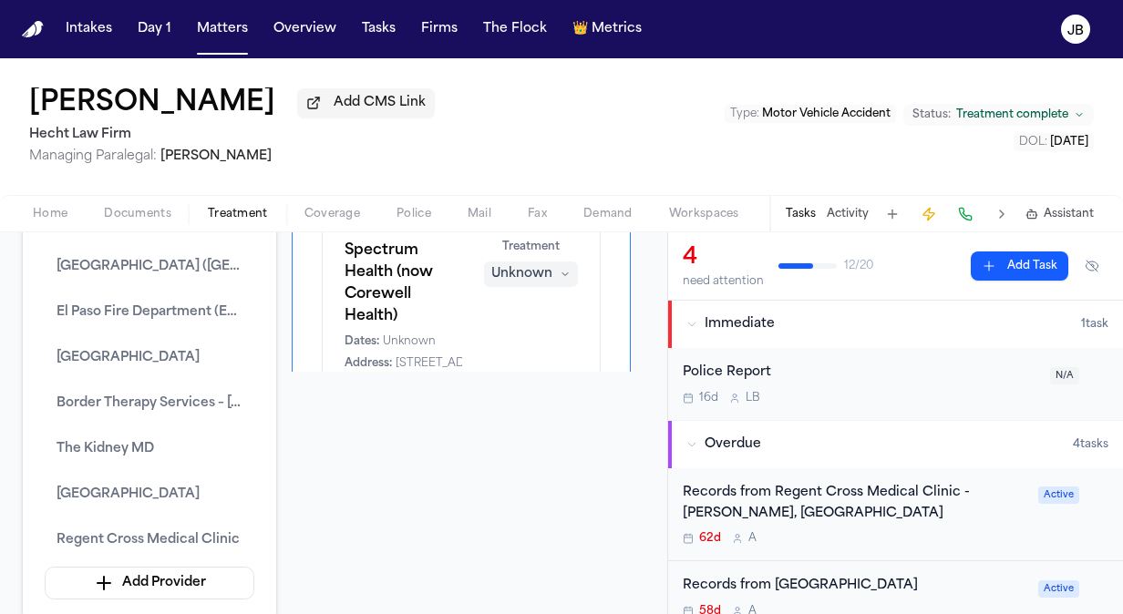
scroll to position [0, 0]
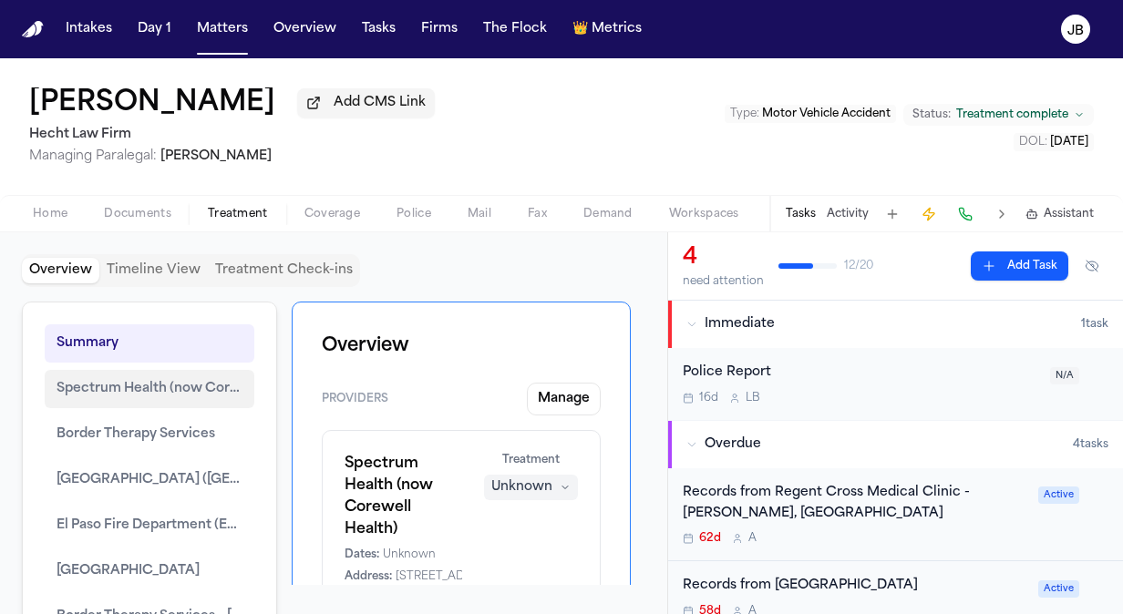
click at [157, 382] on span "Spectrum Health (now Corewell Health)" at bounding box center [150, 389] width 186 height 22
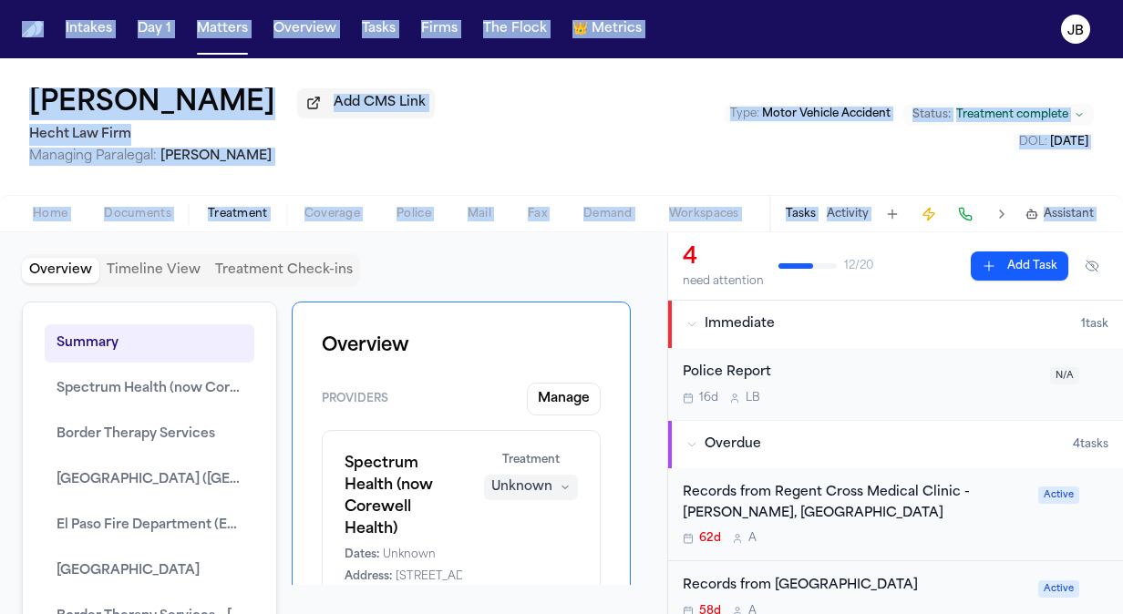
click at [0, 244] on html "Intakes Day 1 Matters Overview Tasks Firms The Flock 👑 Metrics JB Steve Gomez A…" at bounding box center [561, 307] width 1123 height 614
drag, startPoint x: -4, startPoint y: 244, endPoint x: 222, endPoint y: 23, distance: 316.5
click at [222, 23] on button "Matters" at bounding box center [223, 29] width 66 height 33
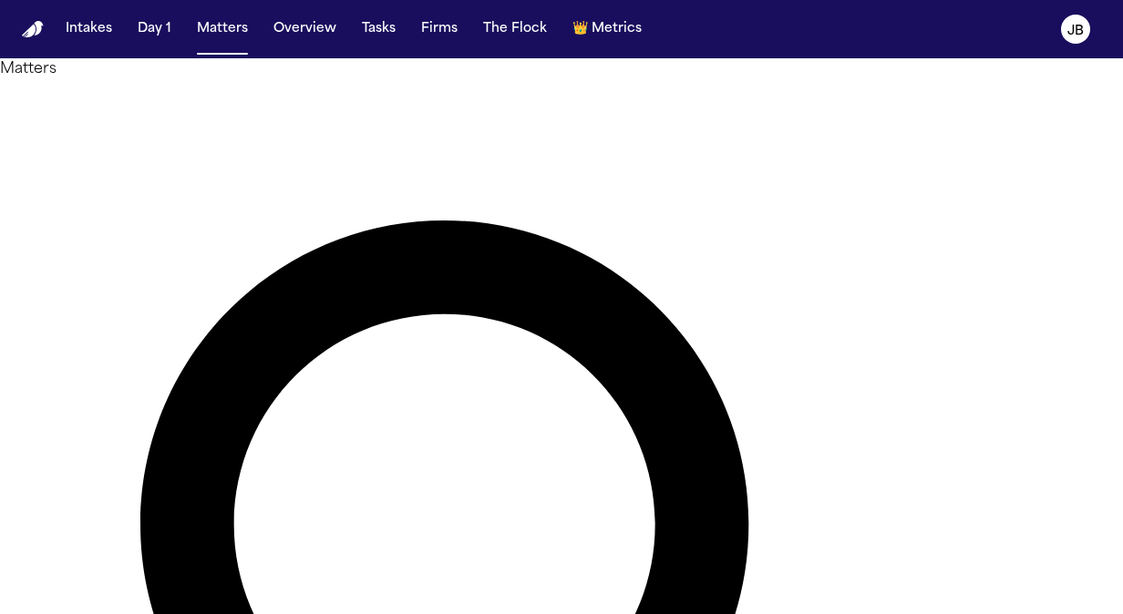
drag, startPoint x: 419, startPoint y: 120, endPoint x: 199, endPoint y: 117, distance: 220.6
type input "*"
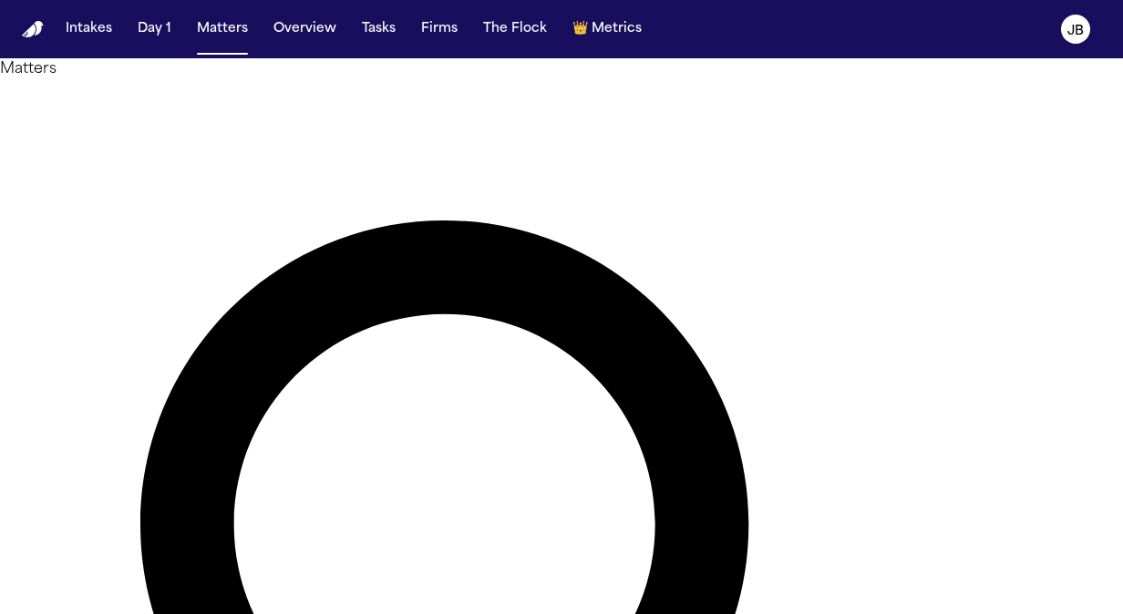
click at [441, 613] on div at bounding box center [561, 614] width 1123 height 0
type input "***"
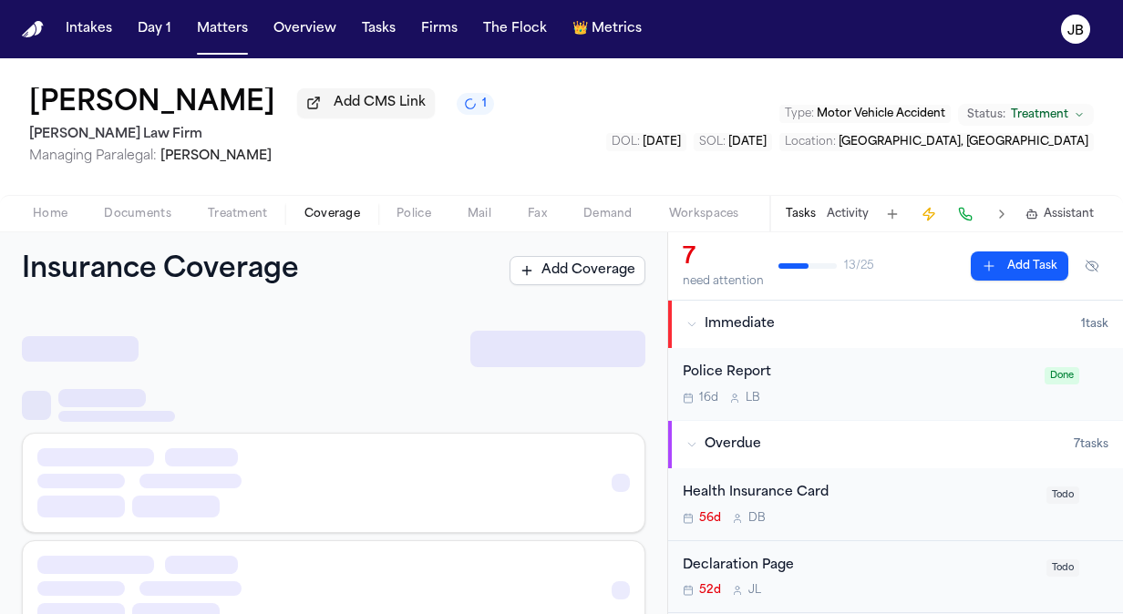
click at [328, 213] on span "Coverage" at bounding box center [332, 214] width 56 height 15
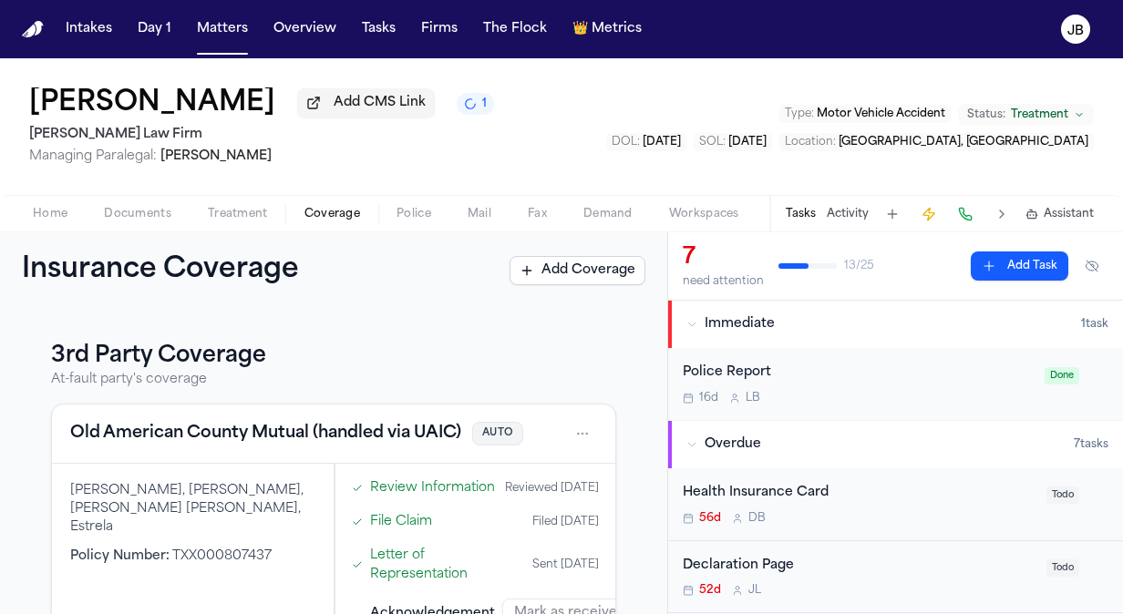
scroll to position [459, 0]
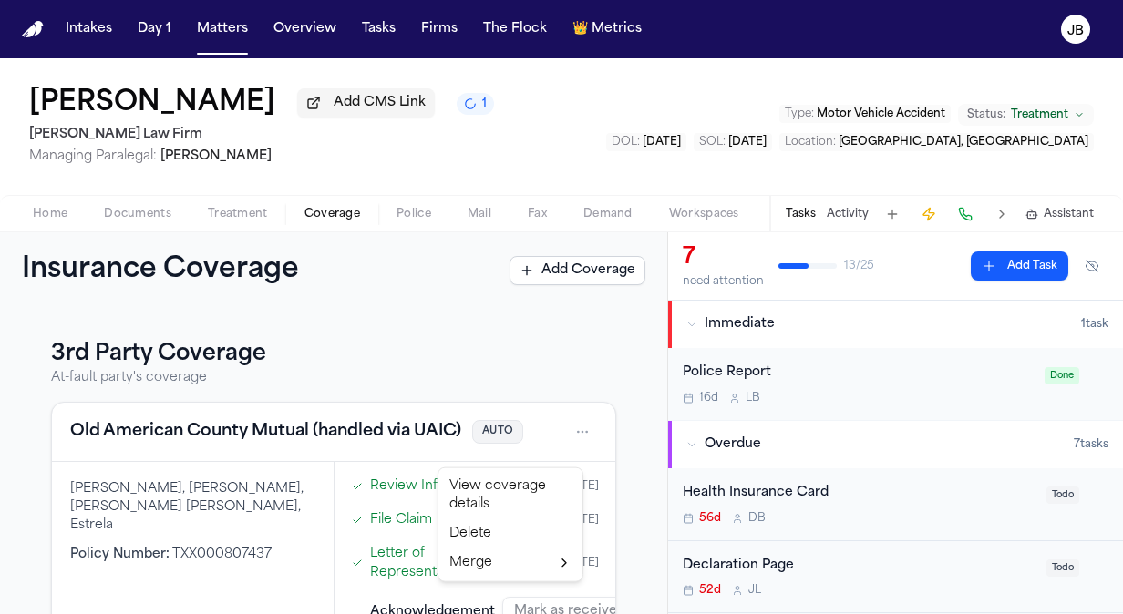
click at [564, 445] on html "Intakes Day 1 Matters Overview Tasks Firms The Flock 👑 Metrics JB Ivy Laynes Ad…" at bounding box center [561, 307] width 1123 height 614
click at [495, 489] on div "View coverage details" at bounding box center [510, 495] width 137 height 47
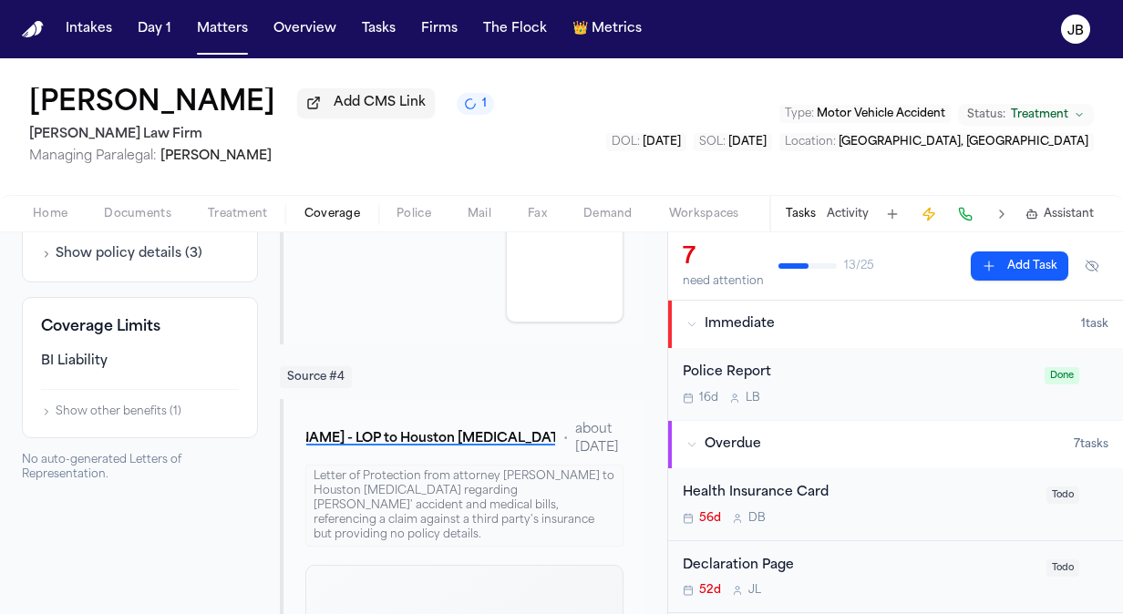
scroll to position [1198, 0]
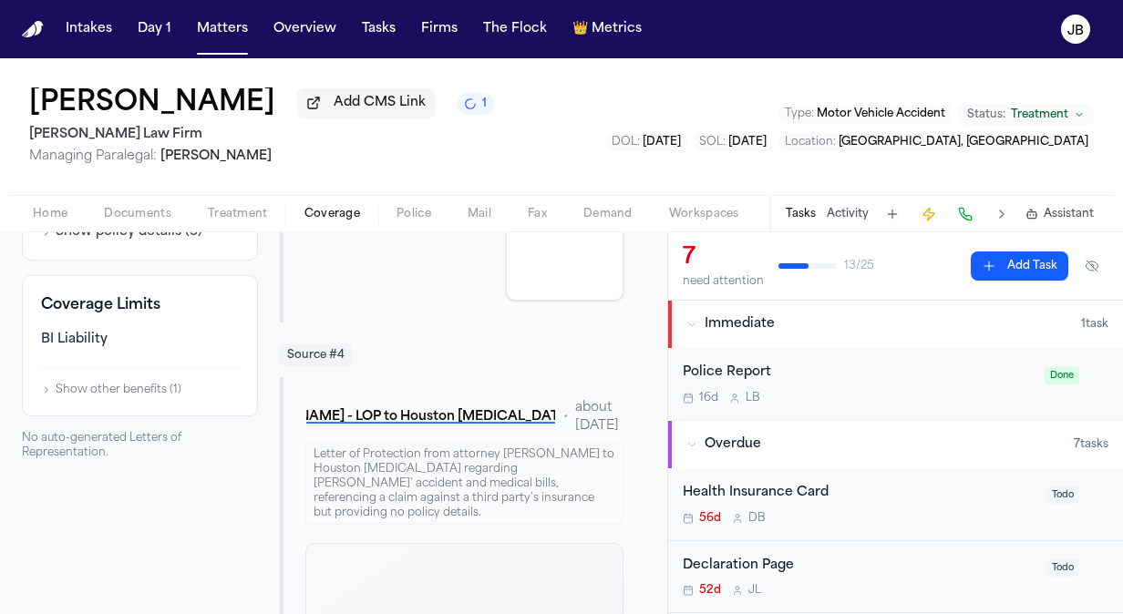
drag, startPoint x: 233, startPoint y: 242, endPoint x: 101, endPoint y: 240, distance: 132.2
drag, startPoint x: 101, startPoint y: 240, endPoint x: 219, endPoint y: 234, distance: 117.7
click at [219, 189] on icon "Copy to clipboard" at bounding box center [220, 183] width 11 height 11
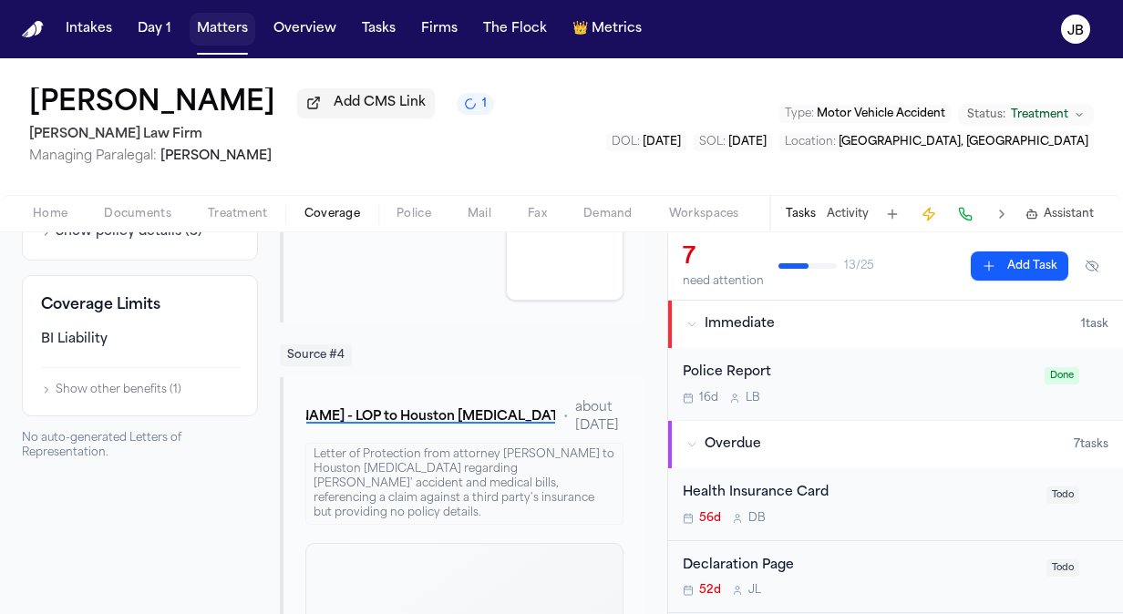
click at [235, 26] on button "Matters" at bounding box center [223, 29] width 66 height 33
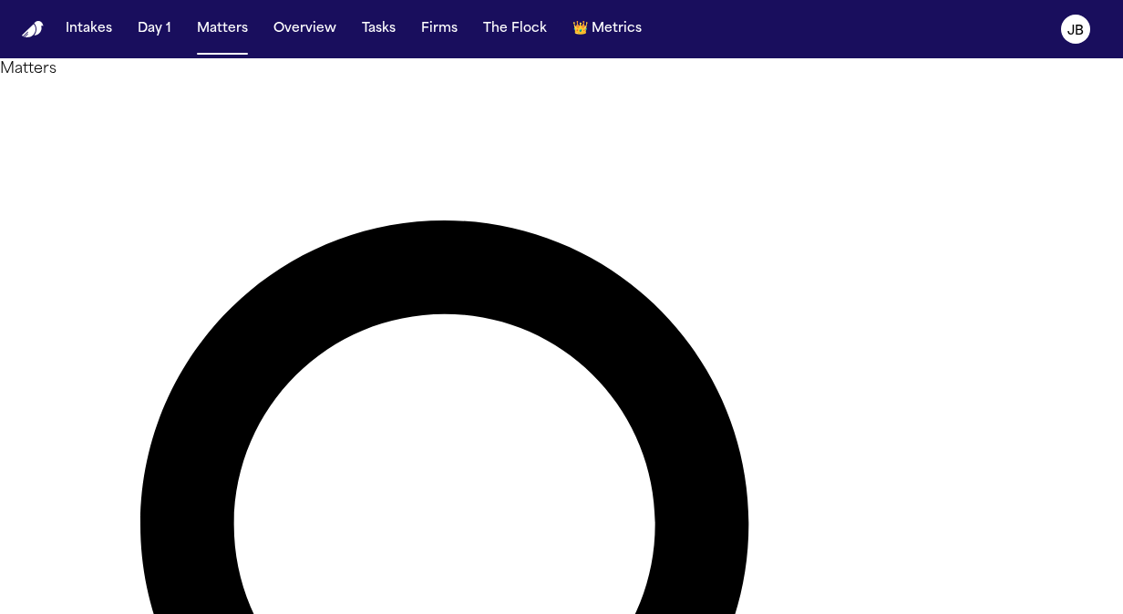
drag, startPoint x: 368, startPoint y: 120, endPoint x: 144, endPoint y: 149, distance: 226.0
type input "*"
type input "********"
drag, startPoint x: 416, startPoint y: 103, endPoint x: 179, endPoint y: 126, distance: 238.1
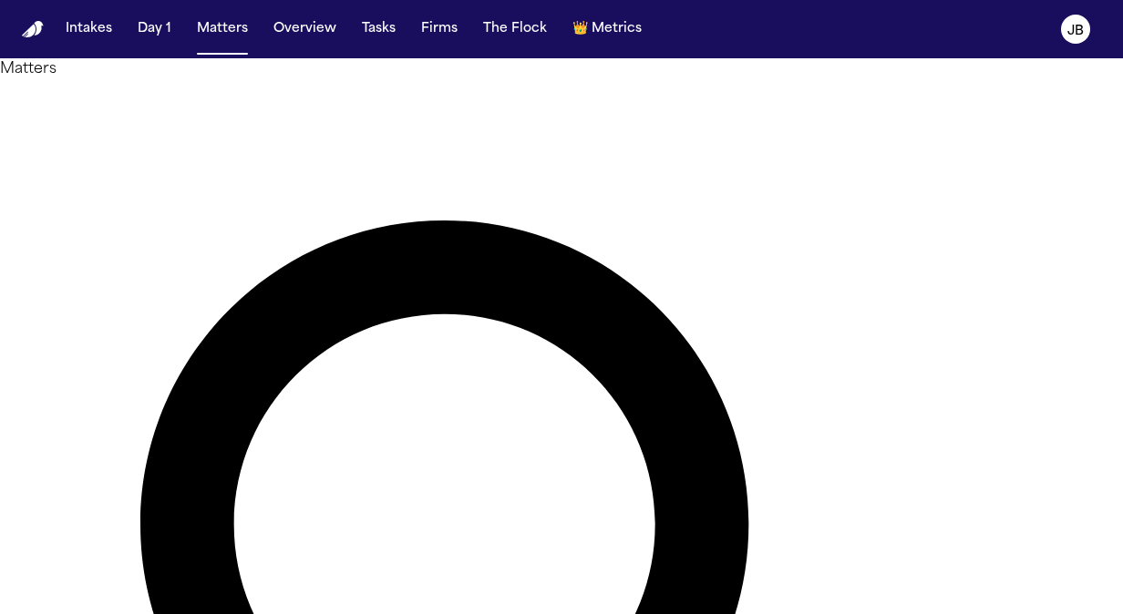
type input "**********"
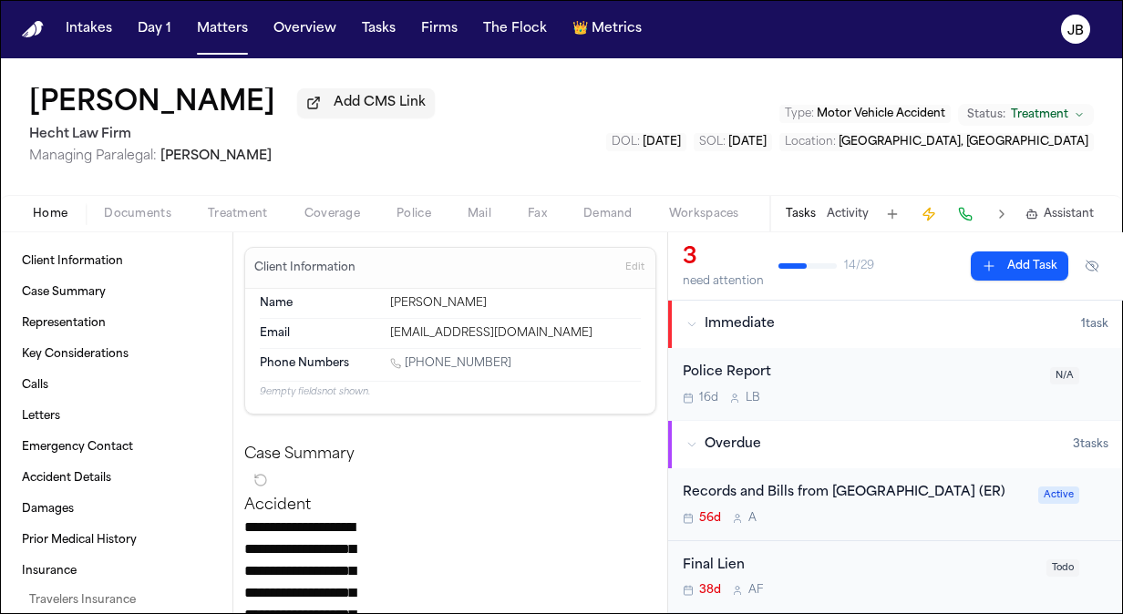
click at [260, 214] on span "Treatment" at bounding box center [238, 214] width 60 height 15
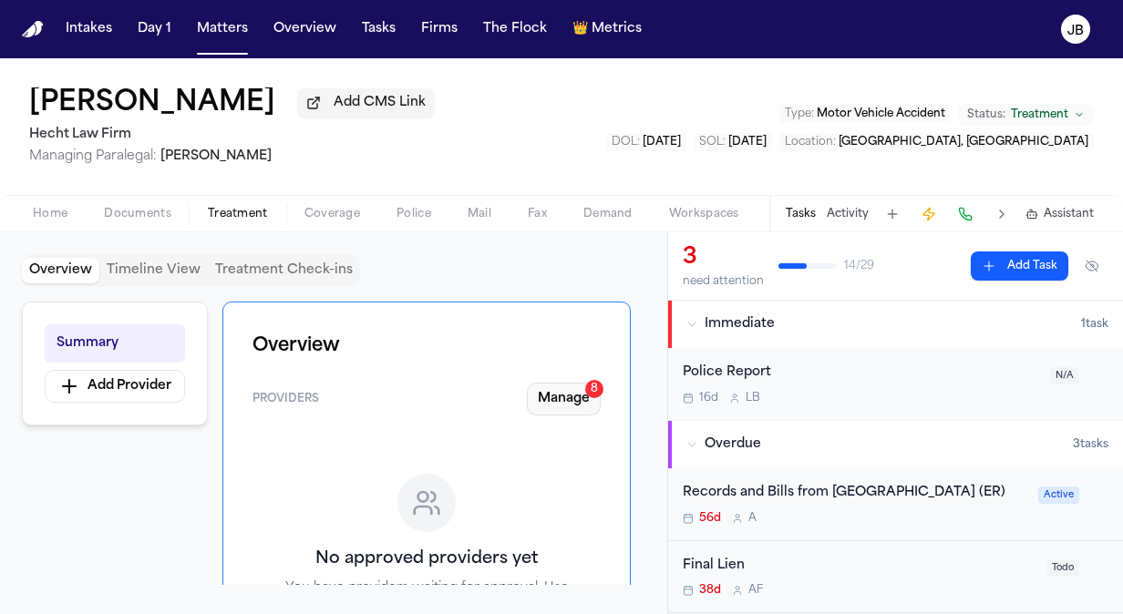
click at [580, 396] on button "Manage 8" at bounding box center [564, 399] width 74 height 33
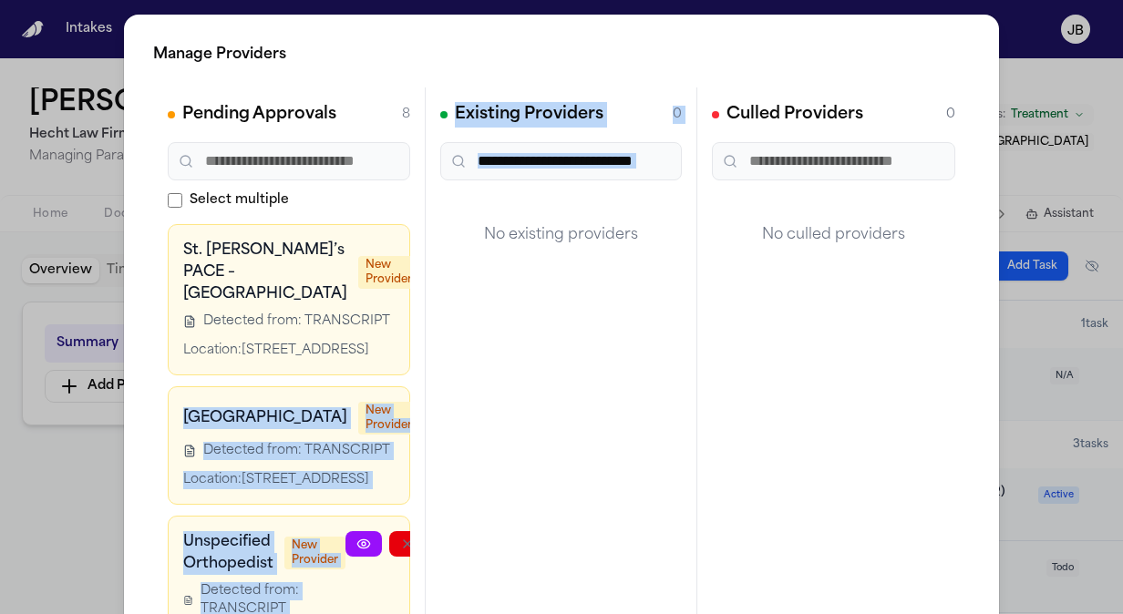
drag, startPoint x: 339, startPoint y: 339, endPoint x: 423, endPoint y: 340, distance: 83.9
click at [423, 340] on div "Pending Approvals 8 Select multiple St. Paul’s PACE – El Cajon Center New Provi…" at bounding box center [561, 361] width 817 height 547
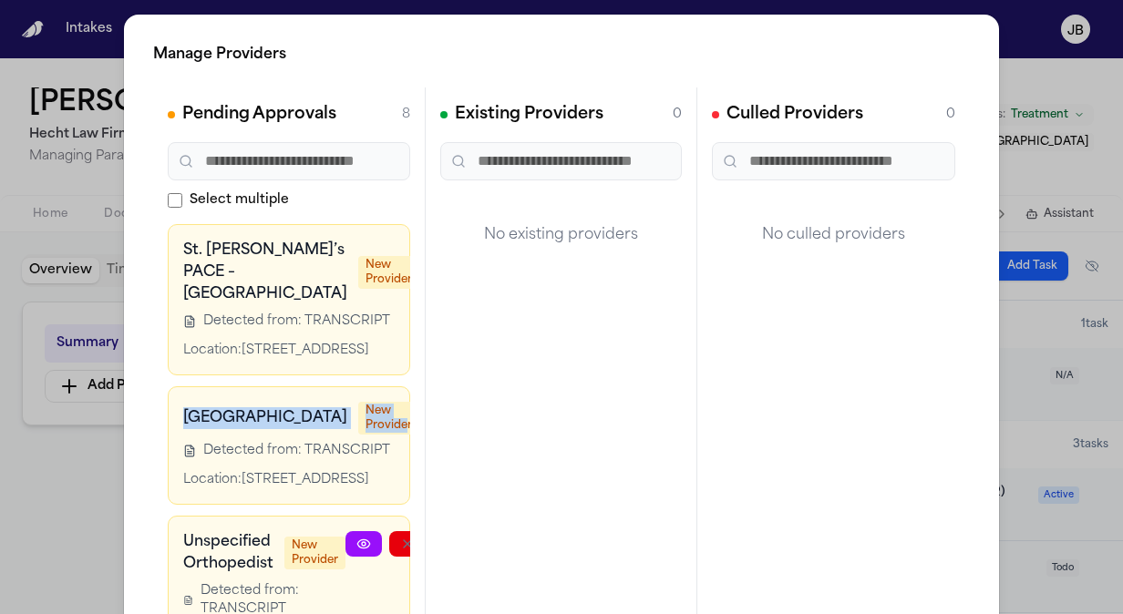
drag, startPoint x: 423, startPoint y: 340, endPoint x: 294, endPoint y: 582, distance: 274.4
click at [294, 582] on div "St. Paul’s PACE – El Cajon Center New Provider Detected from: TRANSCRIPT Locati…" at bounding box center [289, 429] width 242 height 410
drag, startPoint x: 294, startPoint y: 582, endPoint x: 385, endPoint y: 350, distance: 249.4
click at [419, 350] on div at bounding box center [503, 300] width 168 height 120
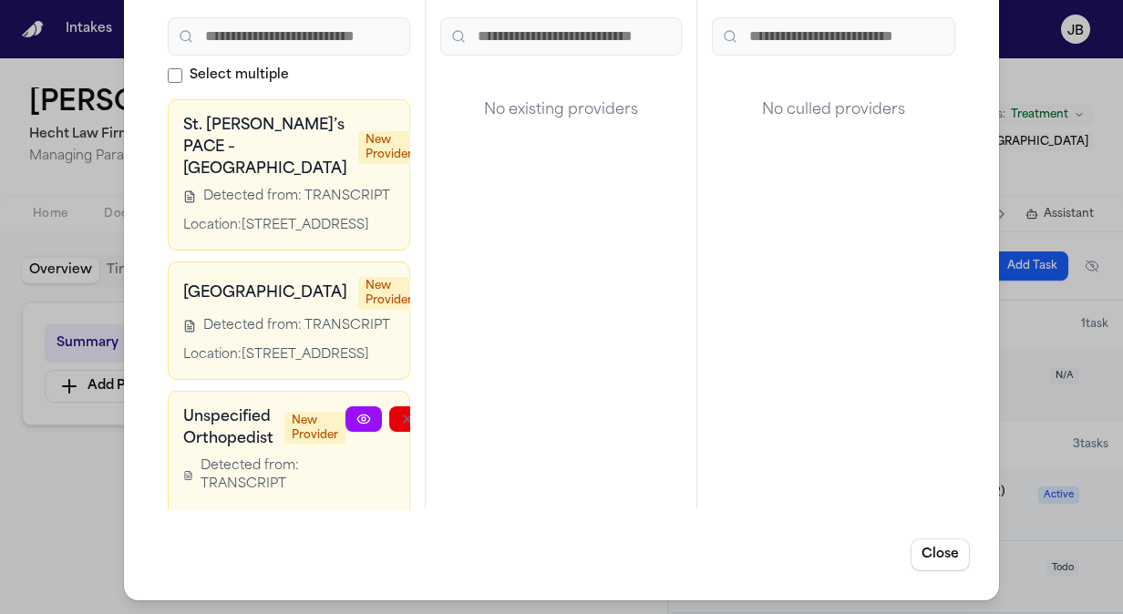
scroll to position [0, 121]
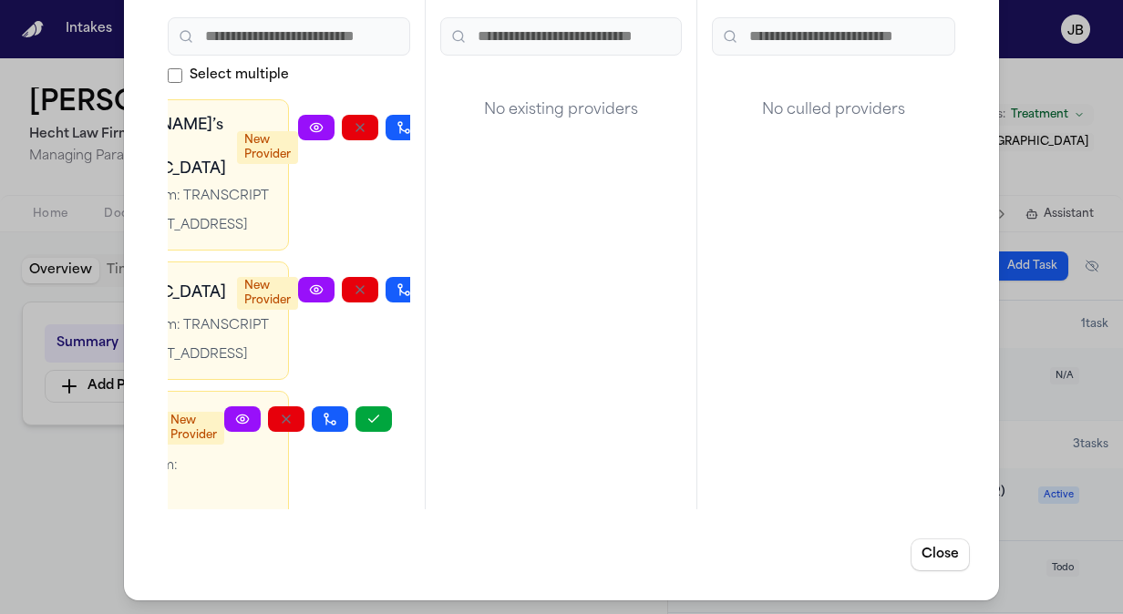
click at [440, 124] on icon "button" at bounding box center [447, 127] width 15 height 15
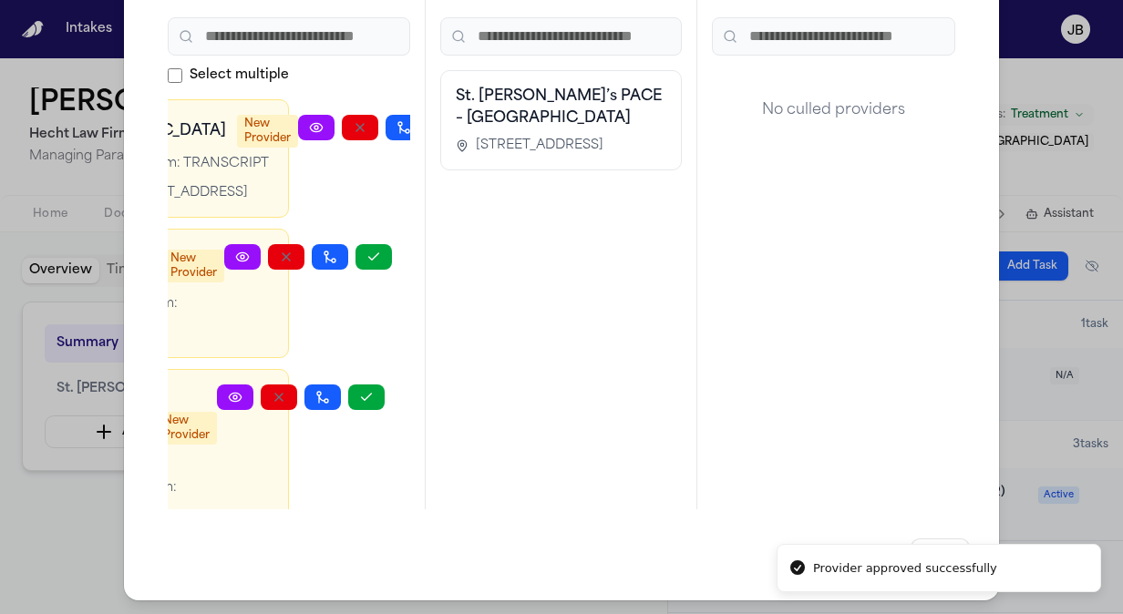
click at [440, 121] on icon "button" at bounding box center [447, 127] width 15 height 15
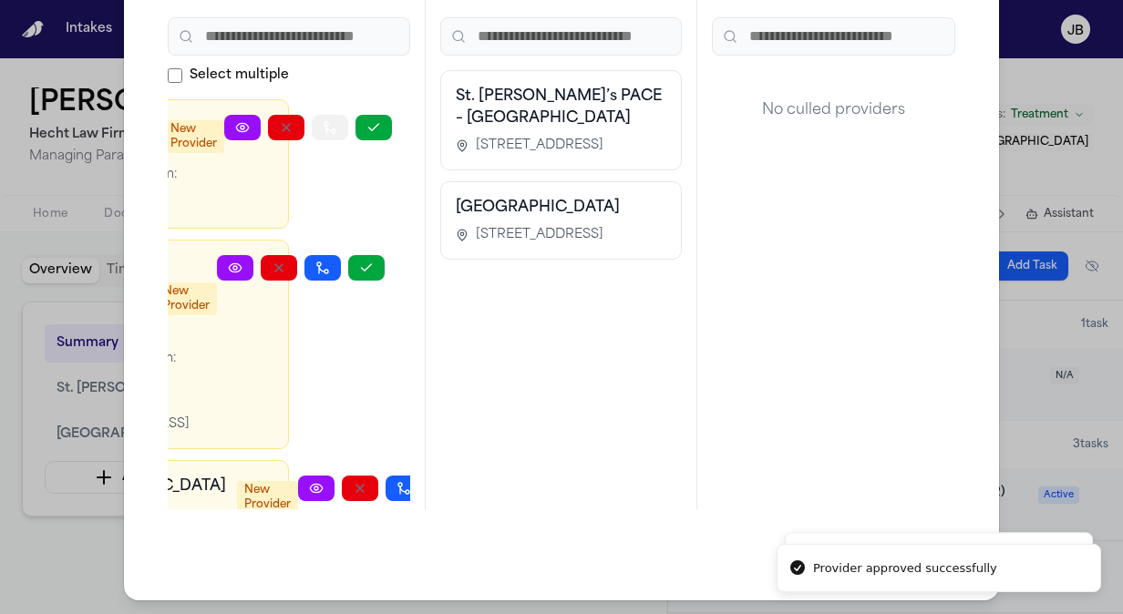
click at [335, 121] on button "button" at bounding box center [330, 128] width 36 height 26
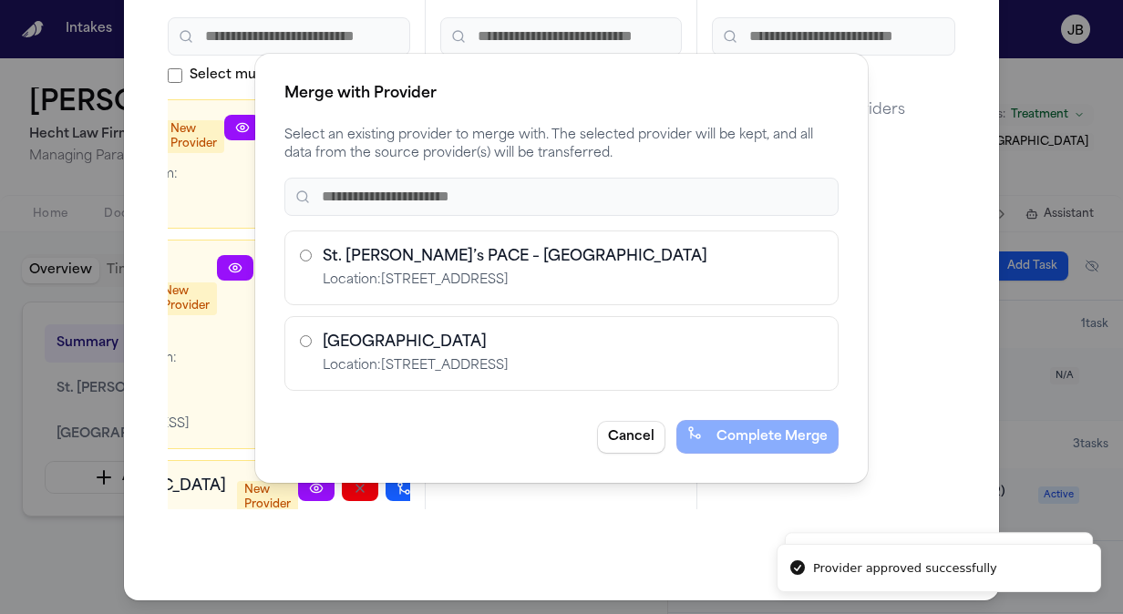
click at [614, 428] on button "Cancel" at bounding box center [631, 436] width 68 height 33
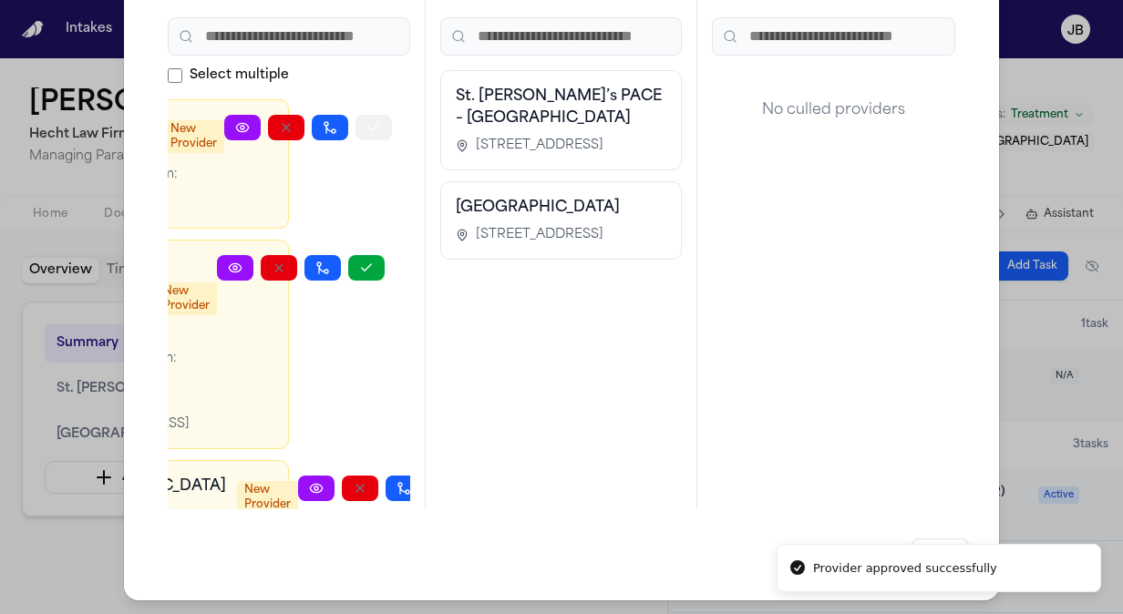
click at [370, 115] on button "button" at bounding box center [374, 128] width 36 height 26
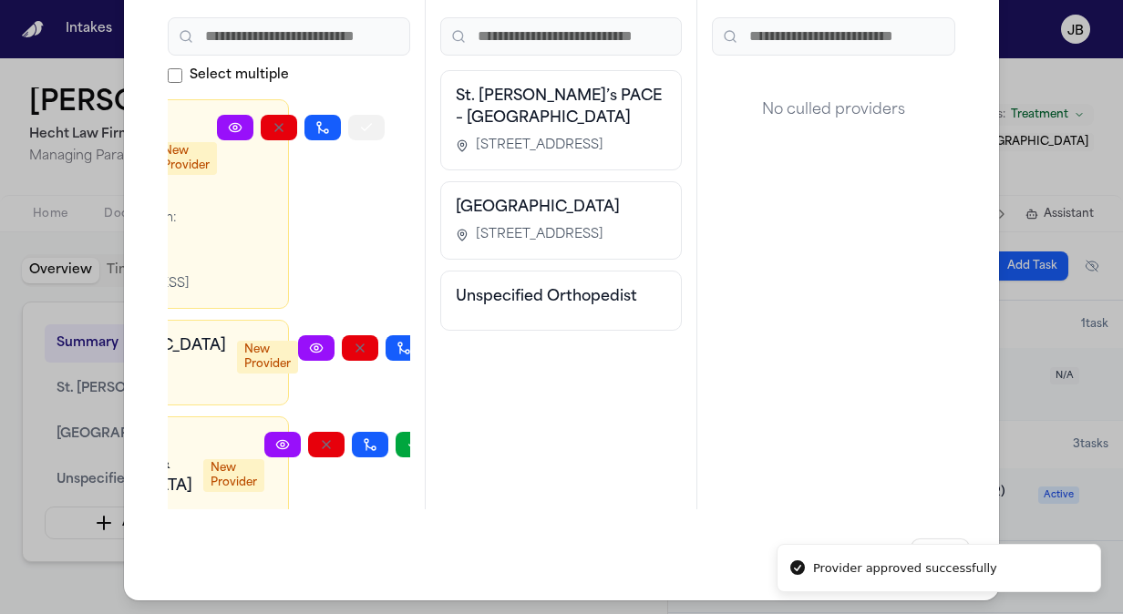
click at [372, 129] on icon "button" at bounding box center [366, 127] width 15 height 15
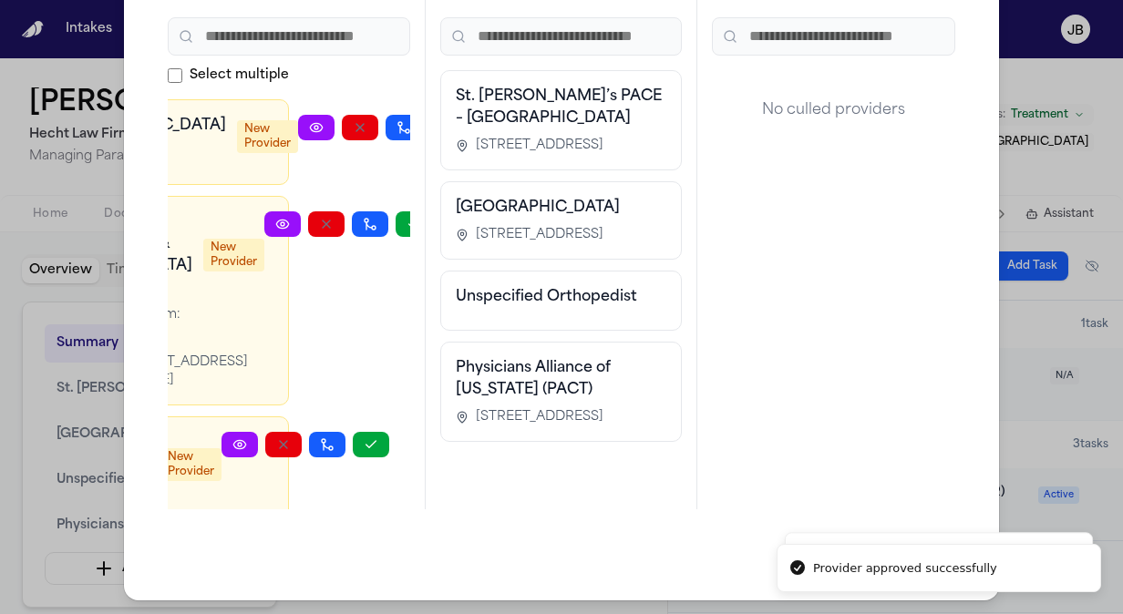
click at [372, 129] on div "El Paso County Hospital District (ER) New Provider Sun City Orthopaedic & Hand …" at bounding box center [289, 304] width 242 height 410
click at [440, 130] on icon "button" at bounding box center [447, 127] width 15 height 15
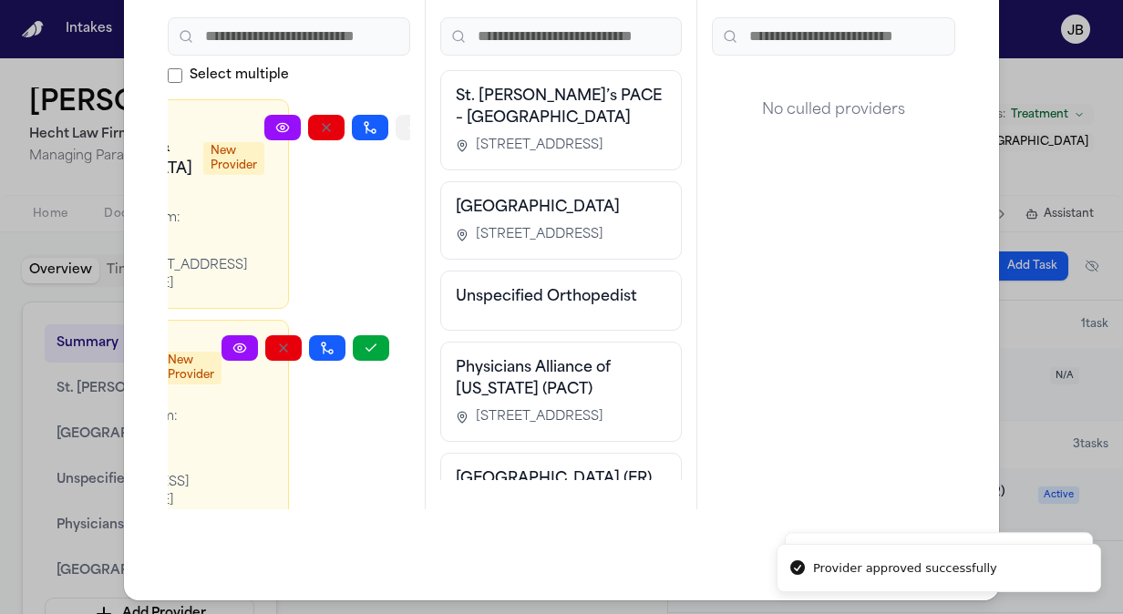
click at [407, 120] on icon "button" at bounding box center [414, 127] width 15 height 15
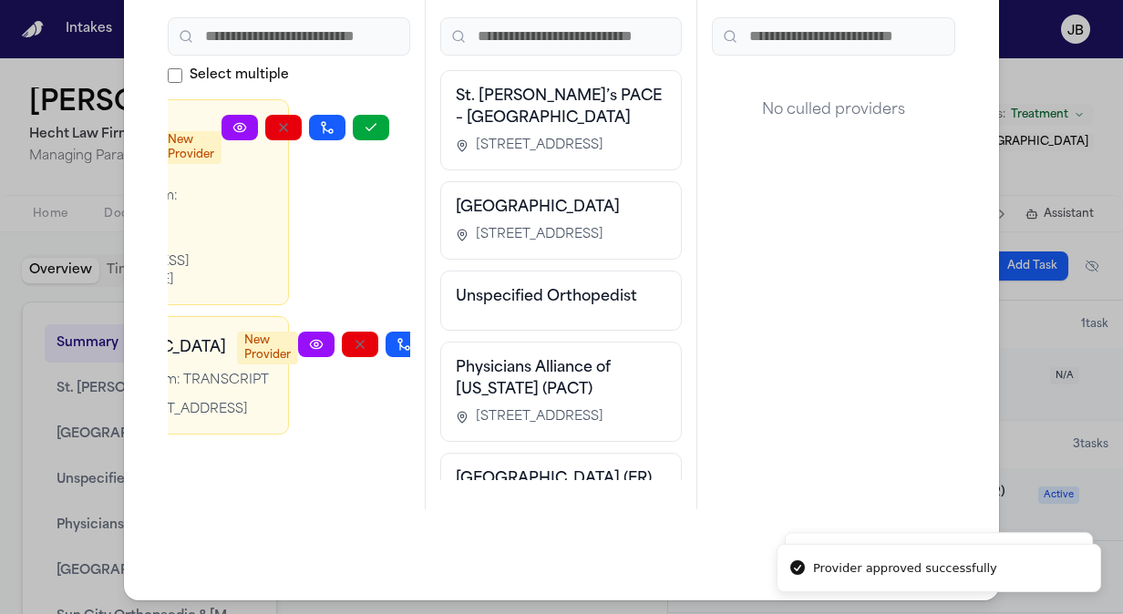
scroll to position [0, 116]
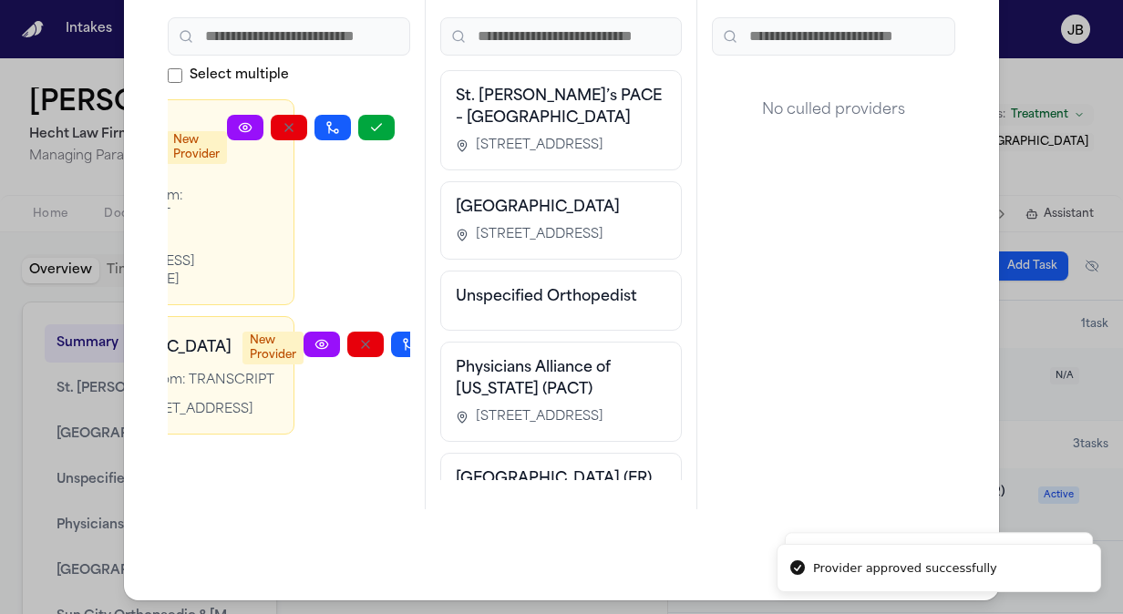
click at [435, 332] on button "button" at bounding box center [453, 345] width 36 height 26
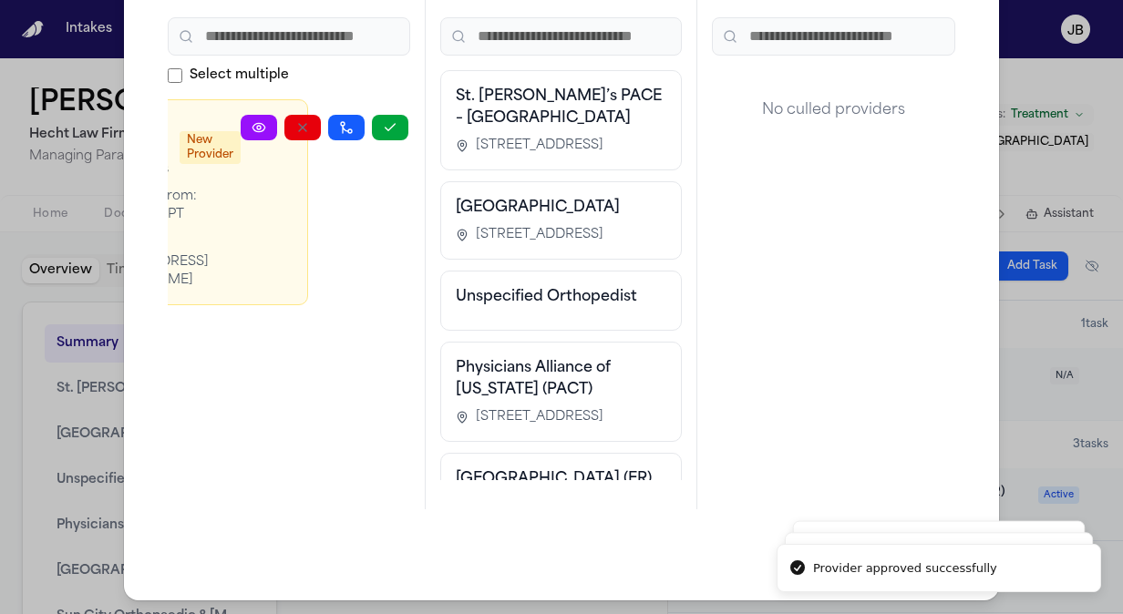
scroll to position [0, 102]
click at [391, 125] on icon "button" at bounding box center [390, 127] width 15 height 15
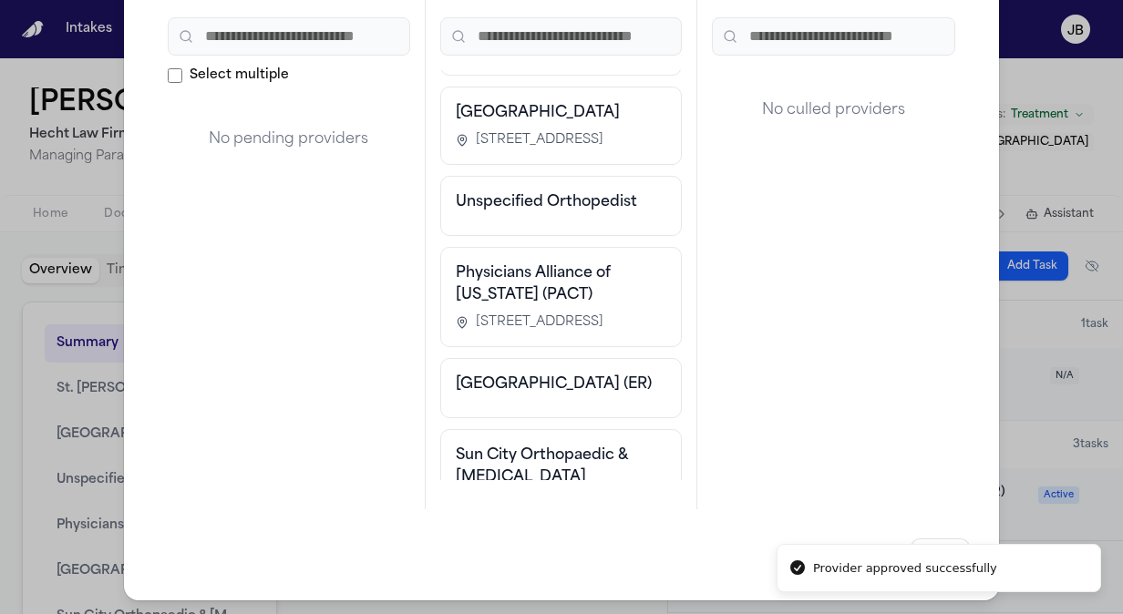
scroll to position [0, 0]
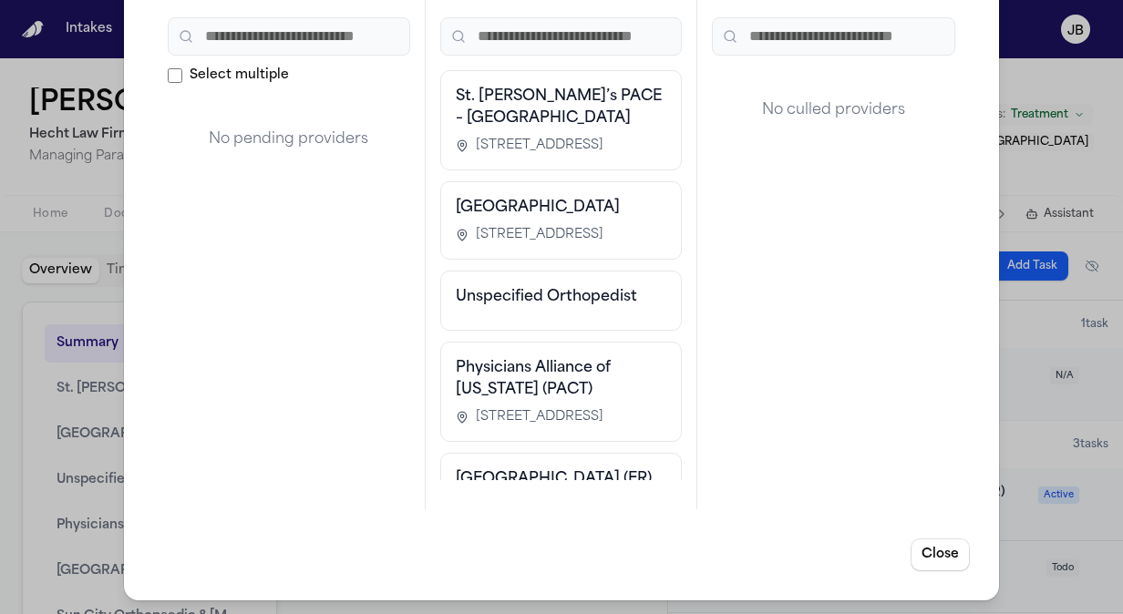
click at [0, 156] on html "Intakes Day 1 Matters Overview Tasks Firms The Flock 👑 Metrics JB Rianna Gonzal…" at bounding box center [561, 307] width 1123 height 614
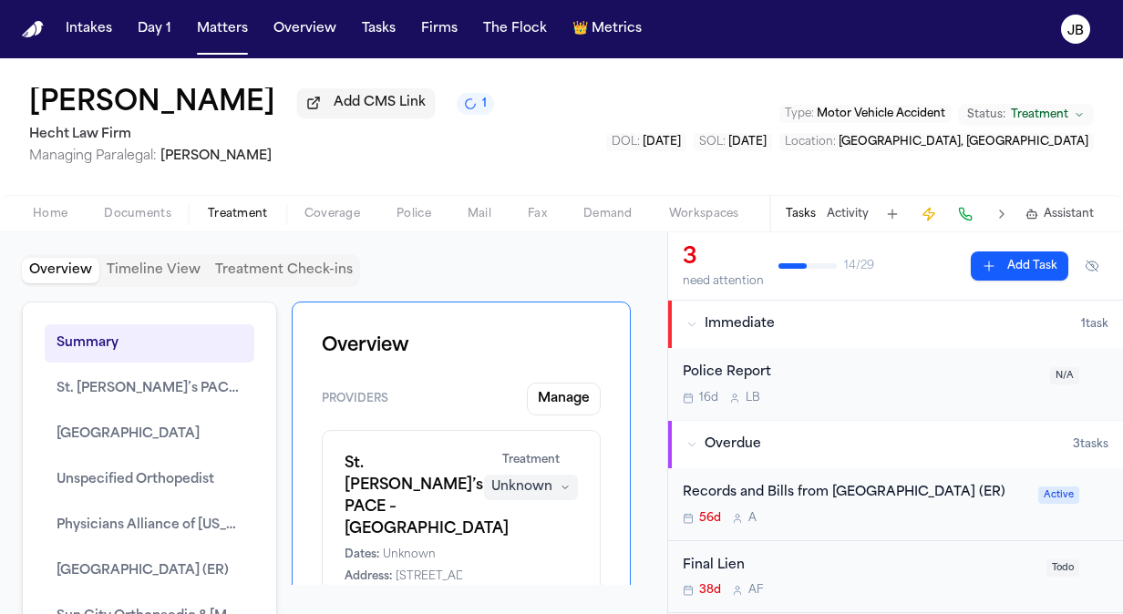
click at [46, 217] on span "Home" at bounding box center [50, 214] width 35 height 15
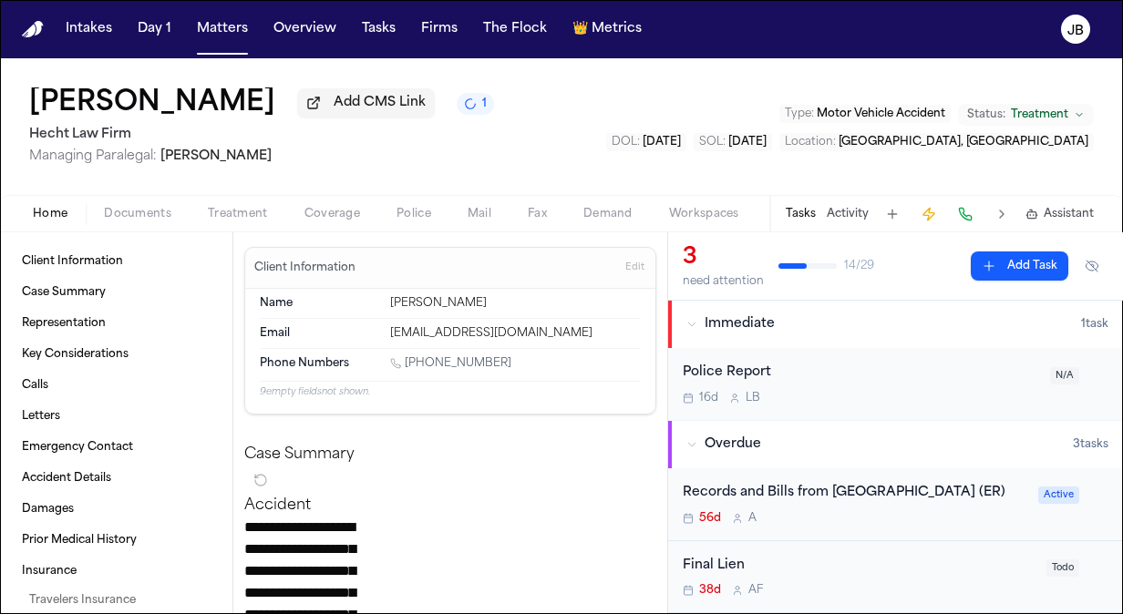
drag, startPoint x: 509, startPoint y: 370, endPoint x: 407, endPoint y: 366, distance: 102.2
click at [407, 366] on div "1 (915) 867-8467" at bounding box center [515, 364] width 251 height 17
copy link "(915) 867-8467"
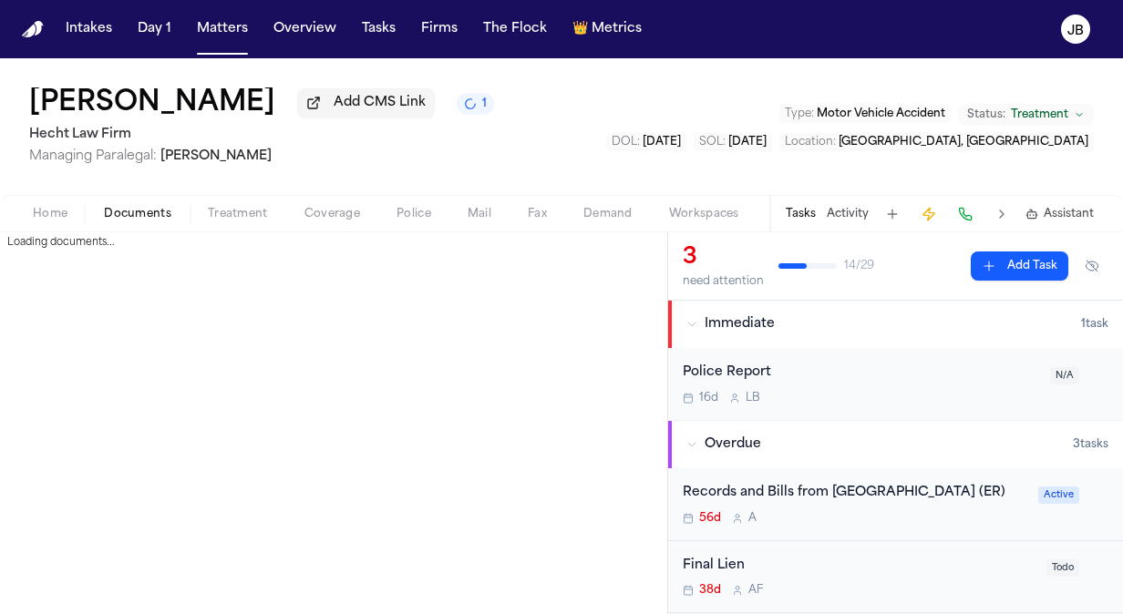
click at [132, 205] on button "Documents" at bounding box center [138, 214] width 104 height 22
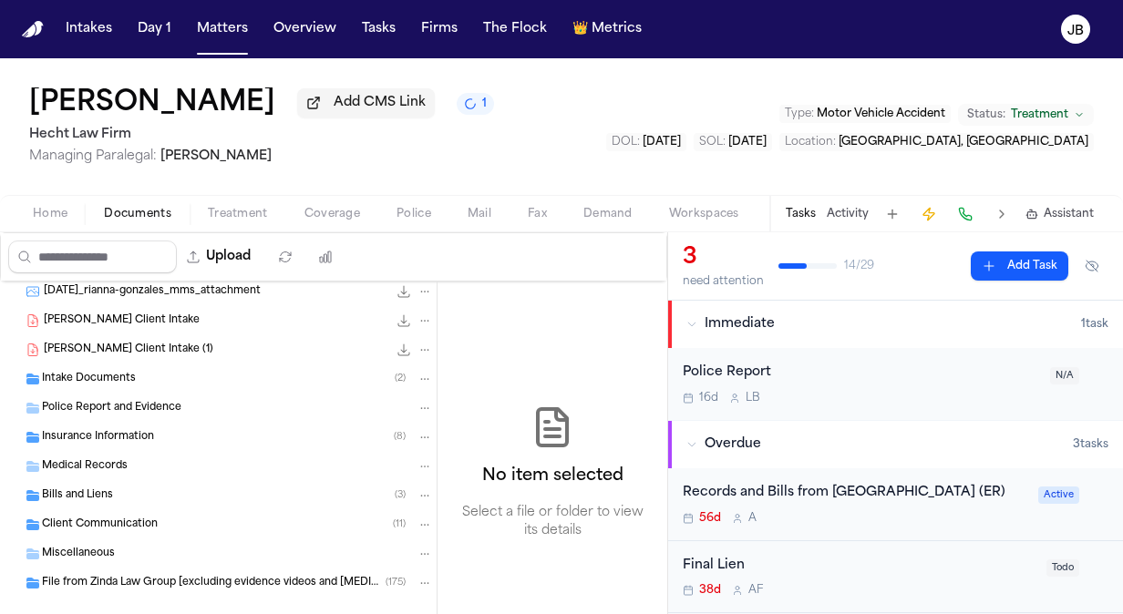
scroll to position [155, 0]
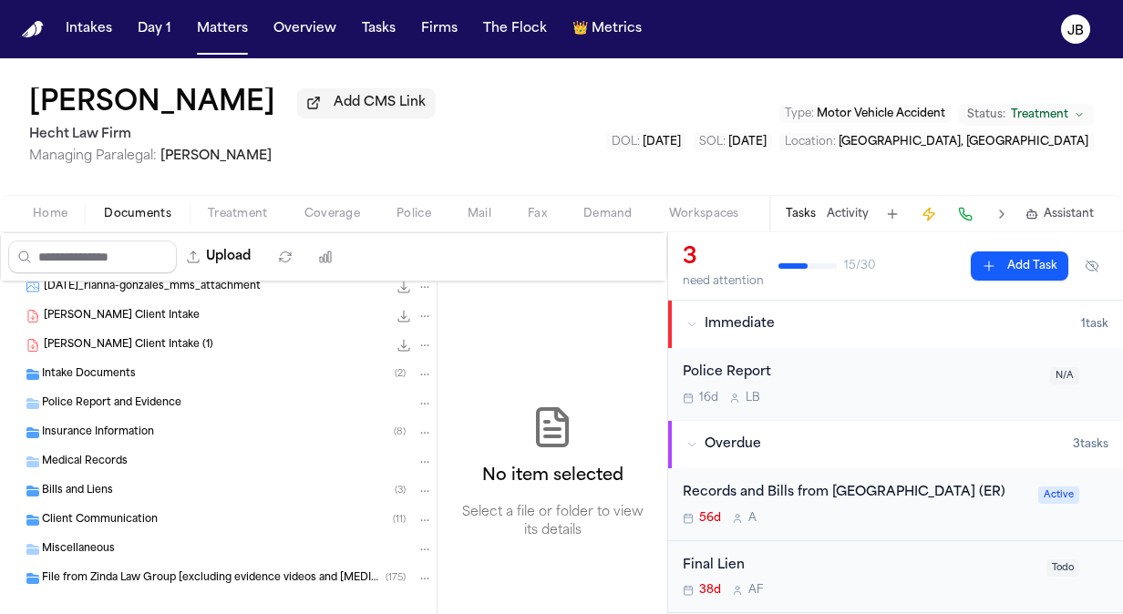
click at [7, 164] on div "Rianna Gonzales Add CMS Link Hecht Law Firm Managing Paralegal: Jessica Barrett…" at bounding box center [561, 126] width 1123 height 137
click at [251, 215] on span "Treatment" at bounding box center [238, 214] width 60 height 15
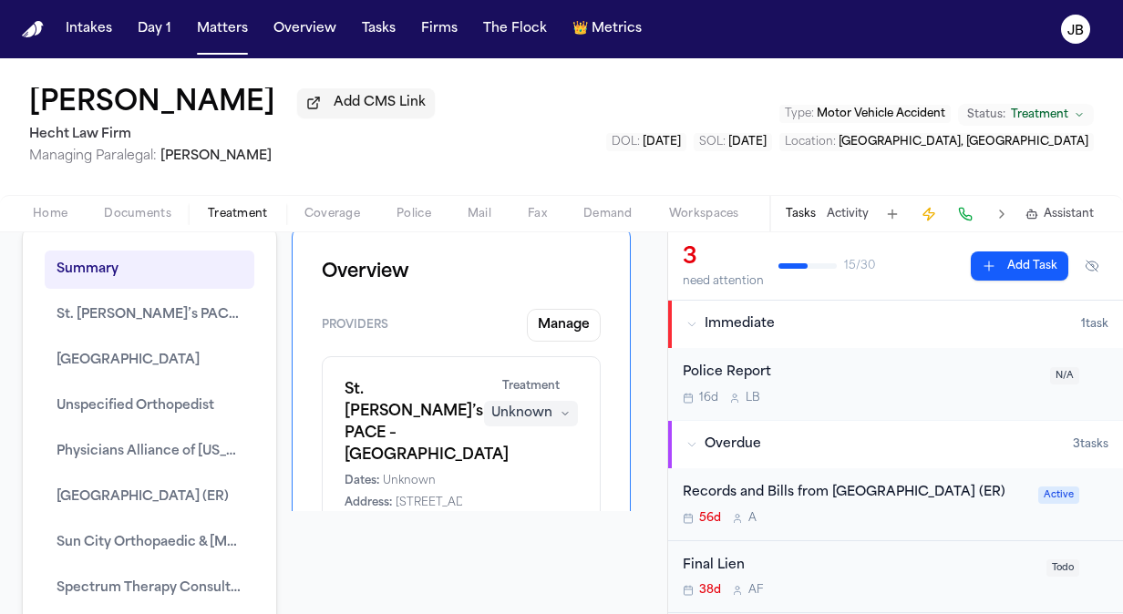
scroll to position [112, 0]
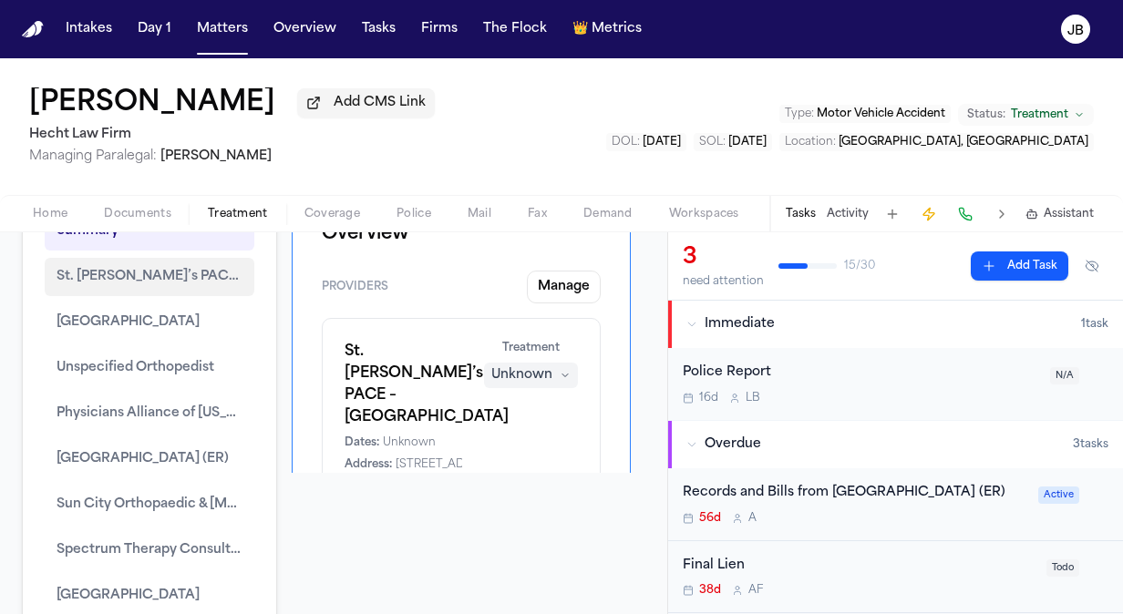
click at [116, 273] on span "St. Paul’s PACE – El Cajon Center" at bounding box center [150, 277] width 186 height 22
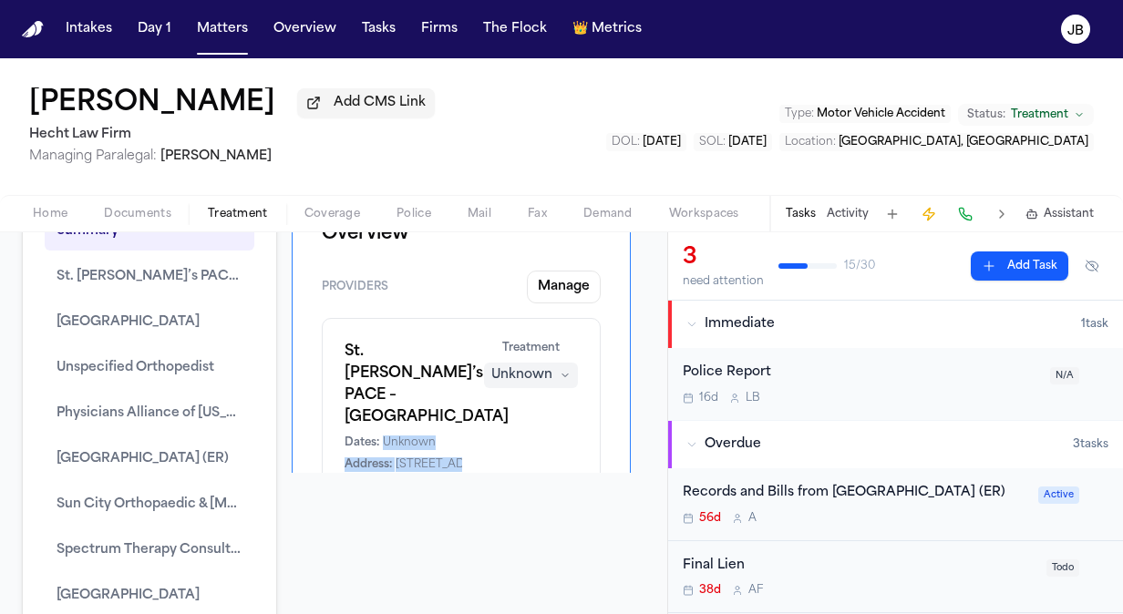
drag, startPoint x: 381, startPoint y: 427, endPoint x: 483, endPoint y: 451, distance: 105.0
click at [483, 451] on div "St. Paul’s PACE – El Cajon Center Dates: Unknown Address: 1306 Broadway, El Caj…" at bounding box center [461, 417] width 233 height 153
drag, startPoint x: 483, startPoint y: 451, endPoint x: 356, endPoint y: 383, distance: 144.0
click at [356, 383] on h1 "St. Paul’s PACE – El Cajon Center" at bounding box center [404, 385] width 118 height 88
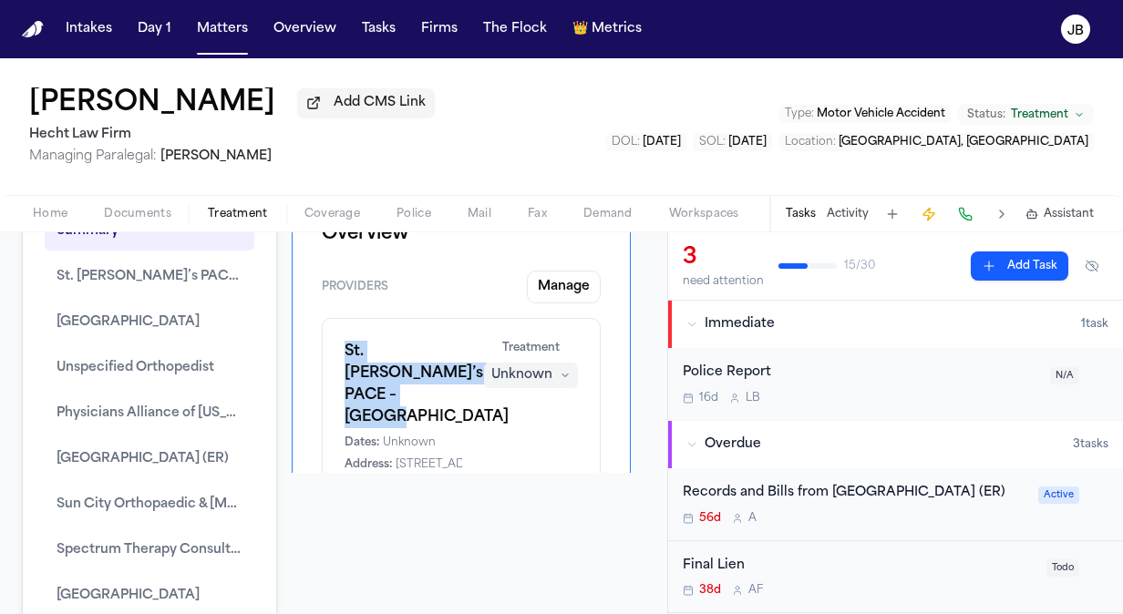
drag, startPoint x: 449, startPoint y: 400, endPoint x: 339, endPoint y: 349, distance: 121.5
click at [339, 349] on div "St. Paul’s PACE – El Cajon Center Dates: Unknown Address: 1306 Broadway, El Caj…" at bounding box center [461, 437] width 279 height 239
copy h1 "St. Paul’s PACE – El Cajon Center"
click at [226, 30] on button "Matters" at bounding box center [223, 29] width 66 height 33
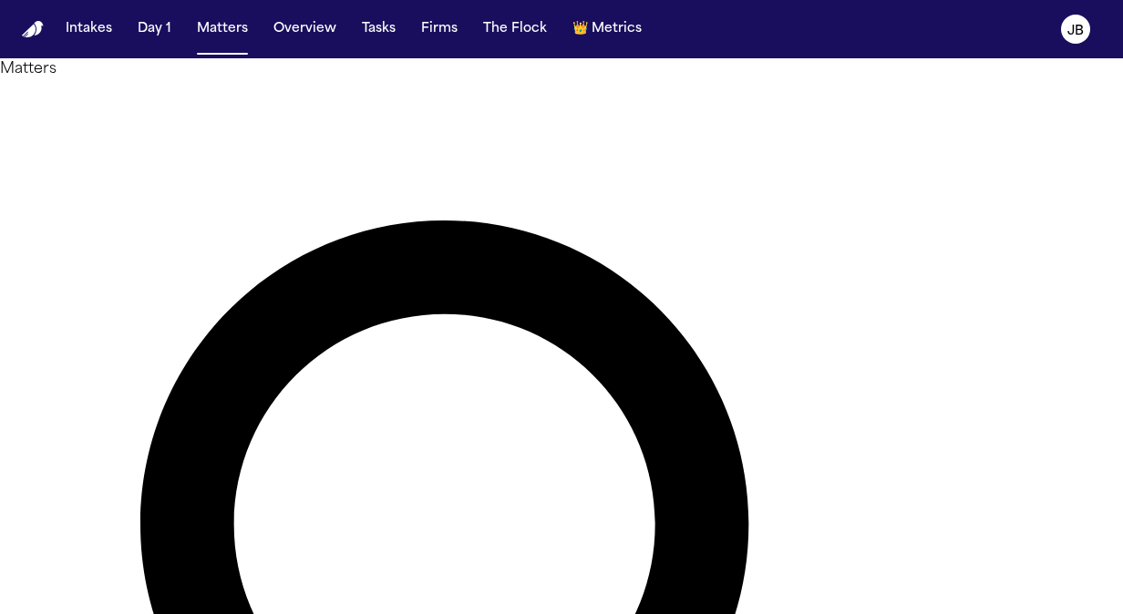
drag, startPoint x: 438, startPoint y: 104, endPoint x: 100, endPoint y: 119, distance: 337.6
type input "**********"
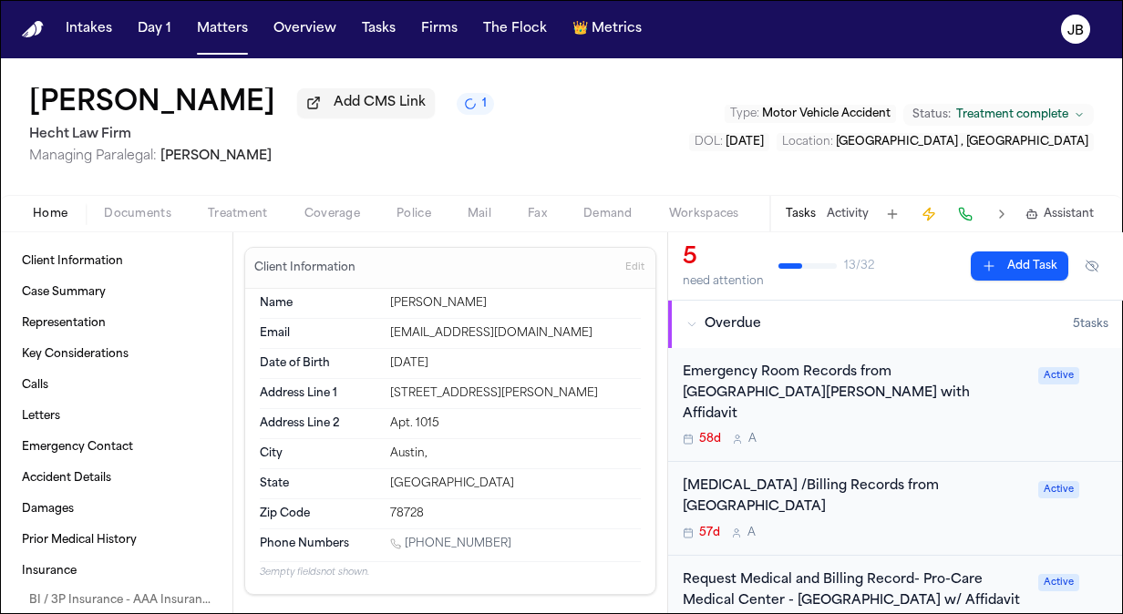
click at [845, 215] on button "Activity" at bounding box center [848, 214] width 42 height 15
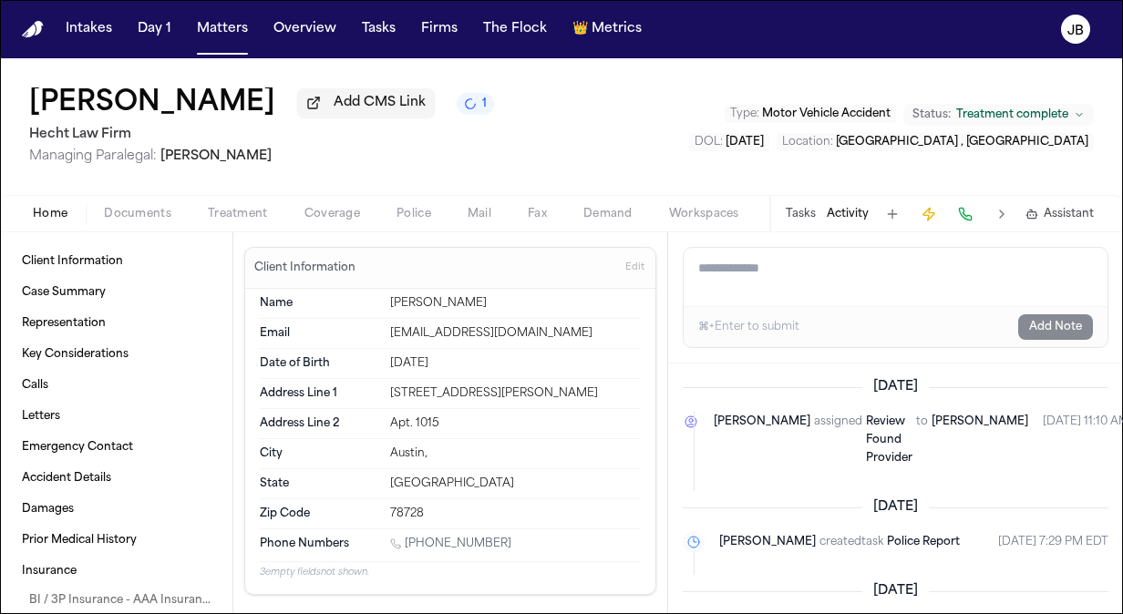
click at [138, 203] on button "Documents" at bounding box center [138, 214] width 104 height 22
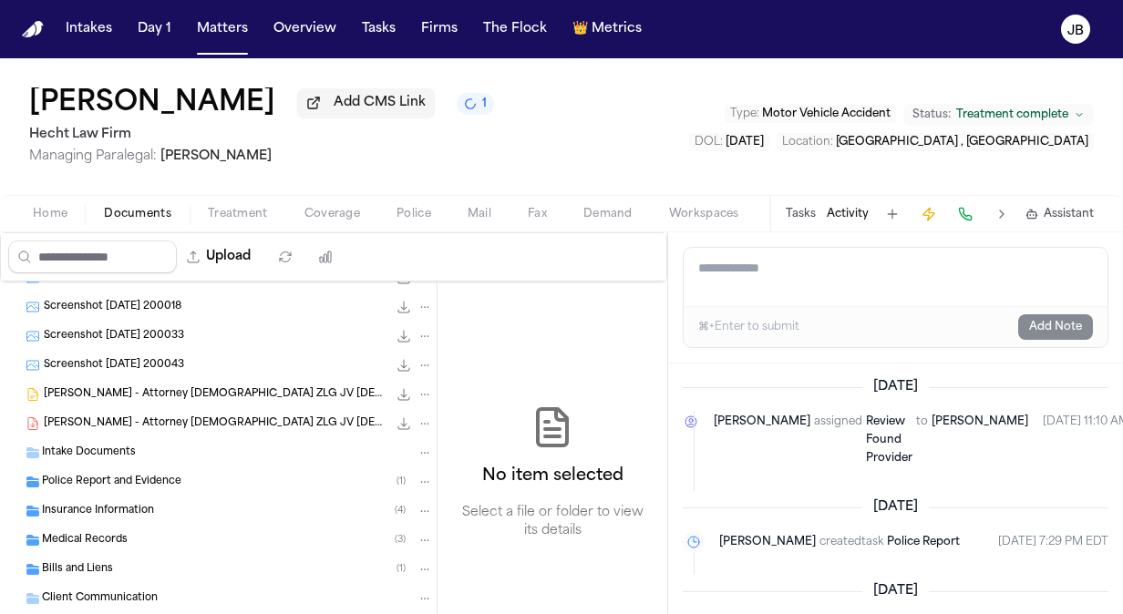
scroll to position [255, 0]
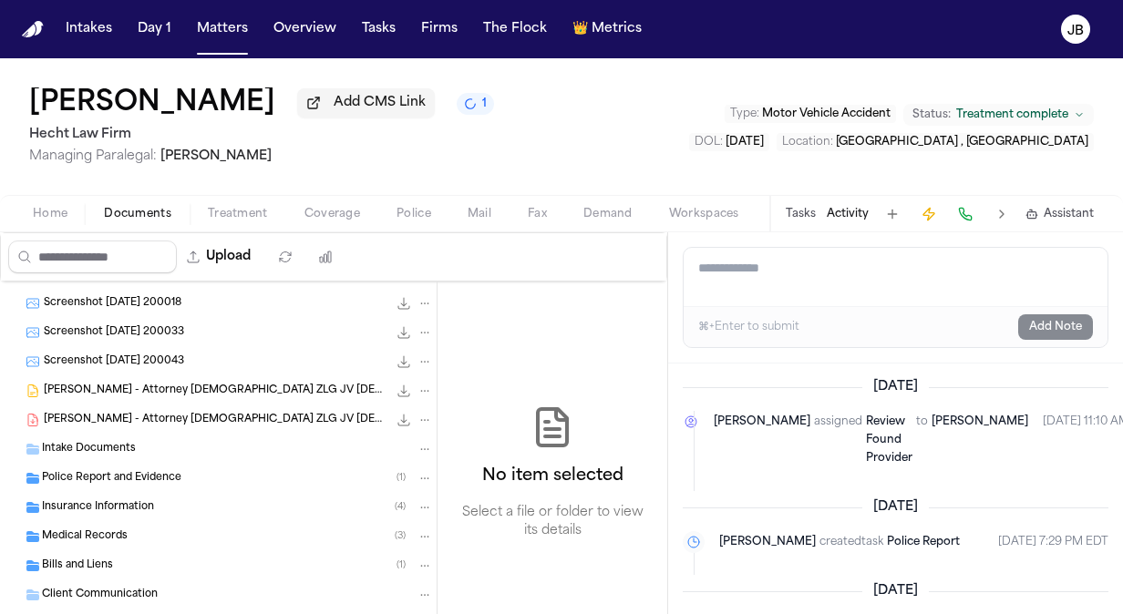
click at [55, 537] on span "Medical Records" at bounding box center [85, 537] width 86 height 15
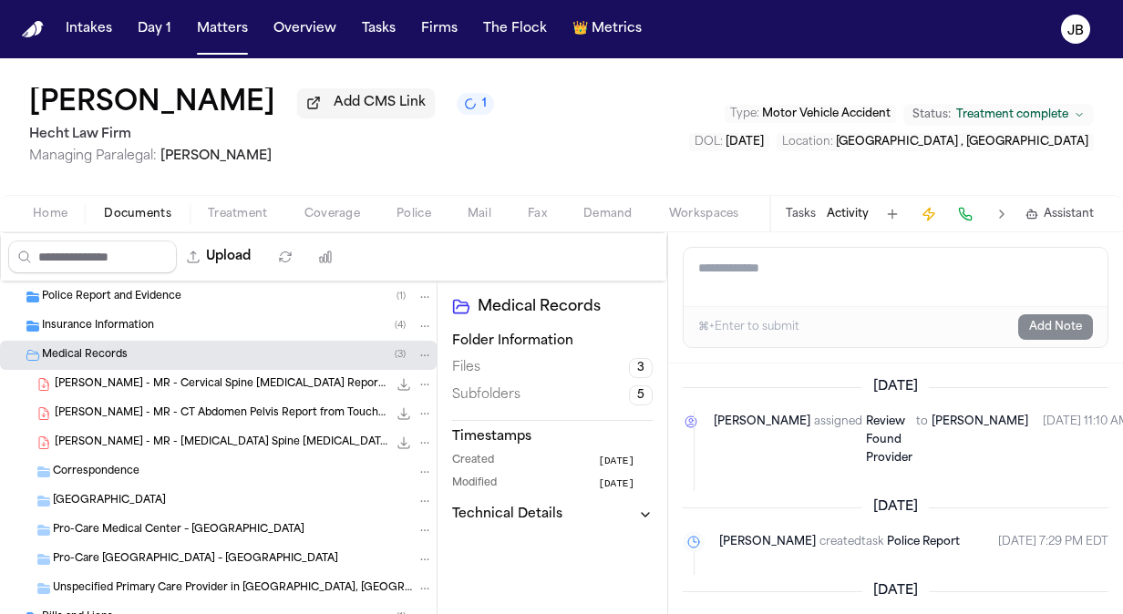
scroll to position [475, 0]
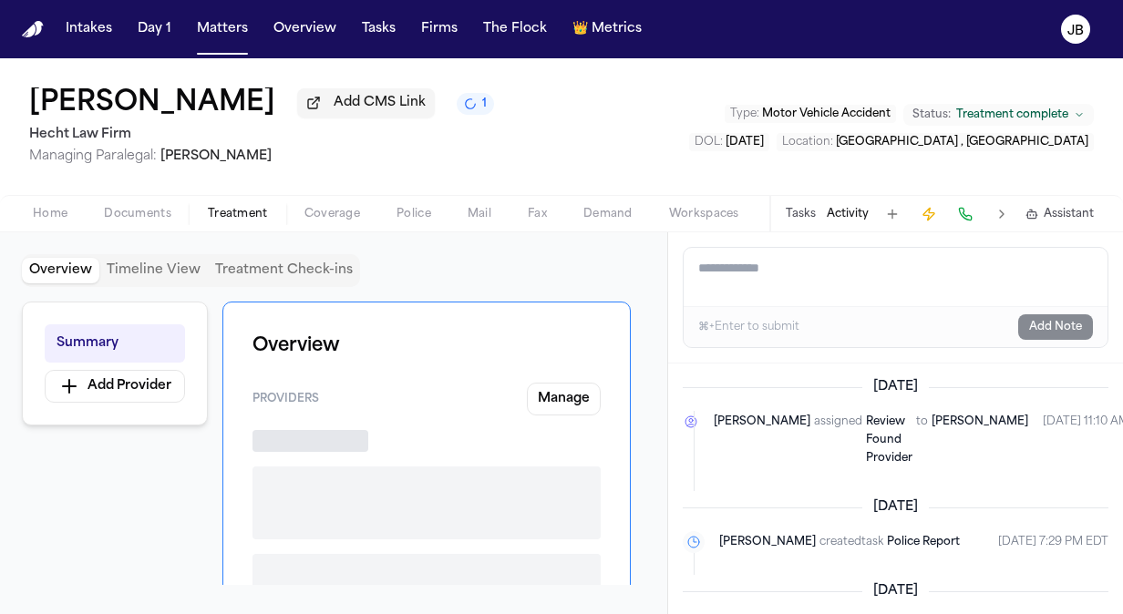
click at [253, 209] on span "Treatment" at bounding box center [238, 214] width 60 height 15
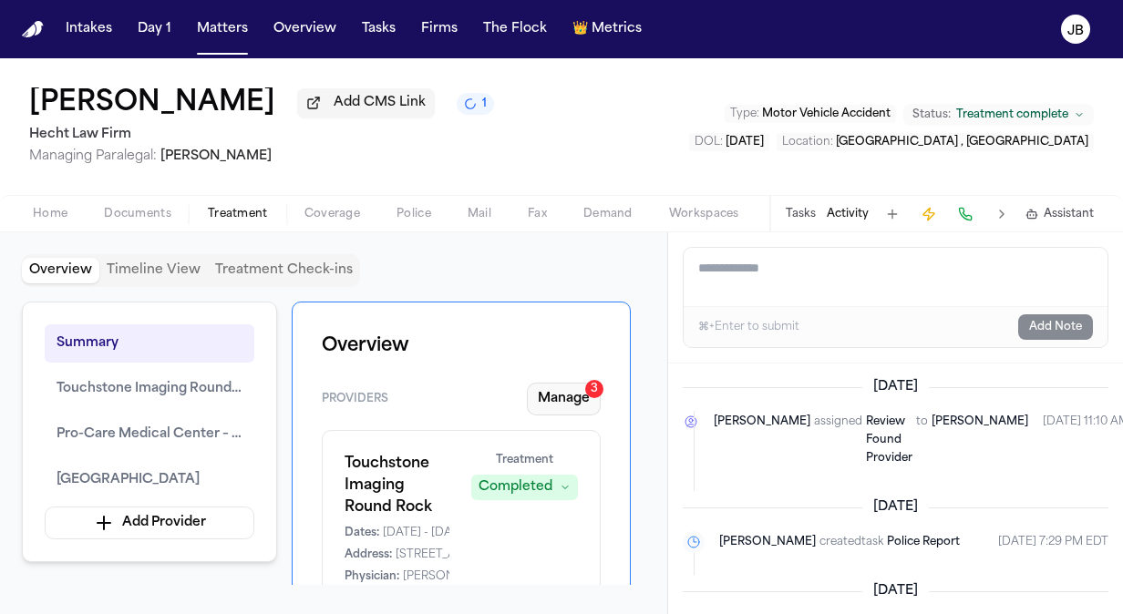
click at [581, 390] on button "Manage 3" at bounding box center [564, 399] width 74 height 33
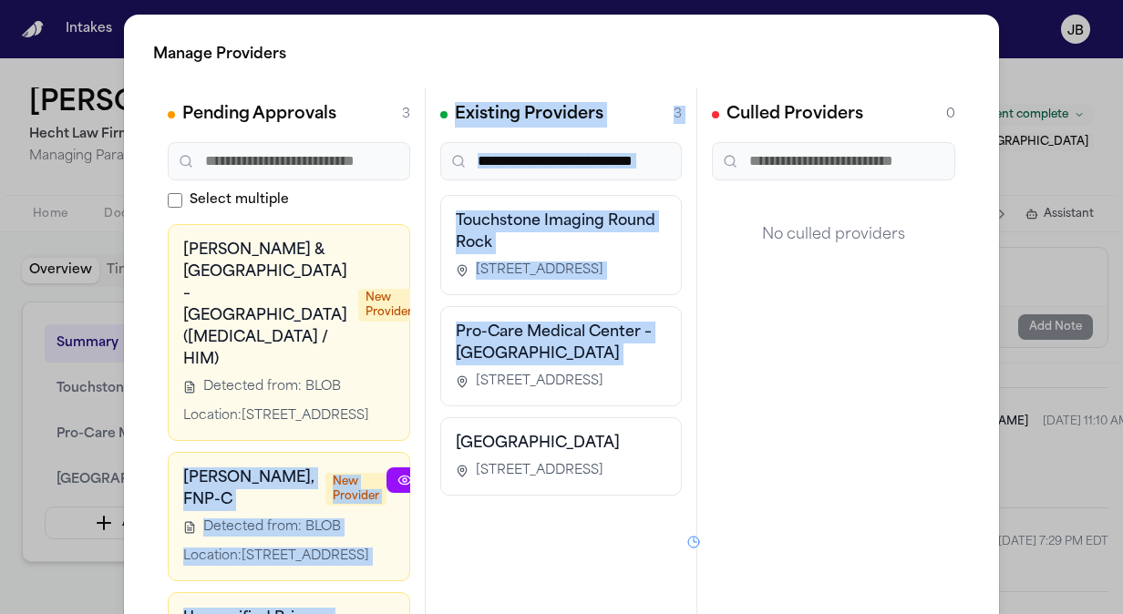
drag, startPoint x: 380, startPoint y: 422, endPoint x: 436, endPoint y: 439, distance: 58.2
click at [436, 439] on div "Pending Approvals 3 Select multiple Baylor Scott & White Medical Center – Austi…" at bounding box center [561, 361] width 817 height 547
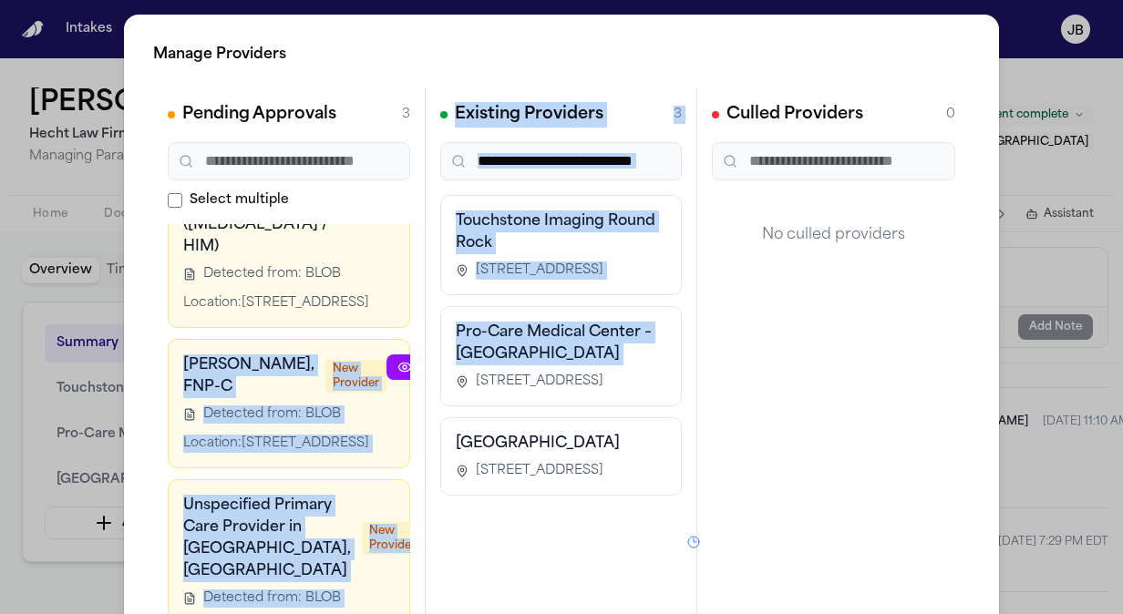
scroll to position [325, 0]
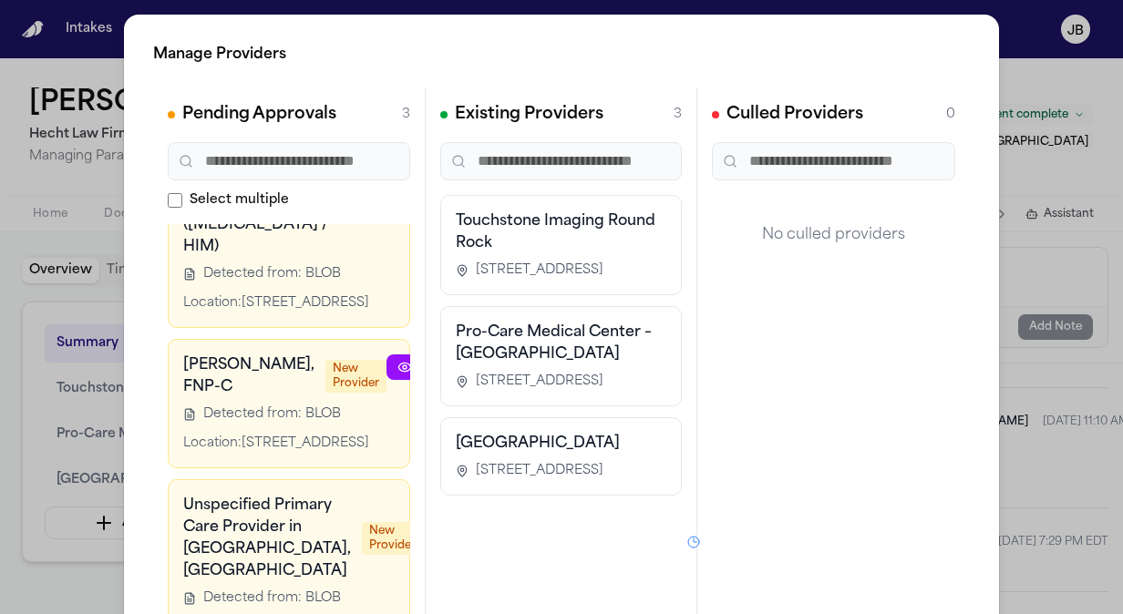
click at [1028, 261] on div "Manage Providers Pending Approvals 3 Select multiple Baylor Scott & White Medic…" at bounding box center [561, 370] width 1123 height 740
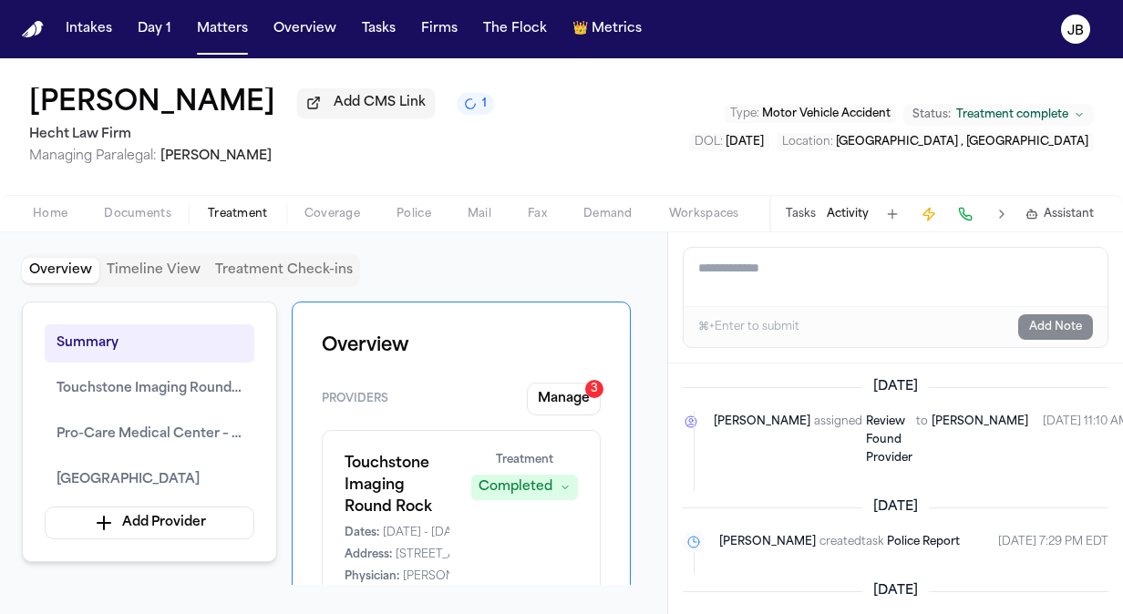
click at [58, 207] on span "Home" at bounding box center [50, 214] width 35 height 15
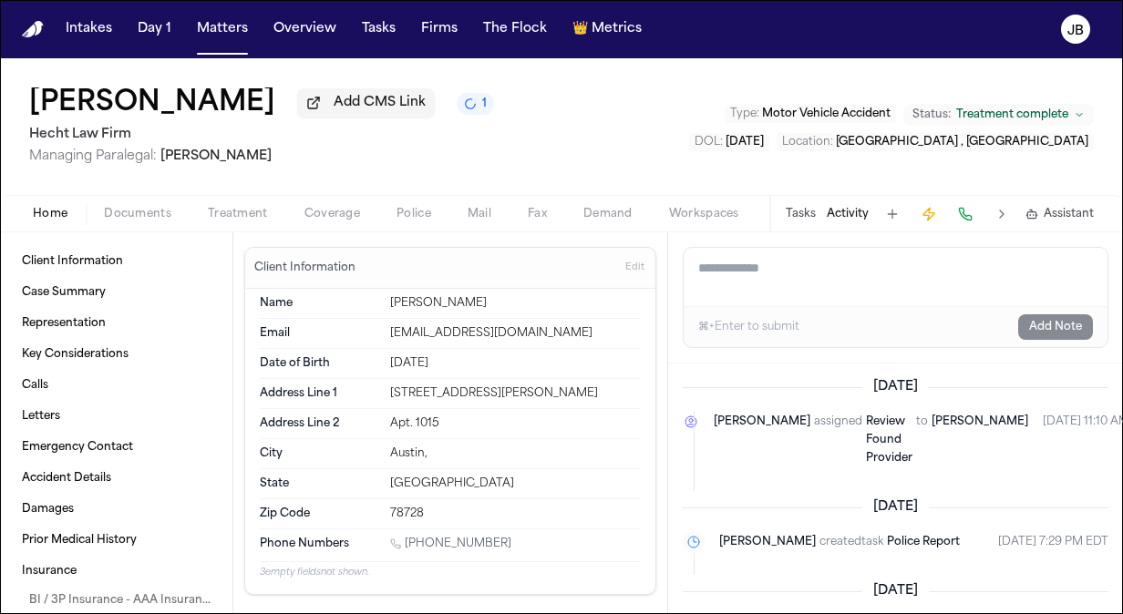
drag, startPoint x: 496, startPoint y: 533, endPoint x: 407, endPoint y: 543, distance: 89.9
click at [407, 543] on div "1 (737) 703-7819" at bounding box center [515, 545] width 251 height 17
copy link "(737) 703-7819"
click at [602, 134] on div "Samantha Maldonado Add CMS Link 1 Hecht Law Firm Managing Paralegal: Jessica Ba…" at bounding box center [561, 126] width 1123 height 137
click at [713, 178] on div "Samantha Maldonado Add CMS Link 1 Hecht Law Firm Managing Paralegal: Jessica Ba…" at bounding box center [561, 126] width 1123 height 137
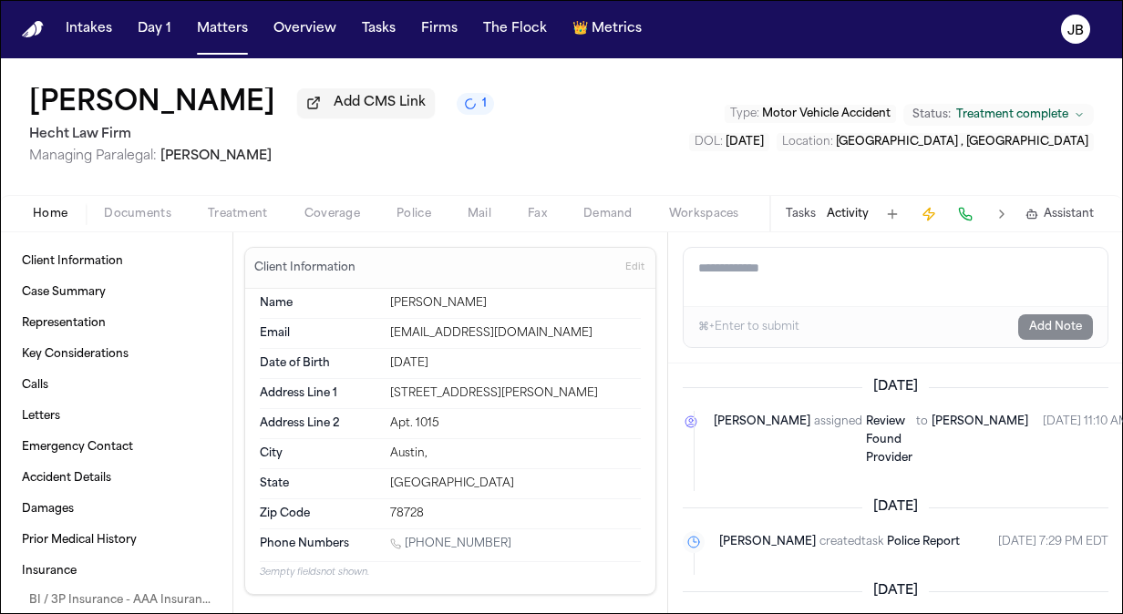
click at [847, 210] on button "Activity" at bounding box center [848, 214] width 42 height 15
click at [817, 212] on div "Tasks Activity Assistant" at bounding box center [938, 214] width 339 height 36
click at [799, 218] on button "Tasks" at bounding box center [801, 214] width 30 height 15
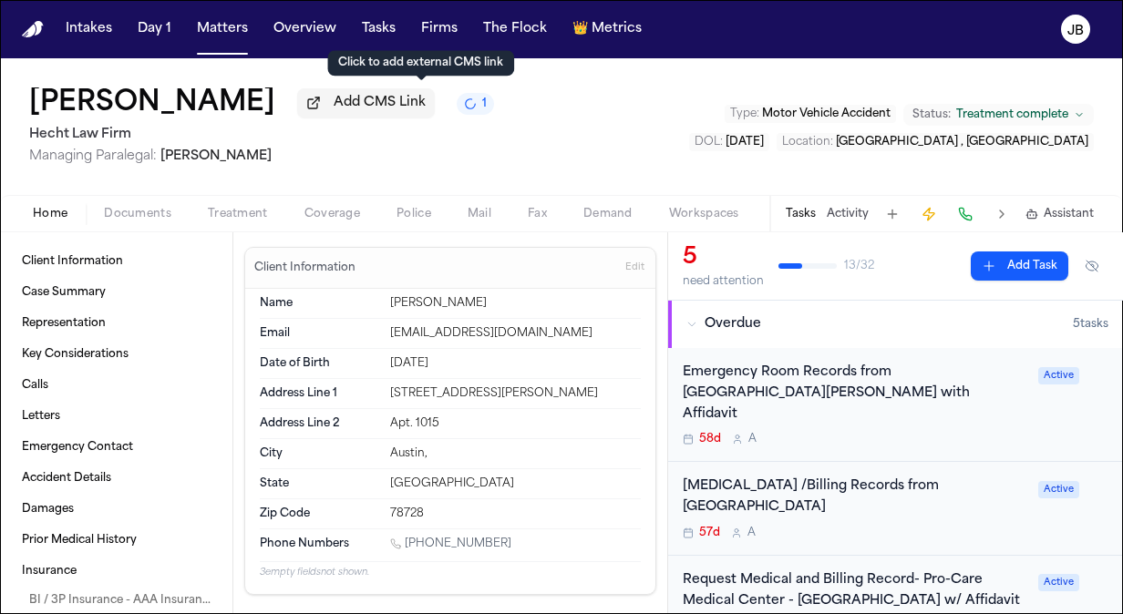
click at [247, 207] on span "Treatment" at bounding box center [238, 214] width 60 height 15
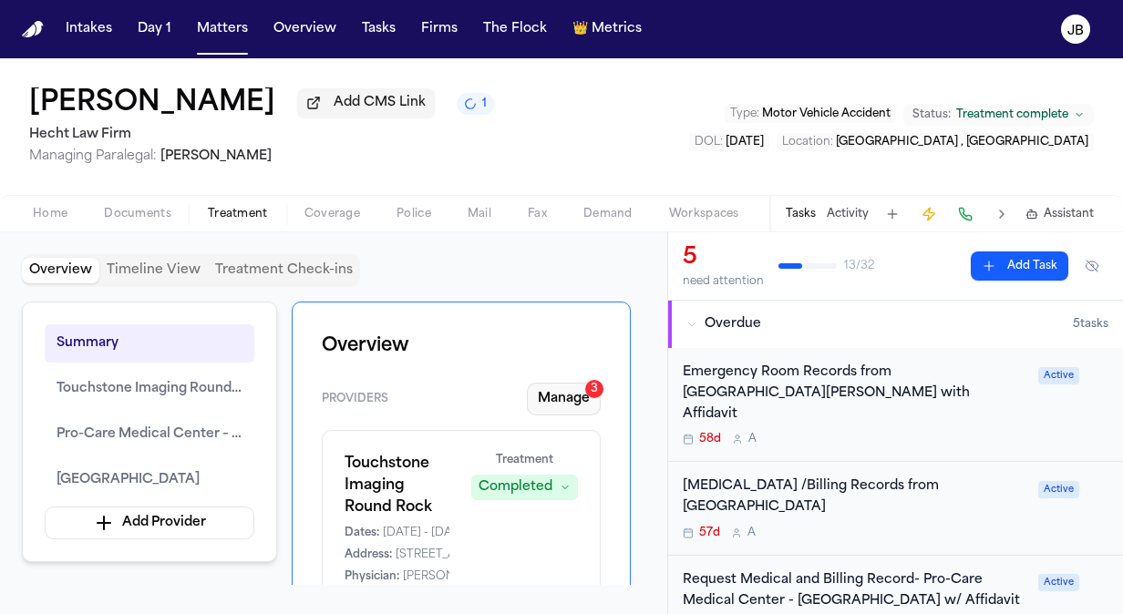
click at [560, 400] on button "Manage 3" at bounding box center [564, 399] width 74 height 33
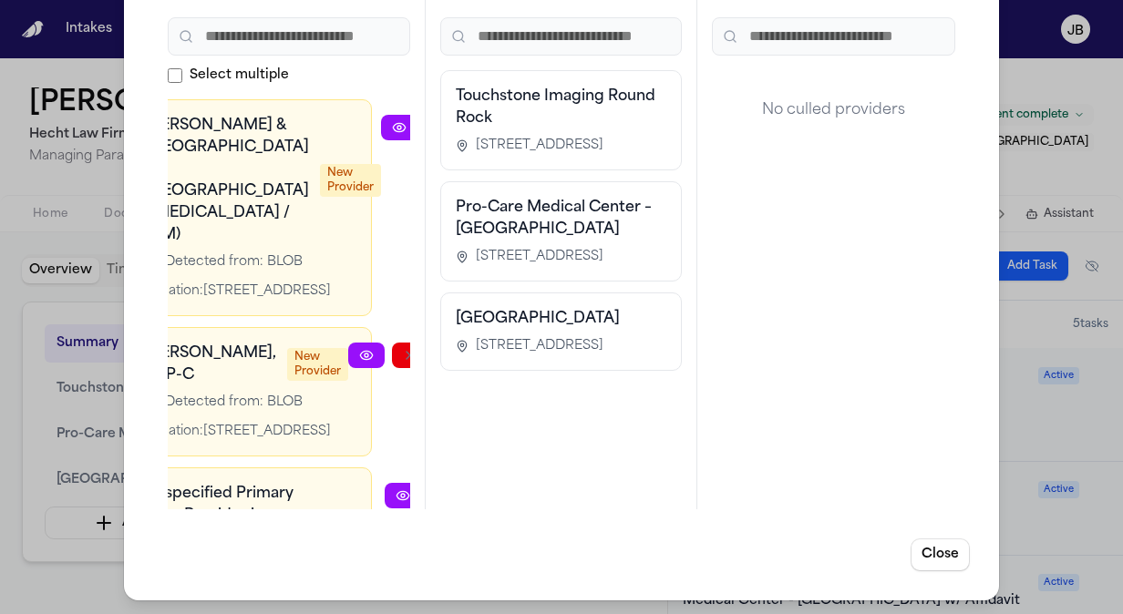
scroll to position [0, 115]
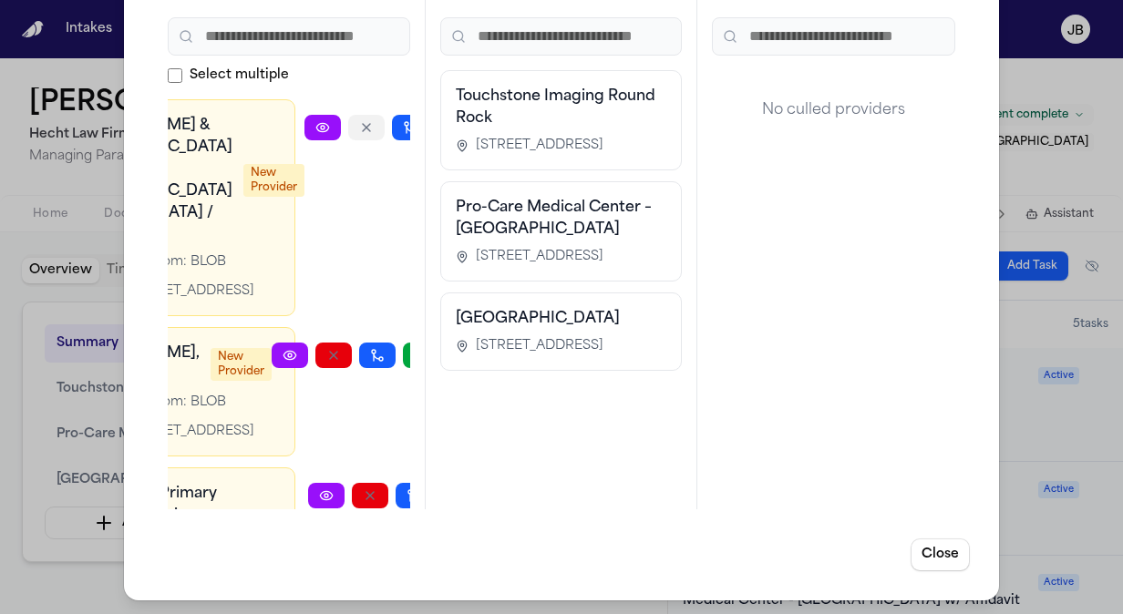
click at [359, 125] on icon "button" at bounding box center [366, 127] width 15 height 15
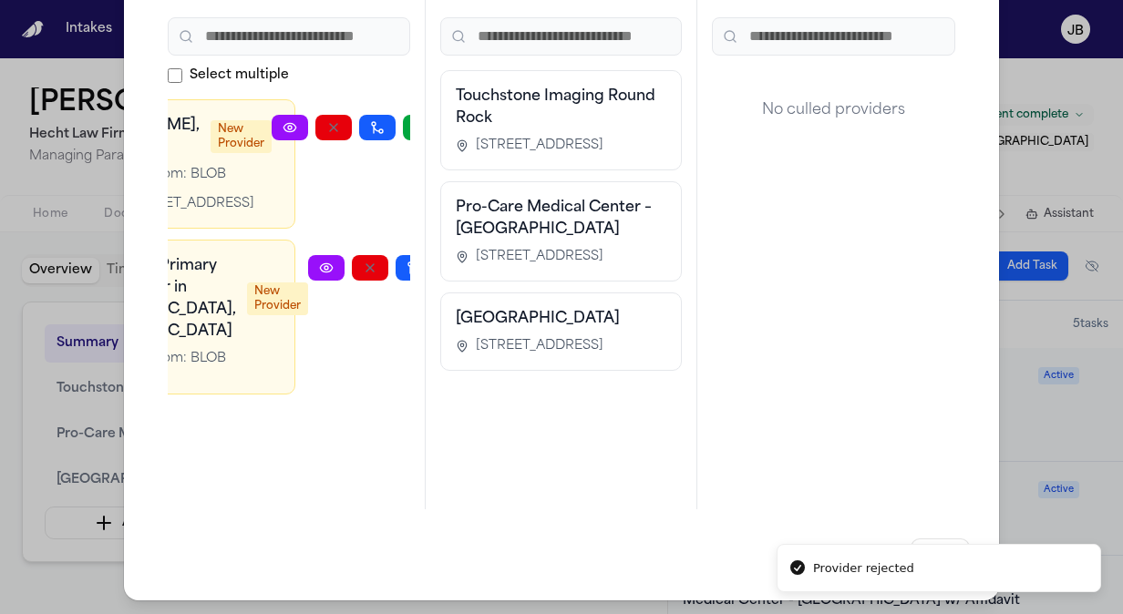
scroll to position [0, 100]
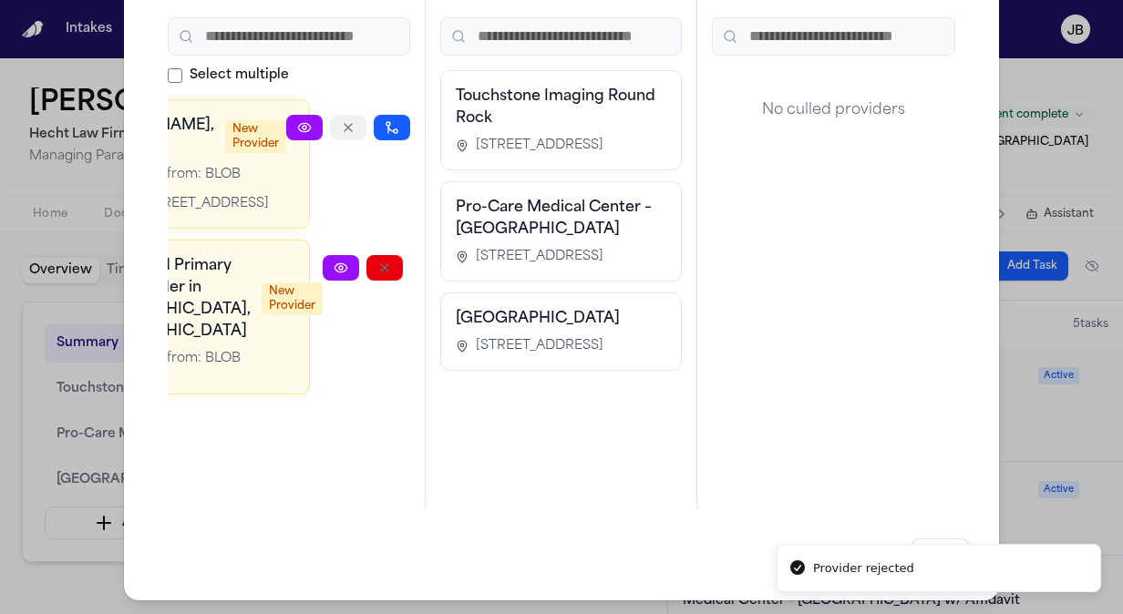
click at [341, 128] on icon "button" at bounding box center [348, 127] width 15 height 15
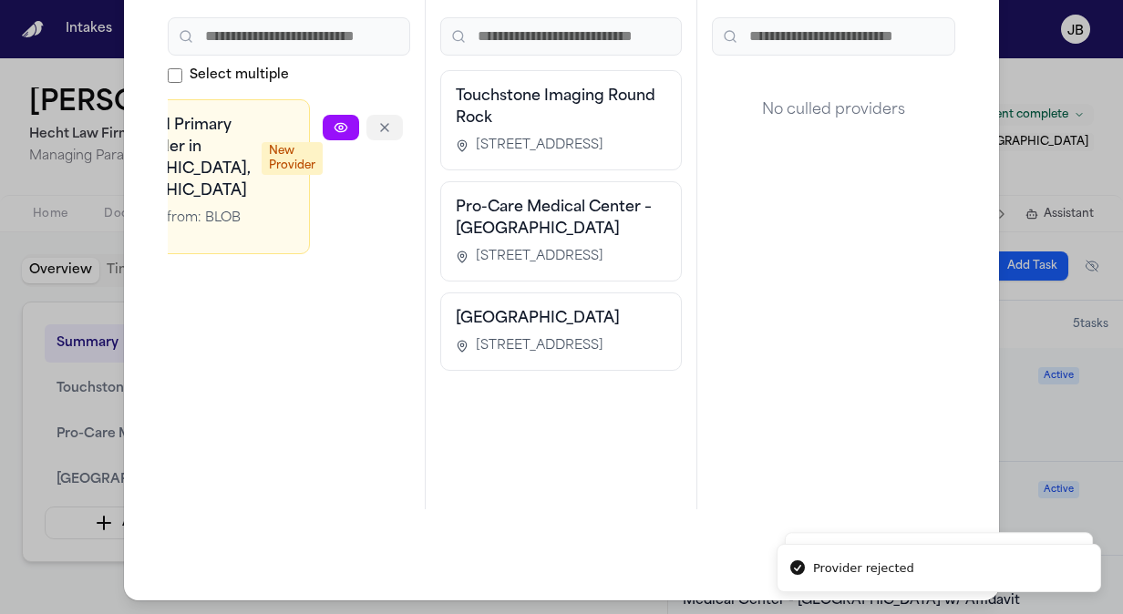
click at [377, 126] on icon "button" at bounding box center [384, 127] width 15 height 15
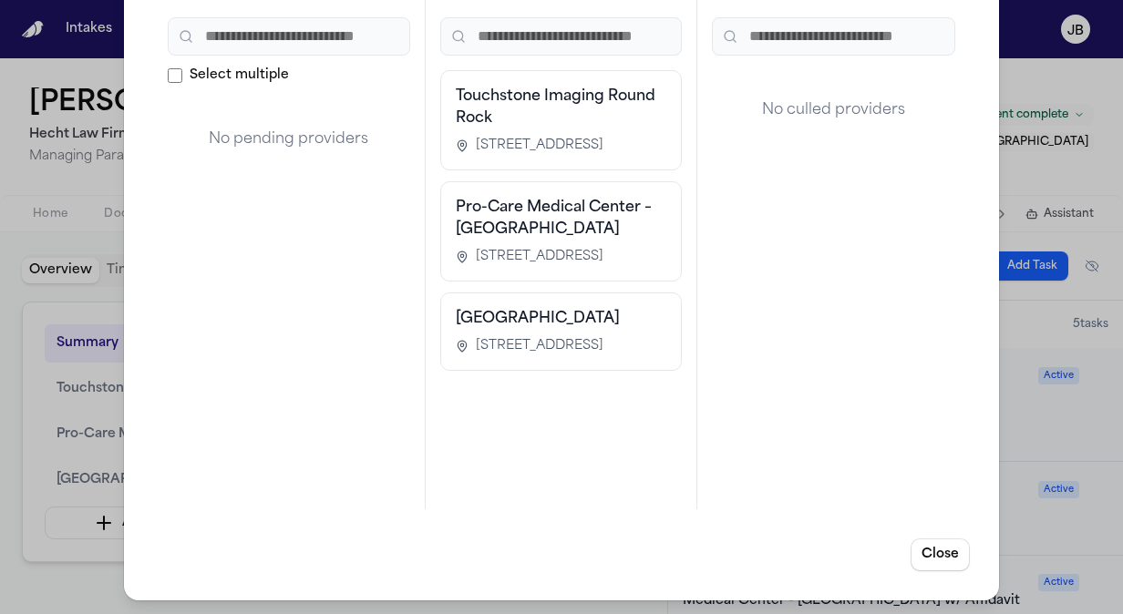
click at [14, 180] on div "Manage Providers Pending Approvals 0 Select multiple No pending providers Exist…" at bounding box center [561, 245] width 1123 height 740
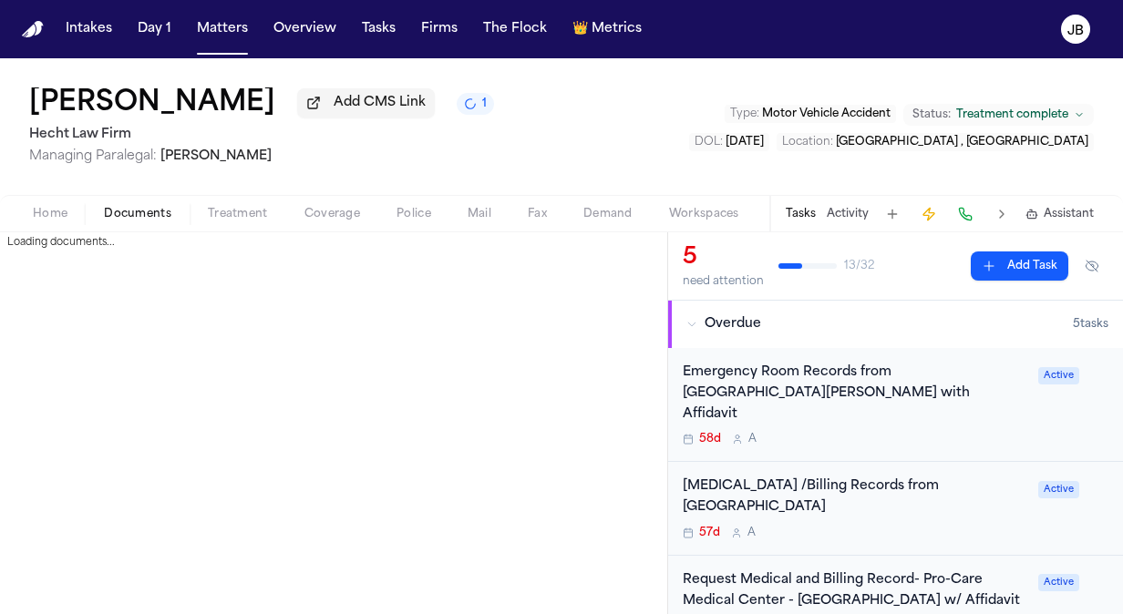
click at [152, 211] on span "Documents" at bounding box center [137, 214] width 67 height 15
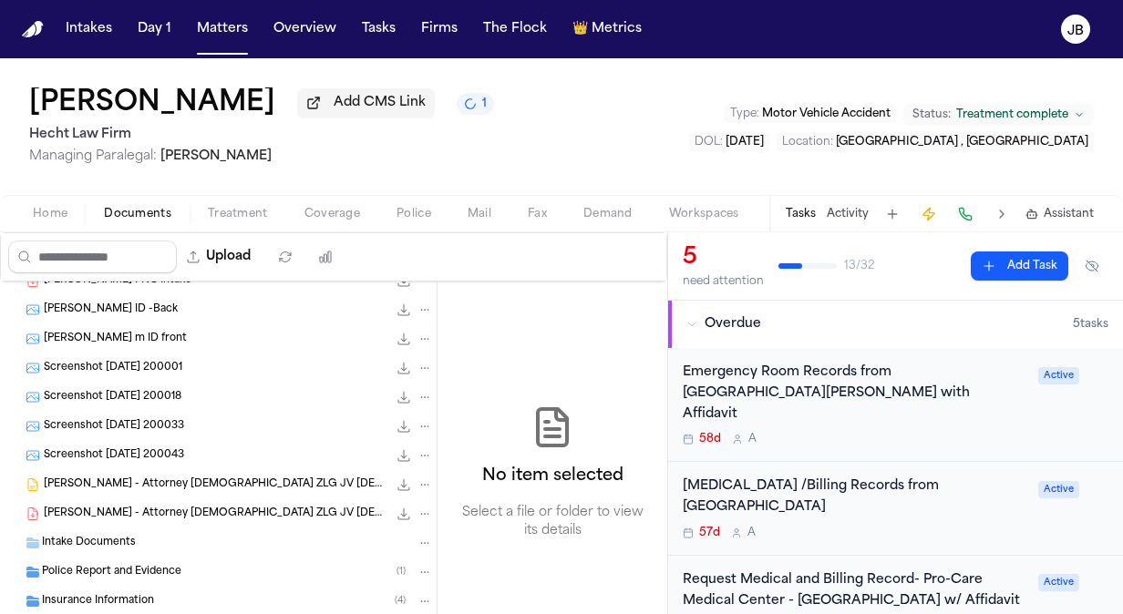
scroll to position [321, 0]
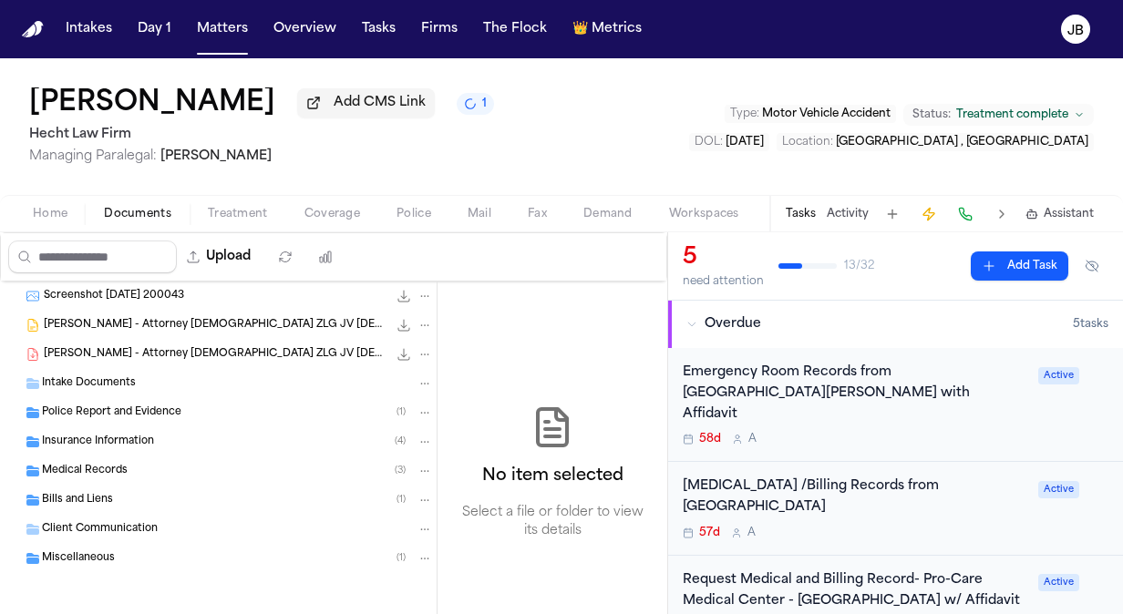
click at [77, 464] on span "Medical Records" at bounding box center [85, 471] width 86 height 15
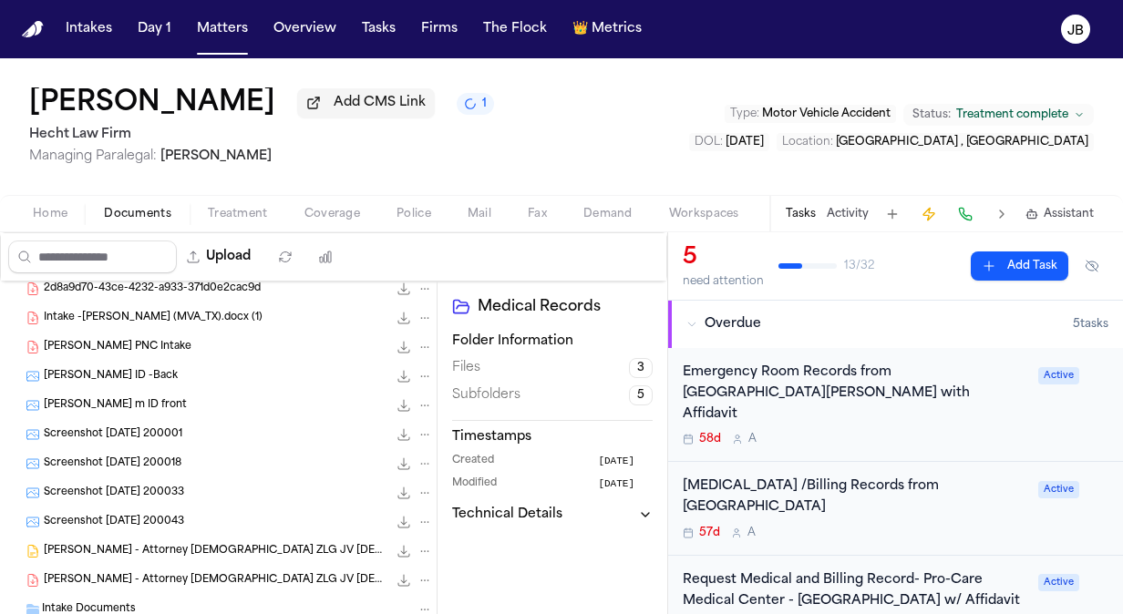
scroll to position [0, 0]
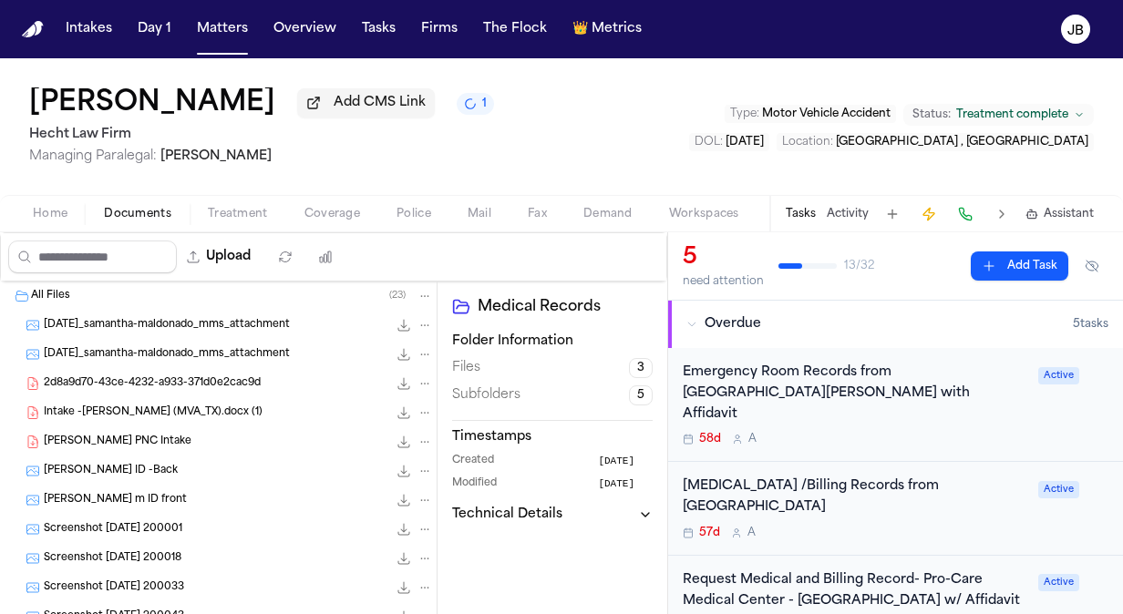
click at [351, 137] on h2 "Hecht Law Firm" at bounding box center [261, 135] width 465 height 22
click at [244, 210] on span "Treatment" at bounding box center [238, 214] width 60 height 15
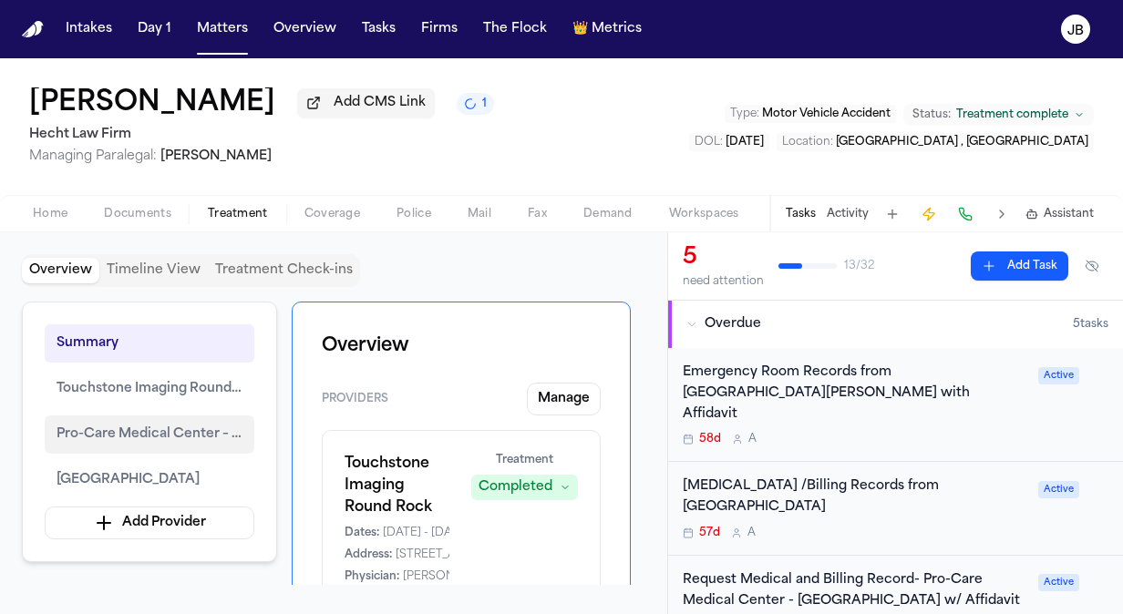
click at [119, 440] on span "Pro-Care Medical Center – Round Rock" at bounding box center [150, 435] width 186 height 22
click at [177, 428] on span "Pro-Care Medical Center – Round Rock" at bounding box center [150, 435] width 186 height 22
click at [567, 396] on button "Manage" at bounding box center [564, 399] width 74 height 33
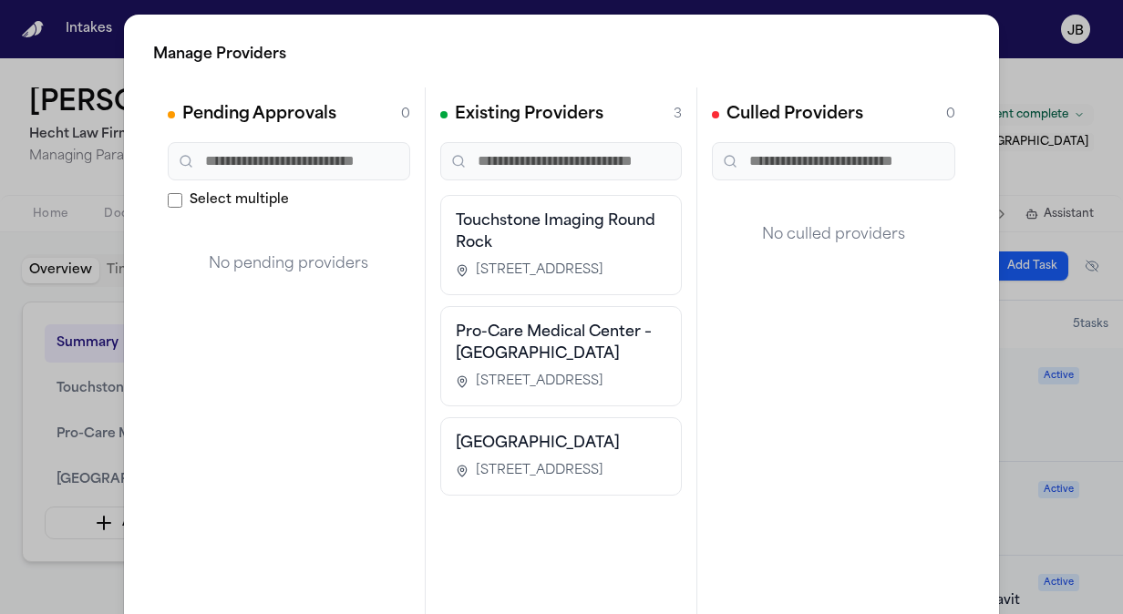
click at [9, 179] on div "Manage Providers Pending Approvals 0 Select multiple No pending providers Exist…" at bounding box center [561, 370] width 1123 height 740
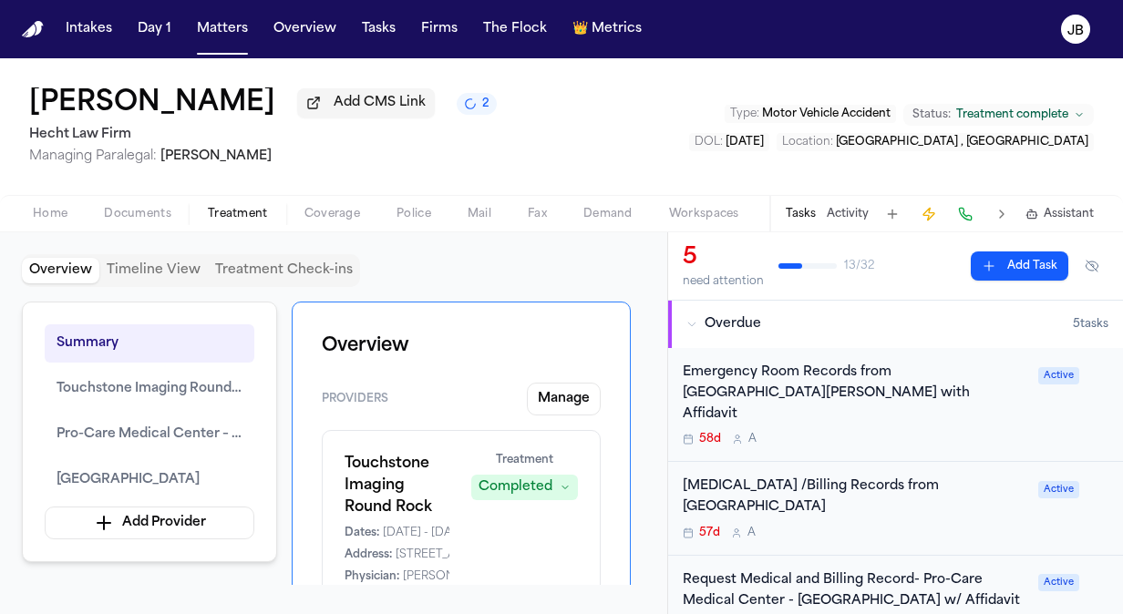
click at [856, 212] on button "Activity" at bounding box center [848, 214] width 42 height 15
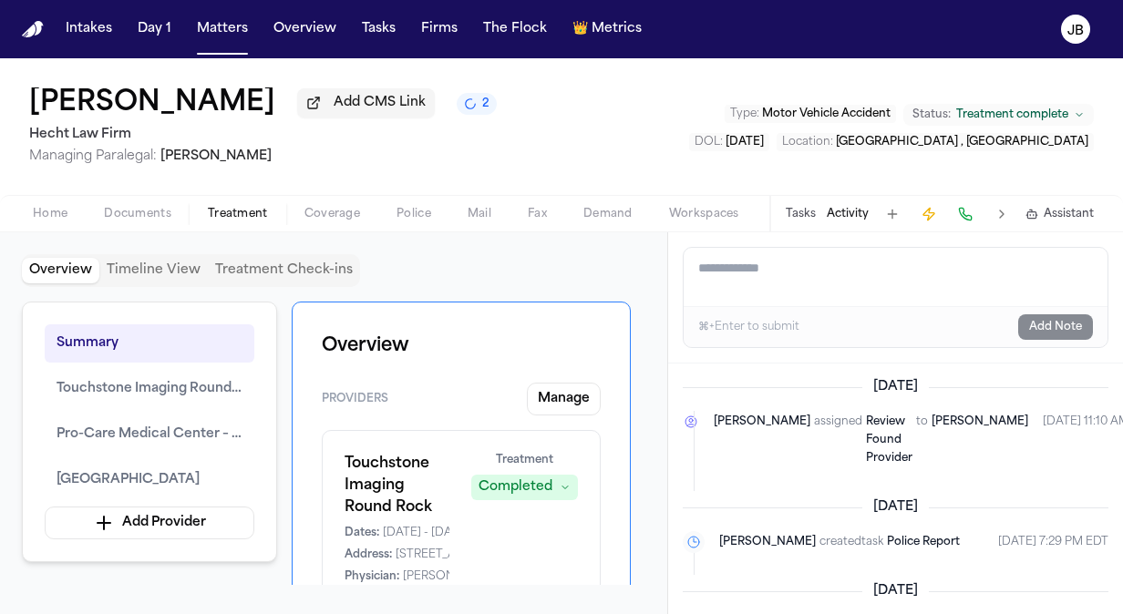
click at [763, 292] on textarea "Add a note to this matter" at bounding box center [896, 277] width 424 height 58
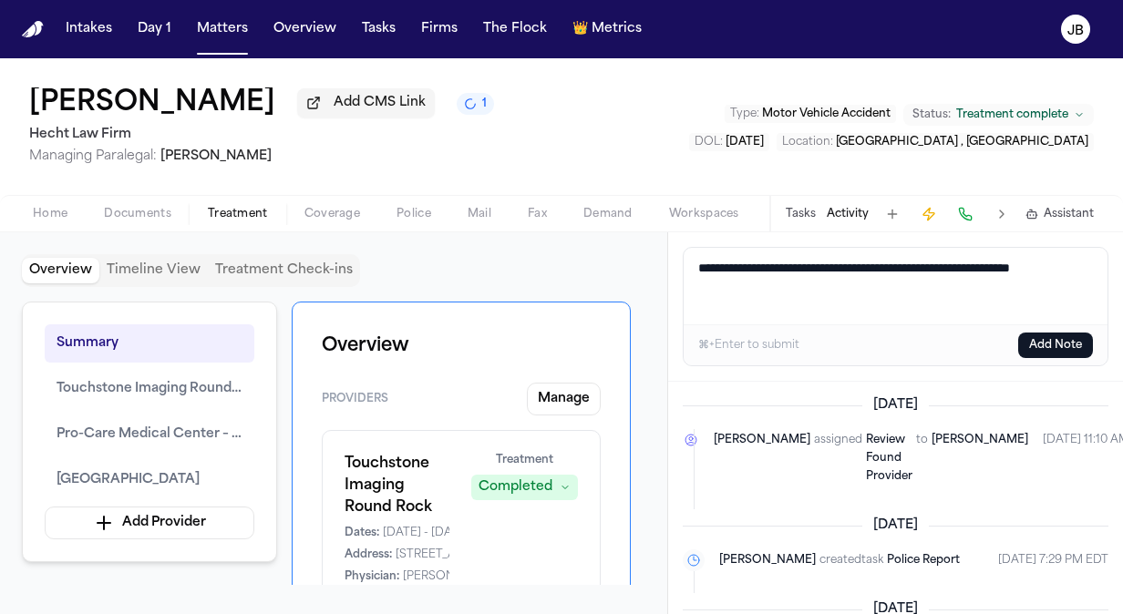
type textarea "**********"
click at [1036, 348] on button "Add Note" at bounding box center [1055, 346] width 75 height 26
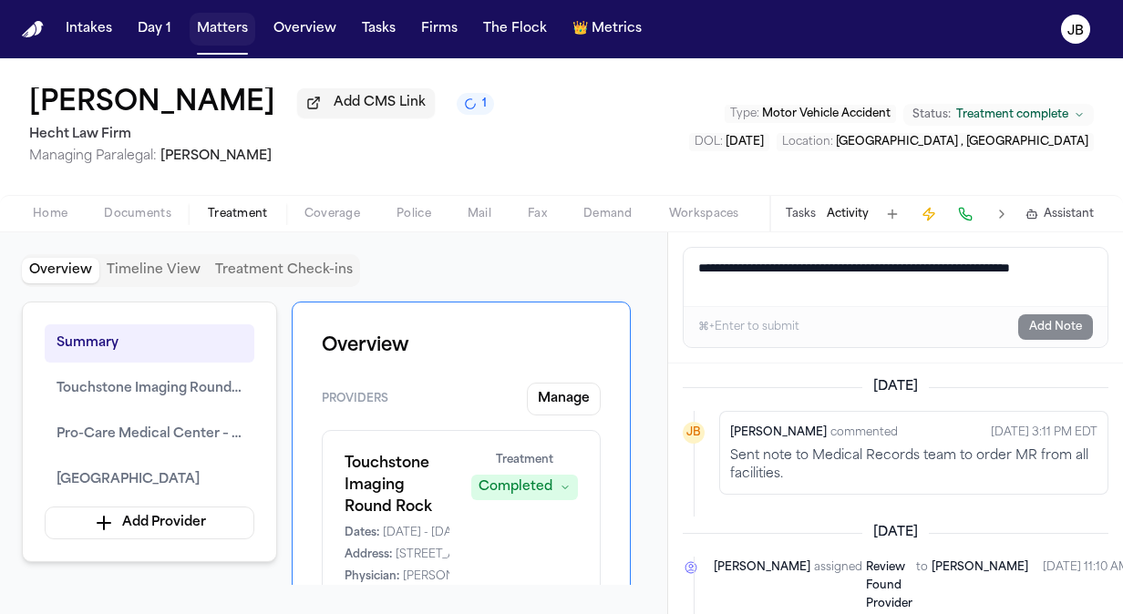
click at [241, 32] on button "Matters" at bounding box center [223, 29] width 66 height 33
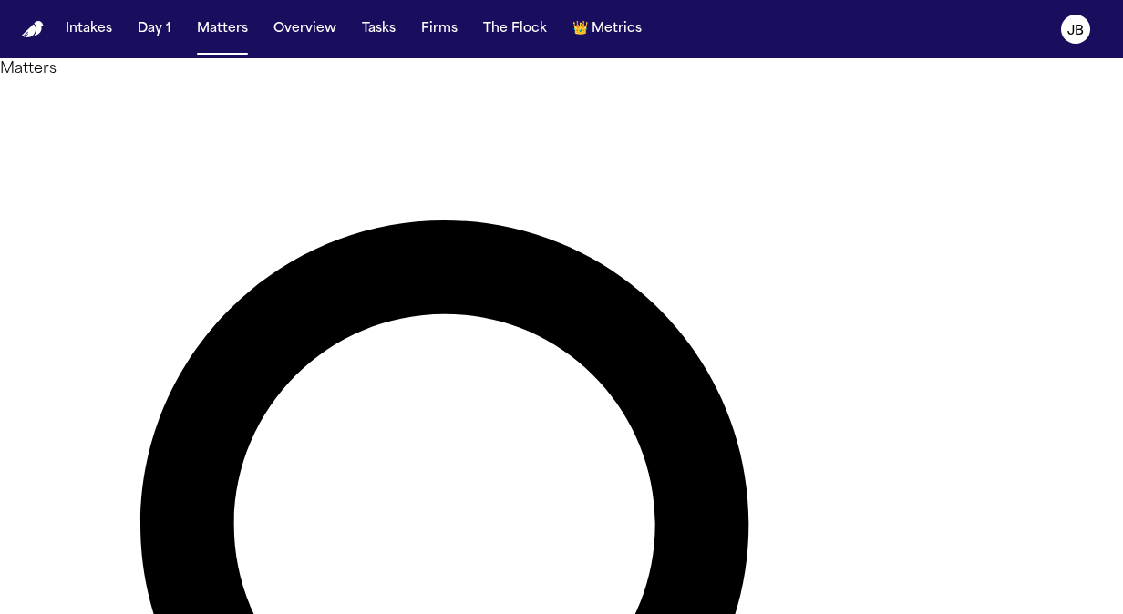
drag, startPoint x: 335, startPoint y: 98, endPoint x: 208, endPoint y: 91, distance: 127.8
type input "**********"
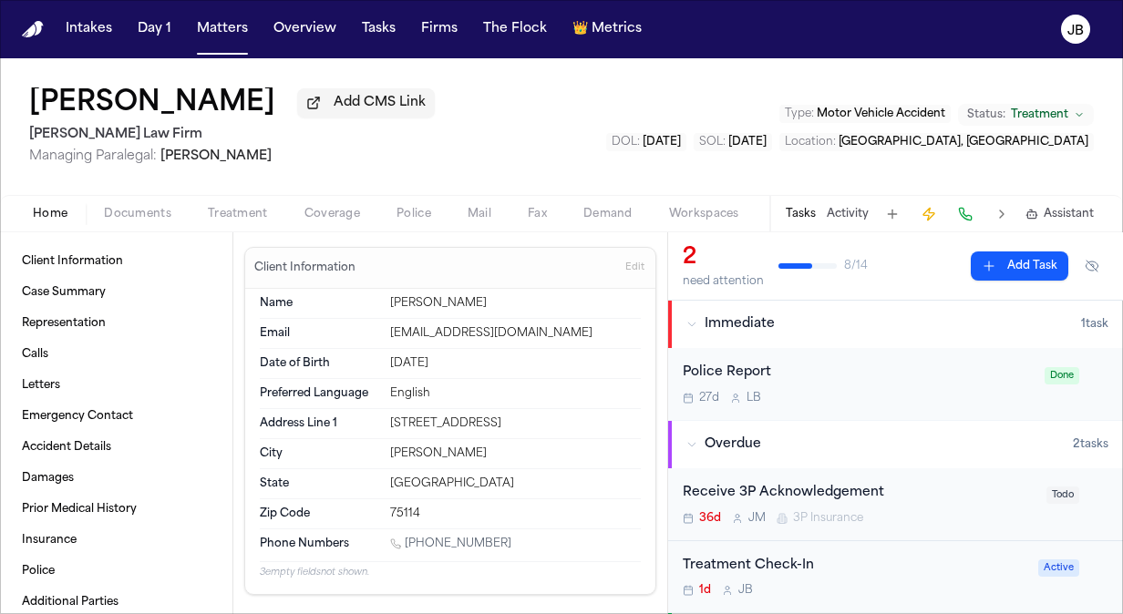
click at [149, 208] on span "Documents" at bounding box center [137, 214] width 67 height 15
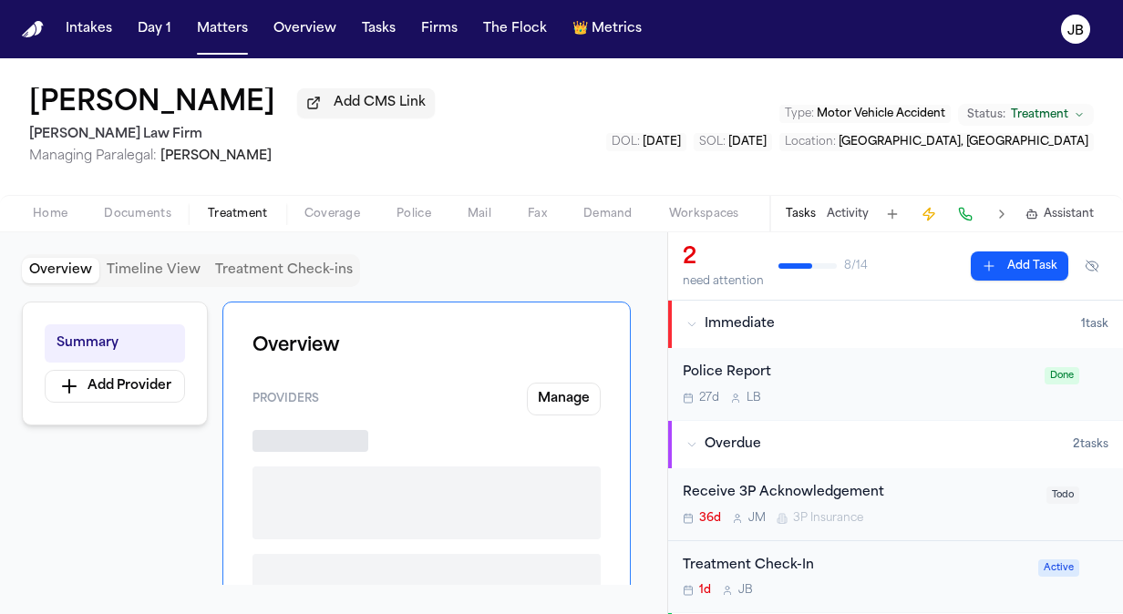
click at [219, 213] on span "Treatment" at bounding box center [238, 214] width 60 height 15
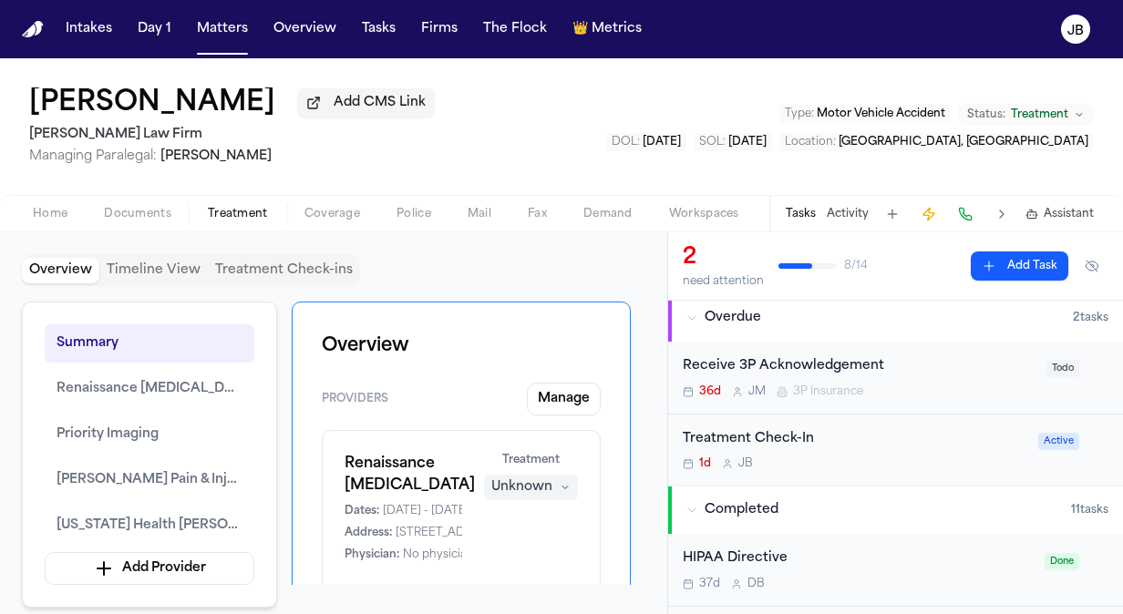
scroll to position [131, 0]
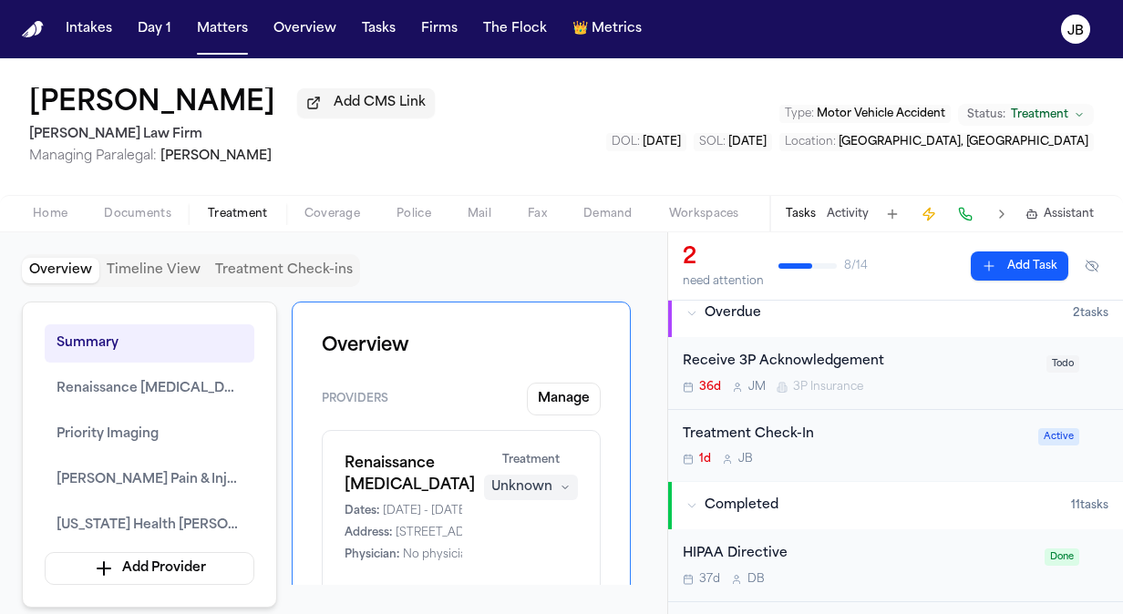
click at [229, 11] on nav "Intakes Day 1 Matters Overview Tasks Firms The Flock 👑 Metrics JB" at bounding box center [561, 29] width 1123 height 58
click at [230, 35] on button "Matters" at bounding box center [223, 29] width 66 height 33
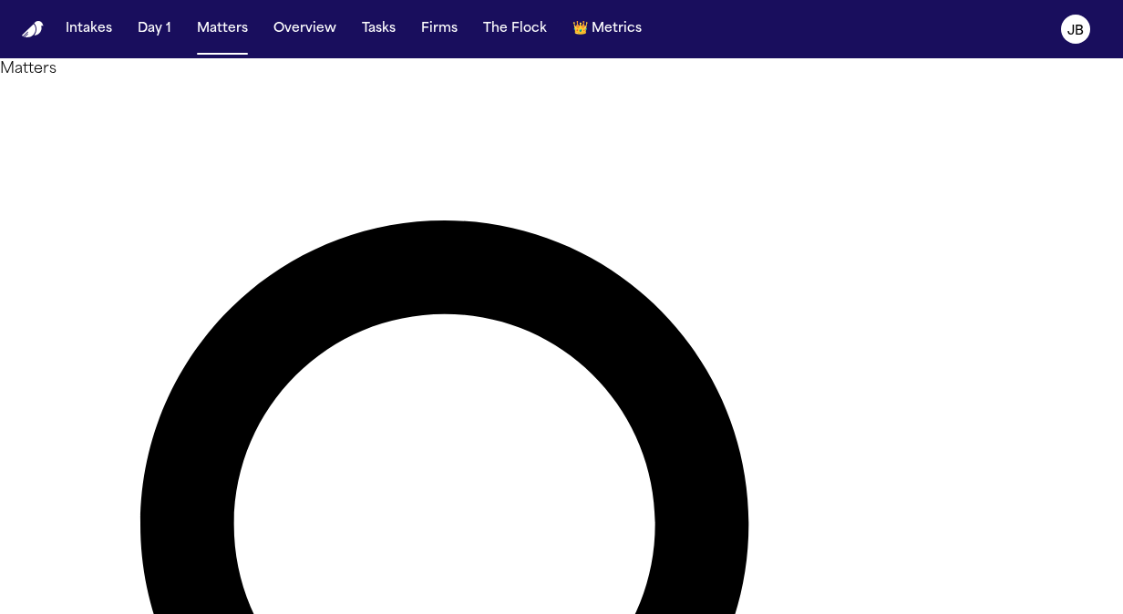
drag, startPoint x: 447, startPoint y: 108, endPoint x: 0, endPoint y: 126, distance: 447.0
click at [0, 126] on html "**********" at bounding box center [561, 307] width 1123 height 614
type input "**********"
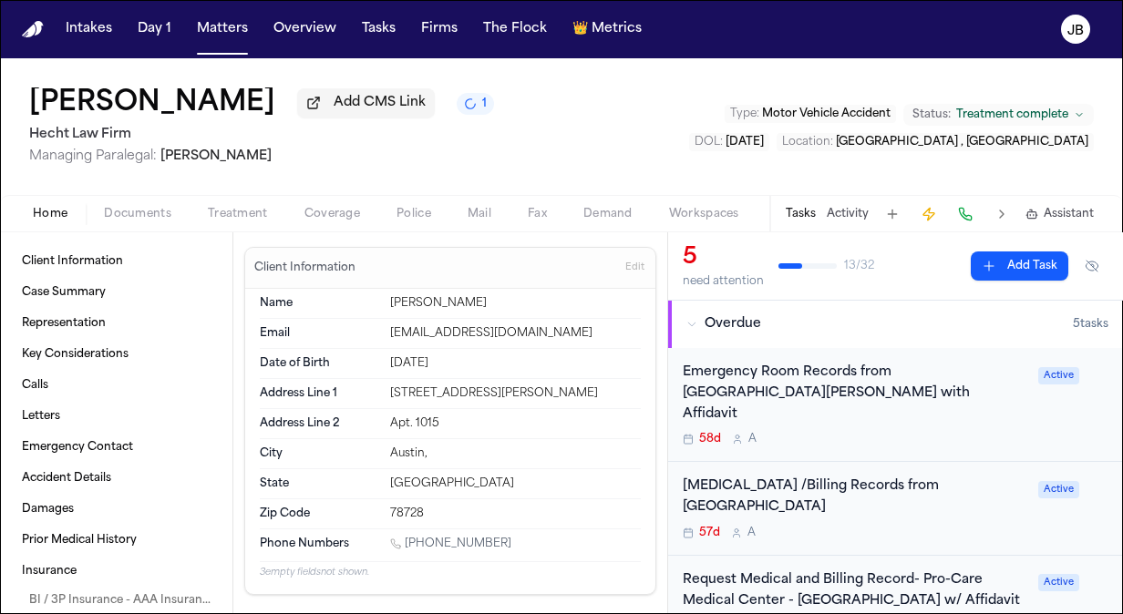
drag, startPoint x: 337, startPoint y: 98, endPoint x: 180, endPoint y: 111, distance: 158.3
click at [180, 111] on div "Samantha Maldonado Add CMS Link 1" at bounding box center [261, 104] width 465 height 33
copy h1 "[PERSON_NAME]"
click at [808, 432] on div "58d A" at bounding box center [855, 439] width 345 height 15
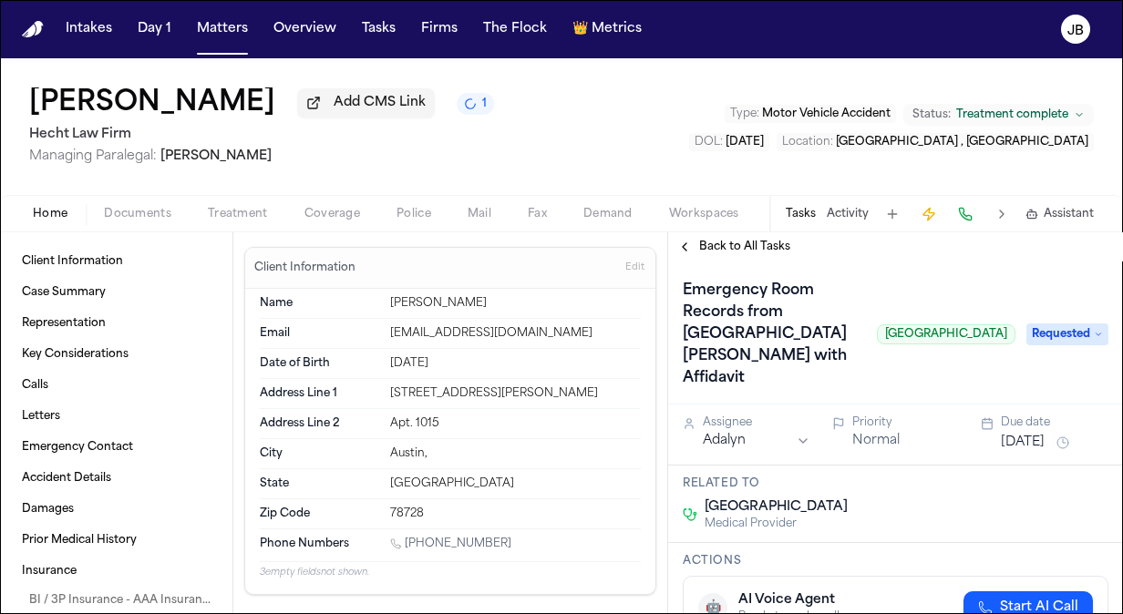
click at [724, 243] on span "Back to All Tasks" at bounding box center [744, 247] width 91 height 15
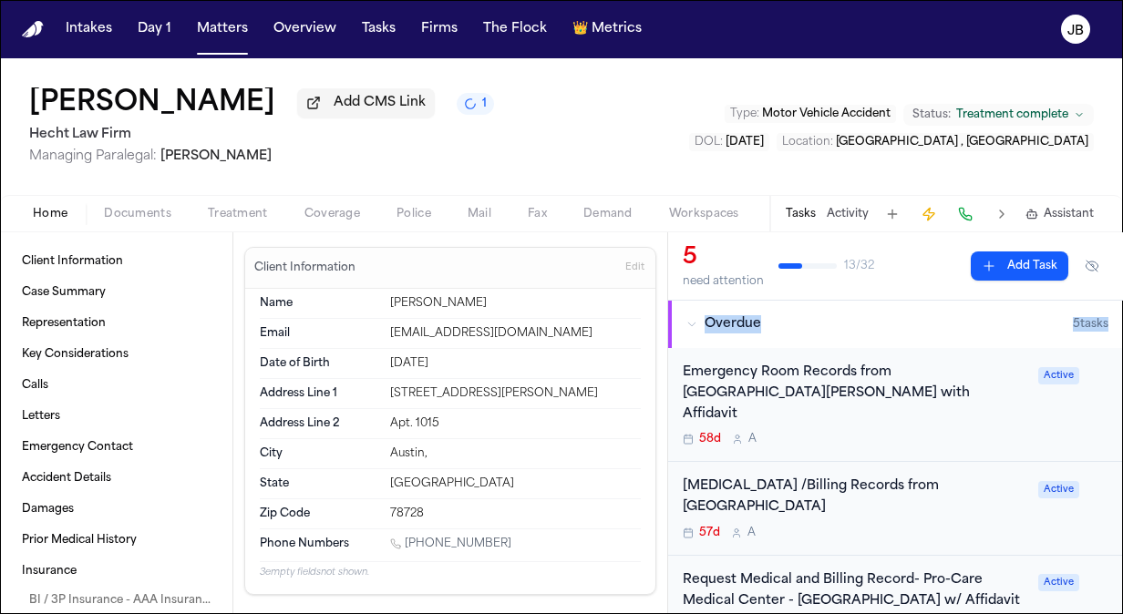
drag, startPoint x: 1108, startPoint y: 281, endPoint x: 1106, endPoint y: 314, distance: 32.9
click at [1106, 314] on div "5 need attention 13 / 32 Add Task Overdue 5 task s Emergency Room Records from …" at bounding box center [895, 423] width 455 height 382
click at [830, 526] on div "57d A" at bounding box center [855, 533] width 345 height 15
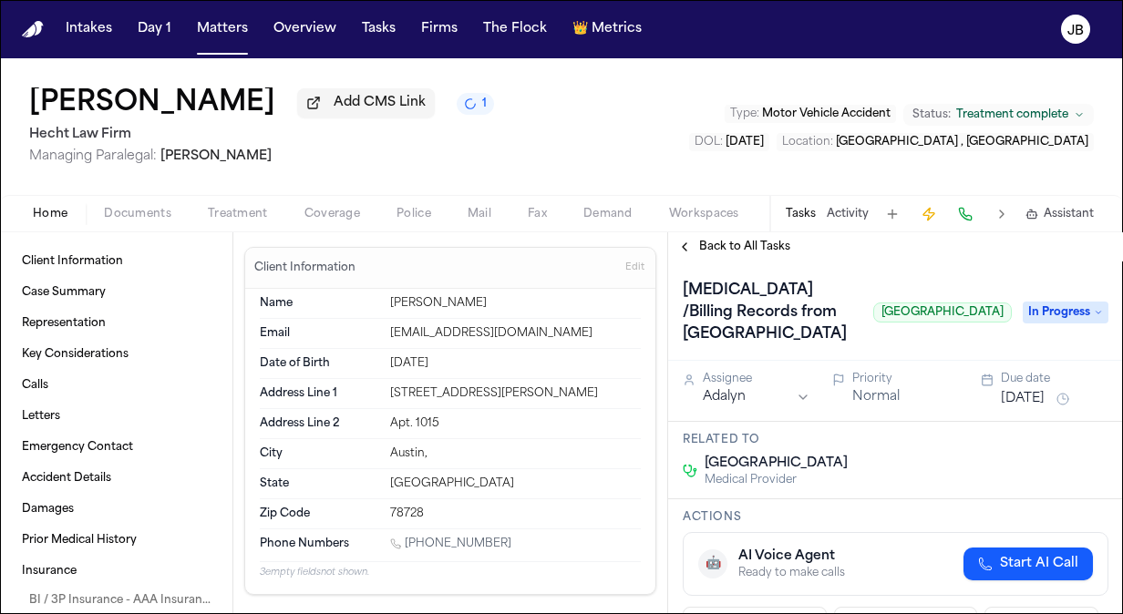
click at [728, 242] on span "Back to All Tasks" at bounding box center [744, 247] width 91 height 15
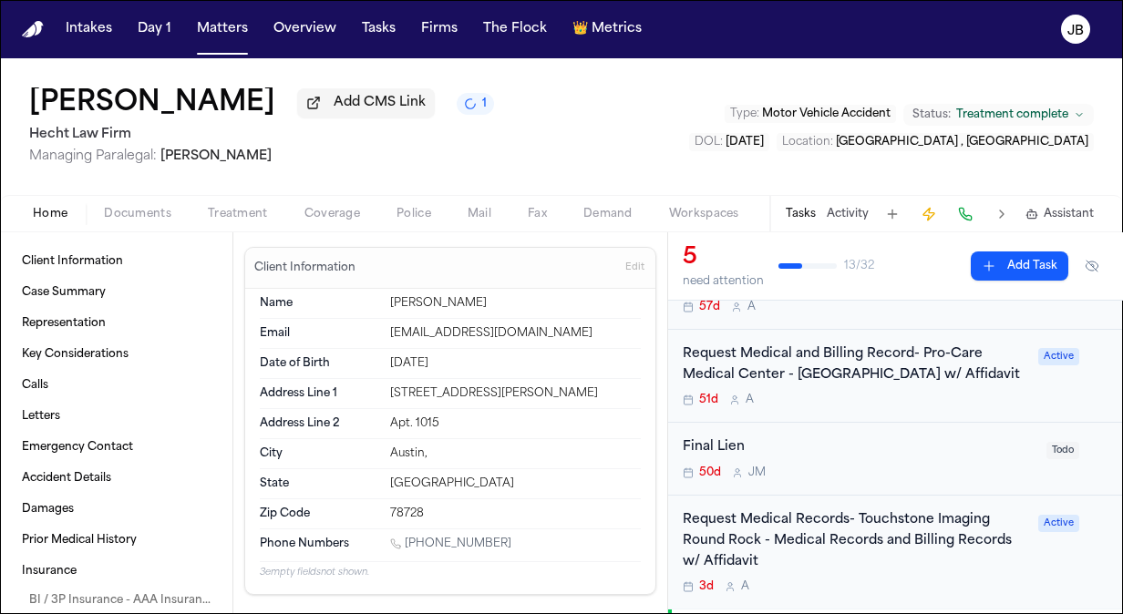
scroll to position [231, 0]
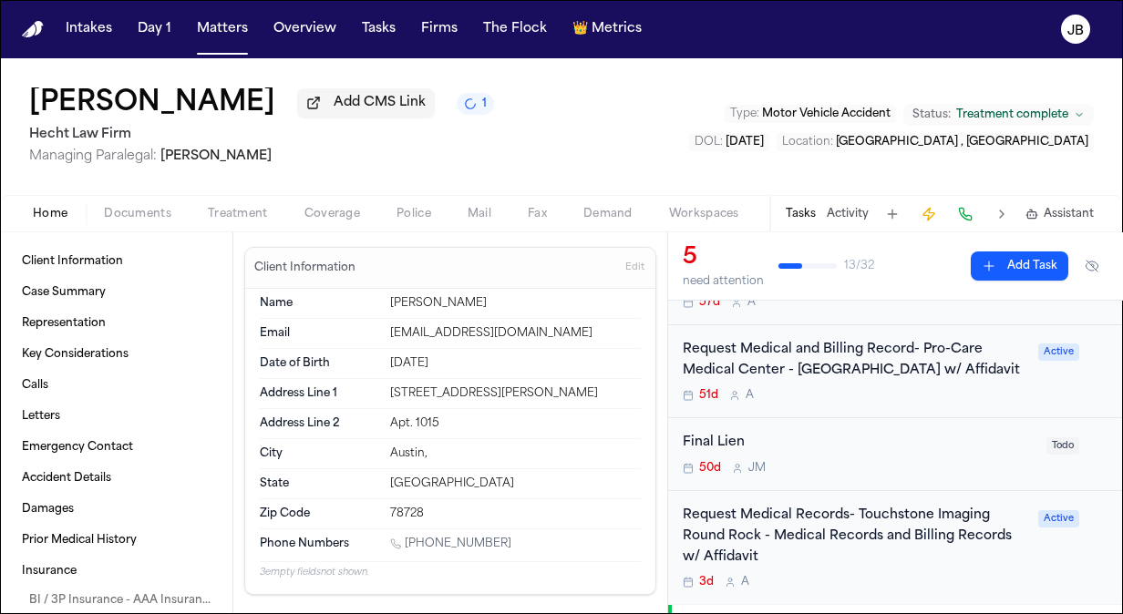
click at [852, 388] on div "51d A" at bounding box center [855, 395] width 345 height 15
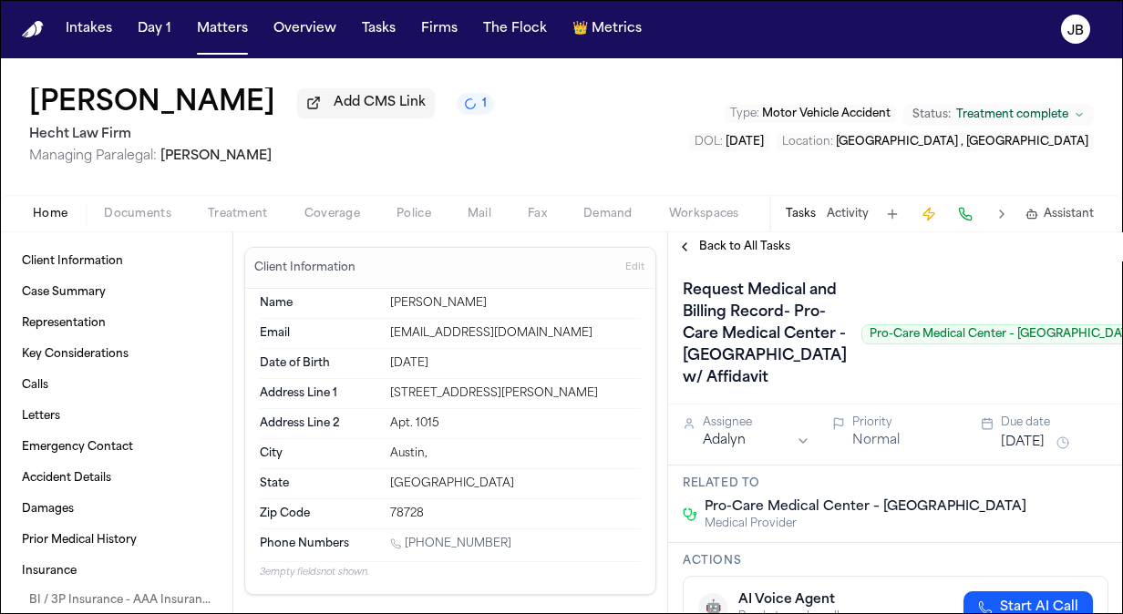
click at [709, 246] on span "Back to All Tasks" at bounding box center [744, 247] width 91 height 15
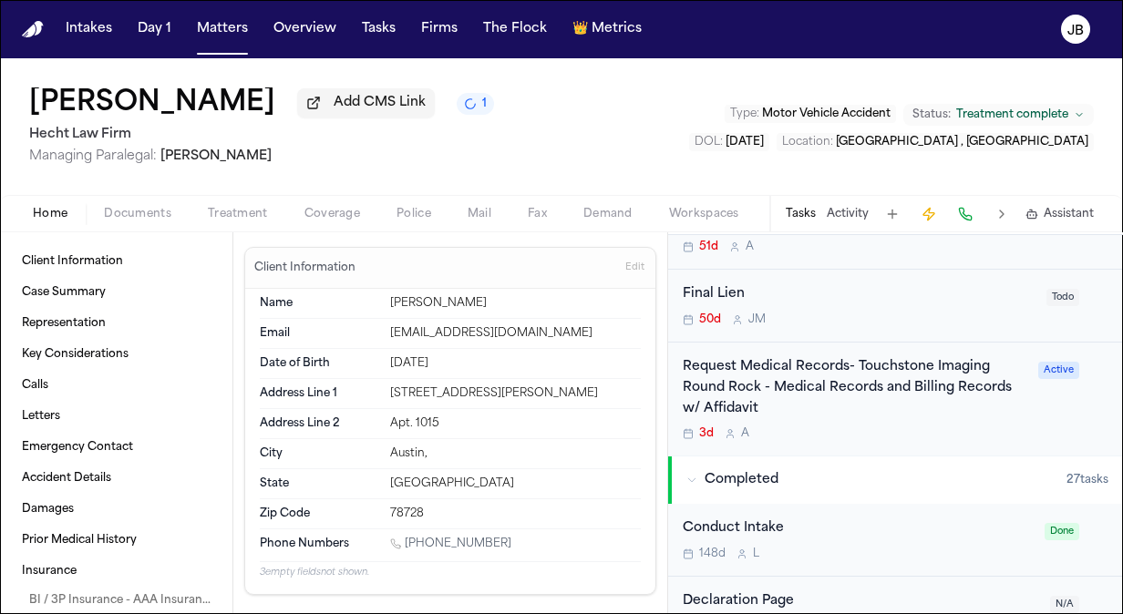
scroll to position [383, 0]
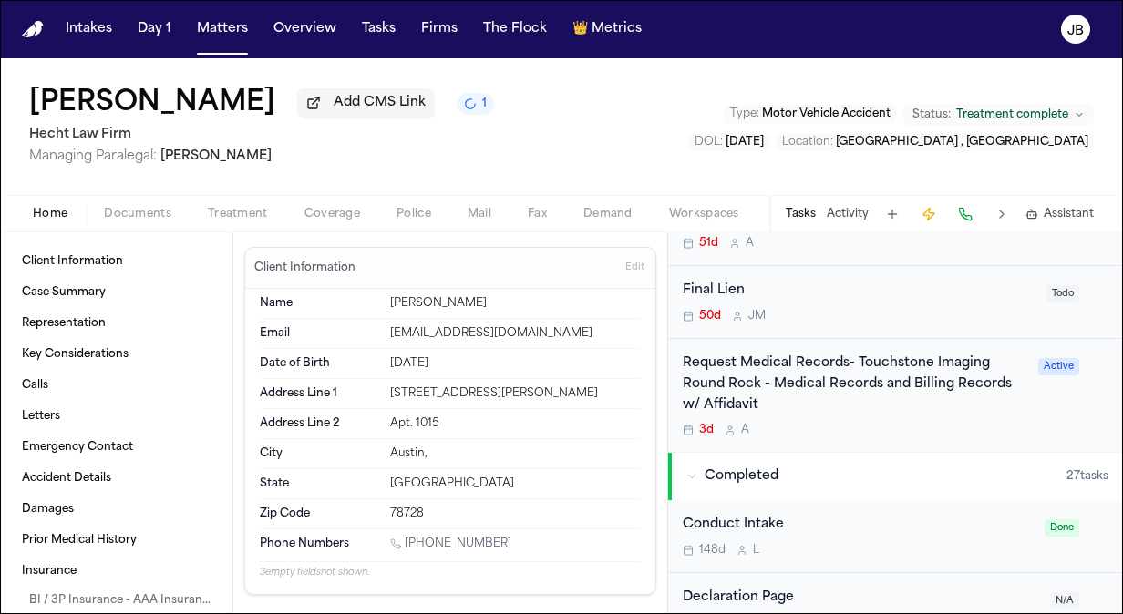
click at [814, 397] on div "Request Medical Records- Touchstone Imaging Round Rock - Medical Records and Bi…" at bounding box center [855, 396] width 345 height 84
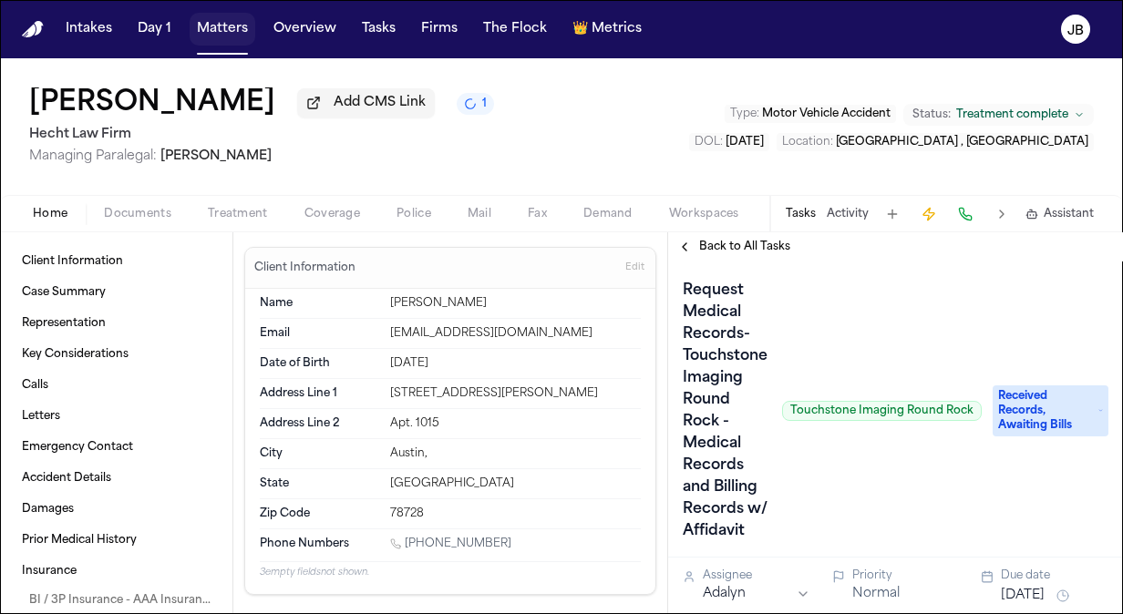
click at [222, 18] on button "Matters" at bounding box center [223, 29] width 66 height 33
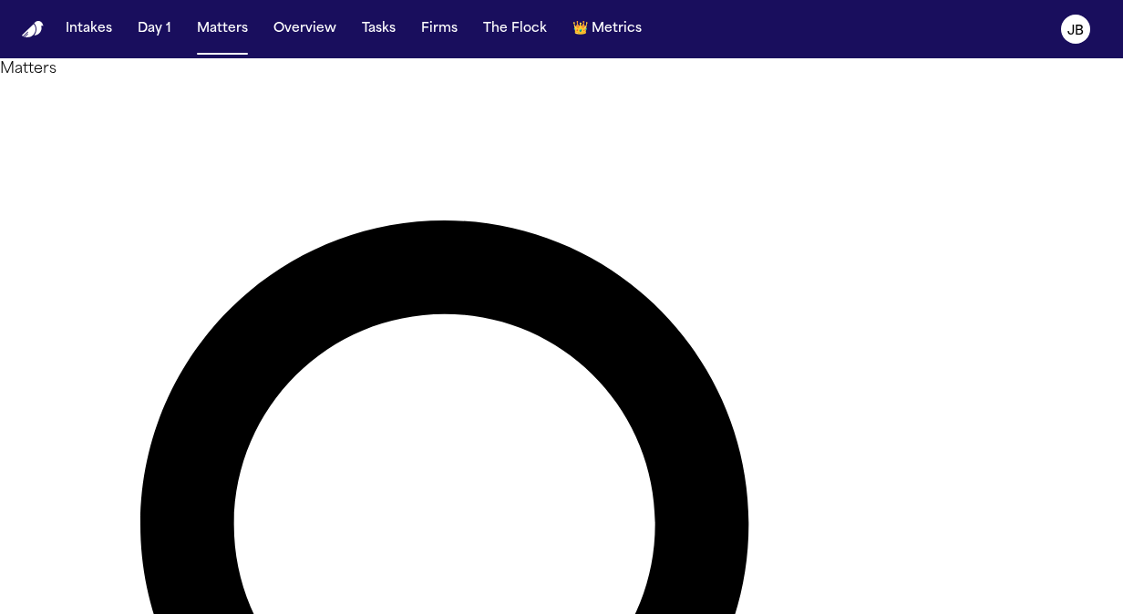
drag, startPoint x: 249, startPoint y: 120, endPoint x: 151, endPoint y: 50, distance: 120.2
type input "*********"
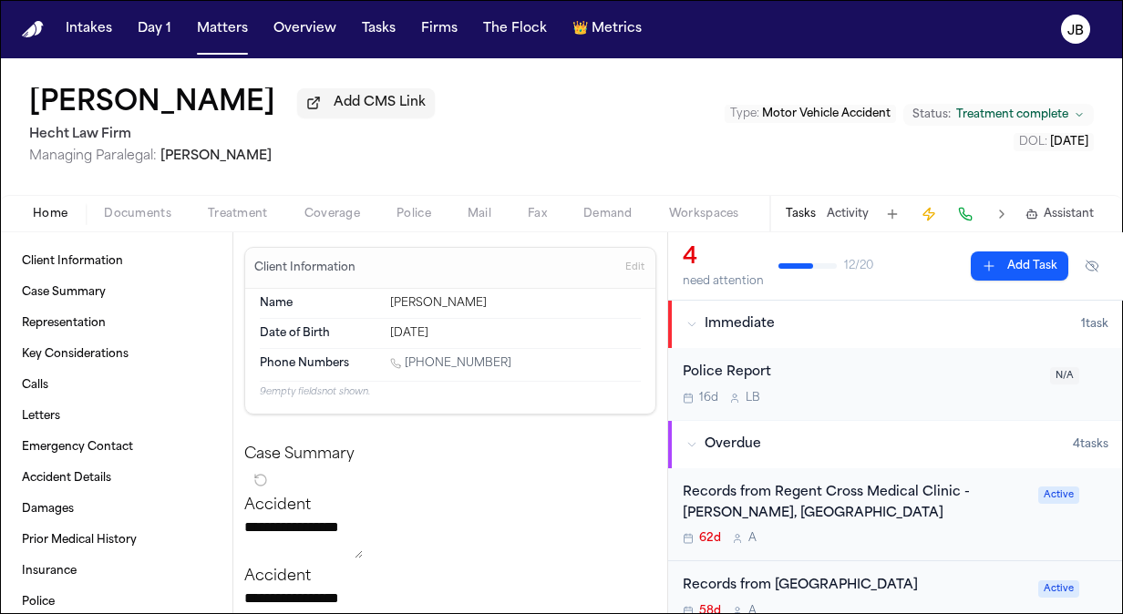
click at [840, 219] on button "Activity" at bounding box center [848, 214] width 42 height 15
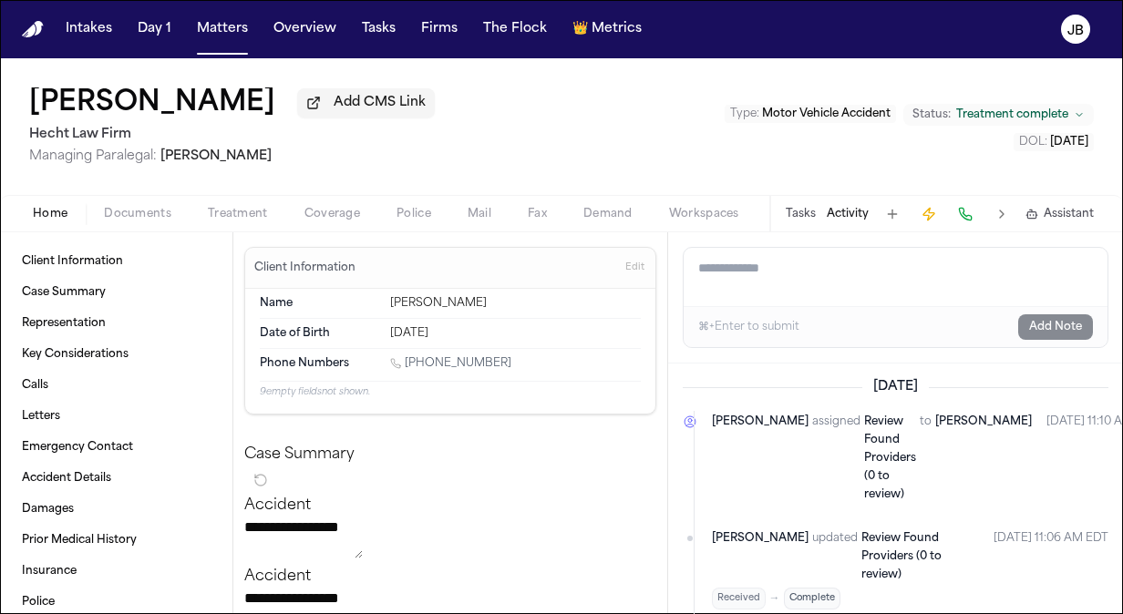
click at [803, 211] on button "Tasks" at bounding box center [801, 214] width 30 height 15
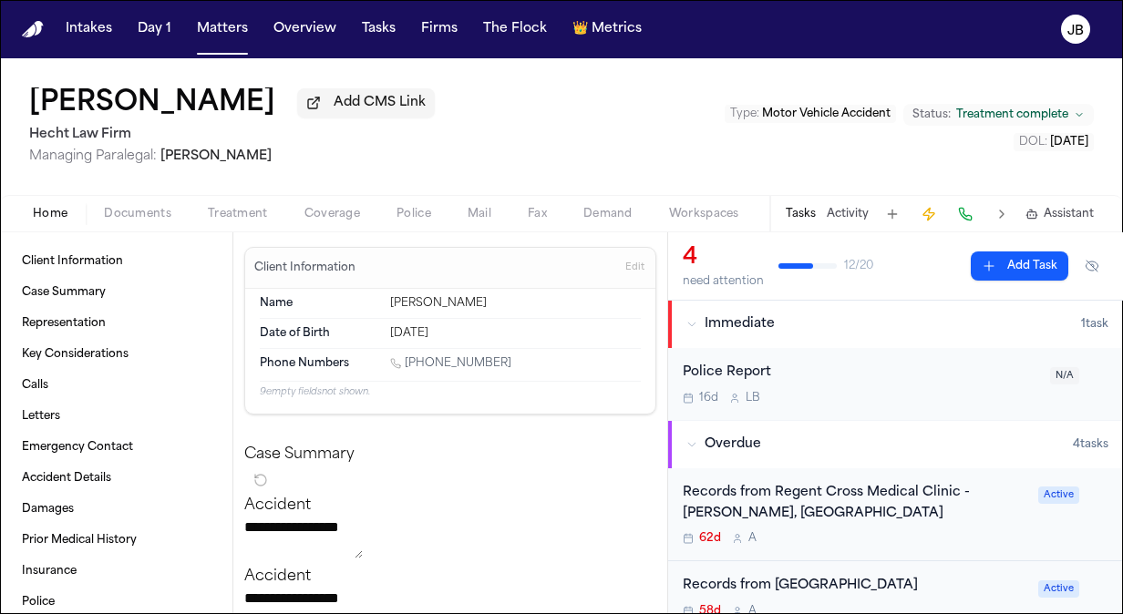
click at [889, 514] on div "Records from Regent Cross Medical Clinic - Ikedieze Chukwu, MD" at bounding box center [855, 504] width 345 height 42
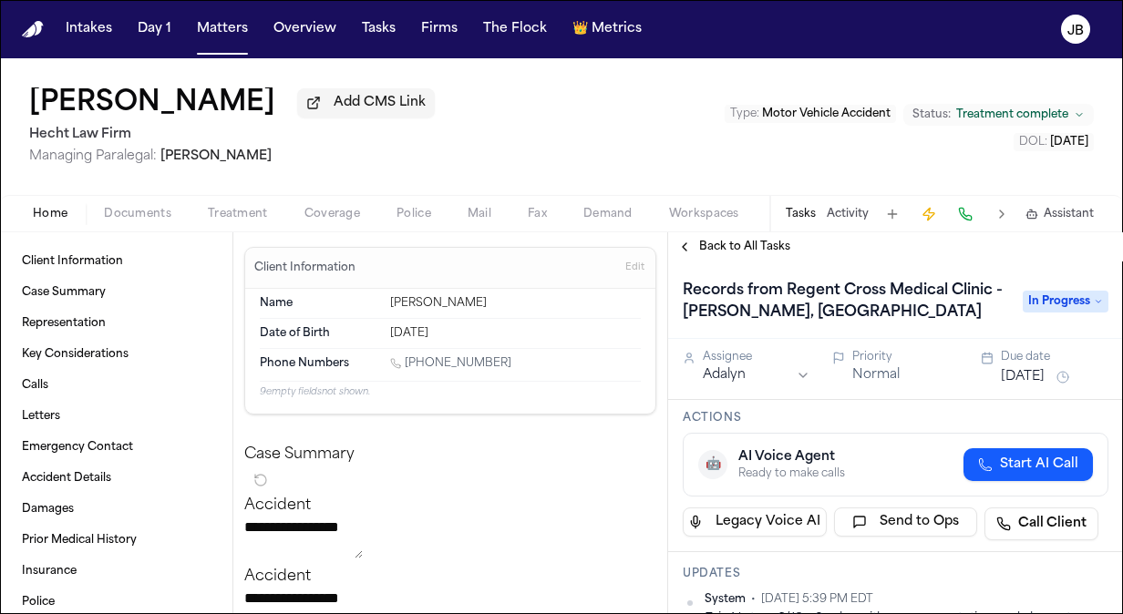
click at [760, 242] on span "Back to All Tasks" at bounding box center [744, 247] width 91 height 15
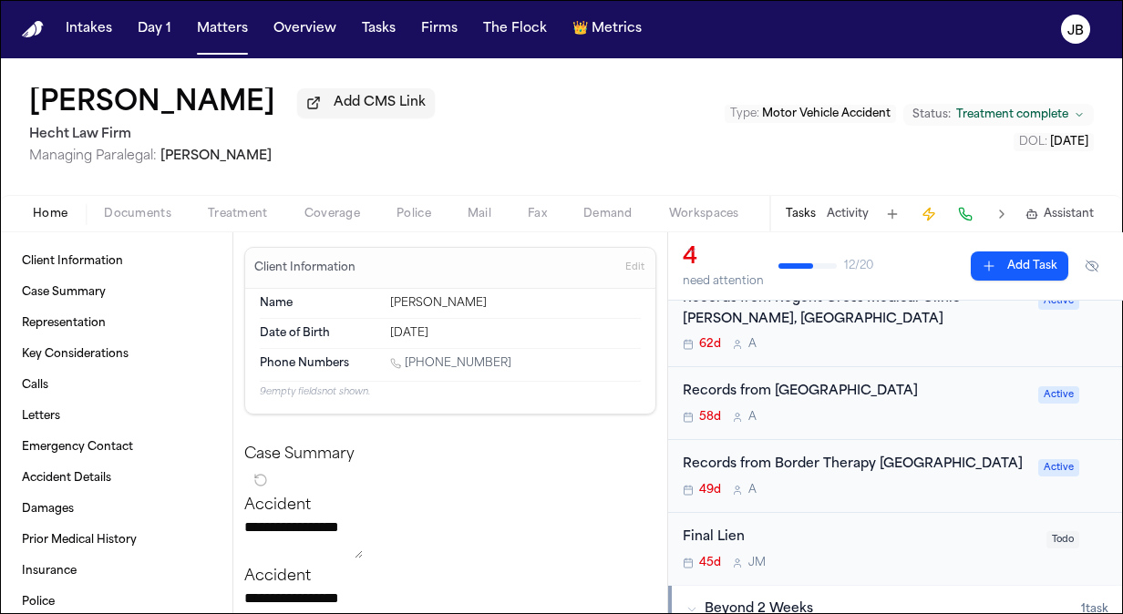
scroll to position [247, 0]
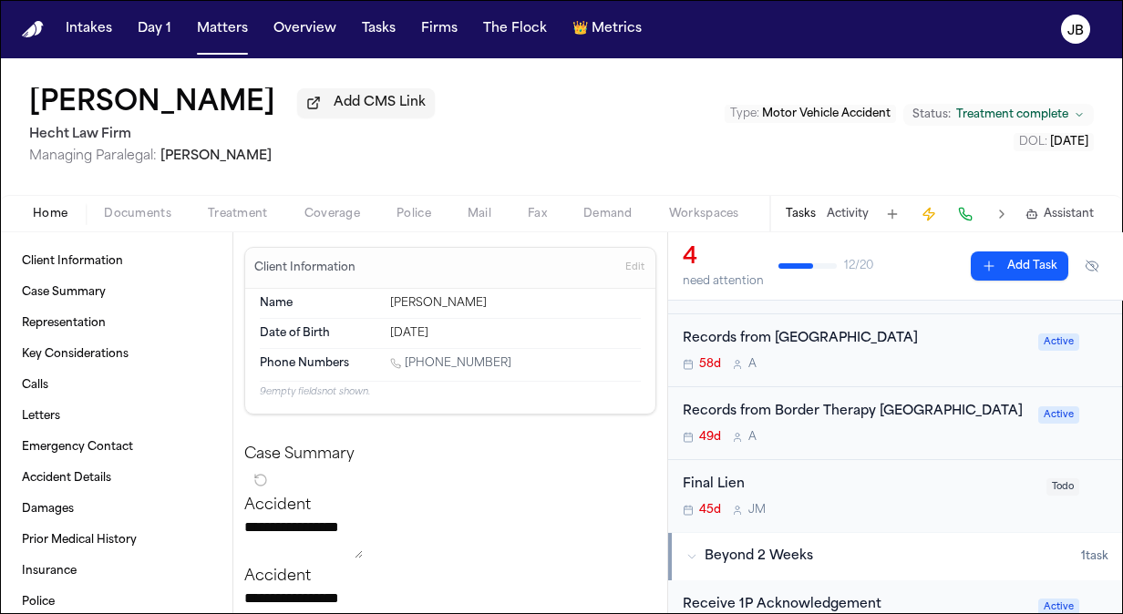
click at [819, 332] on div "Records from El Paso Pain Center" at bounding box center [855, 339] width 345 height 21
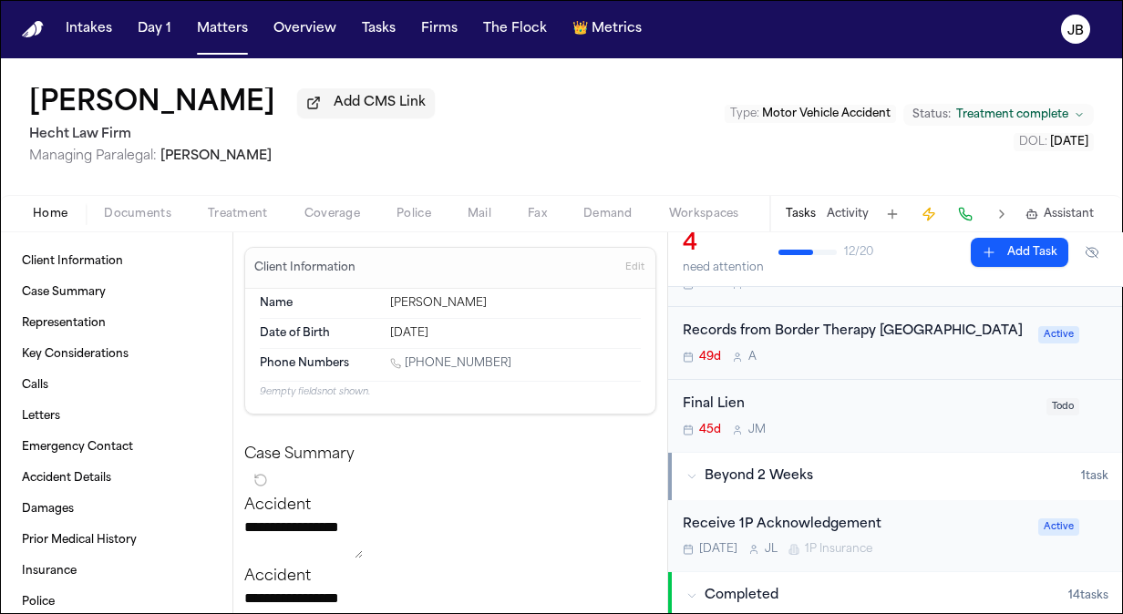
scroll to position [365, 0]
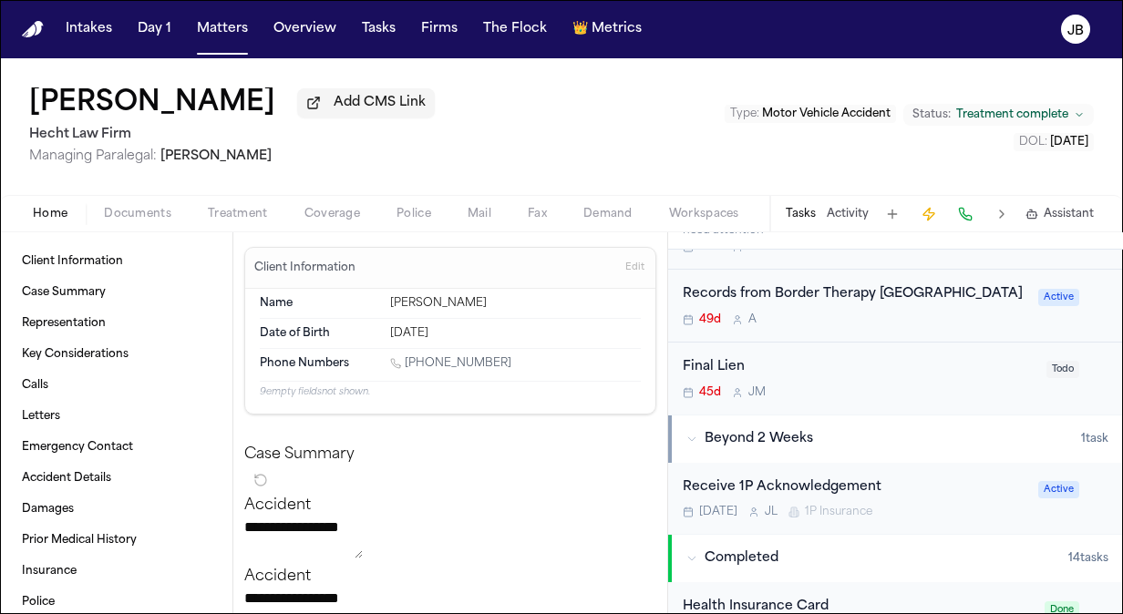
click at [950, 334] on div "Records from Border Therapy Horizon City 49d A Active" at bounding box center [895, 306] width 455 height 73
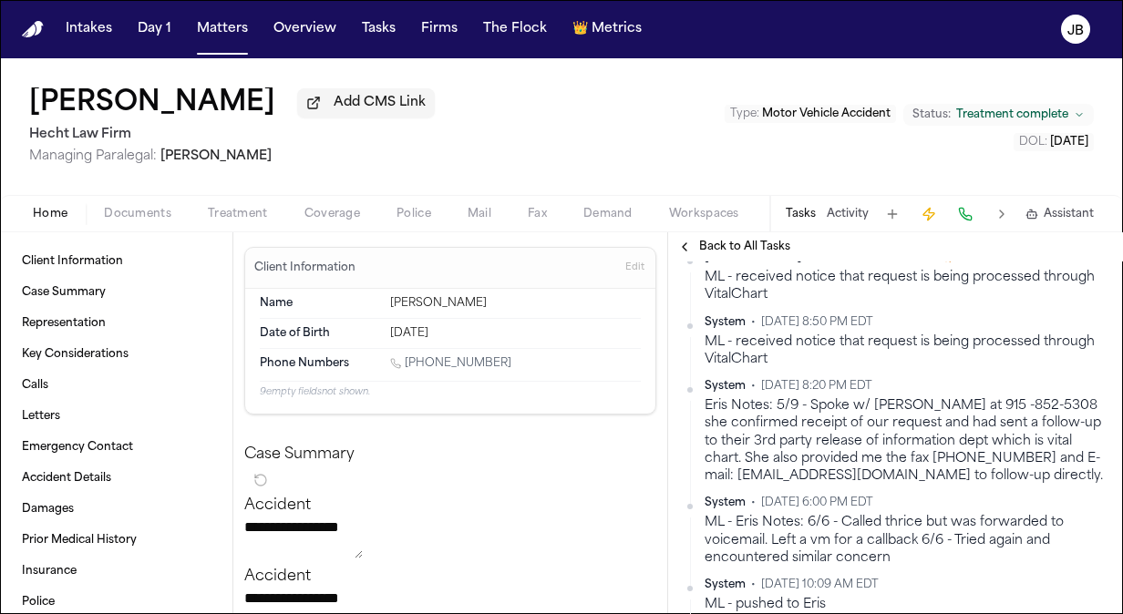
scroll to position [345, 0]
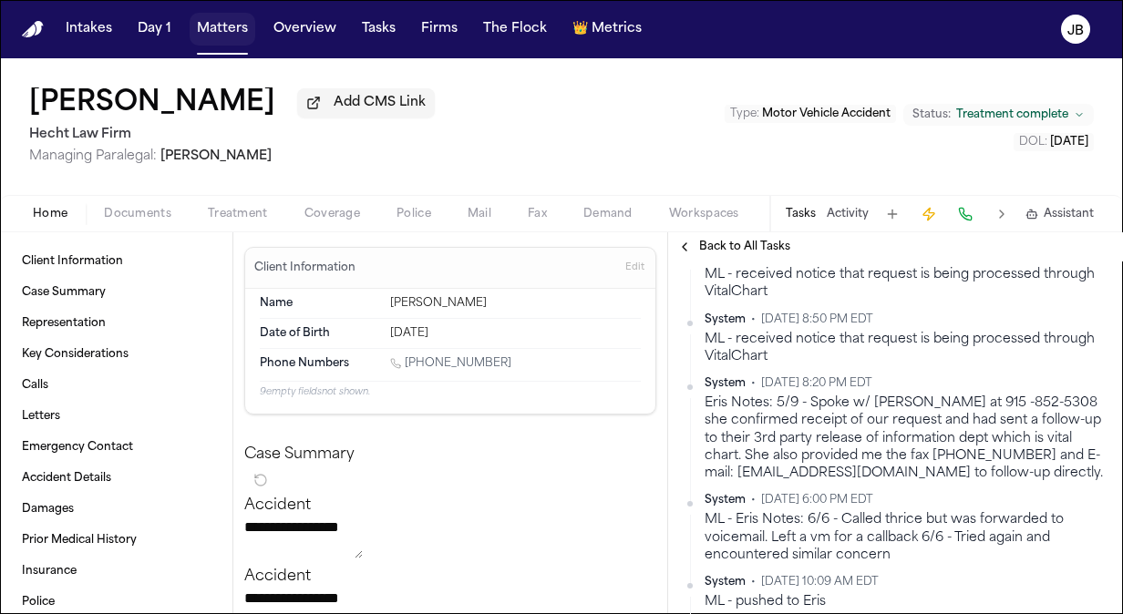
click at [221, 22] on button "Matters" at bounding box center [223, 29] width 66 height 33
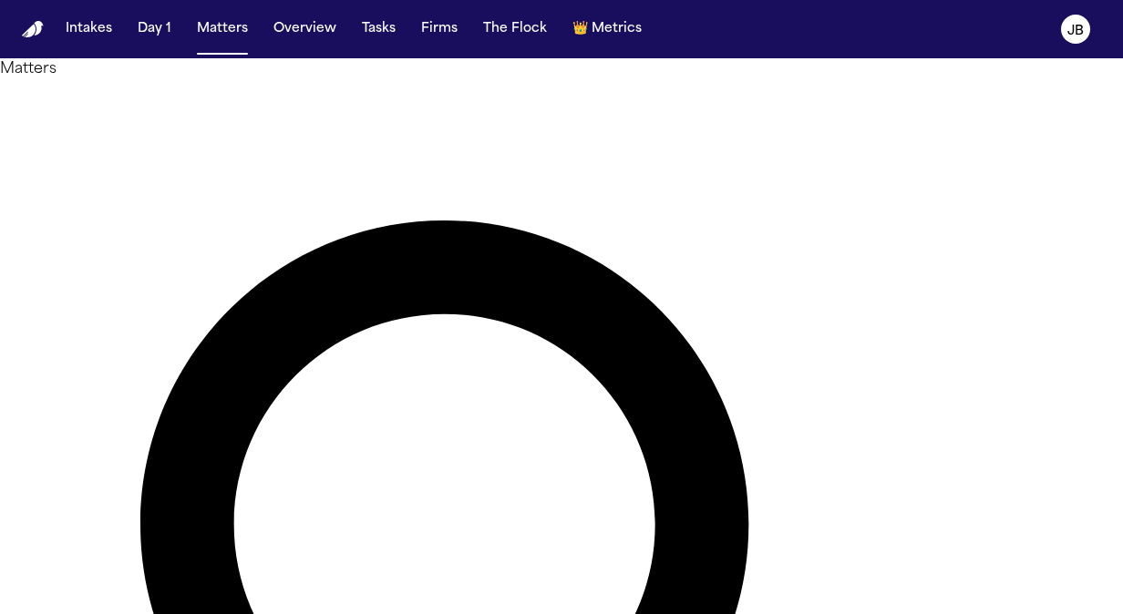
drag, startPoint x: 440, startPoint y: 95, endPoint x: 249, endPoint y: 83, distance: 191.8
type input "**********"
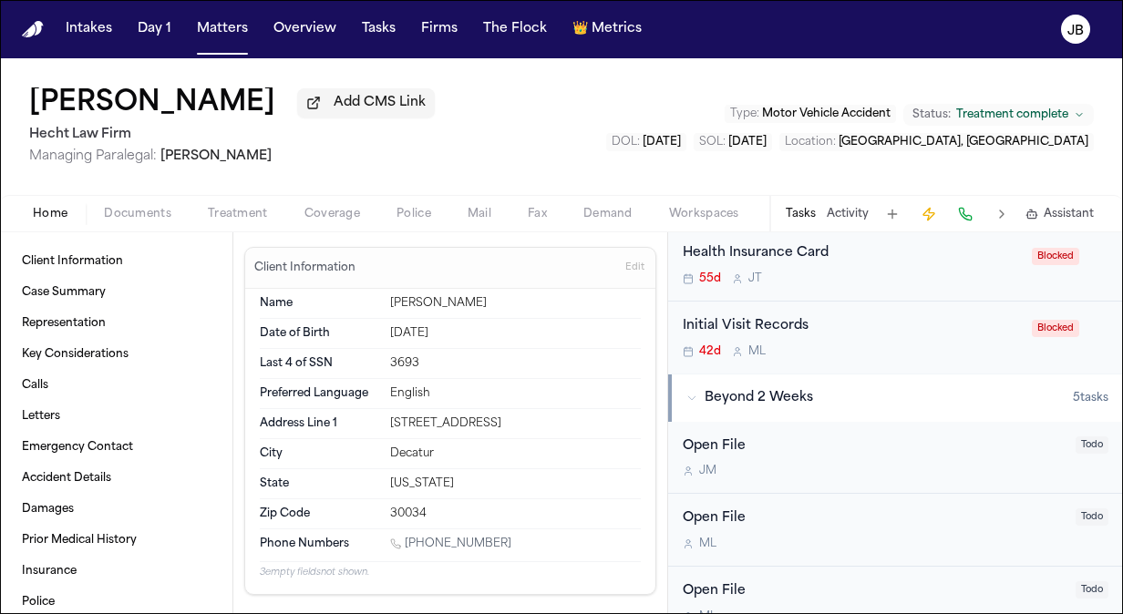
scroll to position [401, 0]
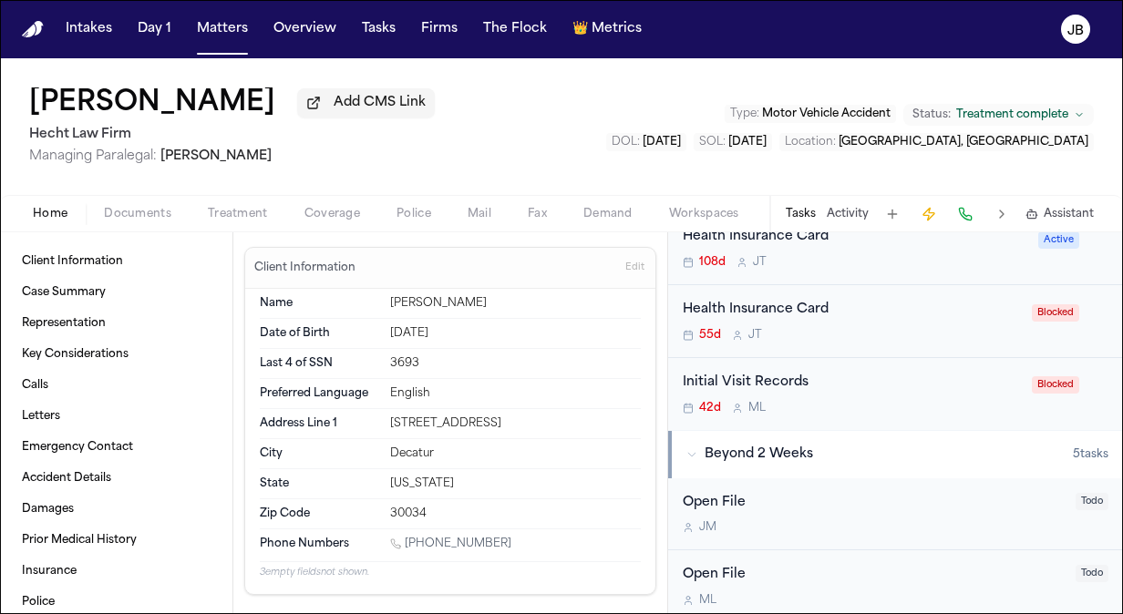
click at [907, 403] on div "42d M L" at bounding box center [852, 408] width 338 height 15
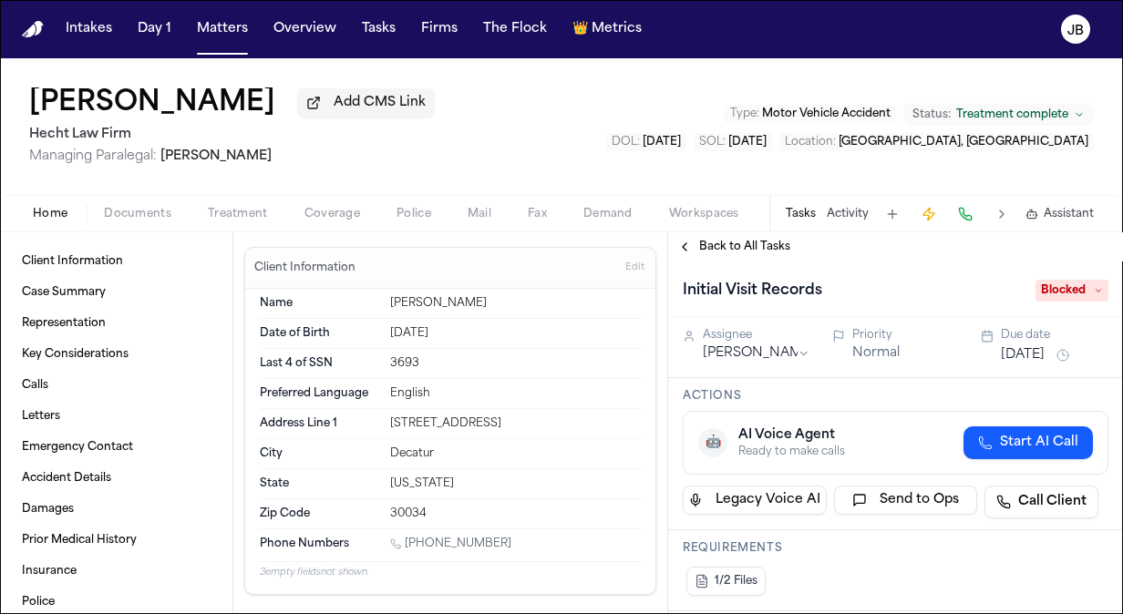
click at [744, 248] on span "Back to All Tasks" at bounding box center [744, 247] width 91 height 15
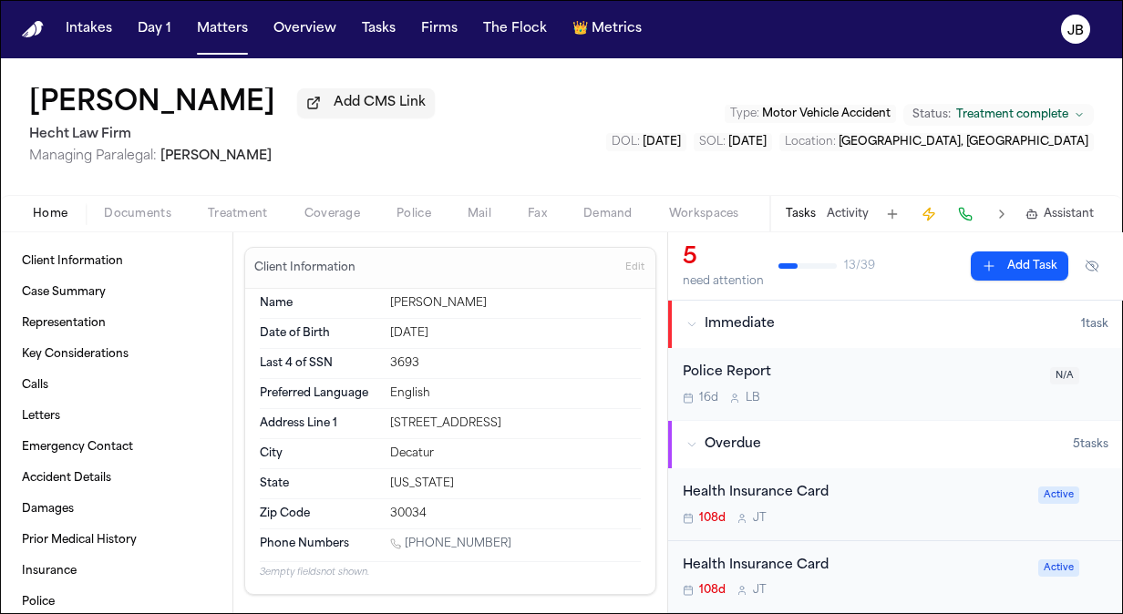
click at [416, 160] on div "Charles Neal Add CMS Link Hecht Law Firm Managing Paralegal: Jessica Barrett Ty…" at bounding box center [561, 126] width 1123 height 137
click at [385, 32] on button "Tasks" at bounding box center [379, 29] width 48 height 33
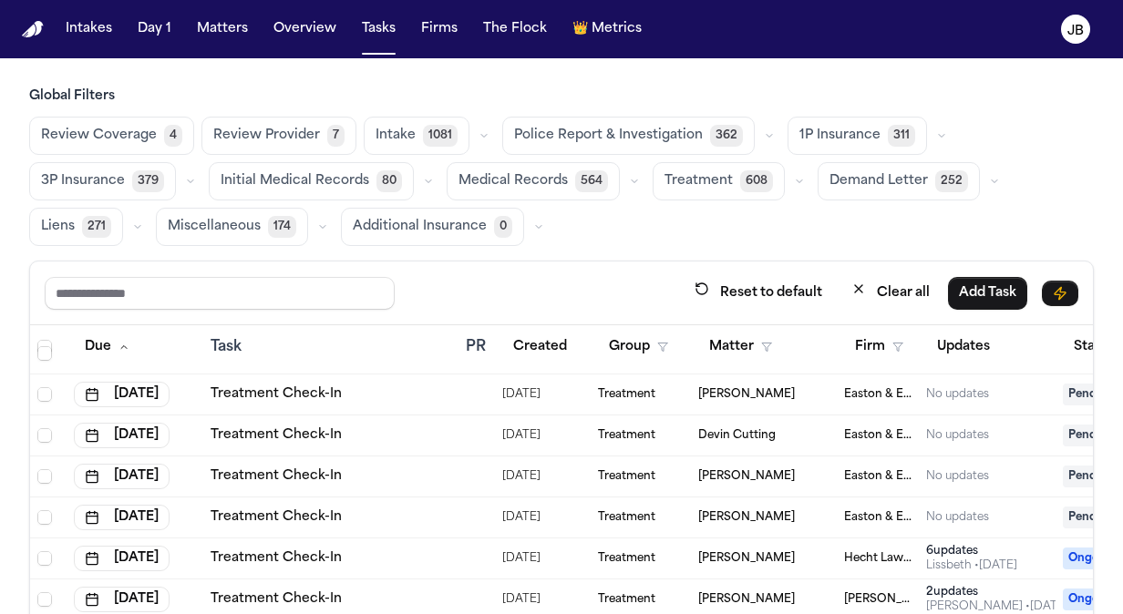
scroll to position [2971, 0]
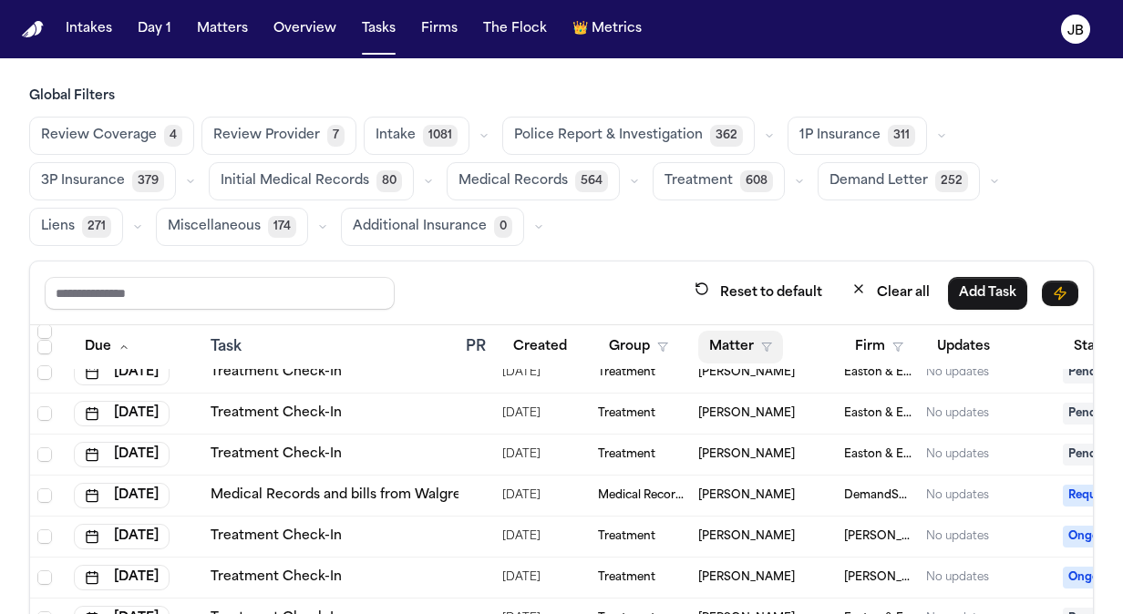
click at [755, 348] on button "Matter" at bounding box center [740, 347] width 85 height 33
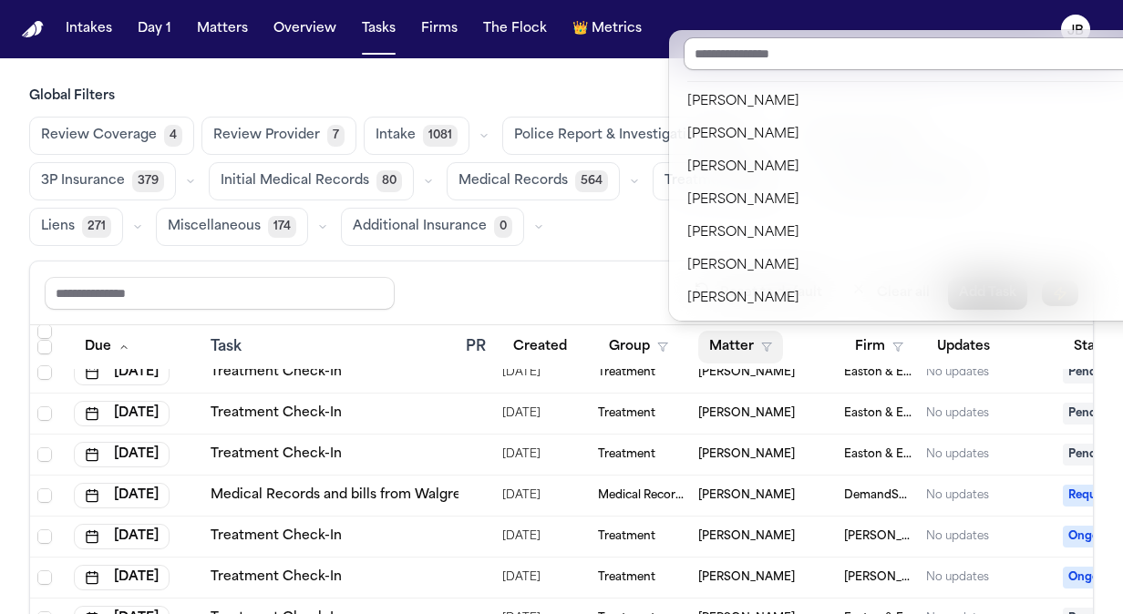
click at [780, 55] on input "text" at bounding box center [975, 53] width 583 height 33
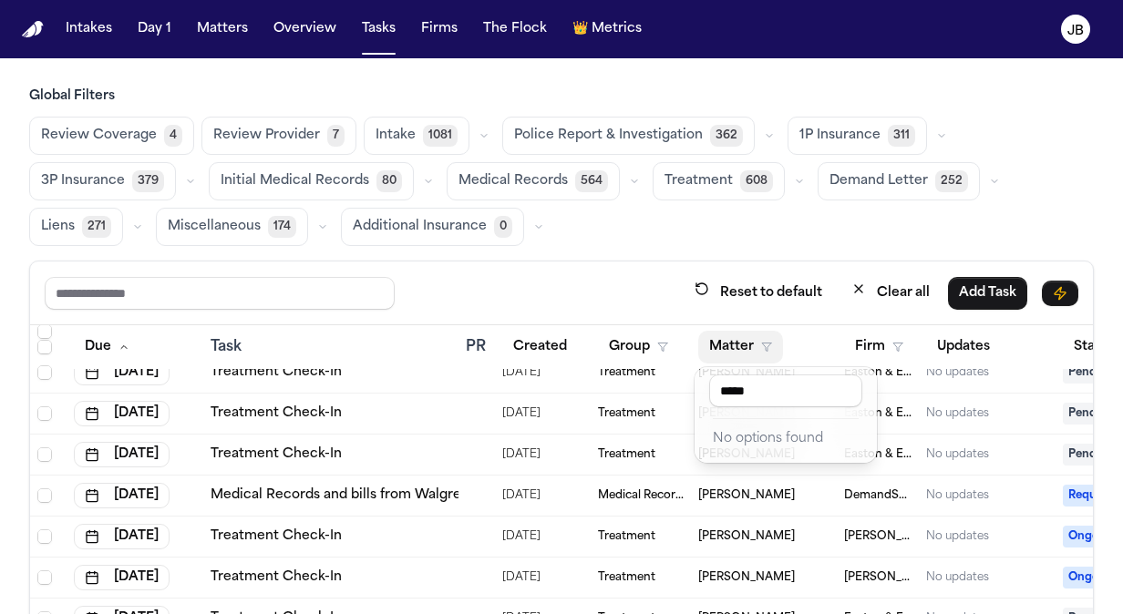
type input "*****"
click at [560, 215] on div "Global Filters Review Coverage 4 Review Provider 7 Intake 1081 Police Report & …" at bounding box center [561, 414] width 1065 height 653
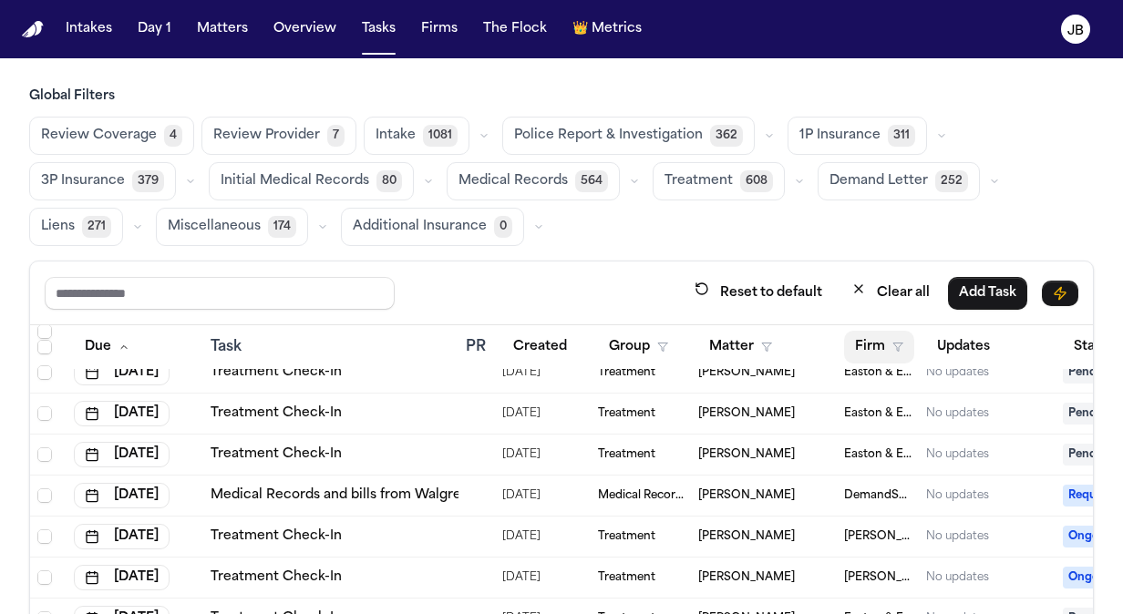
click at [859, 341] on button "Firm" at bounding box center [879, 347] width 70 height 33
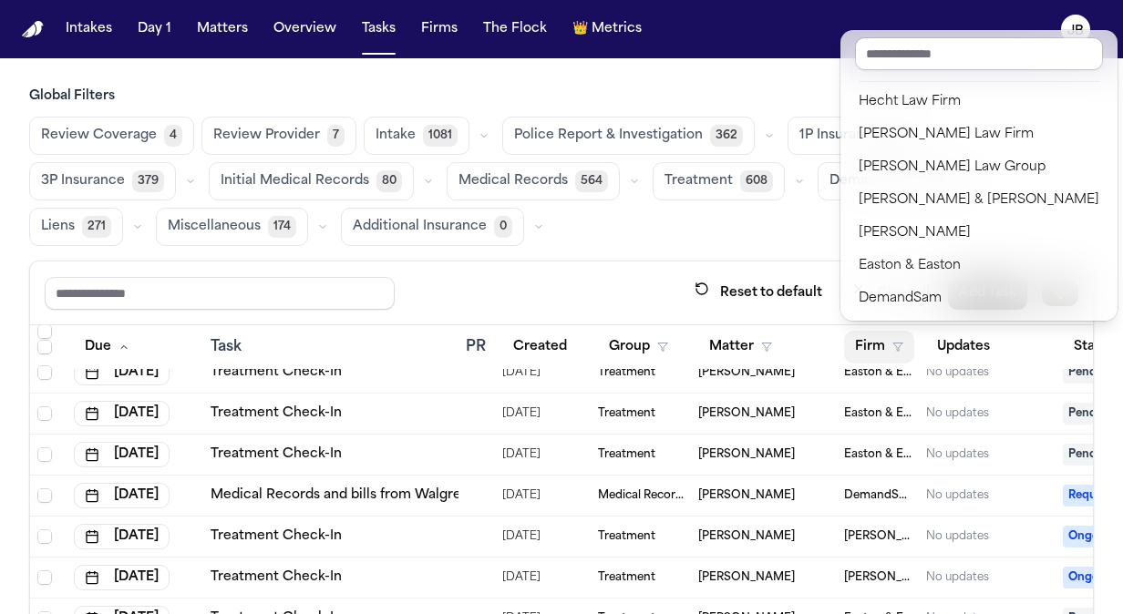
scroll to position [67, 0]
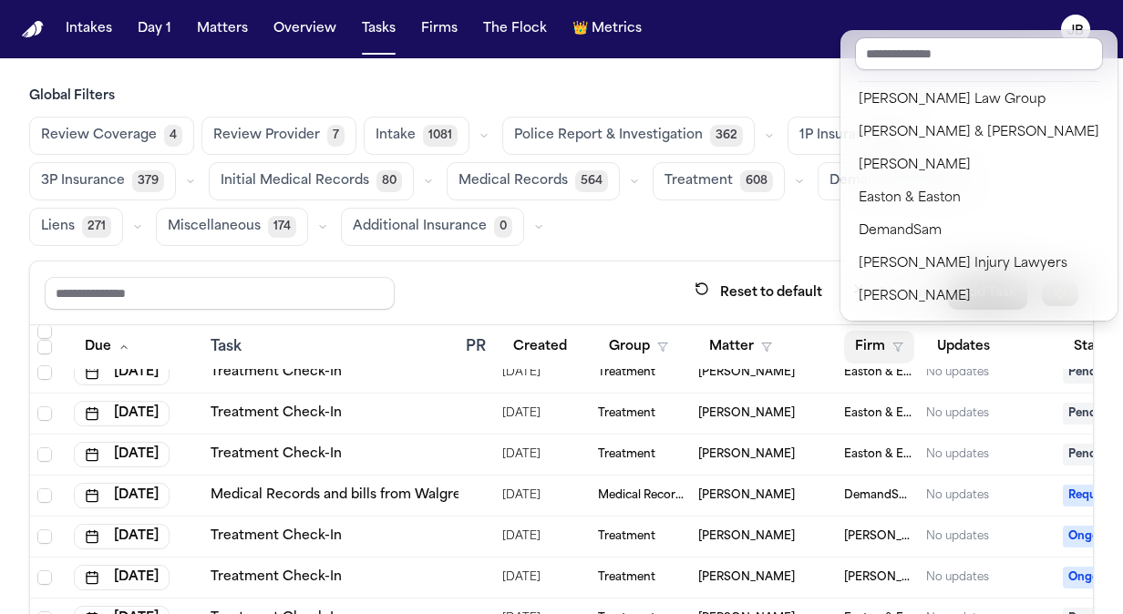
click at [651, 220] on div "Global Filters Review Coverage 4 Review Provider 7 Intake 1081 Police Report & …" at bounding box center [561, 414] width 1065 height 653
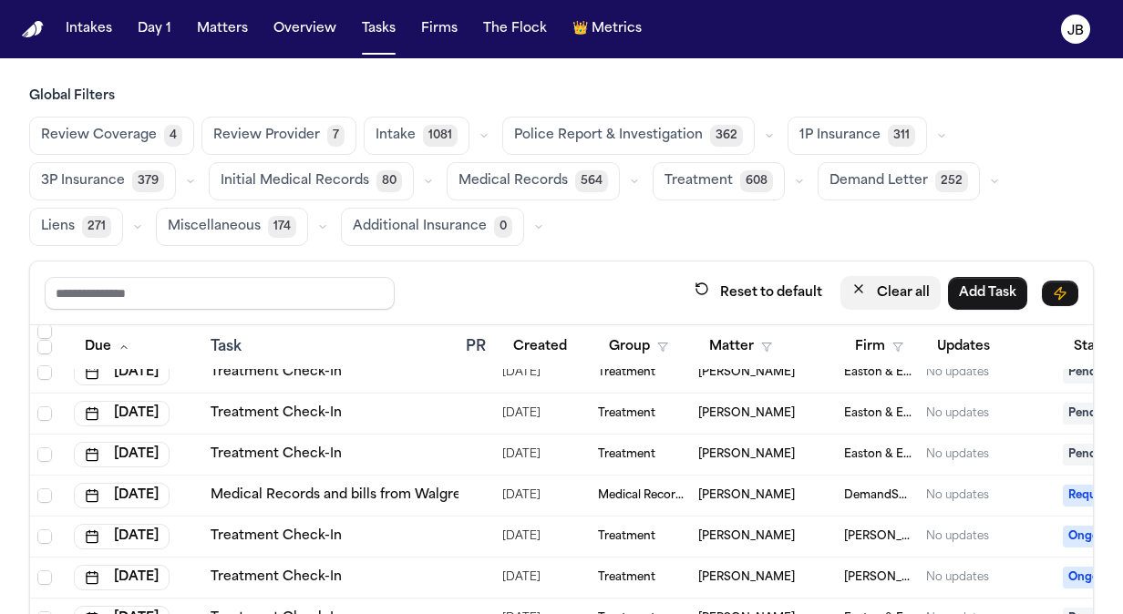
click at [910, 292] on button "Clear all" at bounding box center [890, 293] width 100 height 34
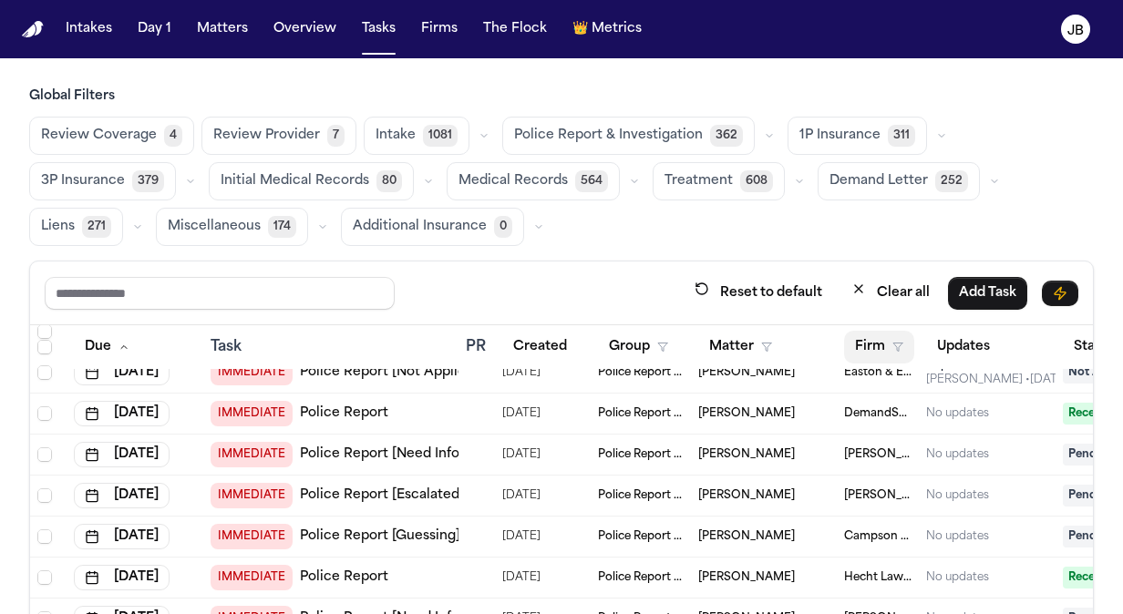
click at [904, 343] on button "Firm" at bounding box center [879, 347] width 70 height 33
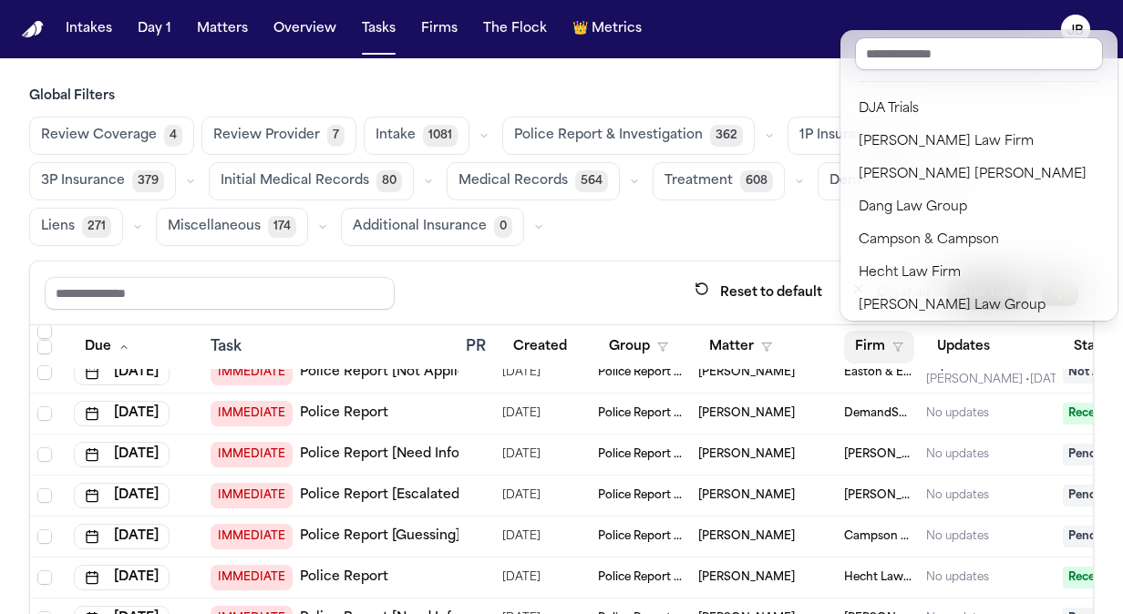
scroll to position [132, 0]
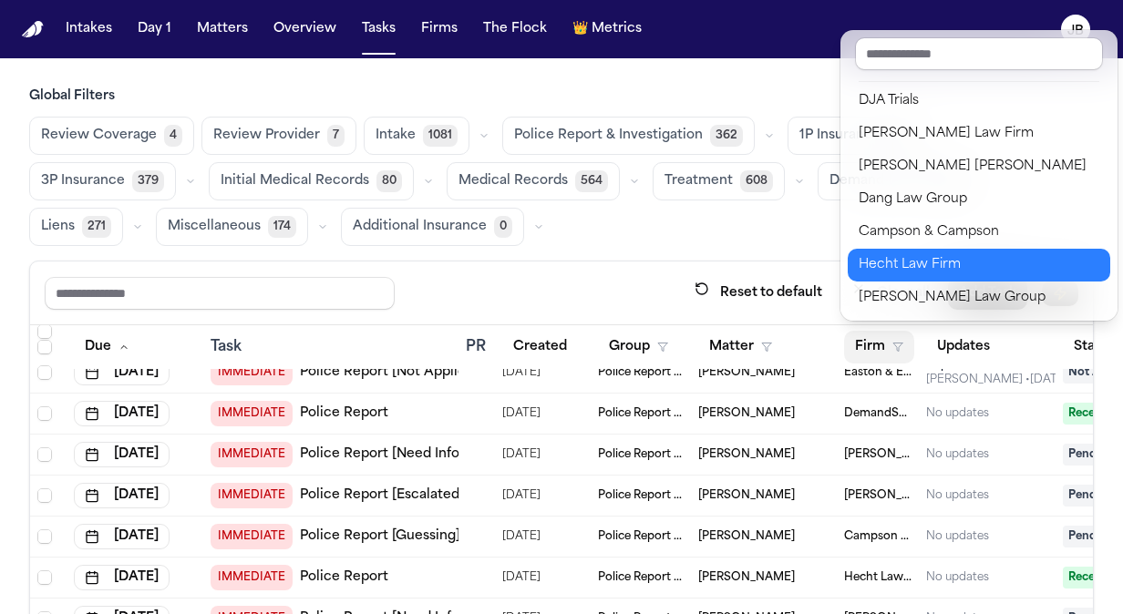
click at [920, 257] on div "Hecht Law Firm" at bounding box center [979, 265] width 241 height 22
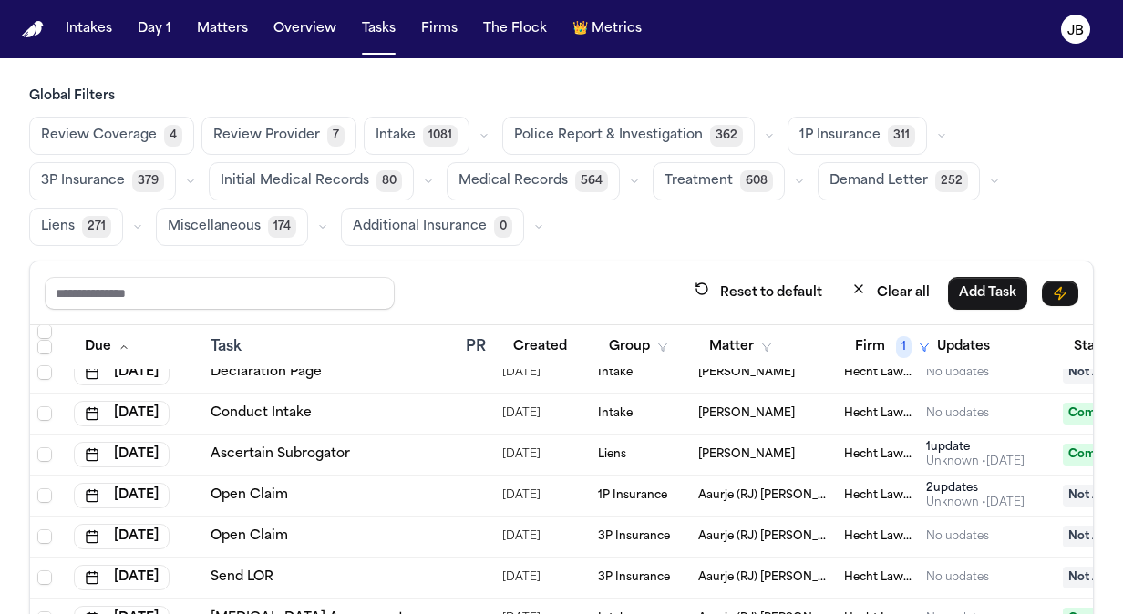
click at [751, 257] on div "Global Filters Review Coverage 4 Review Provider 7 Intake 1081 Police Report & …" at bounding box center [561, 414] width 1065 height 653
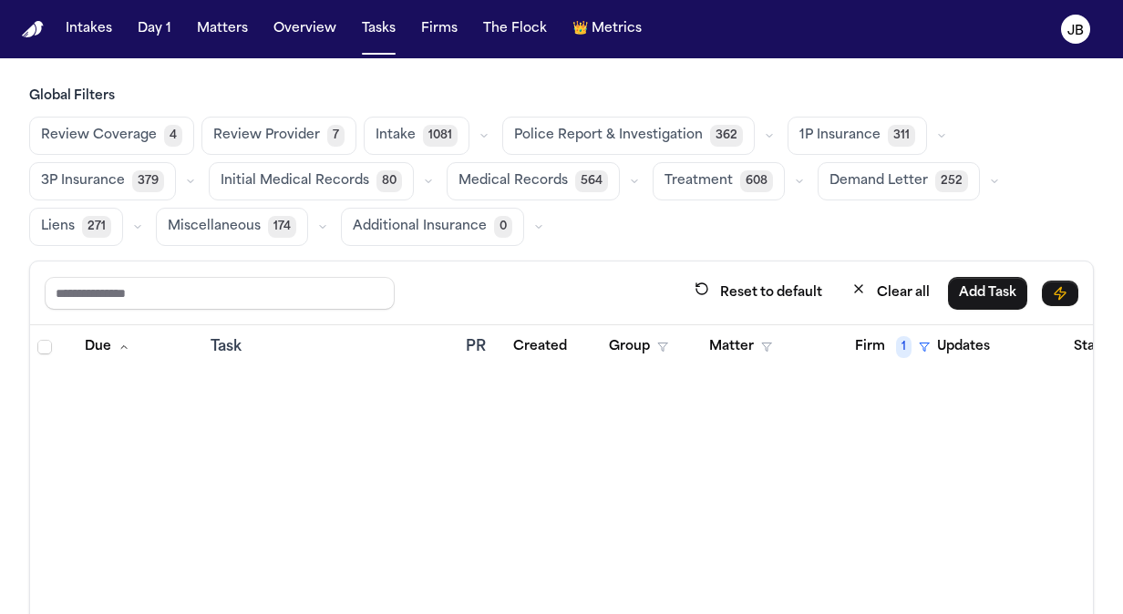
scroll to position [0, 0]
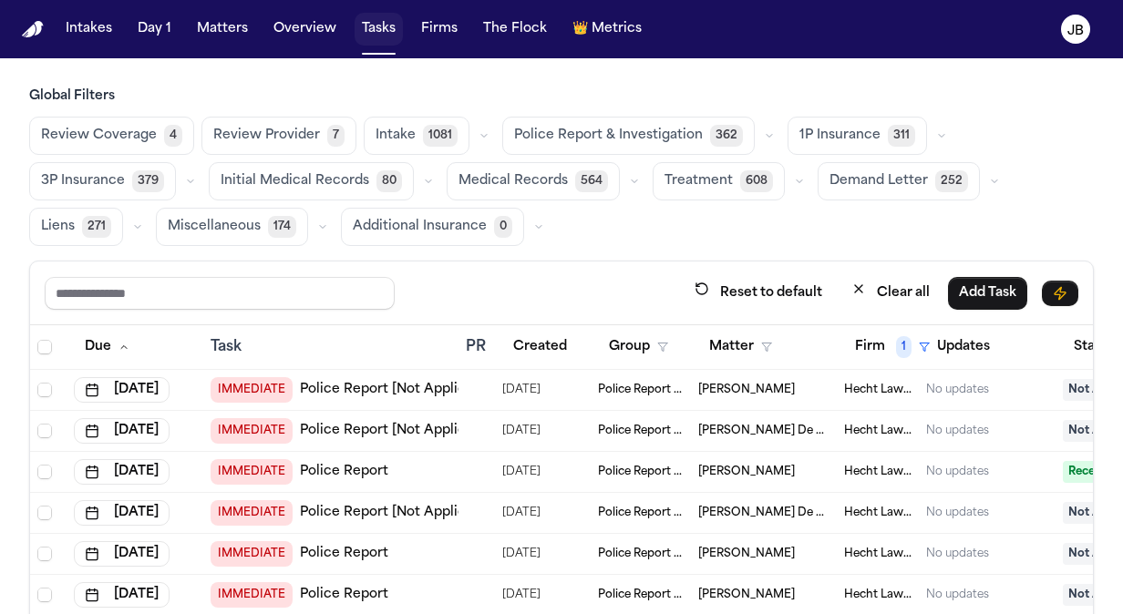
click at [366, 26] on button "Tasks" at bounding box center [379, 29] width 48 height 33
click at [207, 25] on button "Matters" at bounding box center [223, 29] width 66 height 33
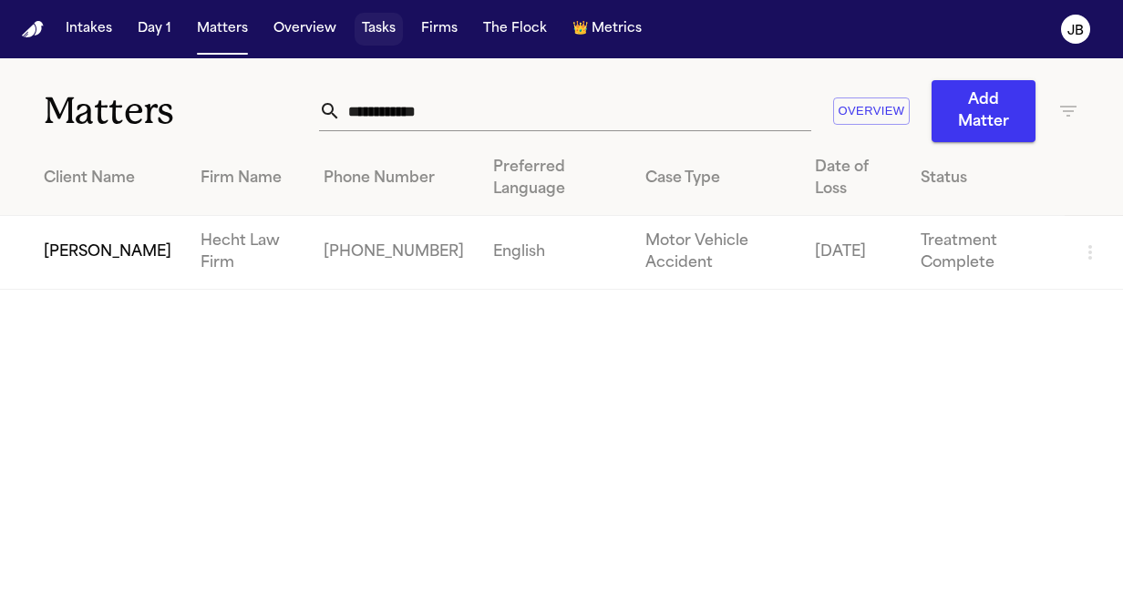
click at [378, 31] on button "Tasks" at bounding box center [379, 29] width 48 height 33
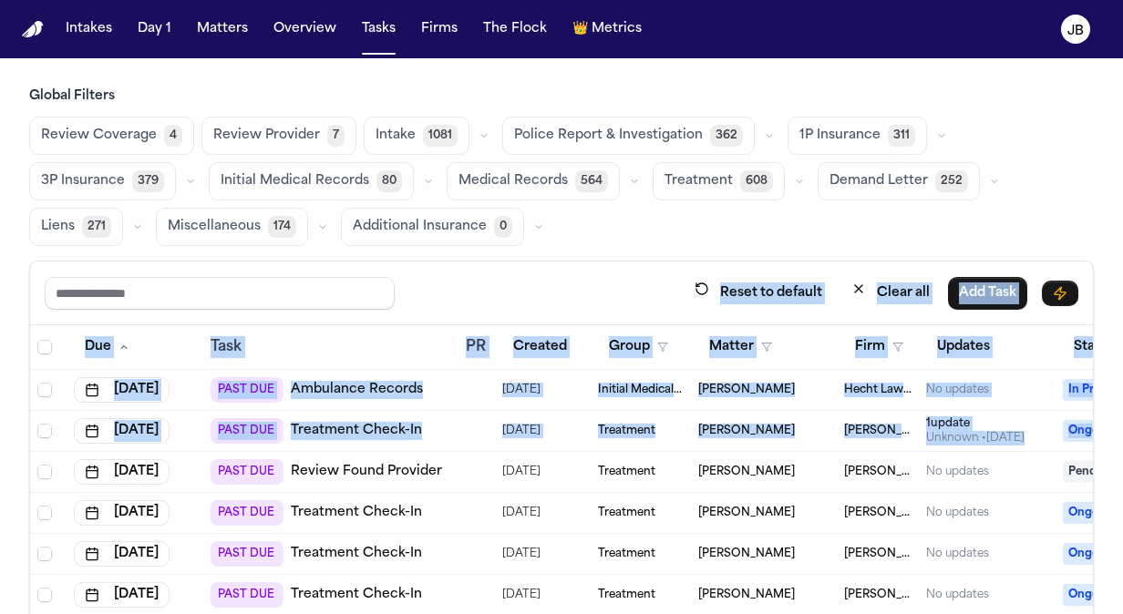
drag, startPoint x: 638, startPoint y: 292, endPoint x: 1088, endPoint y: 412, distance: 466.1
click at [1088, 412] on div "Reset to default Clear all Add Task Due Task PR Created Group Matter Firm Updat…" at bounding box center [561, 500] width 1065 height 479
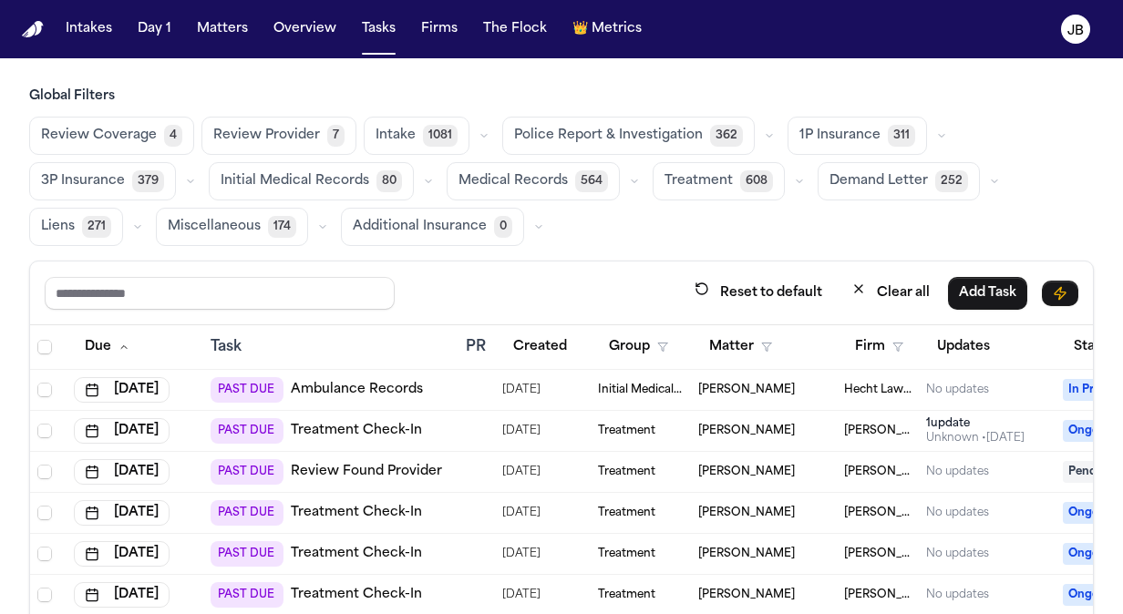
drag, startPoint x: 1088, startPoint y: 412, endPoint x: 1072, endPoint y: 193, distance: 219.4
click at [1072, 193] on div "Review Coverage 4 Review Provider 7 Intake 1081 Police Report & Investigation 3…" at bounding box center [561, 181] width 1065 height 129
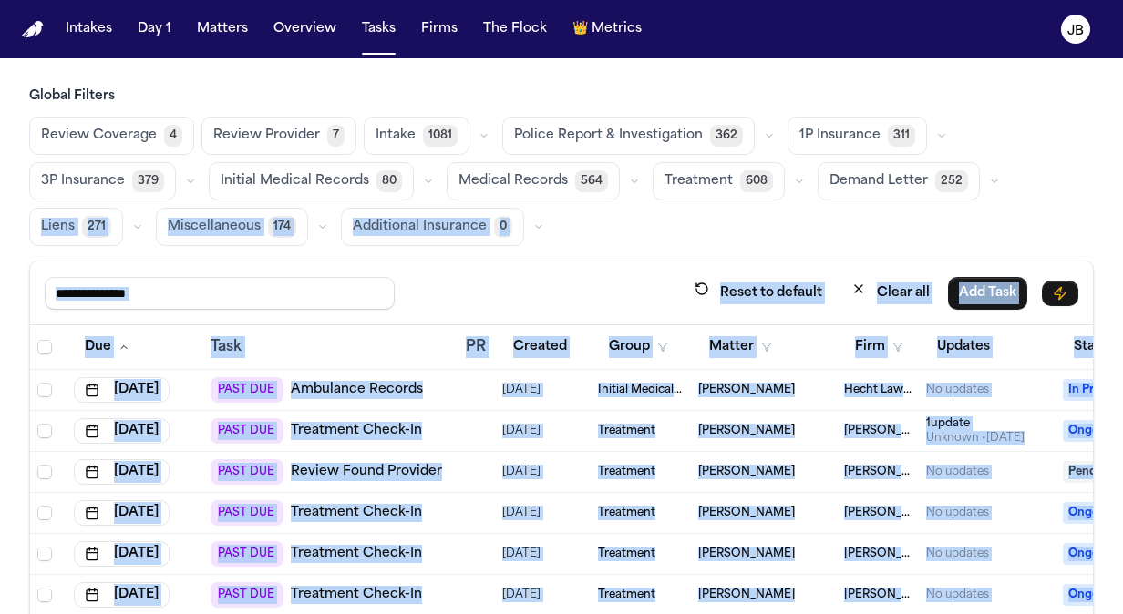
scroll to position [151, 0]
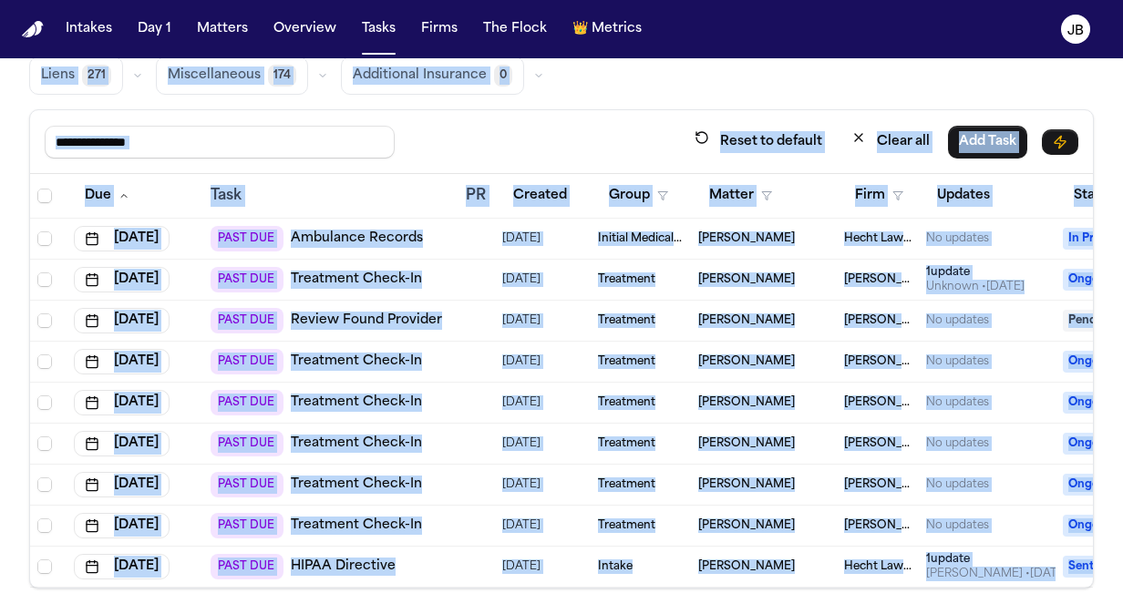
drag, startPoint x: 1072, startPoint y: 193, endPoint x: 1113, endPoint y: 656, distance: 464.9
click at [1113, 613] on html "Intakes Day 1 Matters Overview Tasks Firms The Flock 👑 Metrics JB Global Filter…" at bounding box center [561, 307] width 1123 height 614
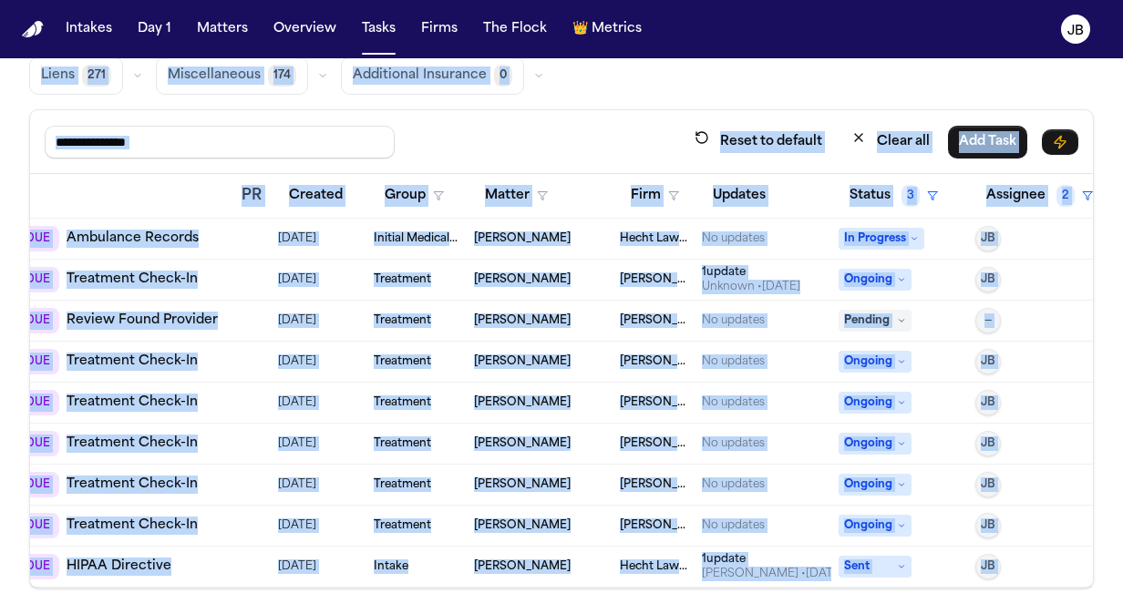
scroll to position [0, 246]
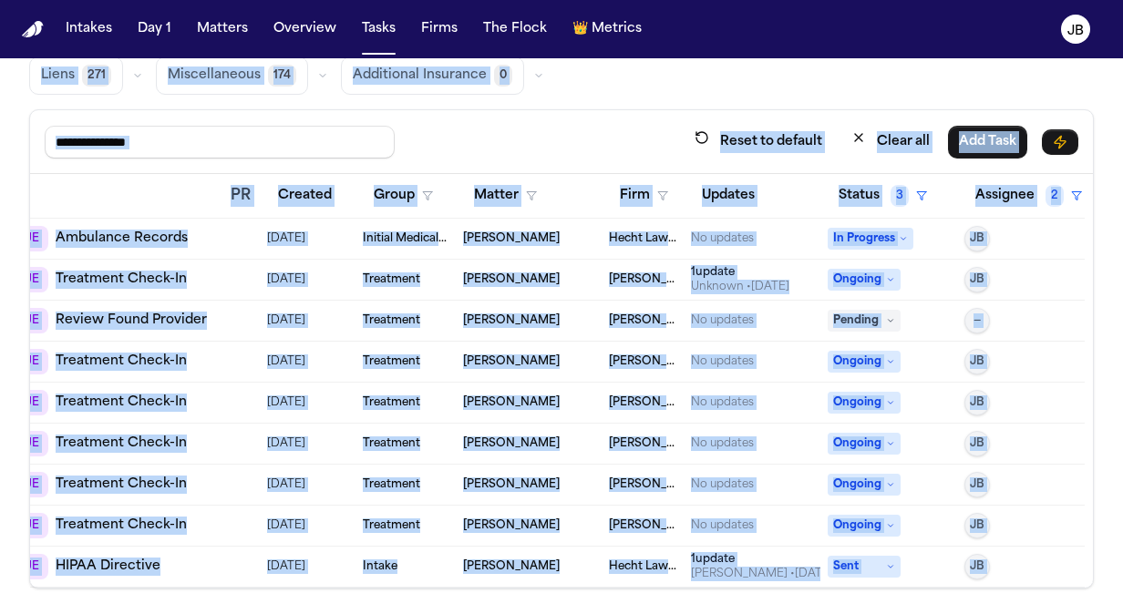
click at [583, 139] on div "Reset to default Clear all Add Task" at bounding box center [562, 142] width 1034 height 34
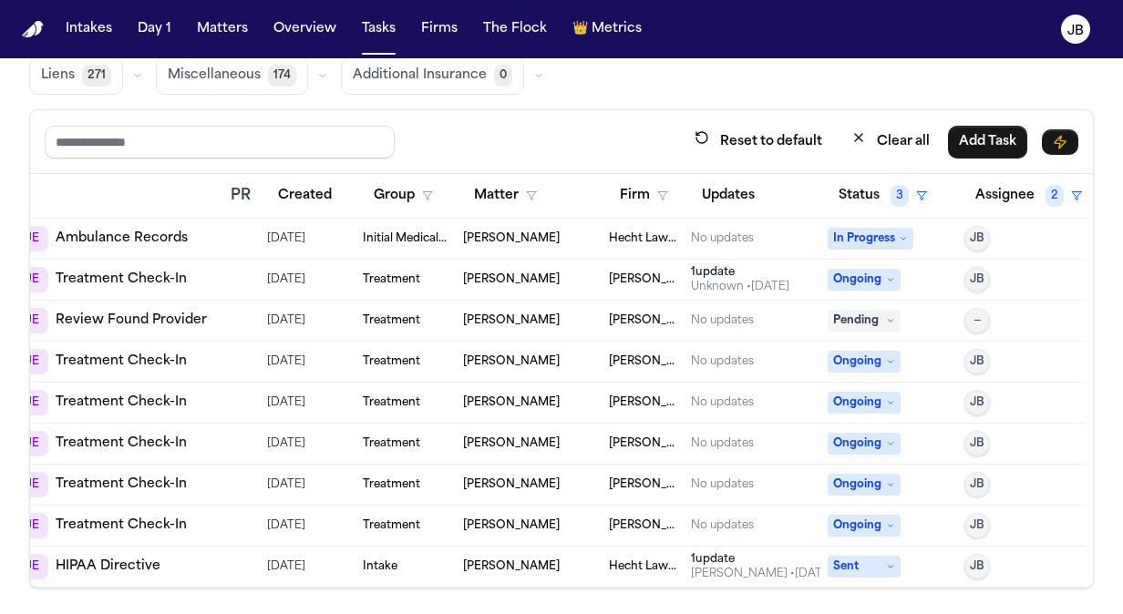
click at [974, 316] on span "—" at bounding box center [977, 321] width 7 height 15
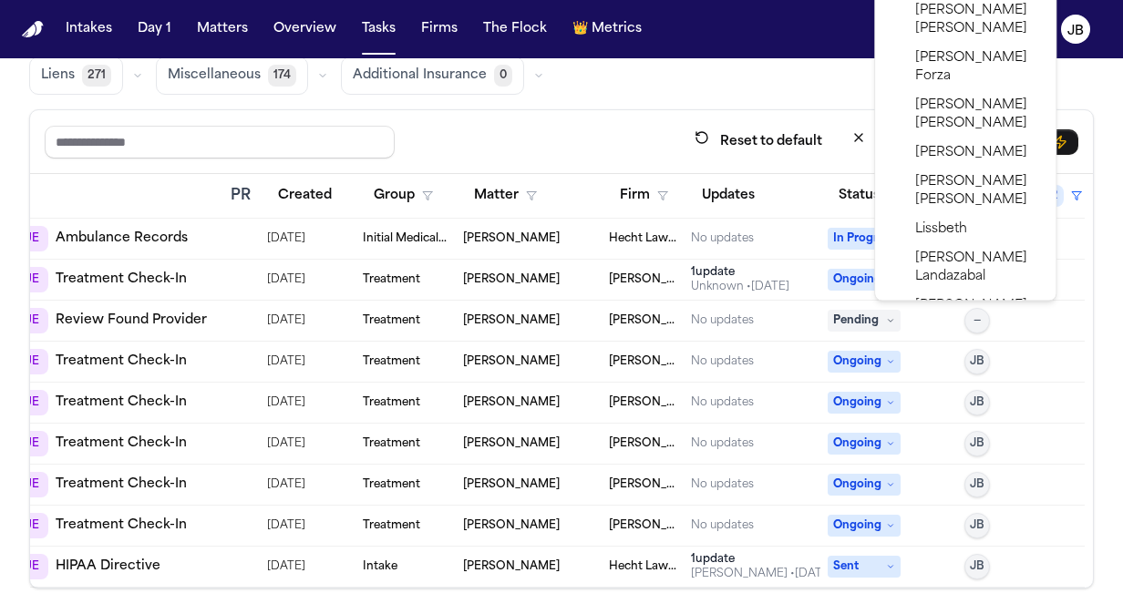
scroll to position [1134, 0]
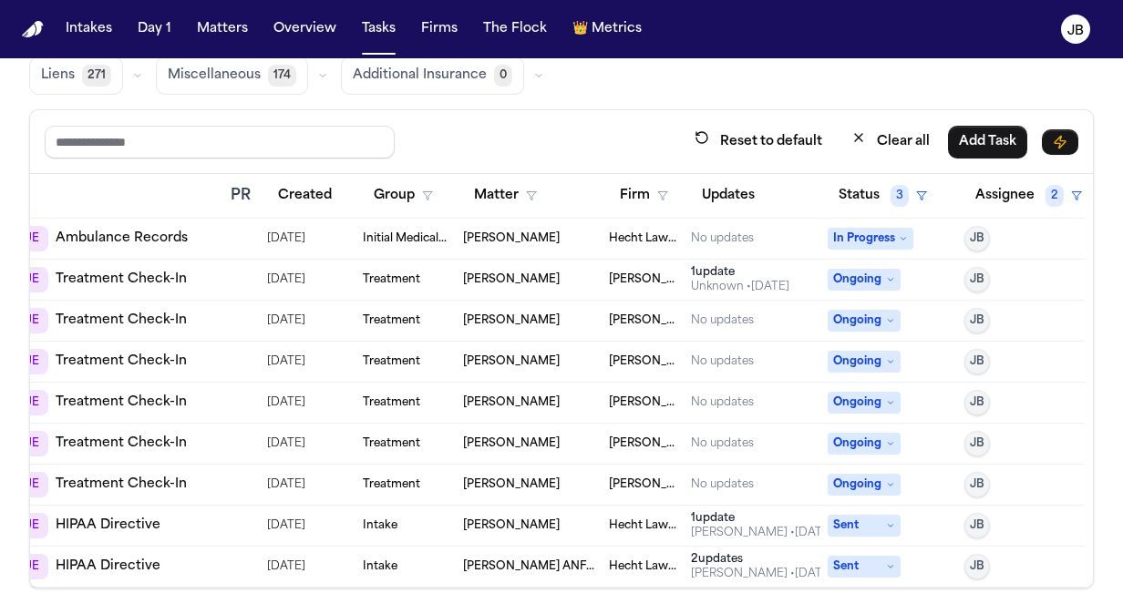
click at [629, 137] on div "Reset to default Clear all Add Task" at bounding box center [562, 142] width 1034 height 34
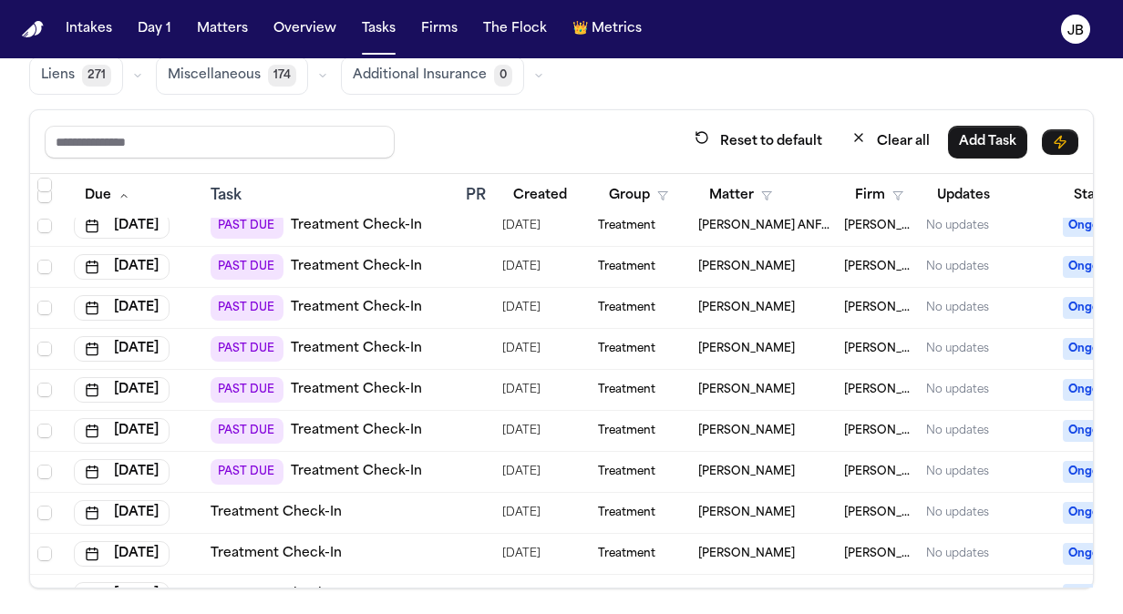
scroll to position [1729, 0]
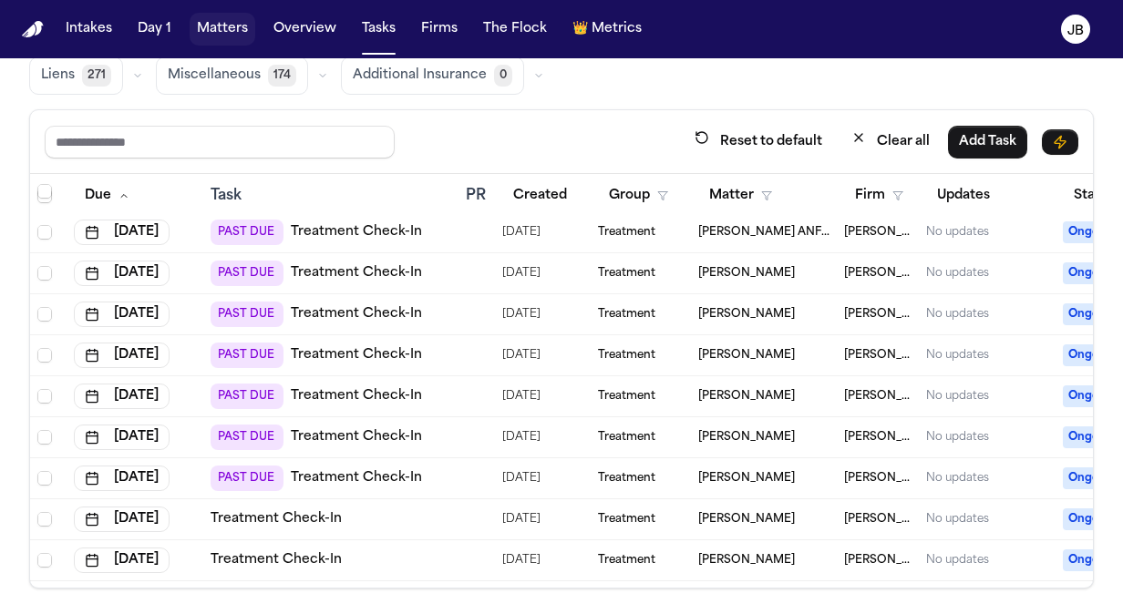
click at [232, 33] on button "Matters" at bounding box center [223, 29] width 66 height 33
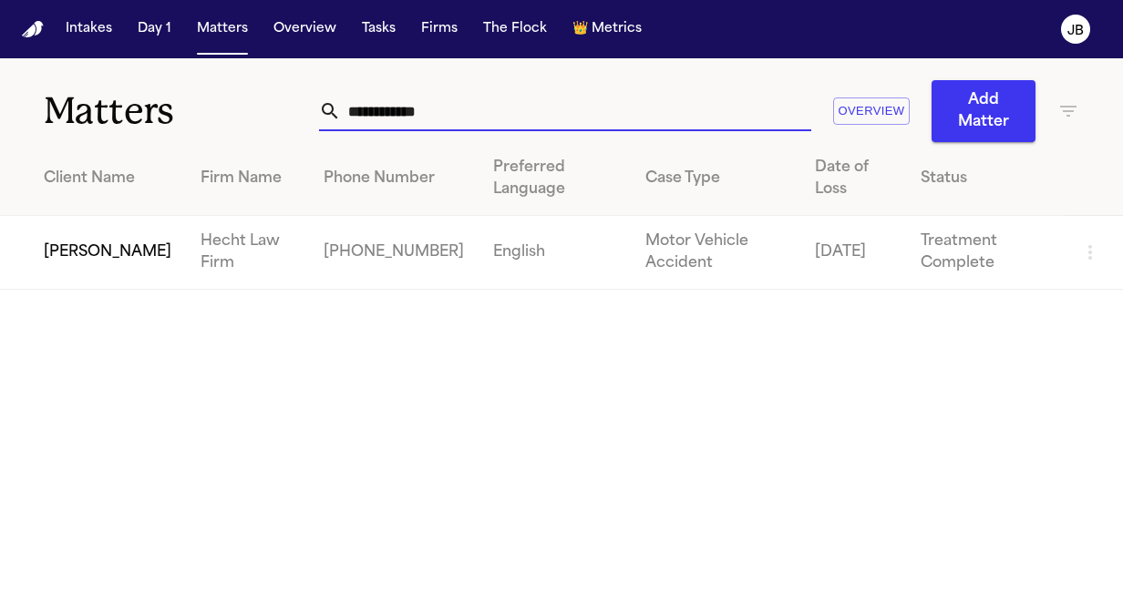
drag, startPoint x: 473, startPoint y: 117, endPoint x: 197, endPoint y: 113, distance: 276.2
click at [197, 113] on div "**********" at bounding box center [561, 100] width 1123 height 84
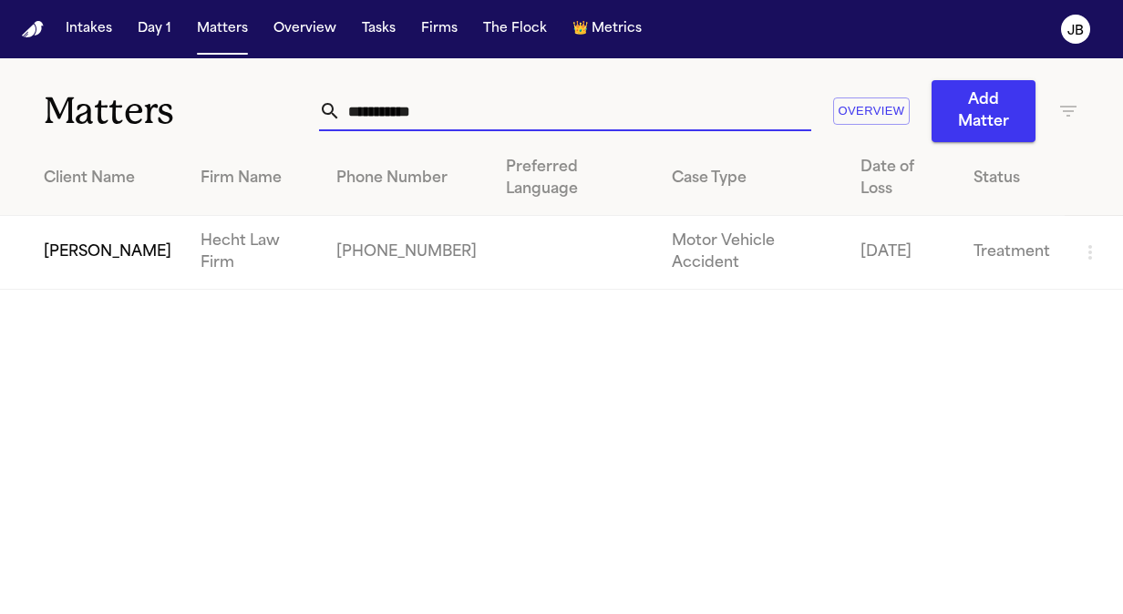
type input "**********"
click at [86, 216] on td "[PERSON_NAME]" at bounding box center [93, 253] width 186 height 74
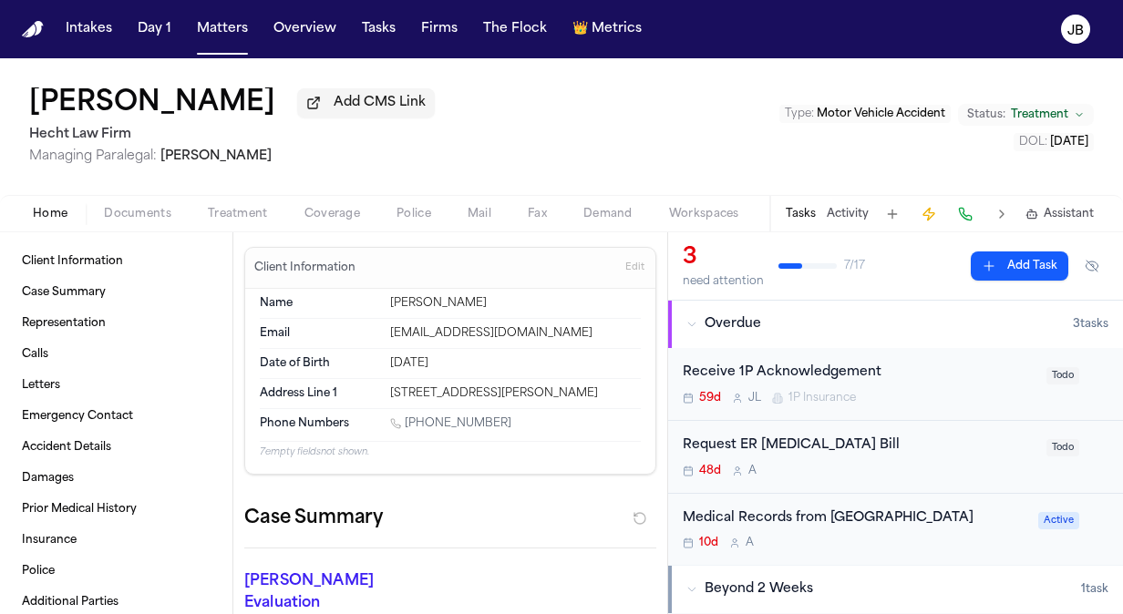
click at [131, 199] on div "Home Documents Treatment Coverage Police Mail Fax Demand Workspaces Artifacts T…" at bounding box center [561, 213] width 1123 height 36
click at [138, 217] on span "Documents" at bounding box center [137, 214] width 67 height 15
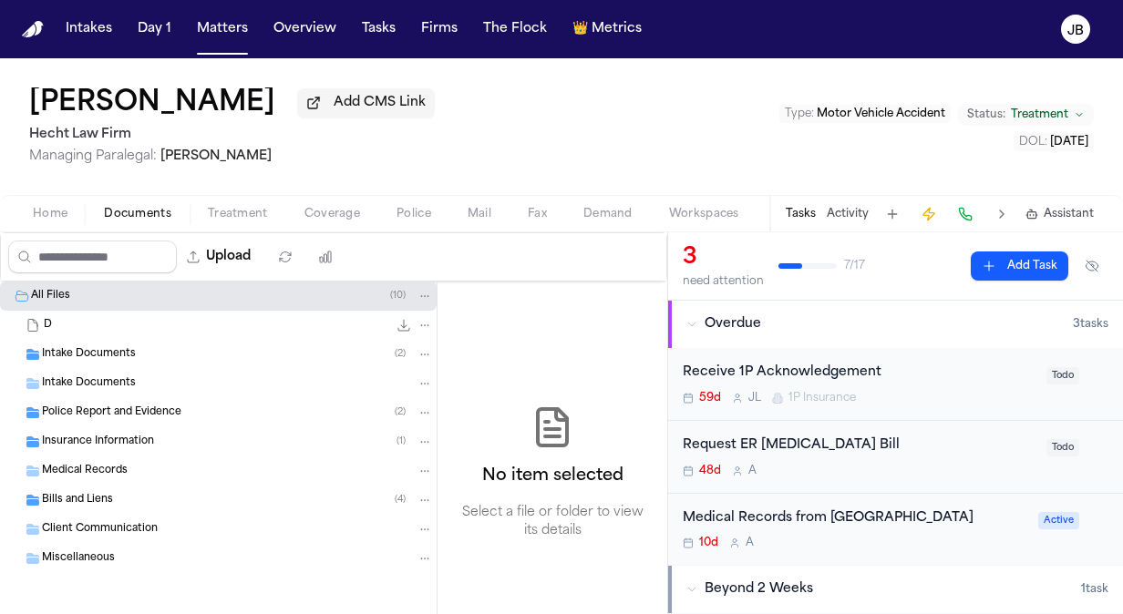
click at [141, 408] on span "Police Report and Evidence" at bounding box center [111, 413] width 139 height 15
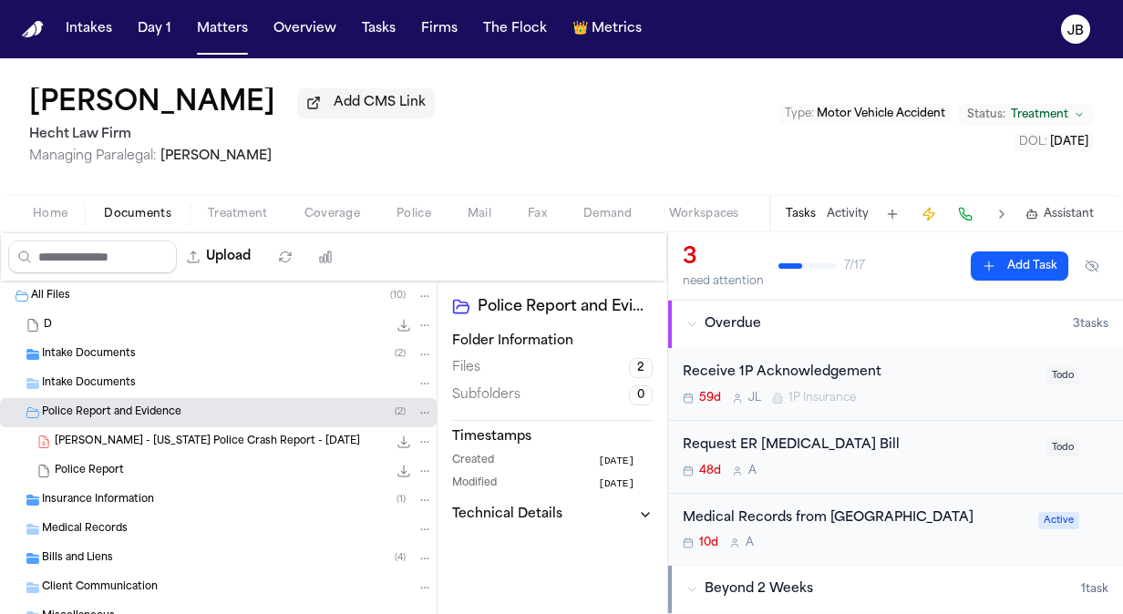
click at [259, 436] on span "[PERSON_NAME] - [US_STATE] Police Crash Report - [DATE]" at bounding box center [207, 442] width 305 height 15
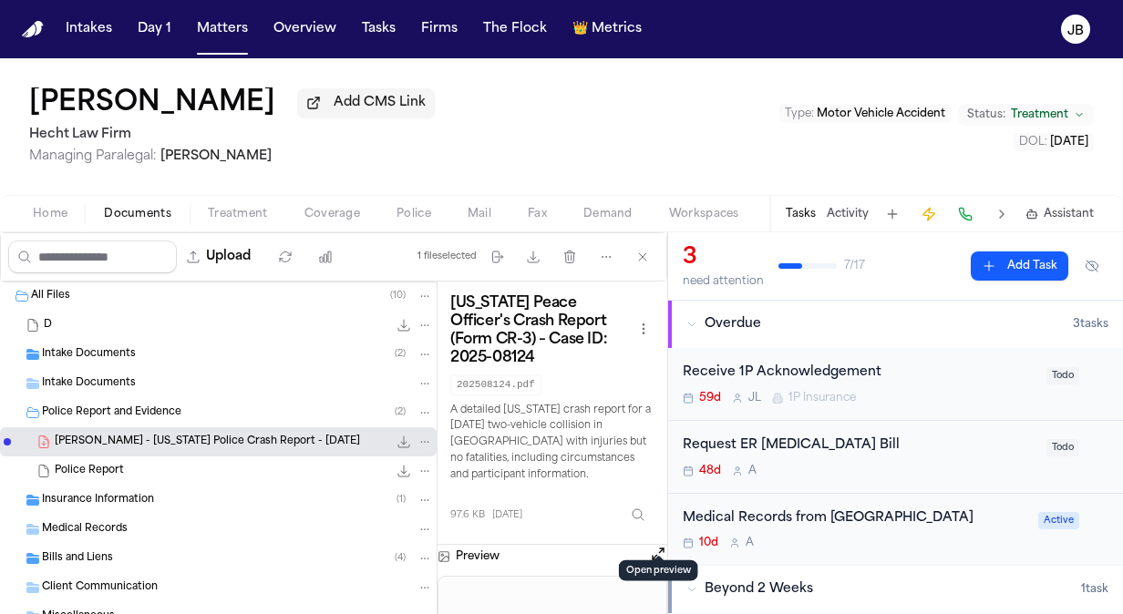
click at [655, 545] on button "Open preview" at bounding box center [658, 554] width 18 height 18
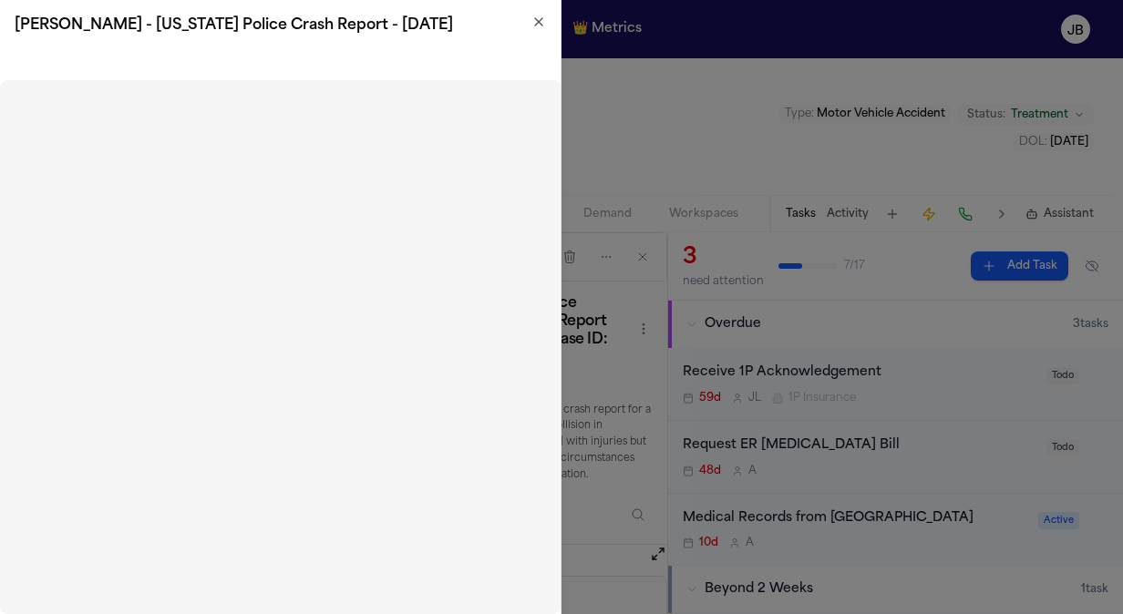
click at [544, 11] on div "[PERSON_NAME] - [US_STATE] Police Crash Report - [DATE]" at bounding box center [280, 25] width 561 height 51
click at [536, 23] on icon "button" at bounding box center [538, 22] width 15 height 15
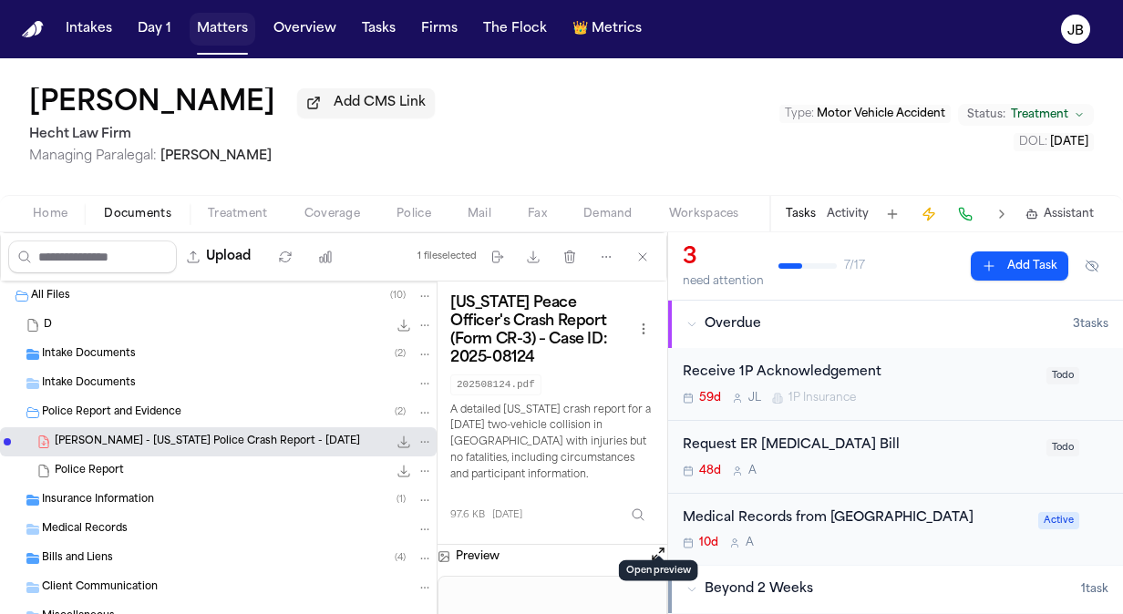
click at [232, 26] on button "Matters" at bounding box center [223, 29] width 66 height 33
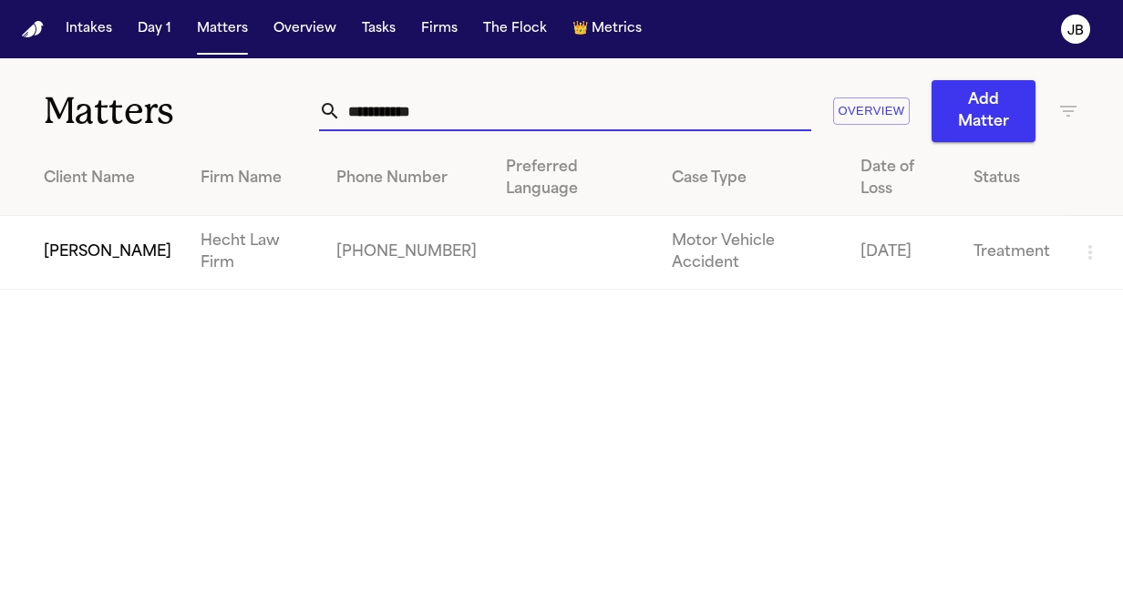
drag, startPoint x: 461, startPoint y: 100, endPoint x: 217, endPoint y: 108, distance: 244.4
click at [217, 108] on div "**********" at bounding box center [561, 100] width 1123 height 84
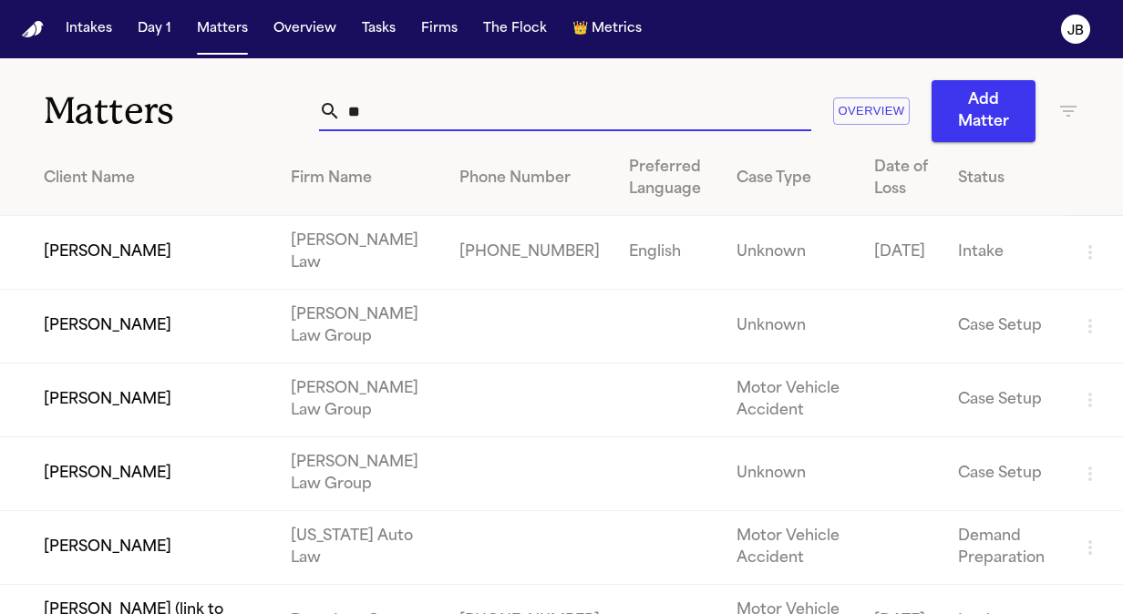
type input "*"
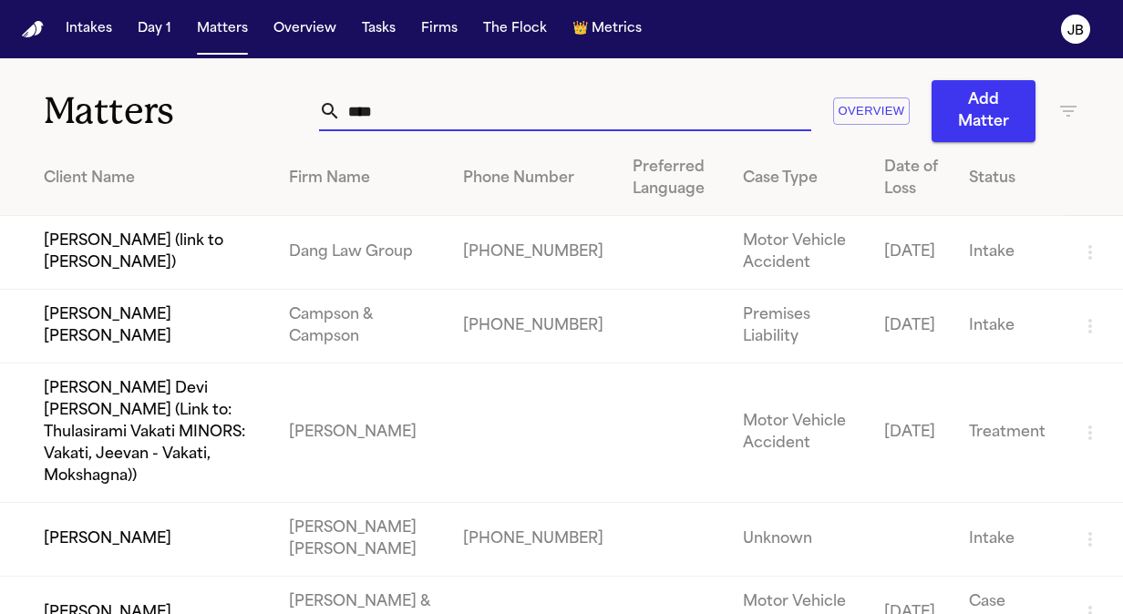
type input "****"
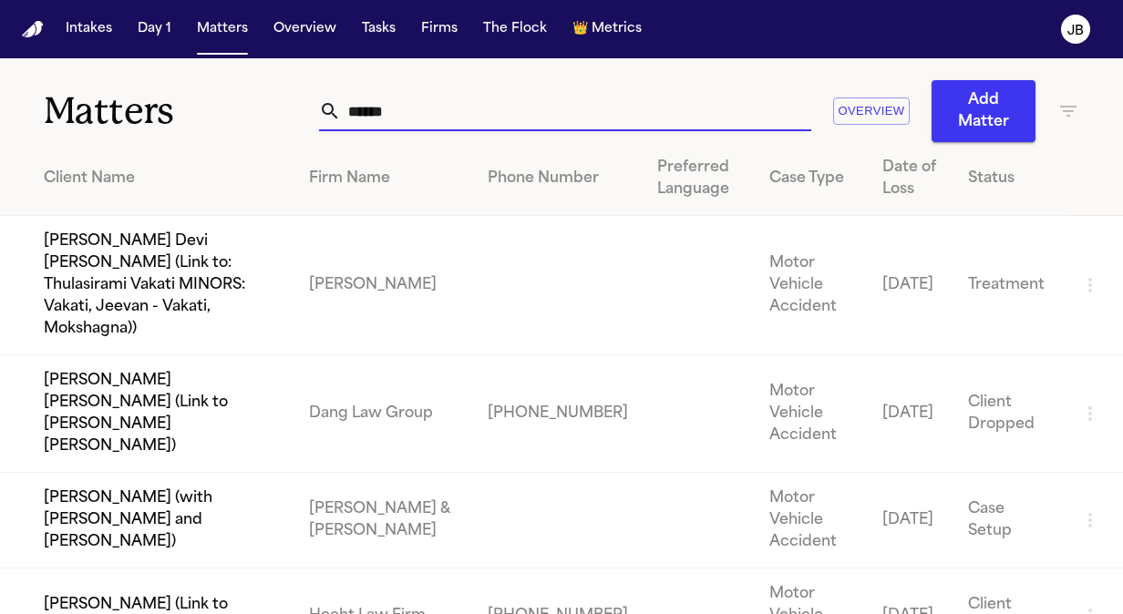
type input "******"
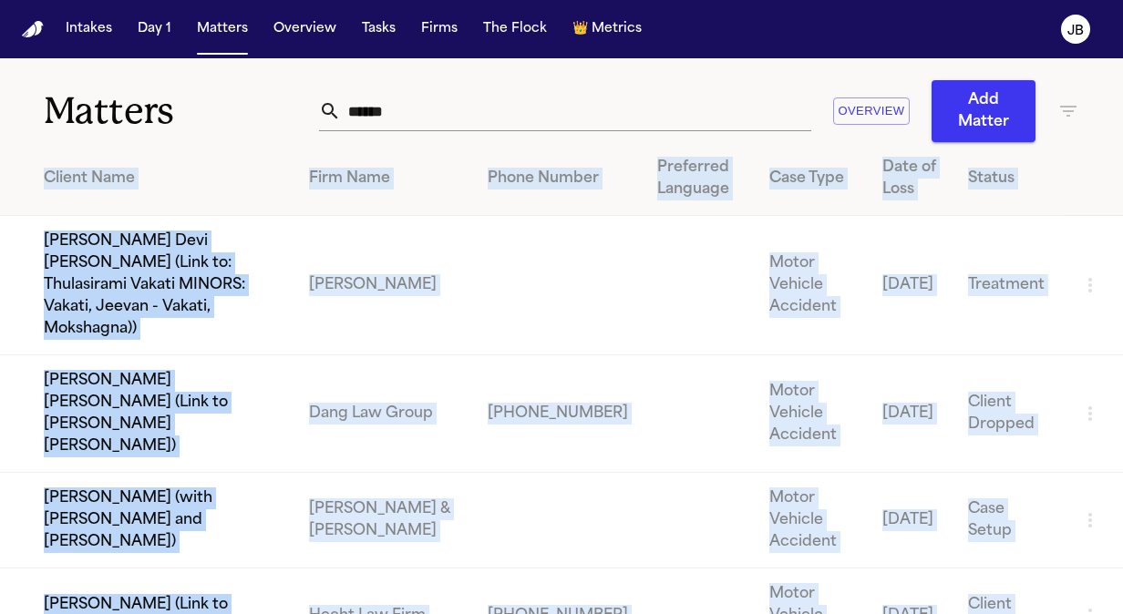
scroll to position [78, 0]
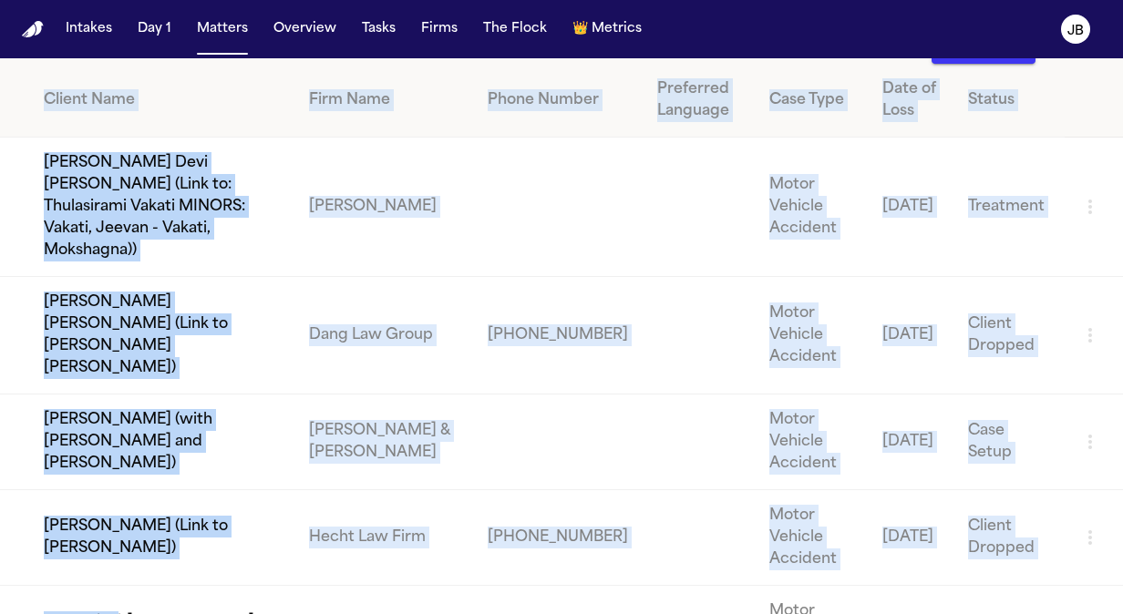
drag, startPoint x: 0, startPoint y: 160, endPoint x: 115, endPoint y: 548, distance: 404.1
click at [115, 548] on table "Client Name Firm Name Phone Number Preferred Language Case Type Date of Loss St…" at bounding box center [561, 373] width 1123 height 618
drag, startPoint x: 115, startPoint y: 548, endPoint x: 115, endPoint y: 558, distance: 10.0
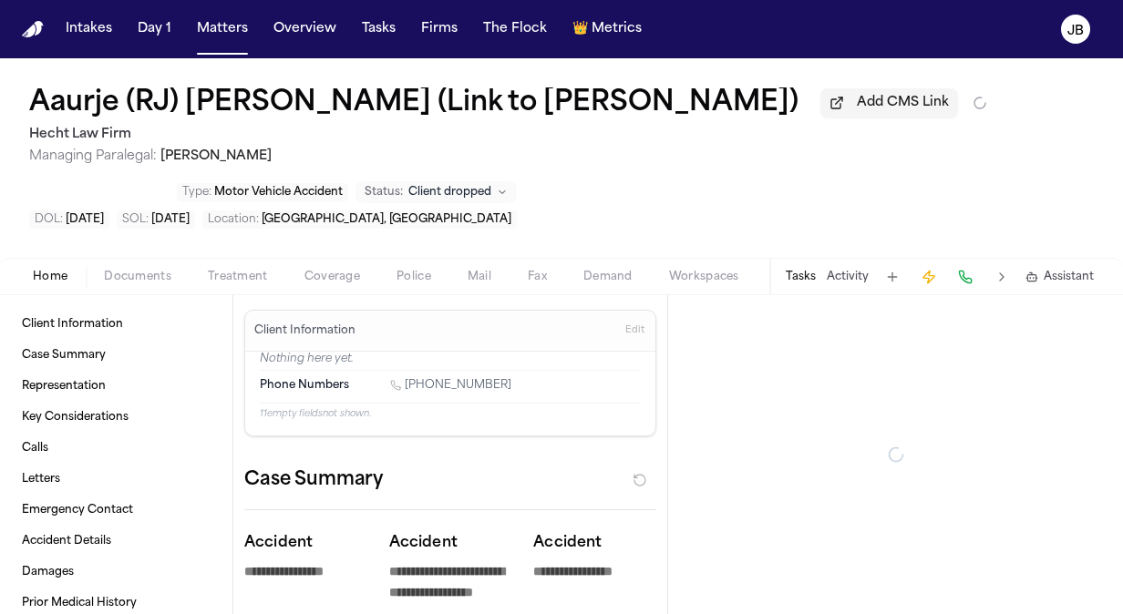
type textarea "*"
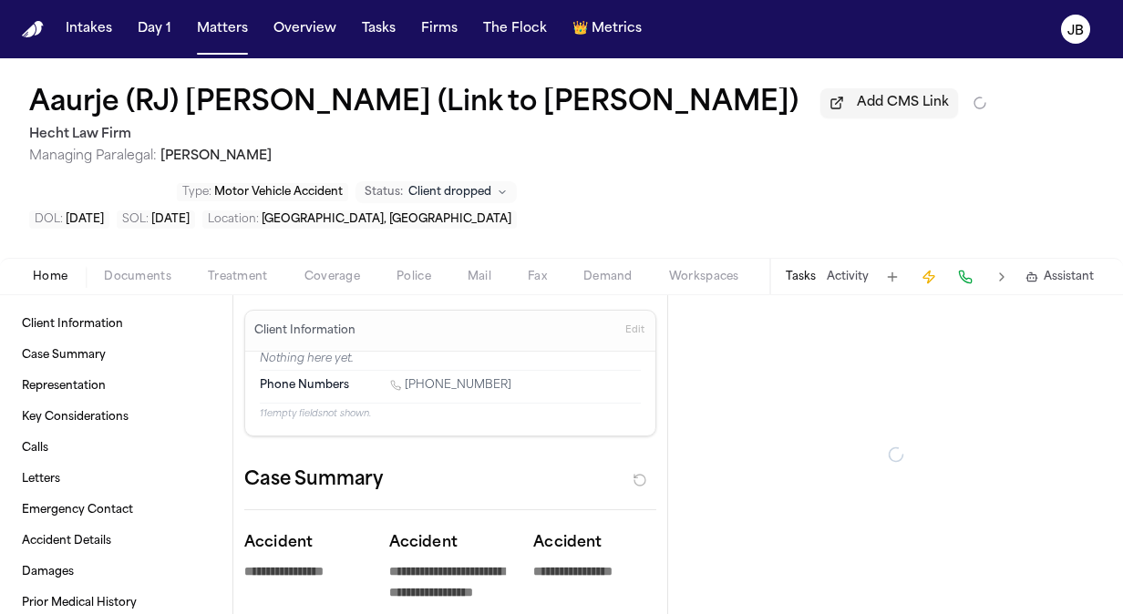
type textarea "*"
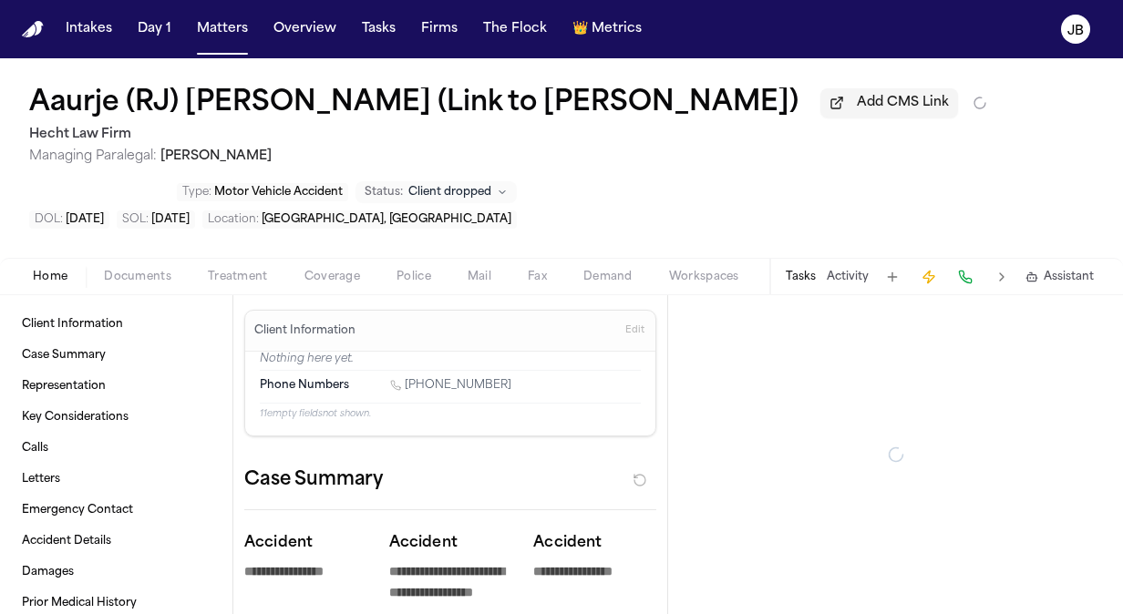
type textarea "*"
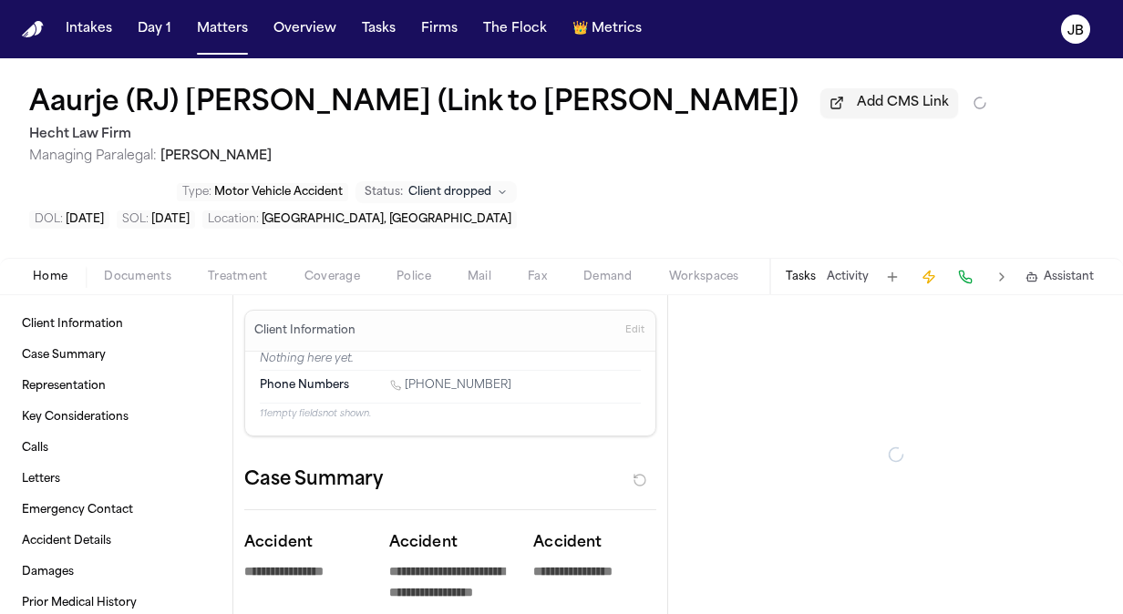
type textarea "*"
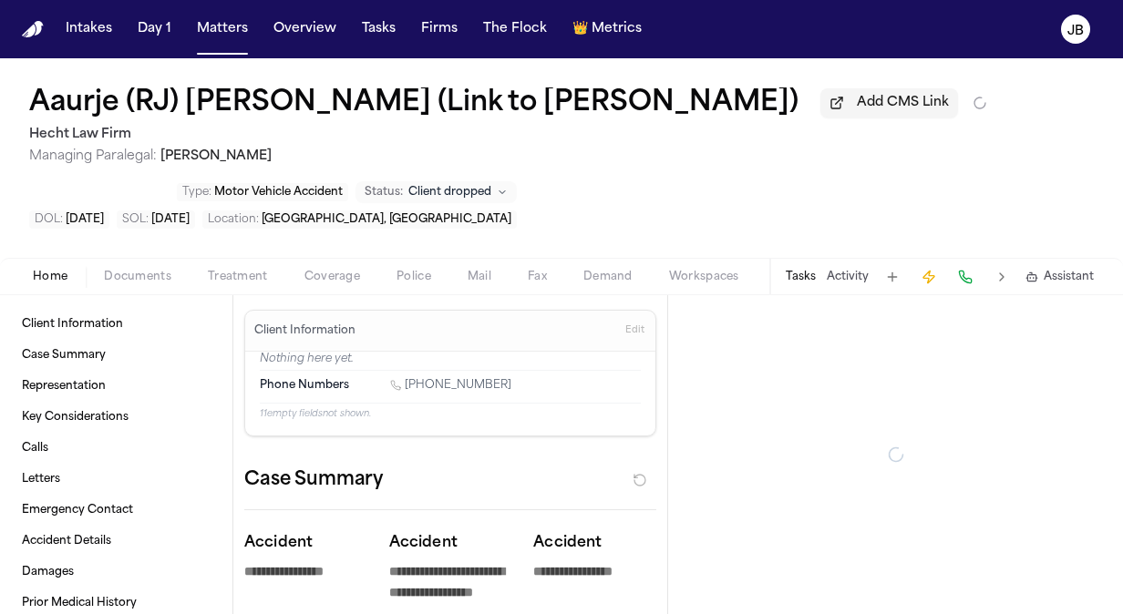
type textarea "*"
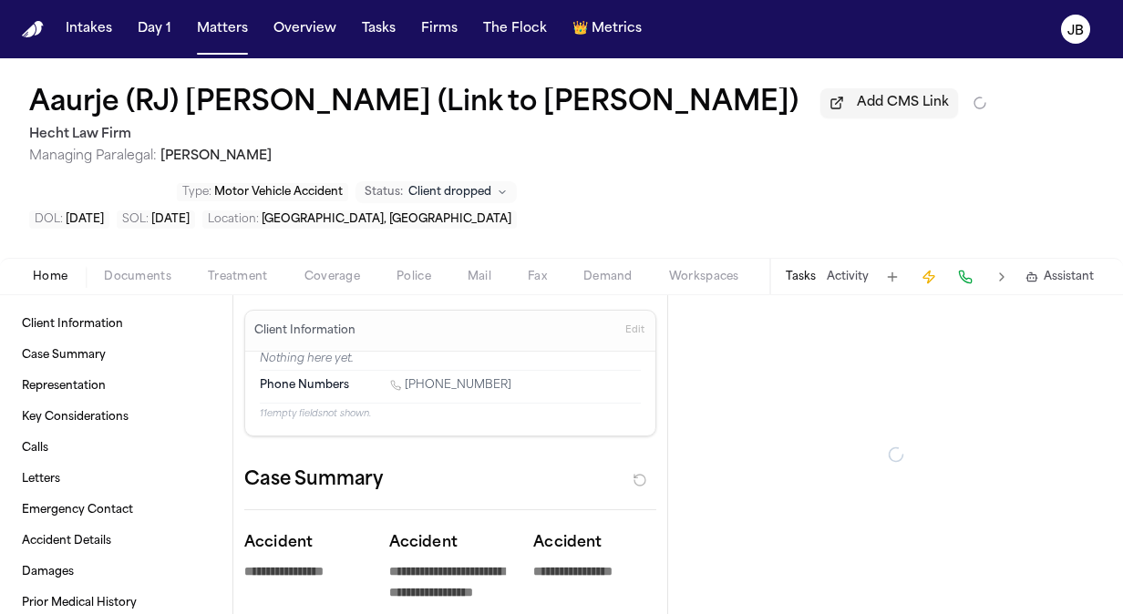
type textarea "*"
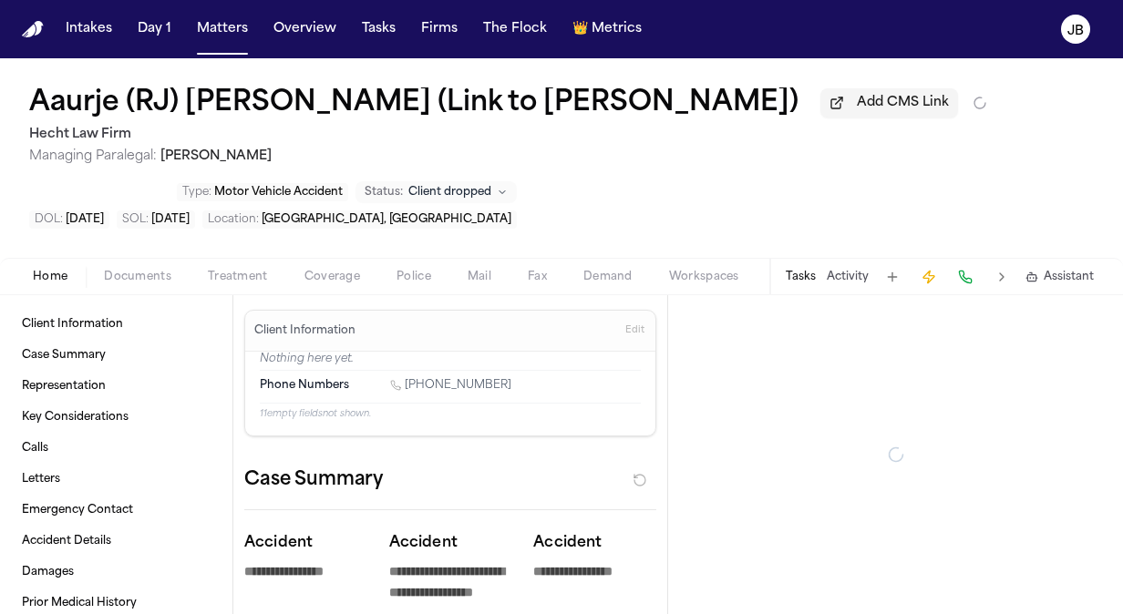
type textarea "*"
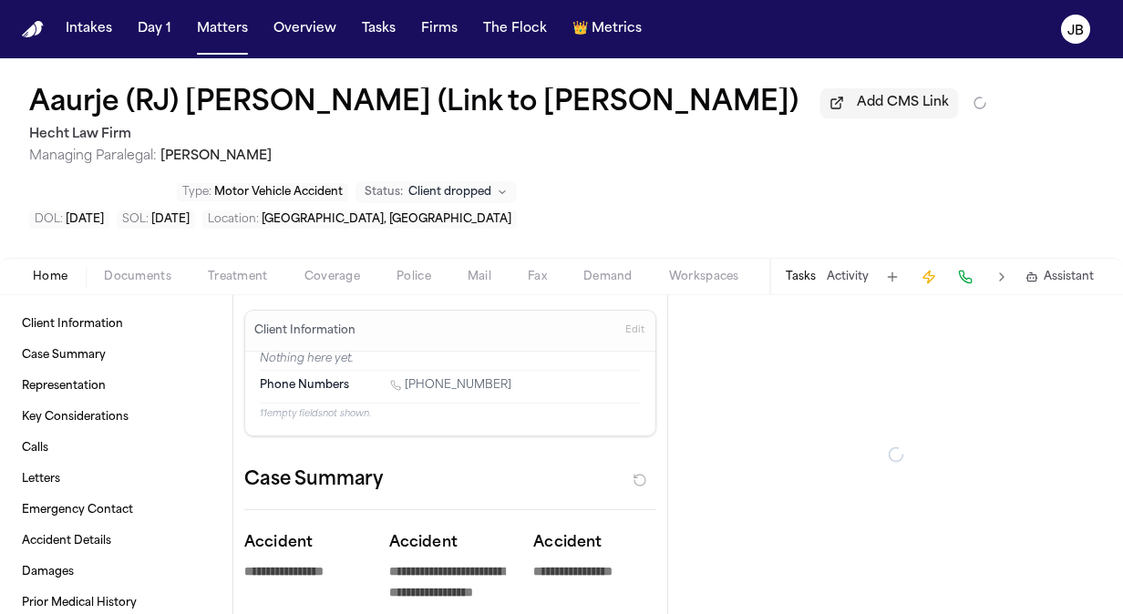
type textarea "*"
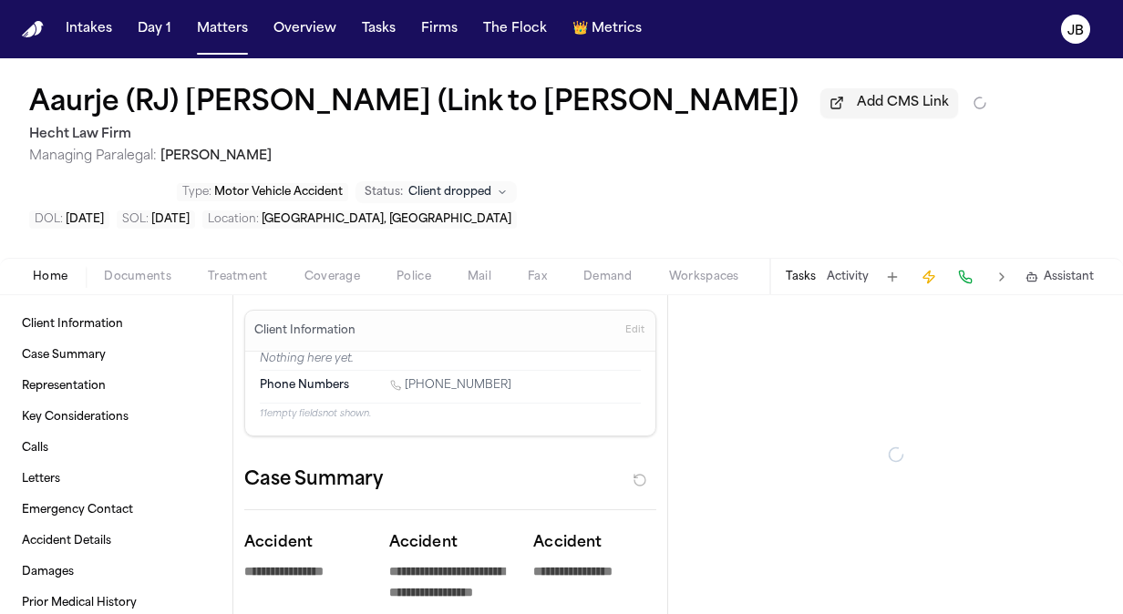
type textarea "*"
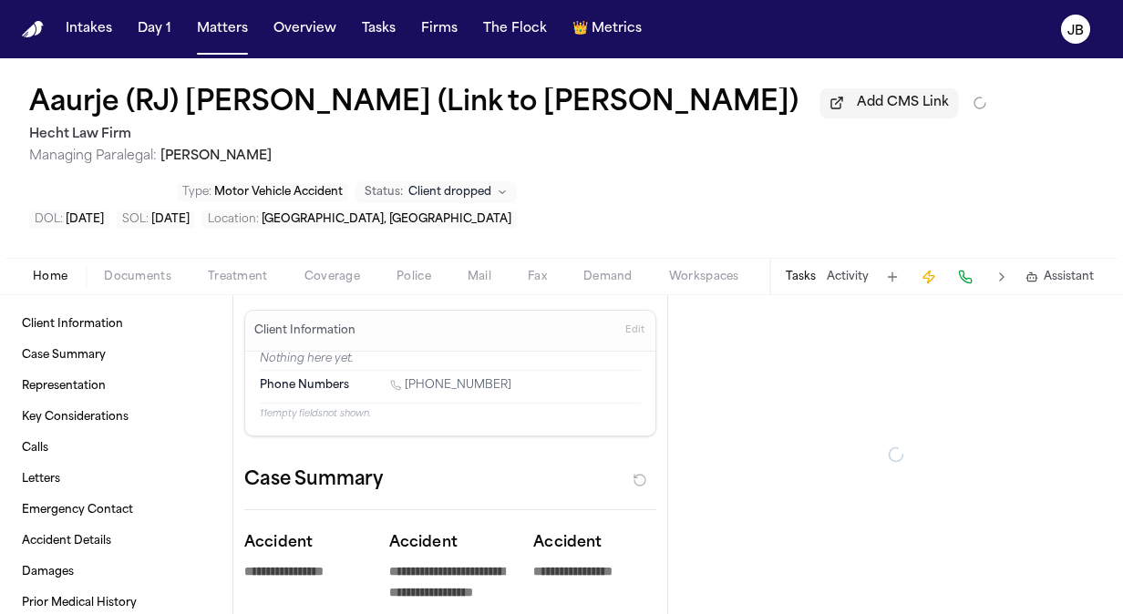
type textarea "*"
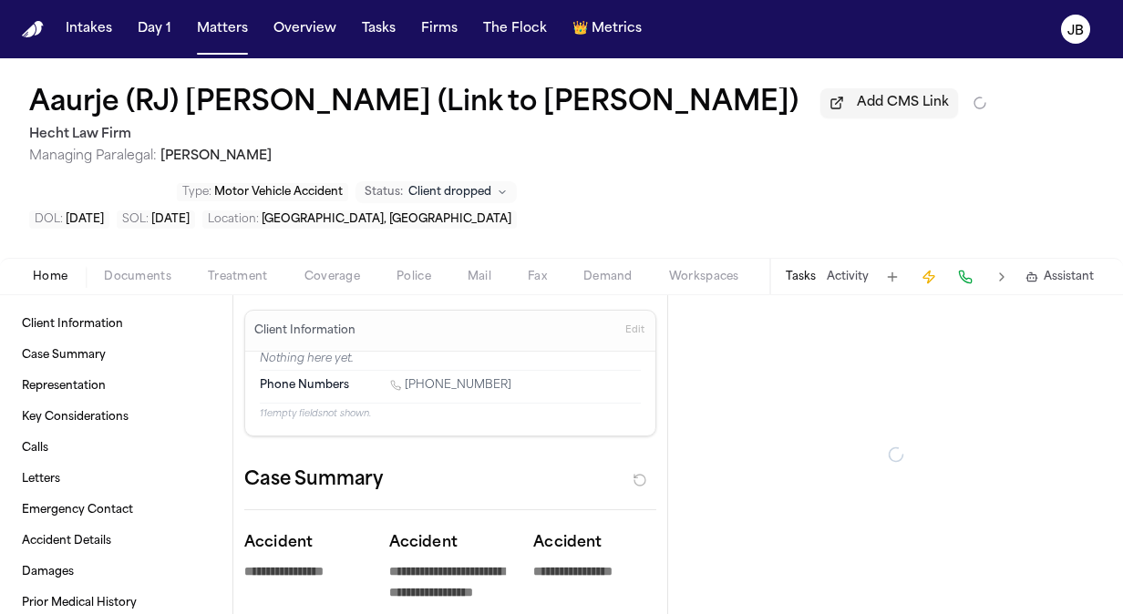
type textarea "*"
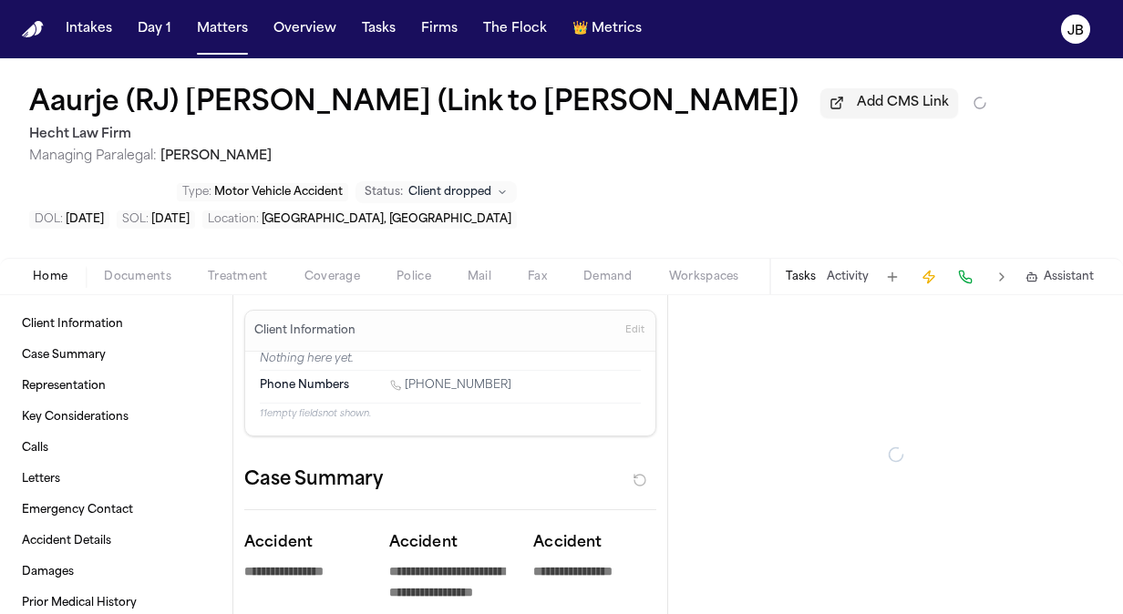
type textarea "*"
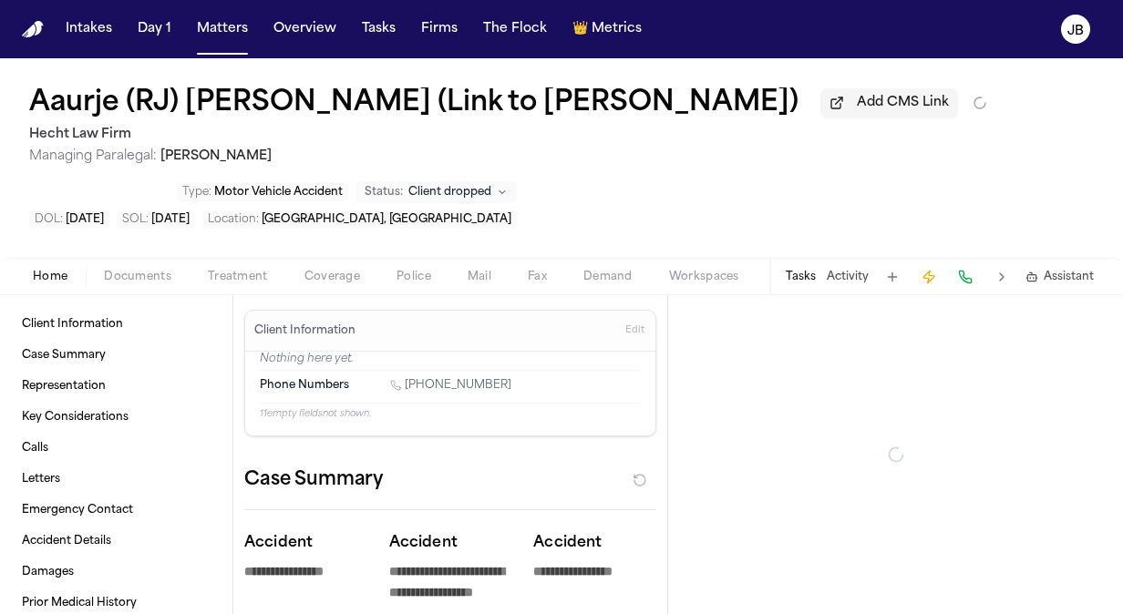
type textarea "*"
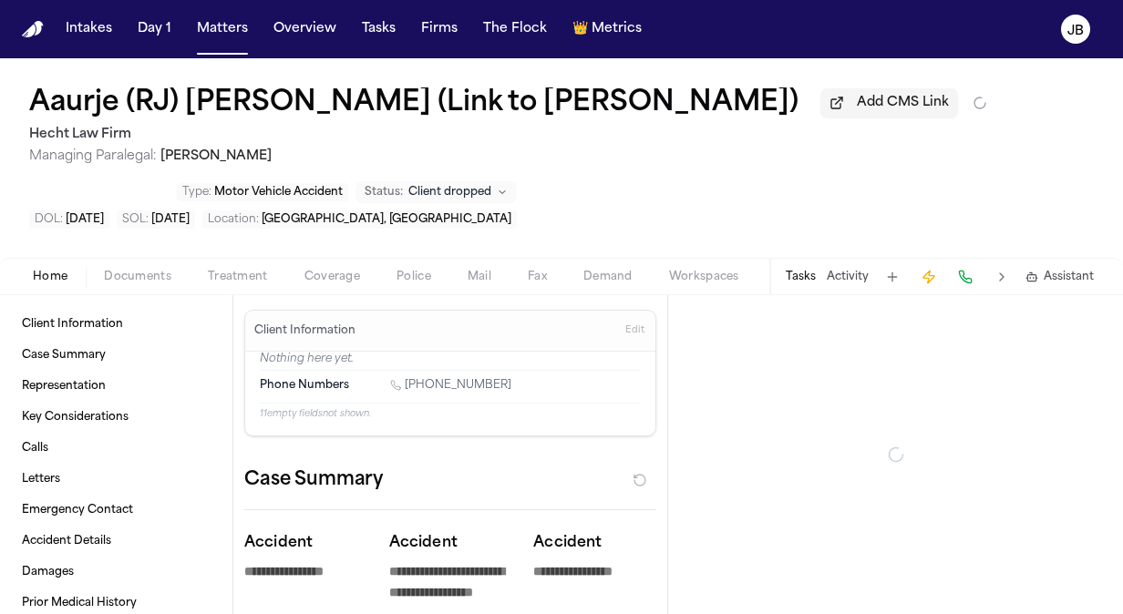
type textarea "*"
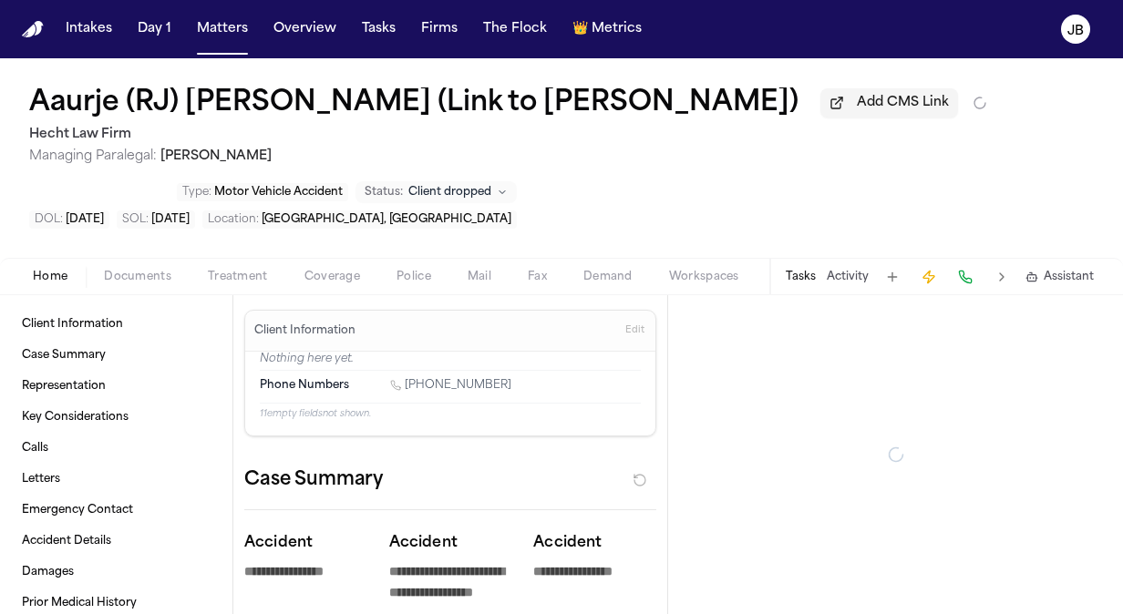
type textarea "*"
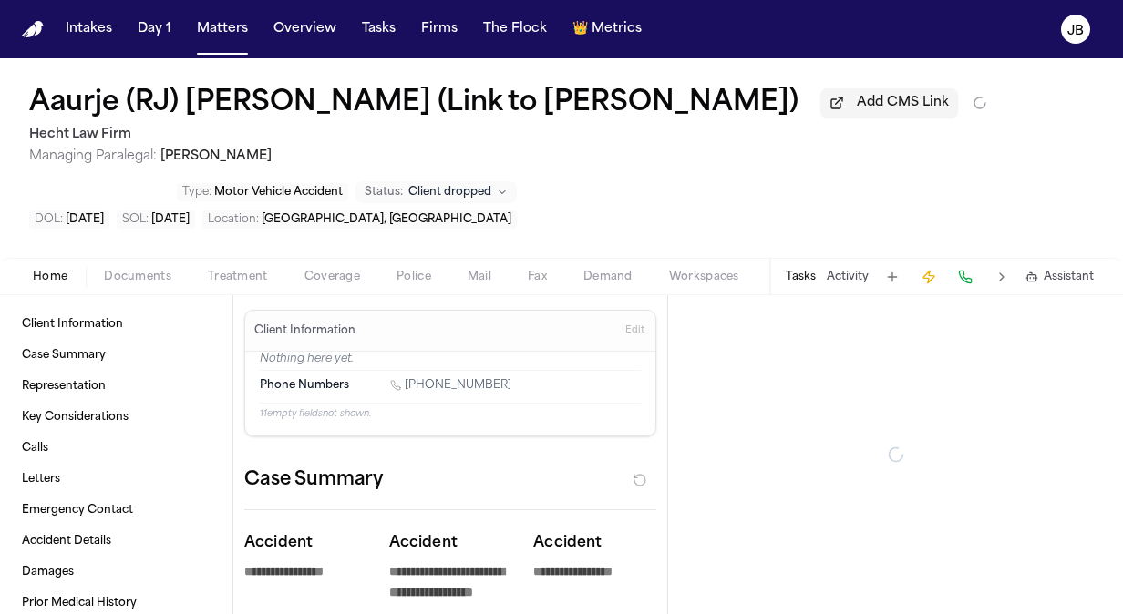
type textarea "*"
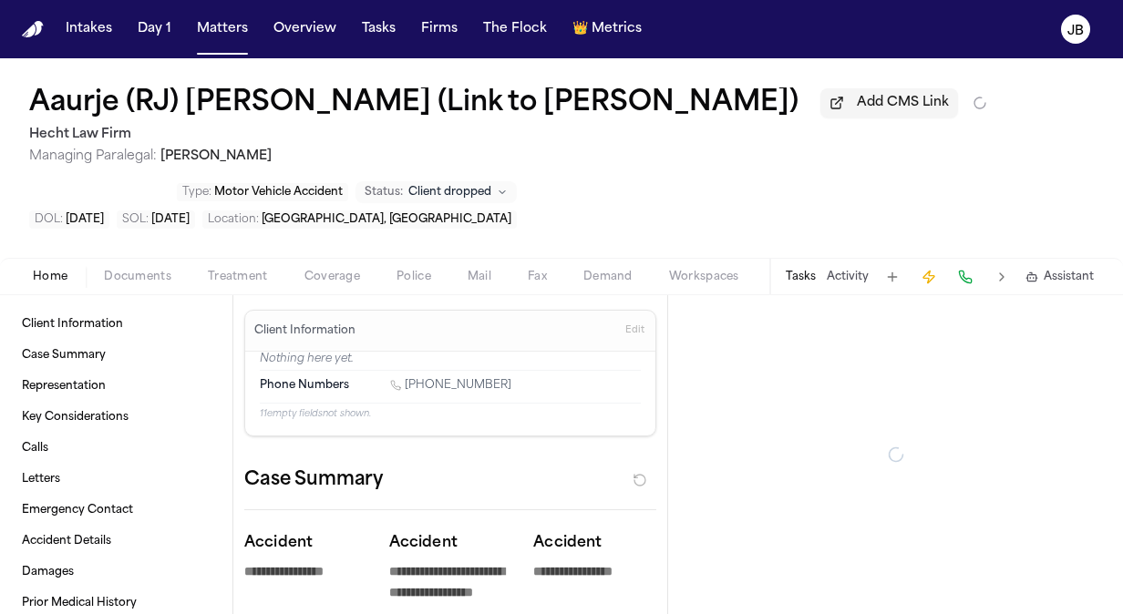
type textarea "*"
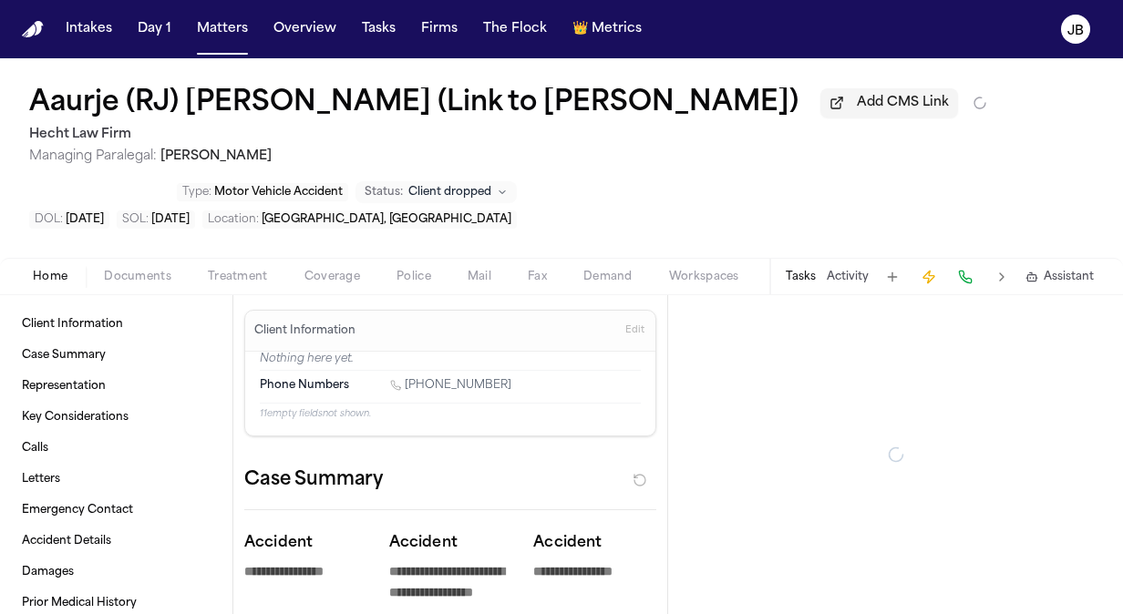
type textarea "*"
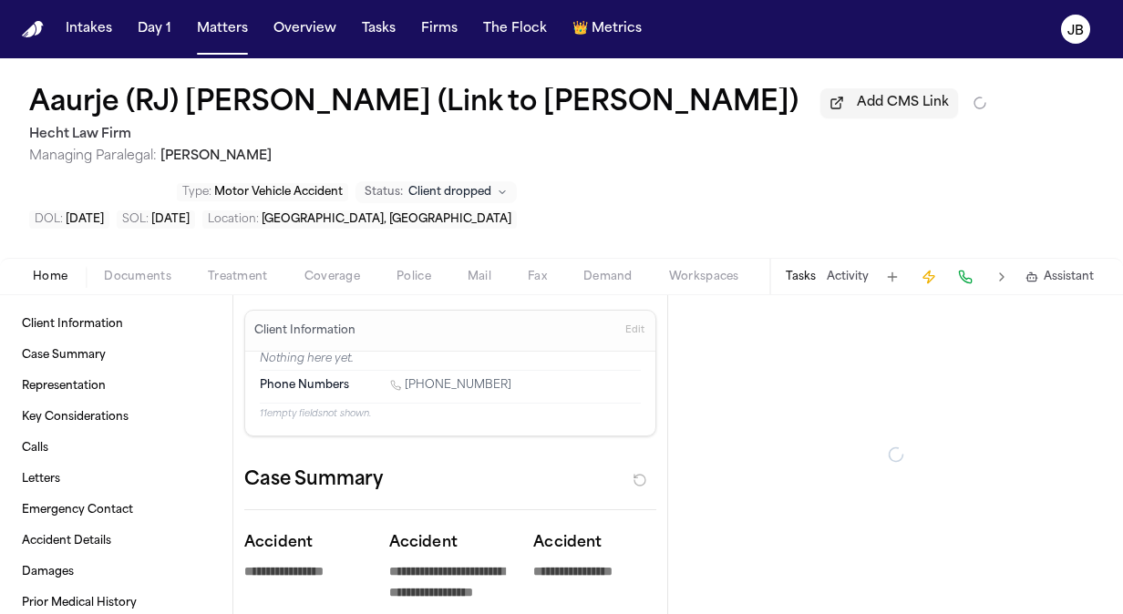
type textarea "*"
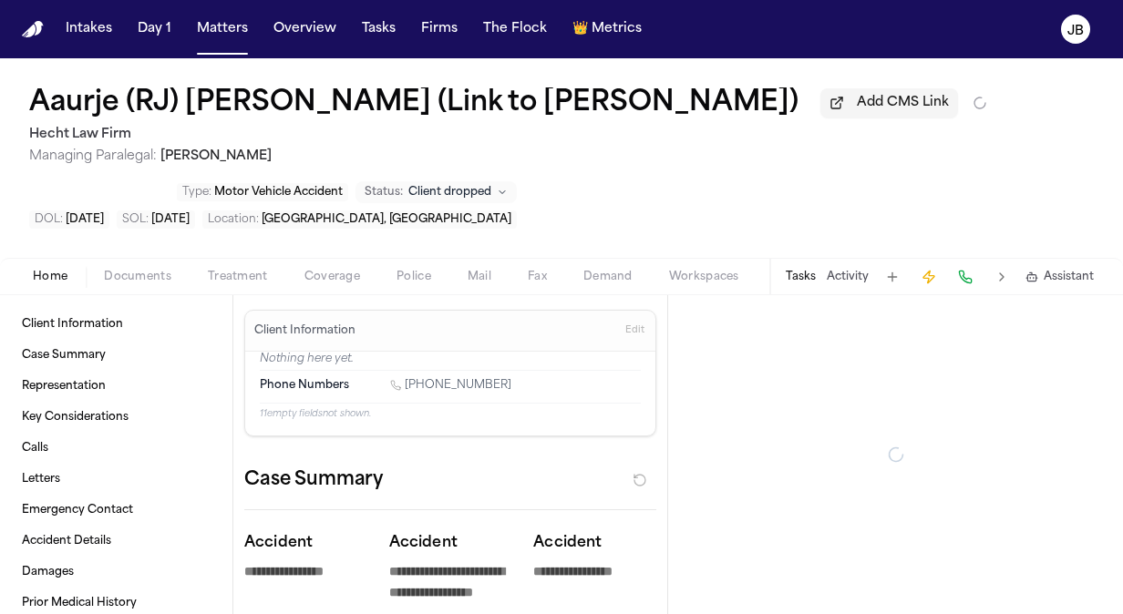
type textarea "*"
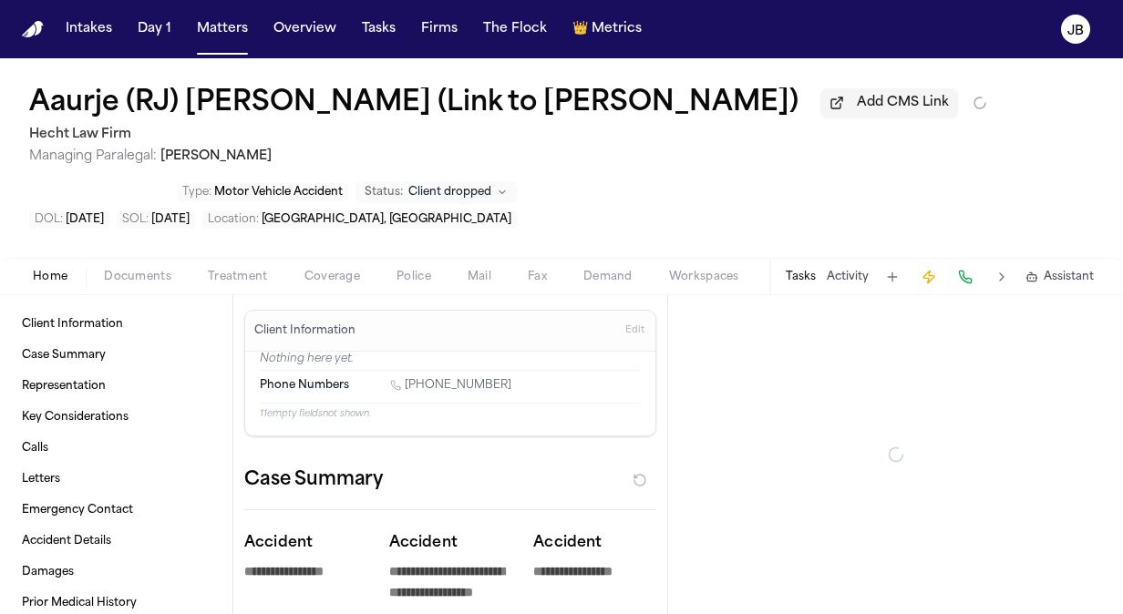
type textarea "*"
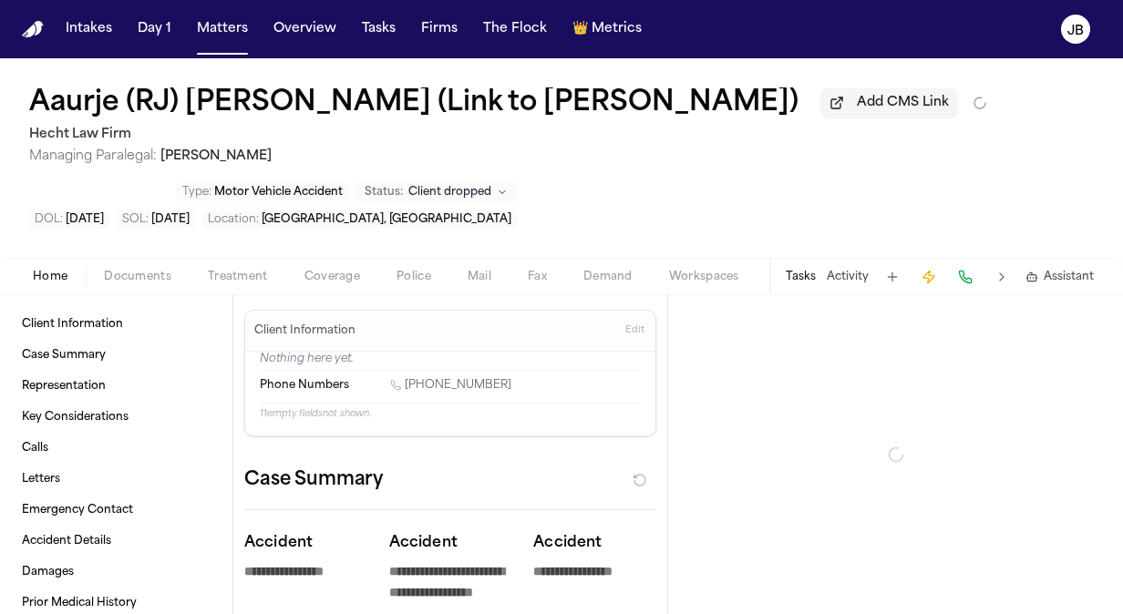
type textarea "*"
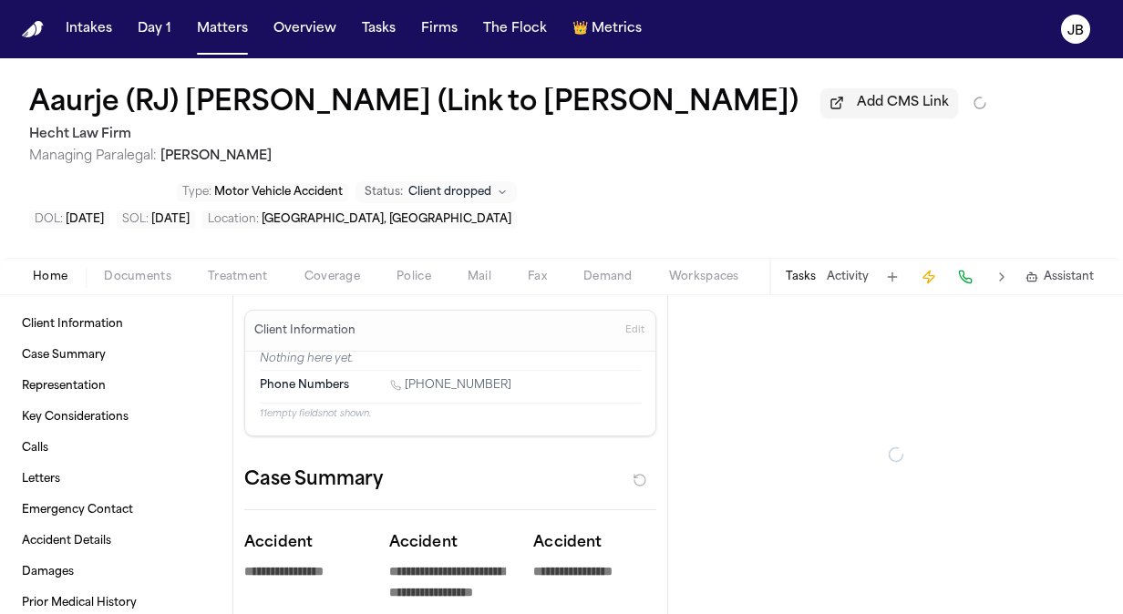
type textarea "*"
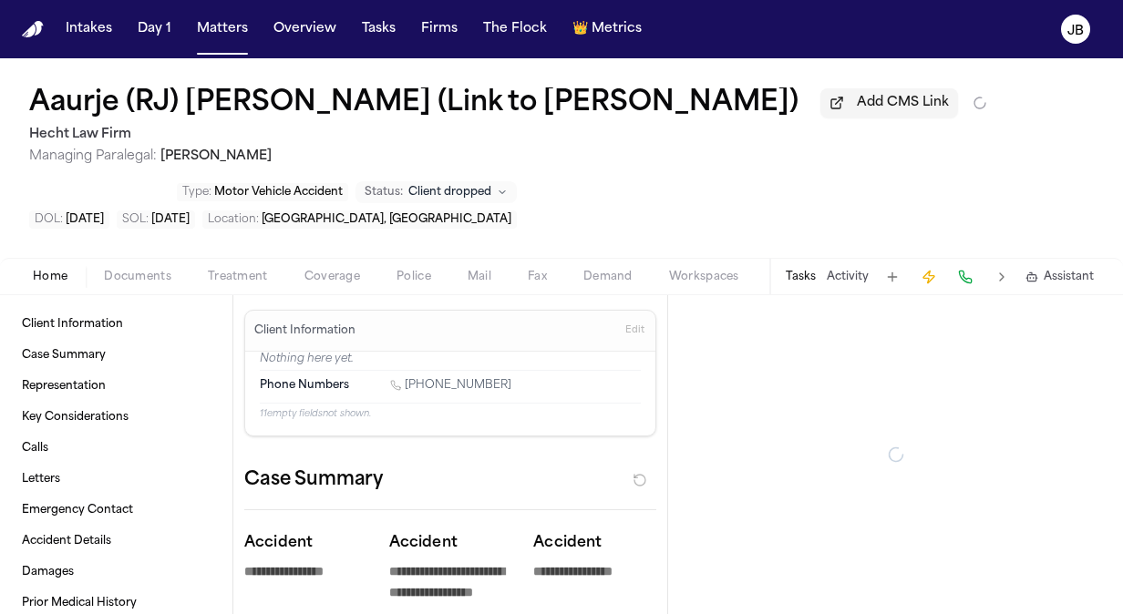
type textarea "*"
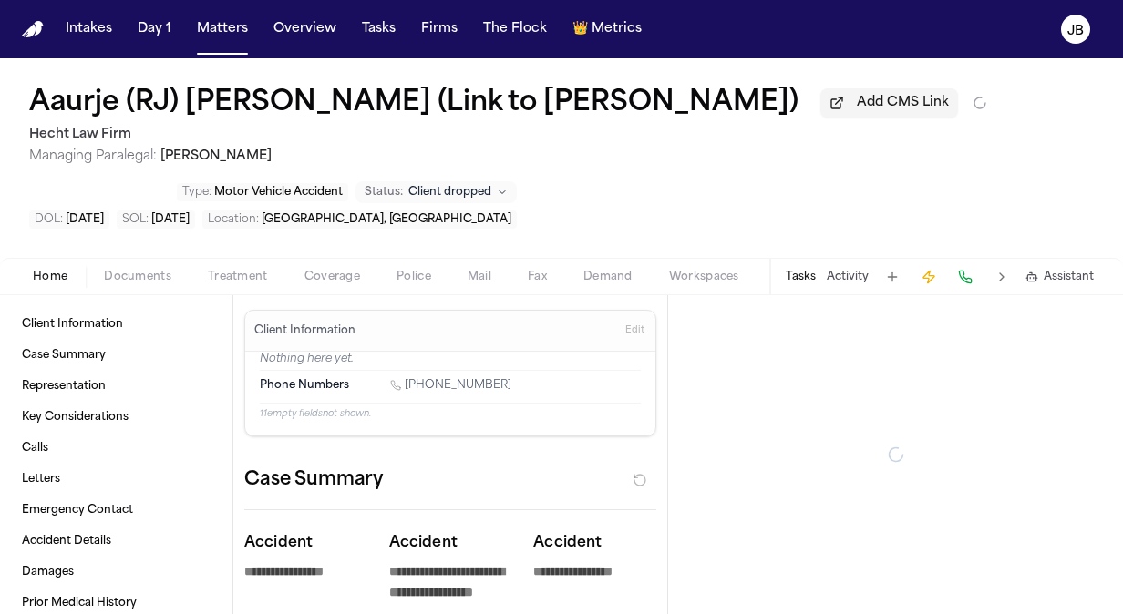
type textarea "*"
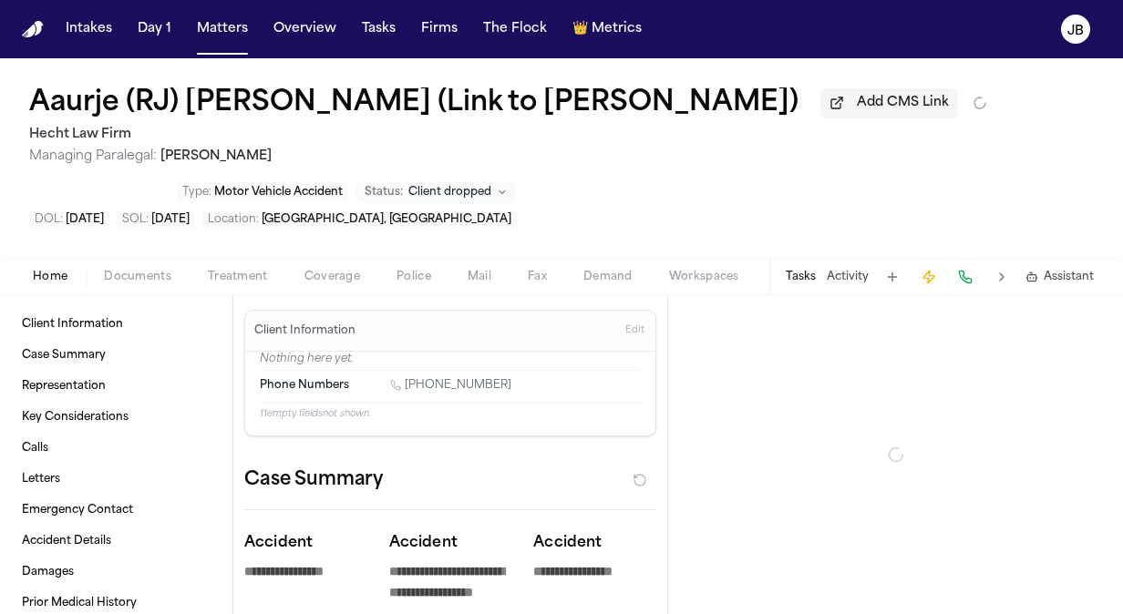
type textarea "*"
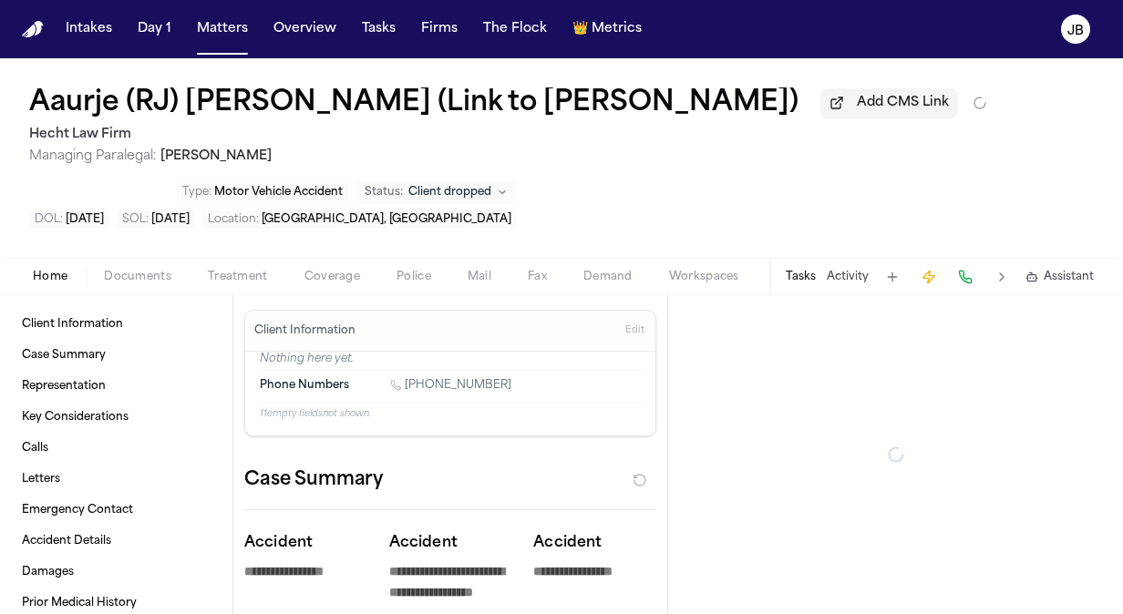
type textarea "*"
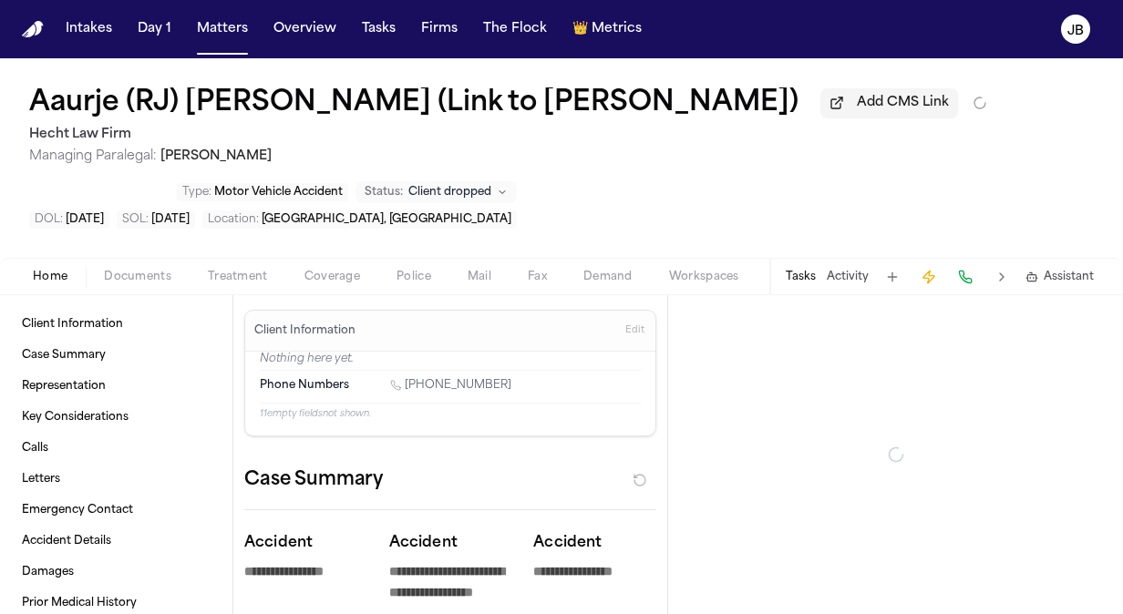
type textarea "*"
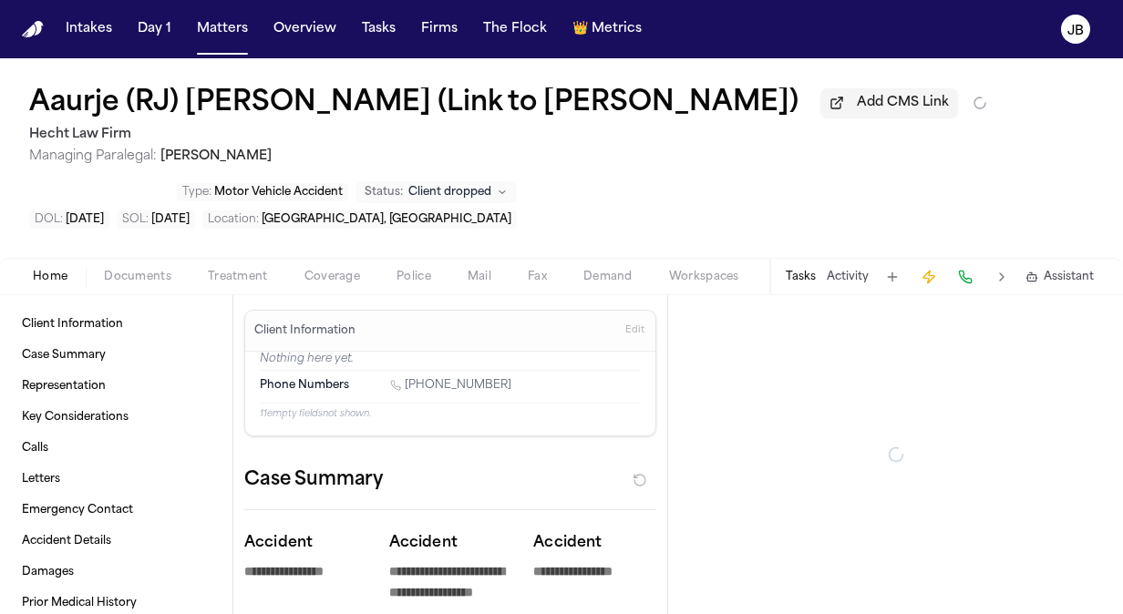
type textarea "*"
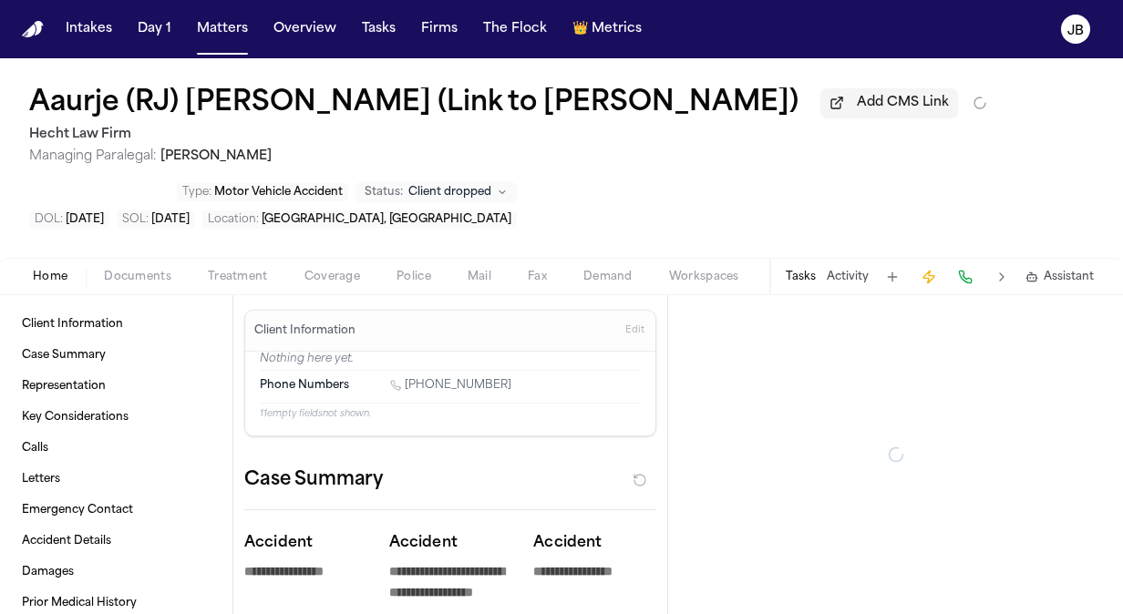
type textarea "*"
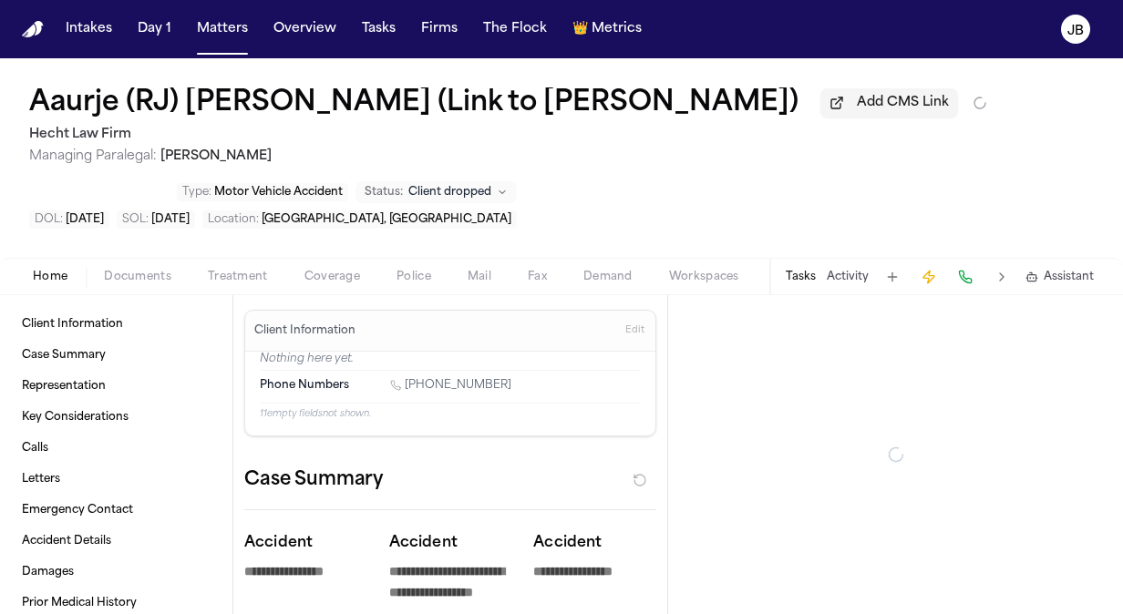
type textarea "*"
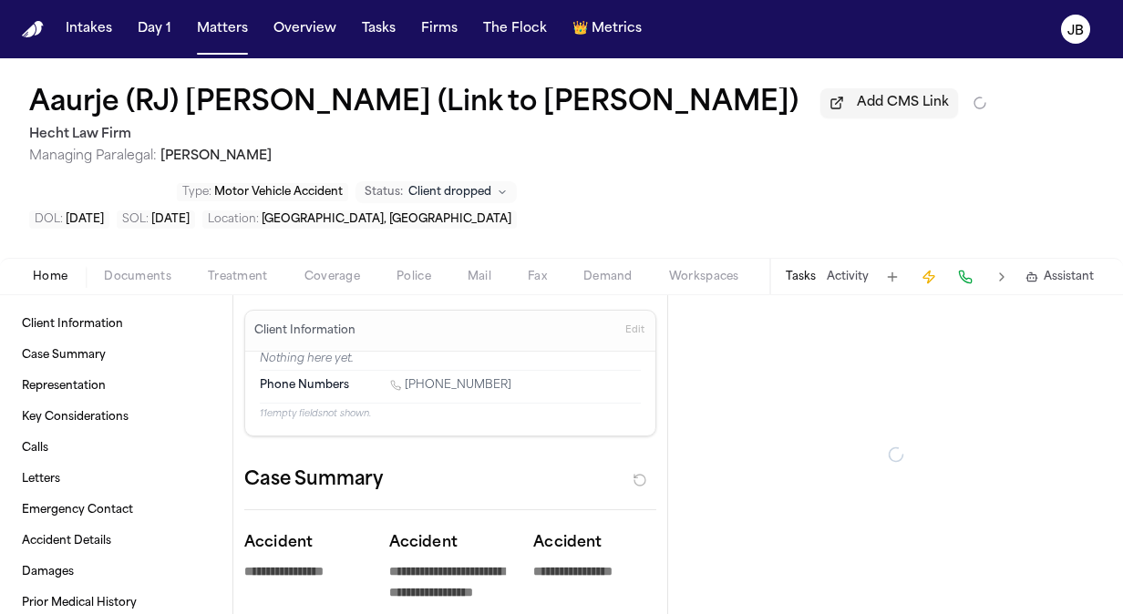
type textarea "*"
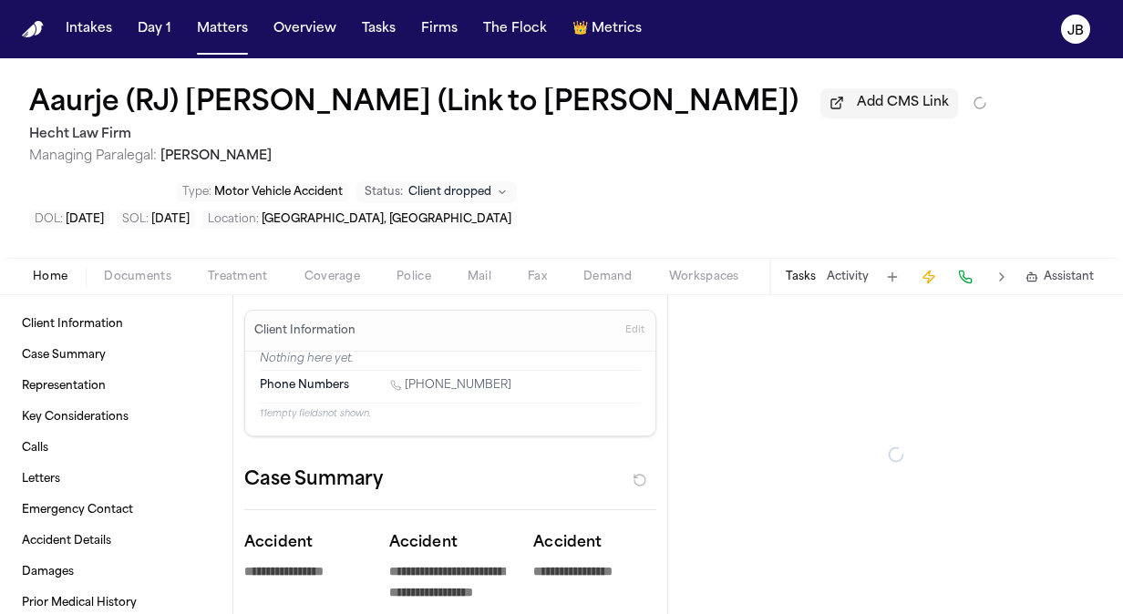
type textarea "*"
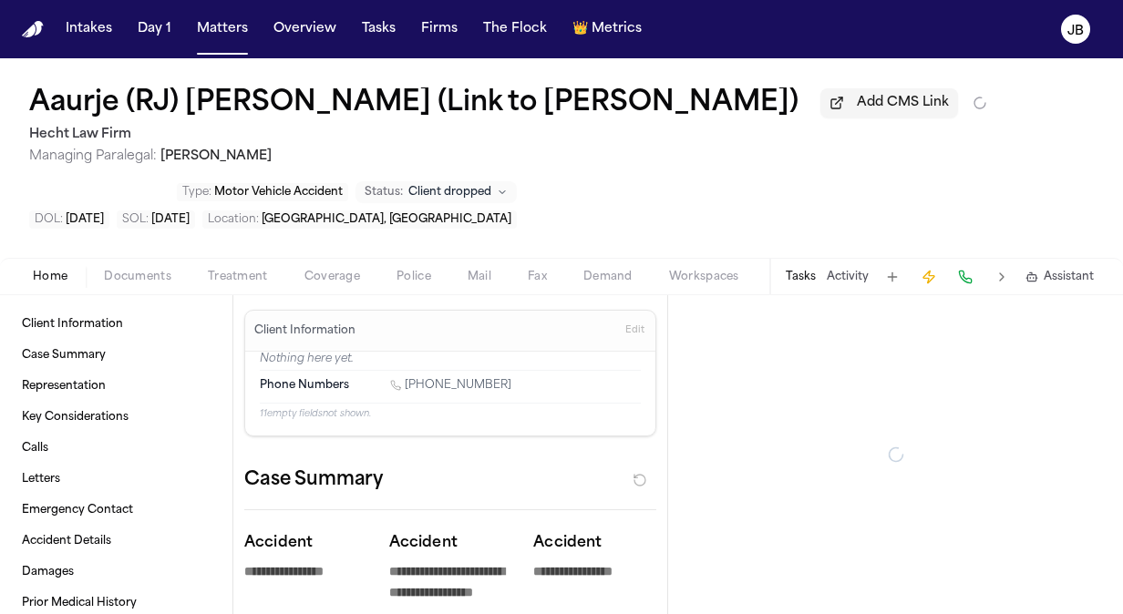
type textarea "*"
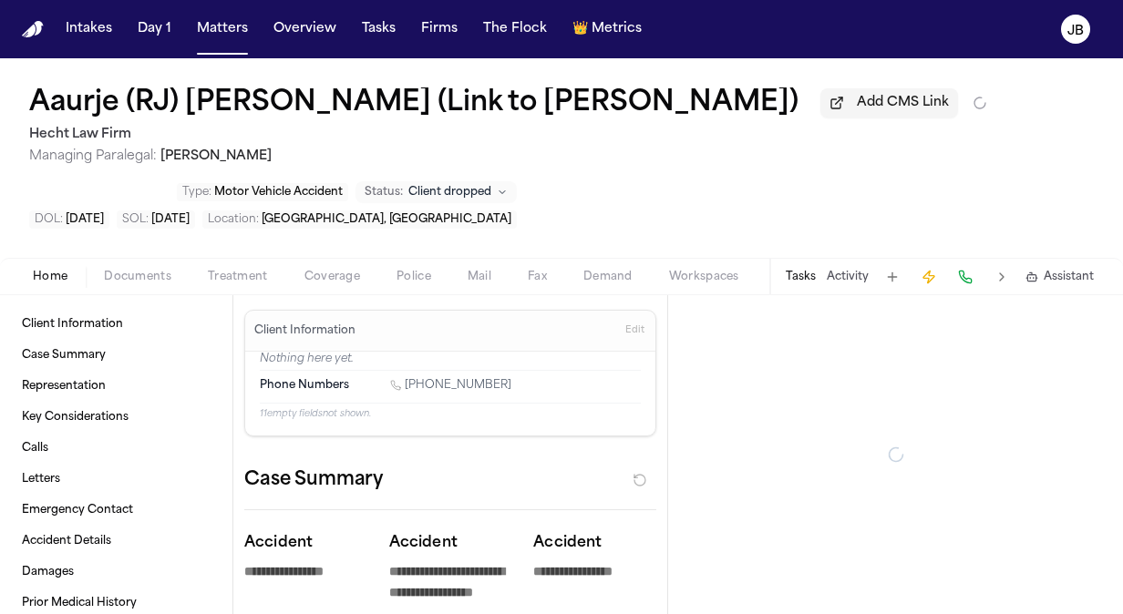
type textarea "*"
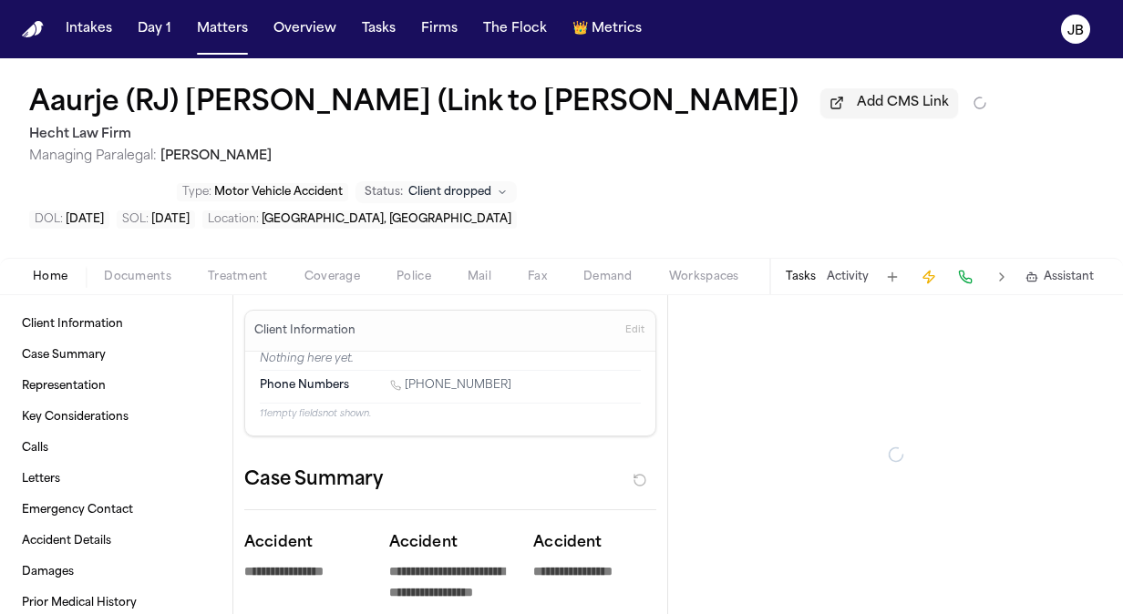
type textarea "*"
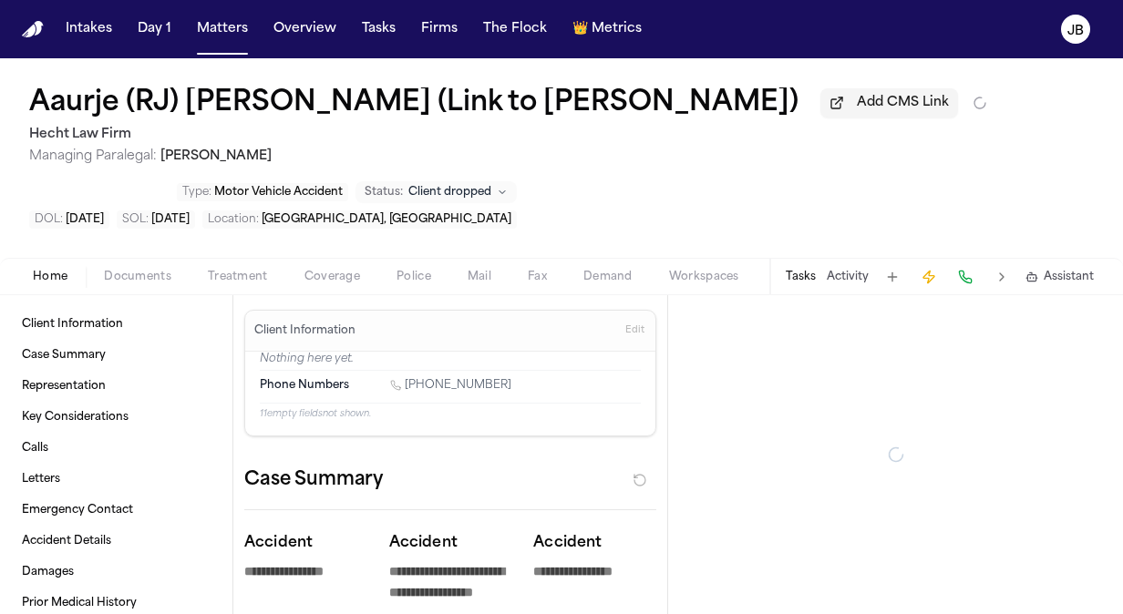
type textarea "*"
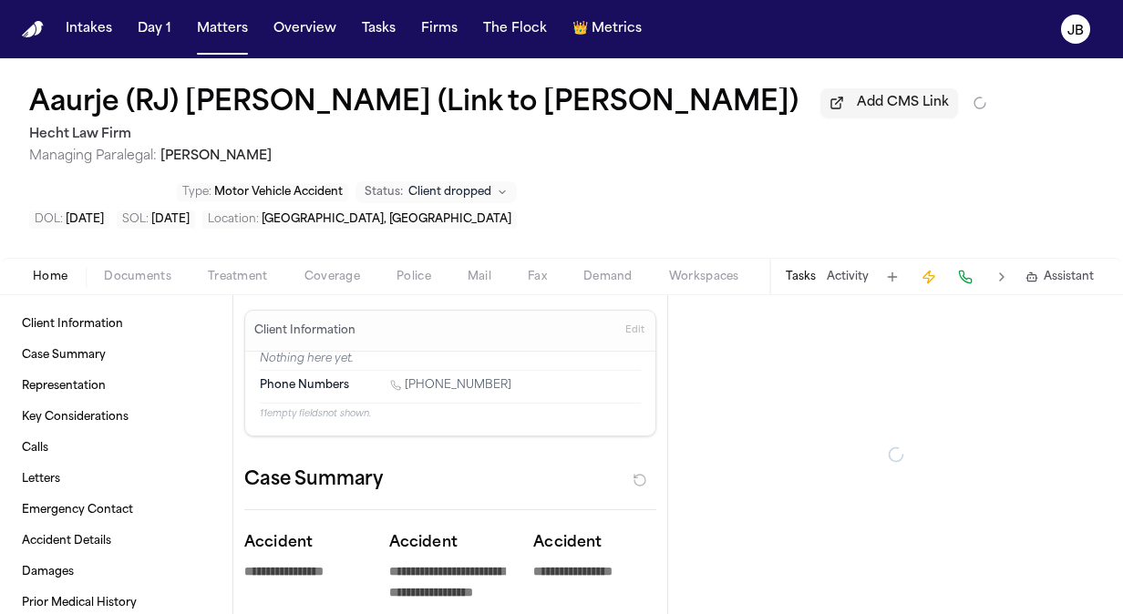
type textarea "*"
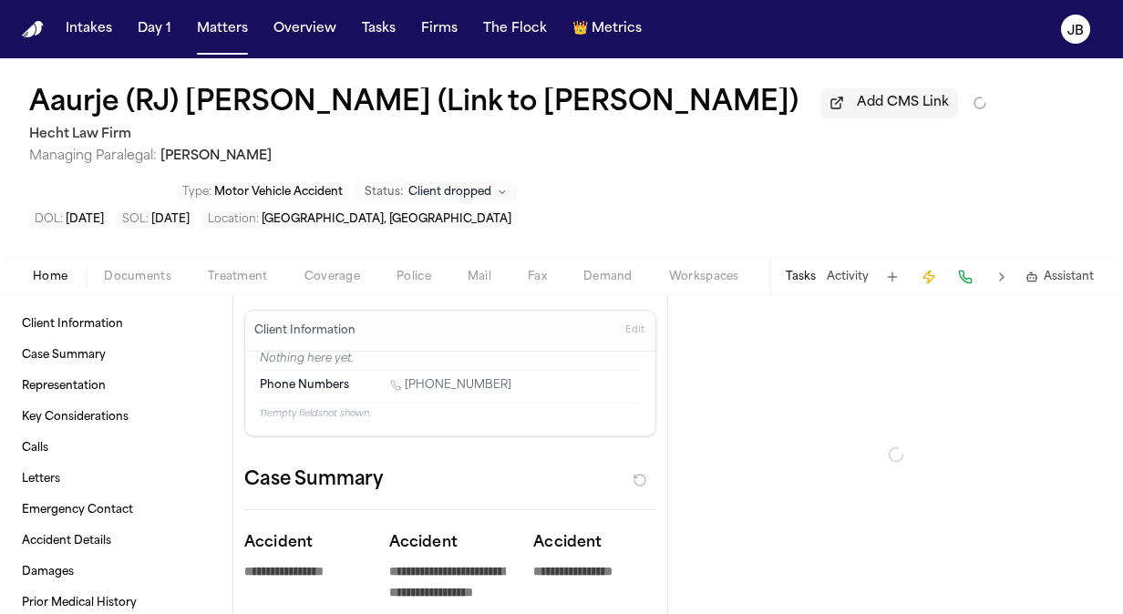
type textarea "*"
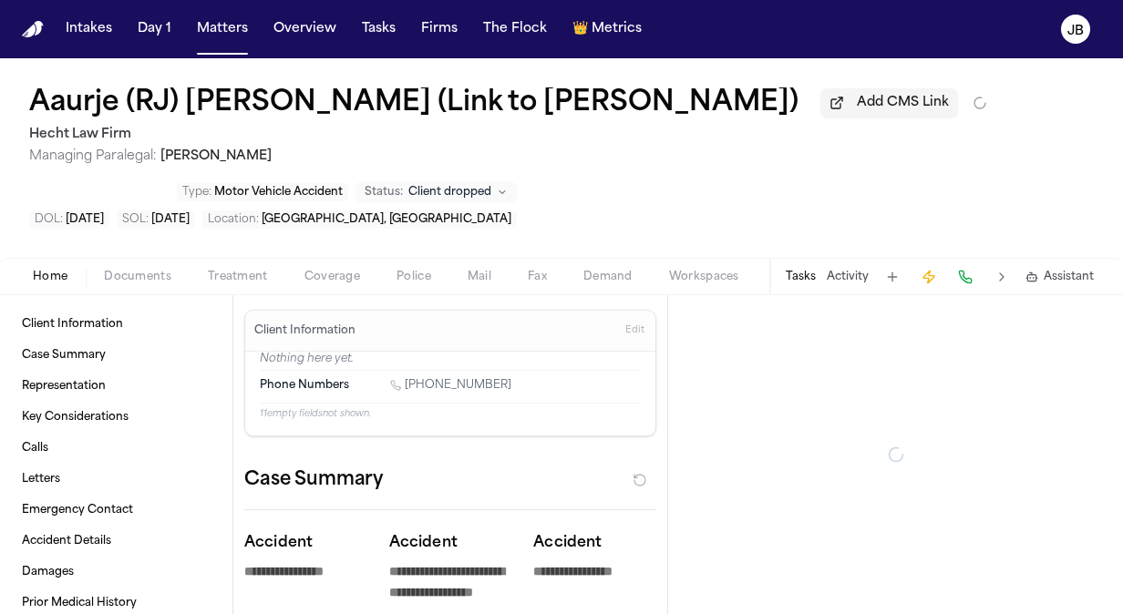
type textarea "*"
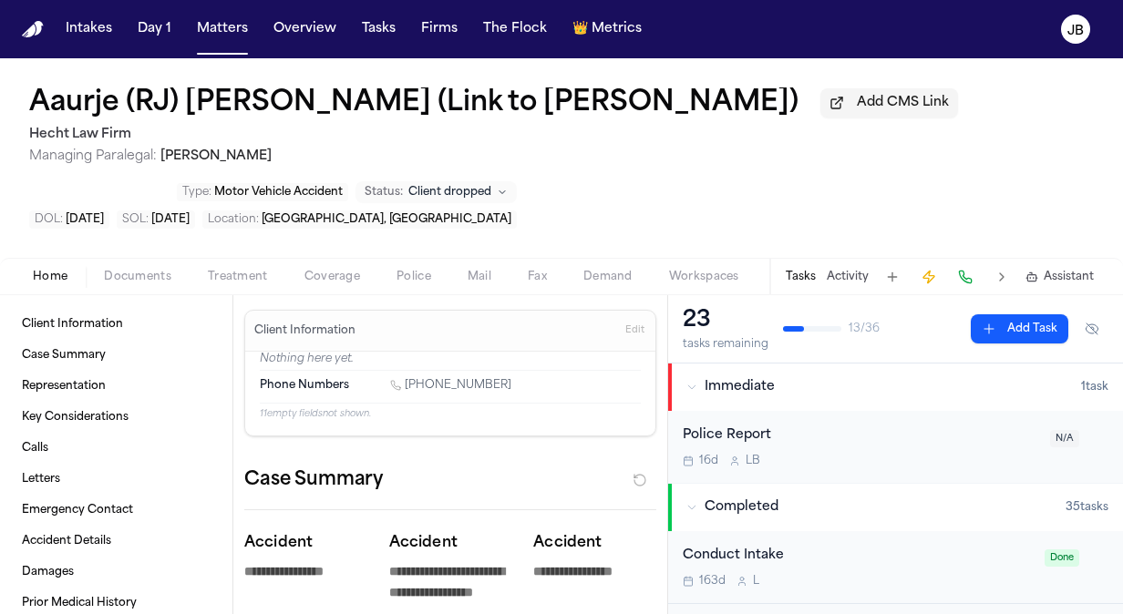
click at [161, 271] on span "Documents" at bounding box center [137, 277] width 67 height 15
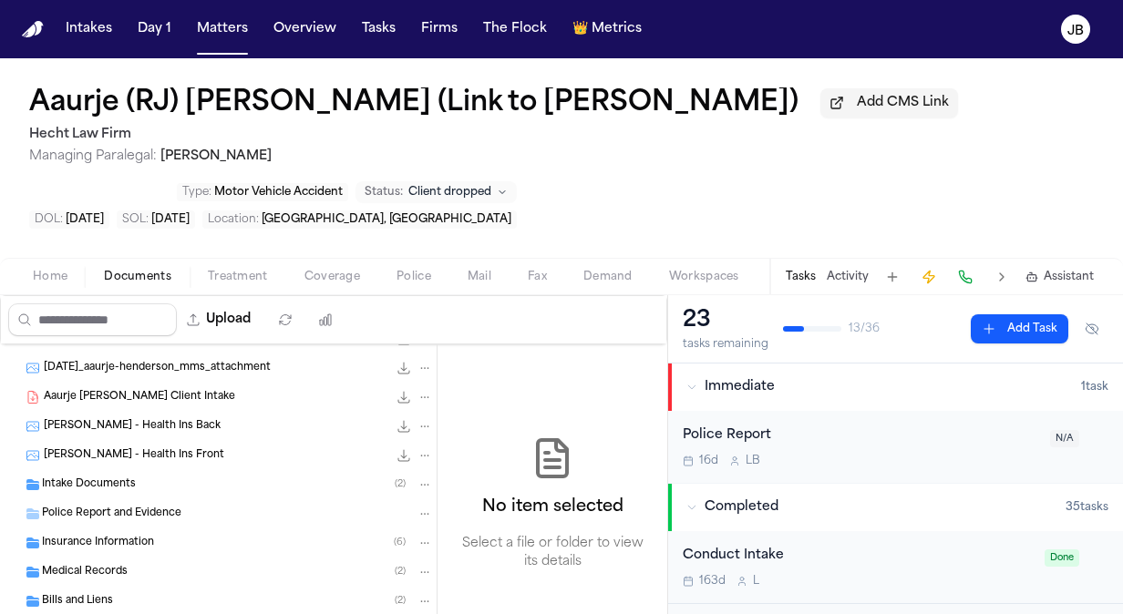
scroll to position [443, 0]
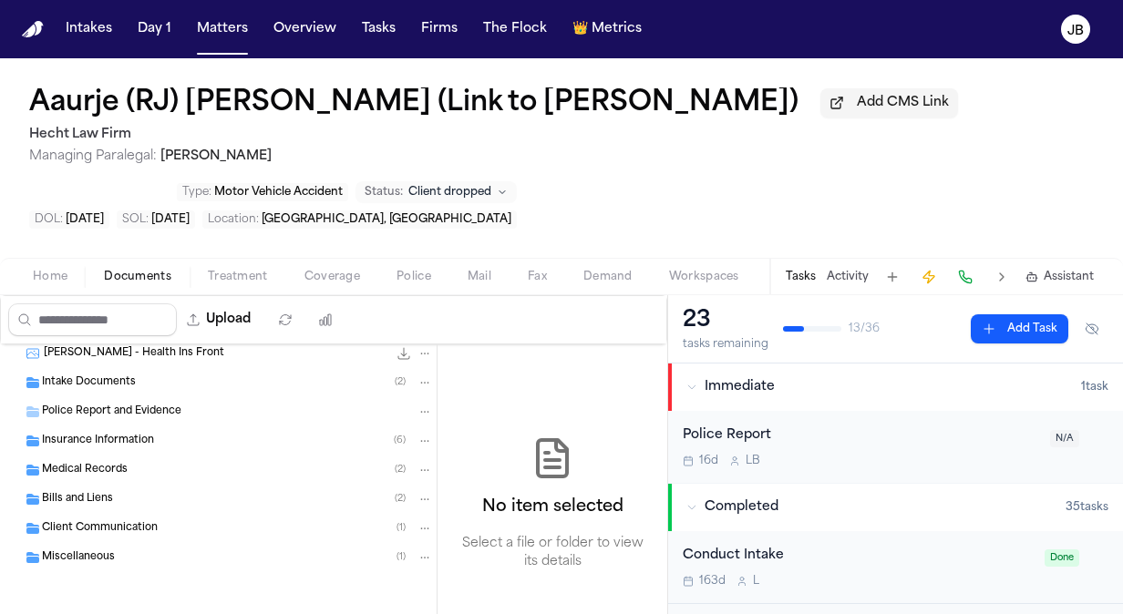
click at [92, 552] on span "Miscellaneous" at bounding box center [78, 558] width 73 height 15
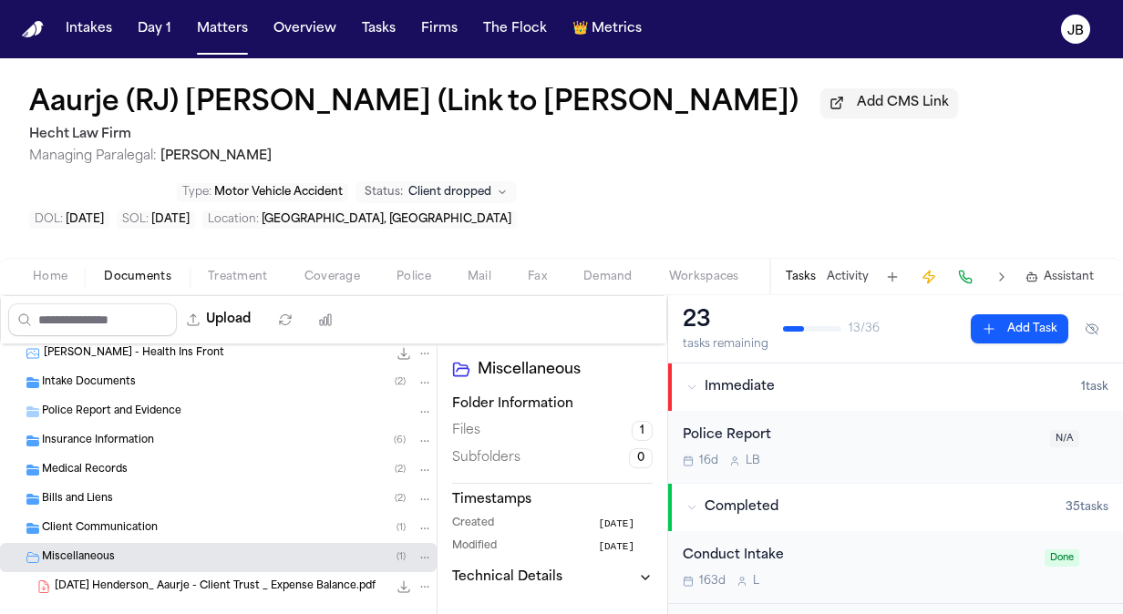
click at [146, 576] on div "[DATE] Henderson_ Aaurje - Client Trust _ Expense Balance.pdf 40.5 KB • PDF" at bounding box center [218, 586] width 437 height 29
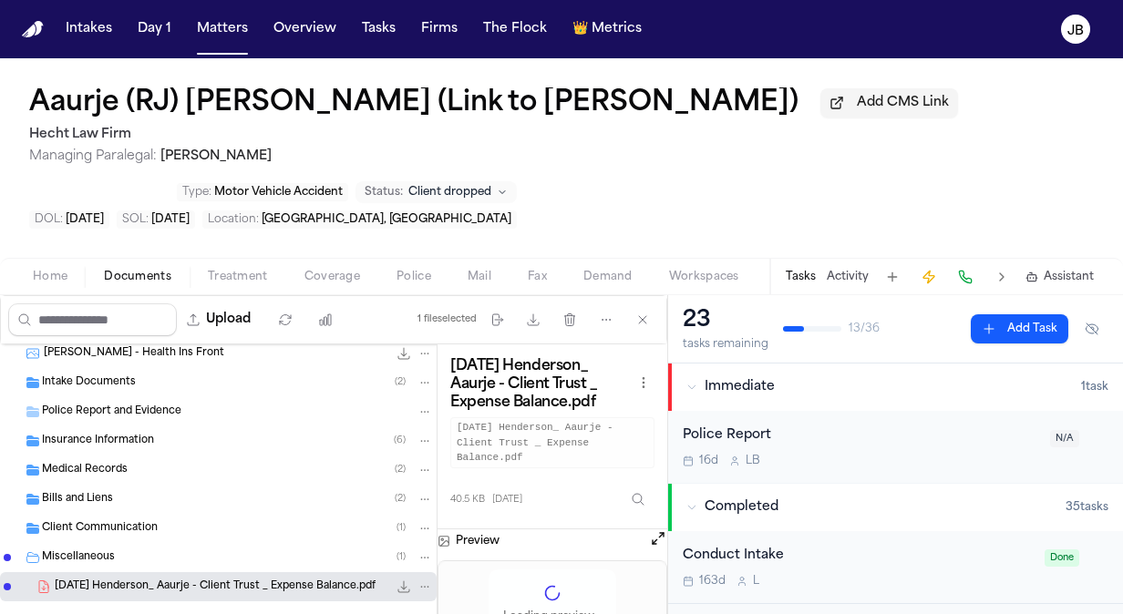
click at [134, 524] on span "Client Communication" at bounding box center [100, 528] width 116 height 15
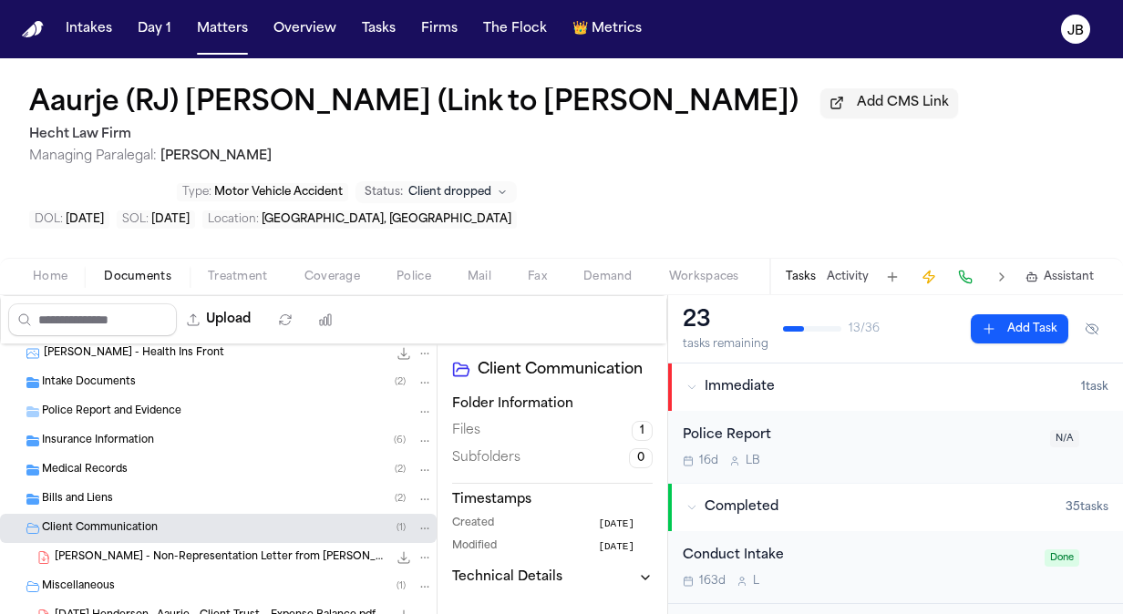
click at [167, 551] on span "[PERSON_NAME] - Non-Representation Letter from [PERSON_NAME] Law - [DATE]" at bounding box center [221, 558] width 333 height 15
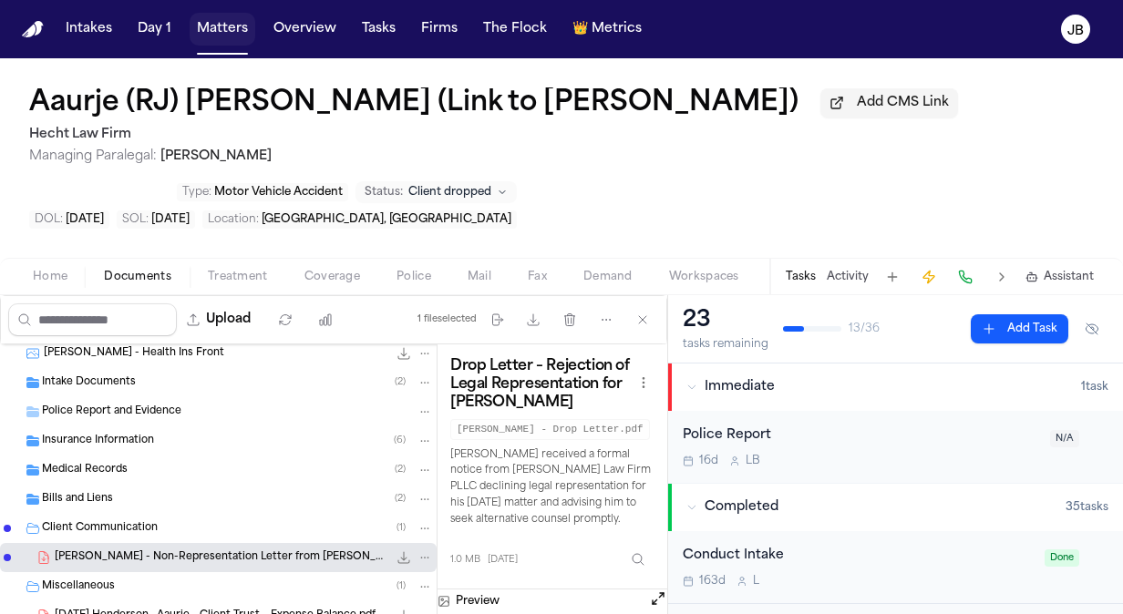
click at [219, 28] on button "Matters" at bounding box center [223, 29] width 66 height 33
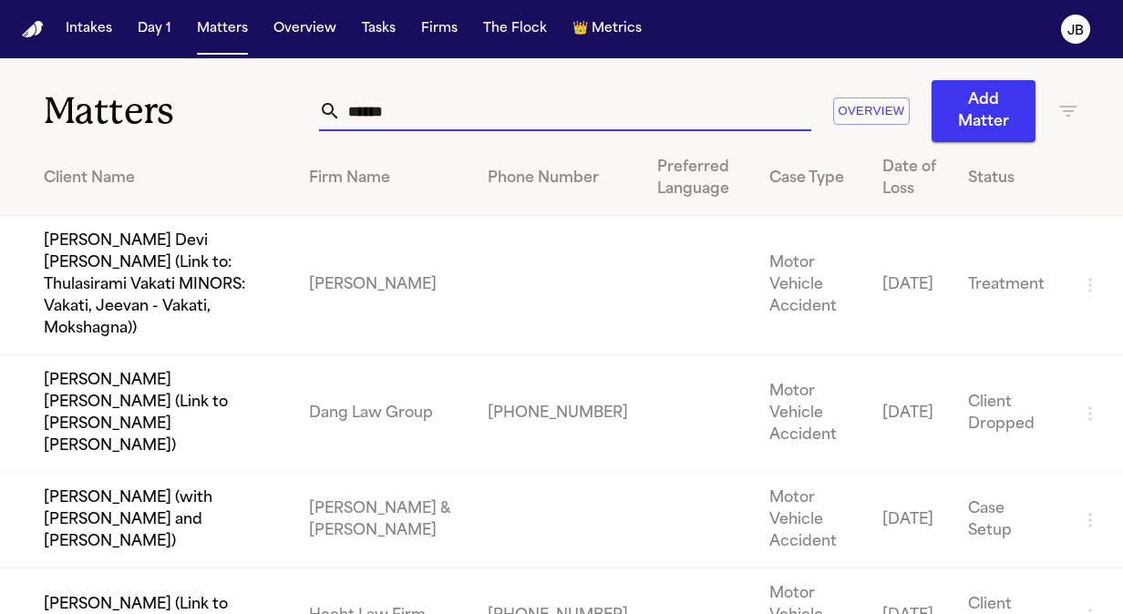
drag, startPoint x: 382, startPoint y: 108, endPoint x: 227, endPoint y: 112, distance: 155.0
click at [227, 112] on div "Matters ****** Overview Add Matter" at bounding box center [561, 100] width 1123 height 84
